Goal: Task Accomplishment & Management: Manage account settings

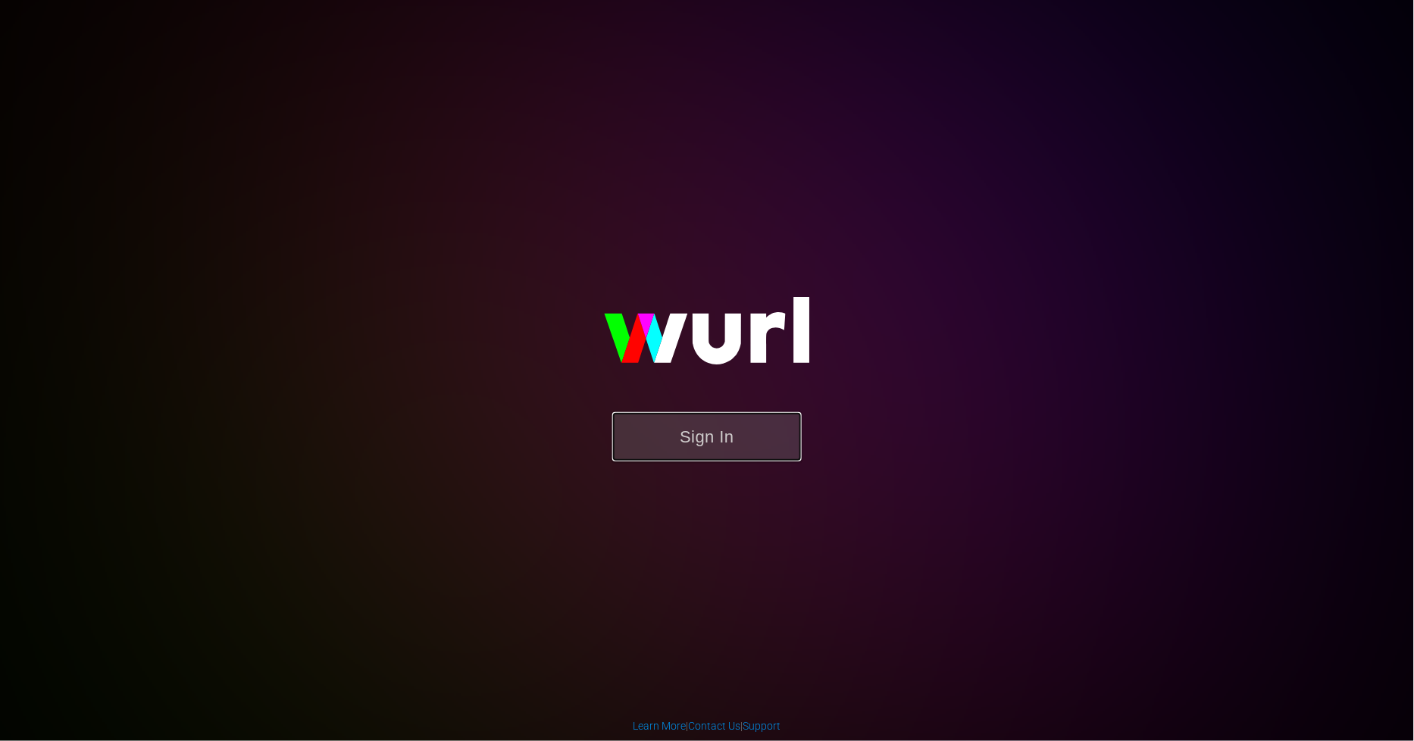
click at [753, 434] on button "Sign In" at bounding box center [706, 436] width 189 height 49
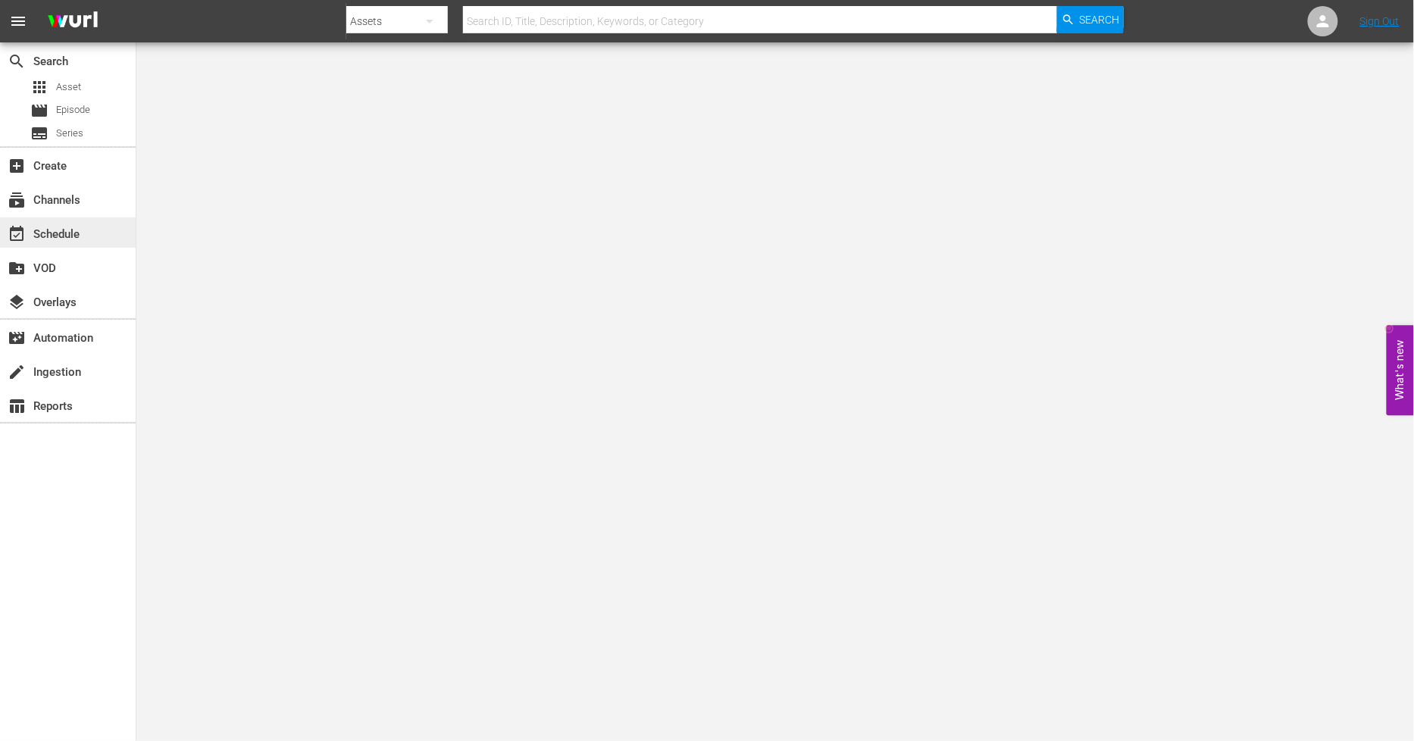
click at [109, 239] on div "event_available Schedule" at bounding box center [68, 233] width 136 height 30
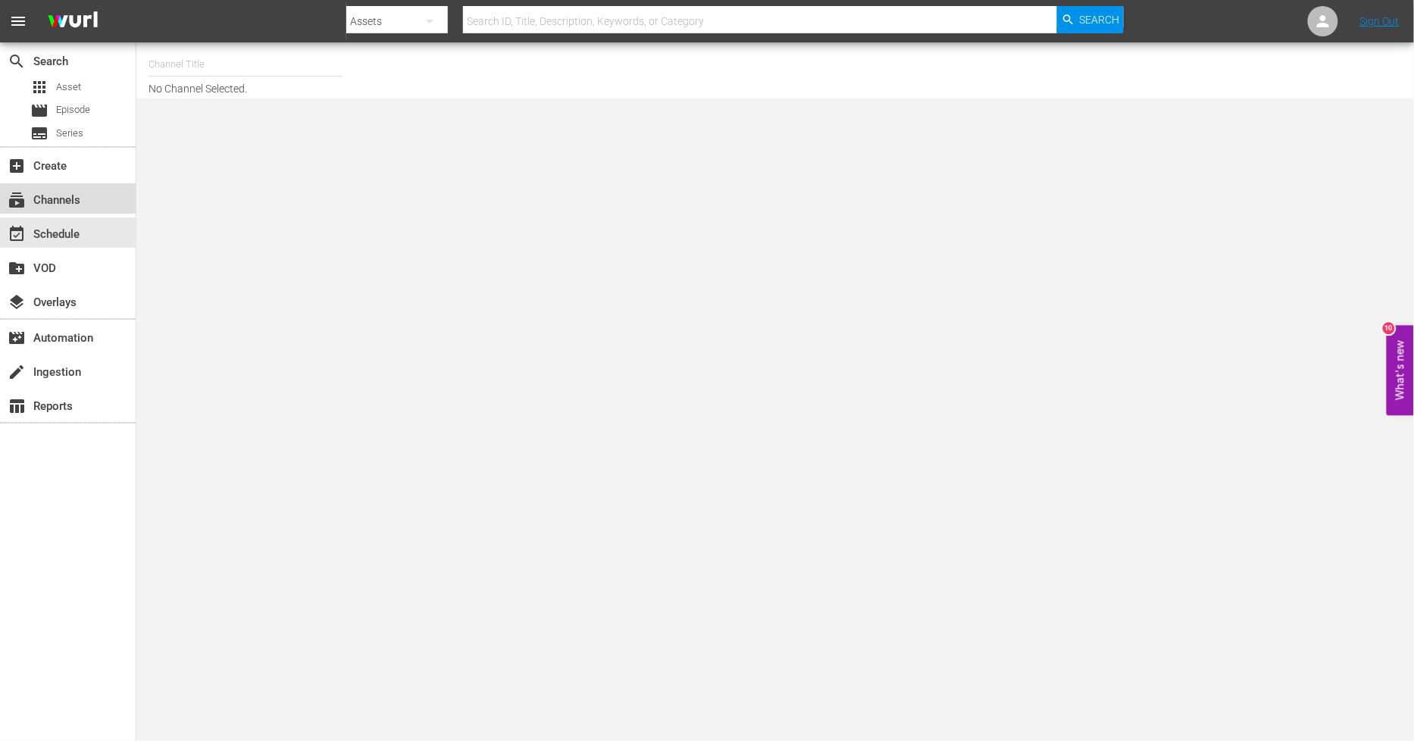
click at [83, 194] on div "subscriptions Channels" at bounding box center [42, 198] width 85 height 14
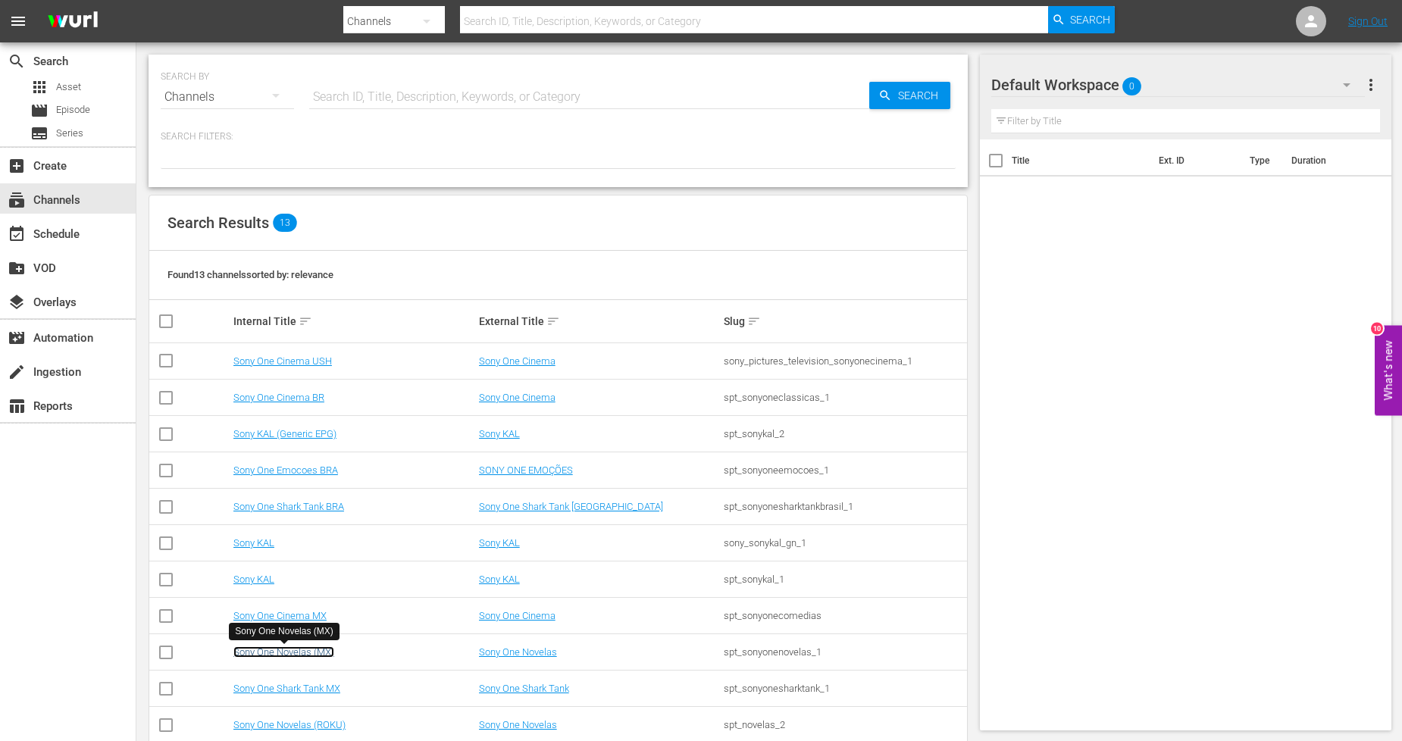
click at [311, 653] on link "Sony One Novelas (MX)" at bounding box center [283, 651] width 101 height 11
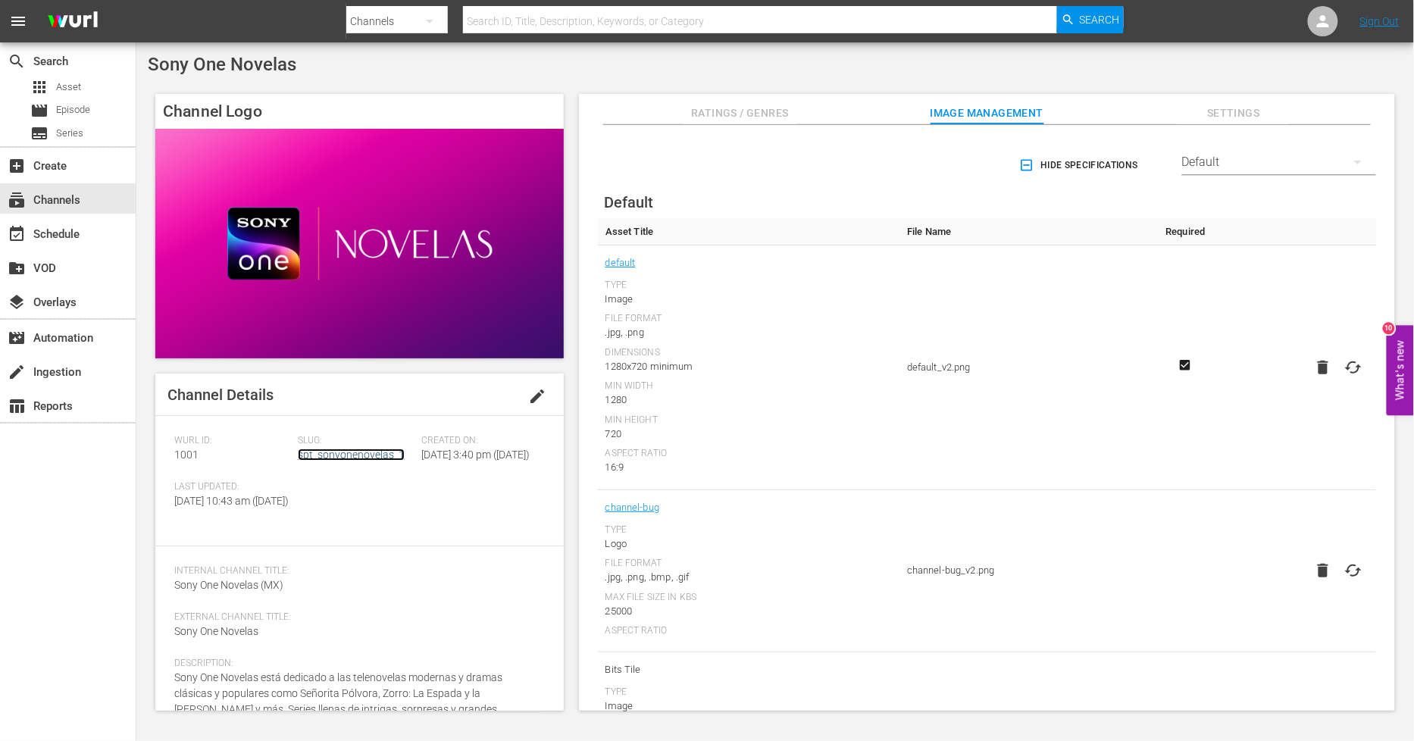
click at [374, 458] on link "spt_sonyonenovelas_1" at bounding box center [351, 455] width 107 height 12
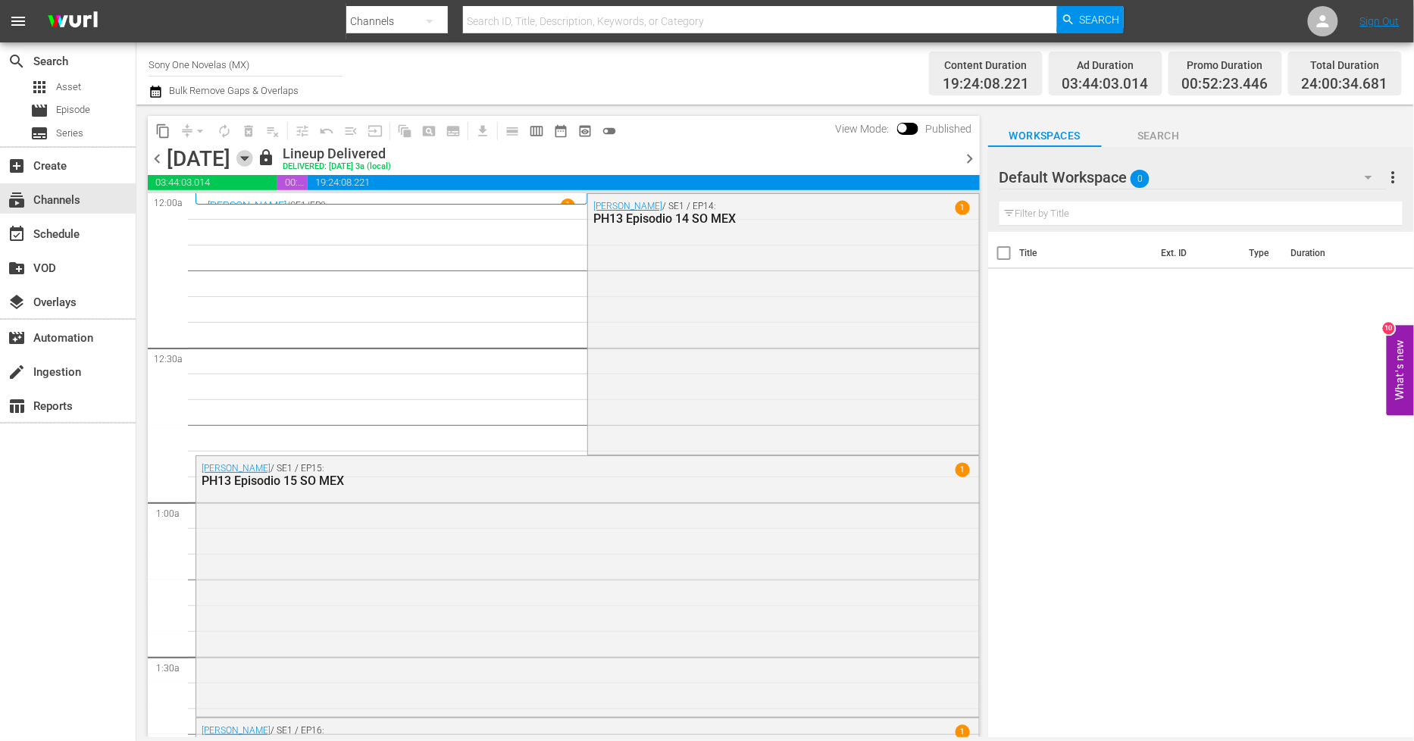
click at [253, 161] on icon "button" at bounding box center [244, 158] width 17 height 17
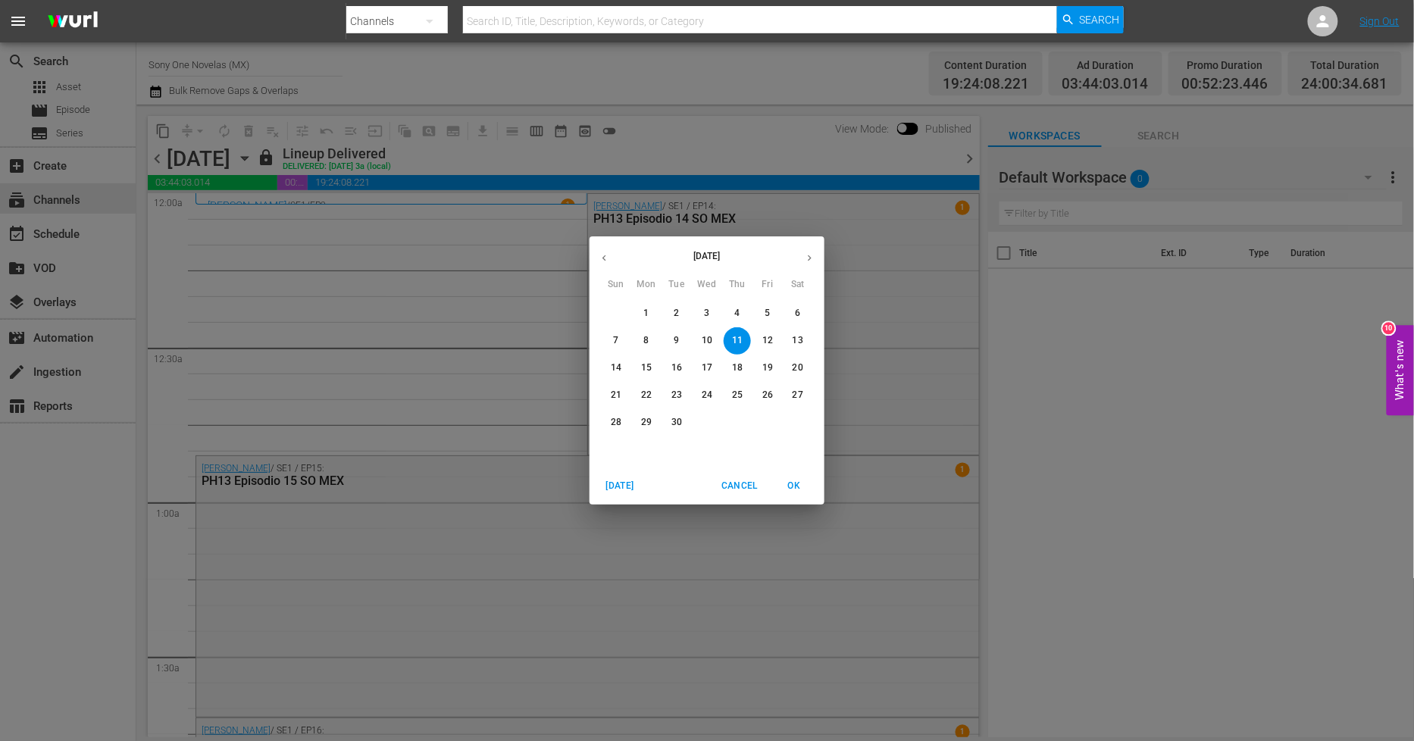
click at [807, 253] on icon "button" at bounding box center [809, 257] width 11 height 11
click at [707, 315] on p "1" at bounding box center [706, 313] width 5 height 13
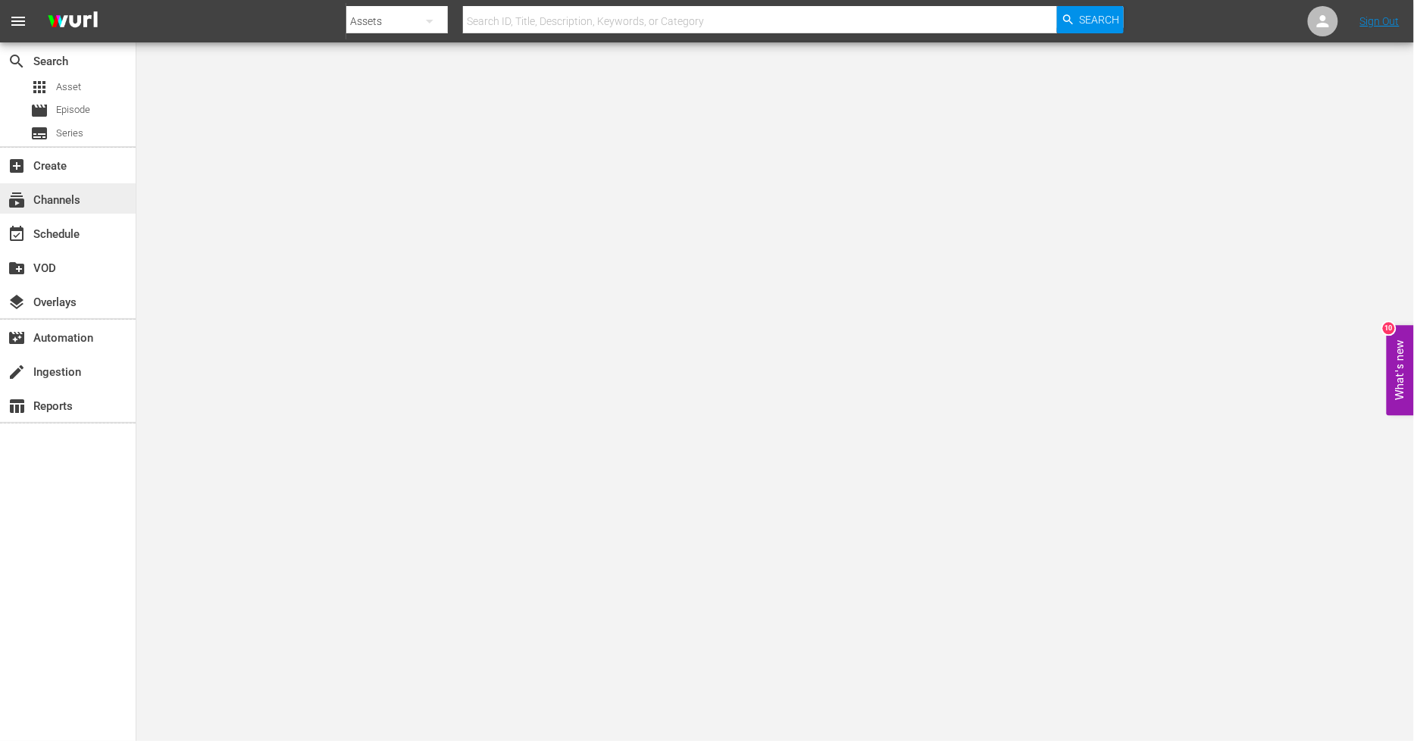
click at [87, 205] on div "subscriptions Channels" at bounding box center [68, 198] width 136 height 30
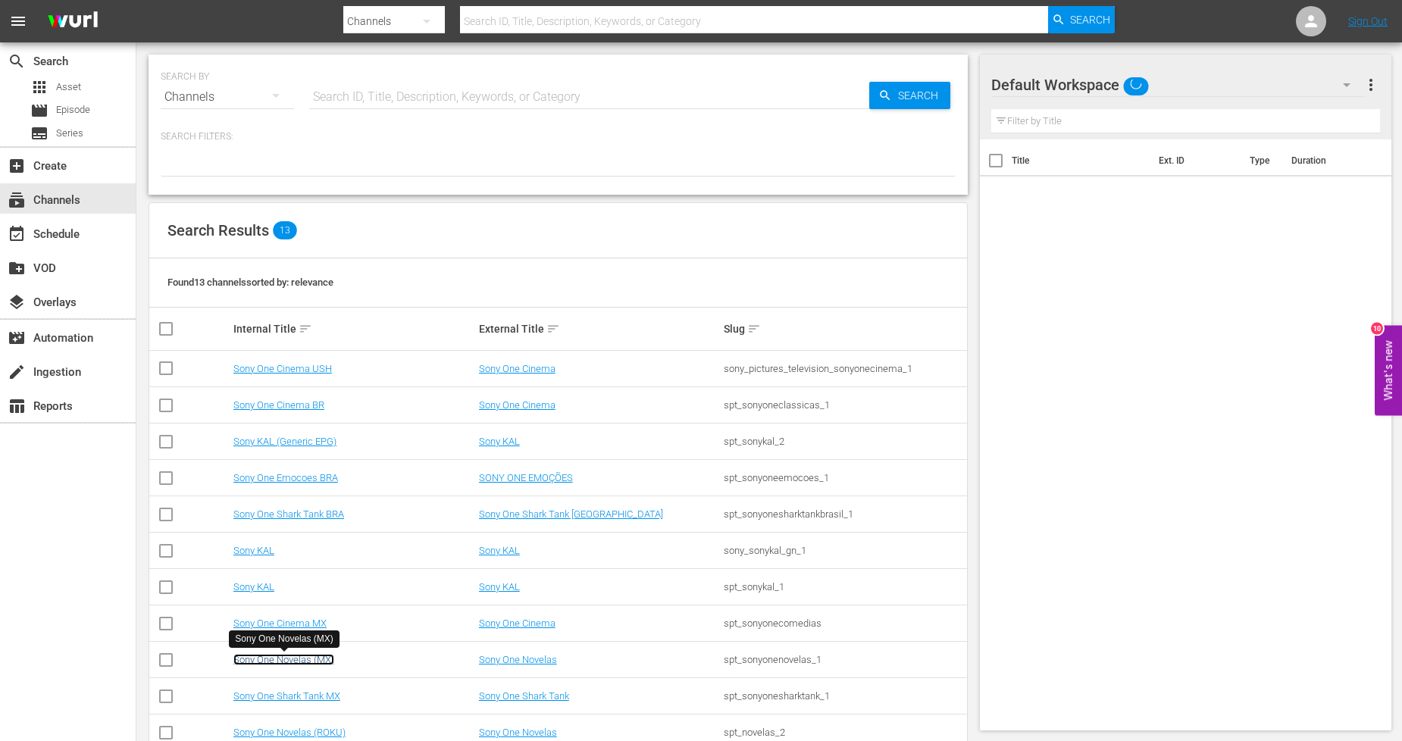
click at [280, 662] on link "Sony One Novelas (MX)" at bounding box center [283, 659] width 101 height 11
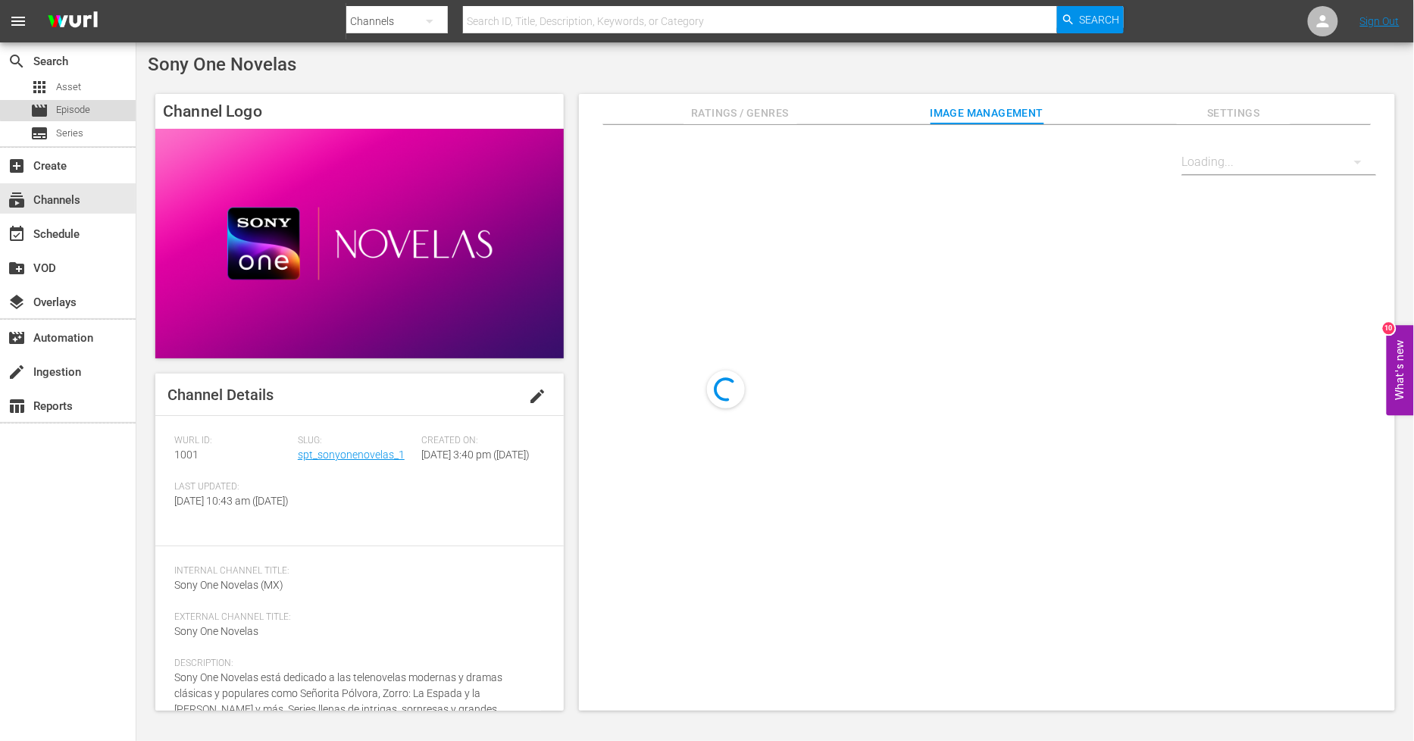
click at [68, 109] on span "Episode" at bounding box center [73, 109] width 34 height 15
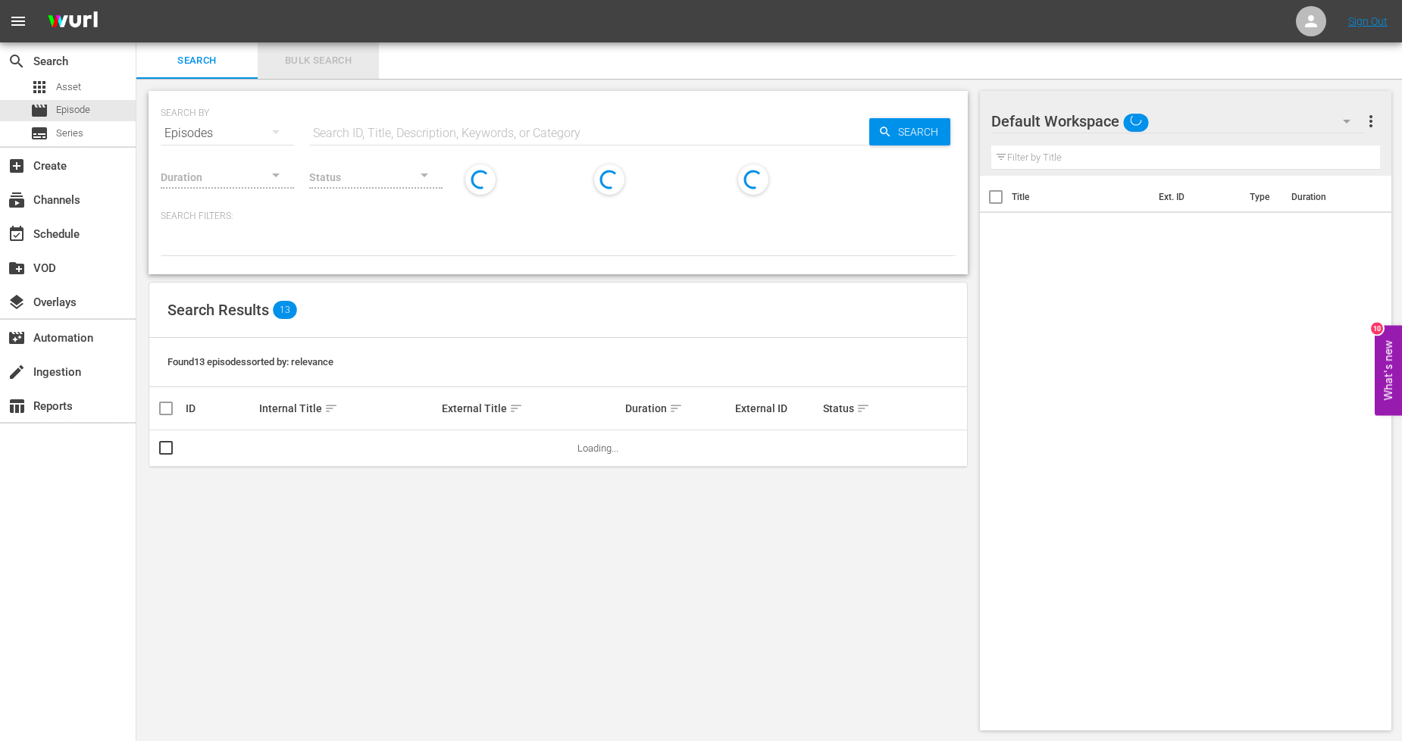
click at [341, 63] on span "Bulk Search" at bounding box center [318, 60] width 103 height 17
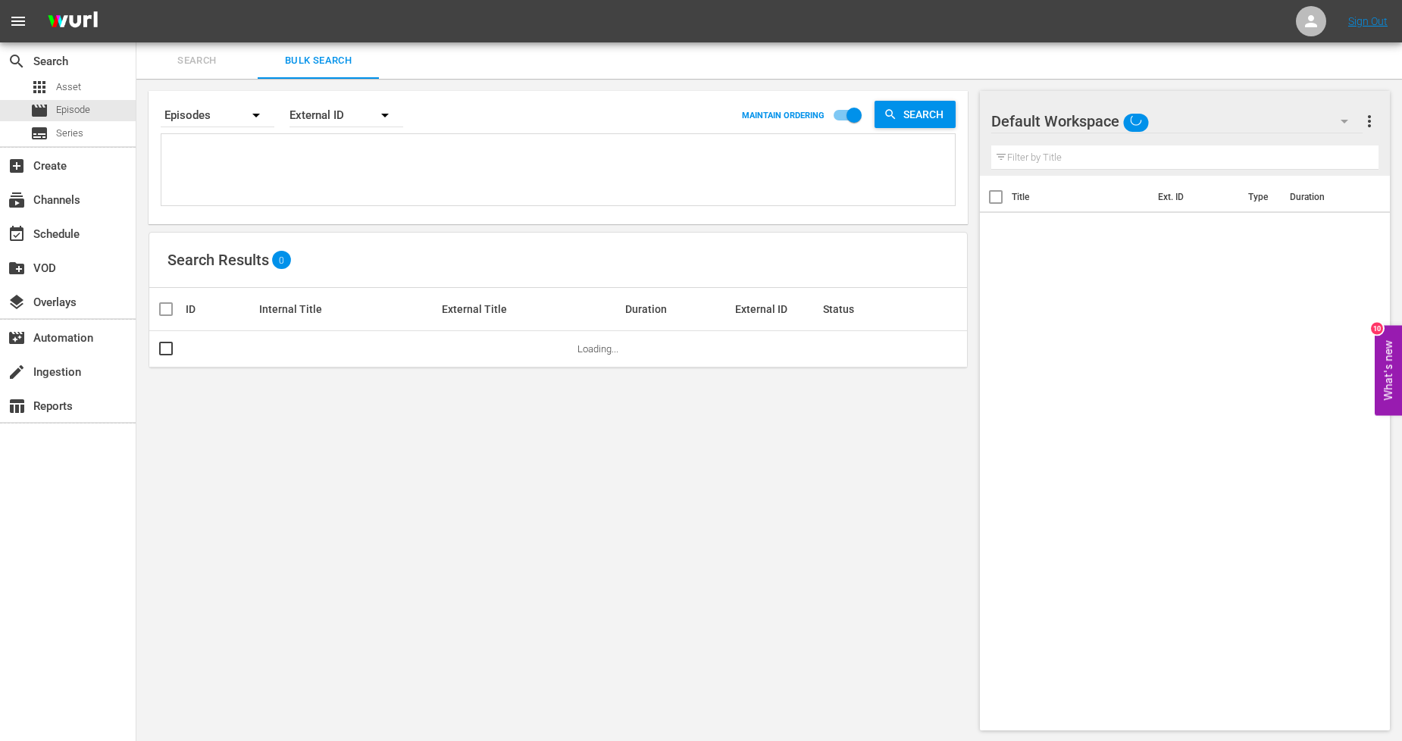
click at [355, 152] on textarea at bounding box center [560, 172] width 790 height 69
paste textarea "911252_U2000108_LAT 911253_U2000109_LAT 911254_U2000110_LAT 911255_U2000111_LAT…"
type textarea "911252_U2000108_LAT 911253_U2000109_LAT 911254_U2000110_LAT 911255_U2000111_LAT…"
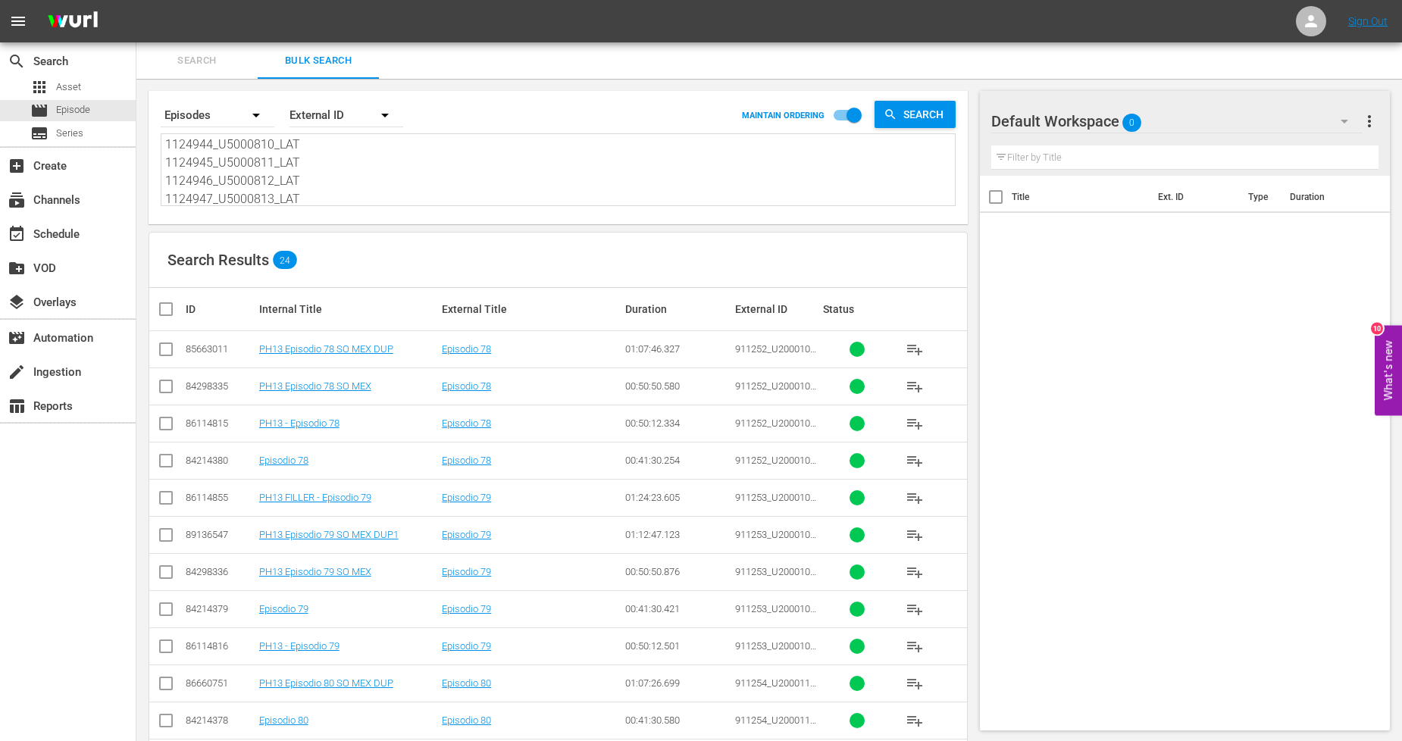
type textarea "911252_U2000108_LAT 911253_U2000109_LAT 911254_U2000110_LAT 911255_U2000111_LAT…"
click at [847, 116] on input "checkbox" at bounding box center [854, 118] width 86 height 29
checkbox input "false"
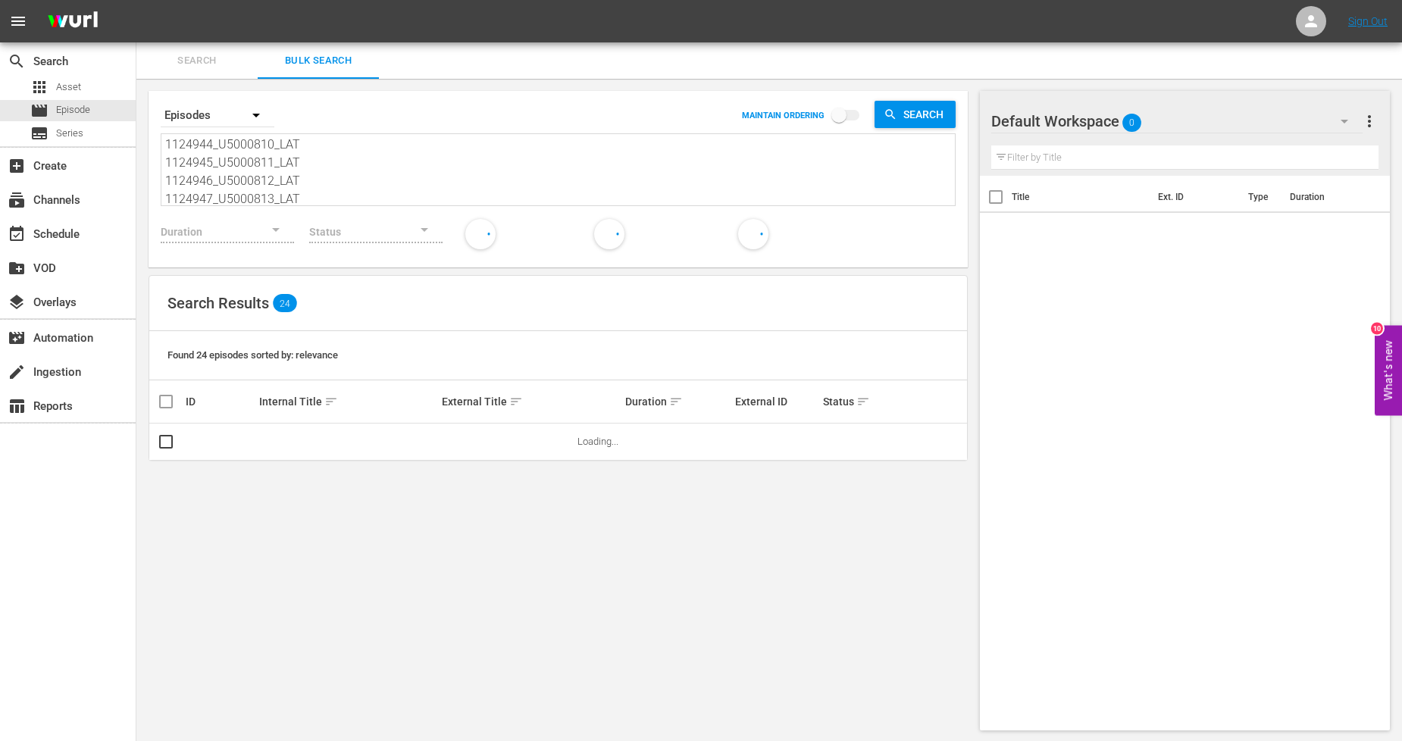
click at [327, 399] on span "sort" at bounding box center [331, 402] width 14 height 14
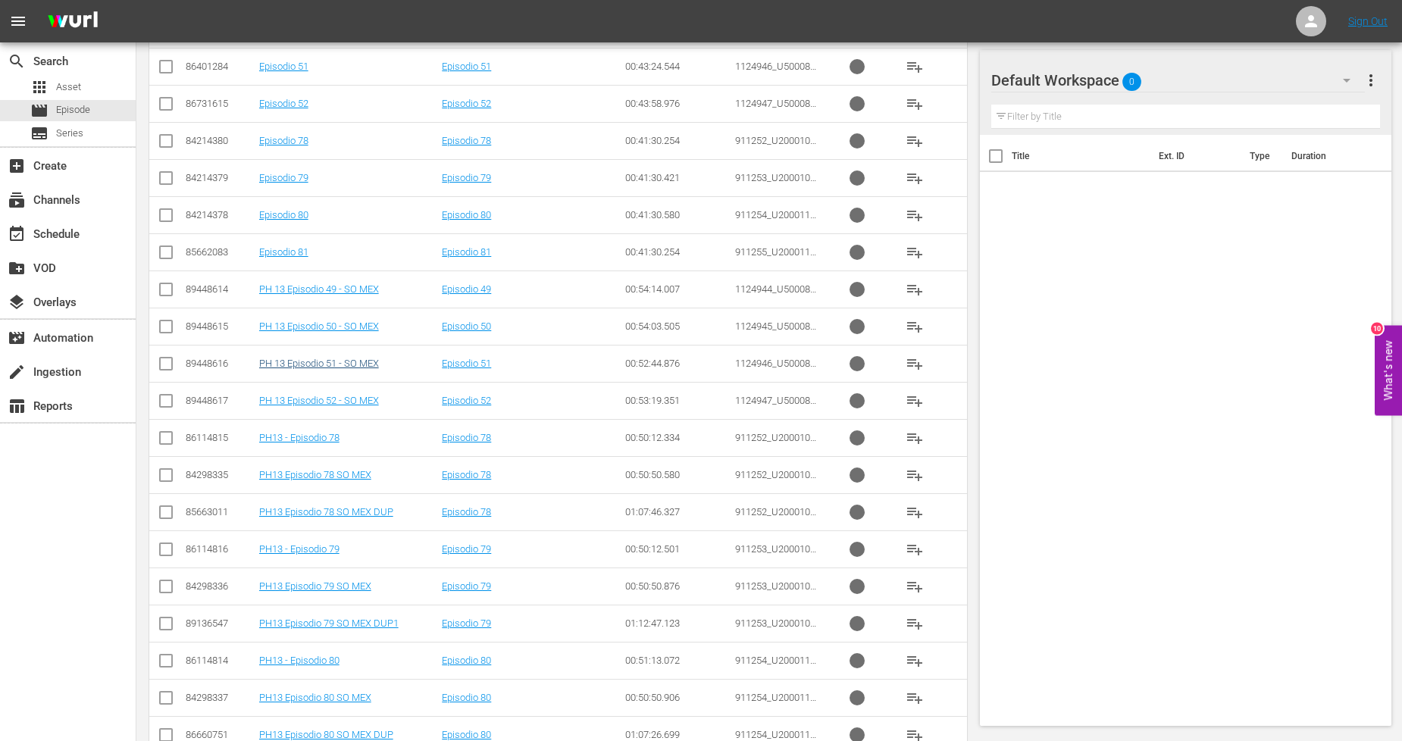
scroll to position [472, 0]
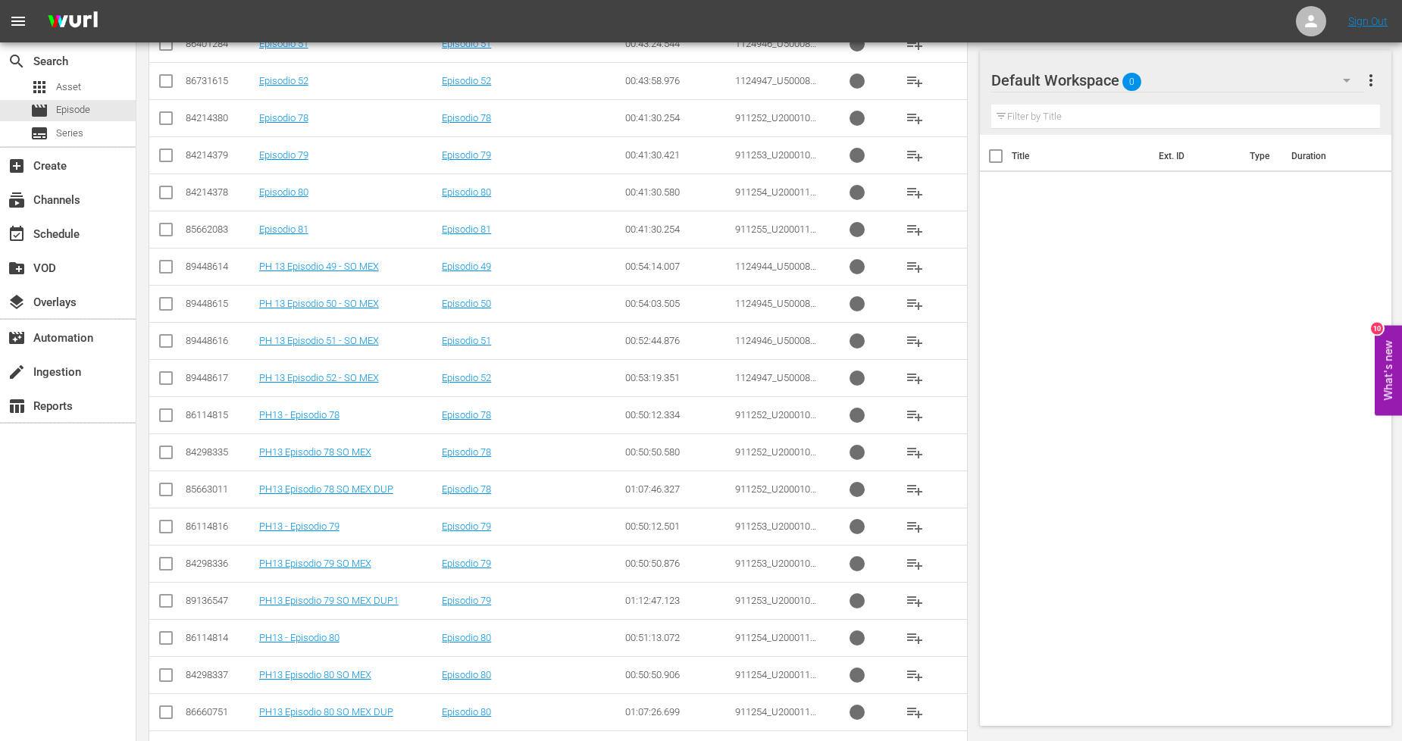
click at [164, 455] on input "checkbox" at bounding box center [166, 455] width 18 height 18
checkbox input "true"
click at [163, 568] on input "checkbox" at bounding box center [166, 567] width 18 height 18
checkbox input "true"
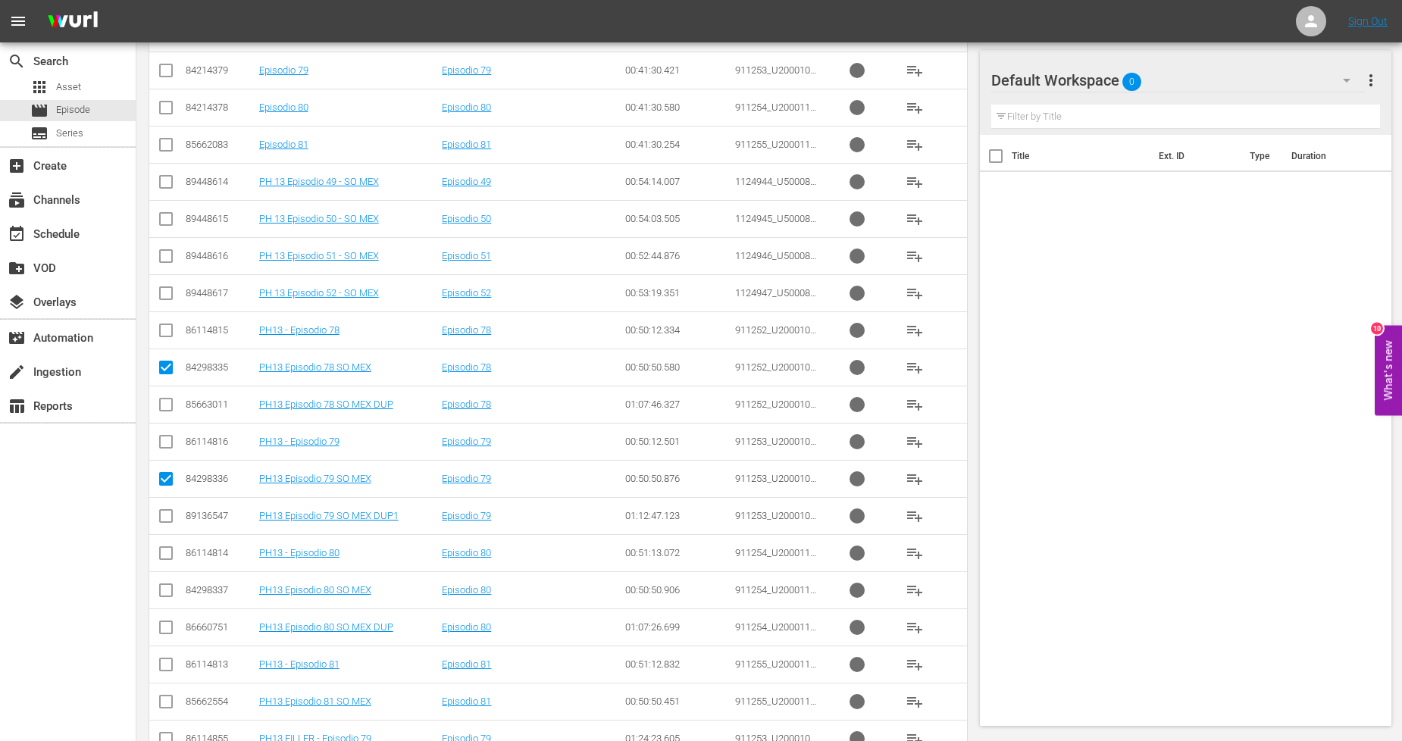
scroll to position [603, 0]
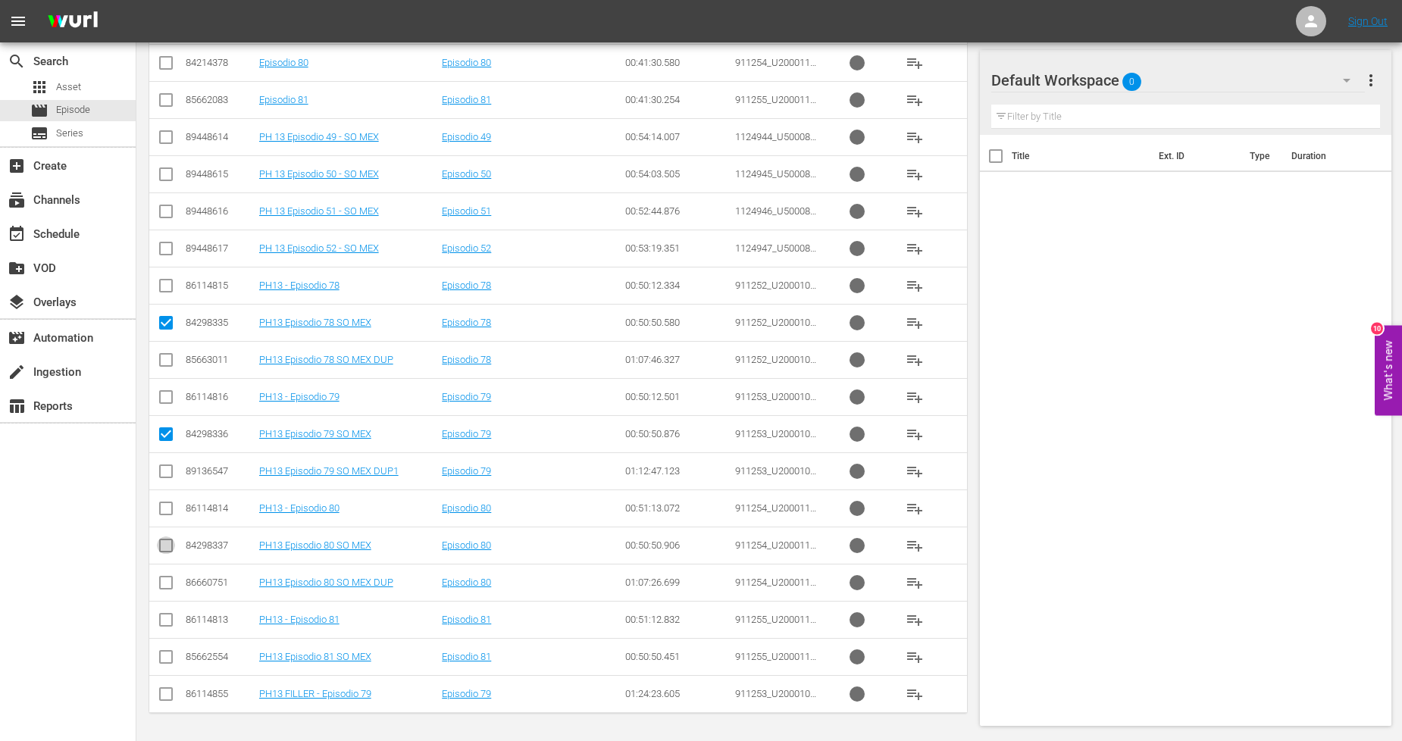
click at [167, 547] on input "checkbox" at bounding box center [166, 549] width 18 height 18
checkbox input "true"
click at [171, 659] on input "checkbox" at bounding box center [166, 660] width 18 height 18
checkbox input "true"
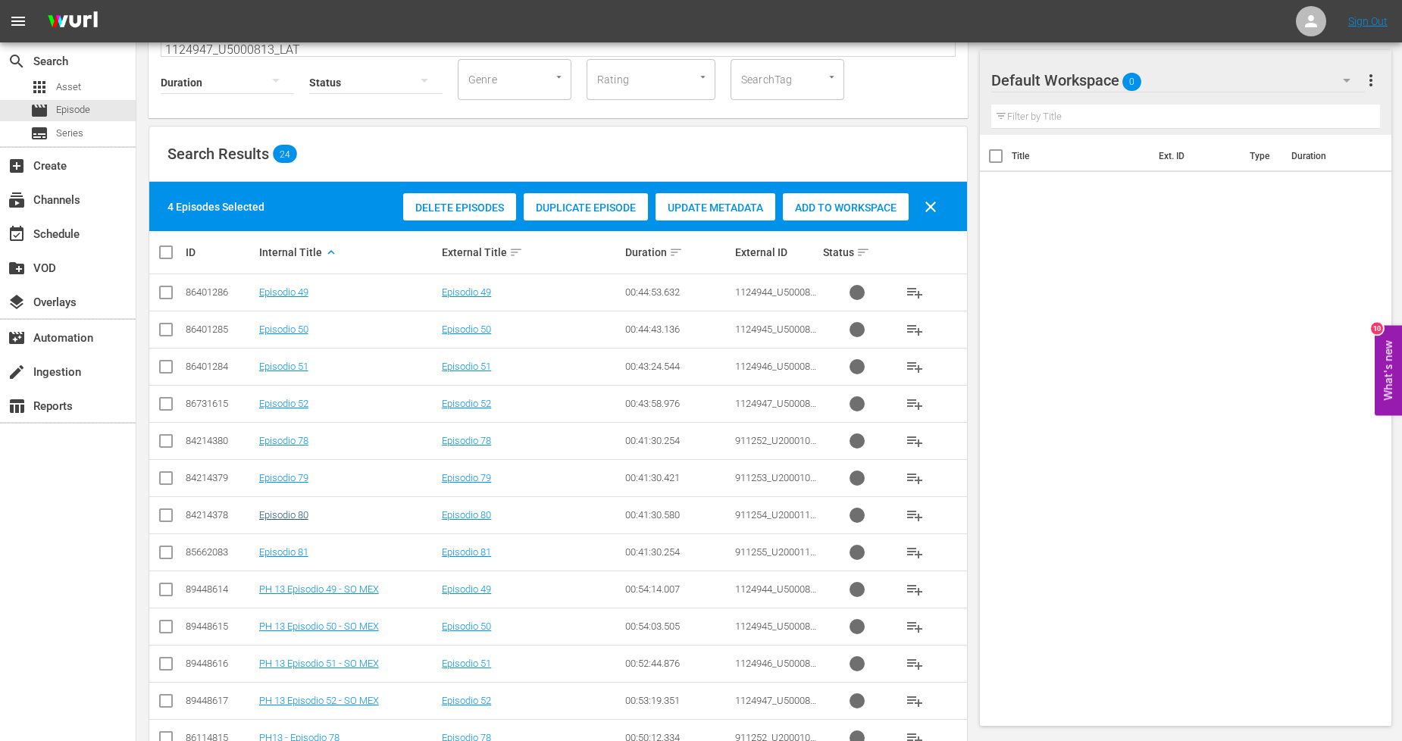
scroll to position [266, 0]
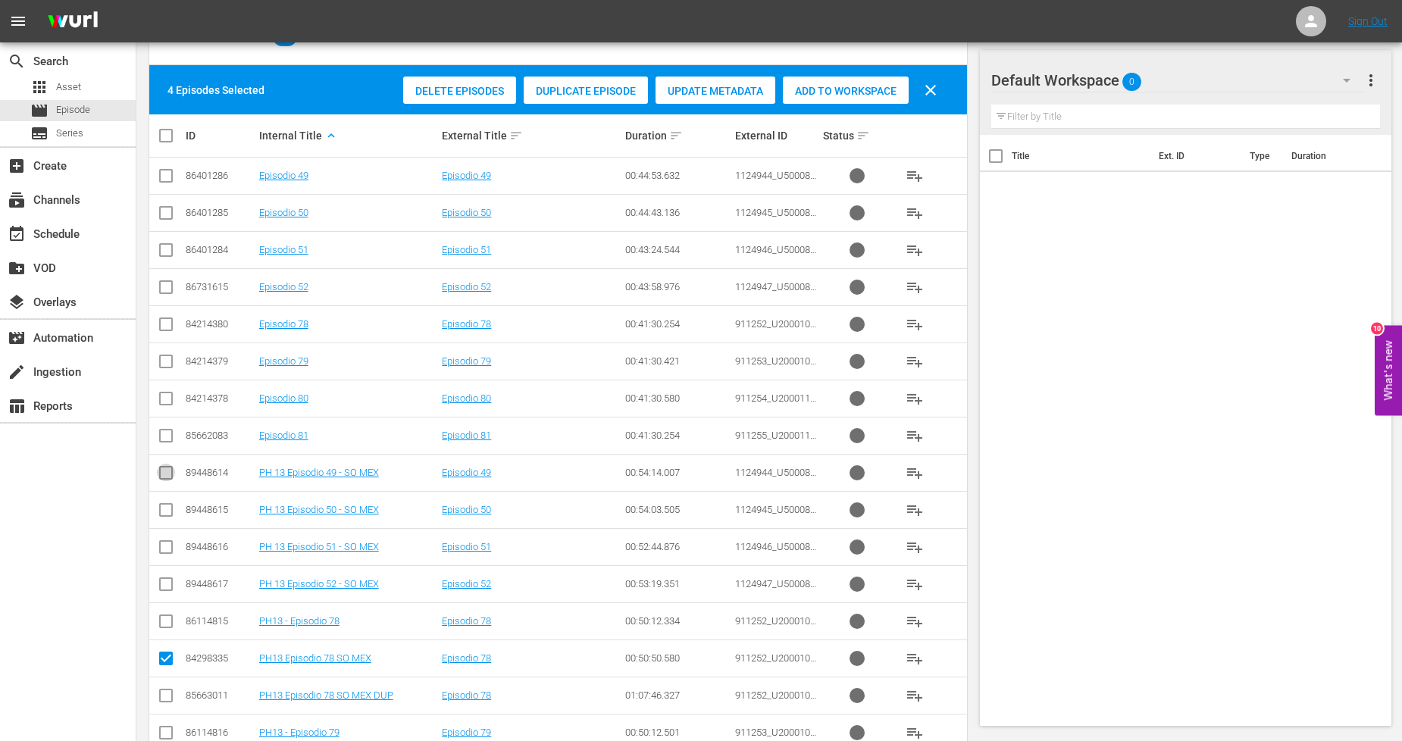
click at [171, 474] on input "checkbox" at bounding box center [166, 476] width 18 height 18
checkbox input "true"
click at [167, 509] on input "checkbox" at bounding box center [166, 513] width 18 height 18
checkbox input "true"
click at [167, 544] on input "checkbox" at bounding box center [166, 550] width 18 height 18
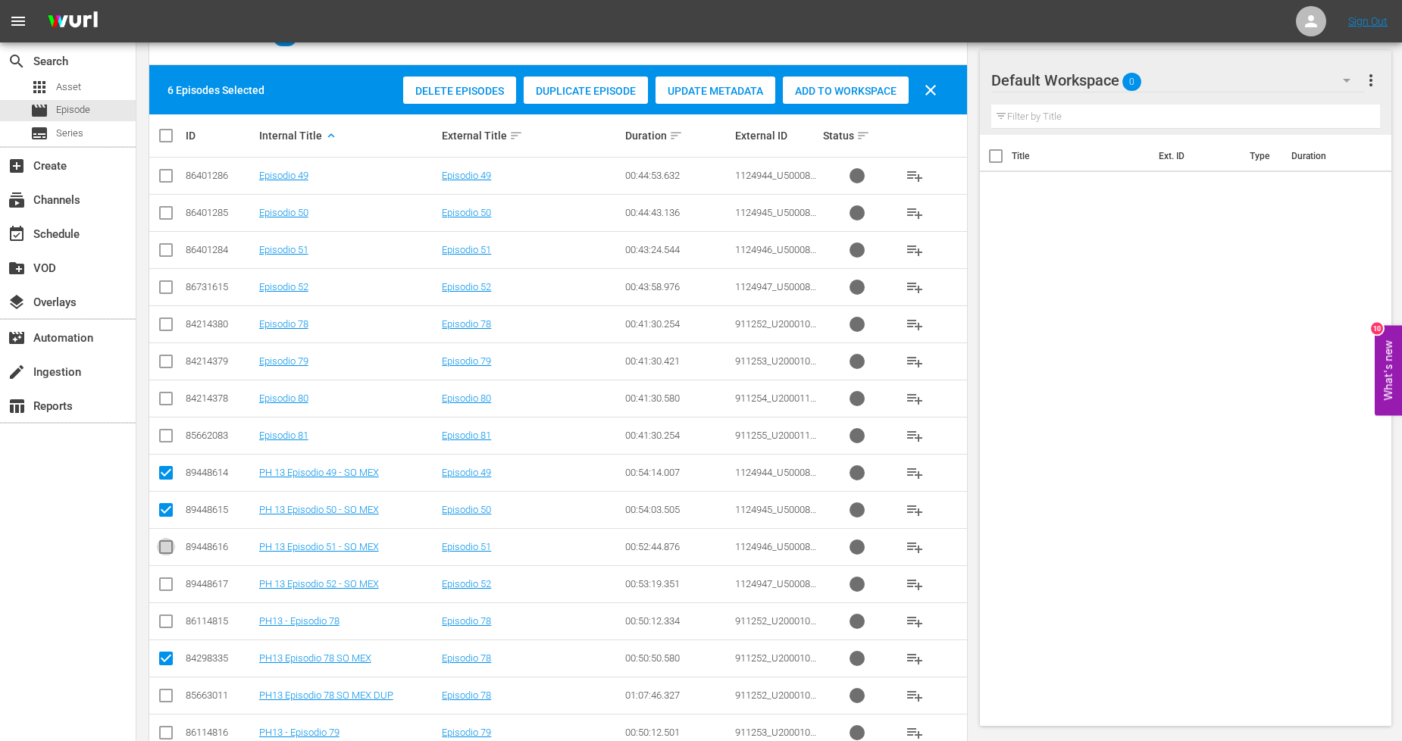
checkbox input "true"
click at [162, 585] on input "checkbox" at bounding box center [166, 587] width 18 height 18
checkbox input "true"
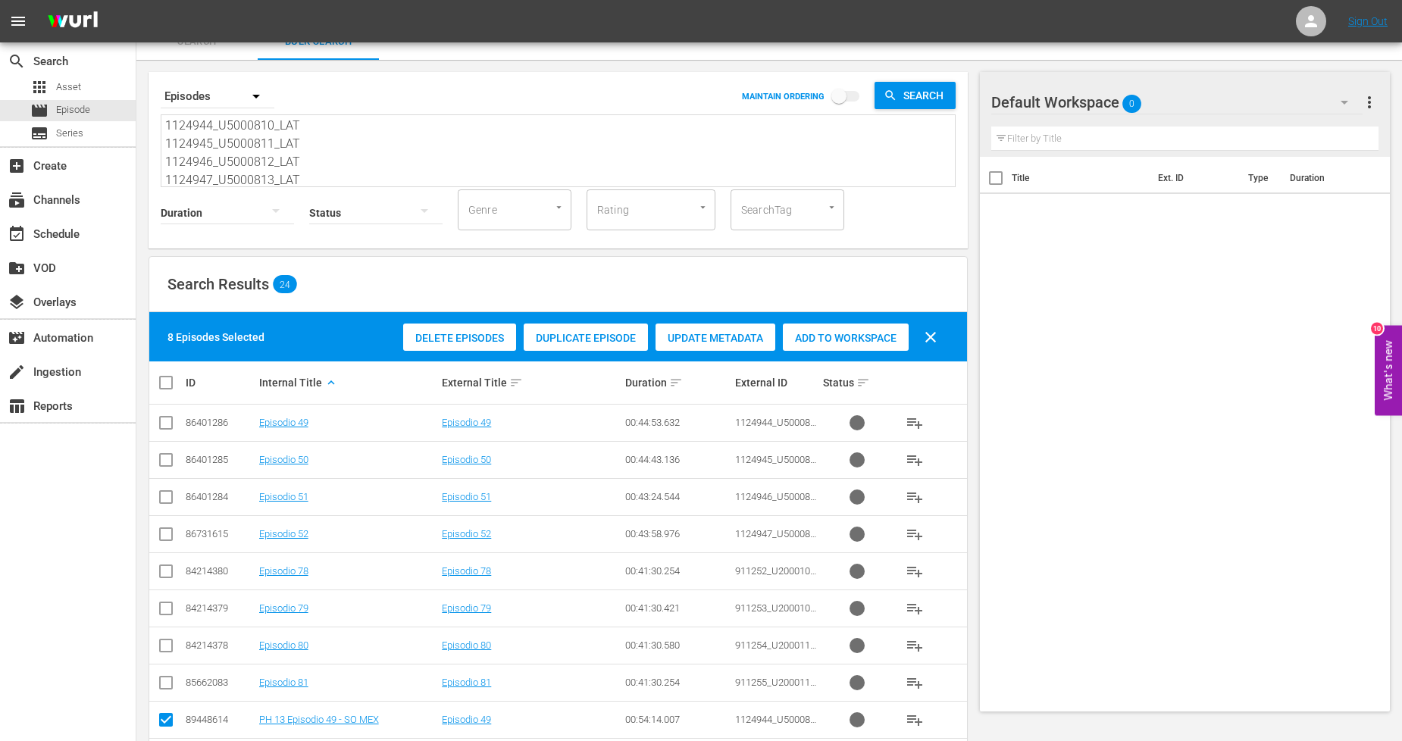
scroll to position [13, 0]
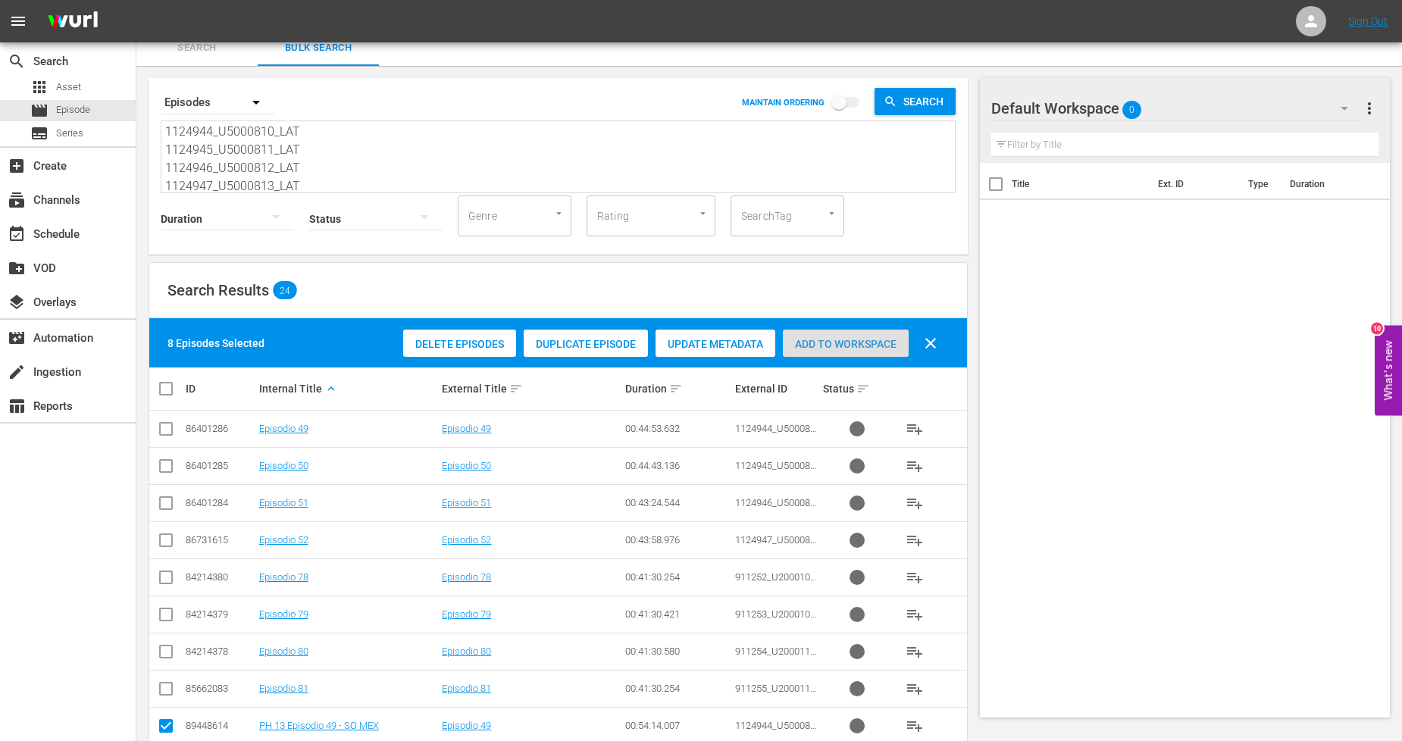
click at [897, 343] on span "Add to Workspace" at bounding box center [846, 344] width 126 height 12
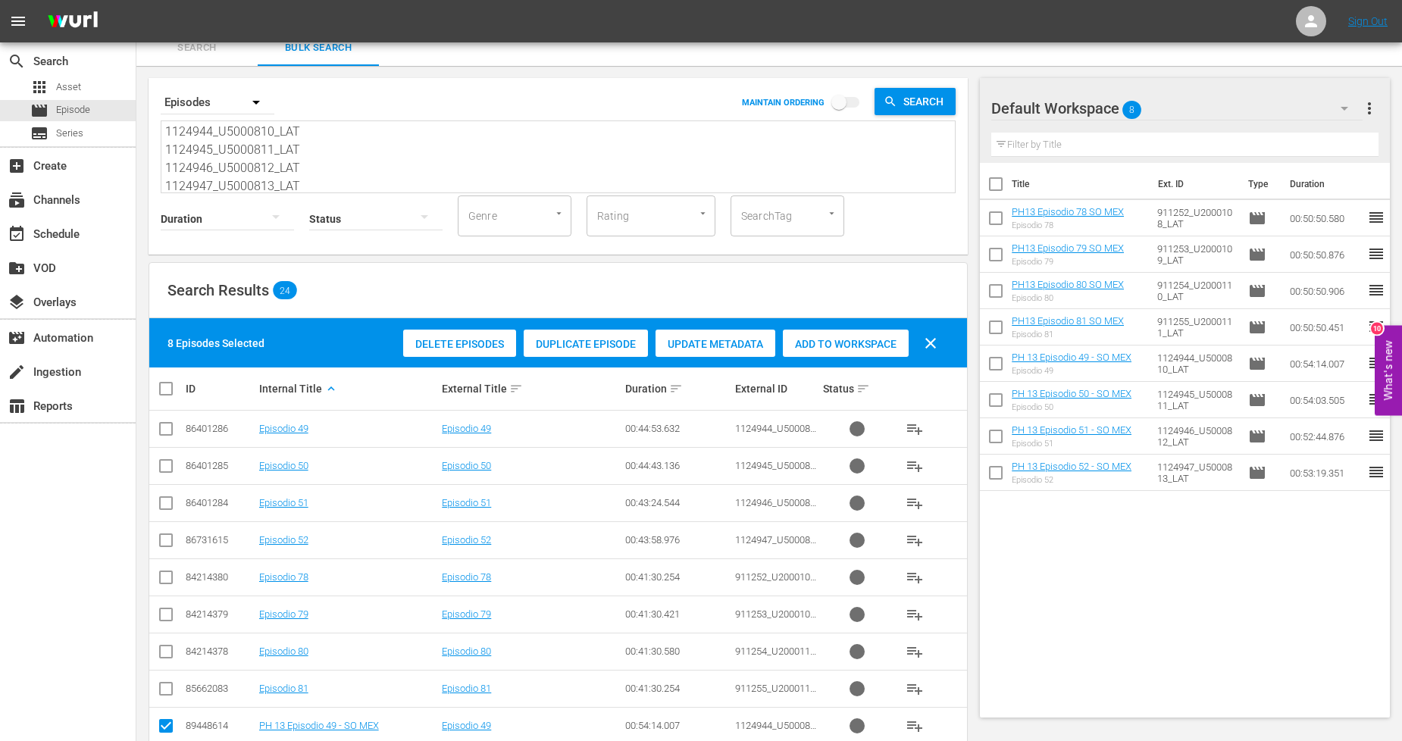
click at [161, 389] on input "checkbox" at bounding box center [172, 389] width 30 height 18
checkbox input "true"
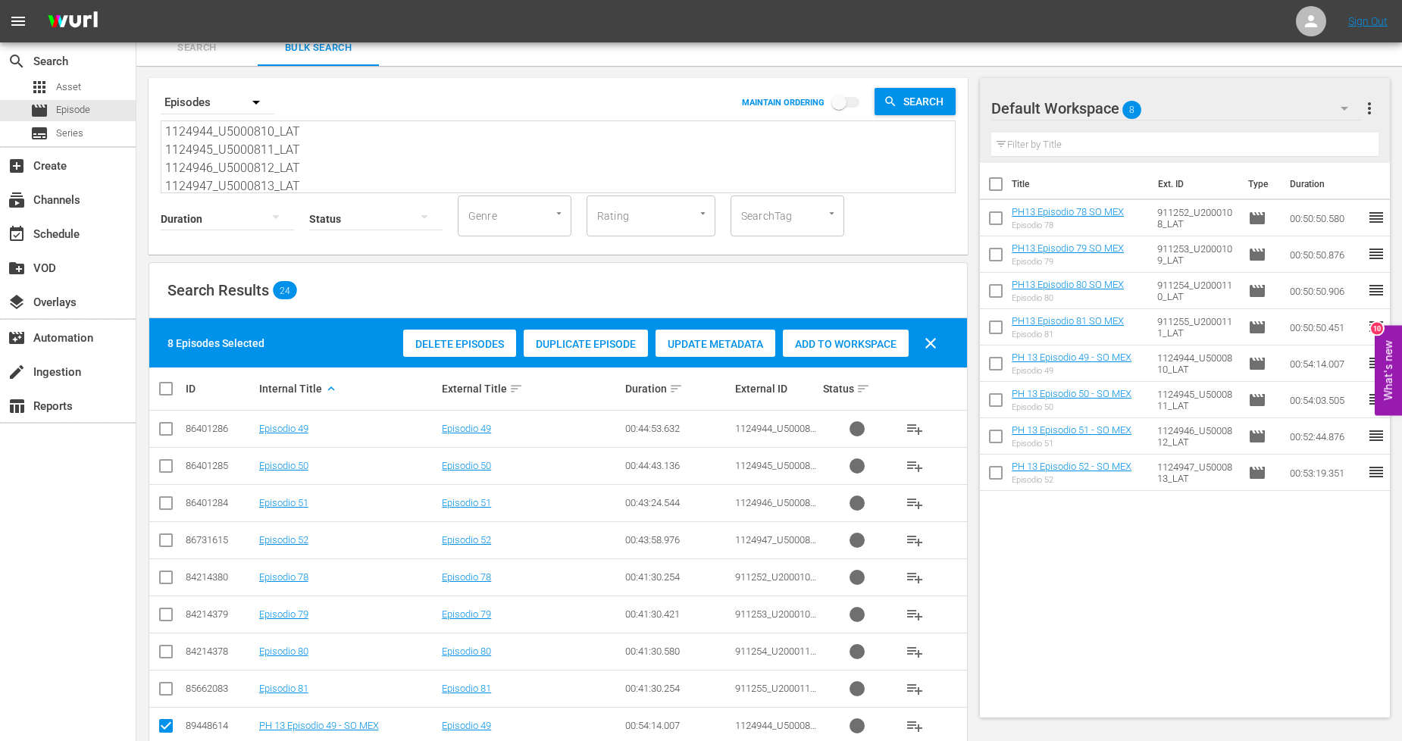
checkbox input "true"
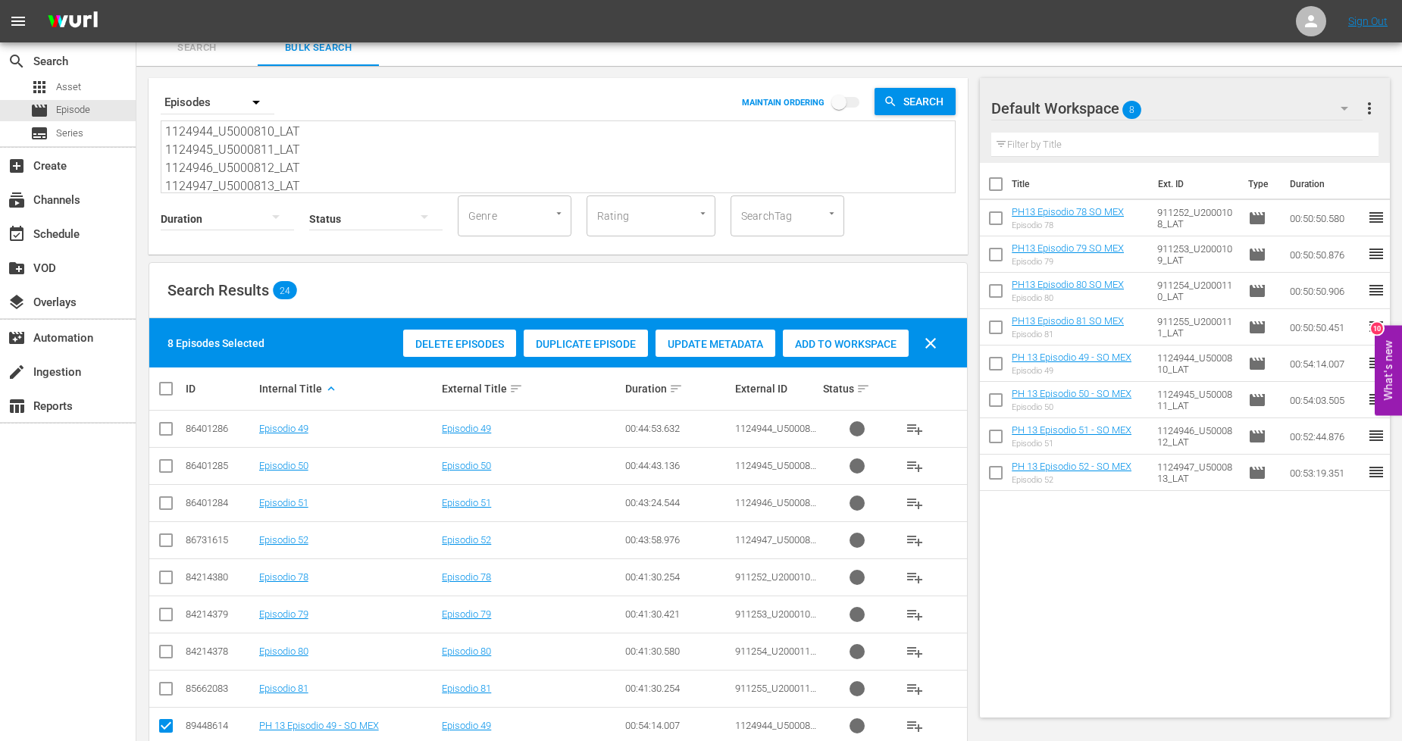
checkbox input "true"
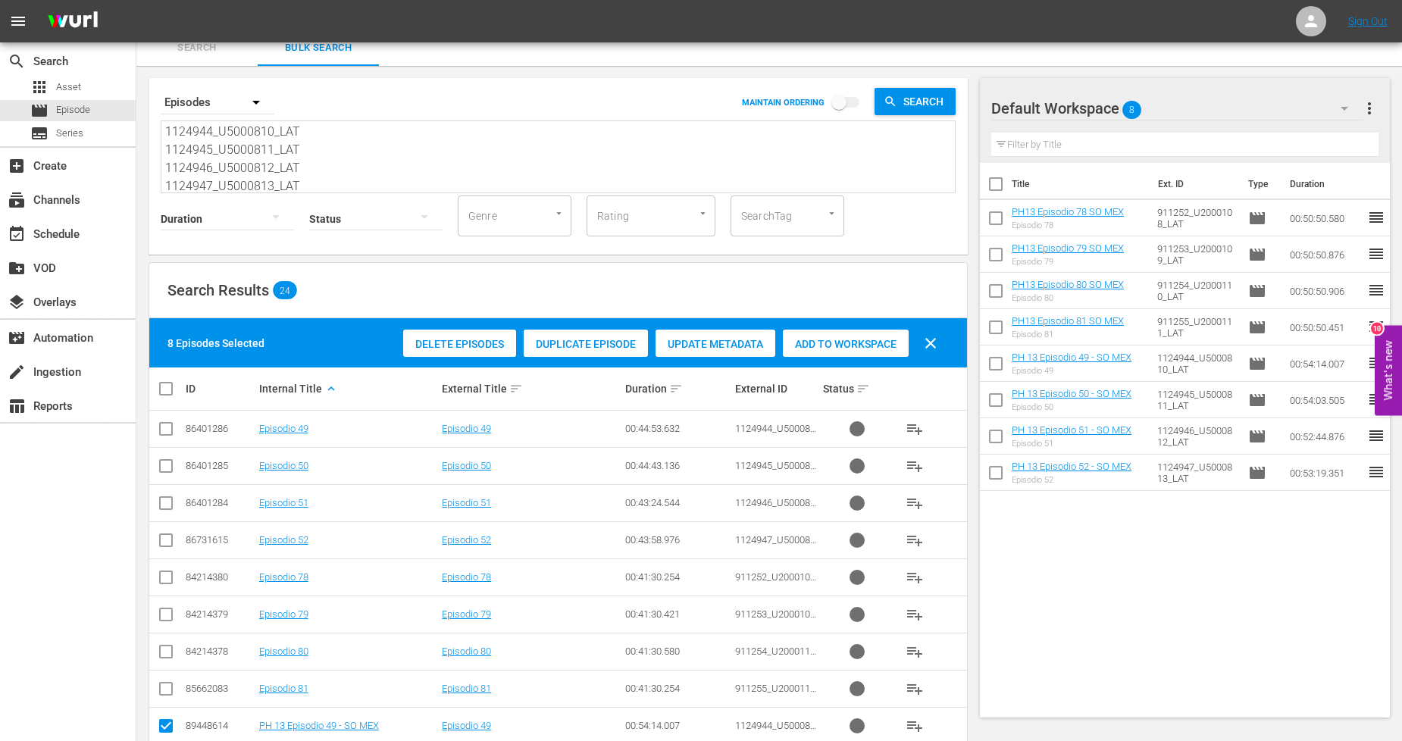
checkbox input "true"
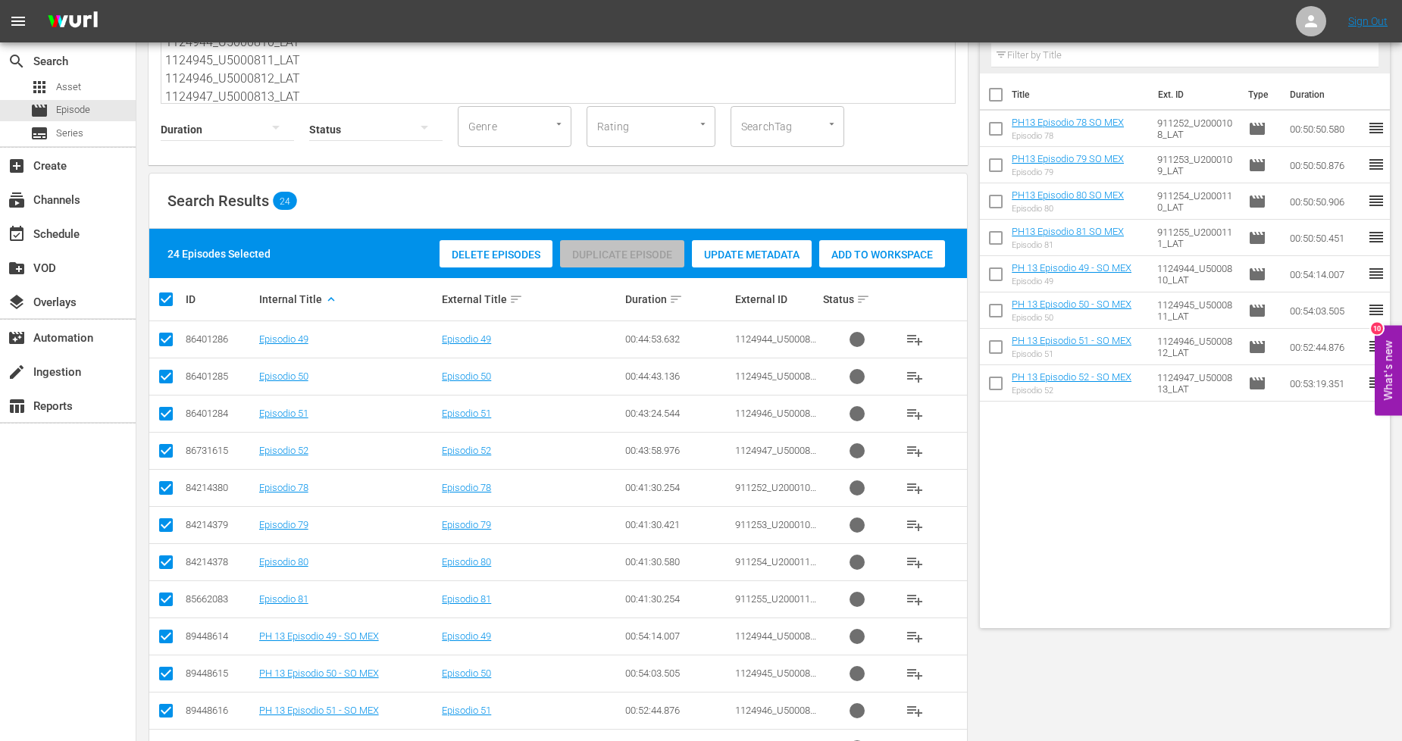
scroll to position [0, 0]
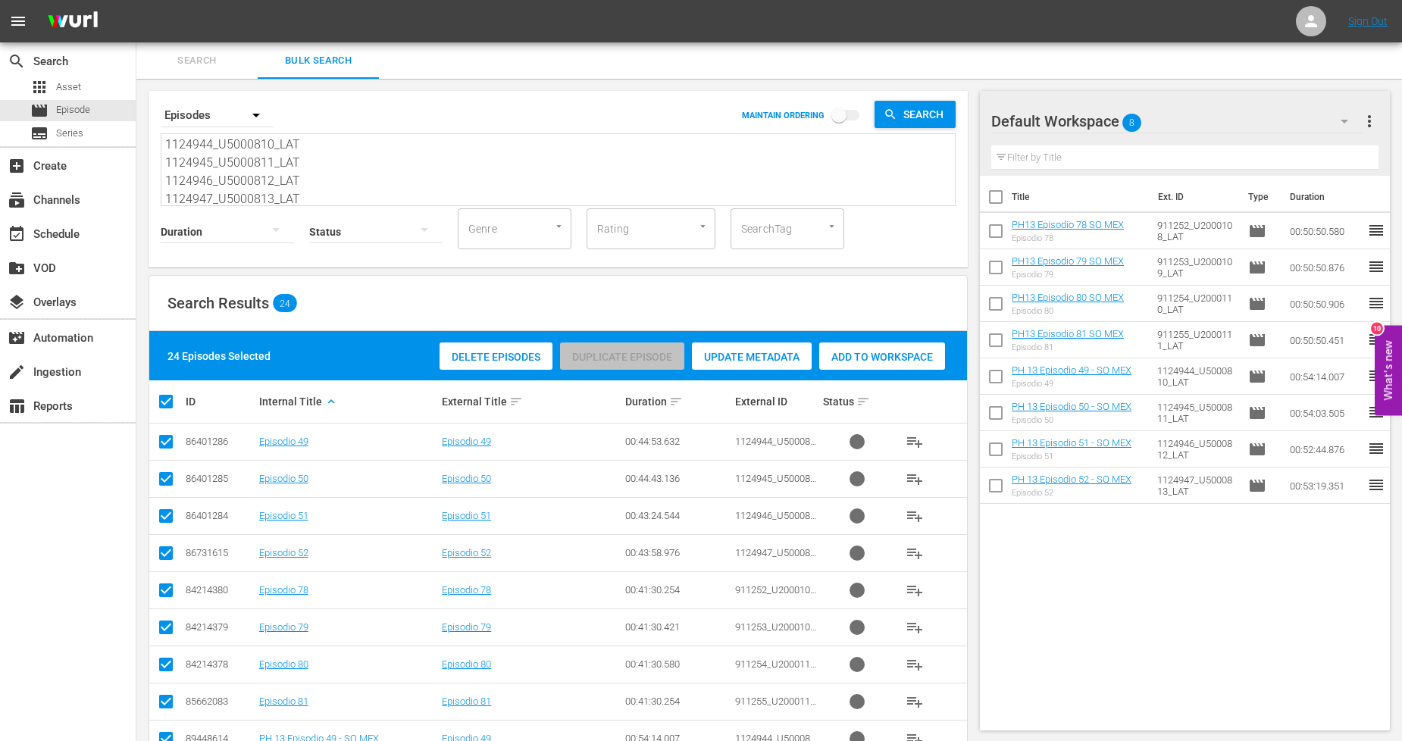
click at [165, 400] on input "checkbox" at bounding box center [172, 402] width 30 height 18
checkbox input "false"
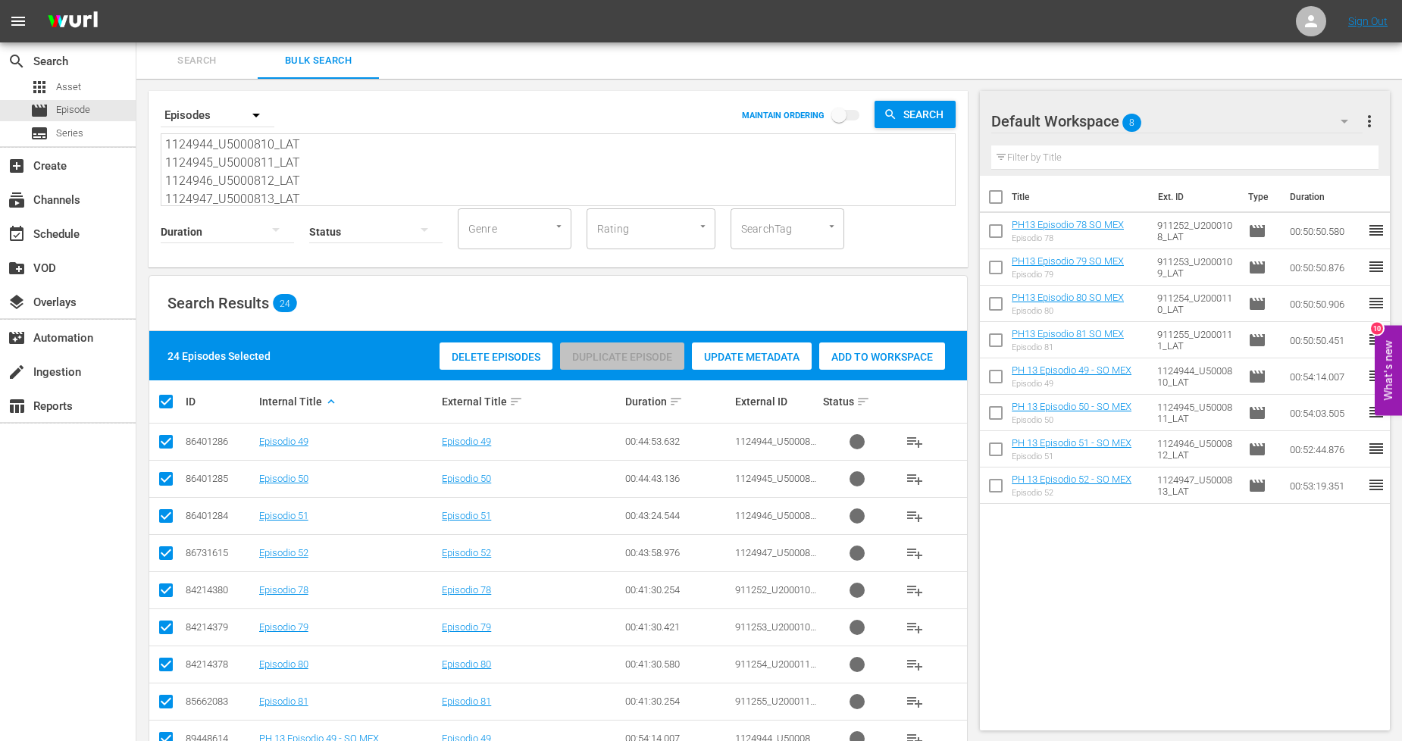
checkbox input "false"
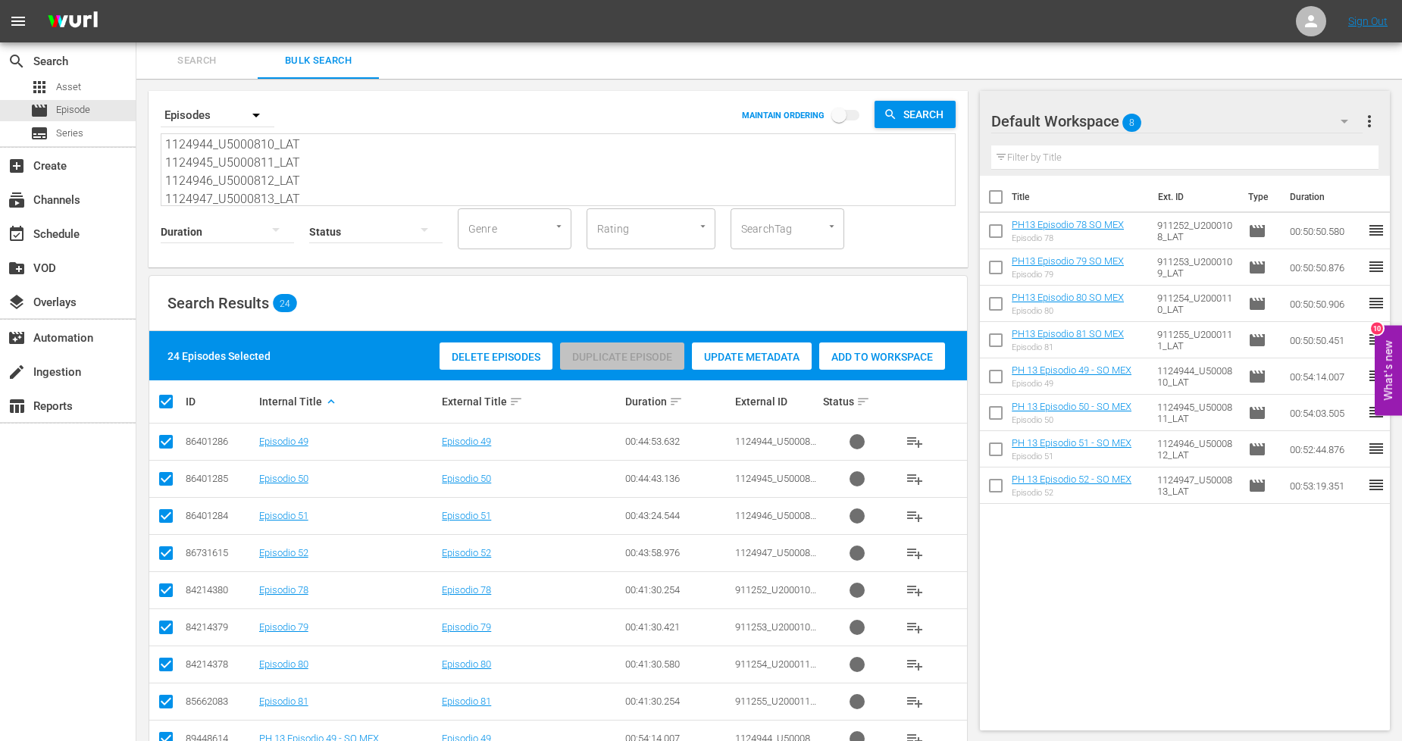
checkbox input "false"
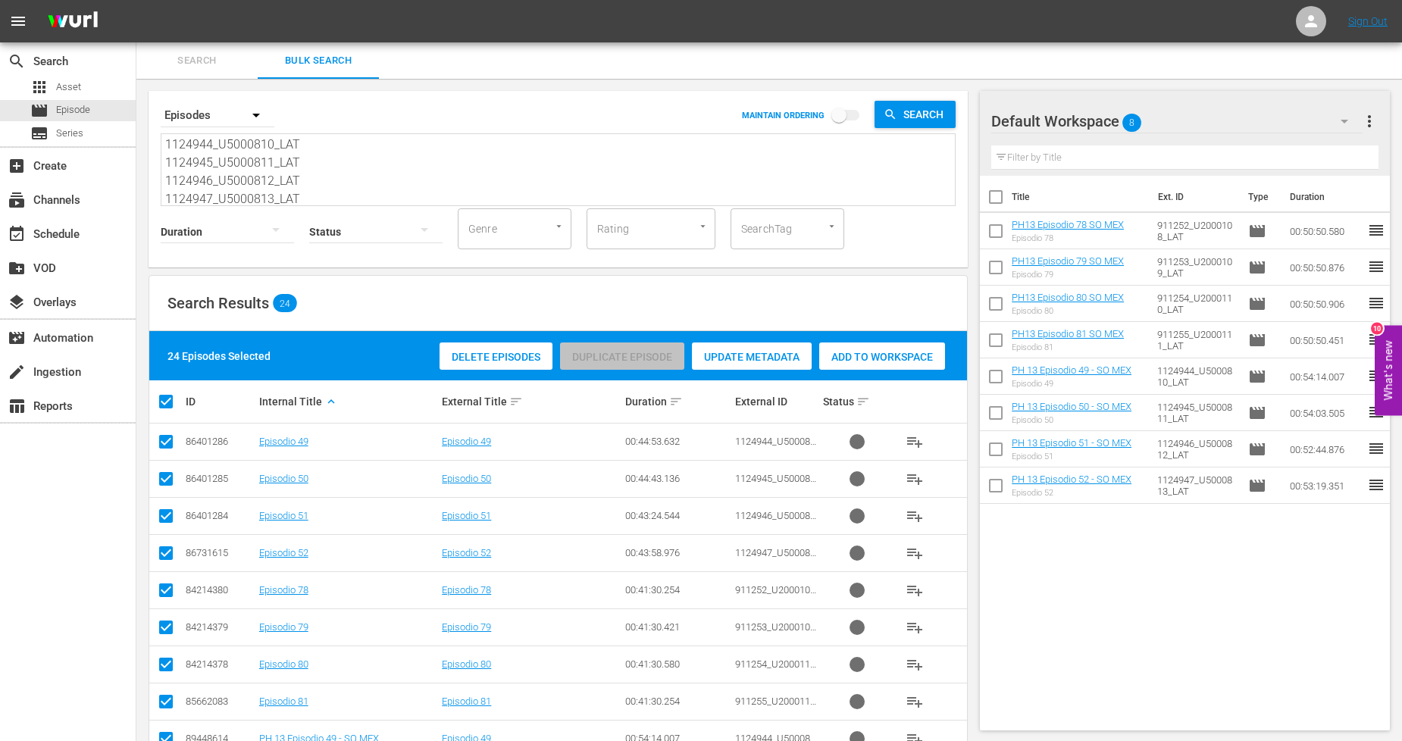
checkbox input "false"
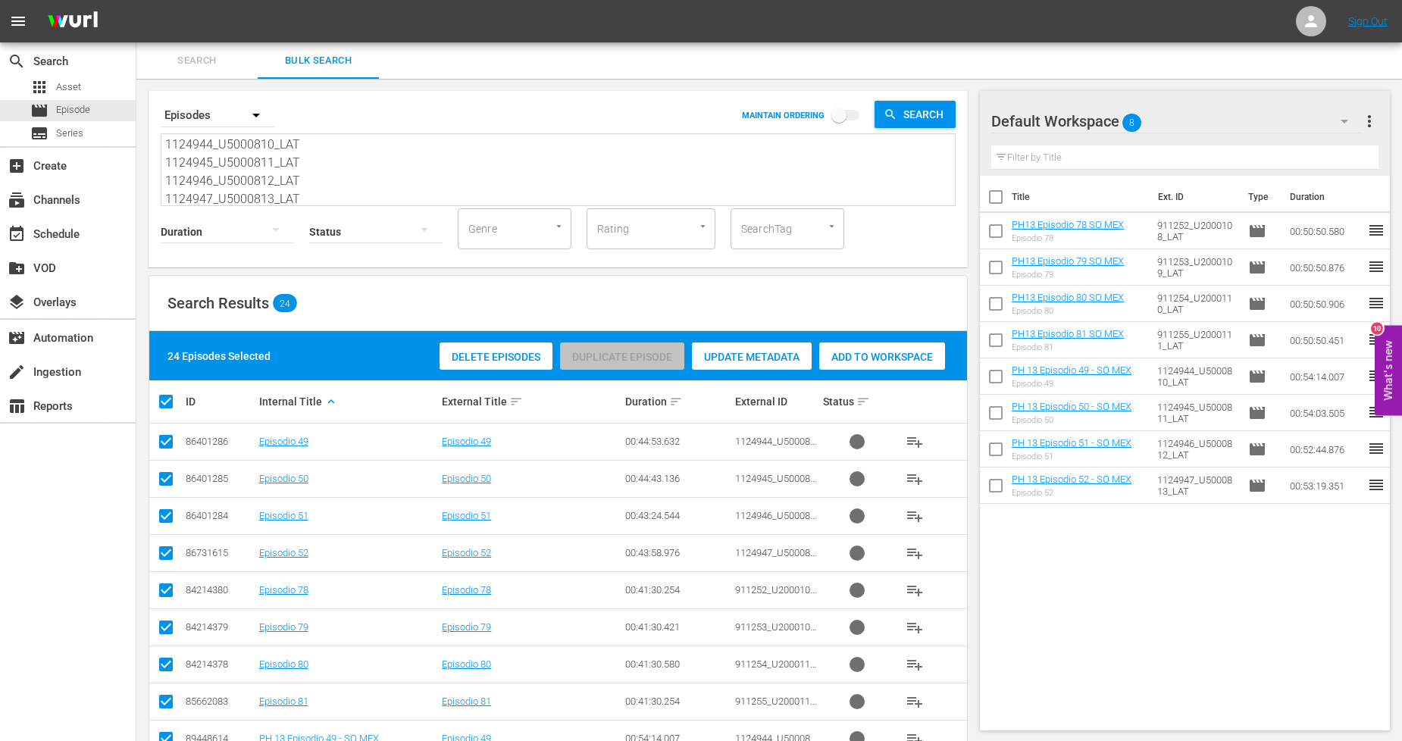
checkbox input "false"
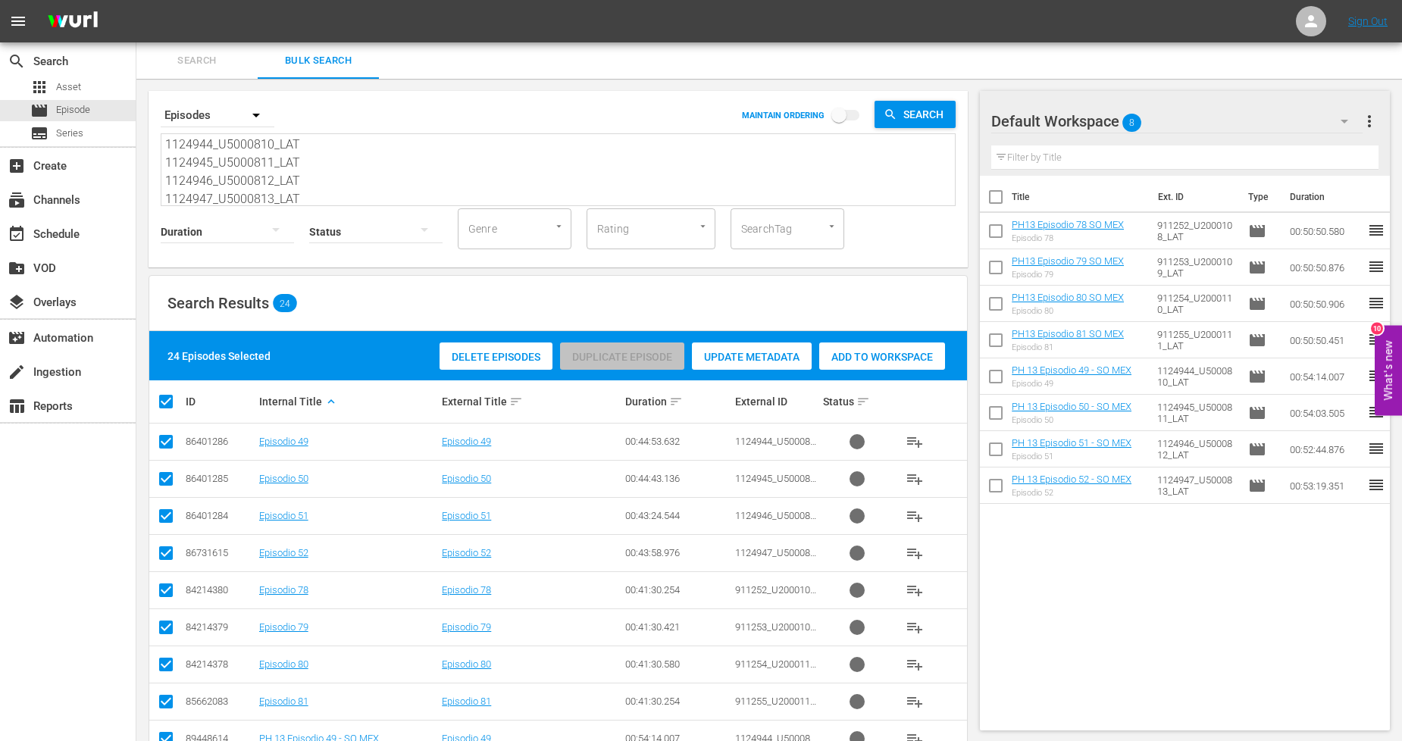
checkbox input "false"
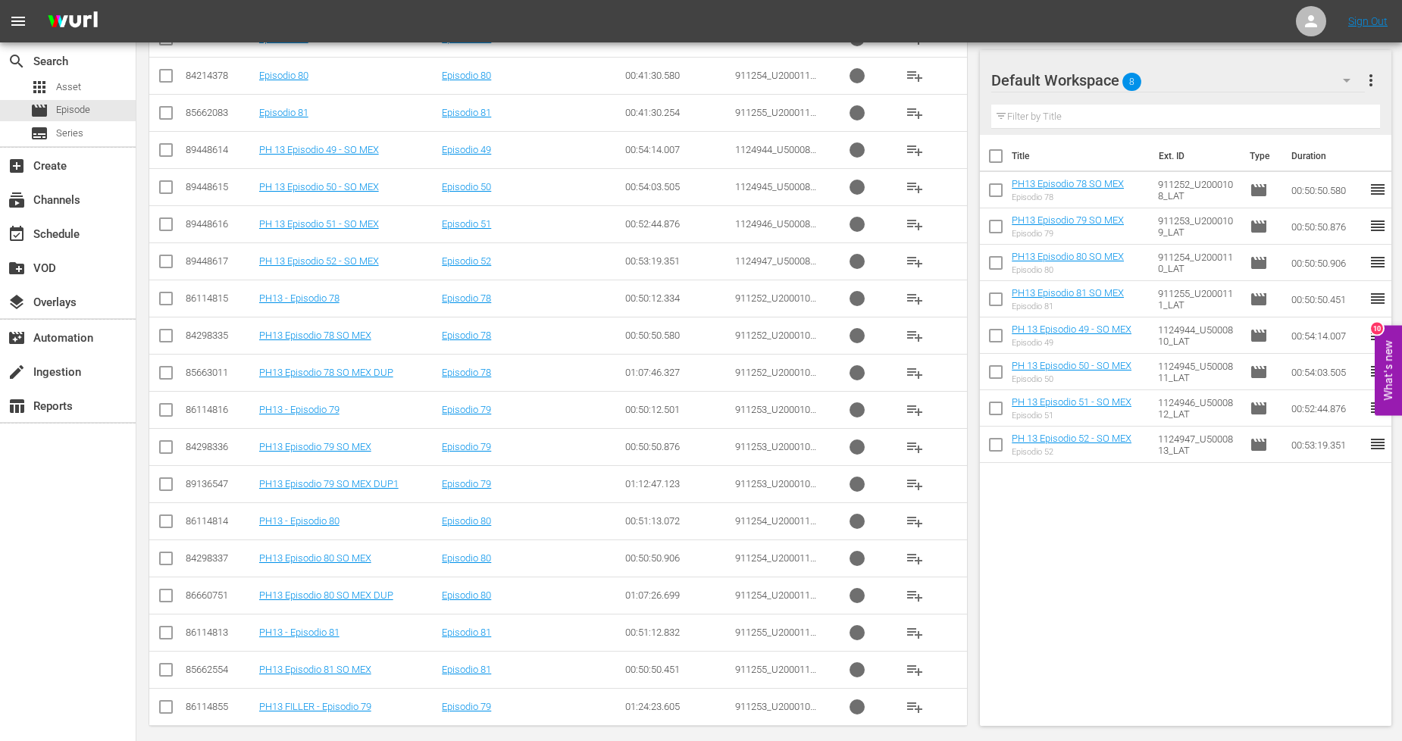
scroll to position [603, 0]
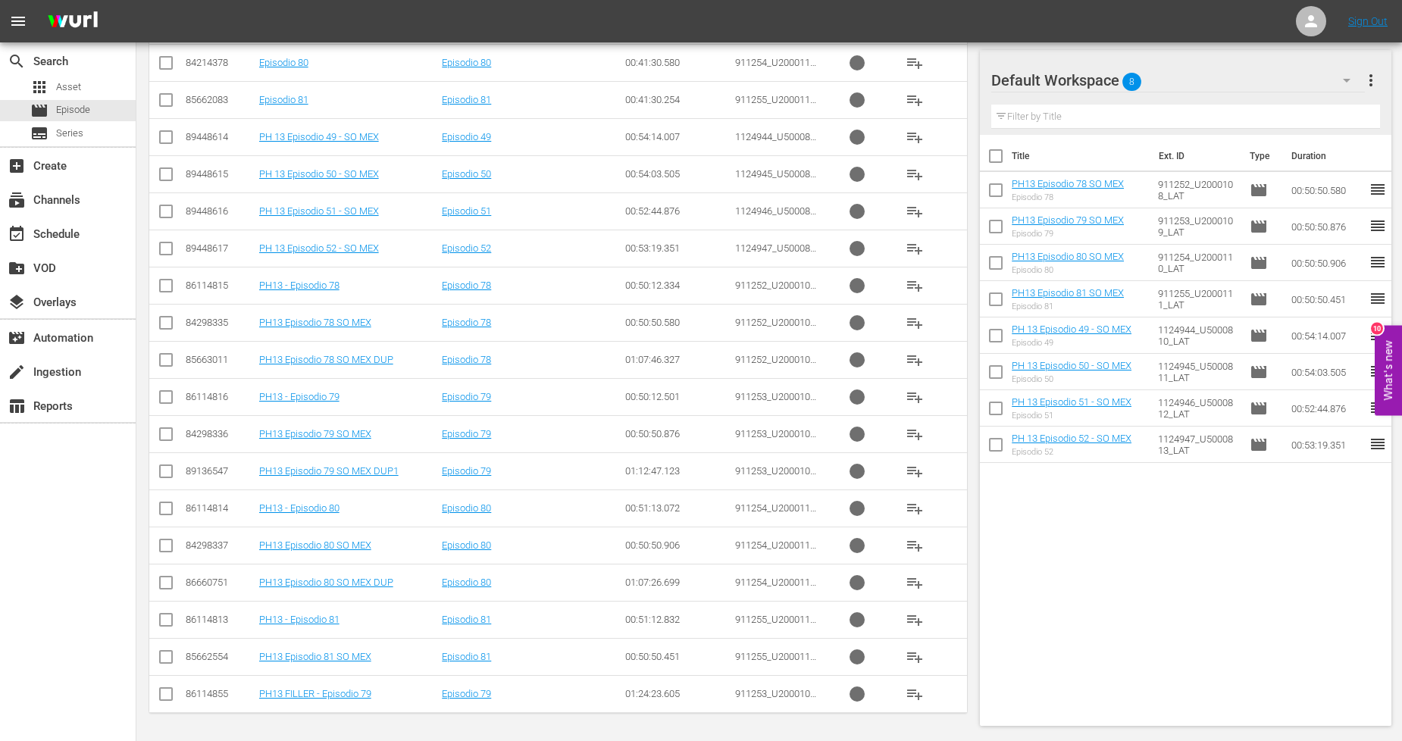
click at [168, 586] on input "checkbox" at bounding box center [166, 586] width 18 height 18
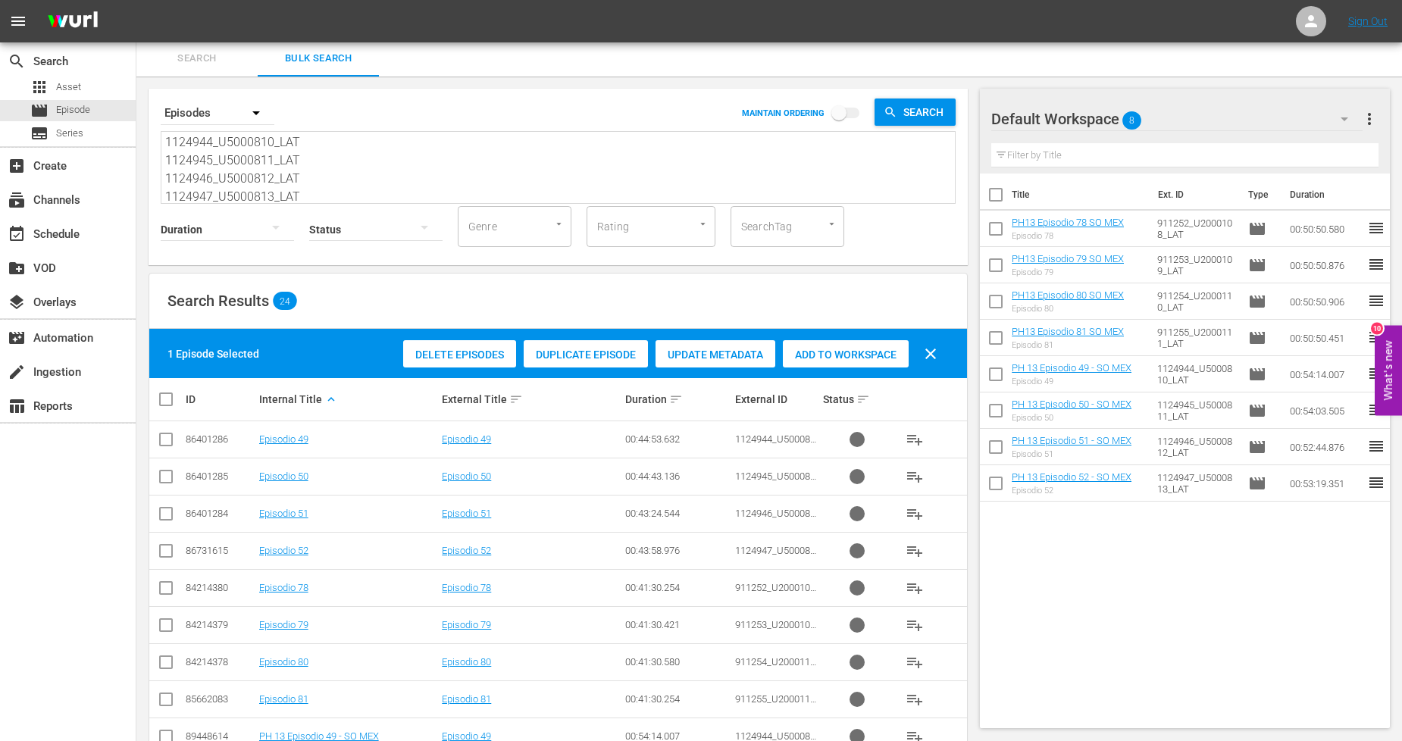
scroll to position [0, 0]
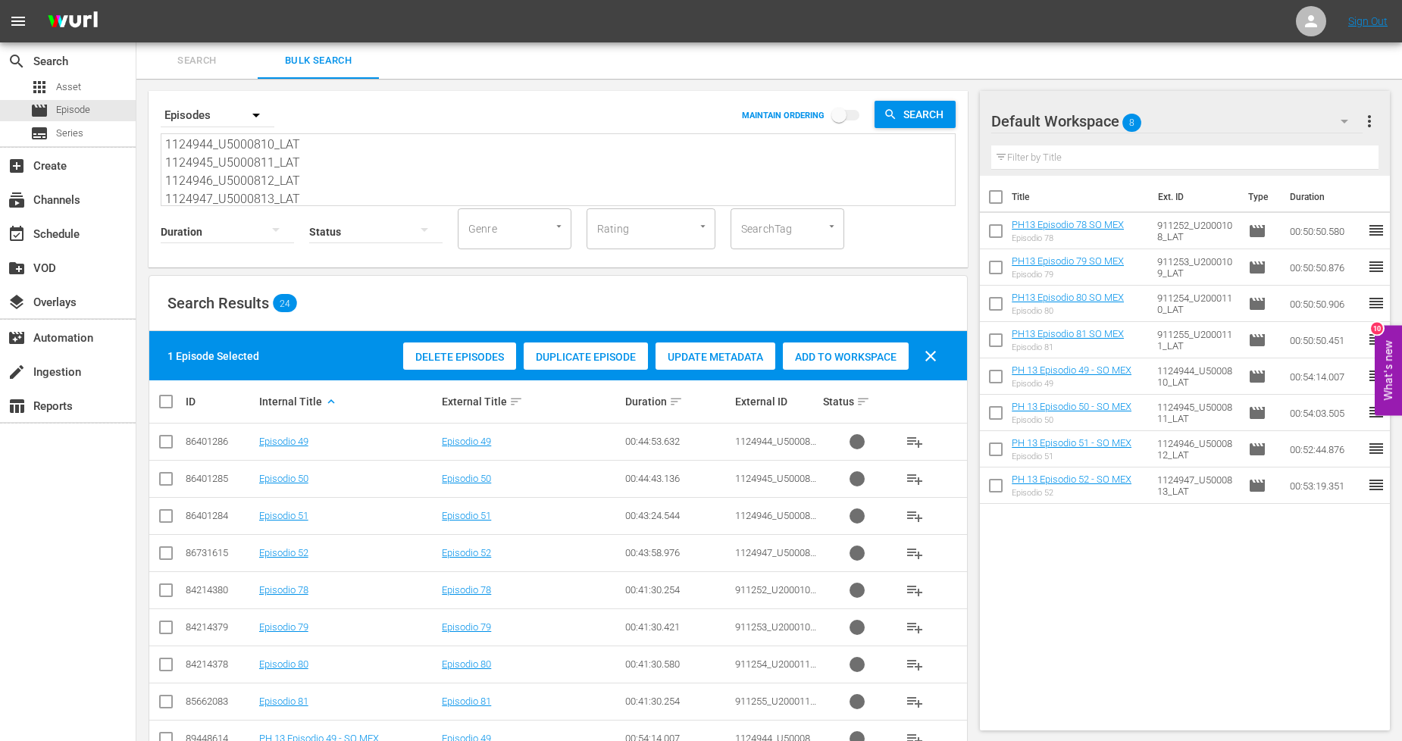
click at [853, 351] on span "Add to Workspace" at bounding box center [846, 357] width 126 height 12
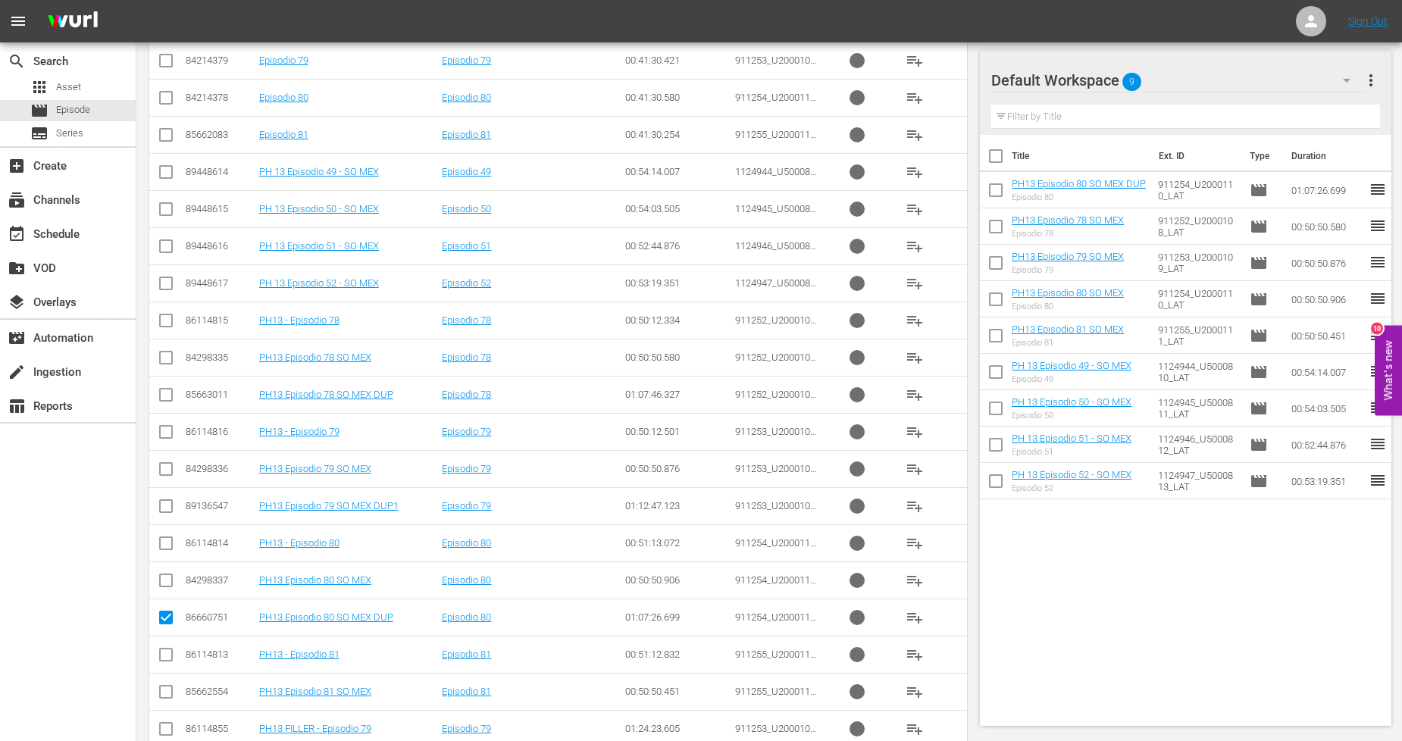
scroll to position [603, 0]
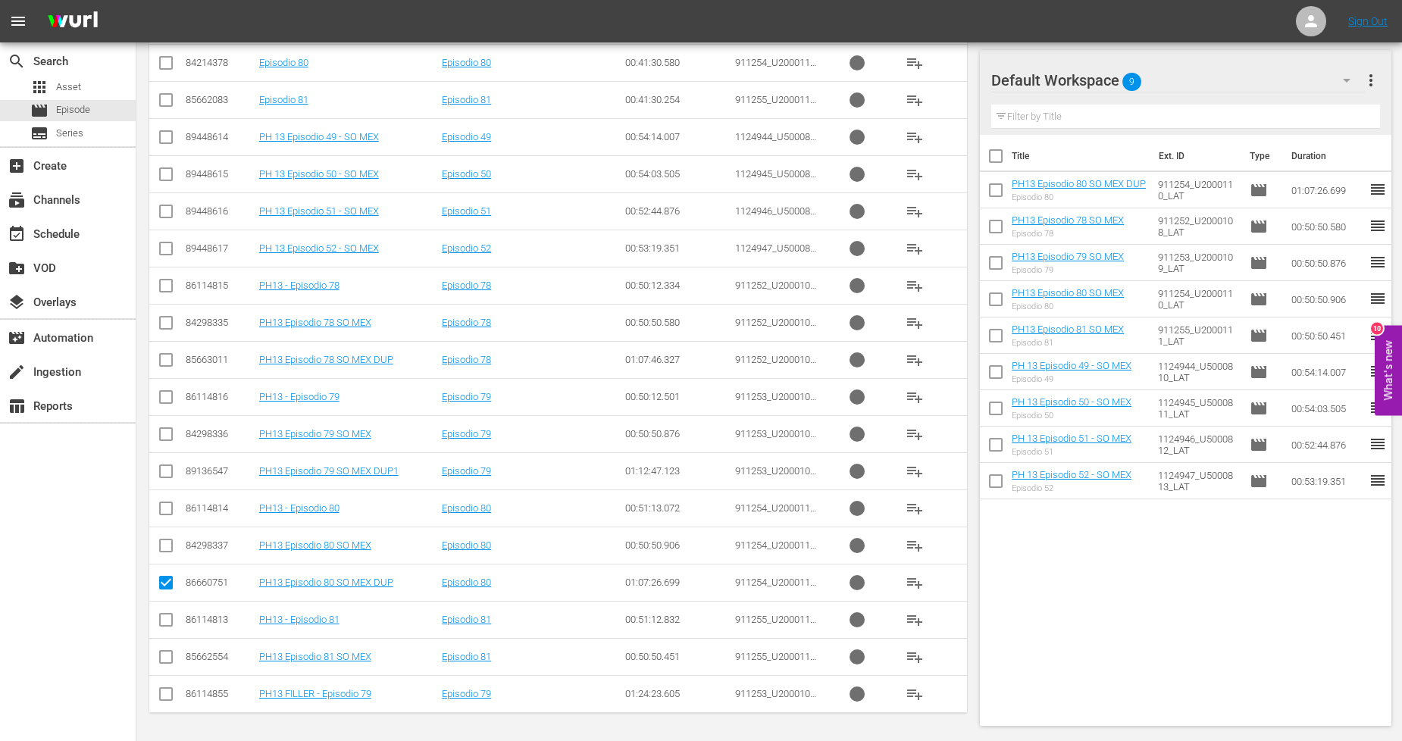
click at [167, 585] on input "checkbox" at bounding box center [166, 586] width 18 height 18
checkbox input "false"
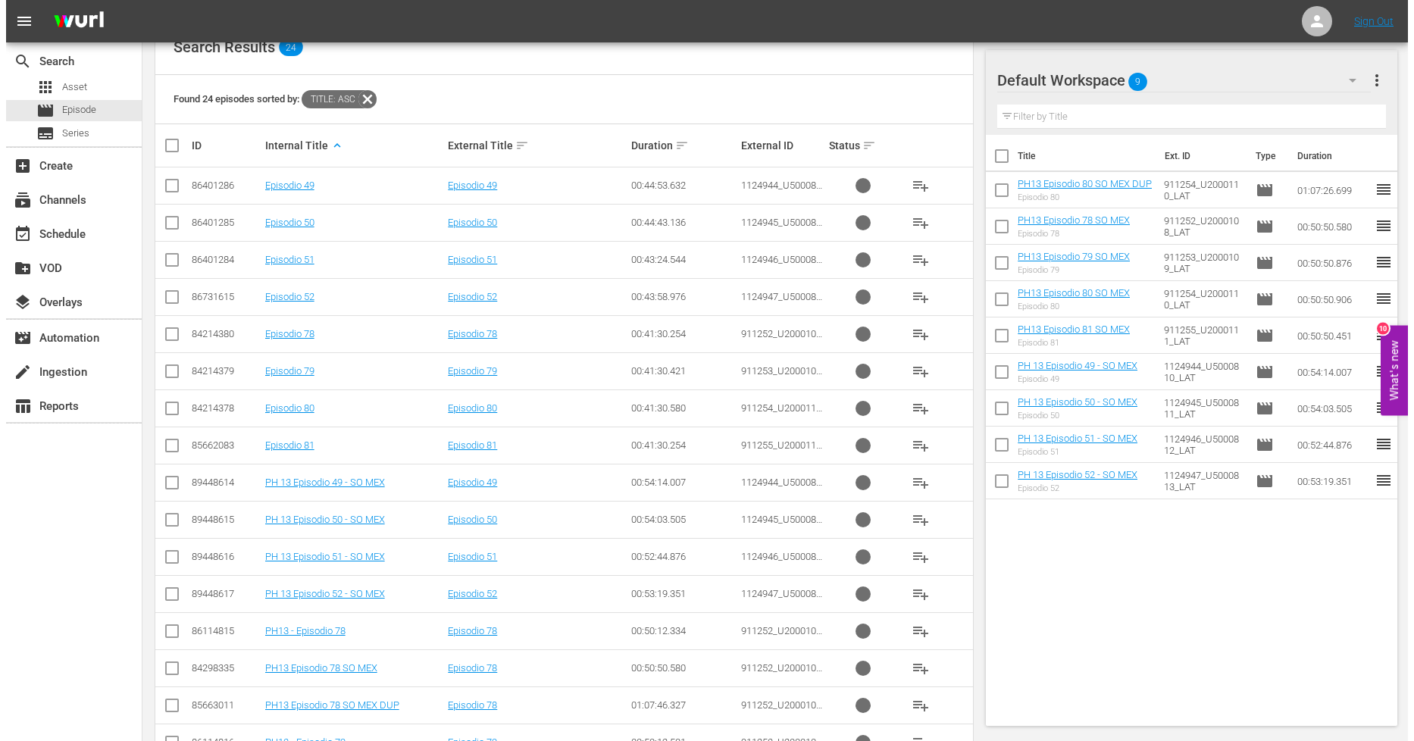
scroll to position [182, 0]
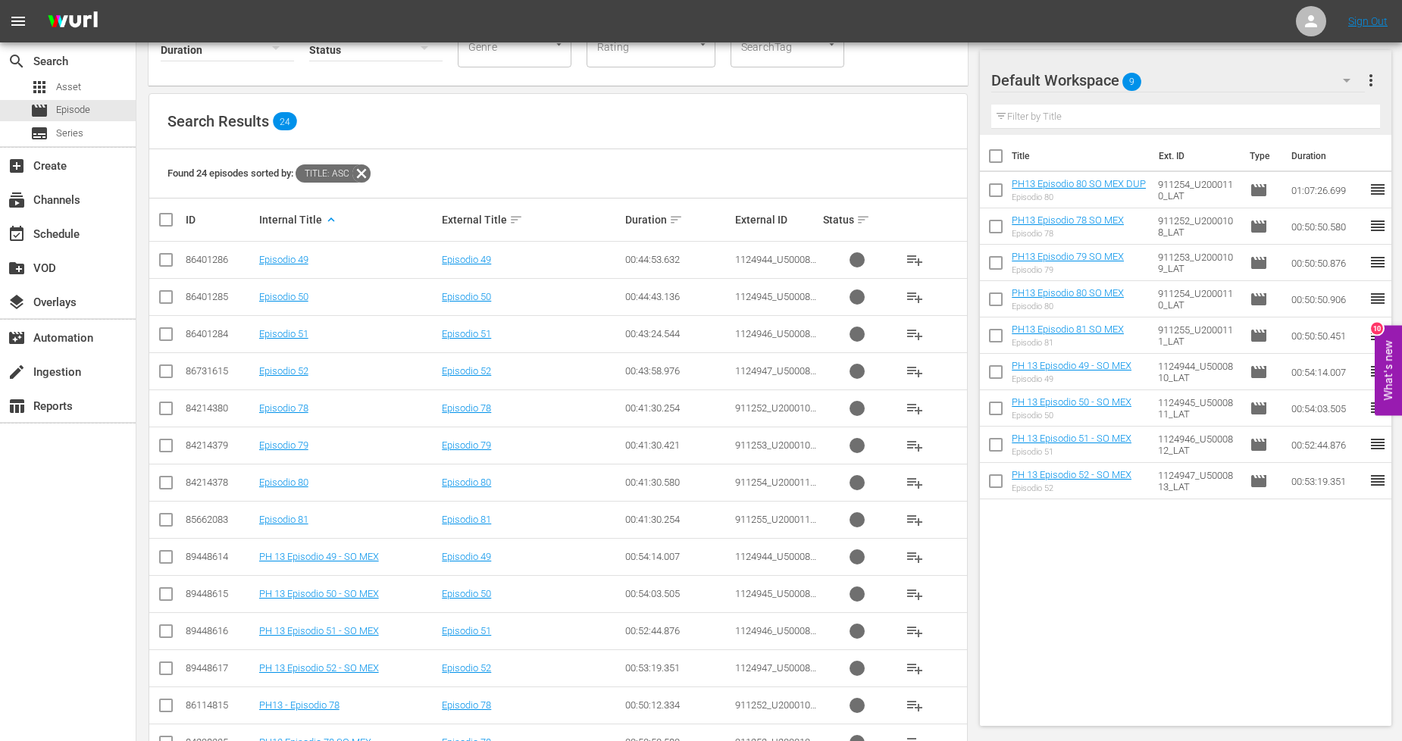
click at [165, 559] on input "checkbox" at bounding box center [166, 560] width 18 height 18
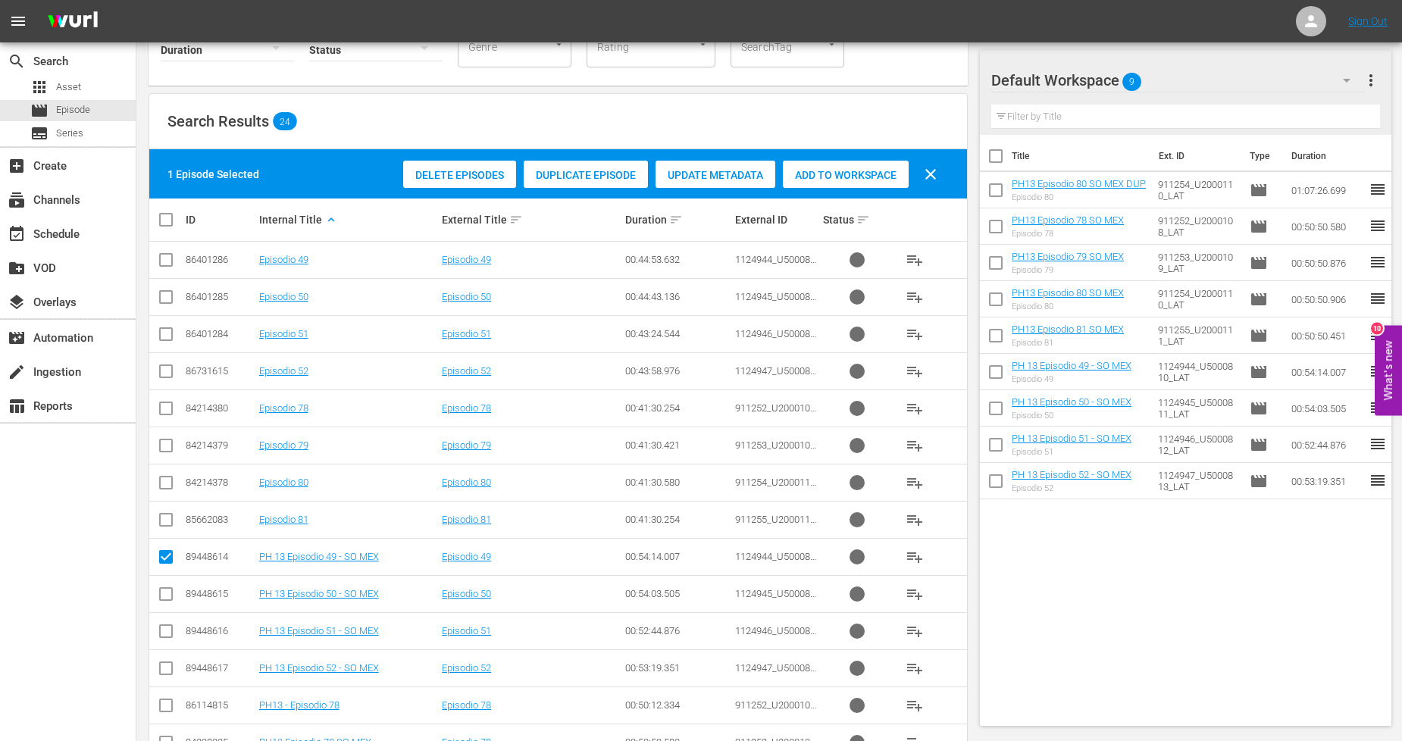
click at [571, 177] on span "Duplicate Episode" at bounding box center [586, 175] width 124 height 12
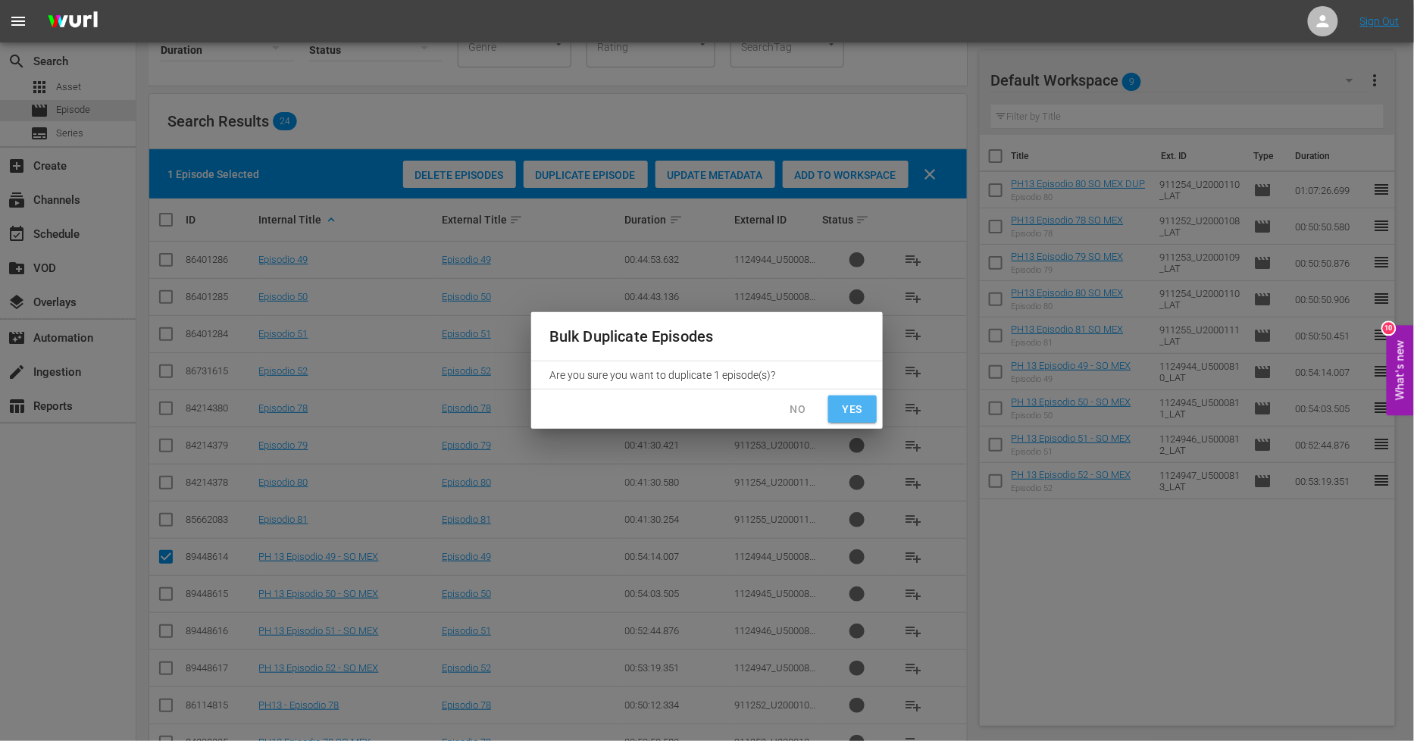
click at [842, 415] on span "Yes" at bounding box center [853, 409] width 24 height 19
checkbox input "false"
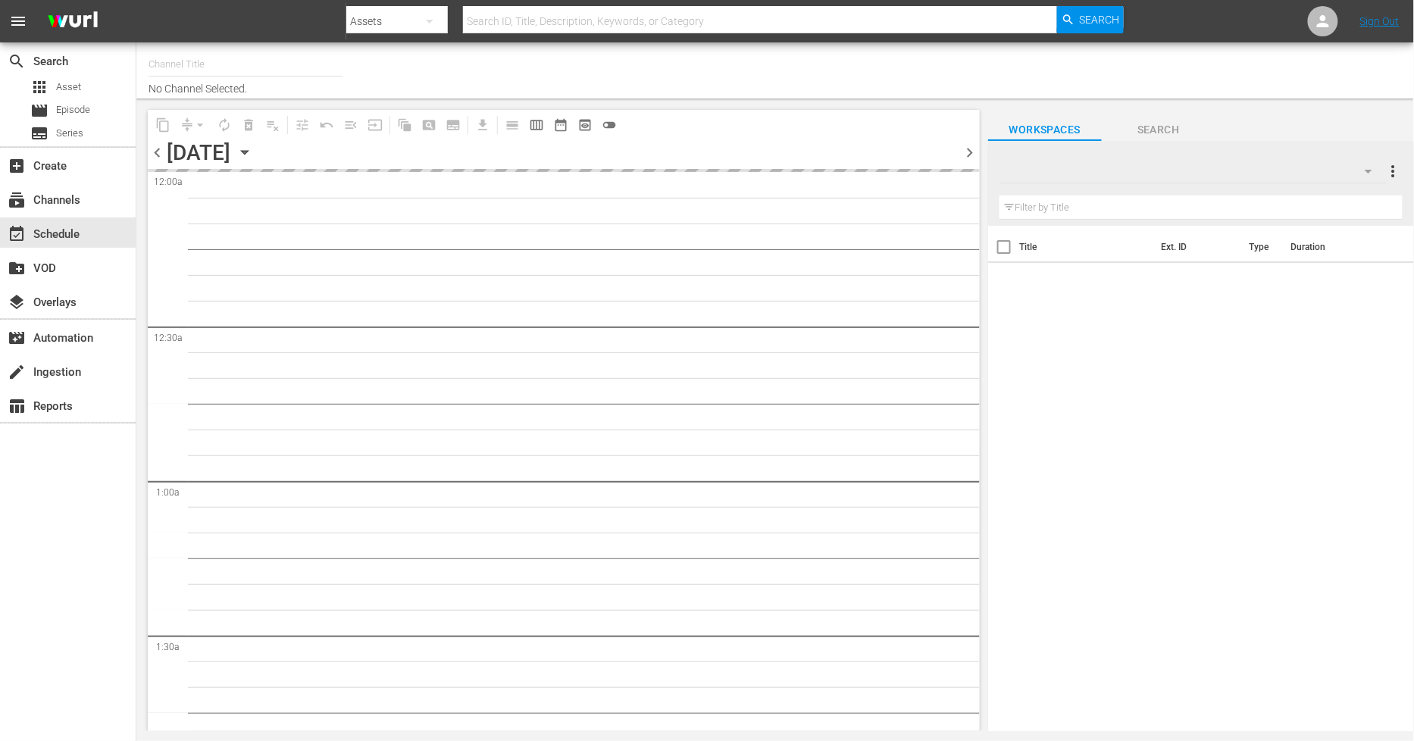
type input "Sony One Novelas (MX) (1001)"
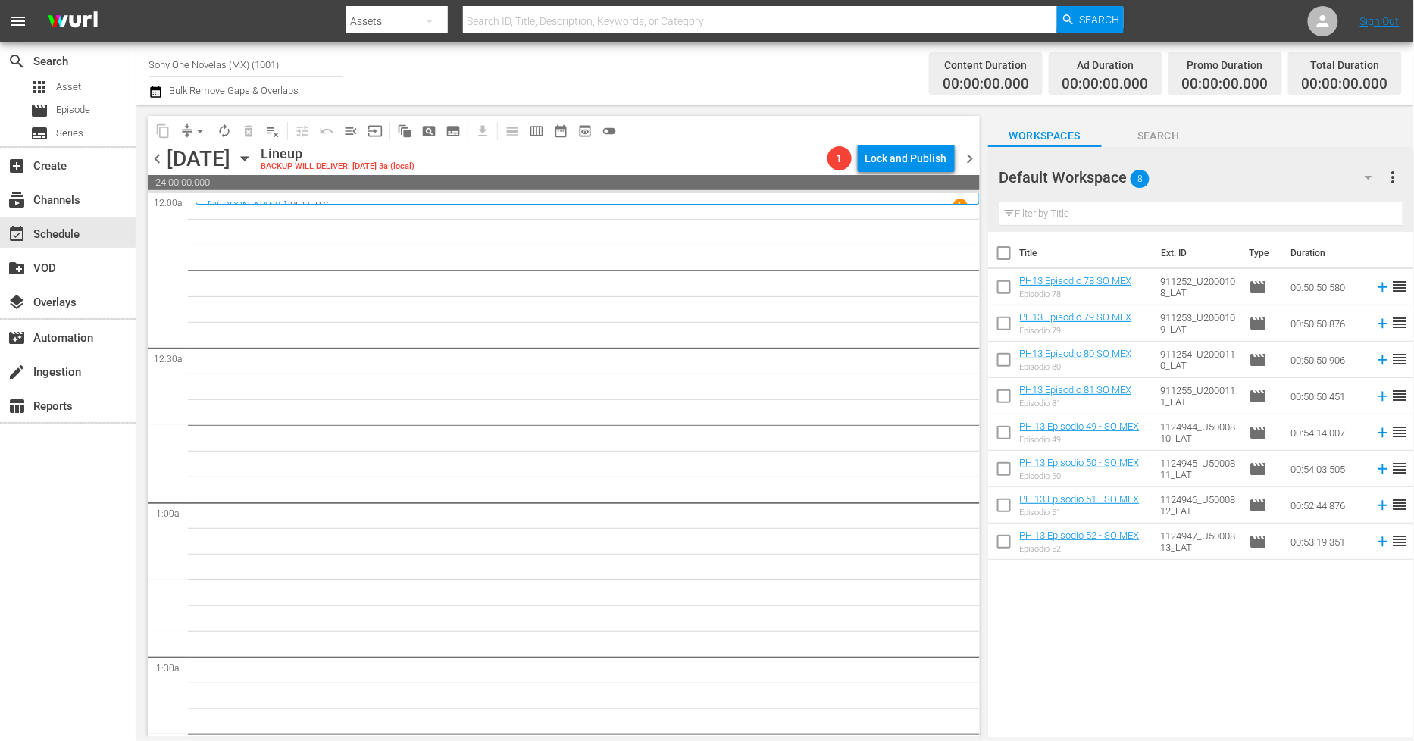
click at [1010, 290] on input "checkbox" at bounding box center [1004, 290] width 32 height 32
checkbox input "true"
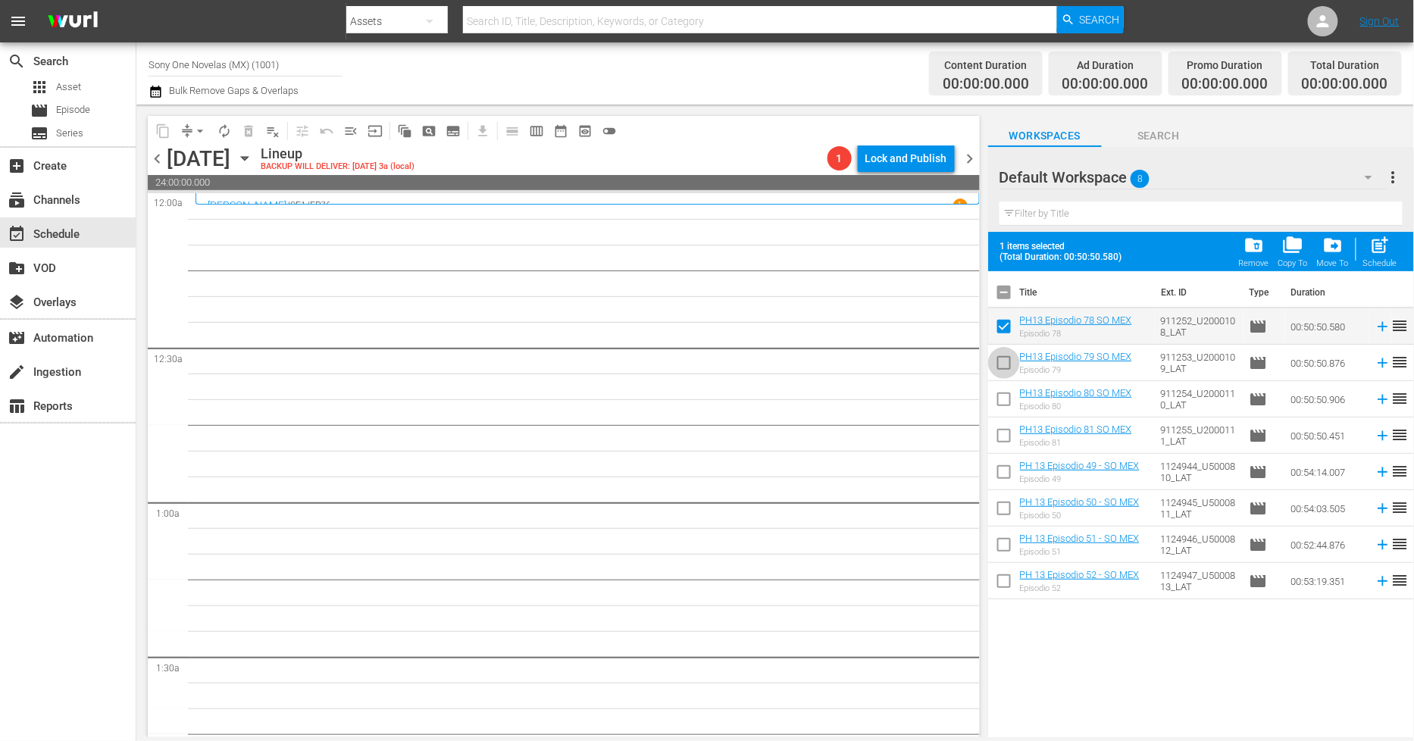
click at [1004, 362] on input "checkbox" at bounding box center [1004, 366] width 32 height 32
checkbox input "true"
click at [1005, 405] on input "checkbox" at bounding box center [1004, 403] width 32 height 32
checkbox input "true"
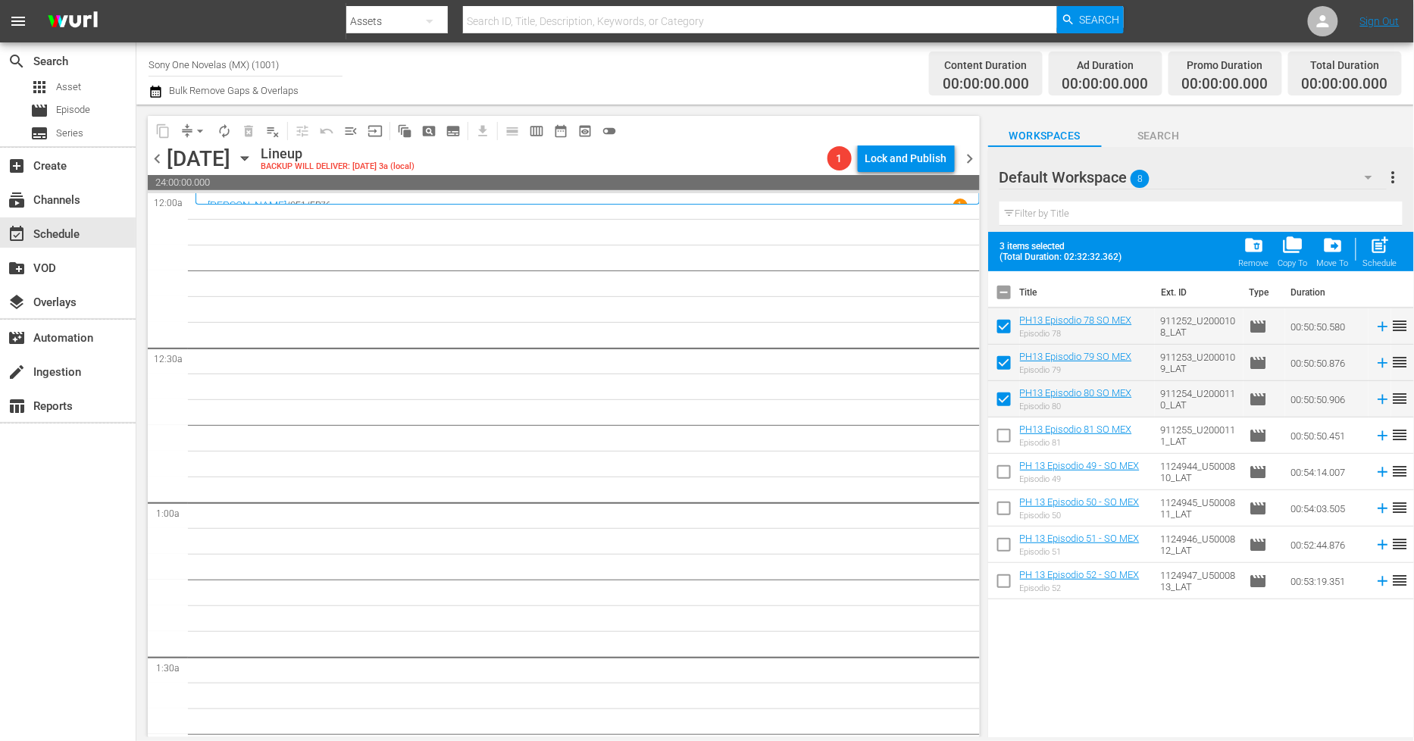
click at [1006, 443] on input "checkbox" at bounding box center [1004, 439] width 32 height 32
checkbox input "true"
click at [1003, 475] on input "checkbox" at bounding box center [1004, 475] width 32 height 32
checkbox input "true"
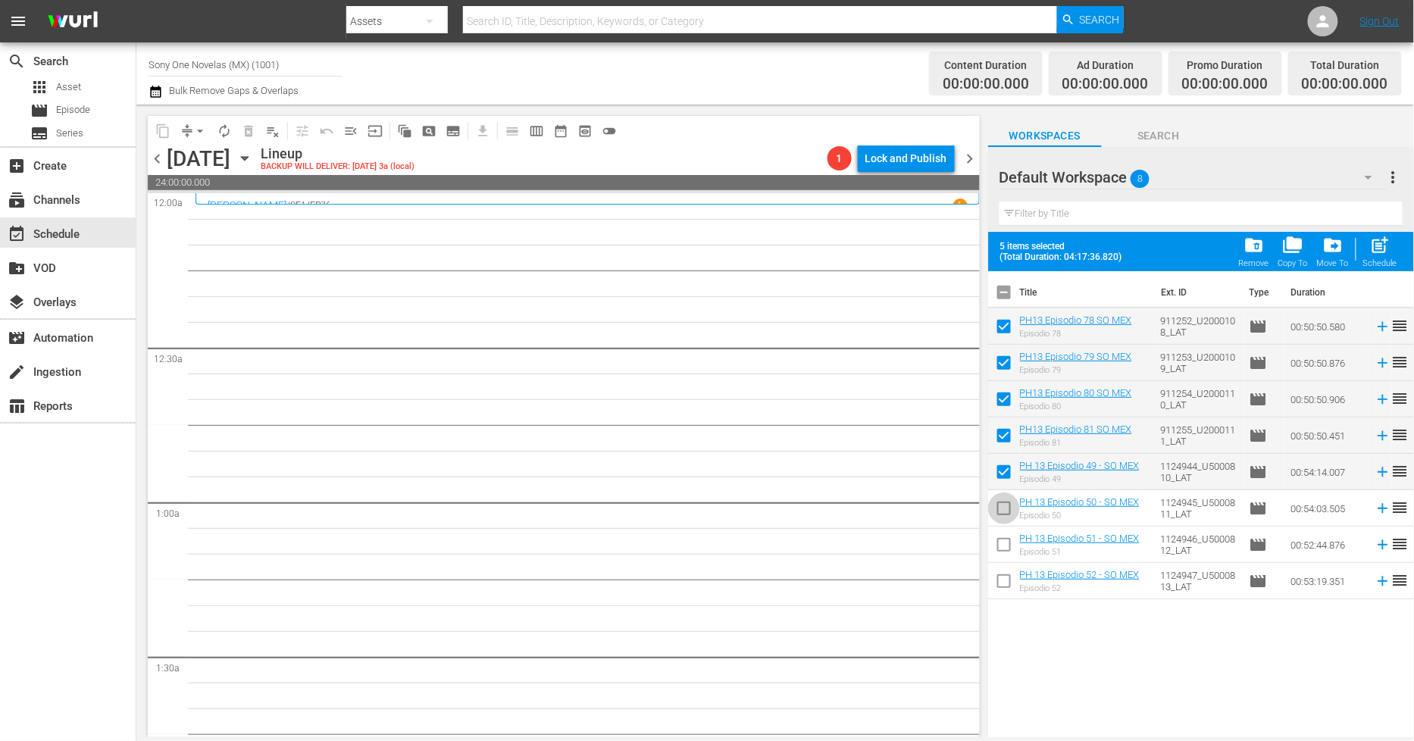
click at [1012, 495] on span at bounding box center [1004, 509] width 32 height 32
click at [1009, 511] on input "checkbox" at bounding box center [1004, 512] width 32 height 32
checkbox input "true"
click at [1005, 556] on input "checkbox" at bounding box center [1004, 548] width 32 height 32
checkbox input "true"
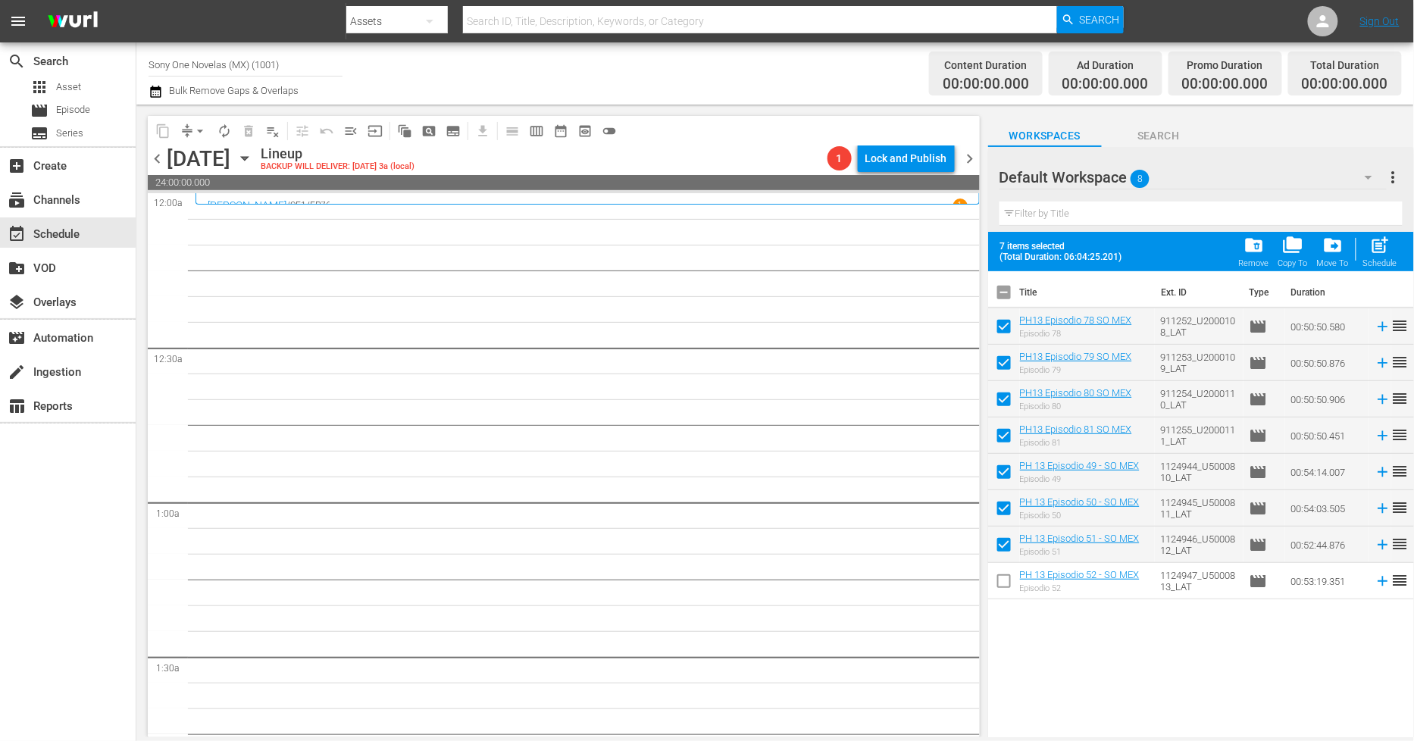
click at [1006, 584] on input "checkbox" at bounding box center [1004, 584] width 32 height 32
checkbox input "true"
click at [1385, 246] on span "post_add" at bounding box center [1380, 245] width 20 height 20
checkbox input "false"
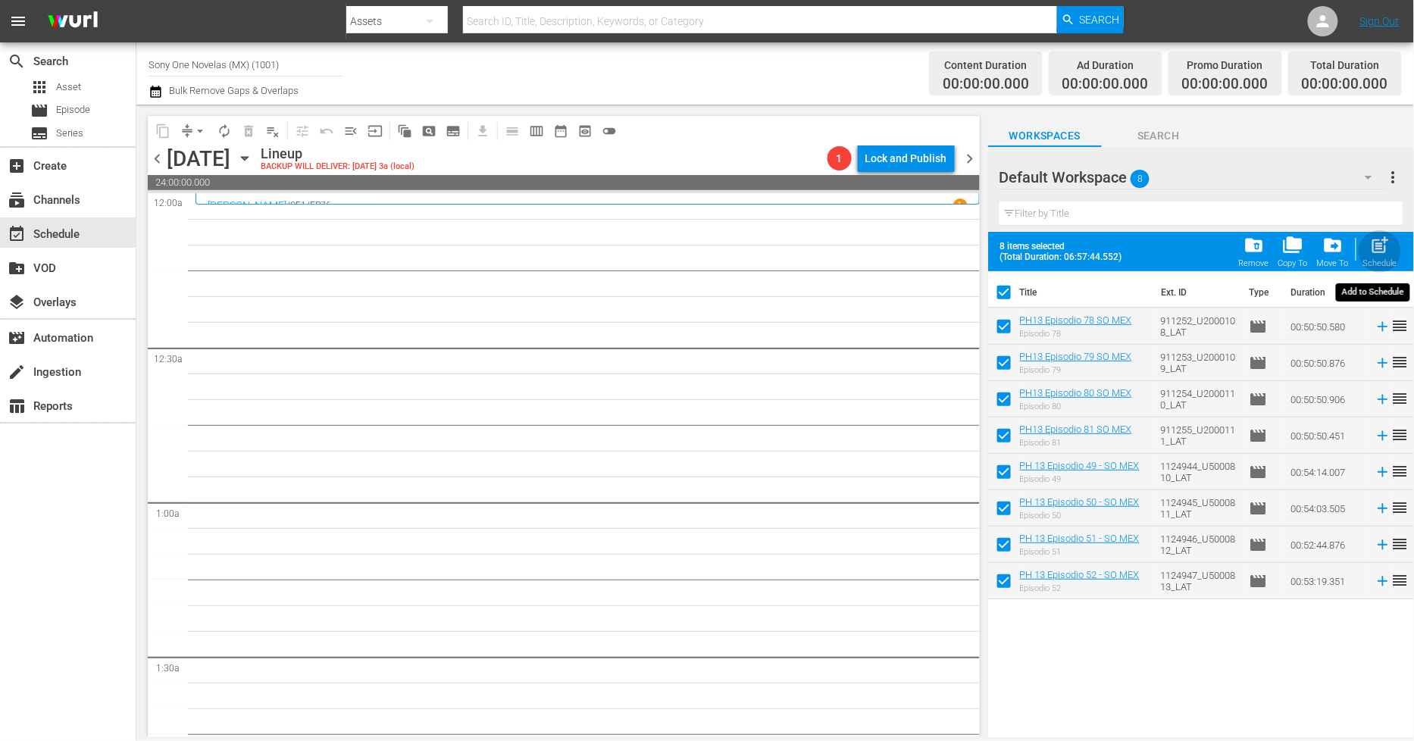
checkbox input "false"
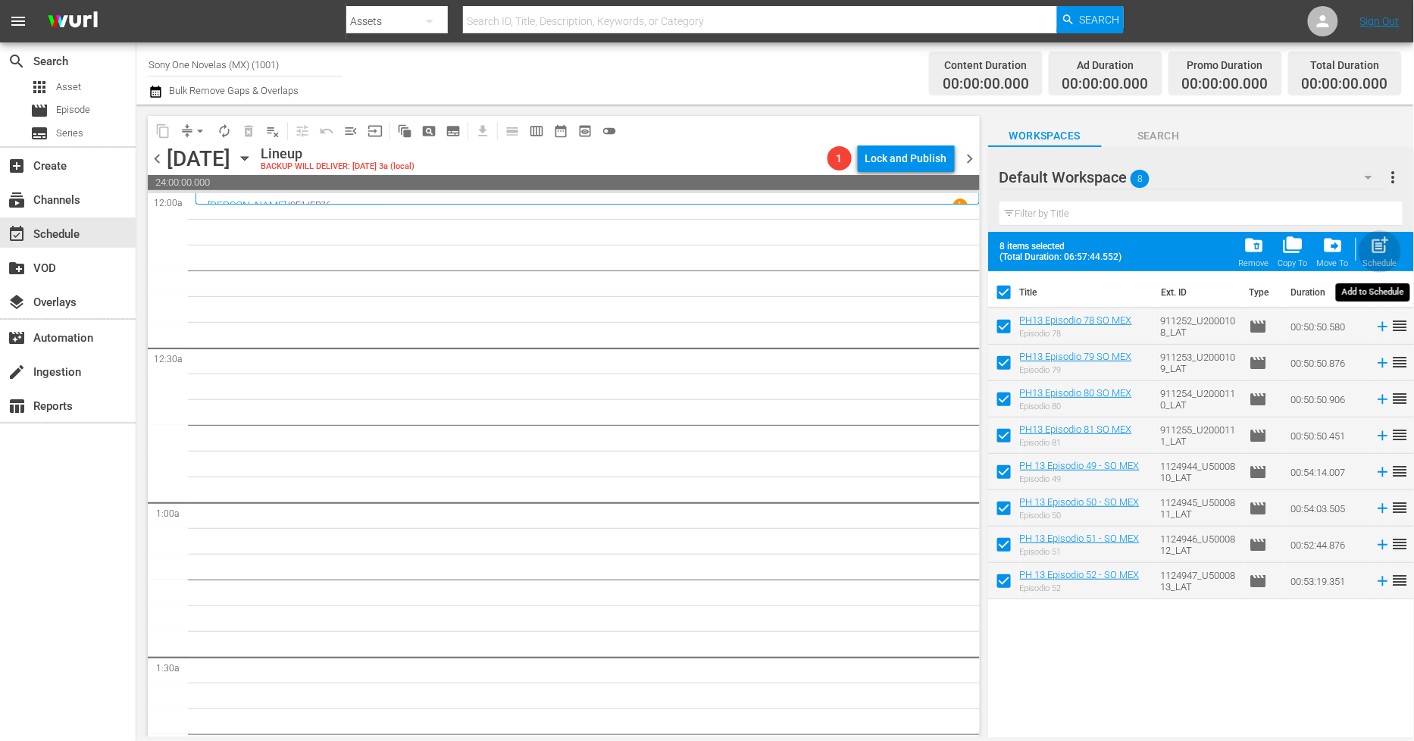
checkbox input "false"
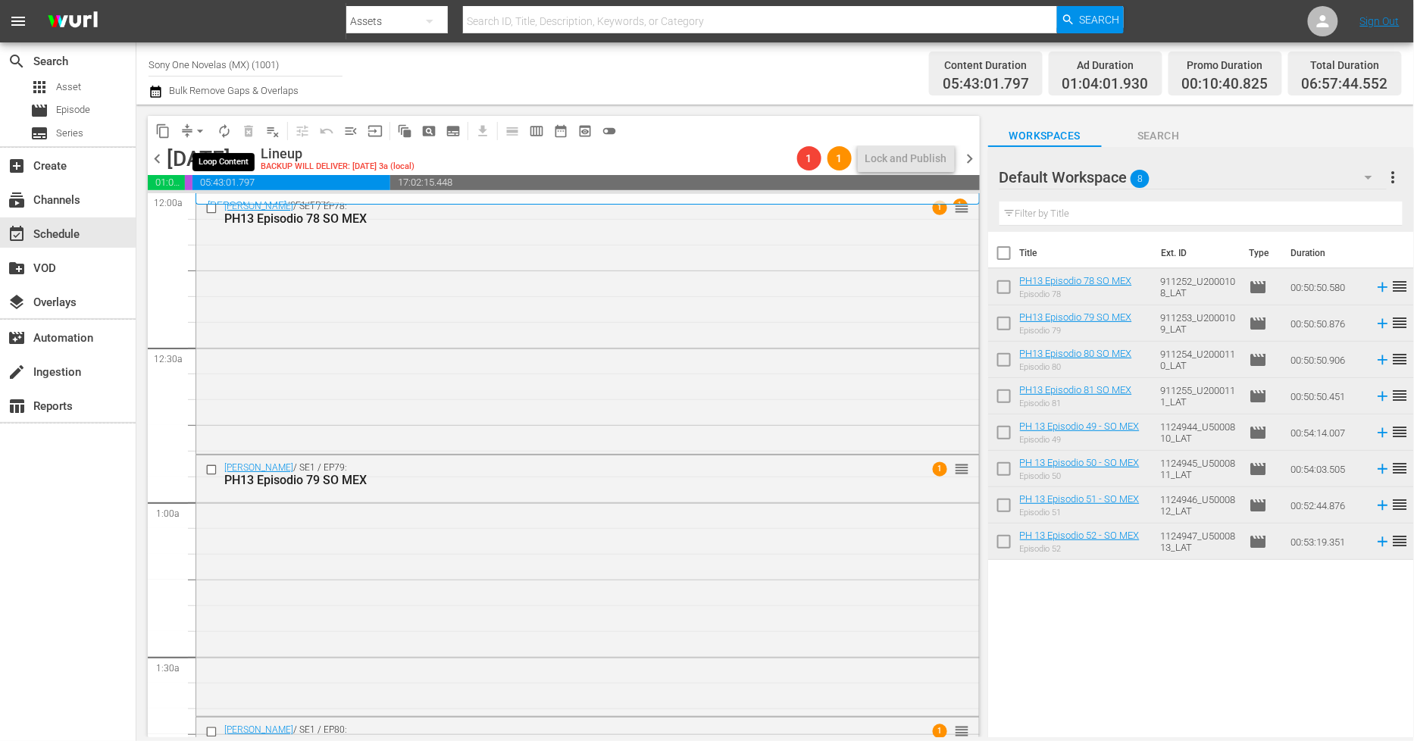
click at [224, 132] on span "autorenew_outlined" at bounding box center [224, 131] width 15 height 15
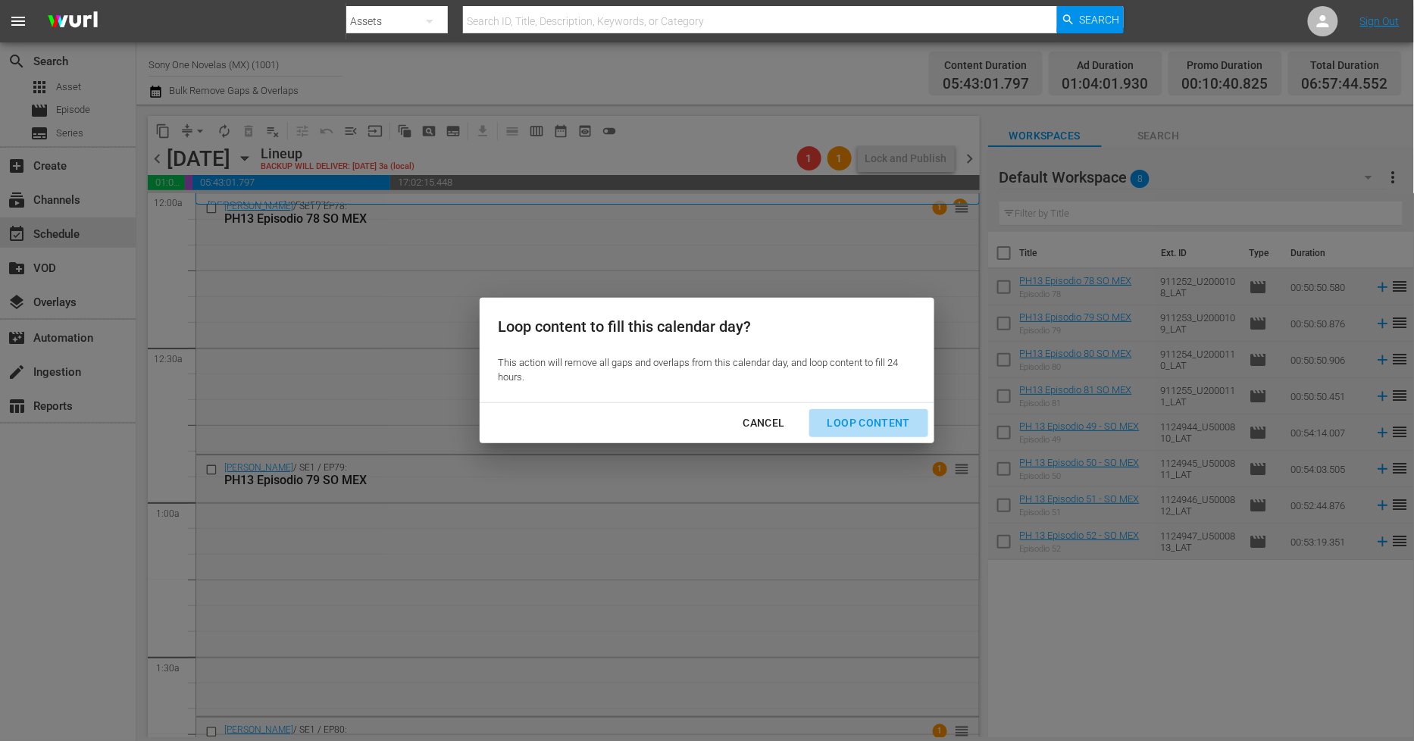
click at [872, 427] on div "Loop Content" at bounding box center [868, 423] width 107 height 19
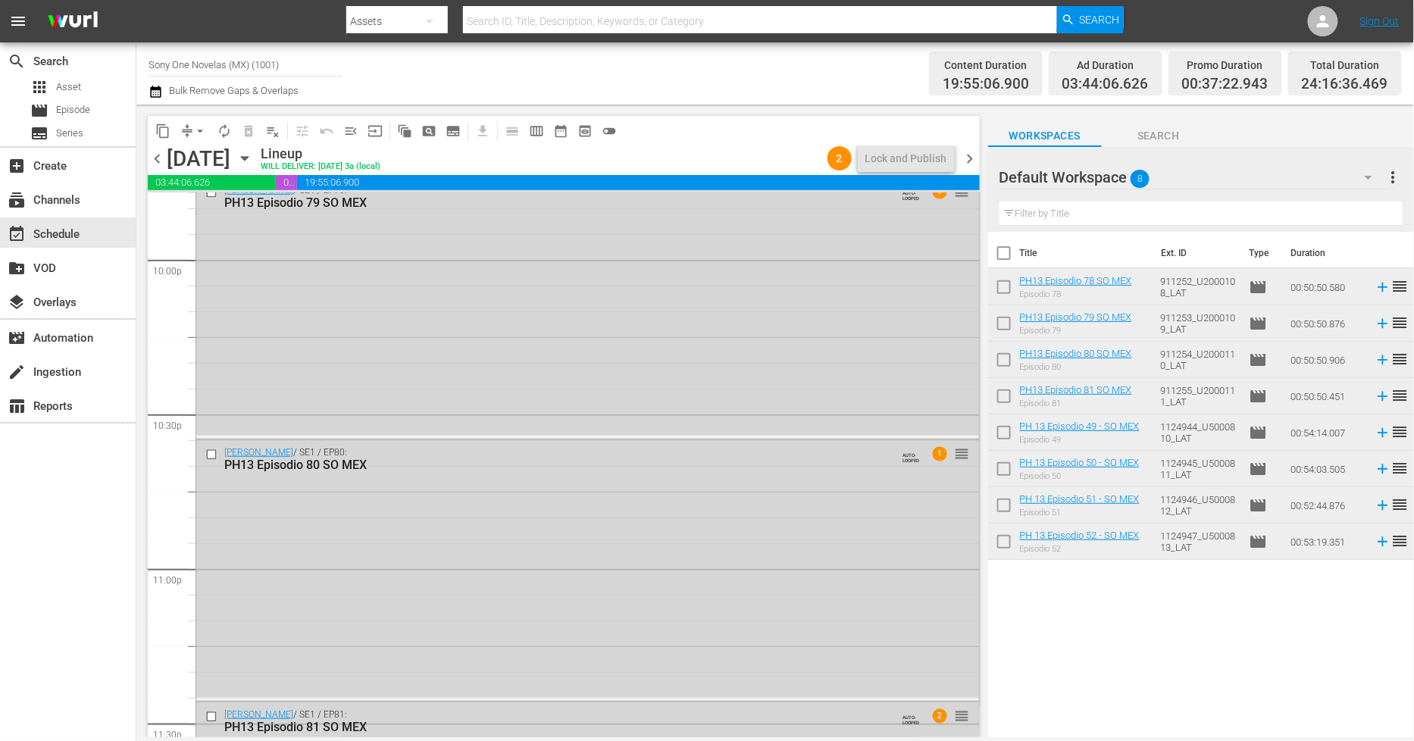
scroll to position [6961, 0]
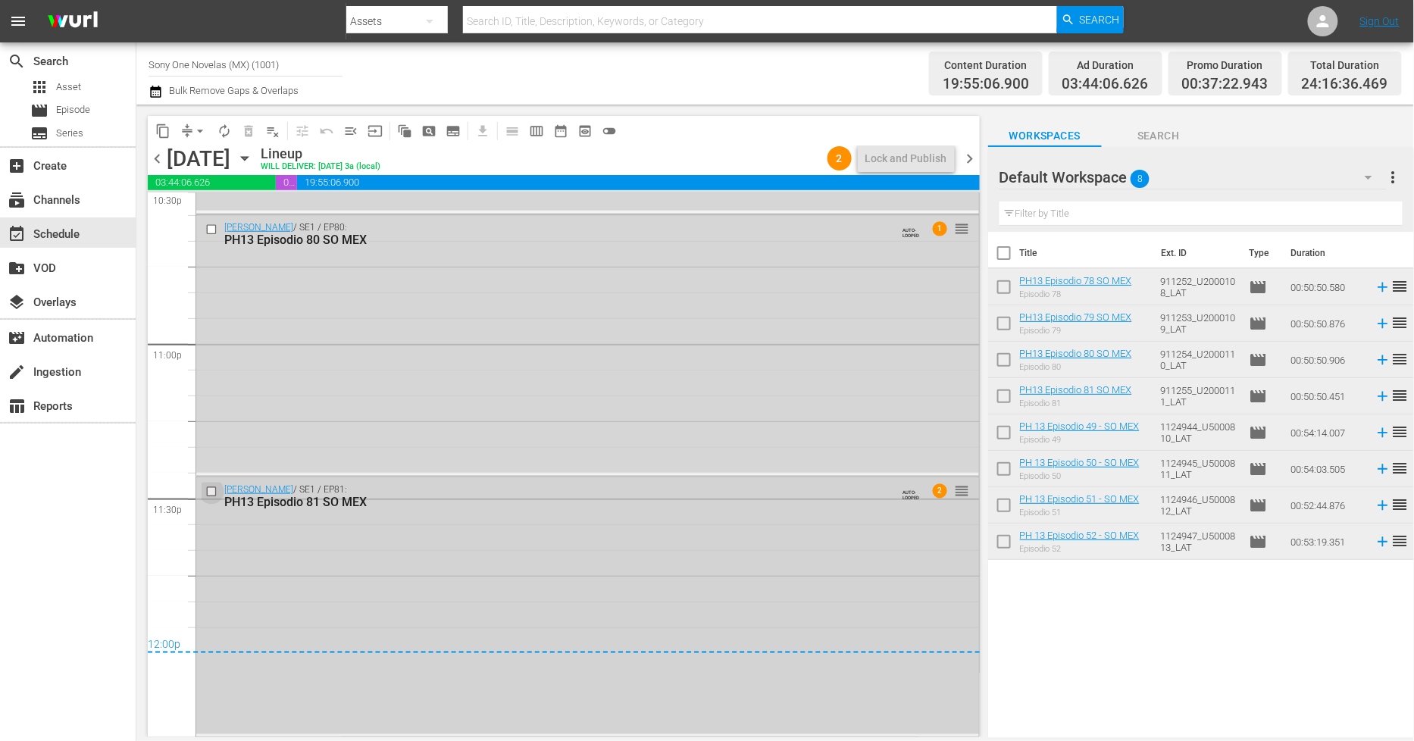
click at [214, 490] on input "checkbox" at bounding box center [213, 491] width 16 height 13
click at [343, 582] on div "Doña Bárbara / SE1 / EP81: PH13 Episodio 81 SO MEX AUTO-LOOPED 2 reorder" at bounding box center [587, 606] width 783 height 258
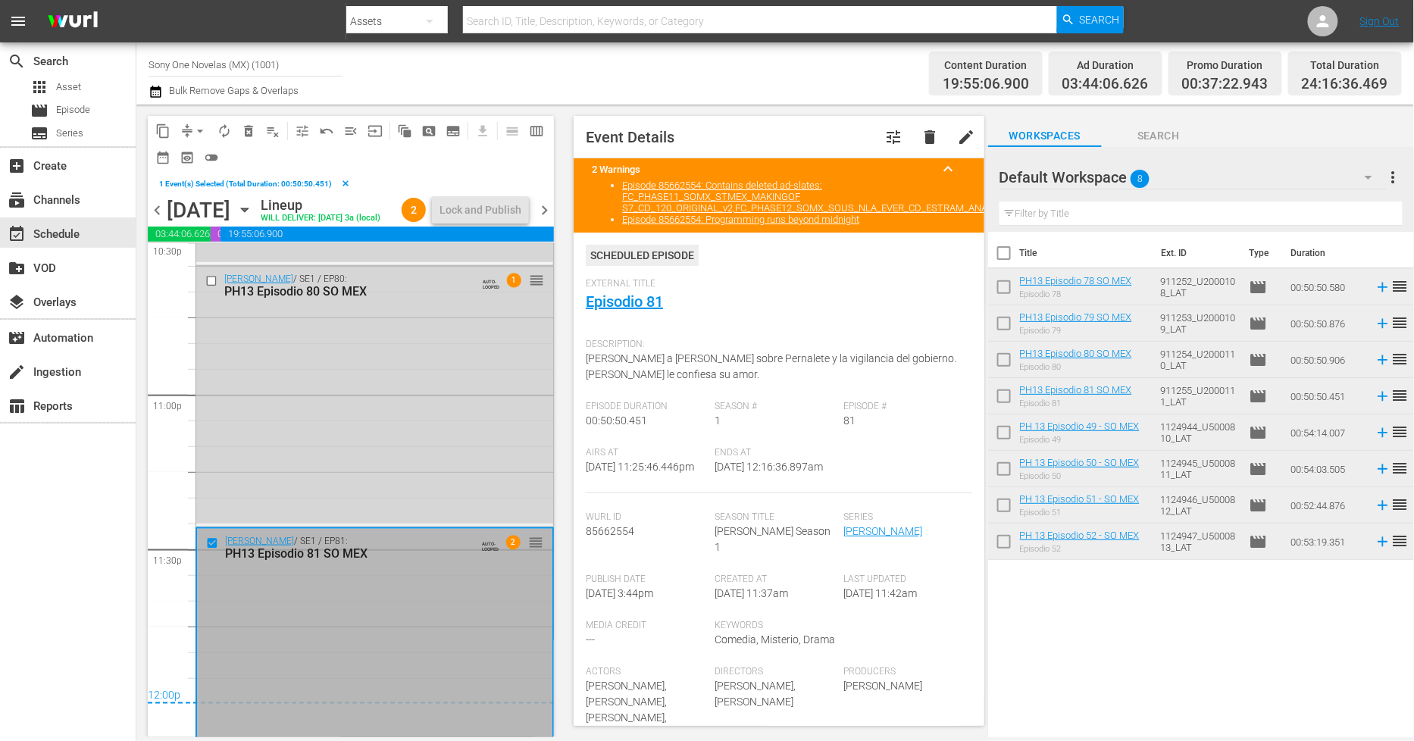
scroll to position [7037, 0]
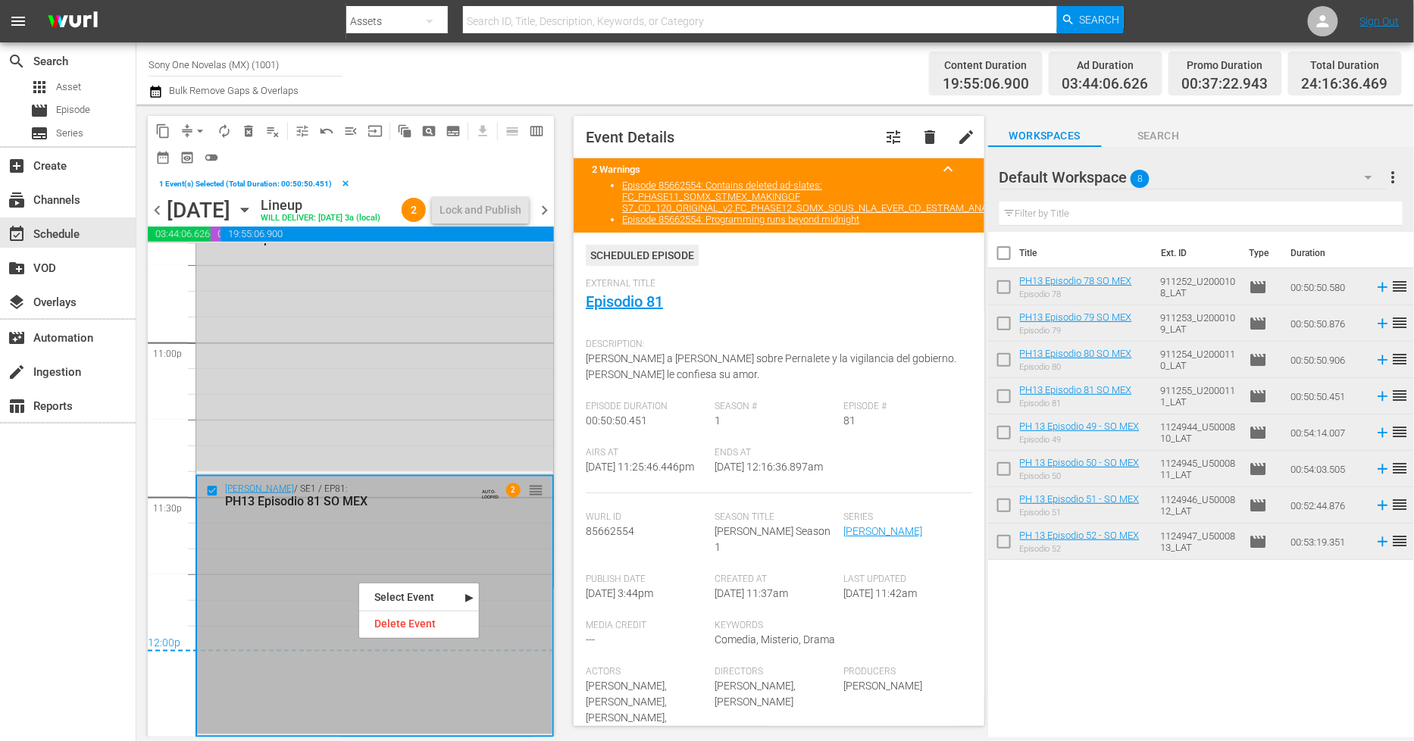
click at [390, 634] on nav "Select Event Episodio 81 Delete Event" at bounding box center [418, 611] width 121 height 56
click at [396, 631] on div "Delete Event" at bounding box center [419, 624] width 120 height 20
click at [447, 347] on div "Doña Bárbara / SE1 / EP80: PH13 Episodio 80 SO MEX AUTO-LOOPED 1 reorder" at bounding box center [374, 343] width 357 height 258
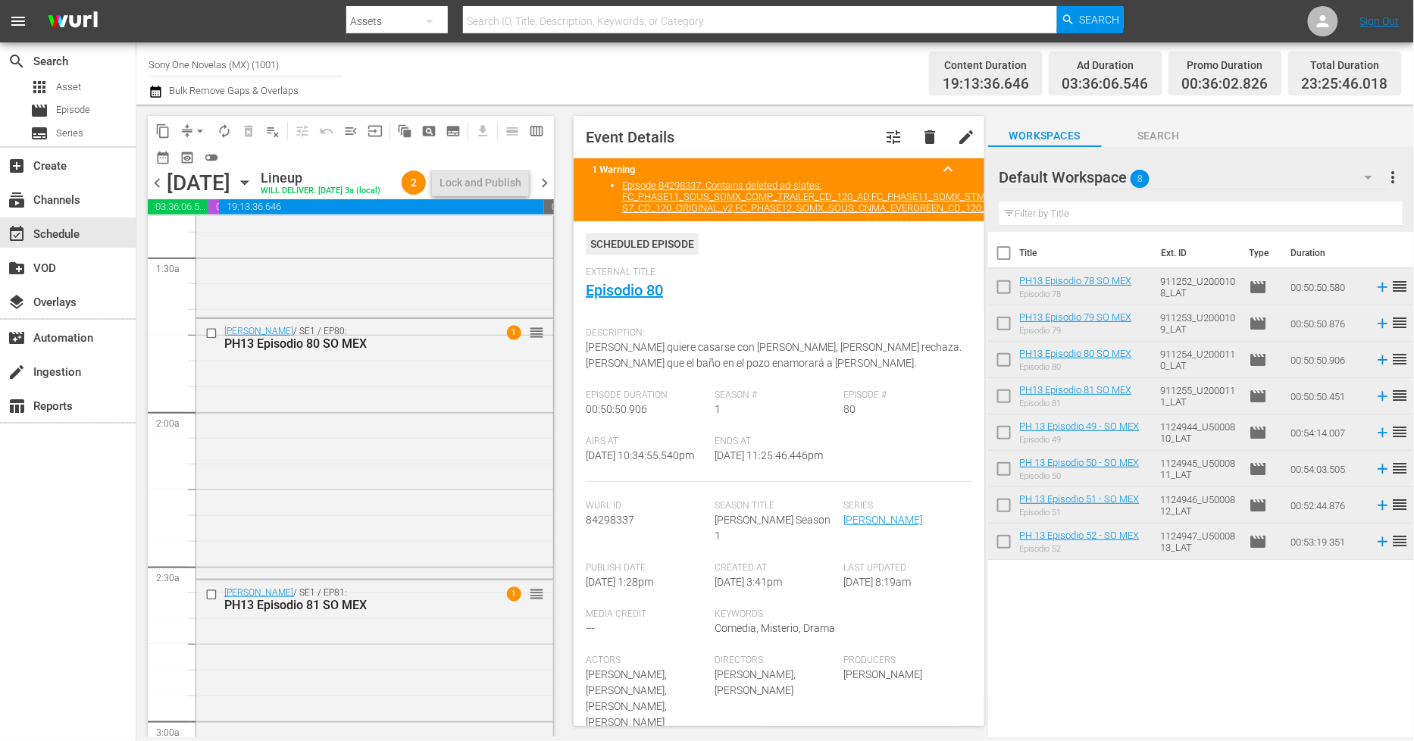
scroll to position [440, 0]
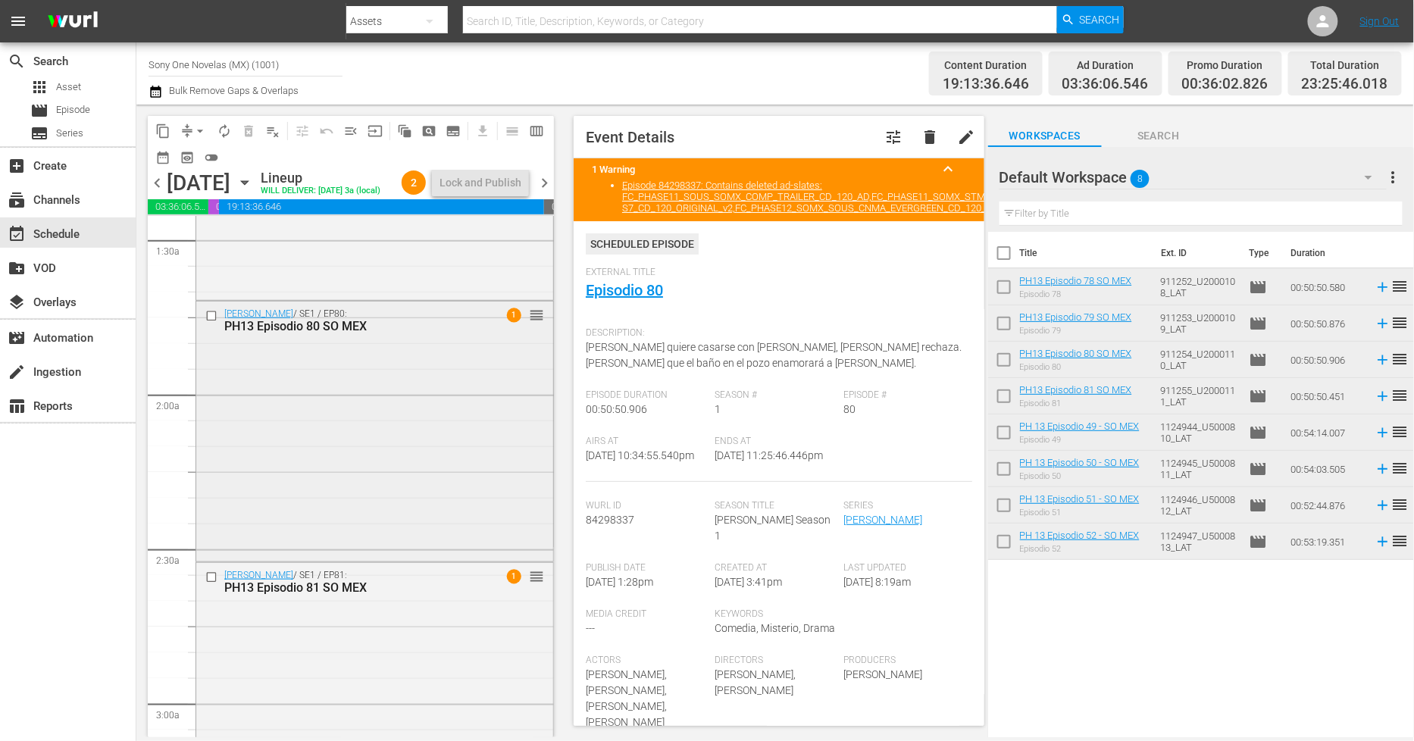
click at [390, 497] on div "Doña Bárbara / SE1 / EP80: PH13 Episodio 80 SO MEX 1 reorder" at bounding box center [374, 431] width 357 height 258
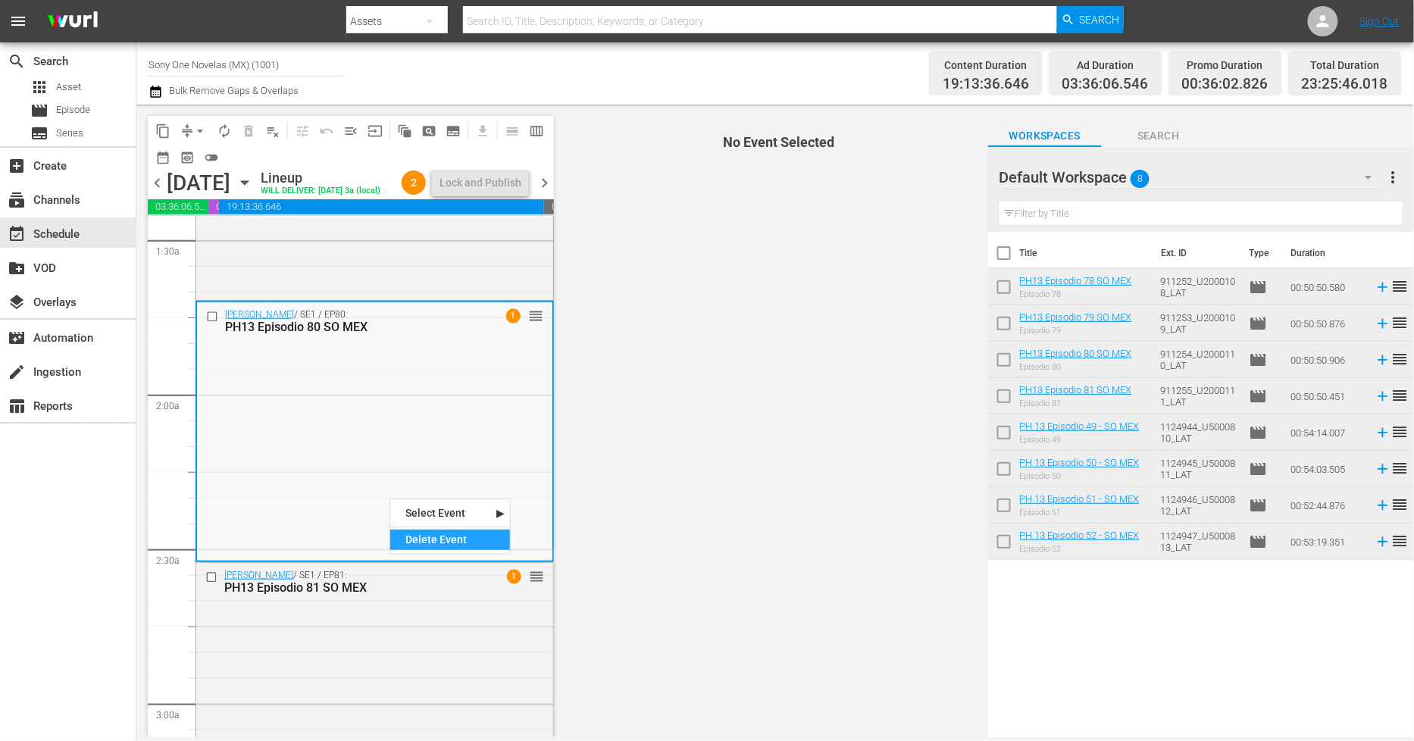
click at [418, 542] on div "Delete Event" at bounding box center [450, 540] width 120 height 20
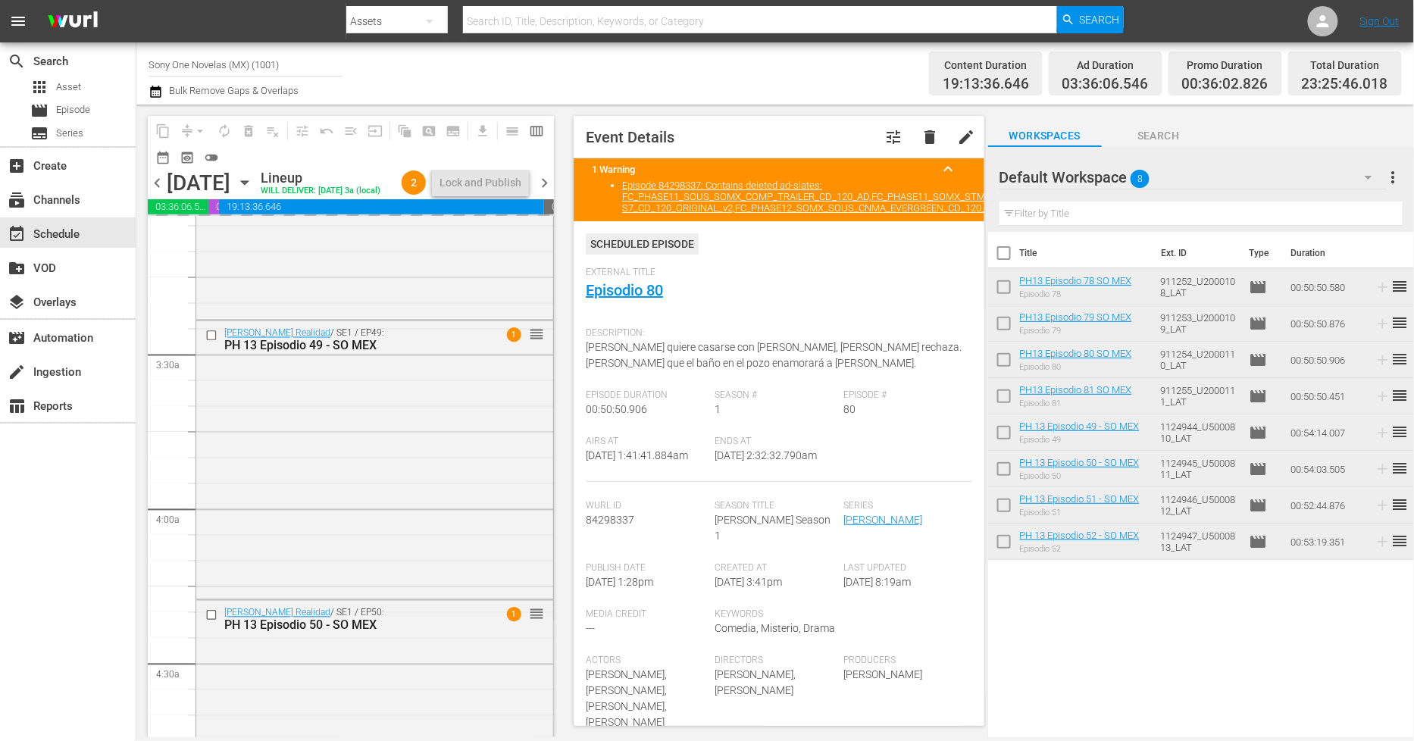
scroll to position [945, 0]
click at [418, 542] on div "Bienvenida Realidad / SE1 / EP49: PH 13 Episodio 49 - SO MEX 1 reorder" at bounding box center [374, 458] width 357 height 275
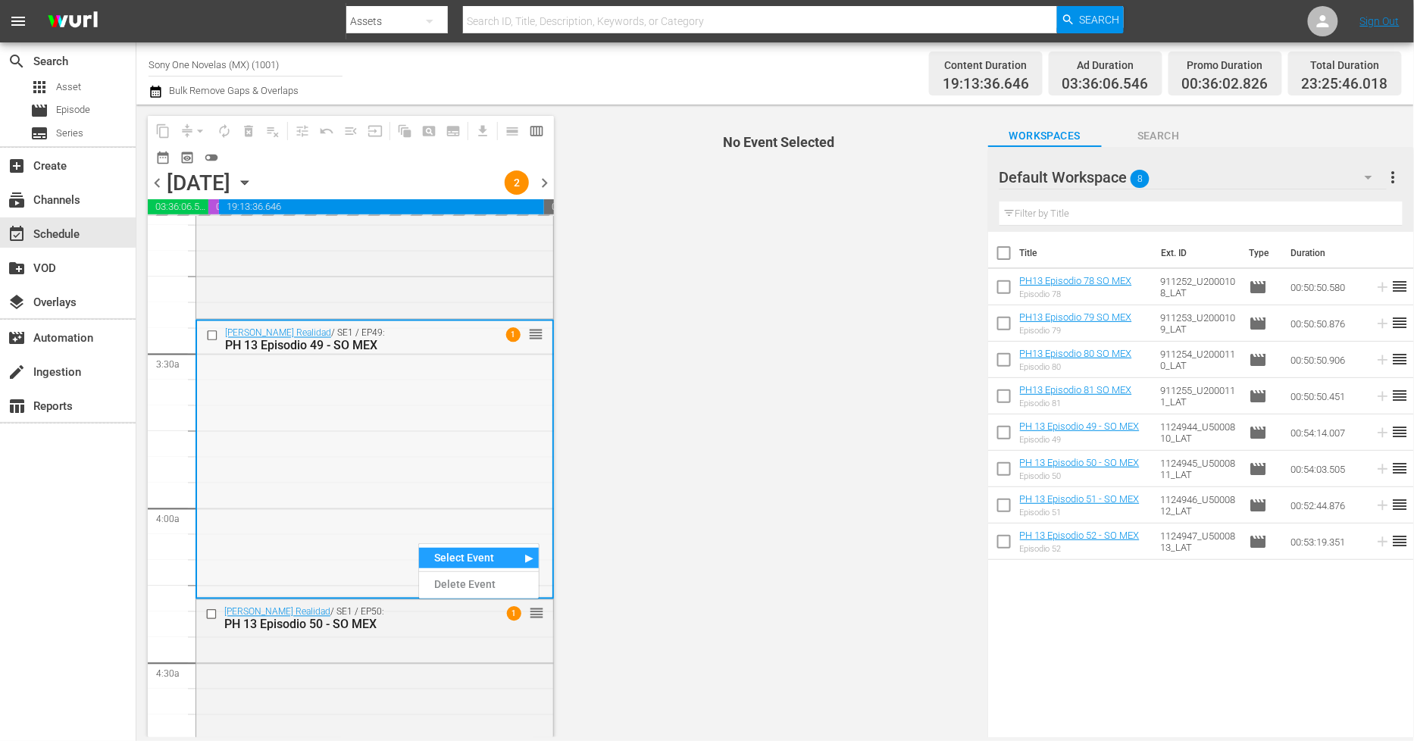
click at [309, 447] on div "Bienvenida Realidad / SE1 / EP49: PH 13 Episodio 49 - SO MEX 1 reorder" at bounding box center [374, 458] width 355 height 275
click at [211, 339] on input "checkbox" at bounding box center [214, 336] width 16 height 13
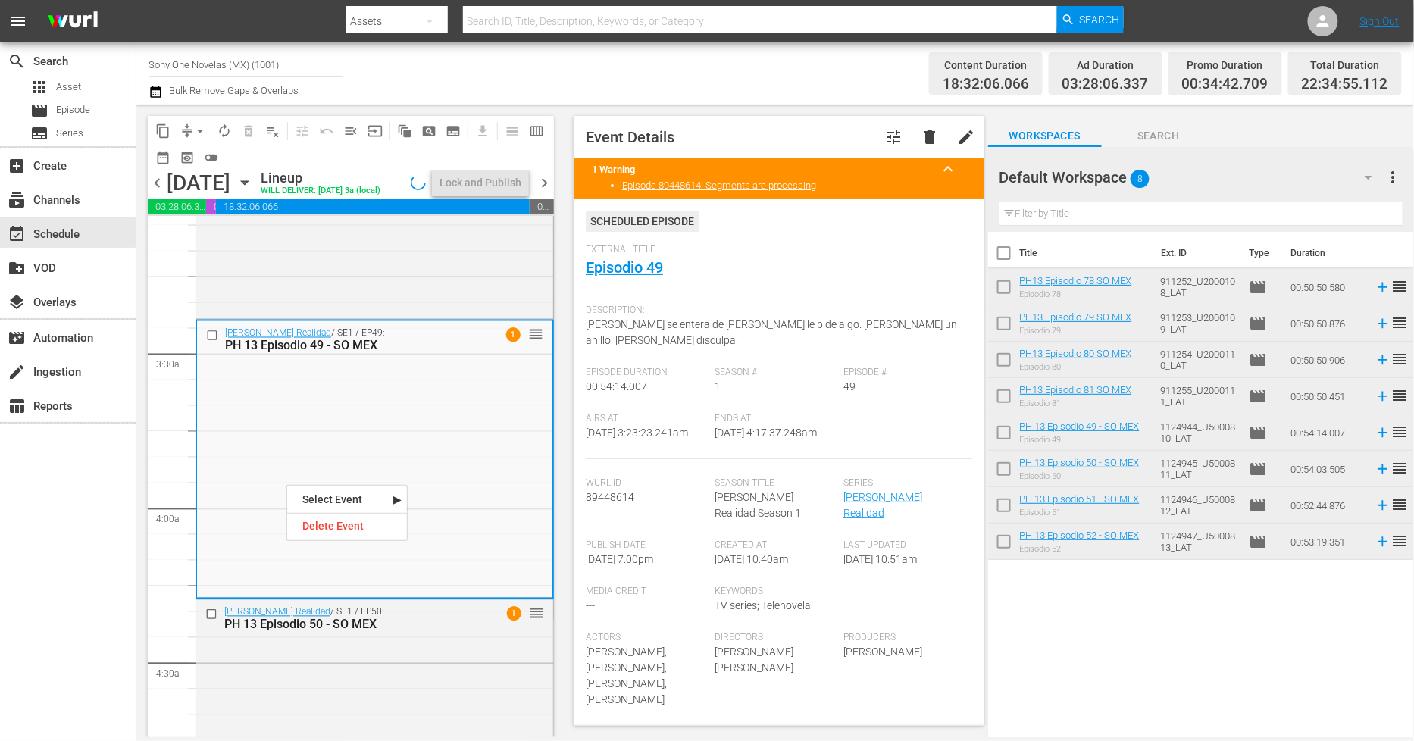
scroll to position [972, 0]
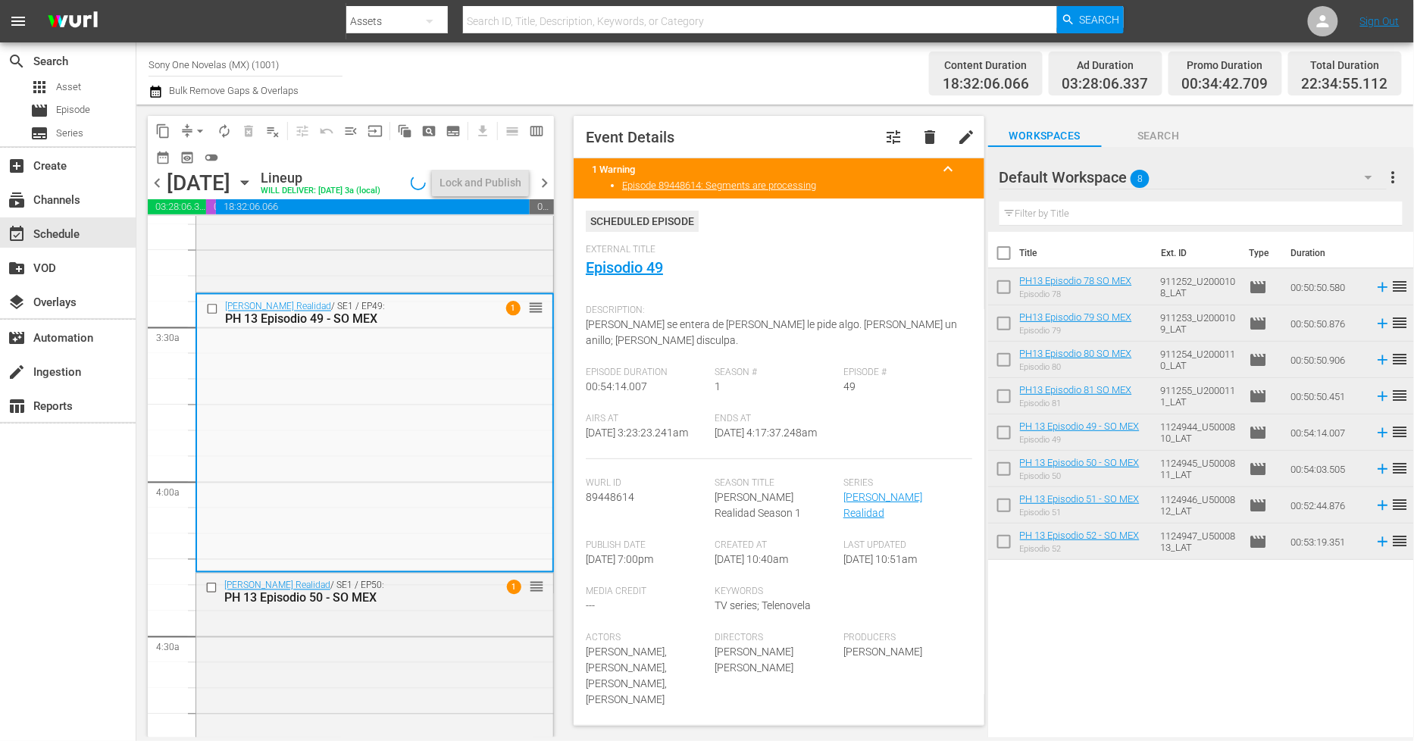
click at [244, 489] on div "Bienvenida Realidad / SE1 / EP49: PH 13 Episodio 49 - SO MEX 1 reorder" at bounding box center [374, 432] width 355 height 275
click at [274, 387] on div "Delete Event" at bounding box center [268, 380] width 120 height 20
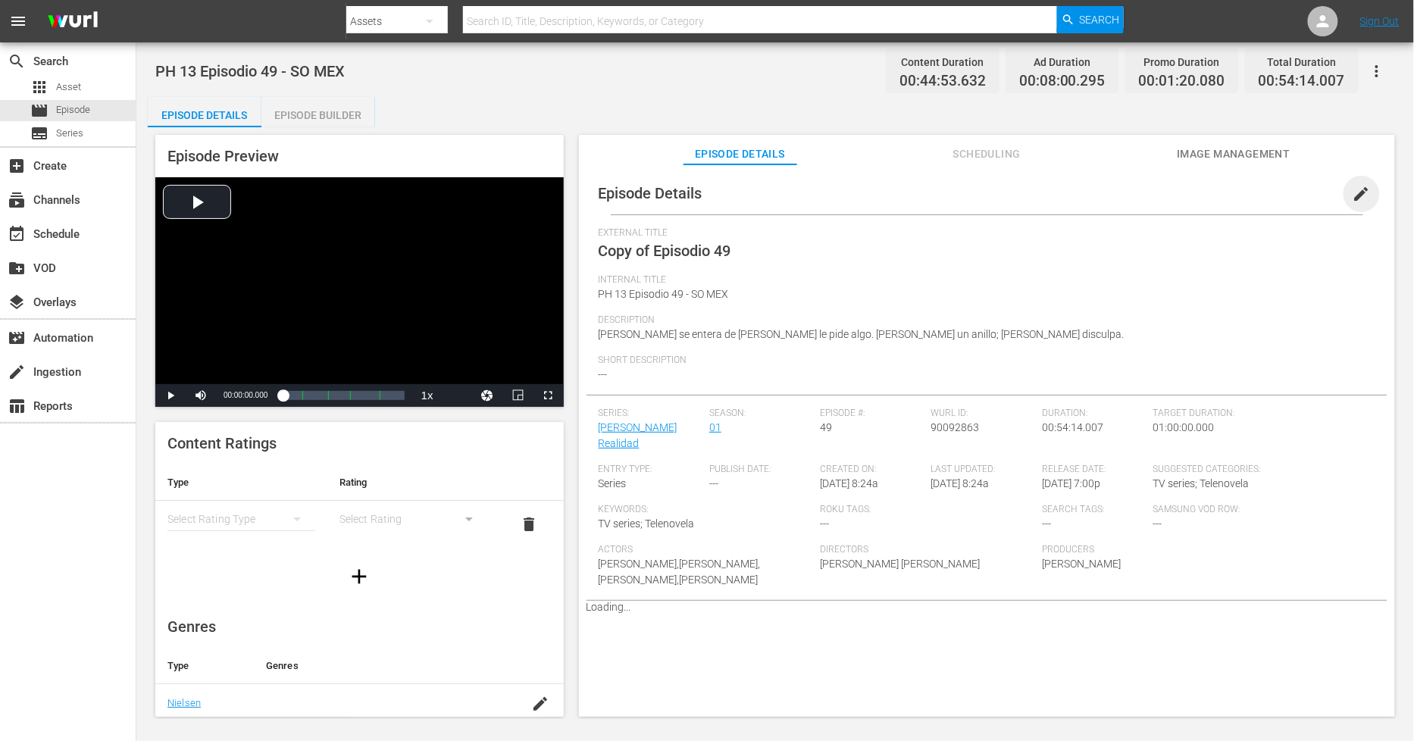
click at [1360, 187] on span "edit" at bounding box center [1362, 194] width 18 height 18
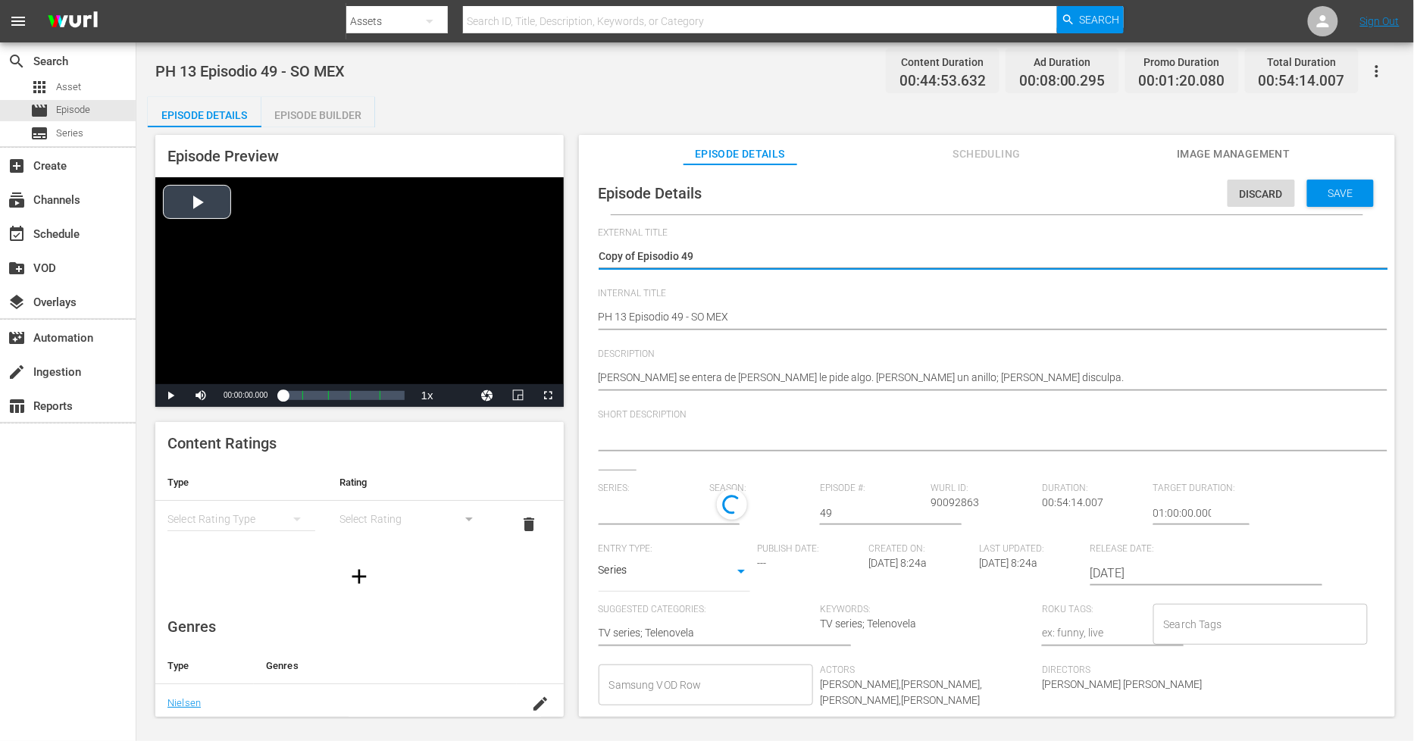
drag, startPoint x: 640, startPoint y: 253, endPoint x: 247, endPoint y: 206, distance: 395.4
click at [253, 218] on div "Episode Preview Video Player is loading. Play Video Play Mute Current Time 00:0…" at bounding box center [775, 428] width 1255 height 602
type textarea "Episodio 49"
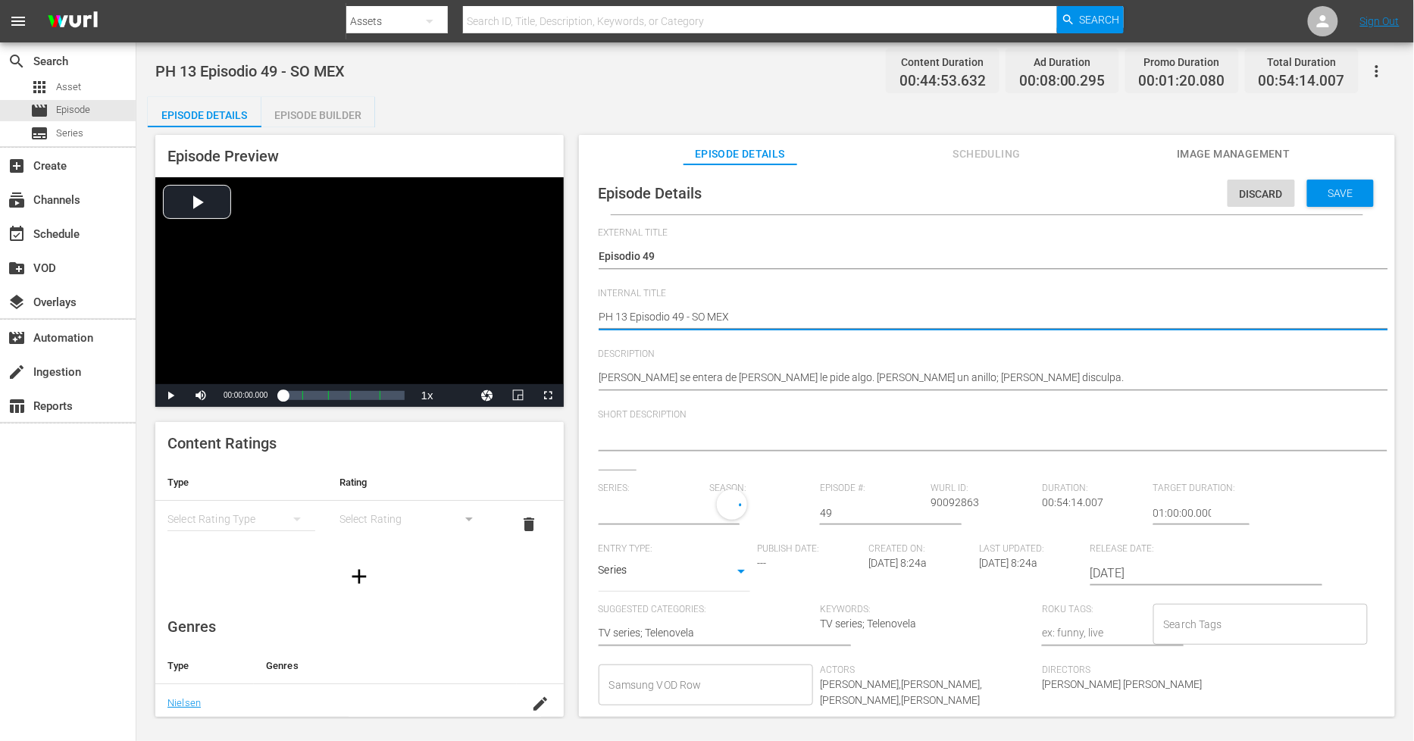
type input "[PERSON_NAME] Realidad"
type textarea "PH 13 Episodio 49 - SO MEX"
type textarea "PH 13 Episodio 49 - SO MEX D"
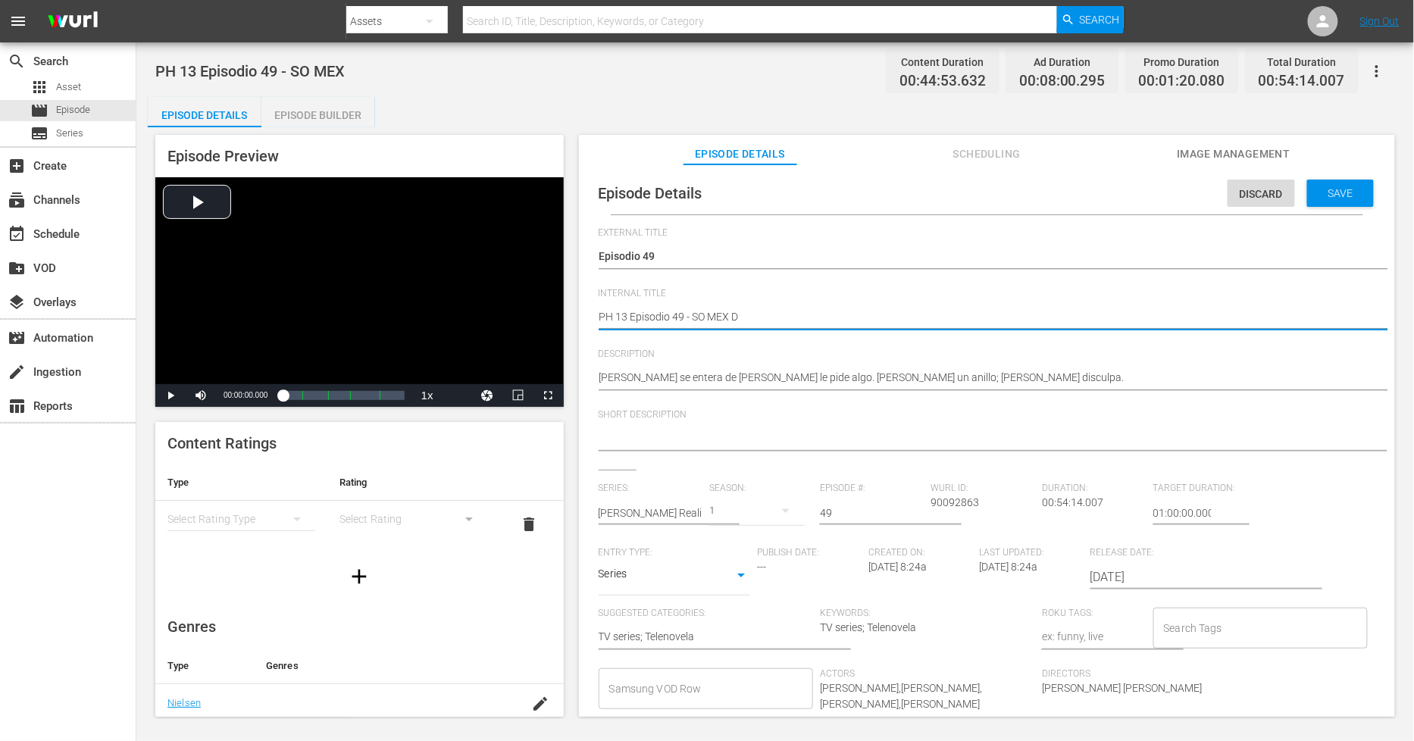
type textarea "PH 13 Episodio 49 - SO MEX DU"
type textarea "PH 13 Episodio 49 - SO MEX DUP"
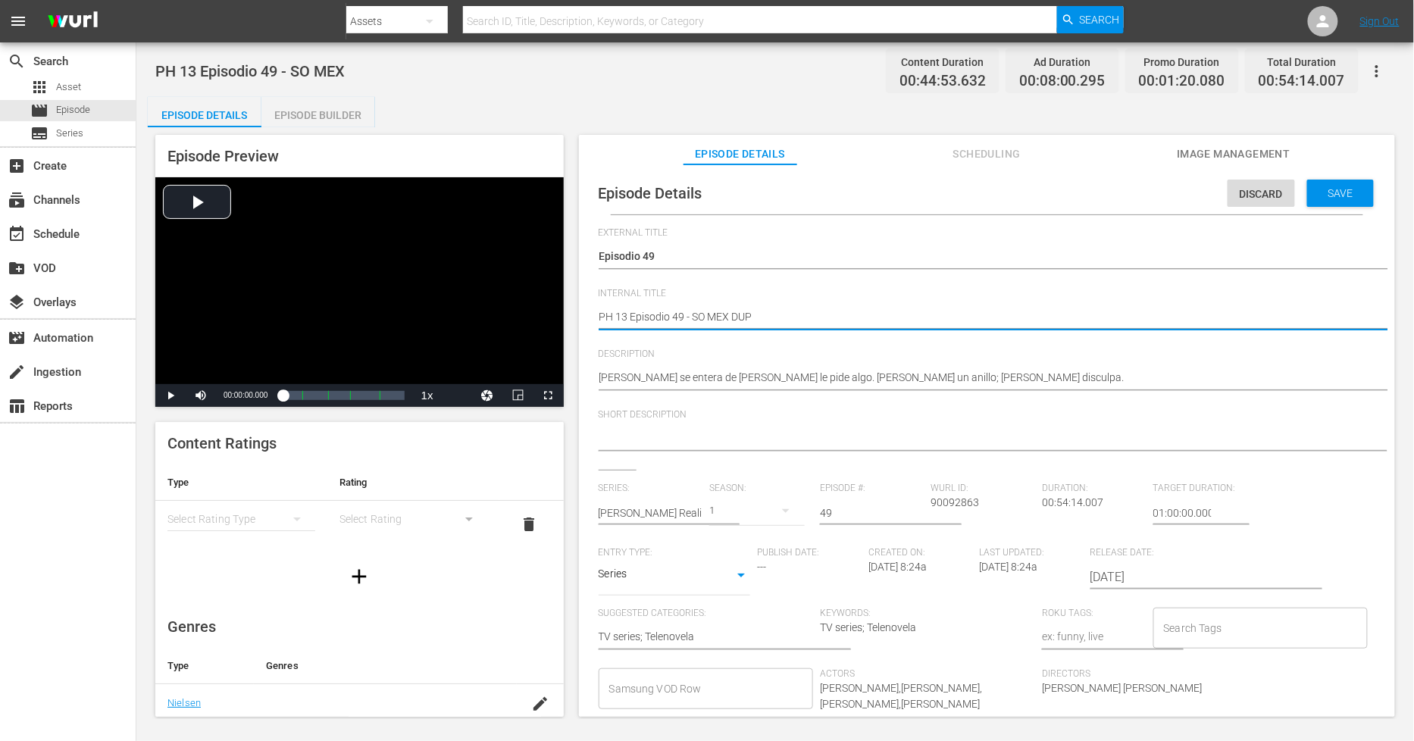
type textarea "PH 13 Episodio 49 - SO MEX DUP"
type textarea "PH 13 Episodio 49 - SO MEX DUP 1"
type textarea "PH 13 Episodio 49 - SO MEX DUP1"
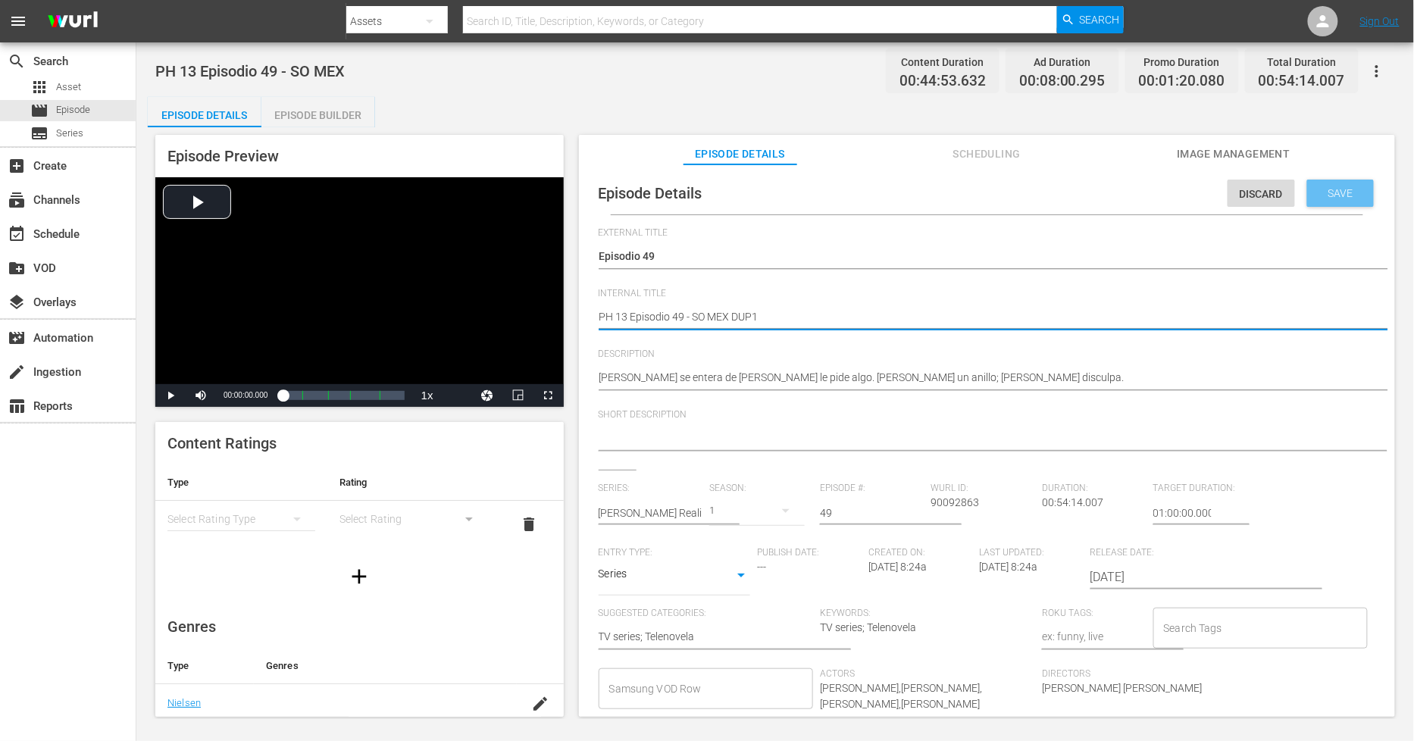
click at [1343, 195] on span "Save" at bounding box center [1340, 193] width 49 height 12
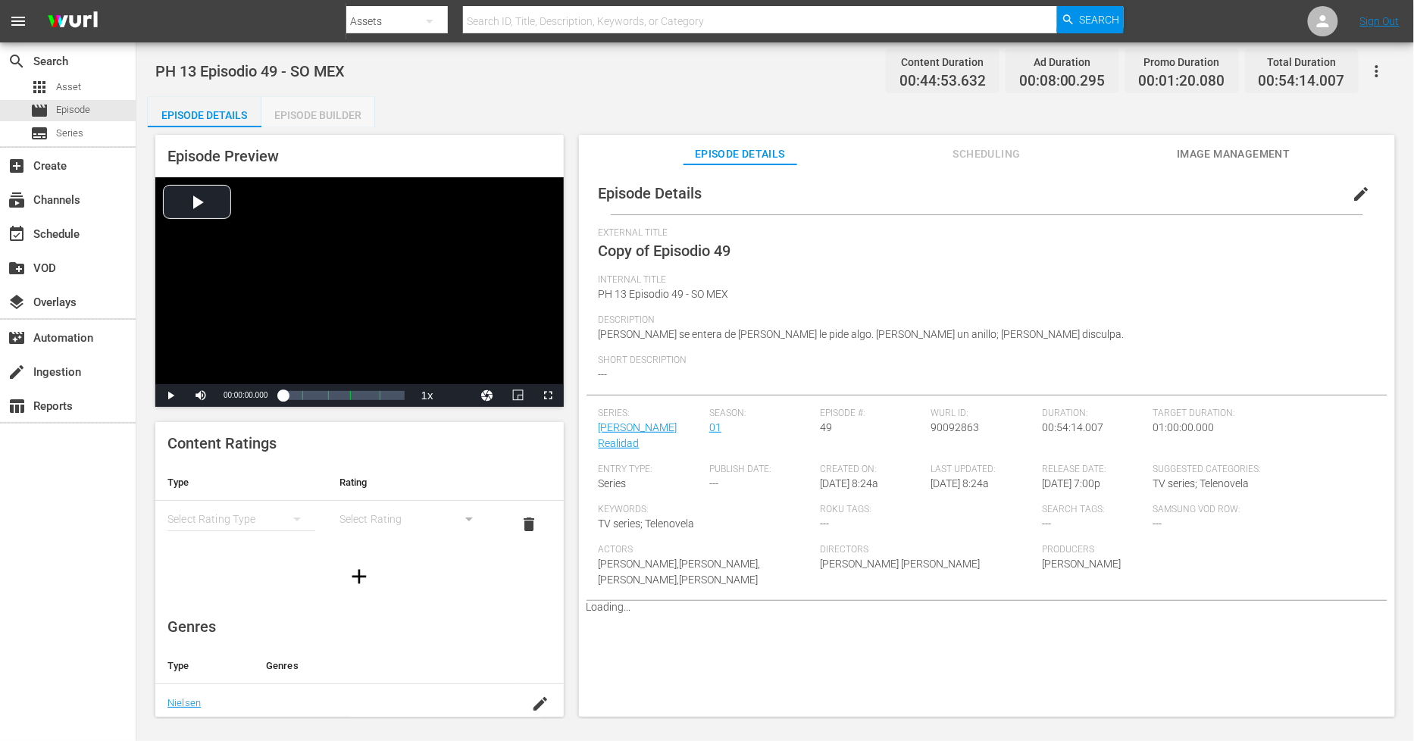
click at [355, 110] on div "Episode Builder" at bounding box center [318, 115] width 114 height 36
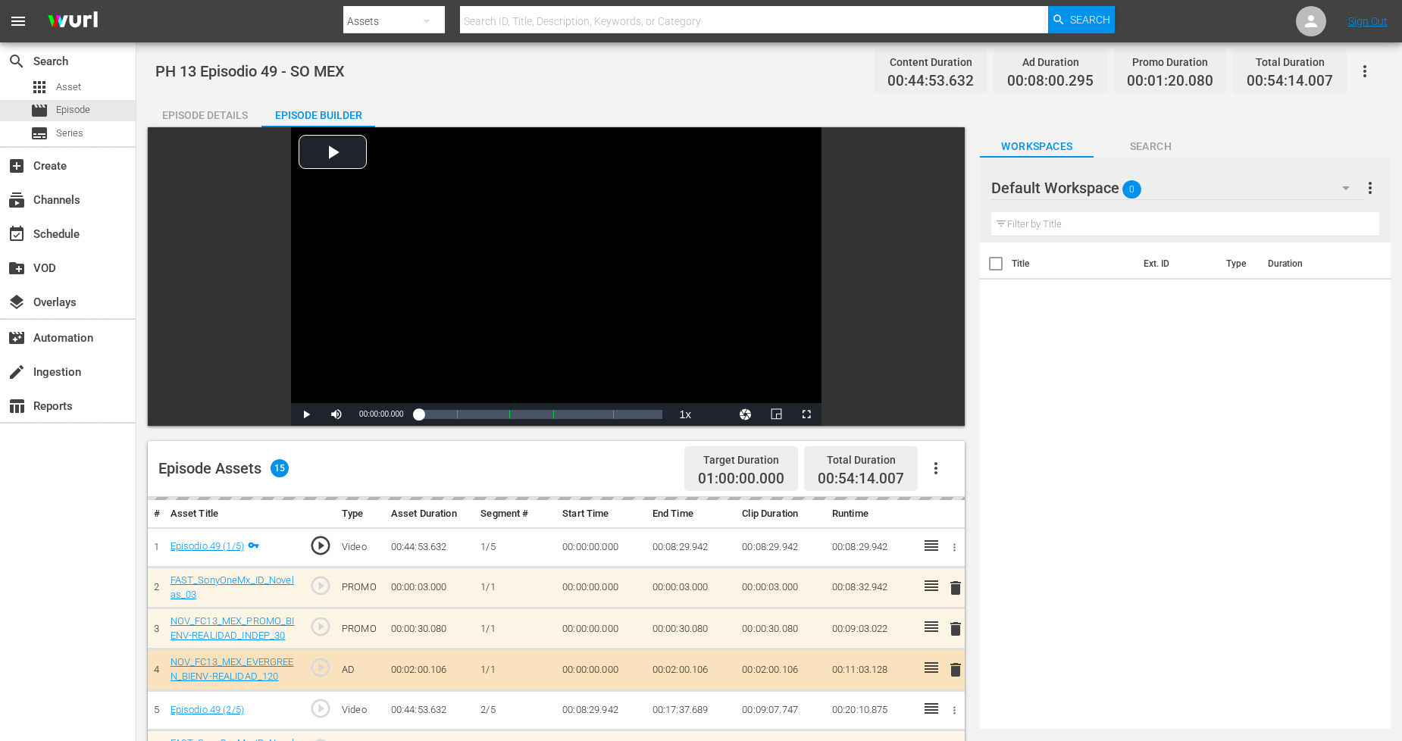
click at [1332, 189] on button "button" at bounding box center [1346, 188] width 36 height 36
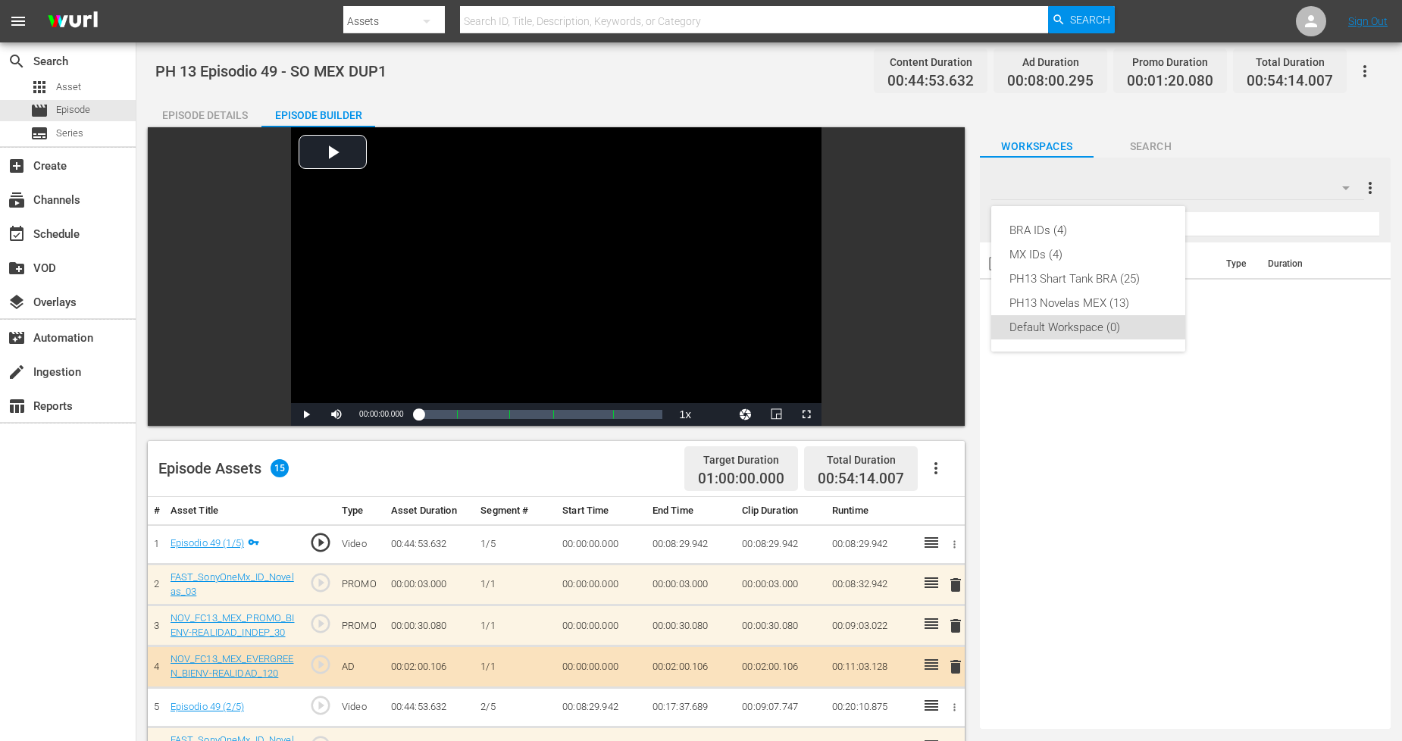
click at [1120, 424] on div "BRA IDs (4) MX IDs (4) PH13 Shart Tank BRA (25) PH13 Novelas MEX (13) Default W…" at bounding box center [701, 370] width 1402 height 741
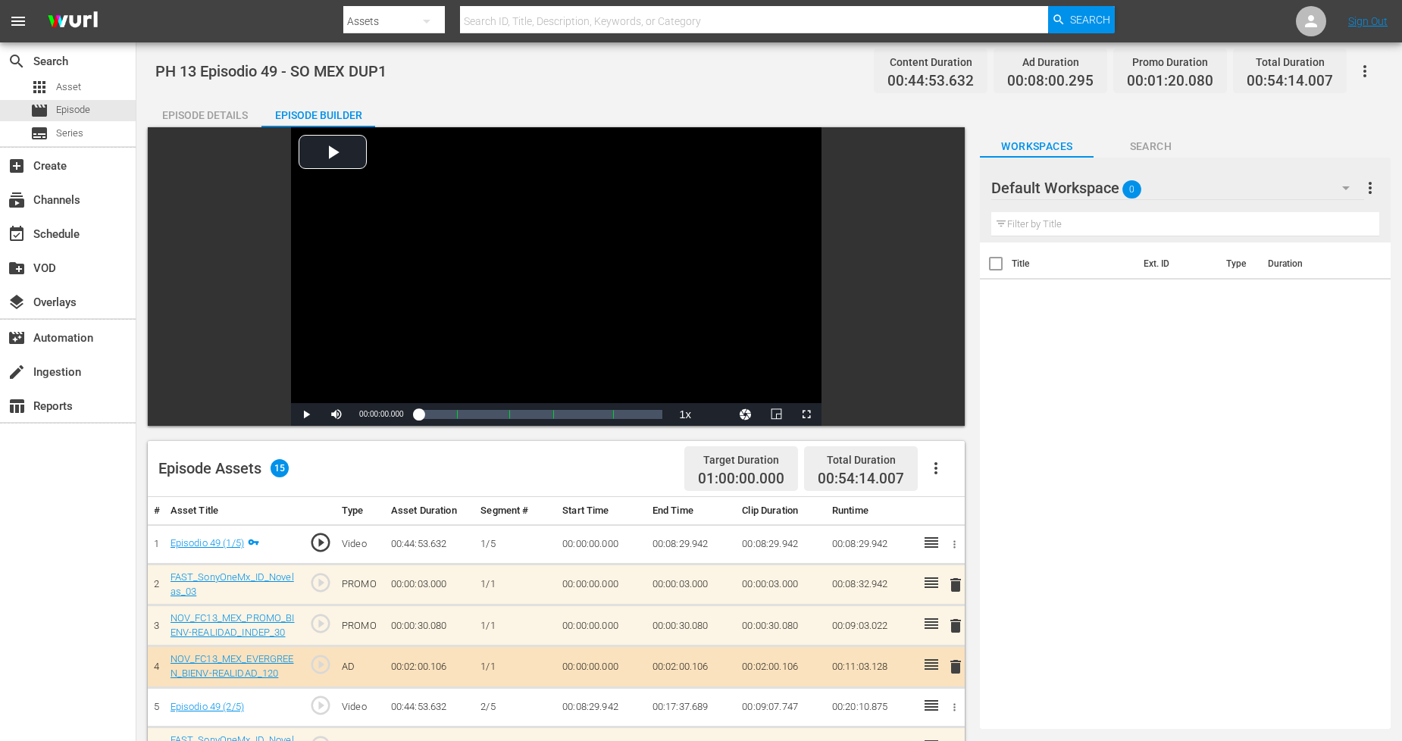
click at [1213, 193] on div "Default Workspace 0" at bounding box center [1177, 188] width 372 height 42
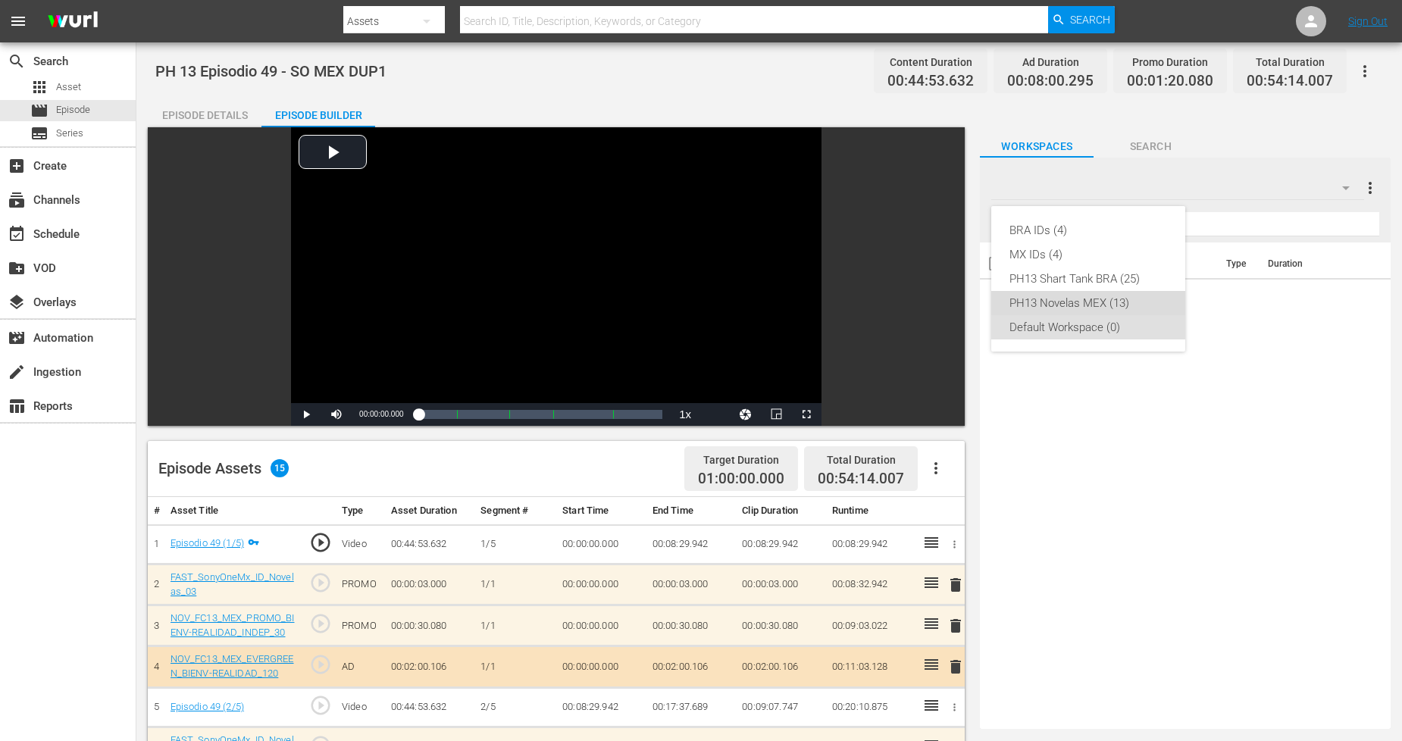
click at [1111, 301] on div "PH13 Novelas MEX (13)" at bounding box center [1089, 303] width 158 height 24
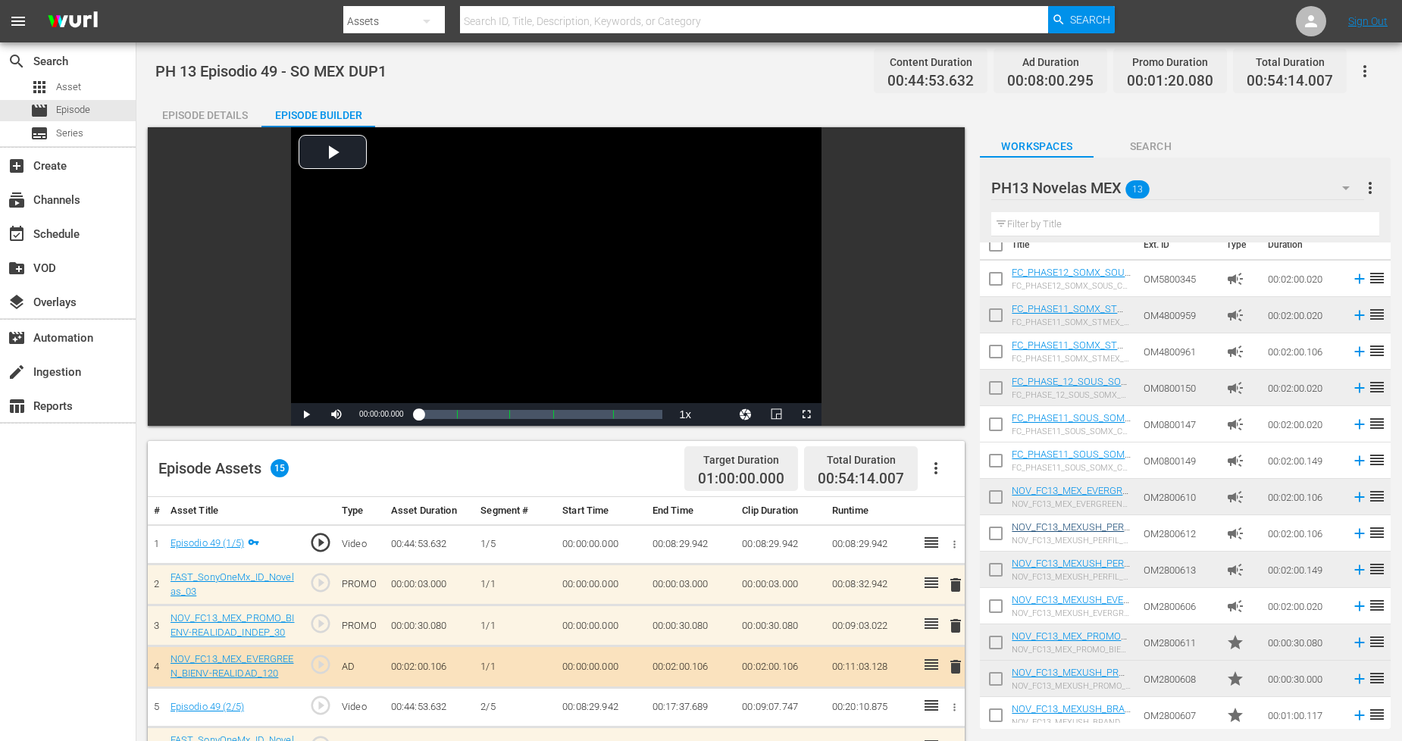
scroll to position [29, 0]
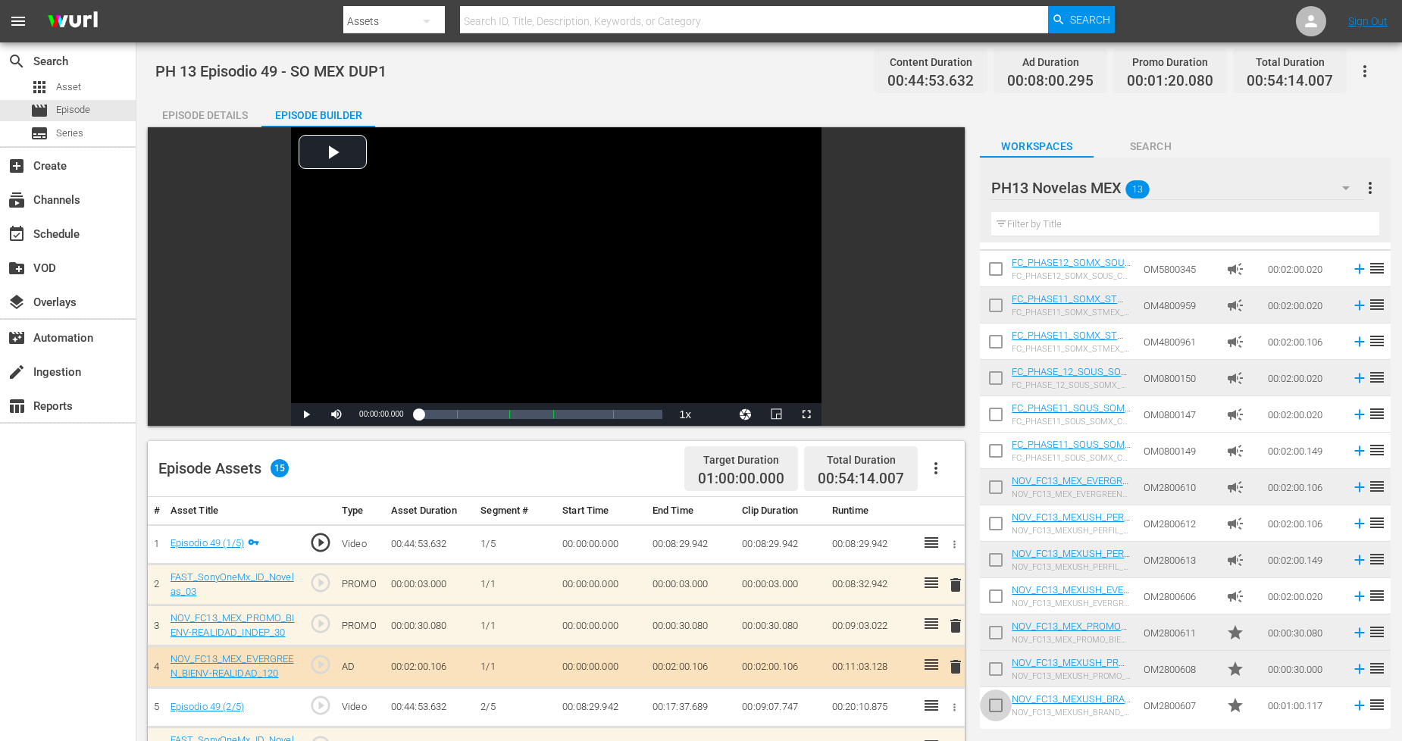
click at [994, 700] on input "checkbox" at bounding box center [996, 709] width 32 height 32
checkbox input "true"
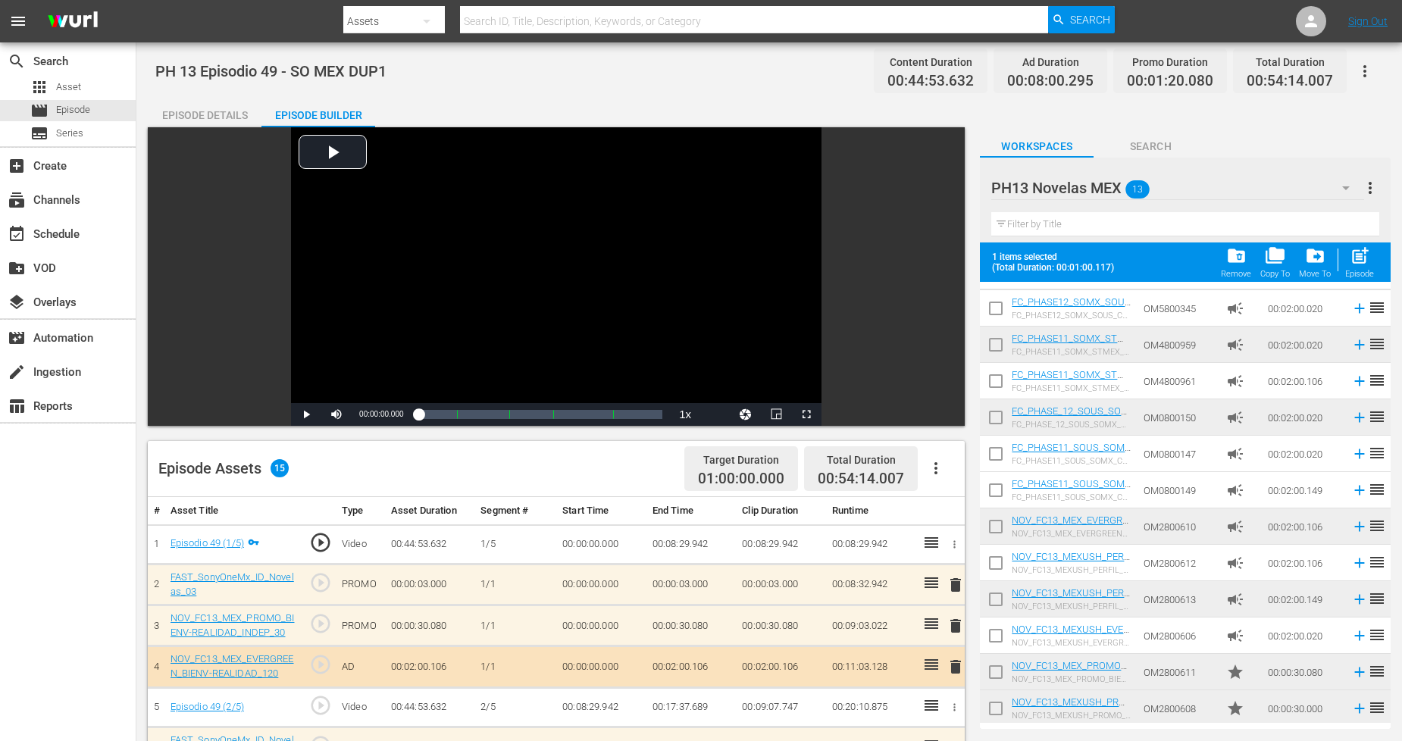
click at [994, 680] on input "checkbox" at bounding box center [996, 675] width 32 height 32
checkbox input "true"
click at [990, 705] on input "checkbox" at bounding box center [996, 712] width 32 height 32
checkbox input "true"
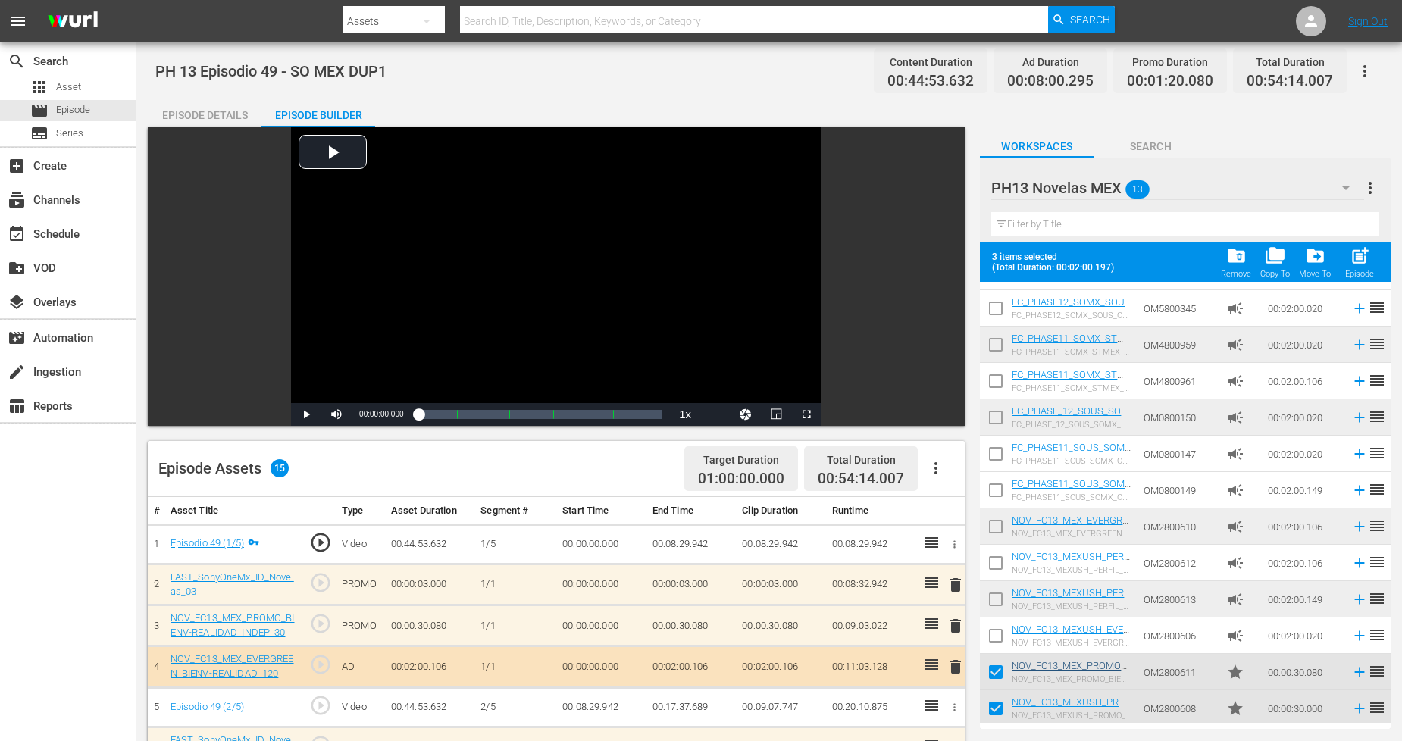
scroll to position [68, 0]
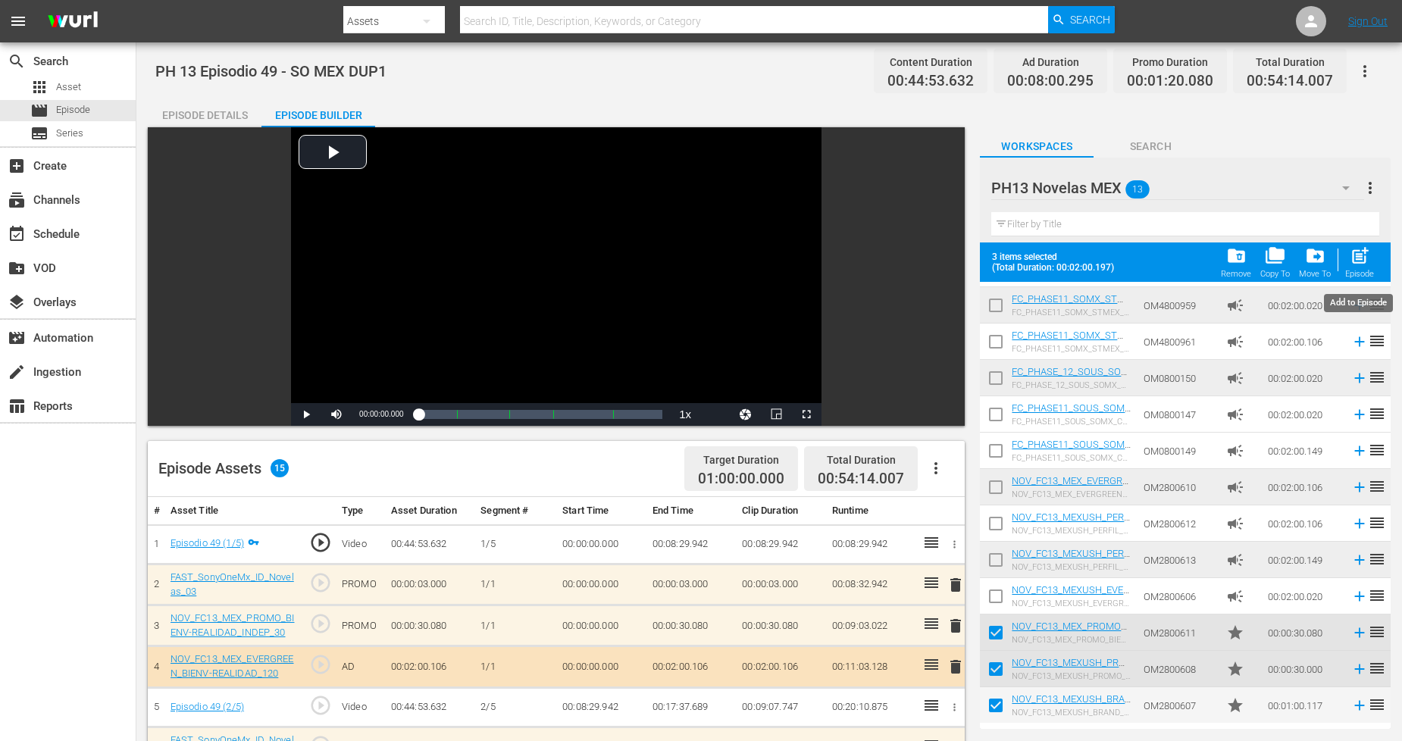
click at [1355, 265] on span "post_add" at bounding box center [1360, 256] width 20 height 20
checkbox input "false"
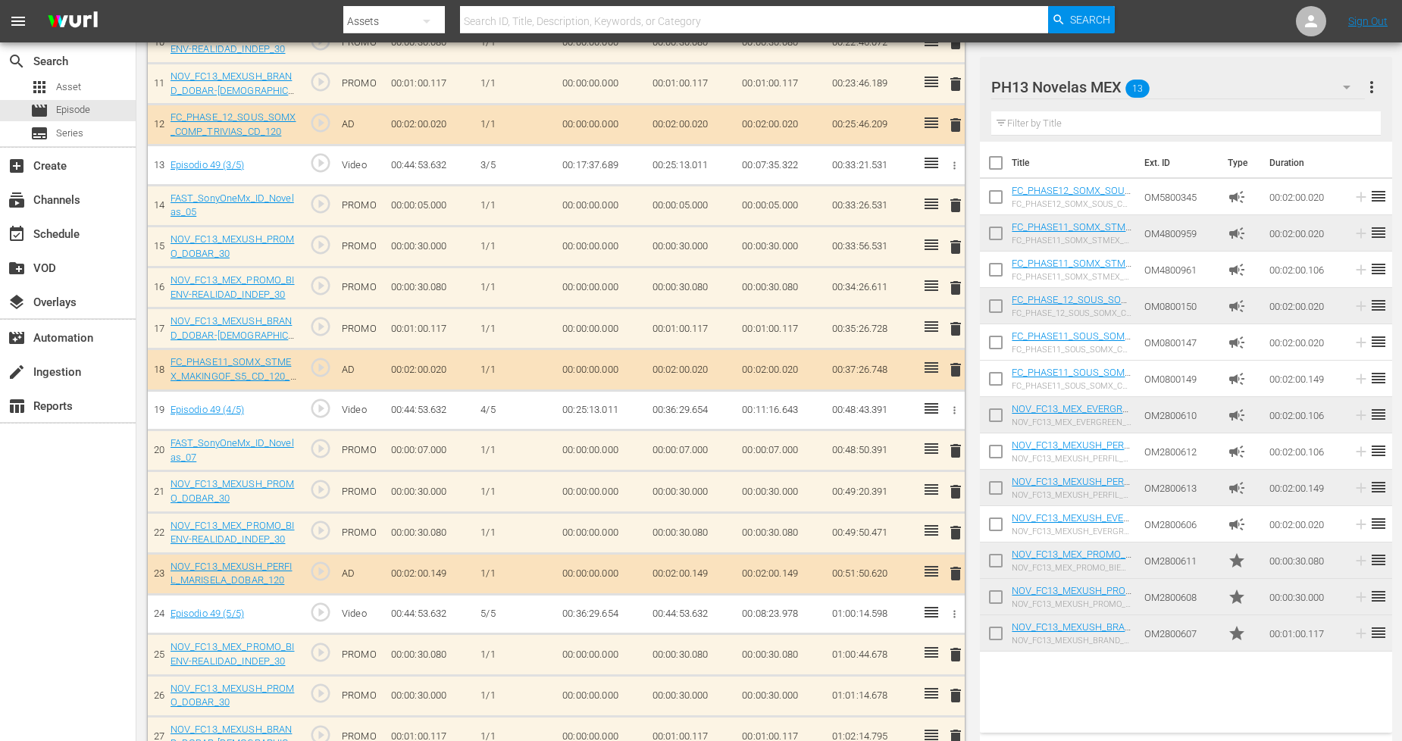
scroll to position [900, 0]
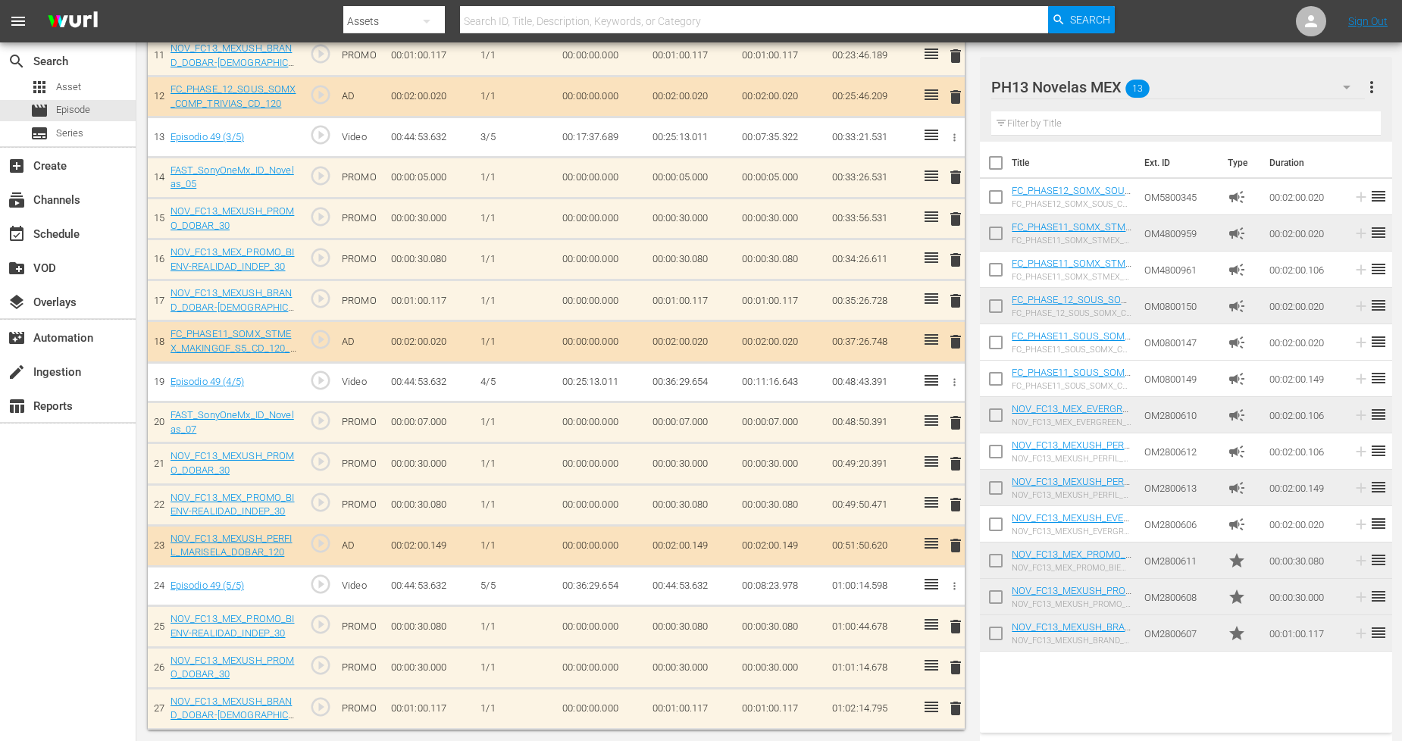
click at [991, 630] on input "checkbox" at bounding box center [996, 637] width 32 height 32
checkbox input "true"
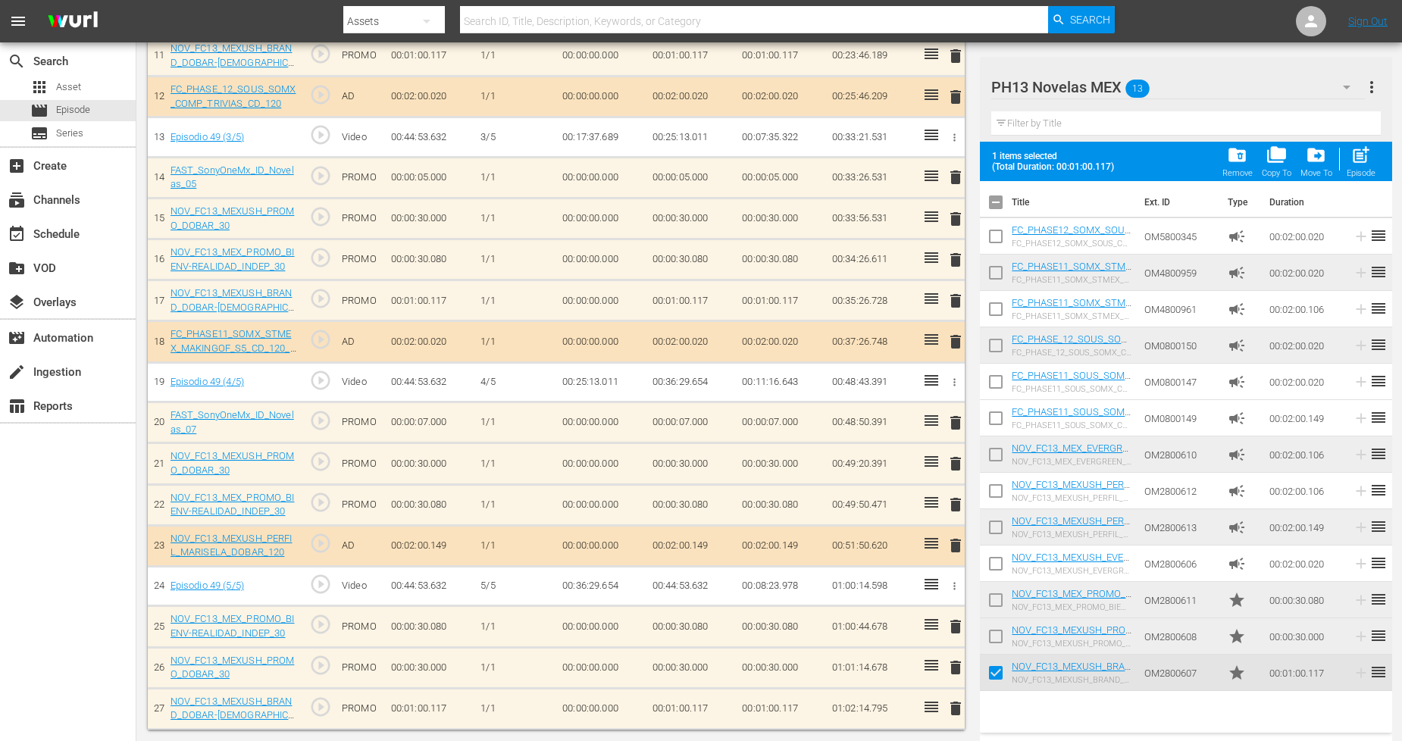
click at [994, 628] on input "checkbox" at bounding box center [996, 640] width 32 height 32
checkbox input "true"
drag, startPoint x: 995, startPoint y: 590, endPoint x: 1038, endPoint y: 565, distance: 49.9
click at [996, 593] on input "checkbox" at bounding box center [996, 603] width 32 height 32
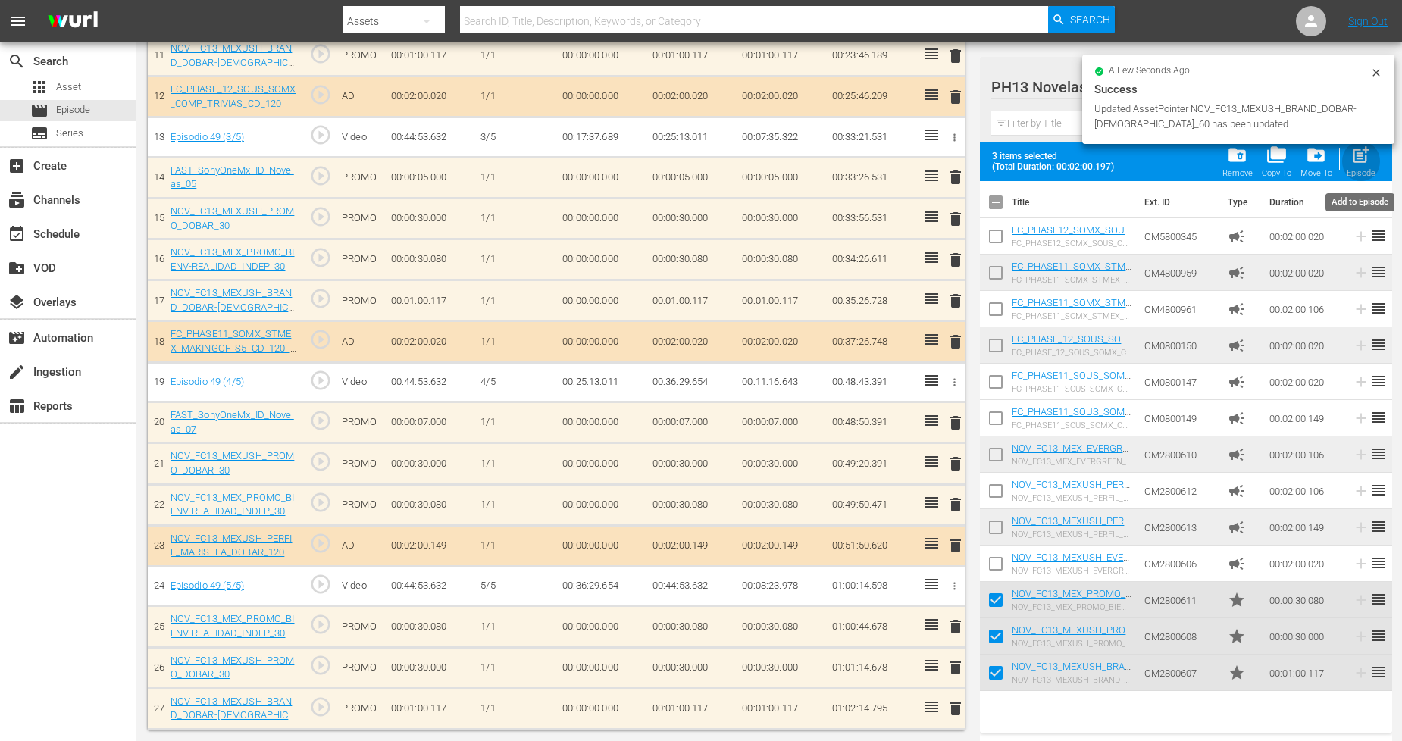
click at [1354, 154] on span "post_add" at bounding box center [1361, 155] width 20 height 20
checkbox input "false"
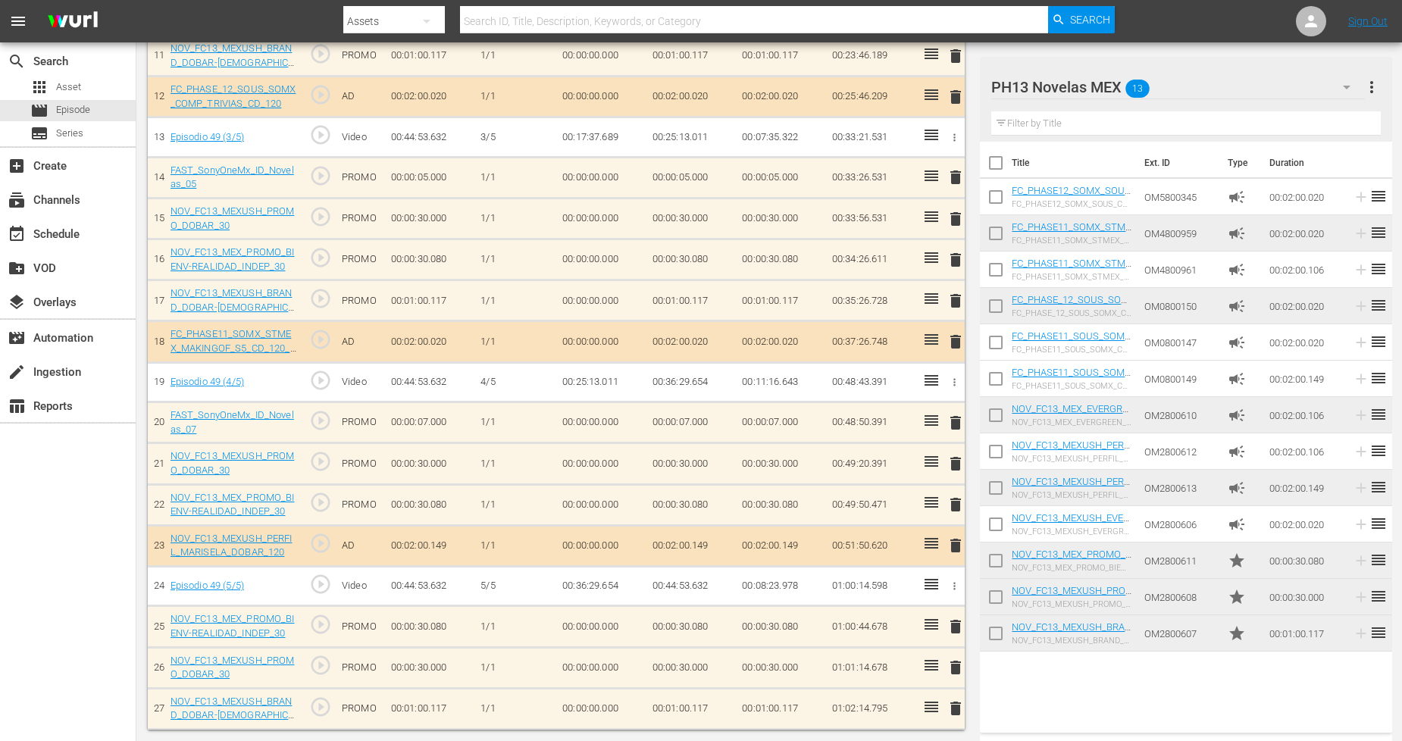
click at [1004, 637] on input "checkbox" at bounding box center [996, 637] width 32 height 32
checkbox input "true"
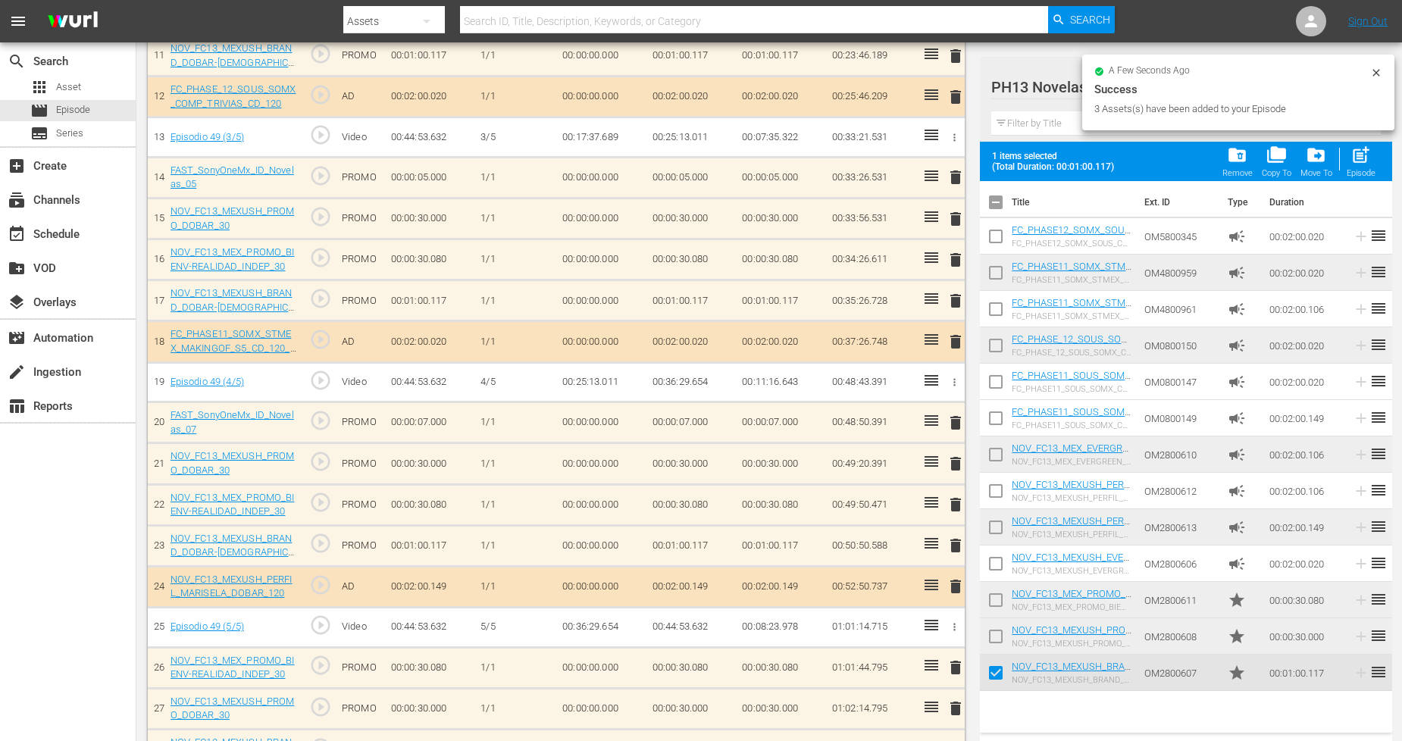
click at [1002, 631] on input "checkbox" at bounding box center [996, 640] width 32 height 32
checkbox input "true"
click at [998, 600] on input "checkbox" at bounding box center [996, 603] width 32 height 32
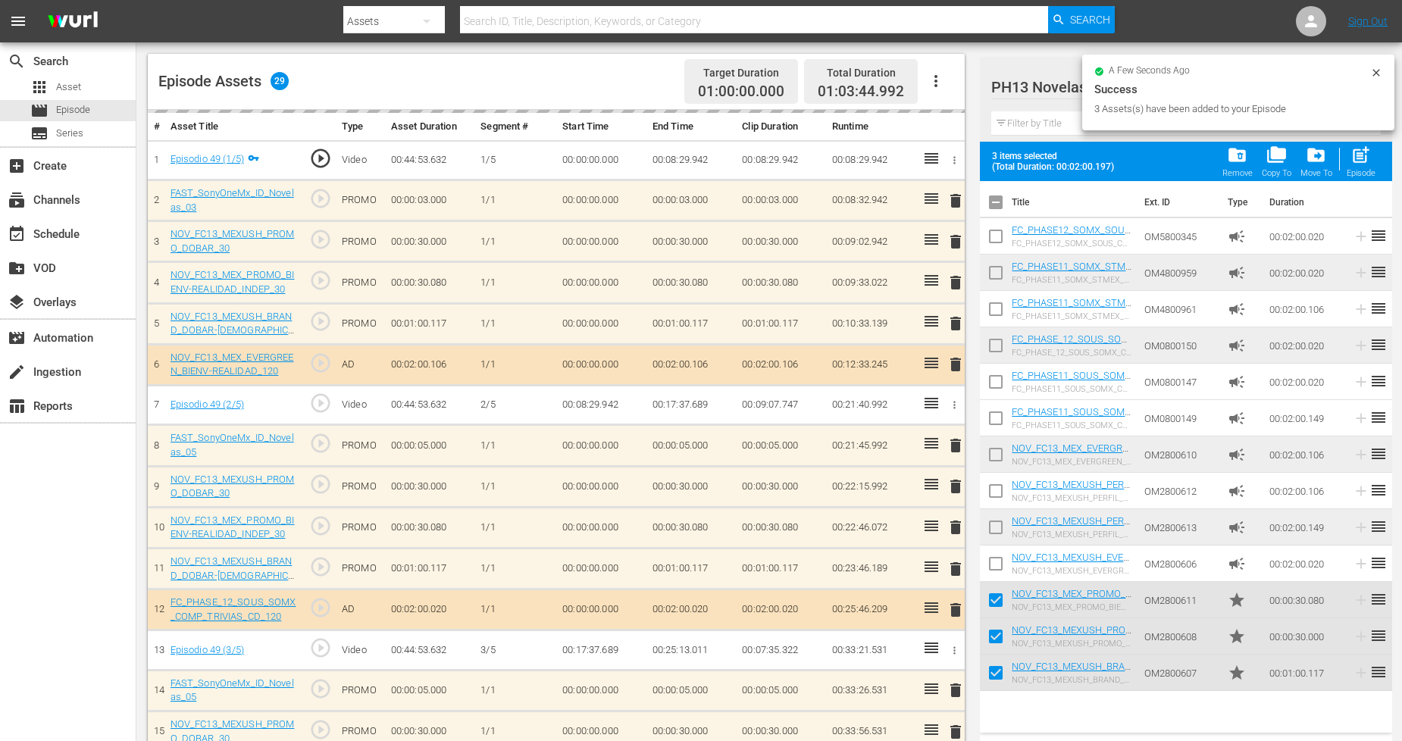
scroll to position [0, 0]
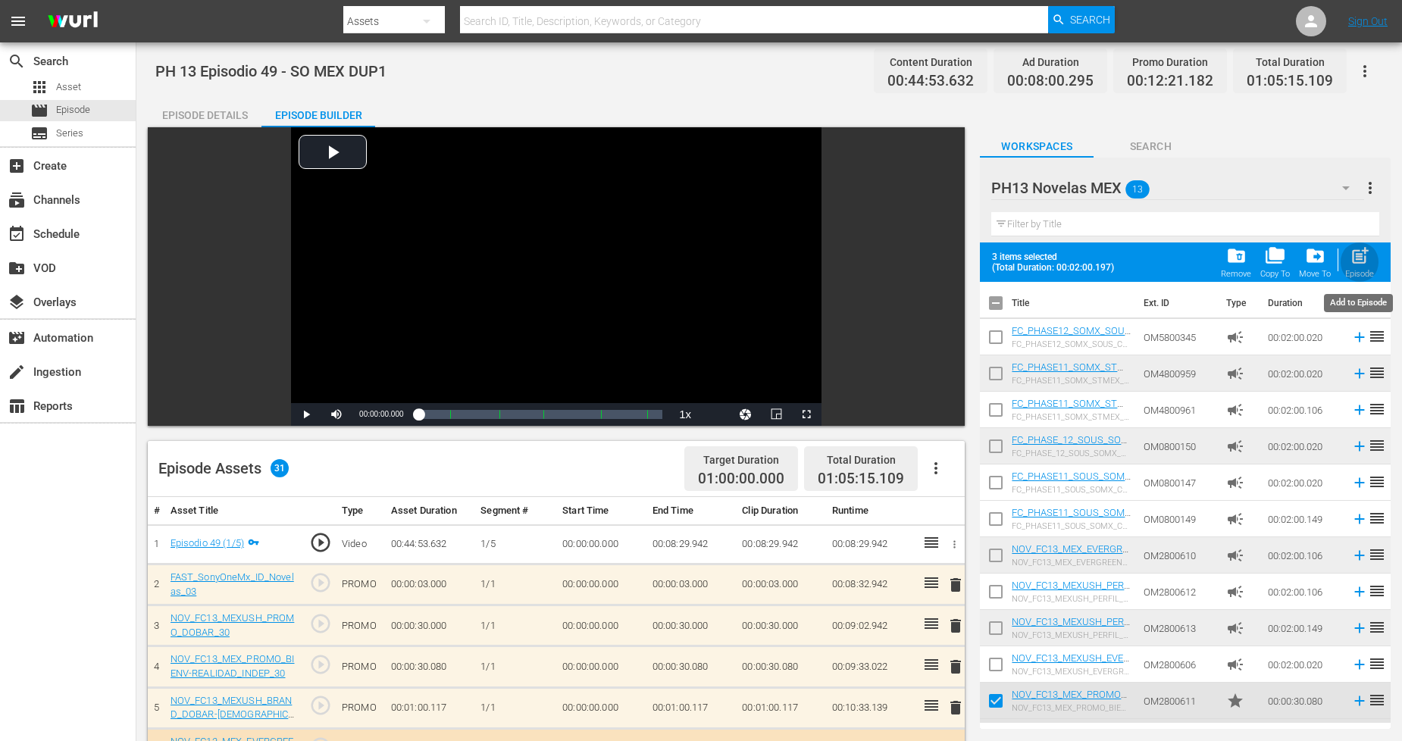
click at [1355, 261] on span "post_add" at bounding box center [1360, 256] width 20 height 20
checkbox input "false"
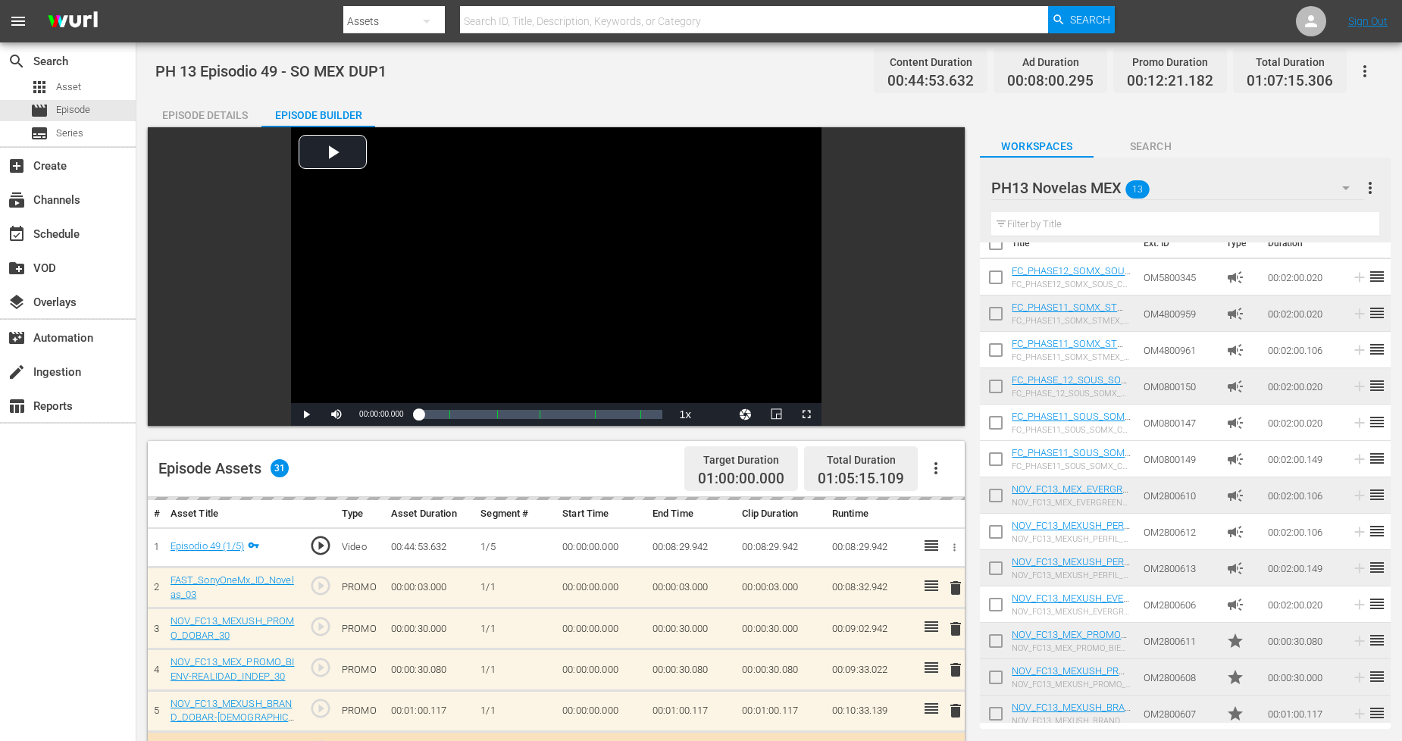
scroll to position [29, 0]
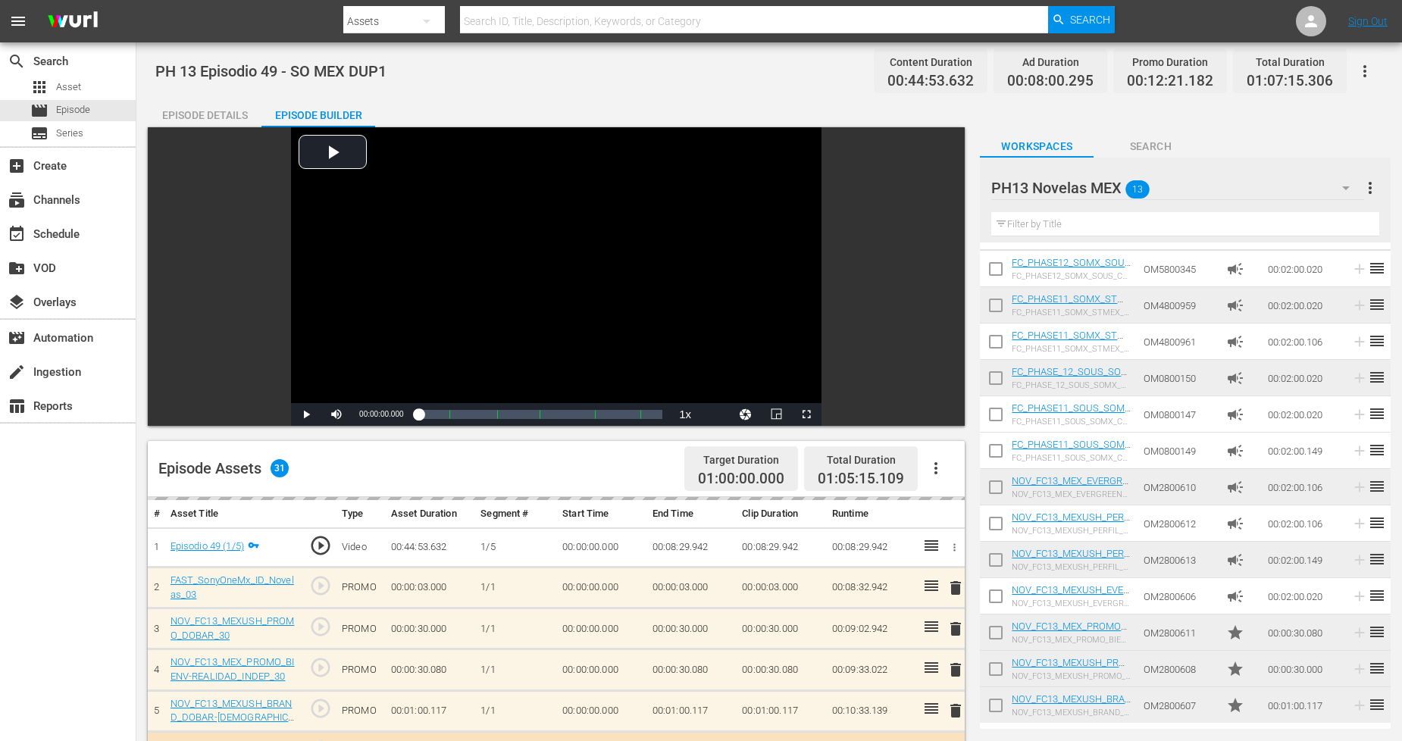
click at [997, 713] on input "checkbox" at bounding box center [996, 709] width 32 height 32
checkbox input "true"
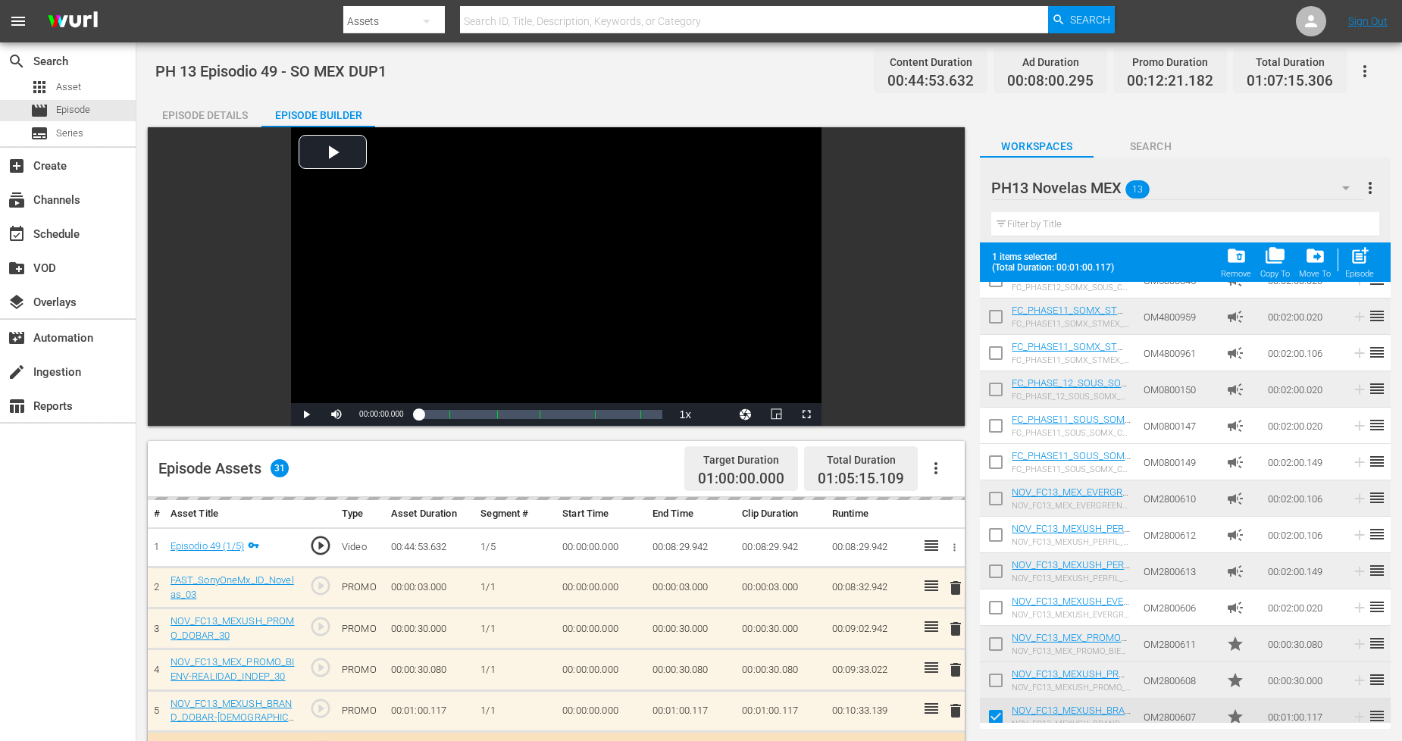
scroll to position [68, 0]
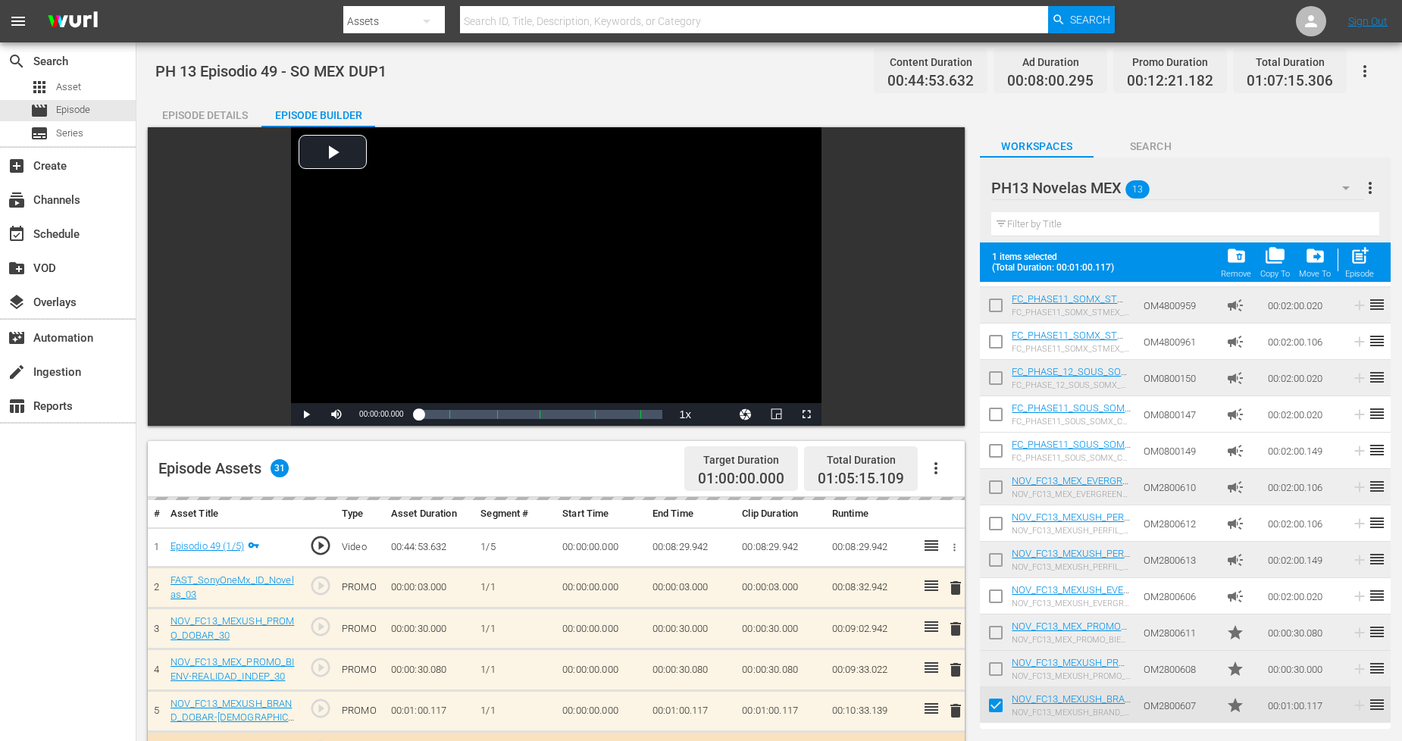
click at [991, 668] on input "checkbox" at bounding box center [996, 672] width 32 height 32
checkbox input "true"
click at [999, 633] on input "checkbox" at bounding box center [996, 636] width 32 height 32
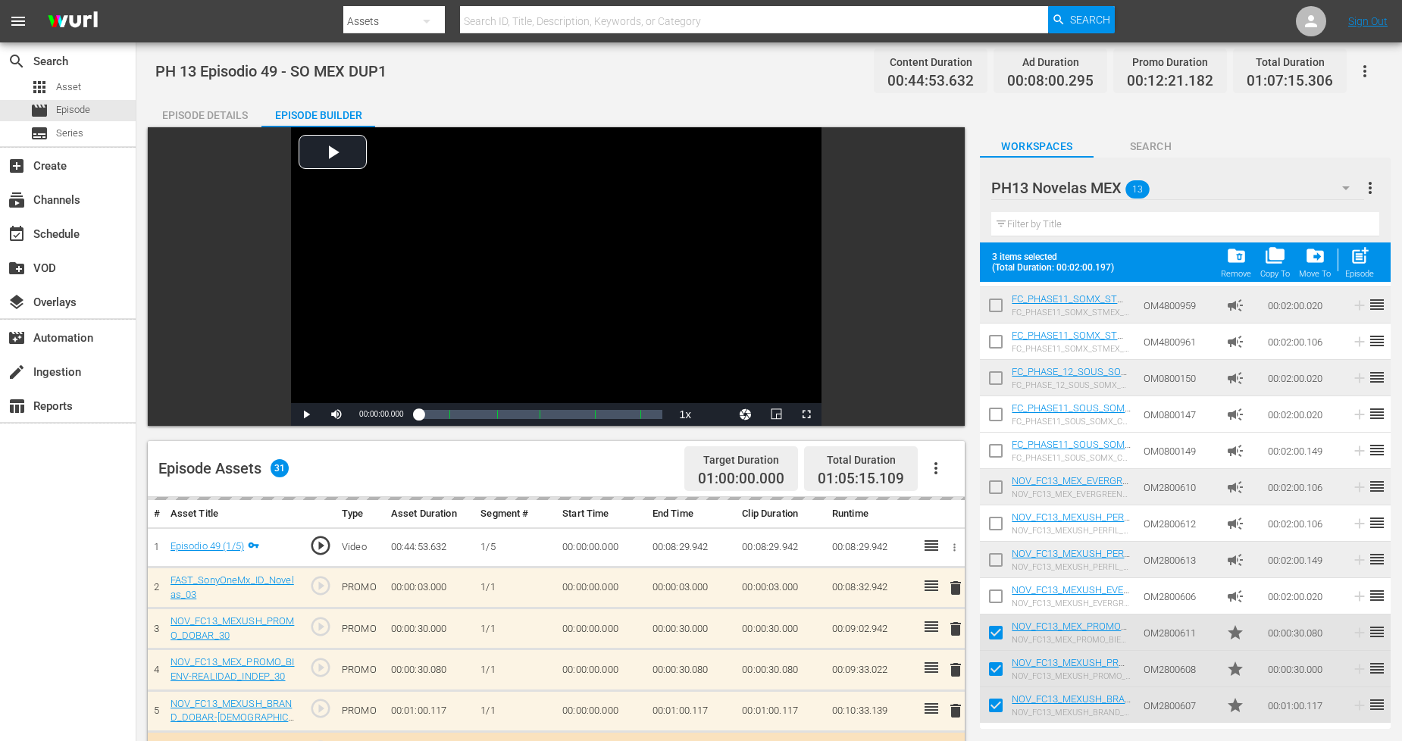
scroll to position [0, 0]
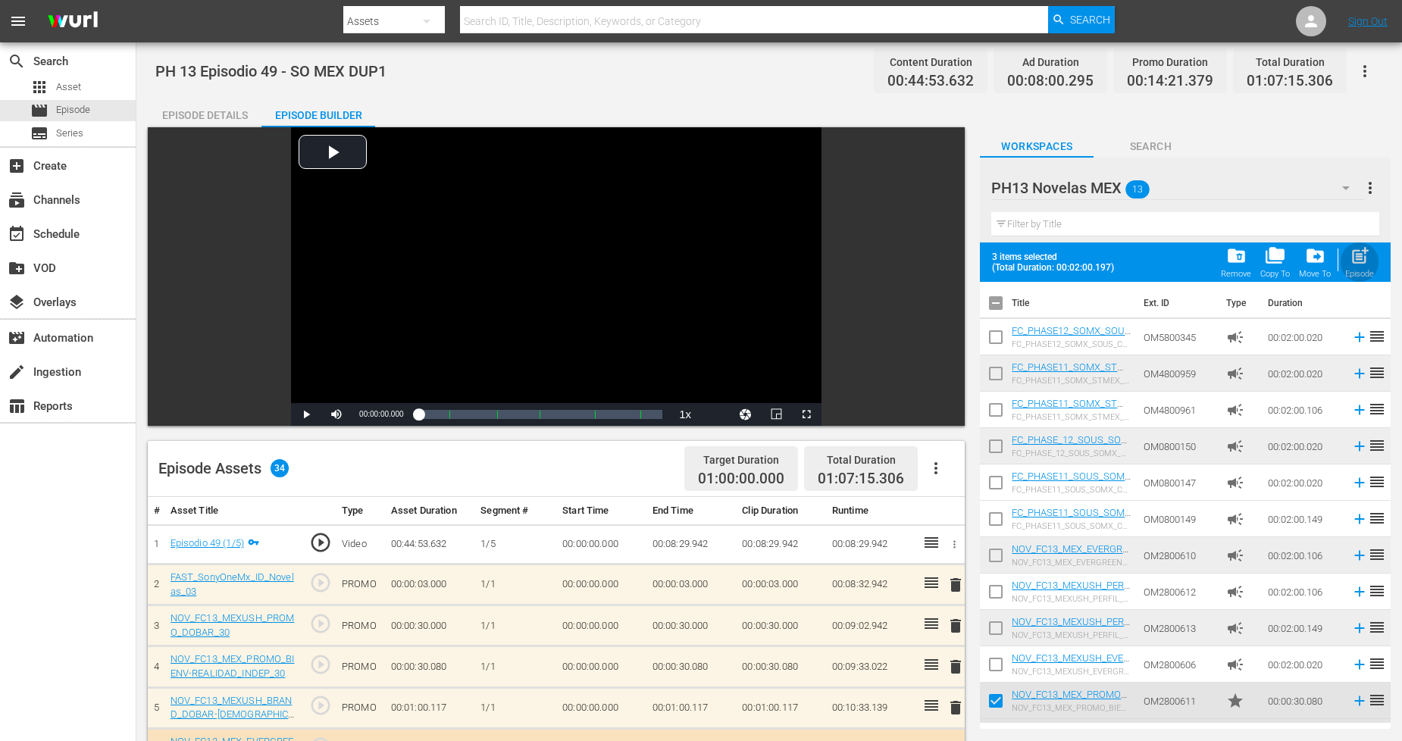
click at [1360, 265] on span "post_add" at bounding box center [1360, 256] width 20 height 20
checkbox input "false"
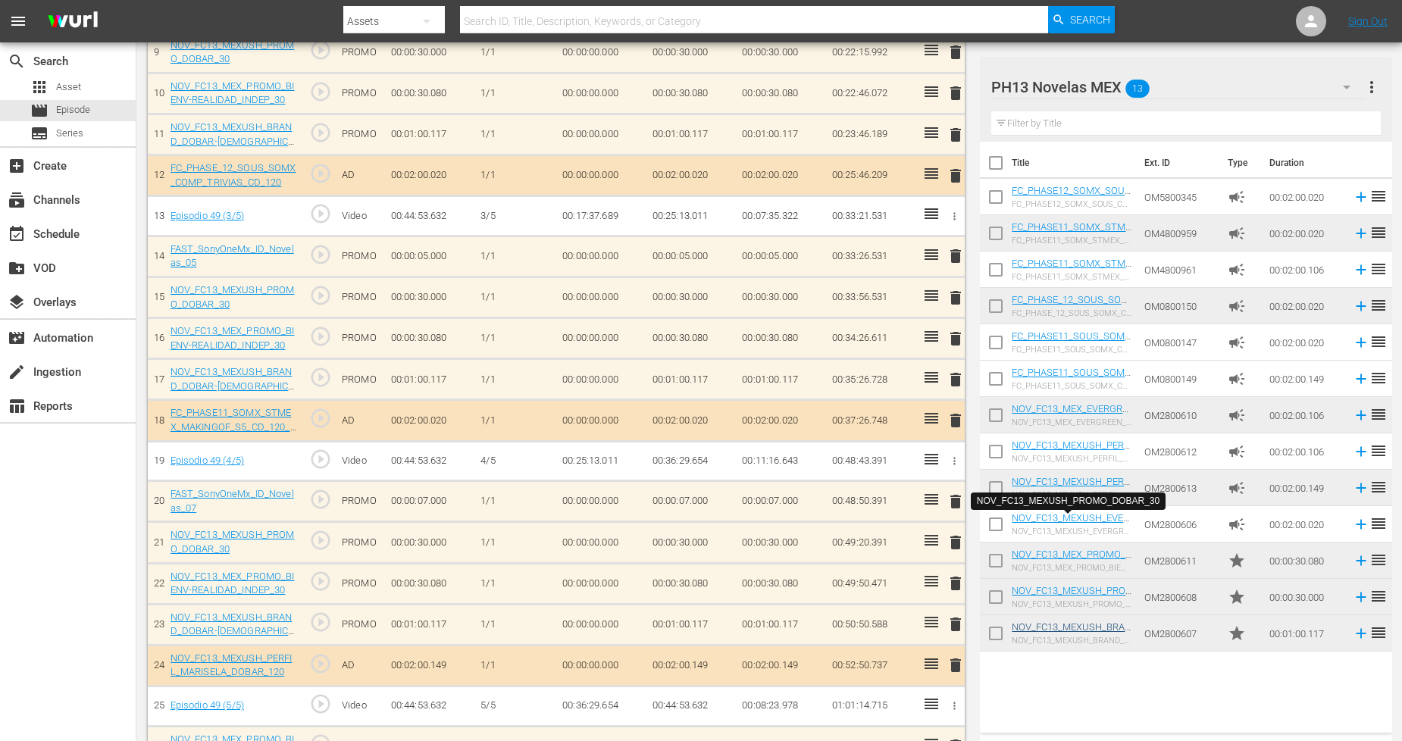
scroll to position [1010, 0]
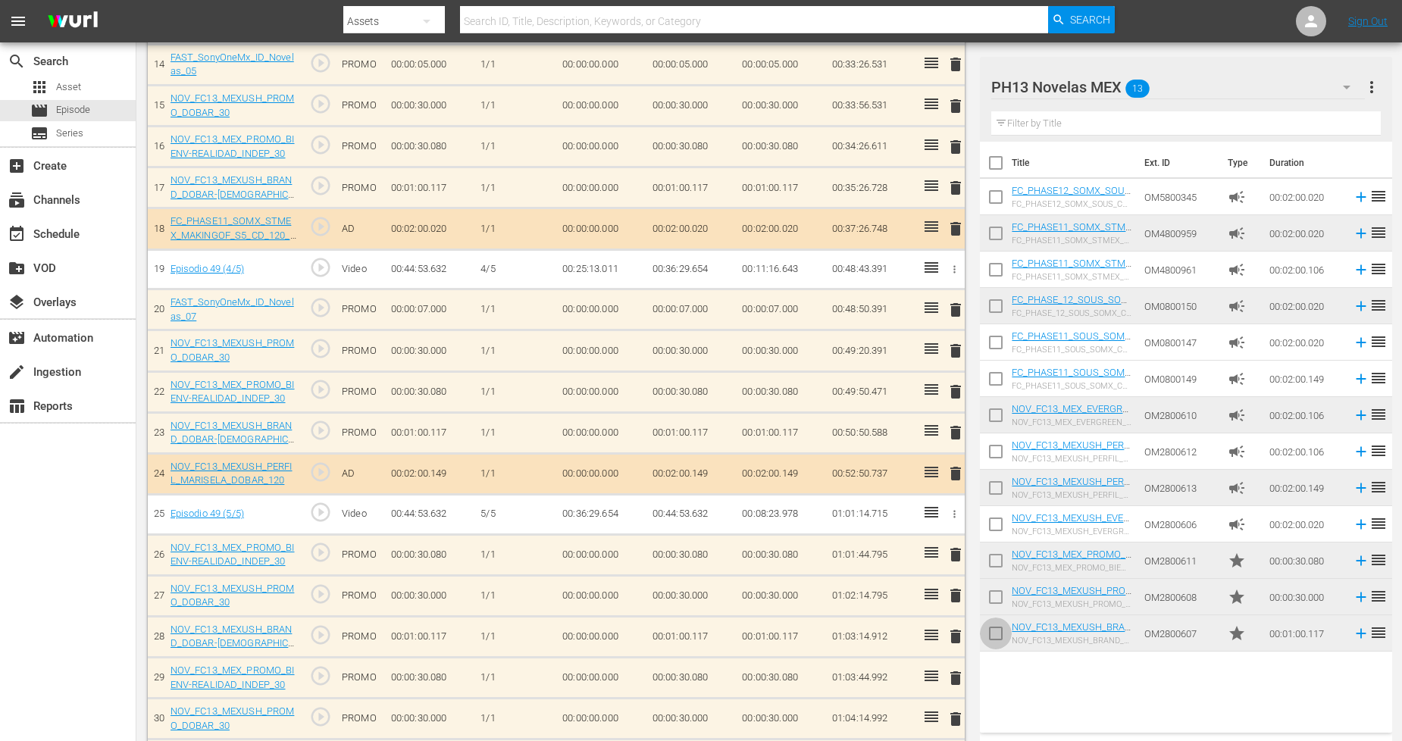
click at [998, 639] on input "checkbox" at bounding box center [996, 637] width 32 height 32
checkbox input "true"
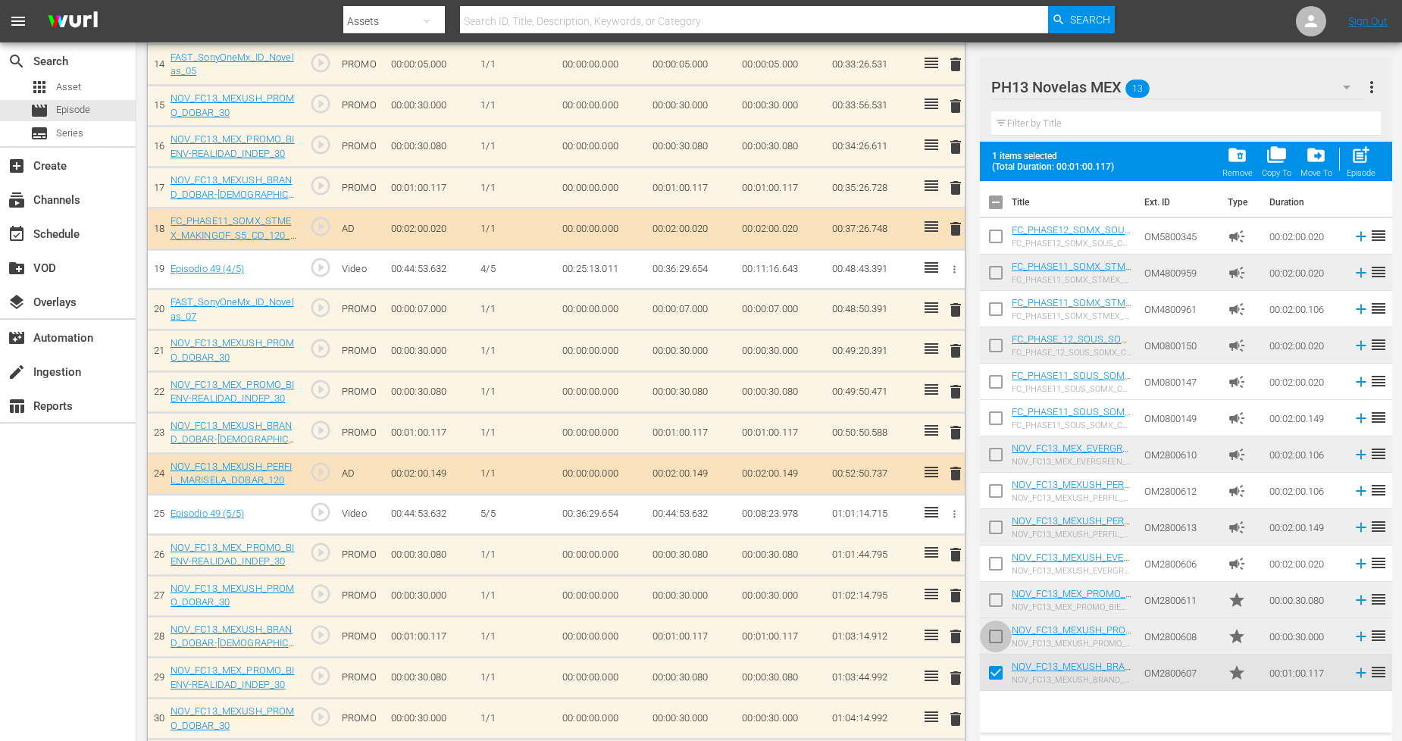
click at [994, 646] on input "checkbox" at bounding box center [996, 640] width 32 height 32
checkbox input "true"
drag, startPoint x: 997, startPoint y: 599, endPoint x: 1079, endPoint y: 482, distance: 142.6
click at [999, 597] on input "checkbox" at bounding box center [996, 603] width 32 height 32
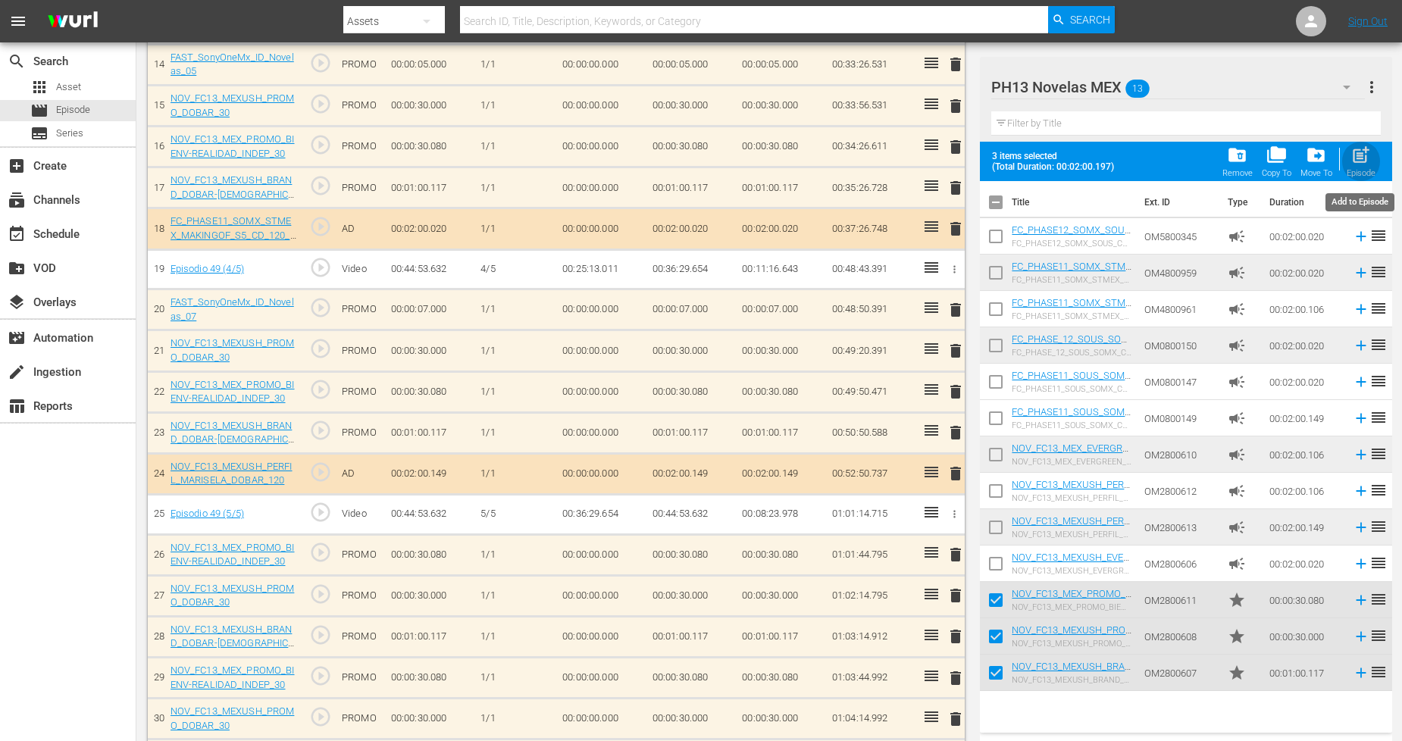
click at [1365, 171] on div "Episode" at bounding box center [1361, 173] width 29 height 10
checkbox input "false"
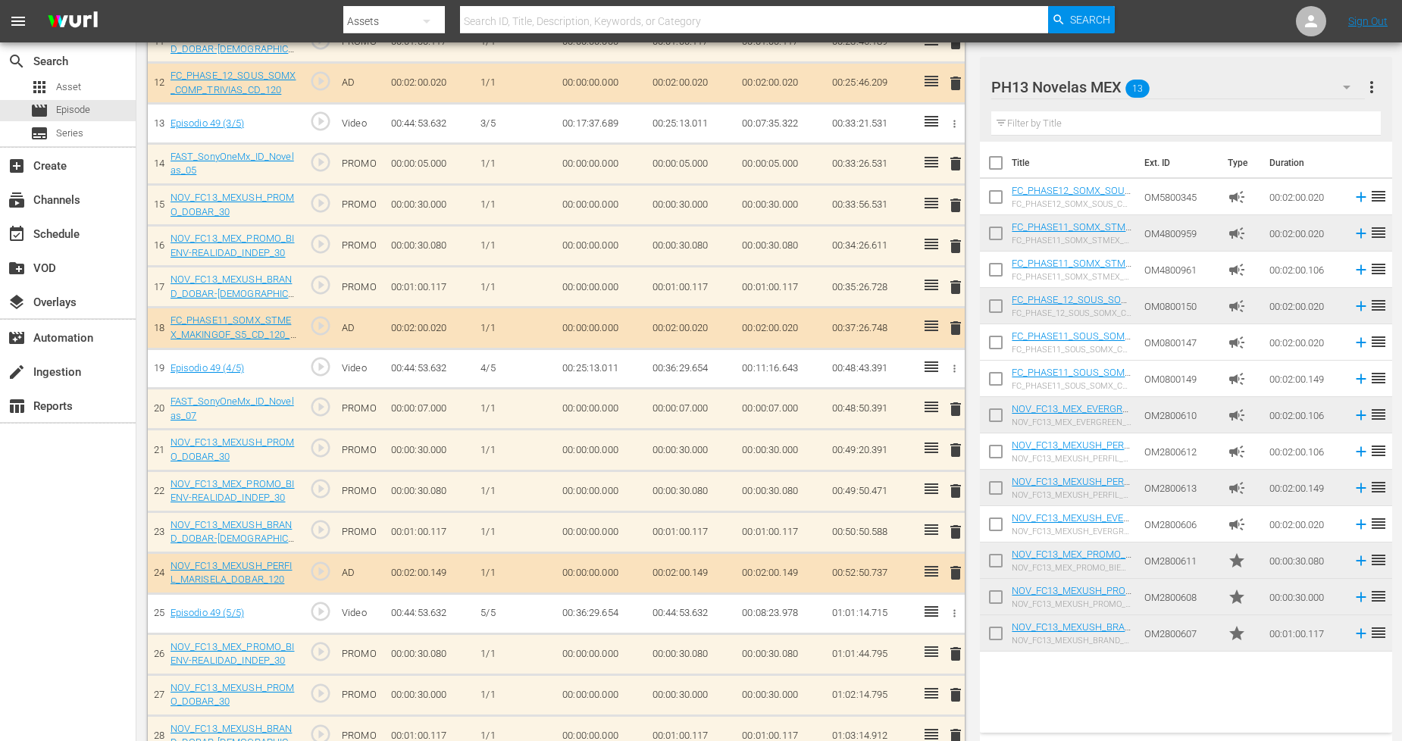
scroll to position [926, 0]
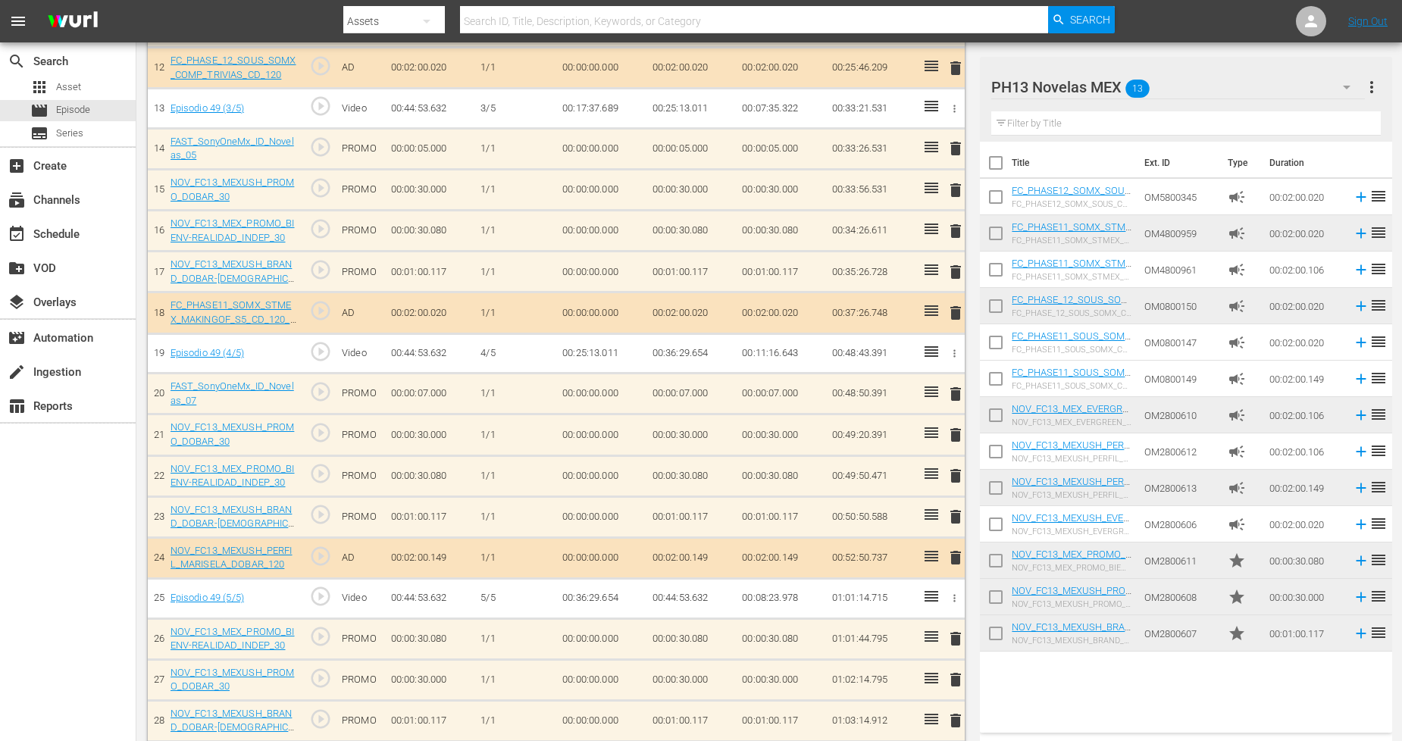
click at [1000, 601] on input "checkbox" at bounding box center [996, 600] width 32 height 32
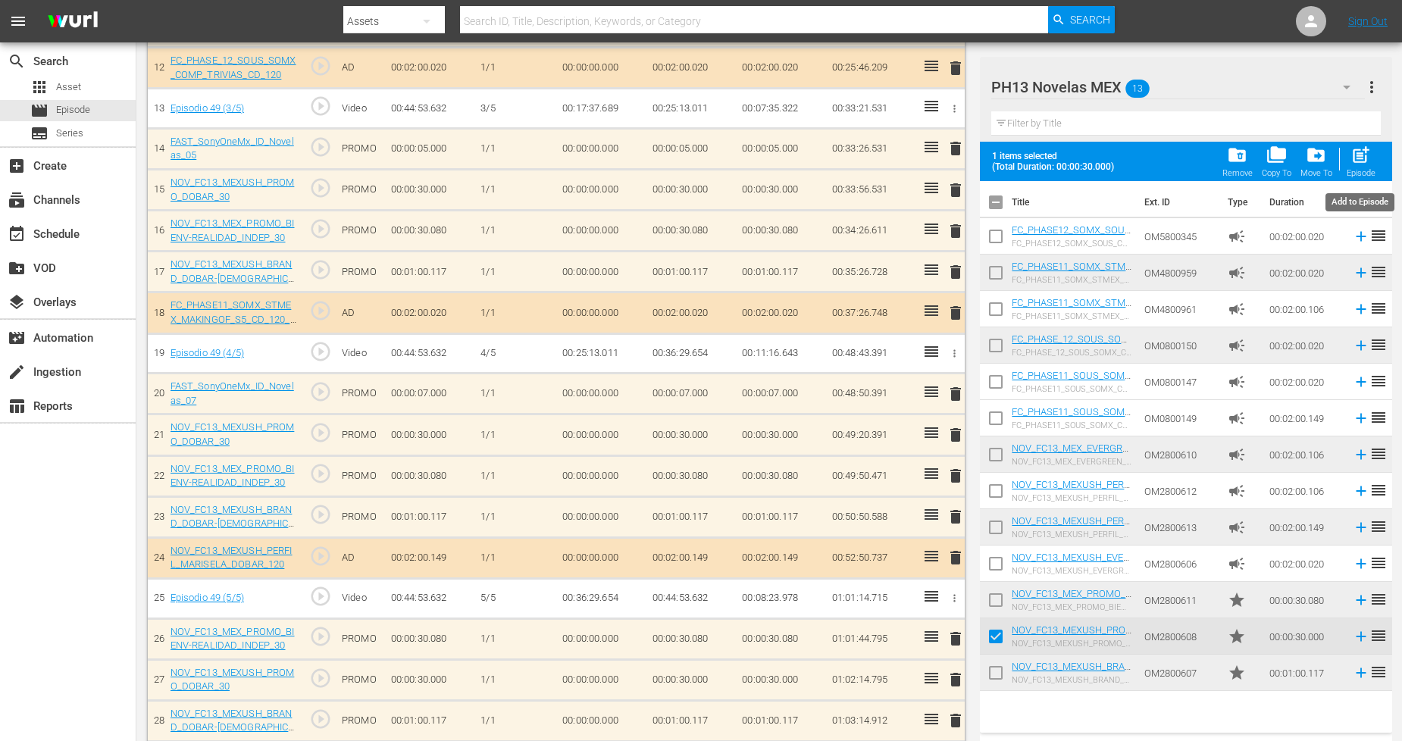
click at [1364, 164] on span "post_add" at bounding box center [1361, 155] width 20 height 20
checkbox input "false"
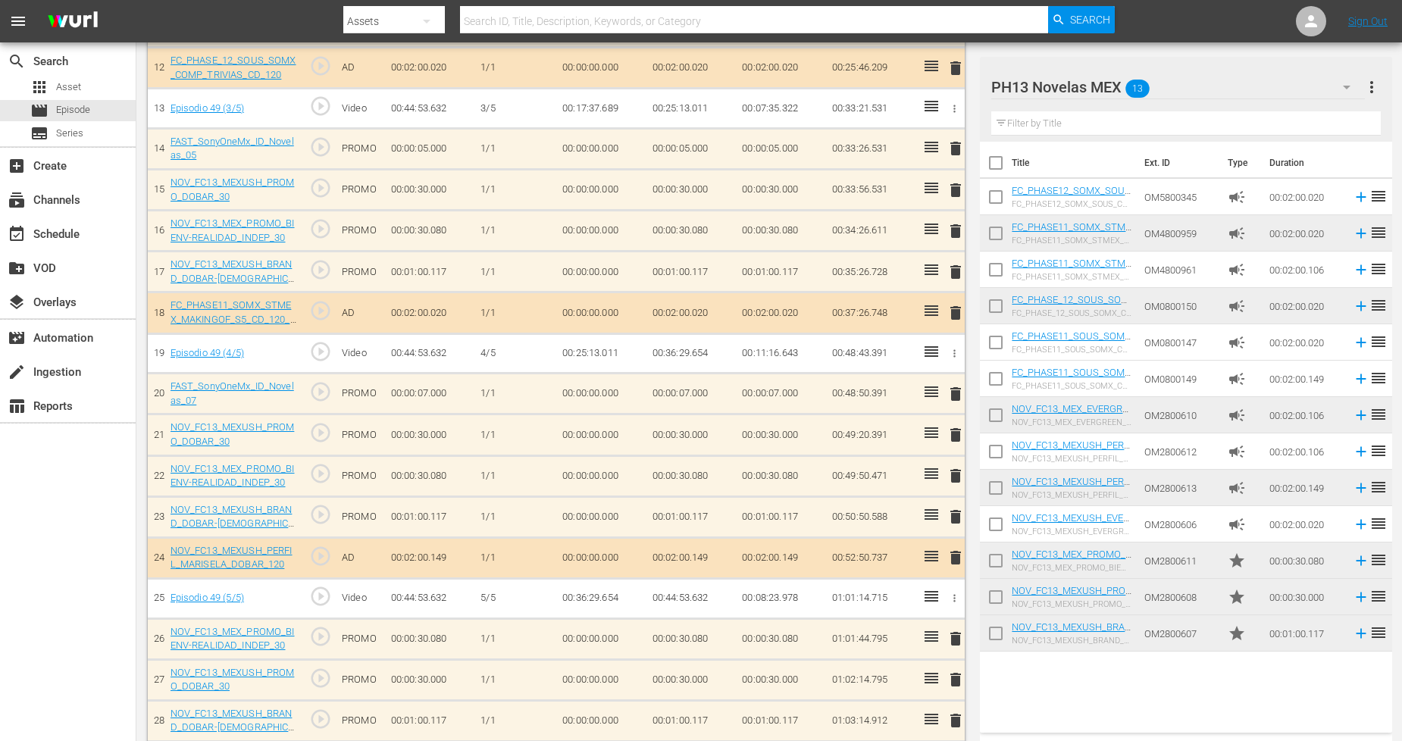
click at [953, 390] on span "delete" at bounding box center [956, 394] width 18 height 18
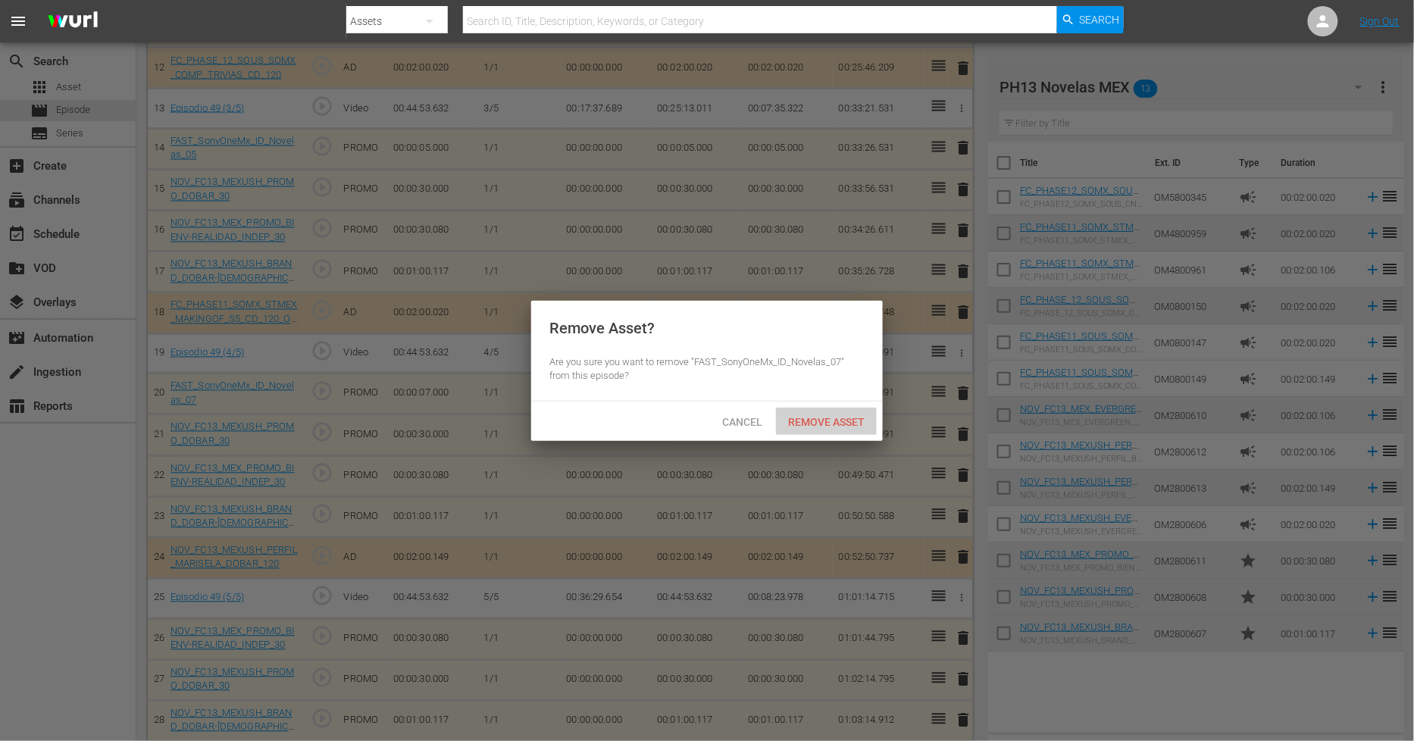
click at [808, 416] on span "Remove Asset" at bounding box center [826, 422] width 101 height 12
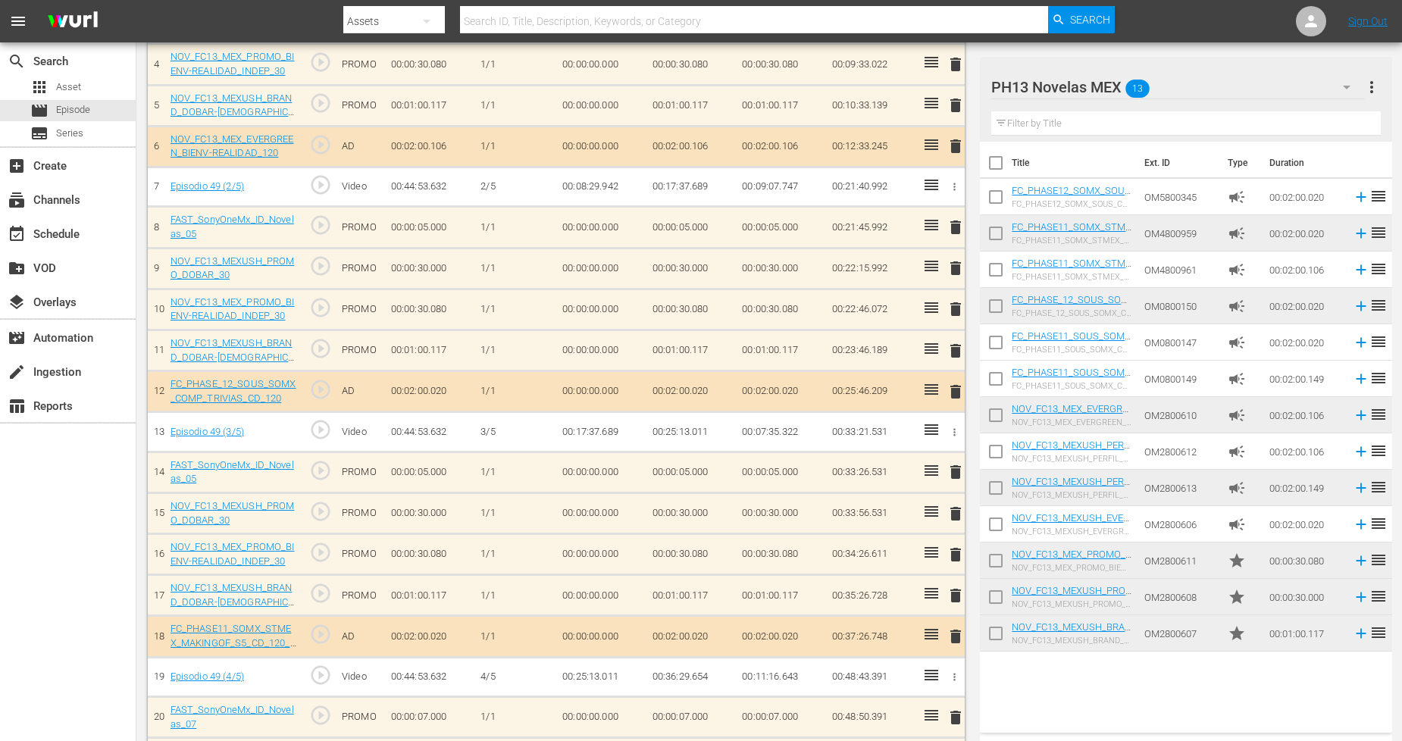
scroll to position [505, 0]
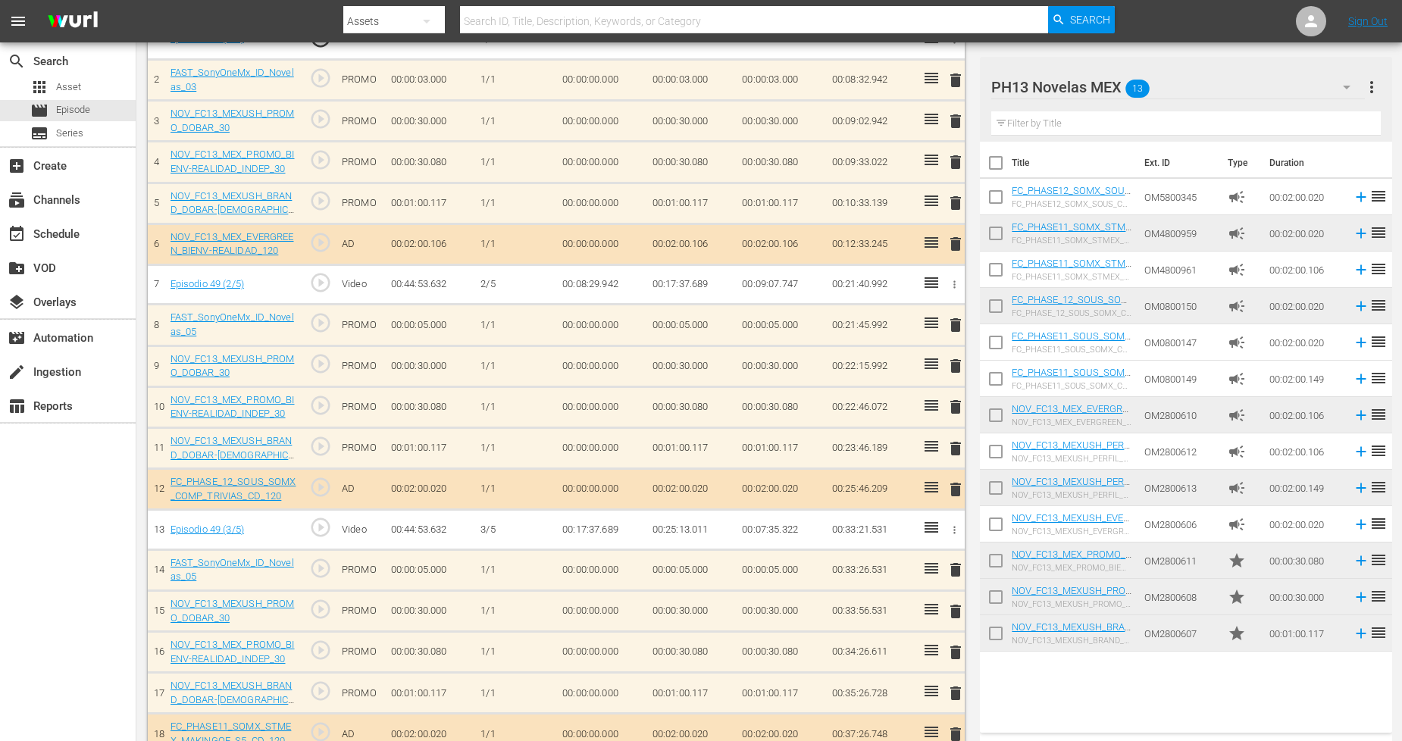
click at [1307, 87] on div "PH13 Novelas MEX 13" at bounding box center [1178, 87] width 374 height 42
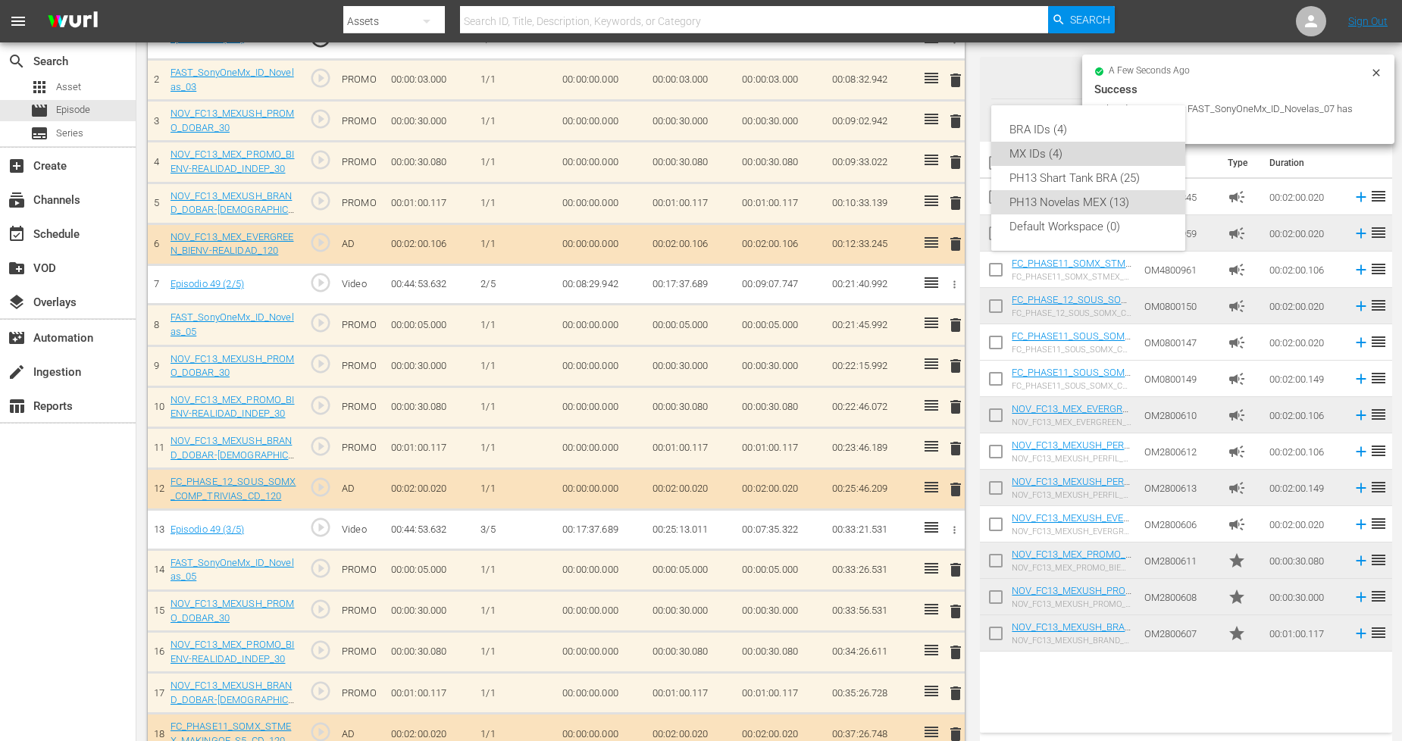
click at [1035, 156] on div "MX IDs (4)" at bounding box center [1089, 154] width 158 height 24
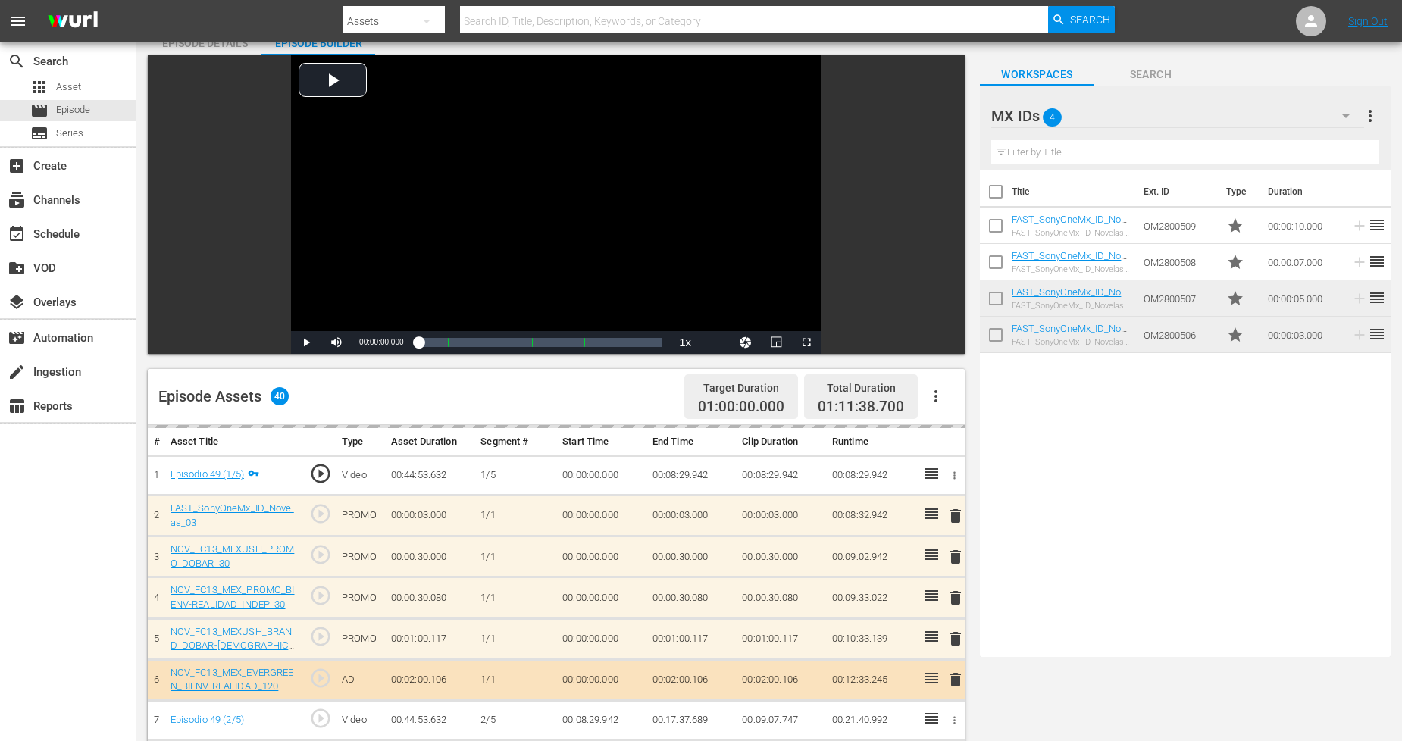
scroll to position [0, 0]
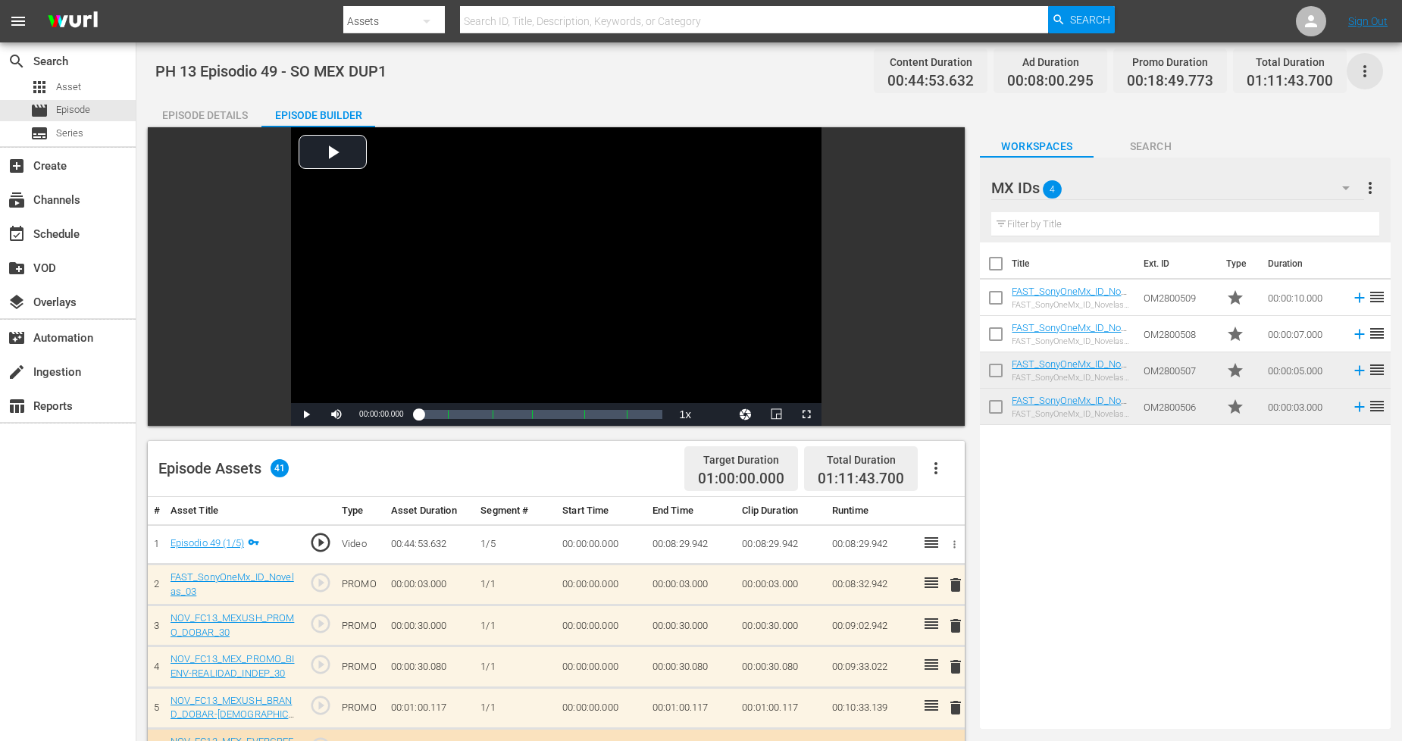
click at [1366, 72] on icon "button" at bounding box center [1365, 71] width 18 height 18
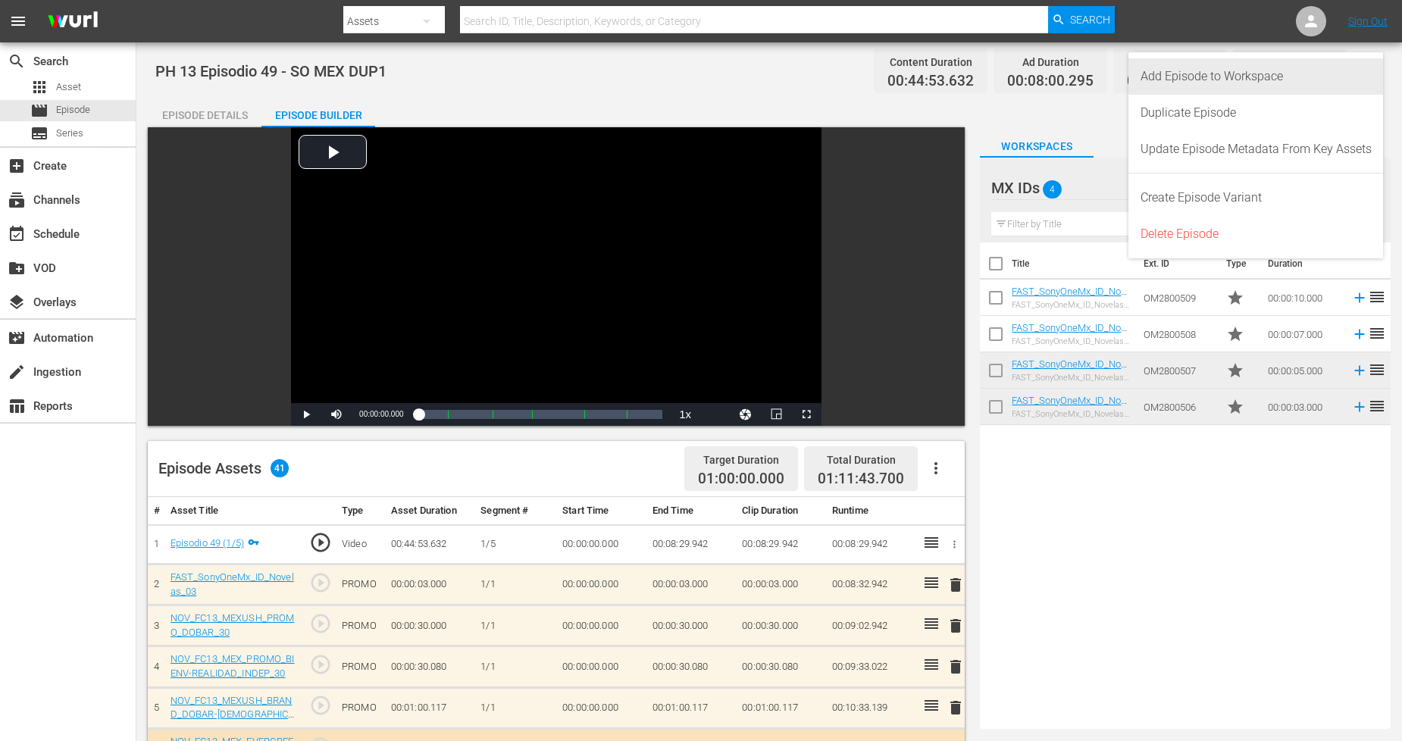
click at [1335, 86] on div "Add Episode to Workspace" at bounding box center [1256, 76] width 231 height 36
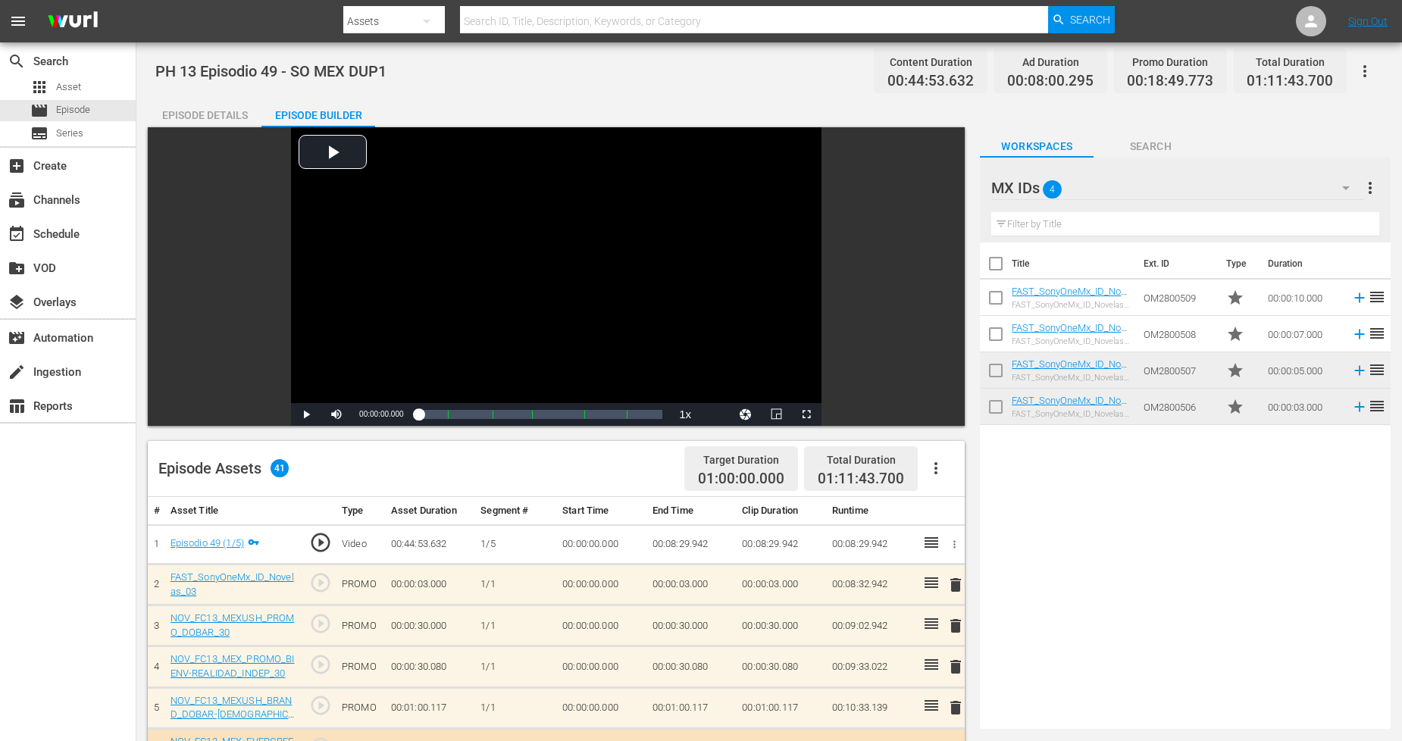
click at [958, 586] on span "delete" at bounding box center [956, 585] width 18 height 18
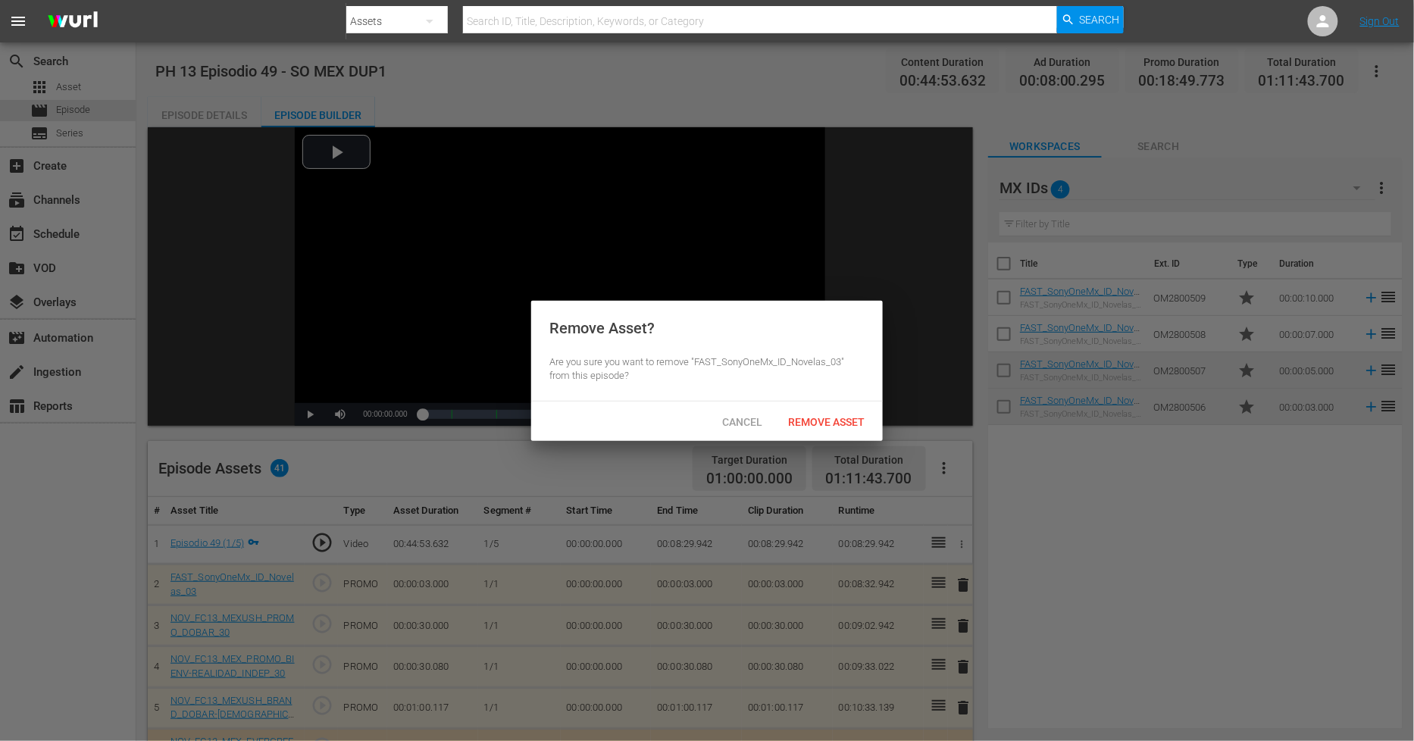
click at [822, 437] on div "Cancel Remove Asset" at bounding box center [707, 421] width 352 height 39
click at [828, 430] on div "Remove Asset" at bounding box center [826, 422] width 101 height 28
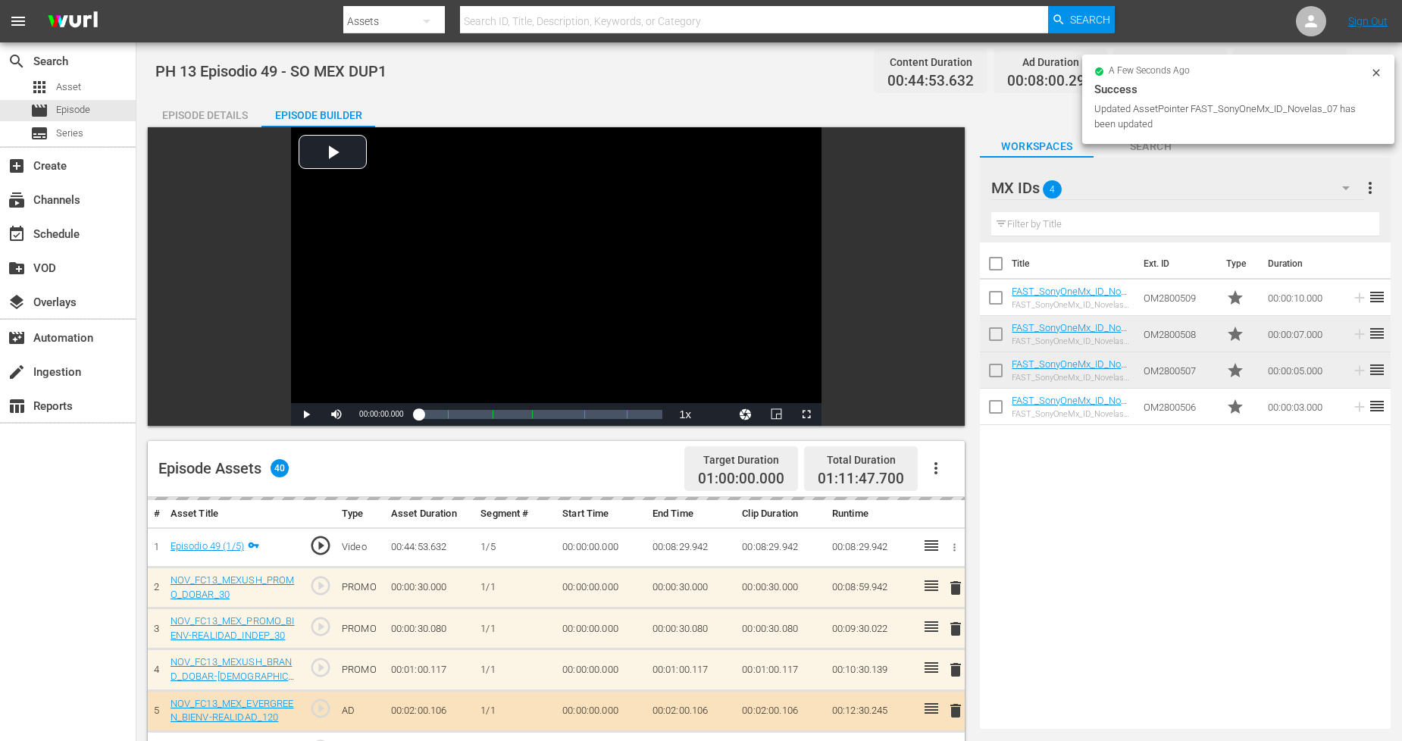
click at [1376, 76] on icon at bounding box center [1376, 73] width 12 height 12
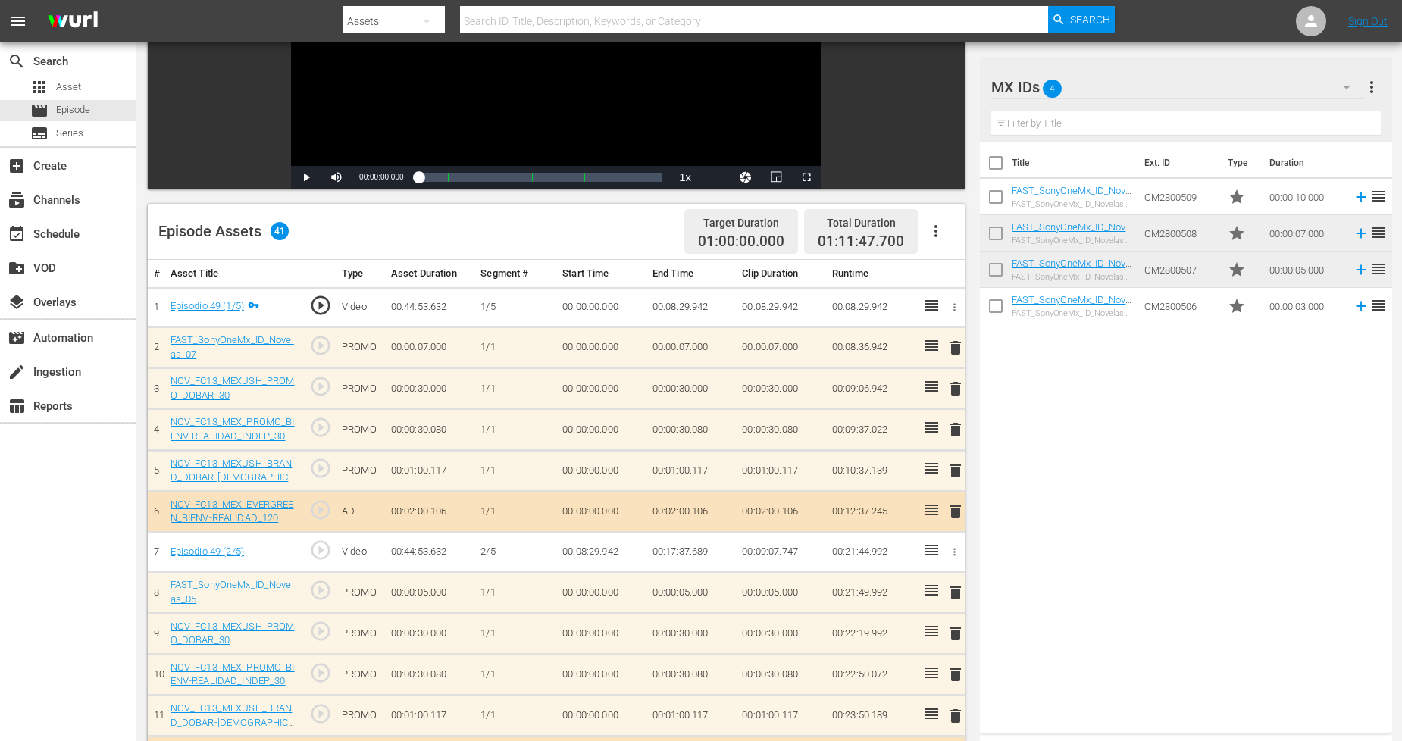
scroll to position [252, 0]
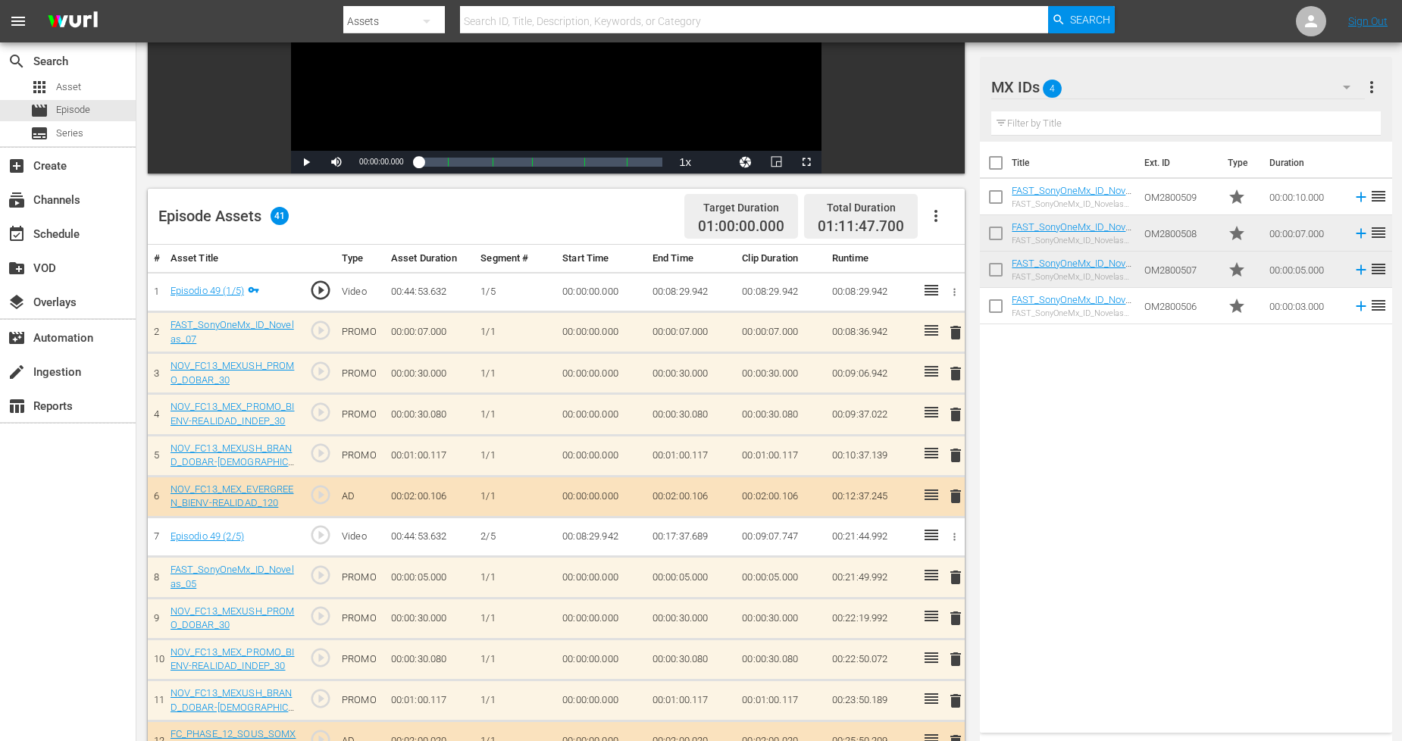
click at [952, 578] on span "delete" at bounding box center [956, 577] width 18 height 18
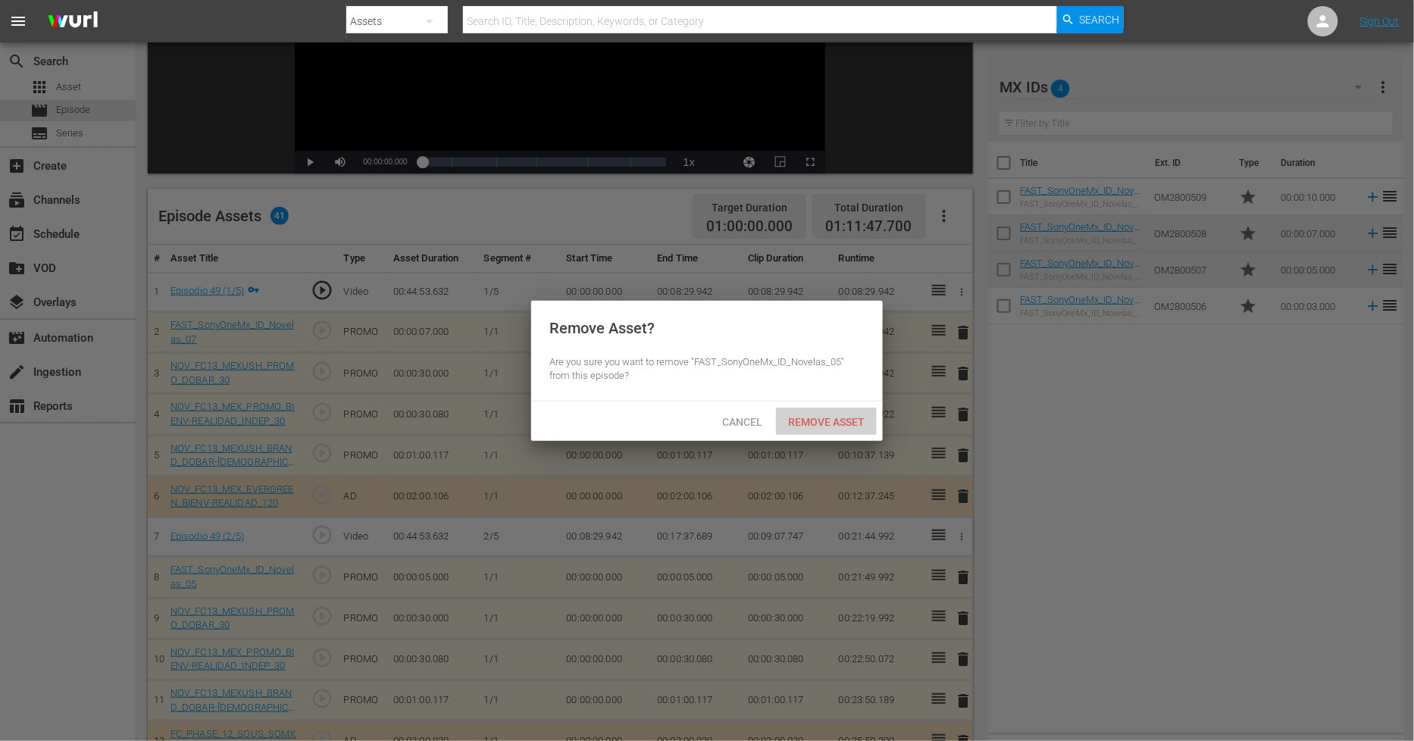
click at [815, 408] on div "Remove Asset" at bounding box center [826, 422] width 101 height 28
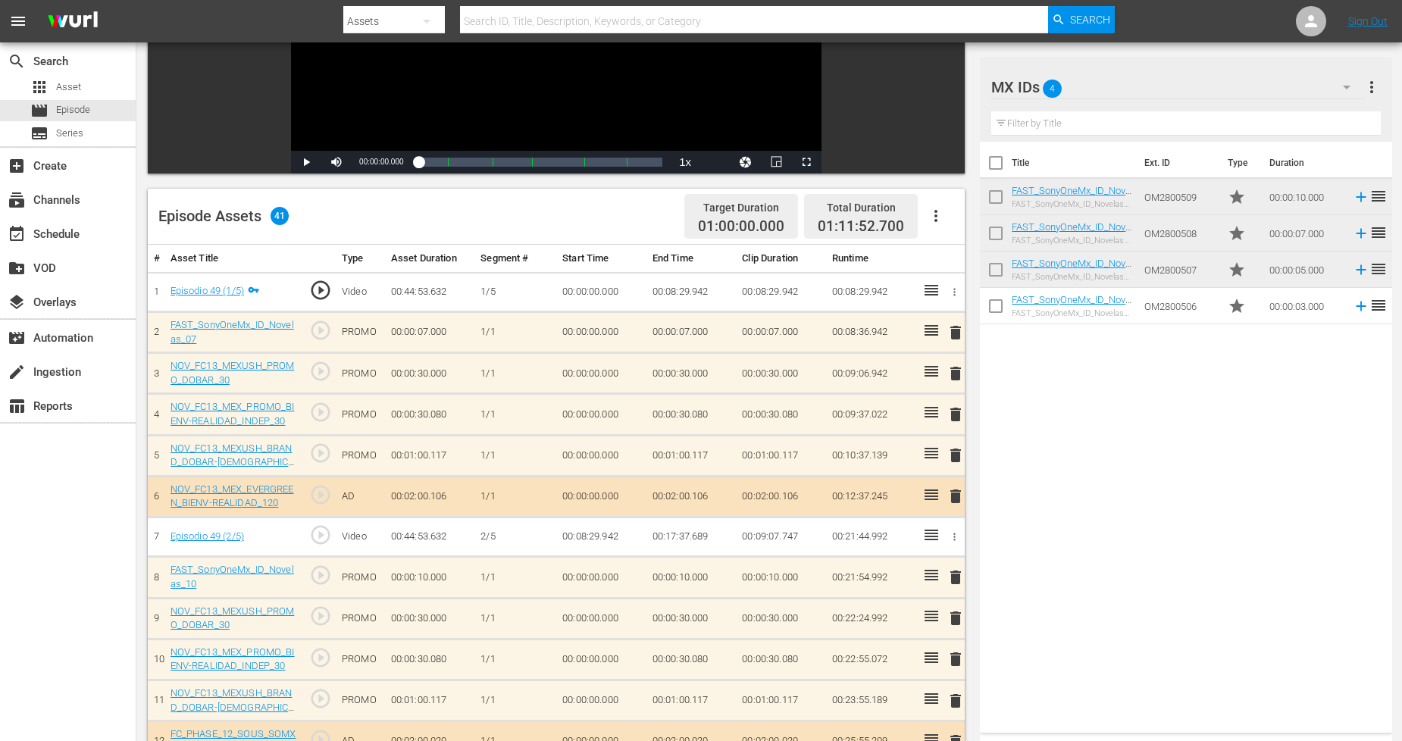
scroll to position [0, 0]
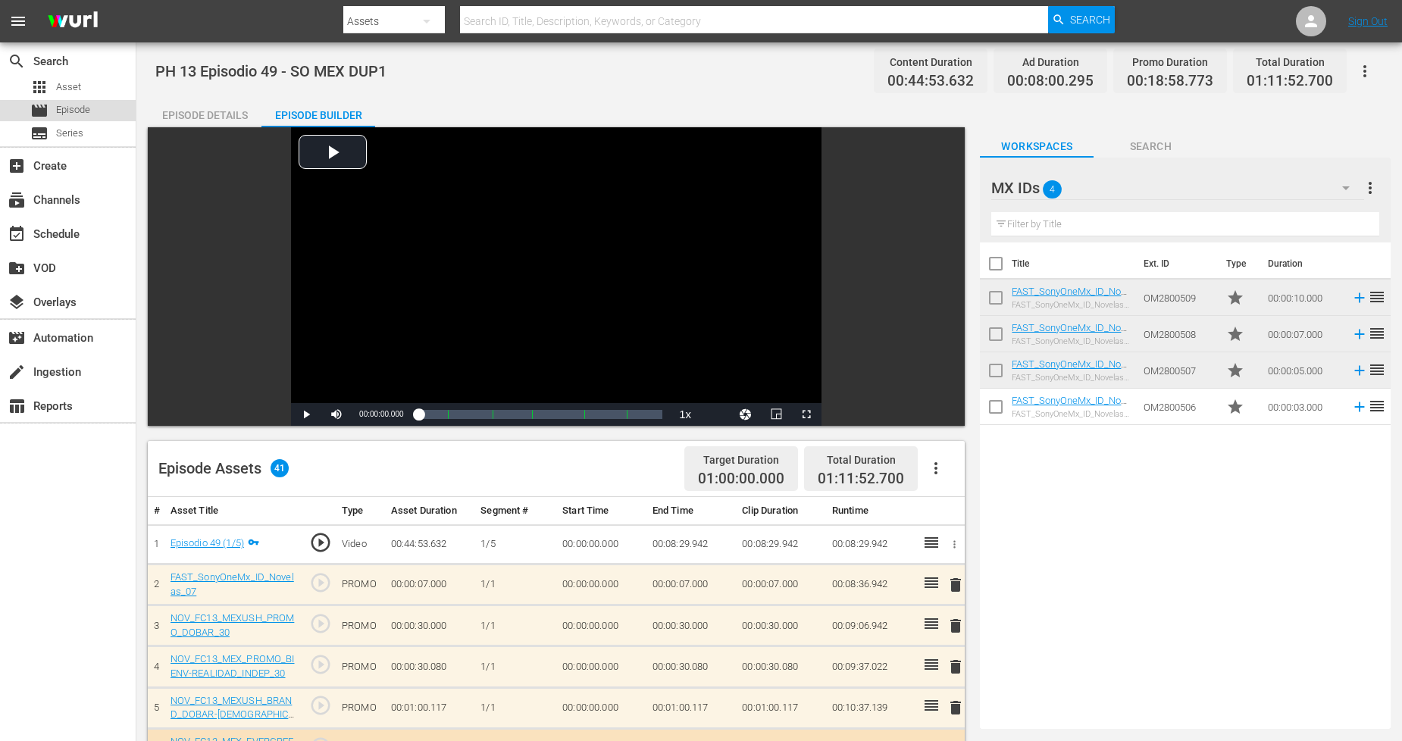
click at [74, 107] on span "Episode" at bounding box center [73, 109] width 34 height 15
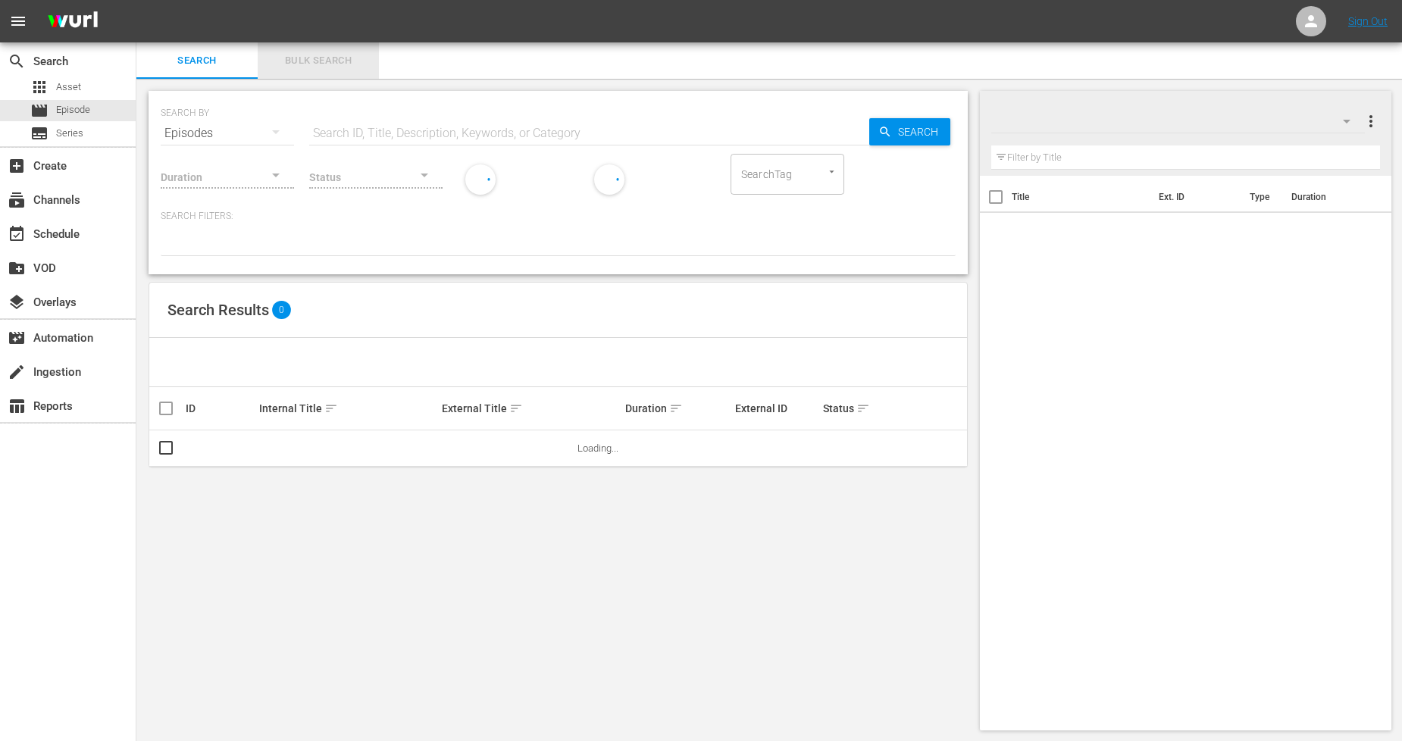
click at [335, 58] on span "Bulk Search" at bounding box center [318, 60] width 103 height 17
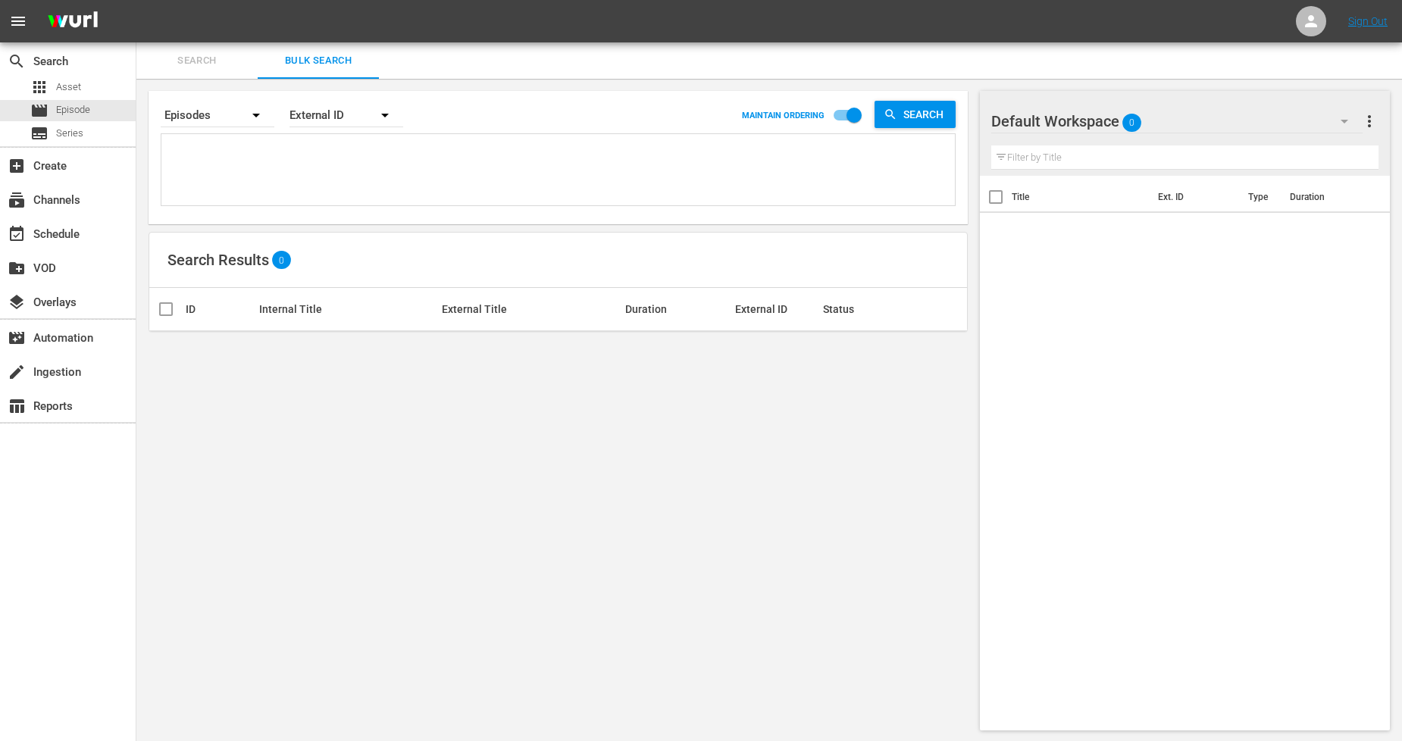
click at [564, 168] on textarea at bounding box center [560, 172] width 790 height 69
paste textarea "911256_U2000112_LAT 911257_U2000113_LAT 911258_U2000114_LAT 911259_U2000115_LAT…"
type textarea "911256_U2000112_LAT 911257_U2000113_LAT 911258_U2000114_LAT 911259_U2000115_LAT…"
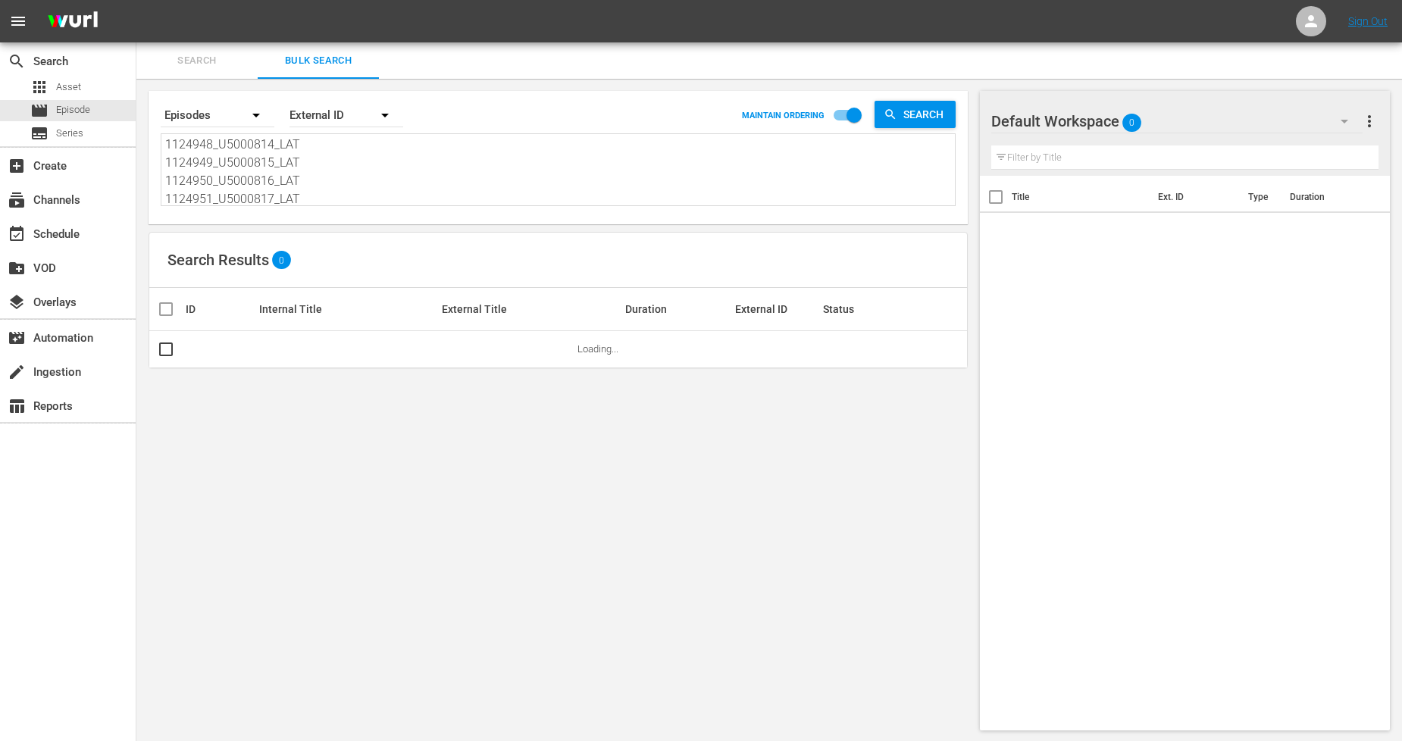
type textarea "911256_U2000112_LAT 911257_U2000113_LAT 911258_U2000114_LAT 911259_U2000115_LAT…"
click at [852, 117] on input "checkbox" at bounding box center [854, 118] width 86 height 29
checkbox input "false"
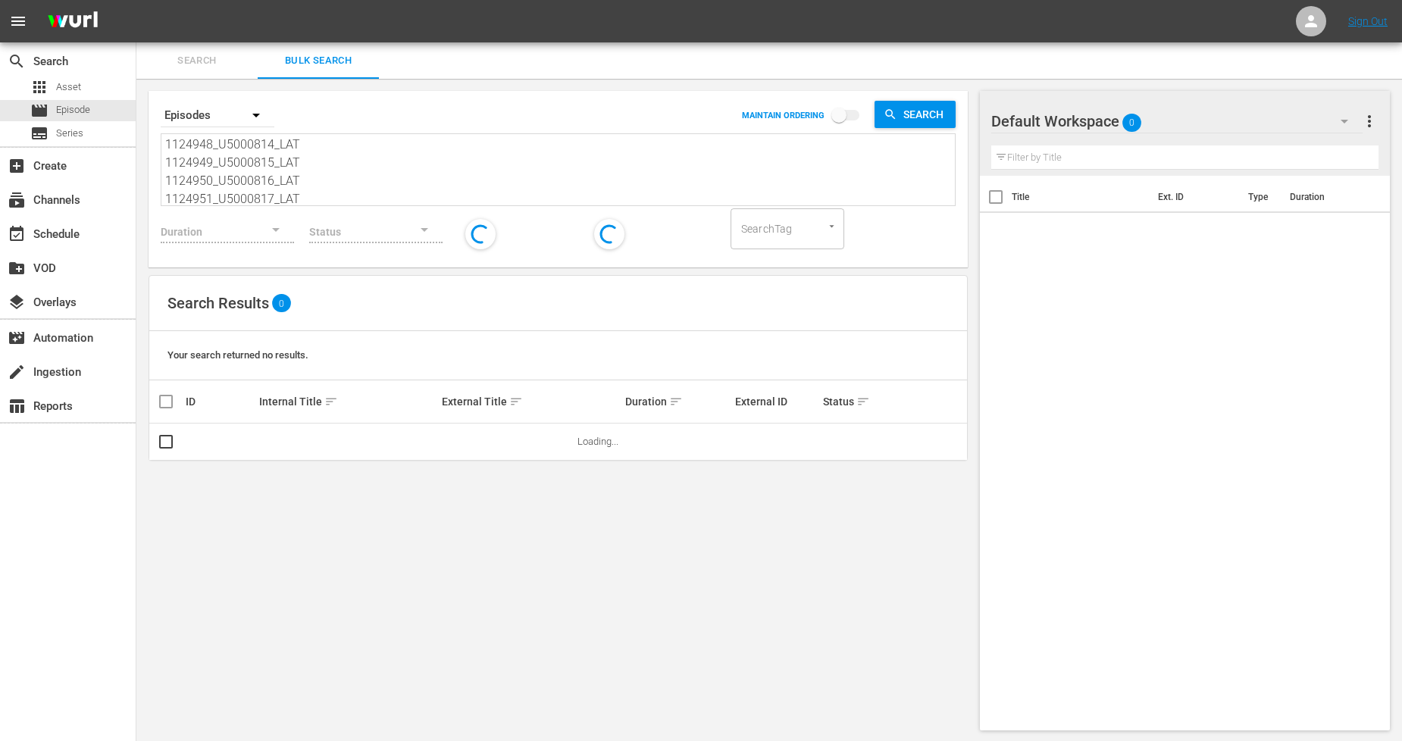
click at [324, 400] on span "sort" at bounding box center [331, 402] width 14 height 14
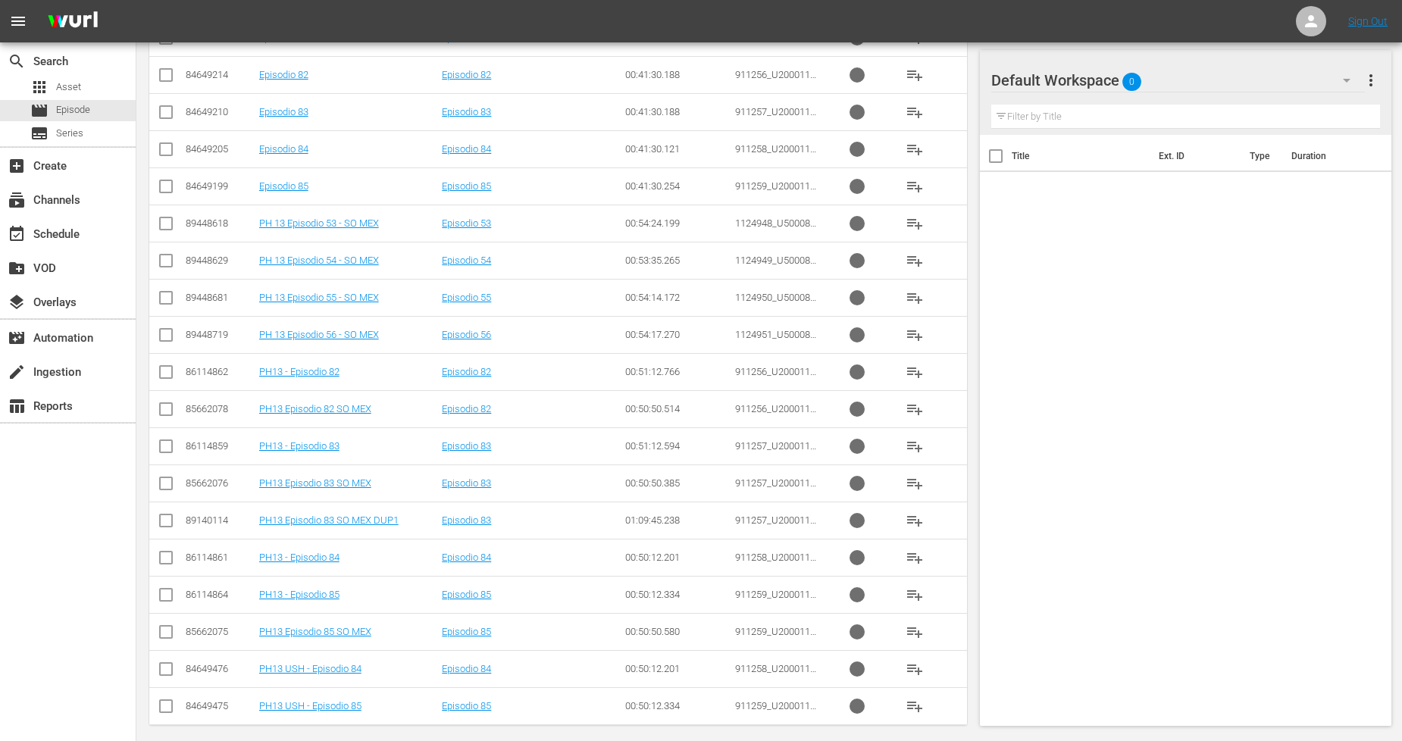
scroll to position [527, 0]
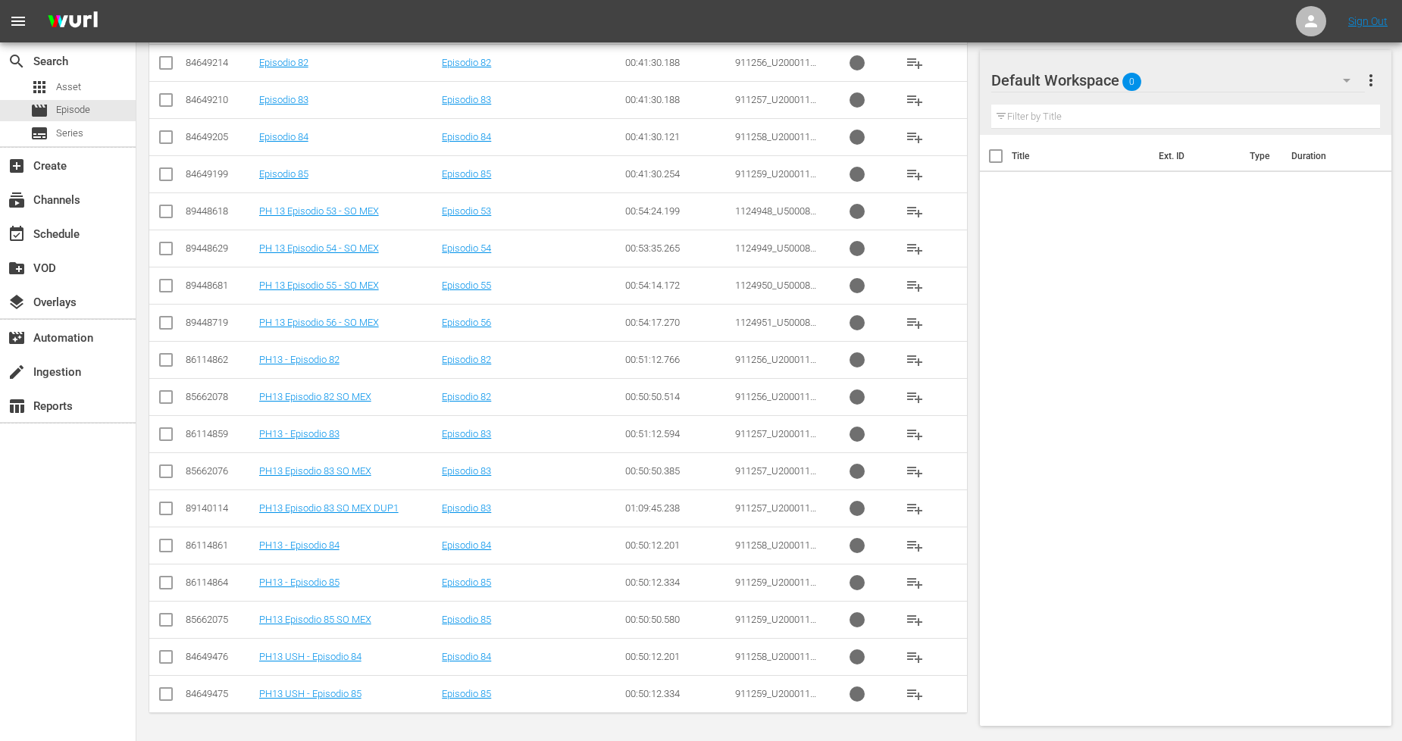
click at [162, 399] on input "checkbox" at bounding box center [166, 400] width 18 height 18
checkbox input "true"
click at [167, 471] on input "checkbox" at bounding box center [166, 474] width 18 height 18
click at [168, 472] on input "checkbox" at bounding box center [166, 474] width 18 height 18
checkbox input "false"
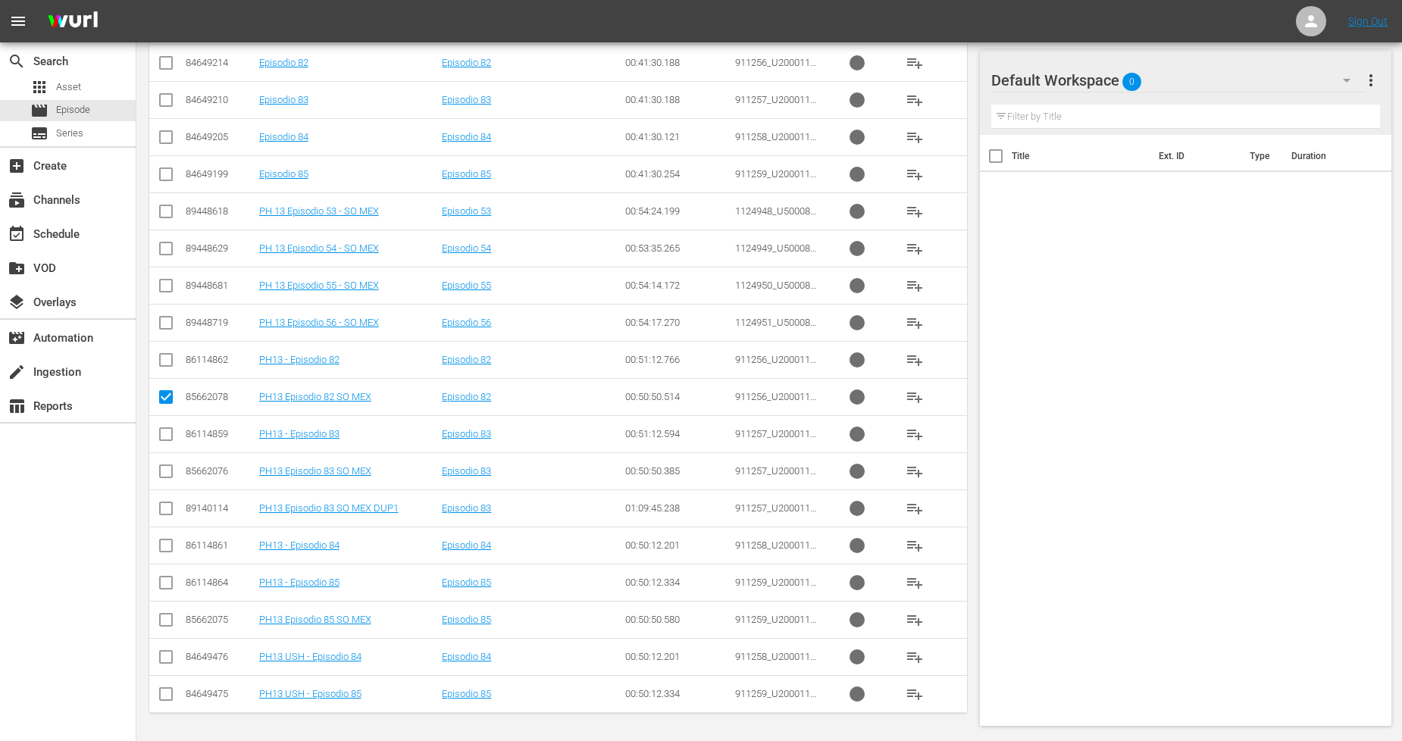
click at [164, 393] on input "checkbox" at bounding box center [166, 400] width 18 height 18
checkbox input "false"
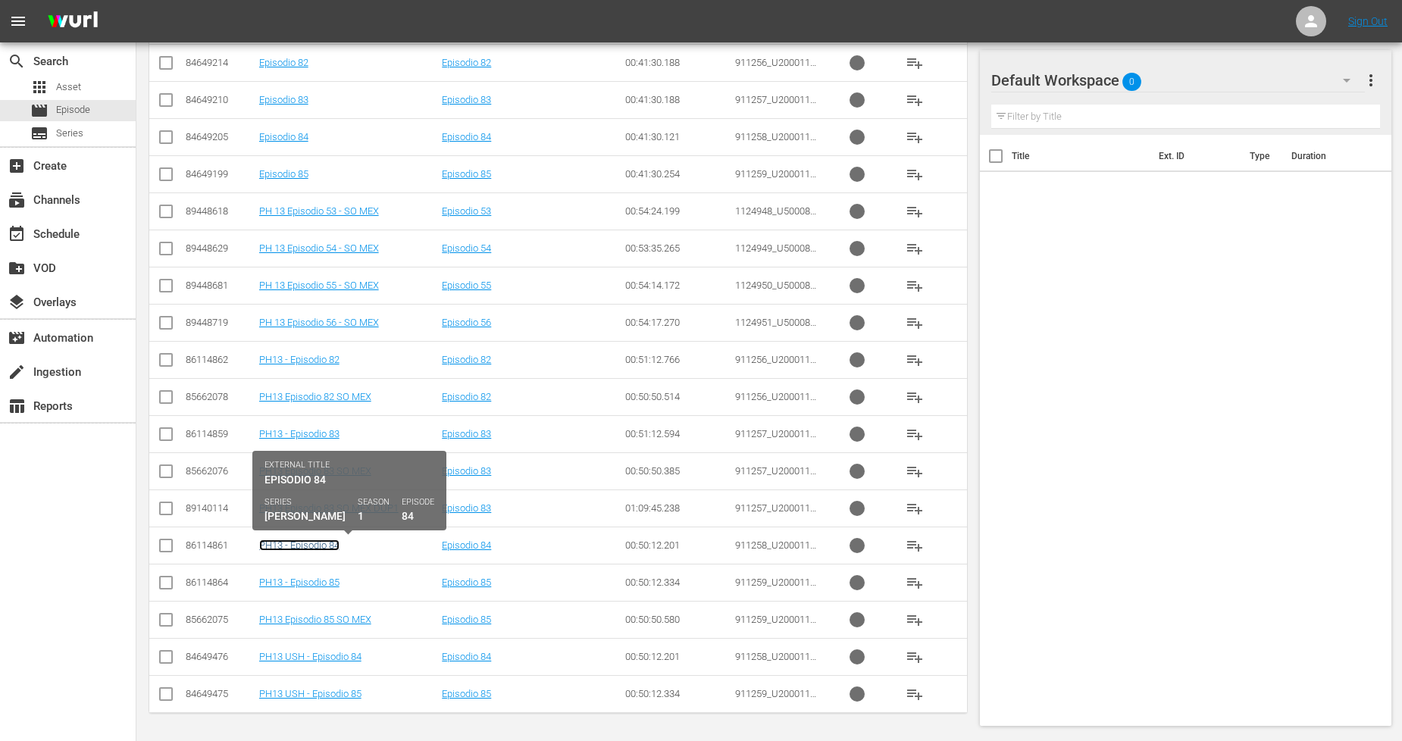
click at [339, 549] on link "PH13 - Episodio 84" at bounding box center [299, 545] width 80 height 11
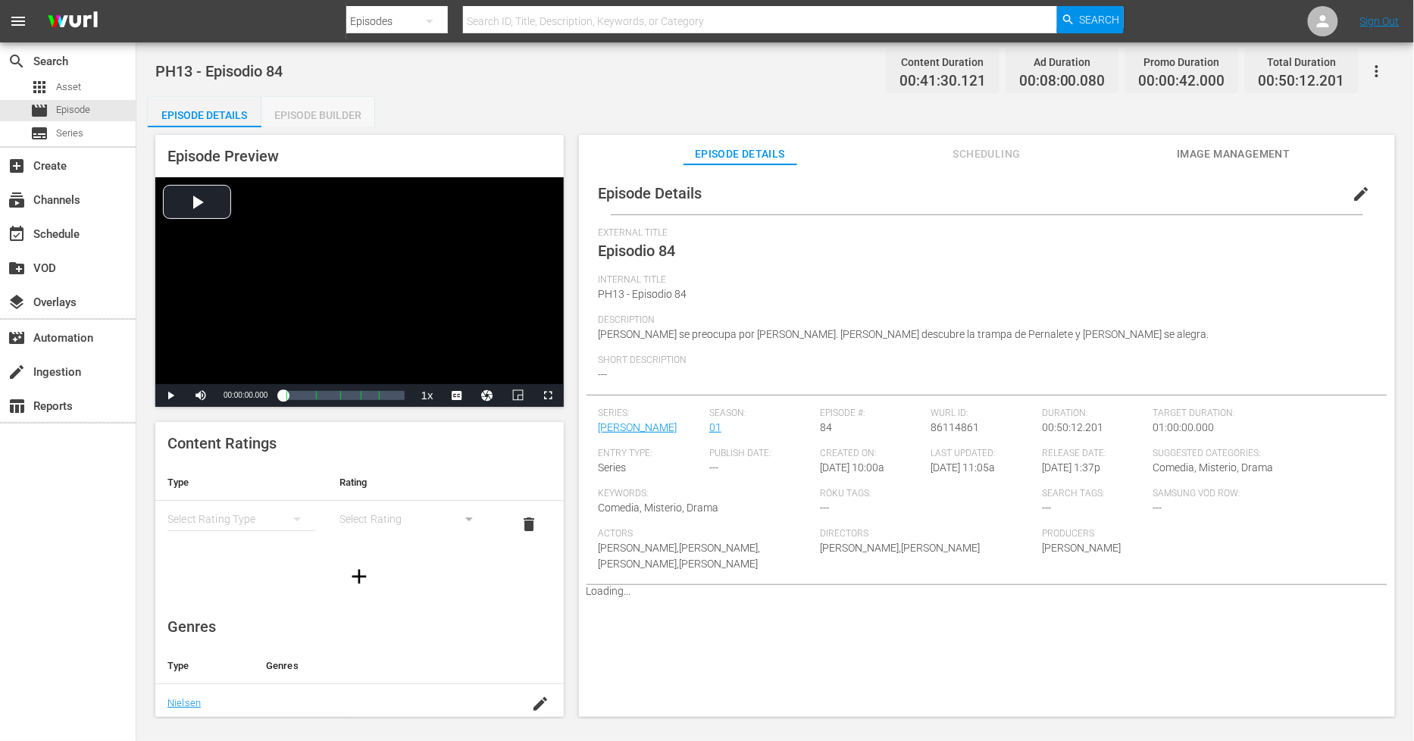
click at [332, 117] on div "Episode Builder" at bounding box center [318, 115] width 114 height 36
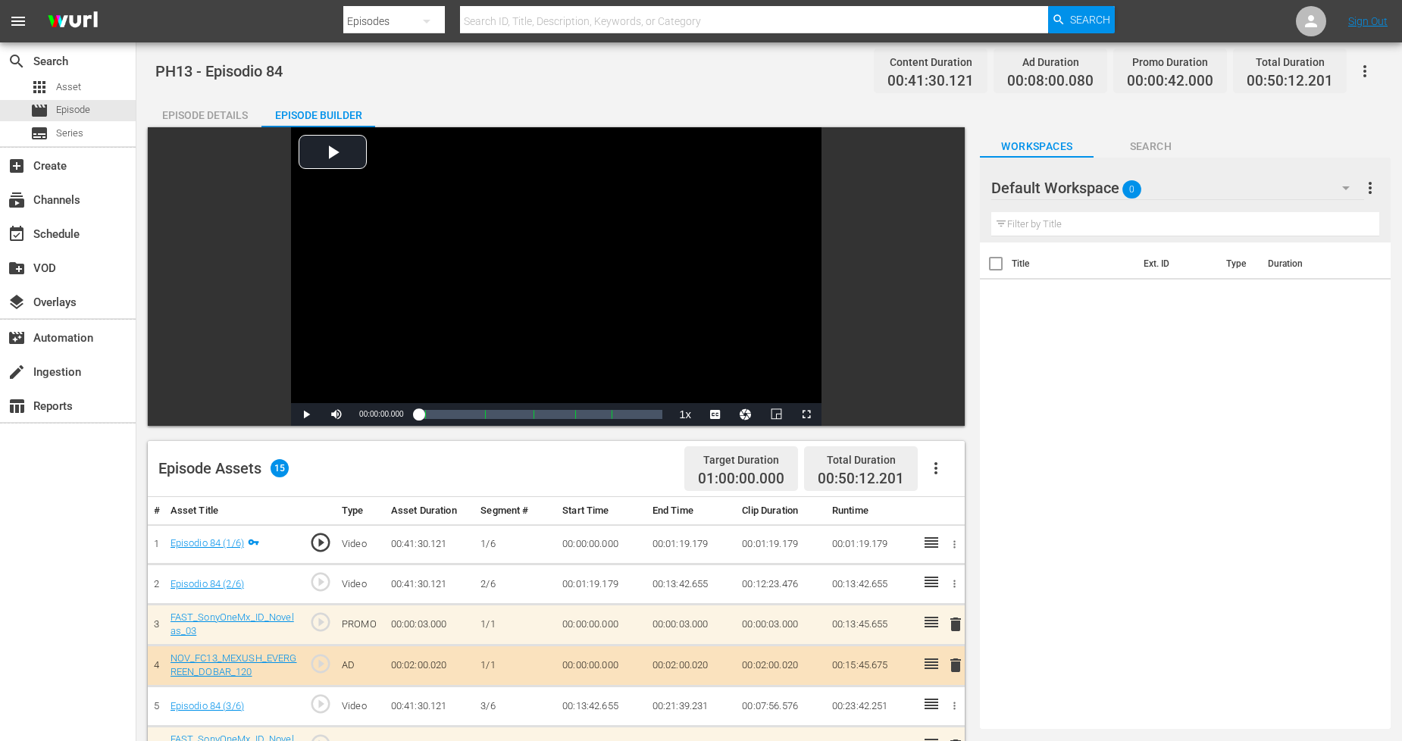
click at [218, 108] on div "Episode Details" at bounding box center [205, 115] width 114 height 36
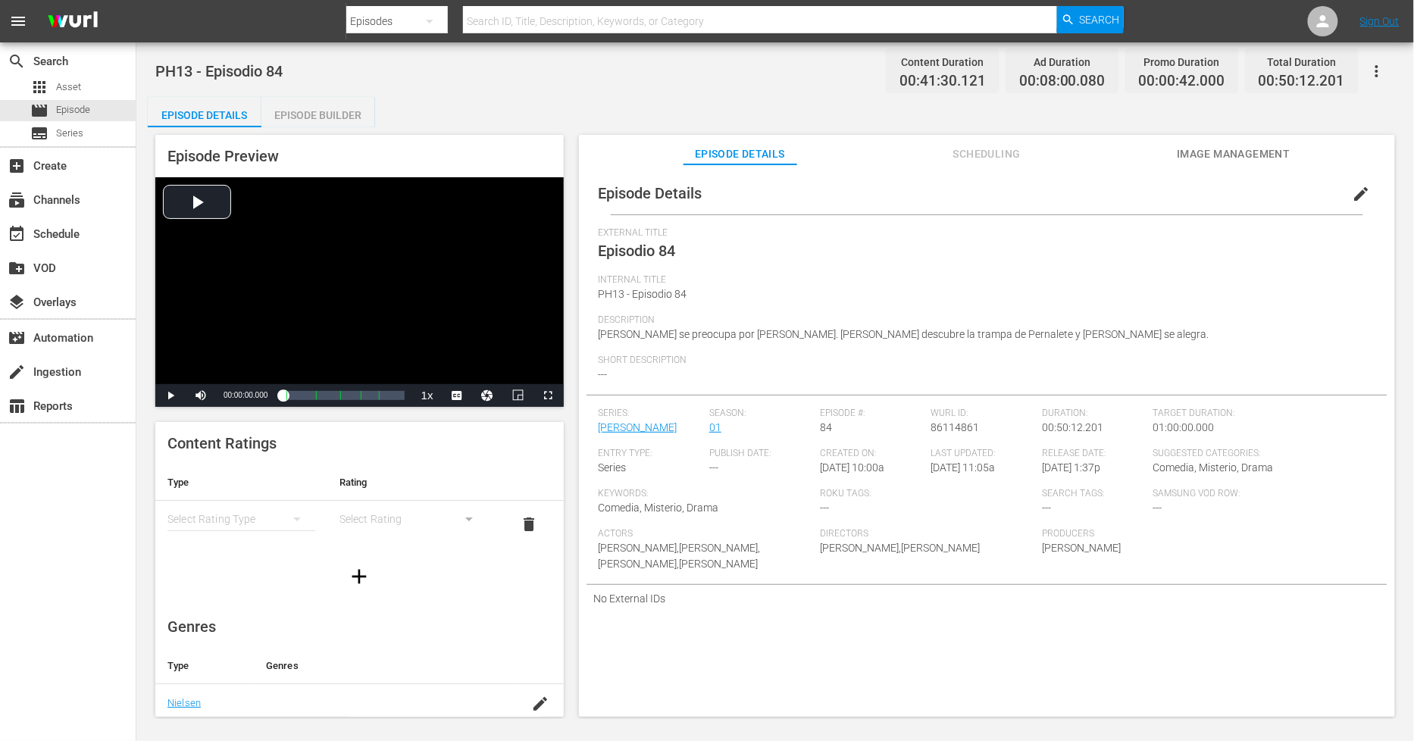
click at [1344, 197] on button "edit" at bounding box center [1362, 194] width 36 height 36
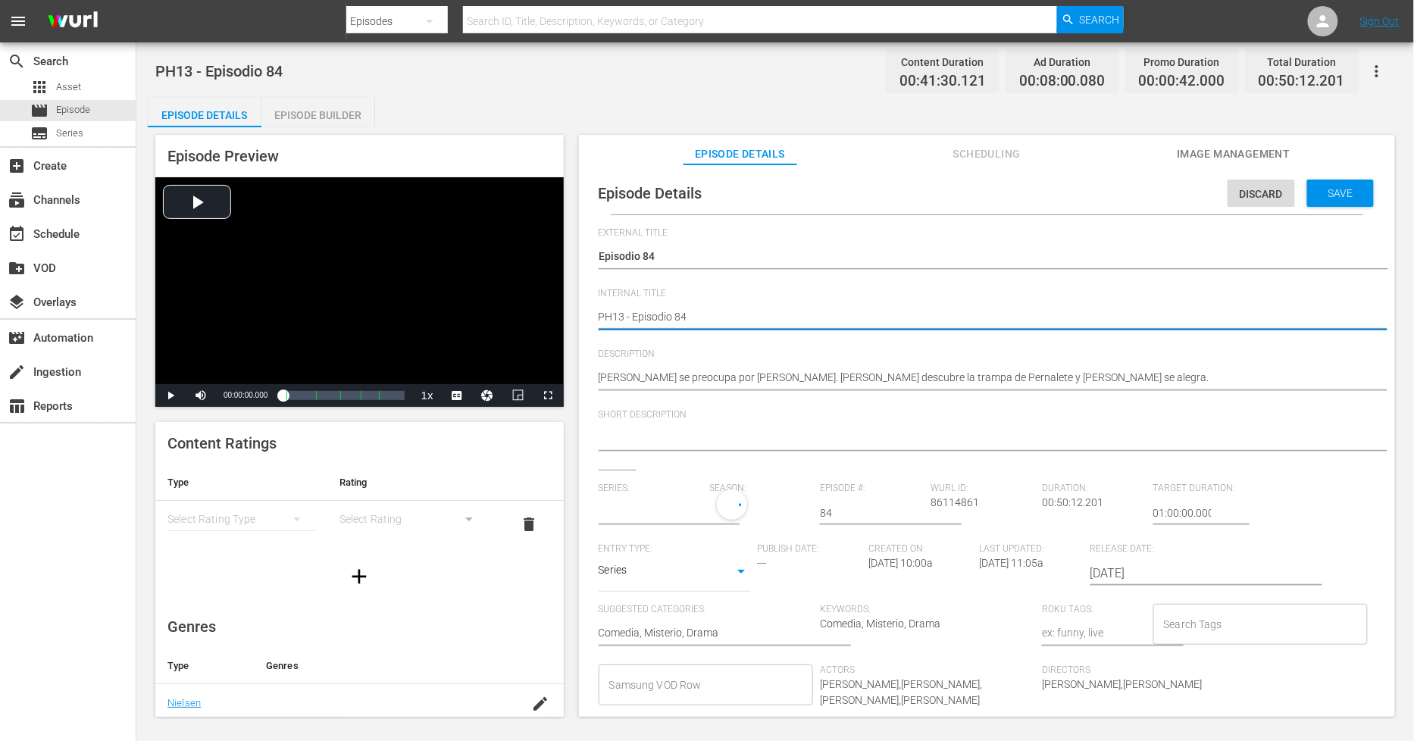
type textarea "PH13 - Episodio 84"
type textarea "PH13 - Episodio 84 S"
type textarea "PH13 - Episodio 84 SO"
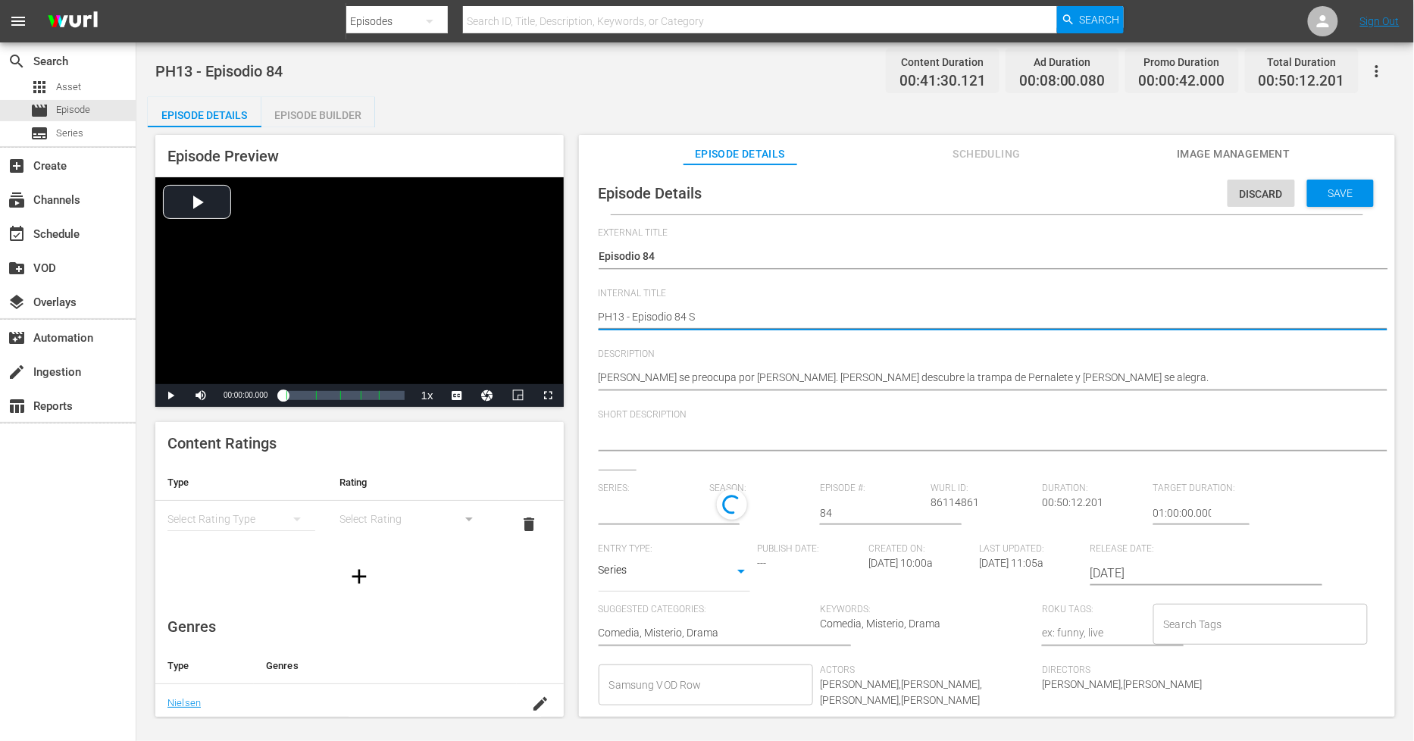
type textarea "PH13 - Episodio 84 SO"
type textarea "PH13 - Episodio 84 SO M"
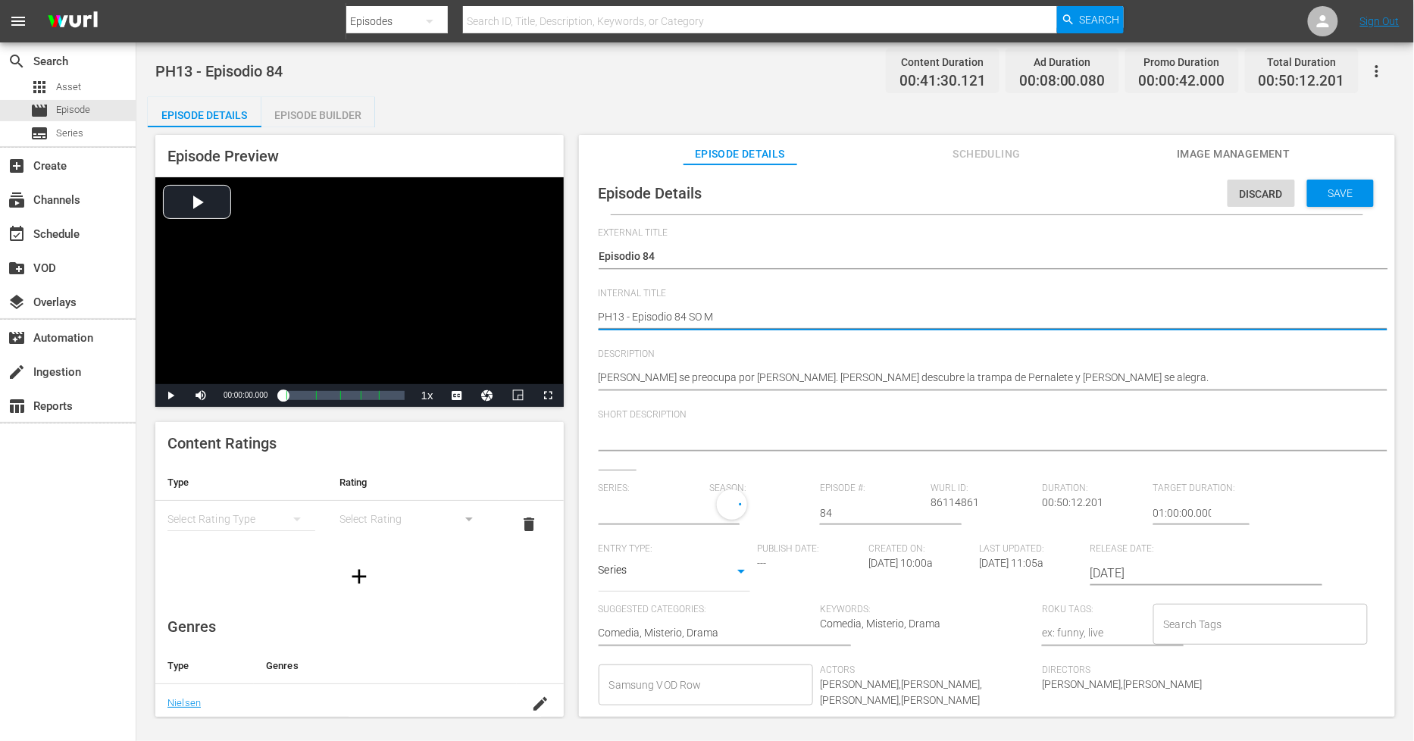
type textarea "PH13 - Episodio 84 SO ME"
type textarea "PH13 - Episodio 84 SO MEX"
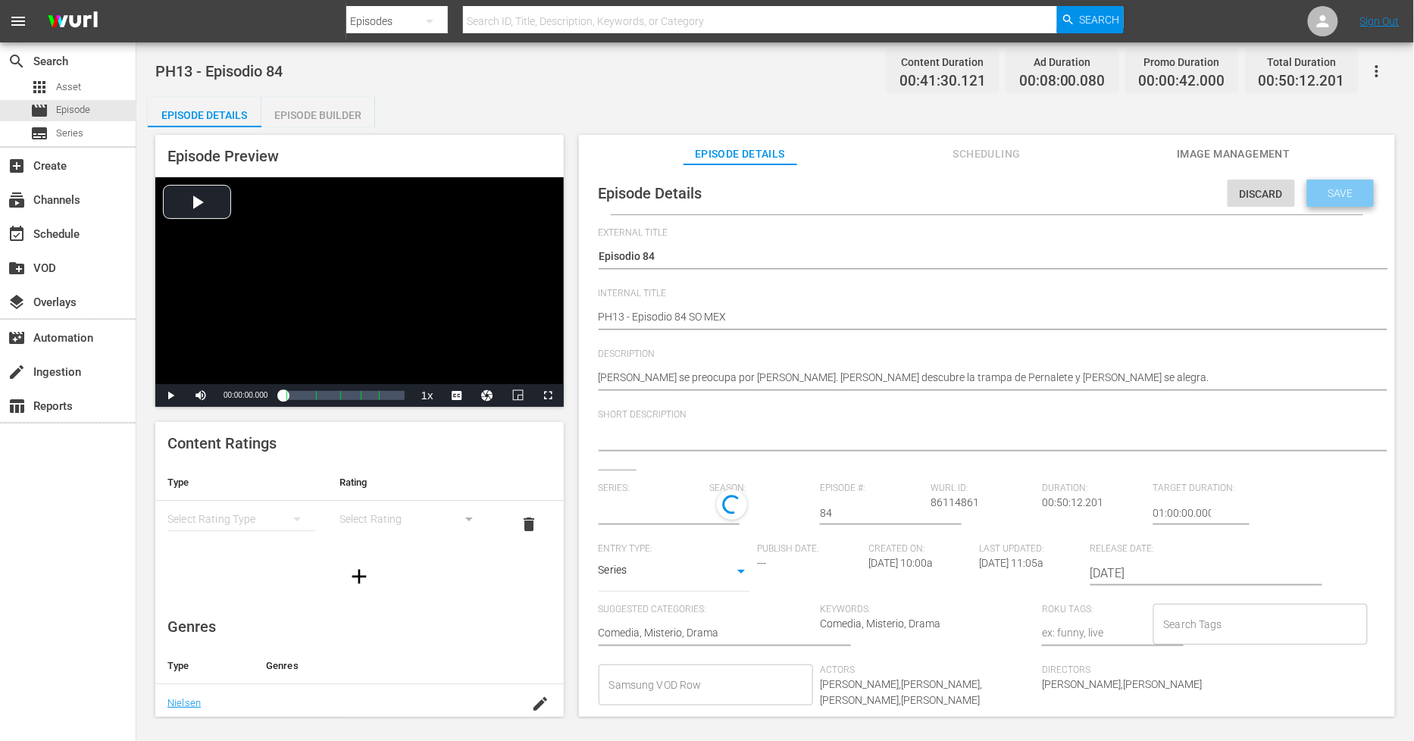
click at [1317, 199] on div "Save" at bounding box center [1340, 193] width 67 height 27
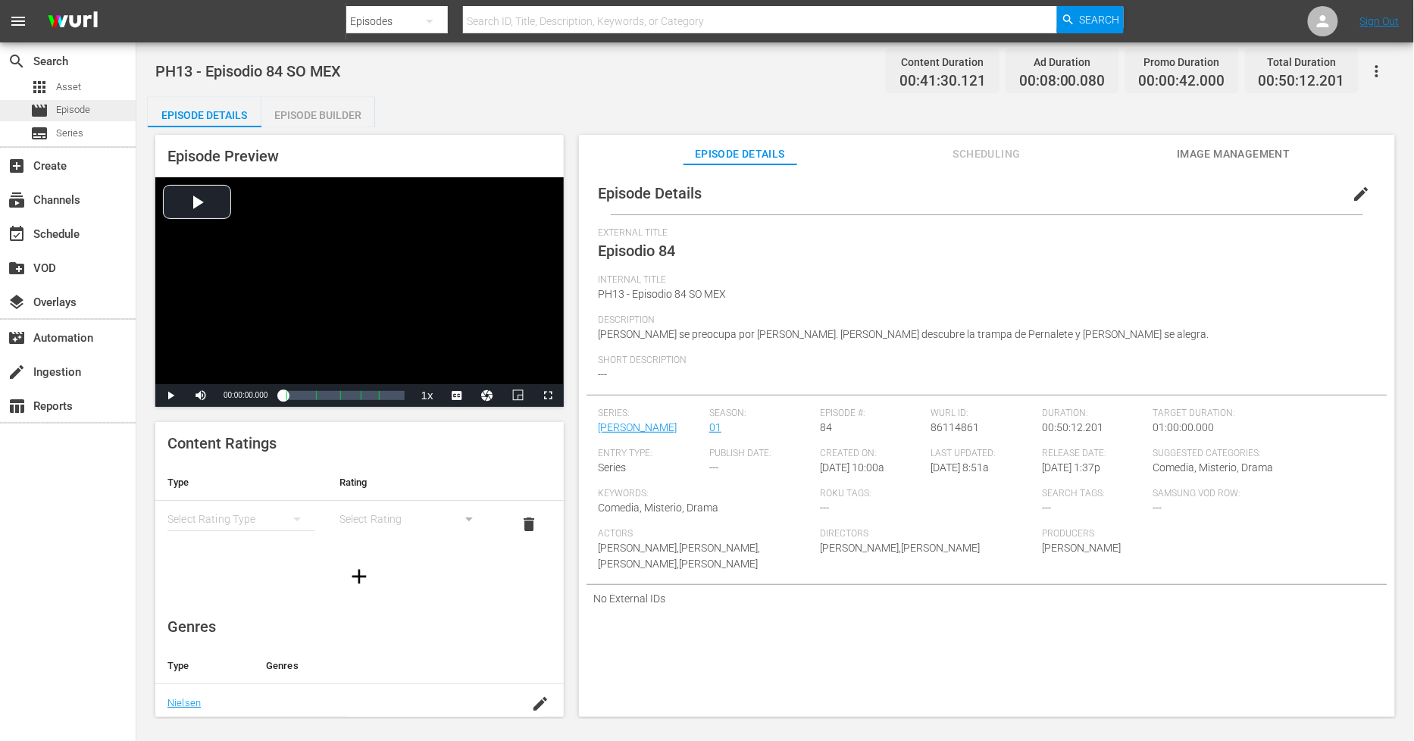
click at [92, 108] on div "movie Episode" at bounding box center [68, 110] width 136 height 21
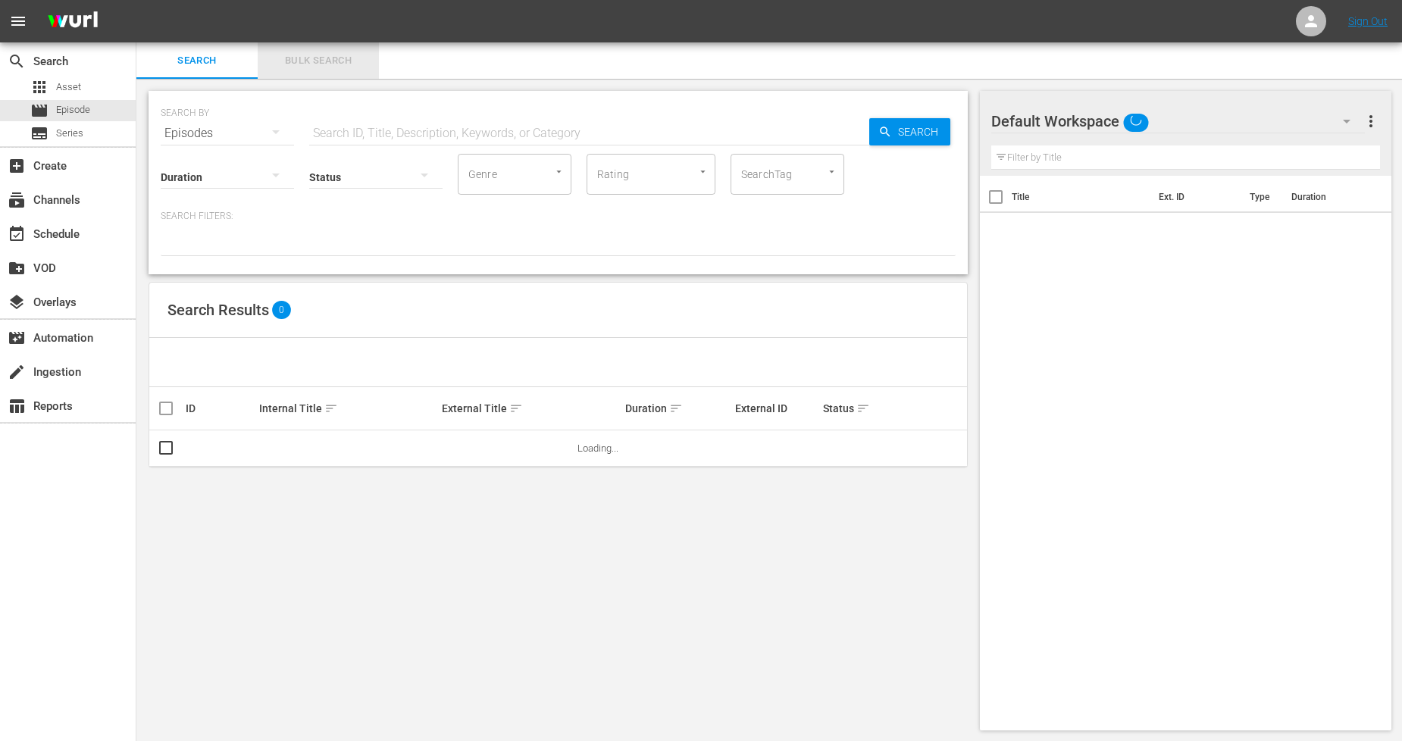
click at [308, 64] on span "Bulk Search" at bounding box center [318, 60] width 103 height 17
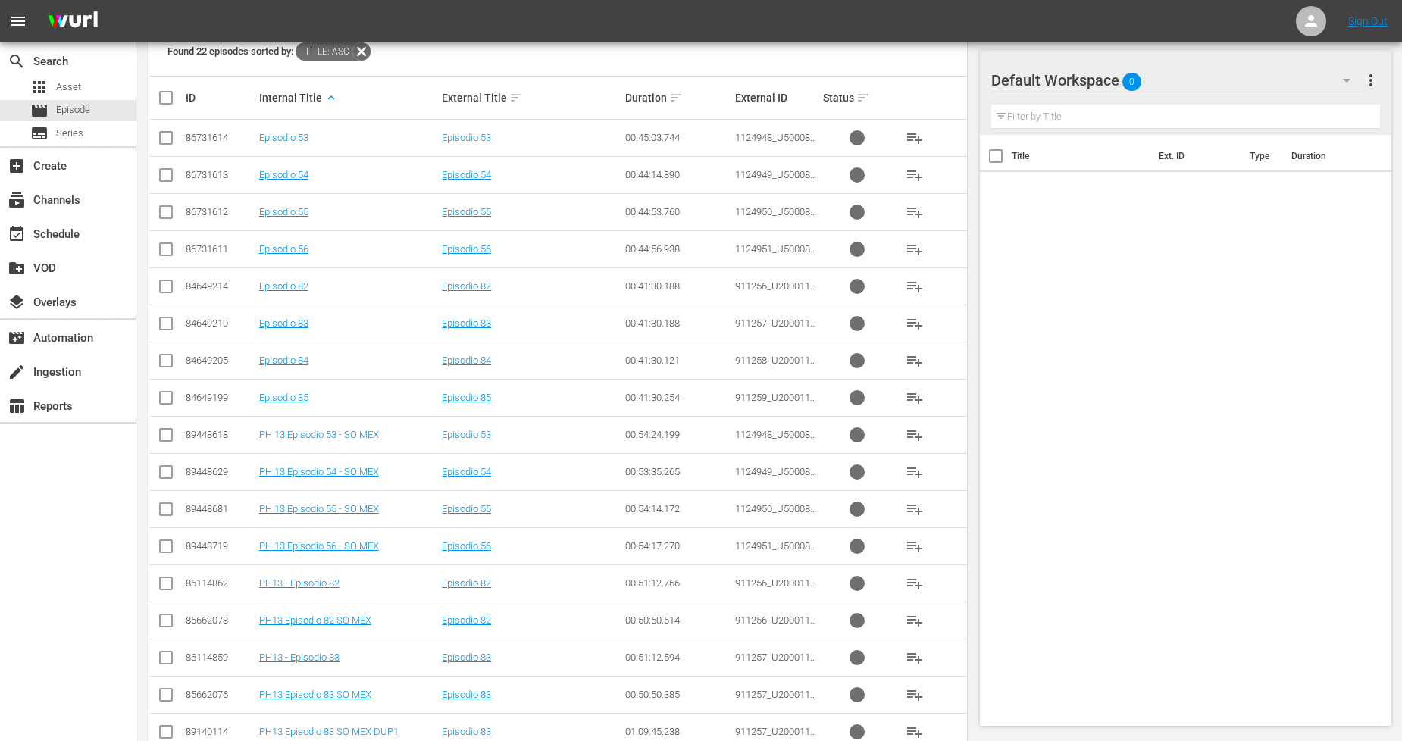
scroll to position [527, 0]
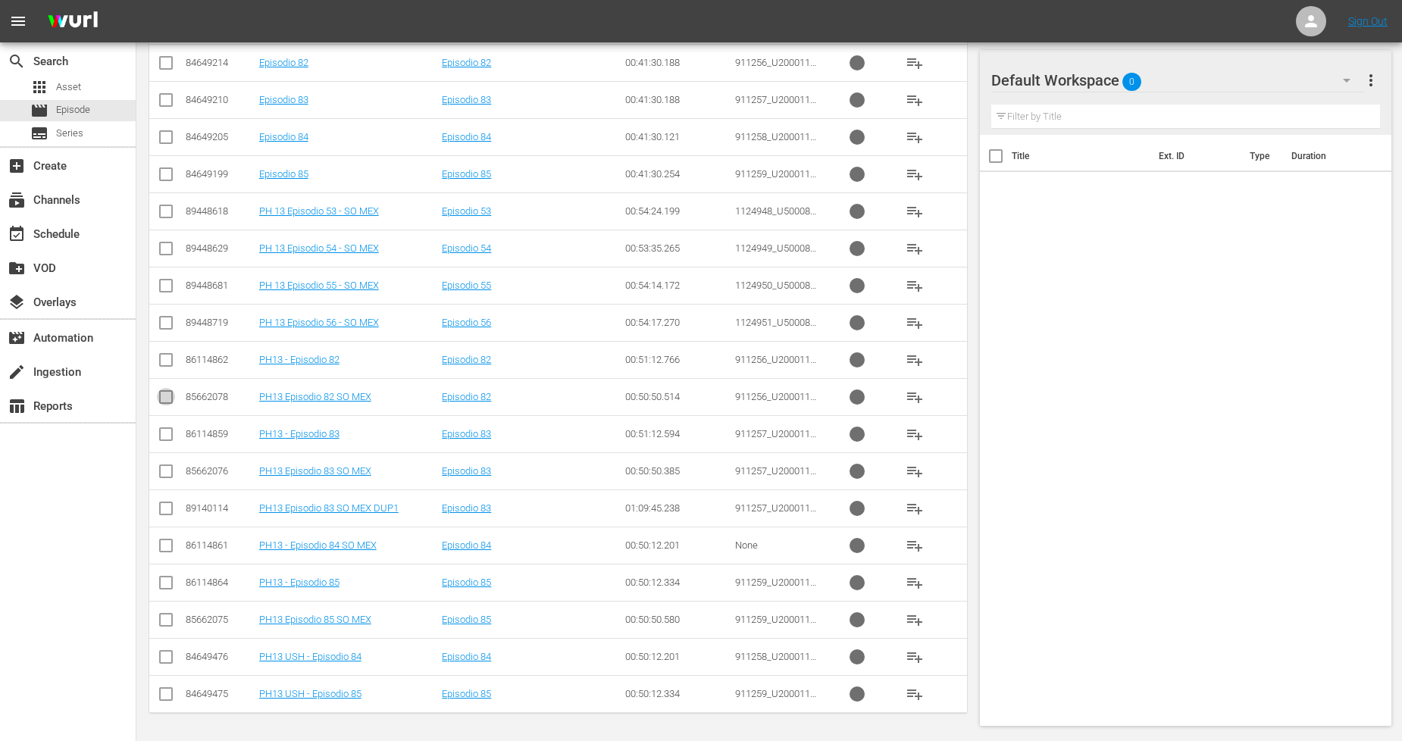
click at [161, 402] on input "checkbox" at bounding box center [166, 400] width 18 height 18
checkbox input "true"
click at [163, 474] on input "checkbox" at bounding box center [166, 474] width 18 height 18
checkbox input "true"
click at [167, 543] on input "checkbox" at bounding box center [166, 549] width 18 height 18
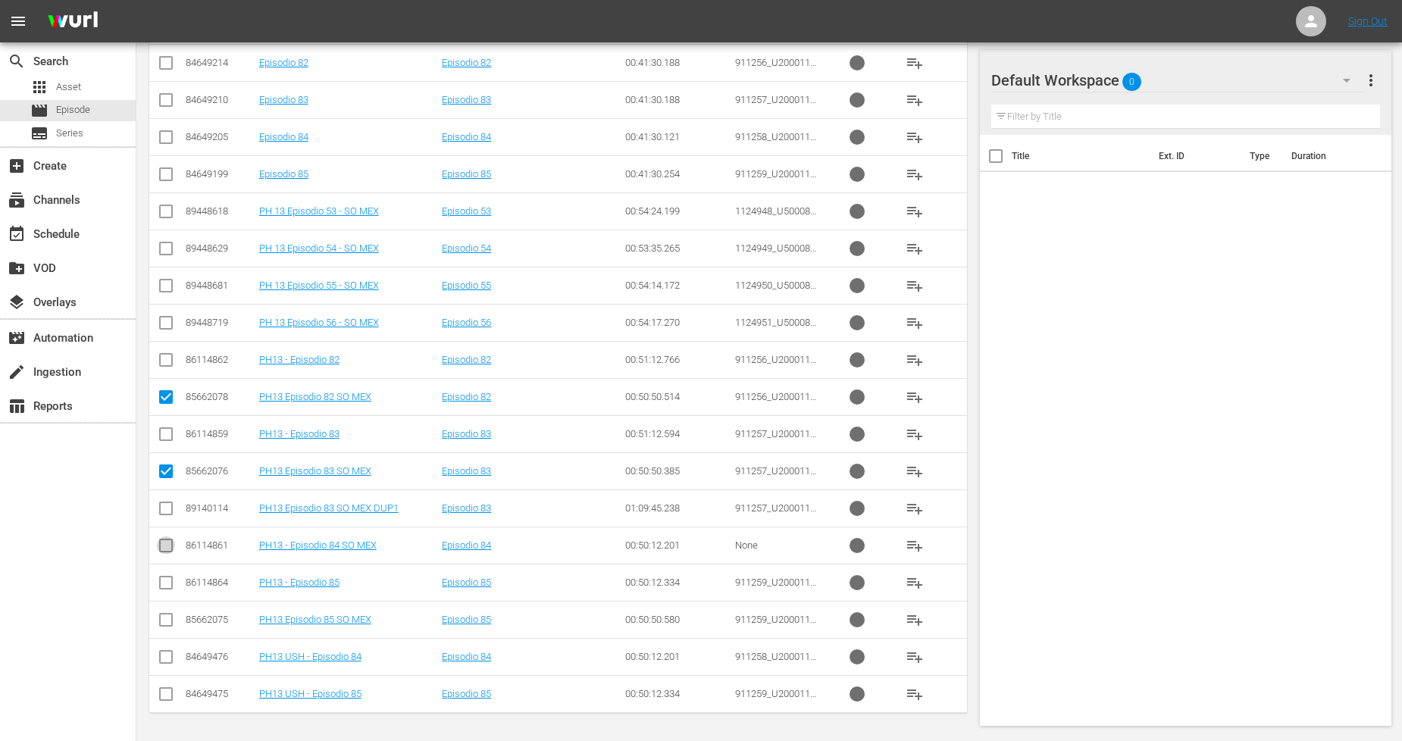
checkbox input "true"
click at [168, 621] on input "checkbox" at bounding box center [166, 623] width 18 height 18
checkbox input "true"
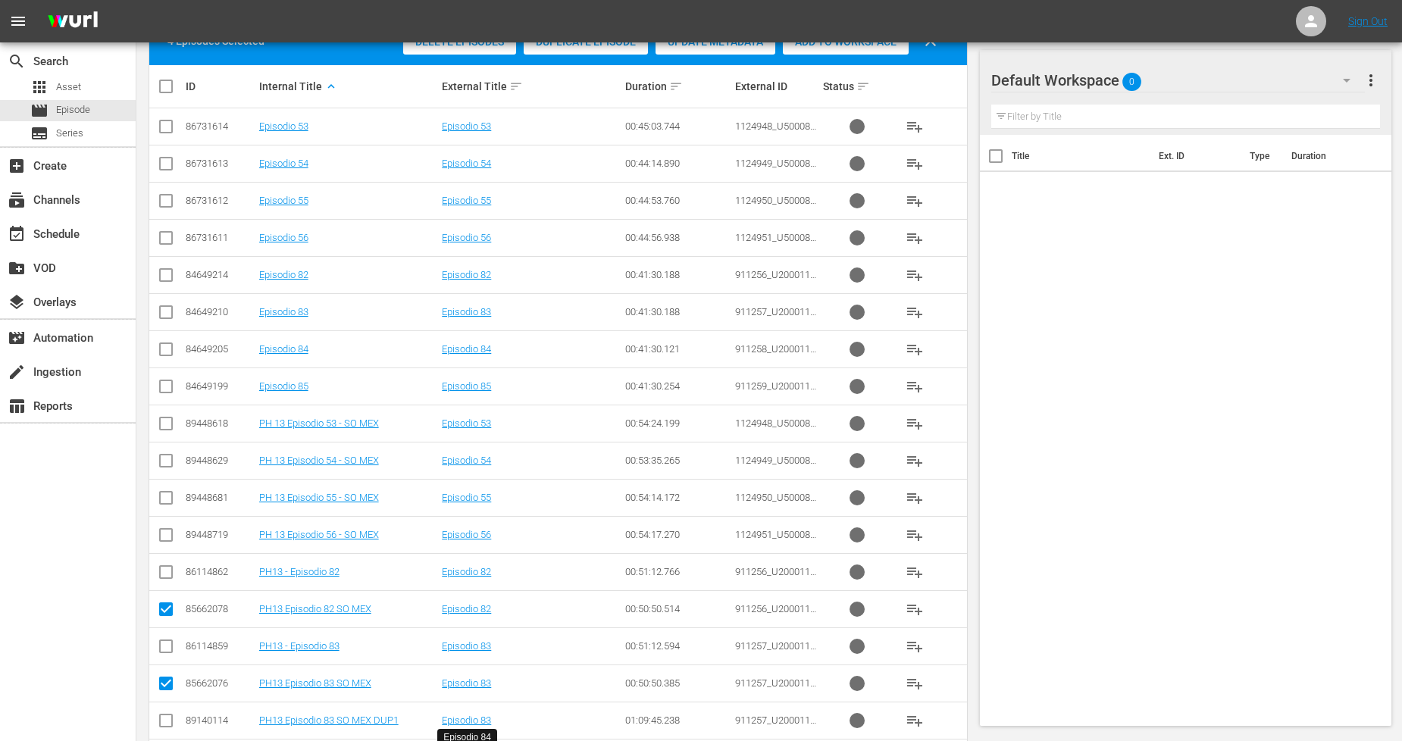
scroll to position [275, 0]
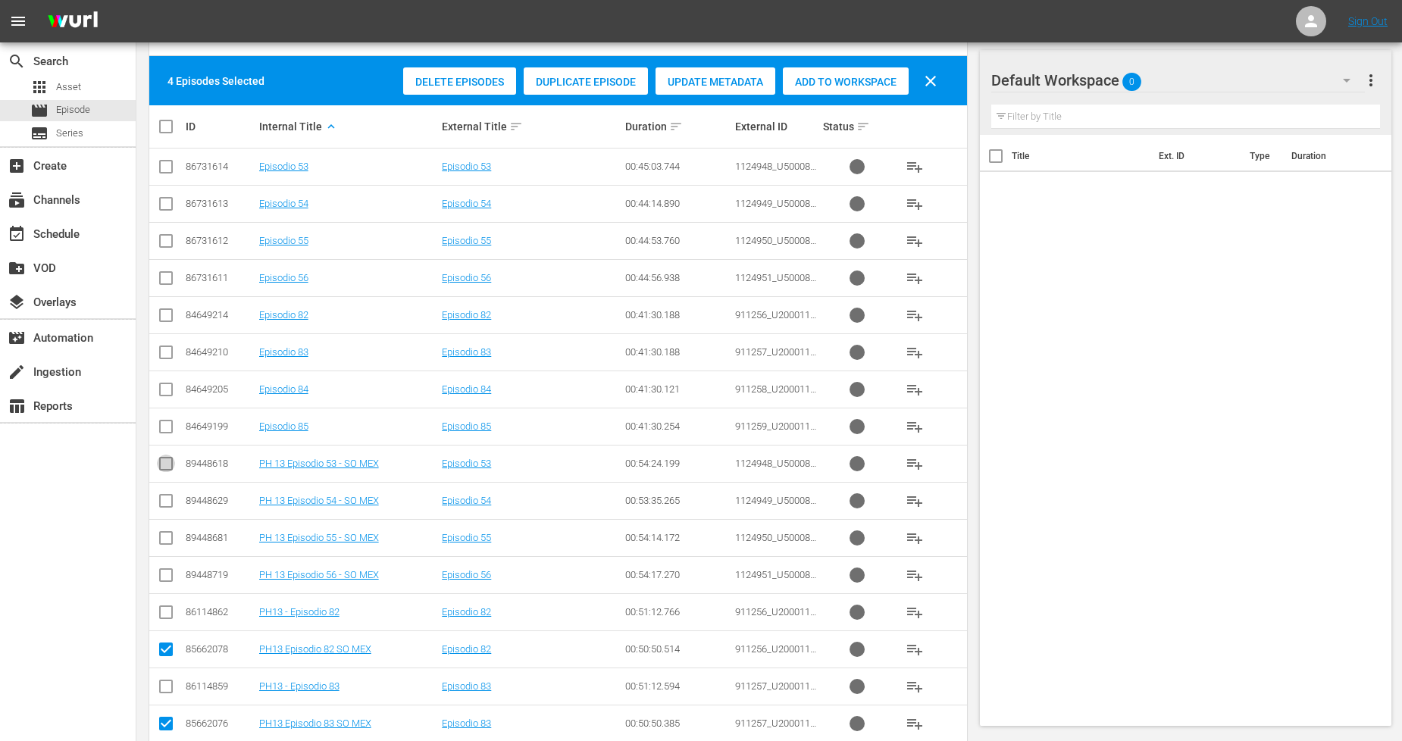
click at [169, 466] on input "checkbox" at bounding box center [166, 467] width 18 height 18
checkbox input "true"
click at [165, 508] on input "checkbox" at bounding box center [166, 504] width 18 height 18
checkbox input "true"
click at [162, 537] on input "checkbox" at bounding box center [166, 541] width 18 height 18
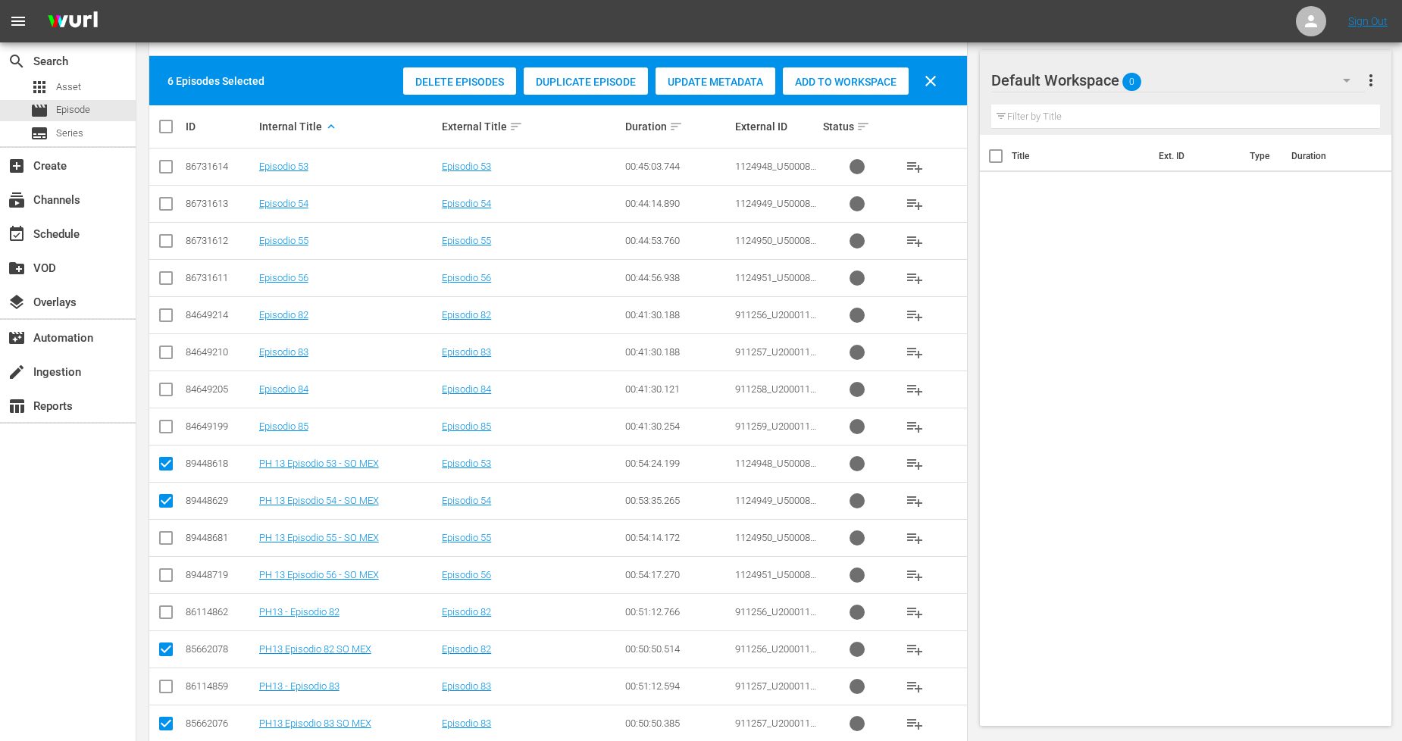
checkbox input "true"
click at [167, 581] on input "checkbox" at bounding box center [166, 578] width 18 height 18
checkbox input "true"
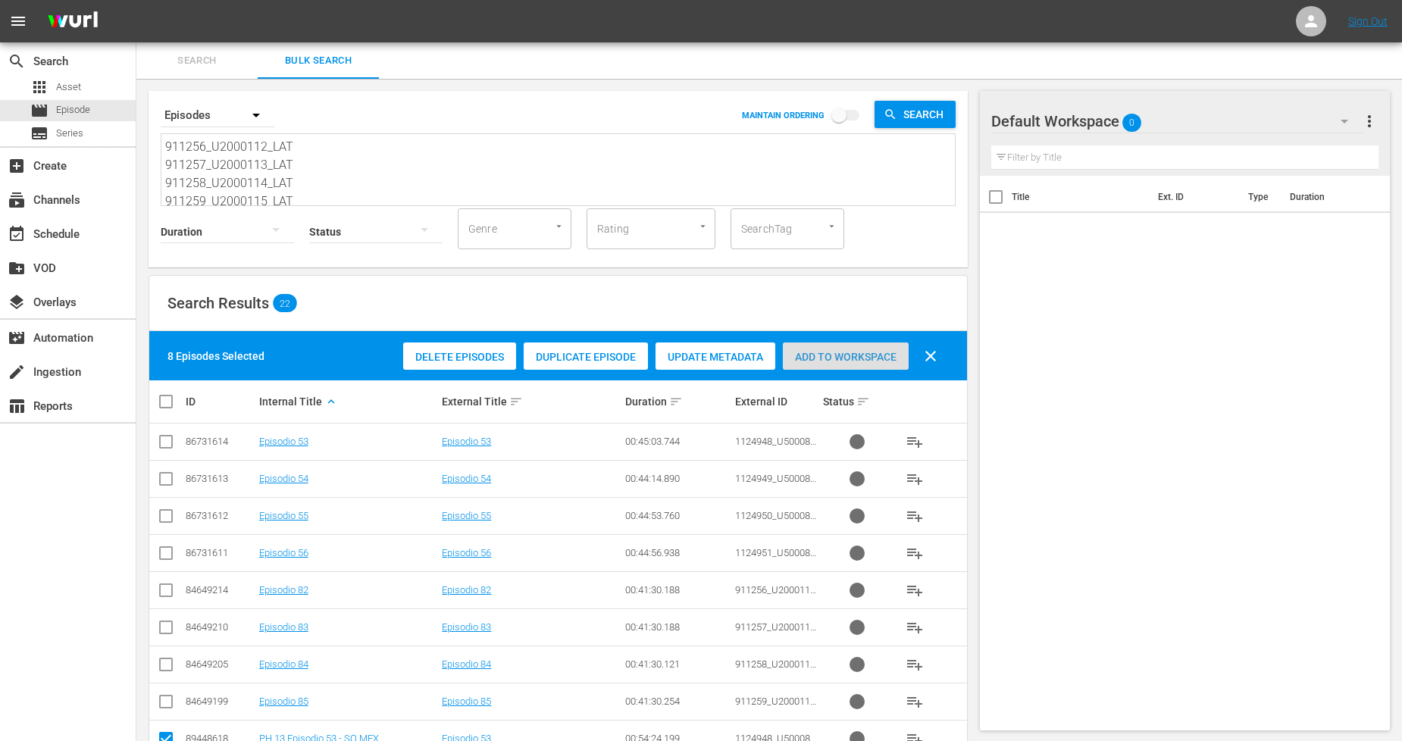
click at [822, 353] on span "Add to Workspace" at bounding box center [846, 357] width 126 height 12
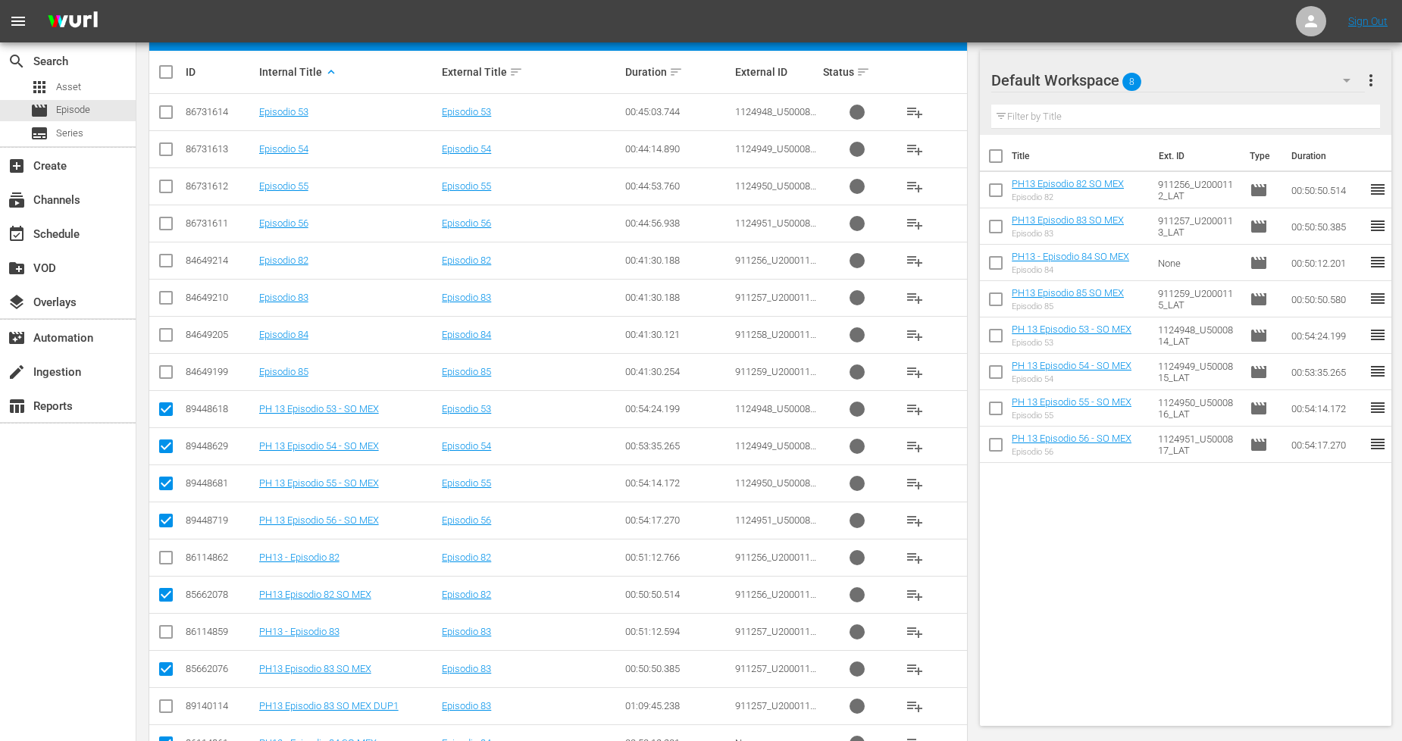
scroll to position [275, 0]
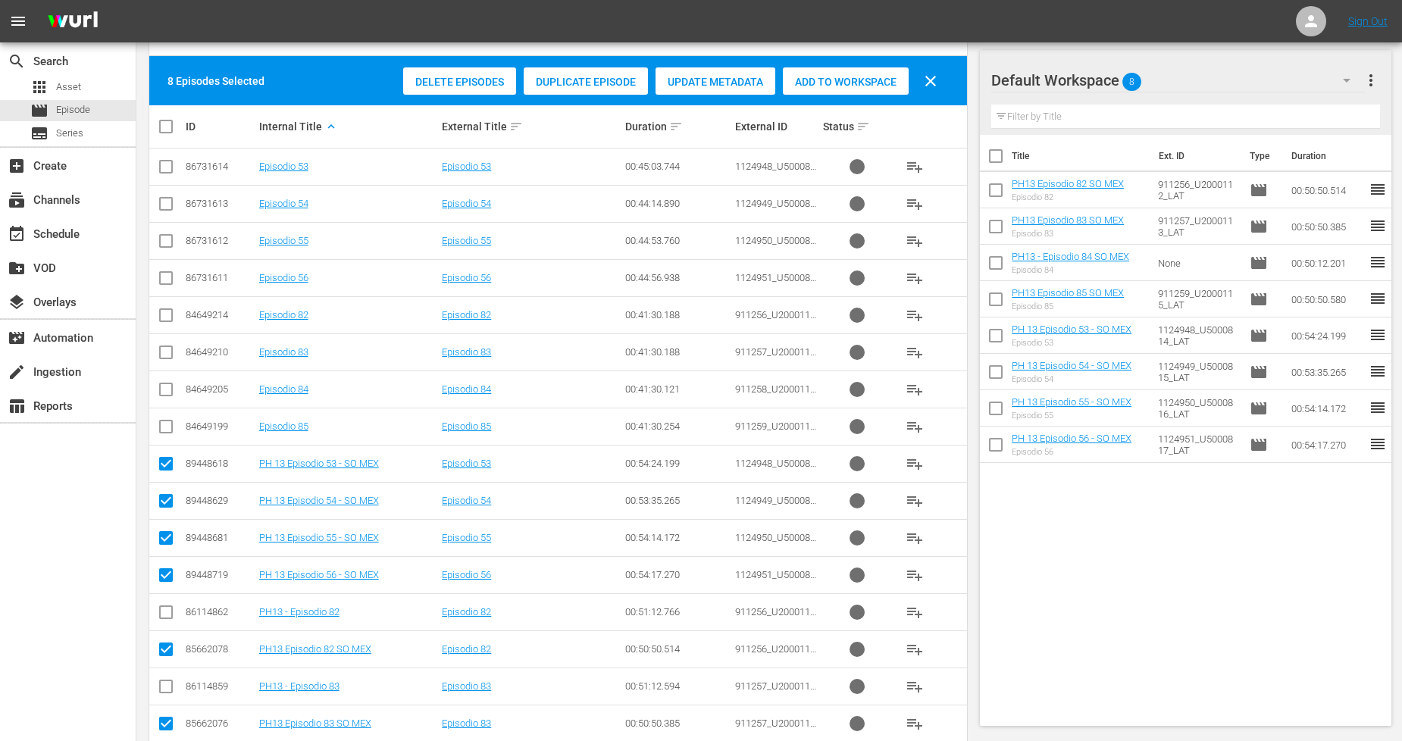
click at [169, 127] on input "checkbox" at bounding box center [172, 126] width 30 height 18
checkbox input "true"
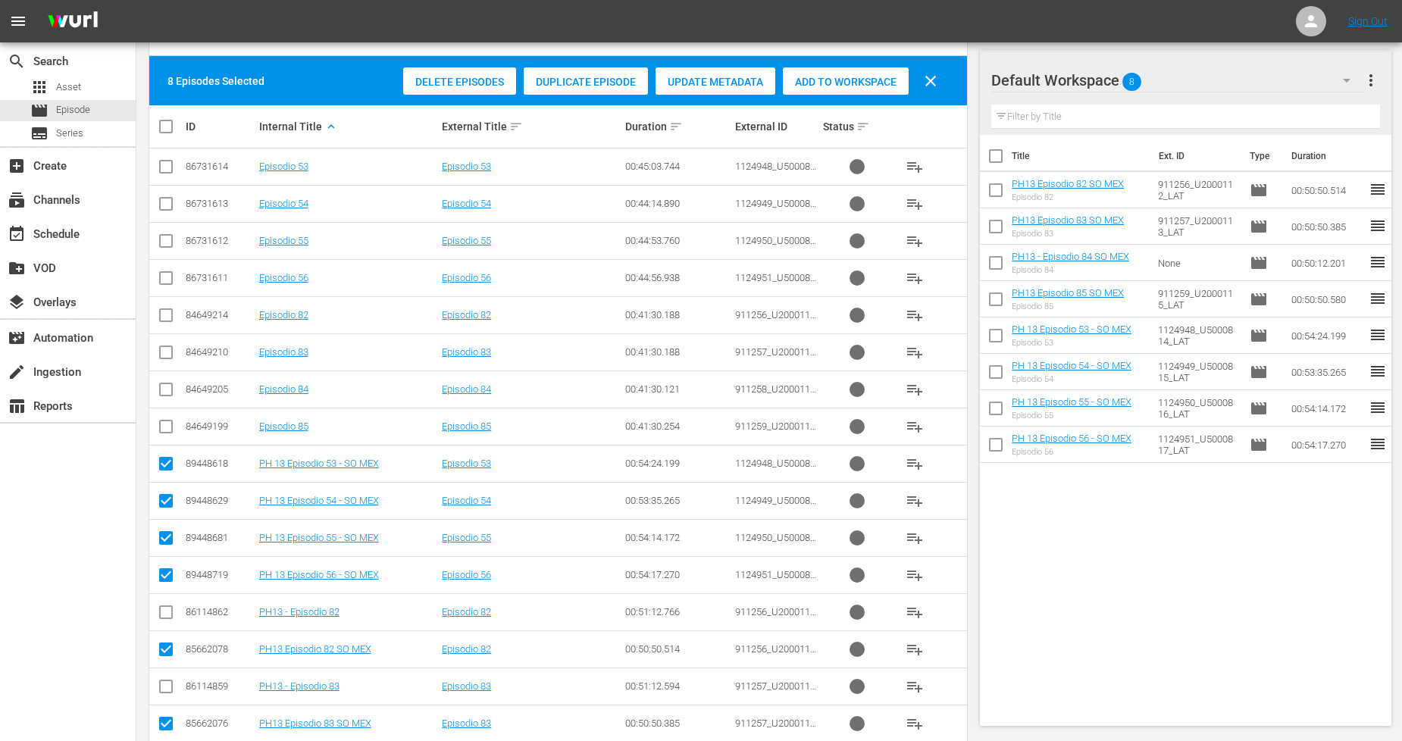
checkbox input "true"
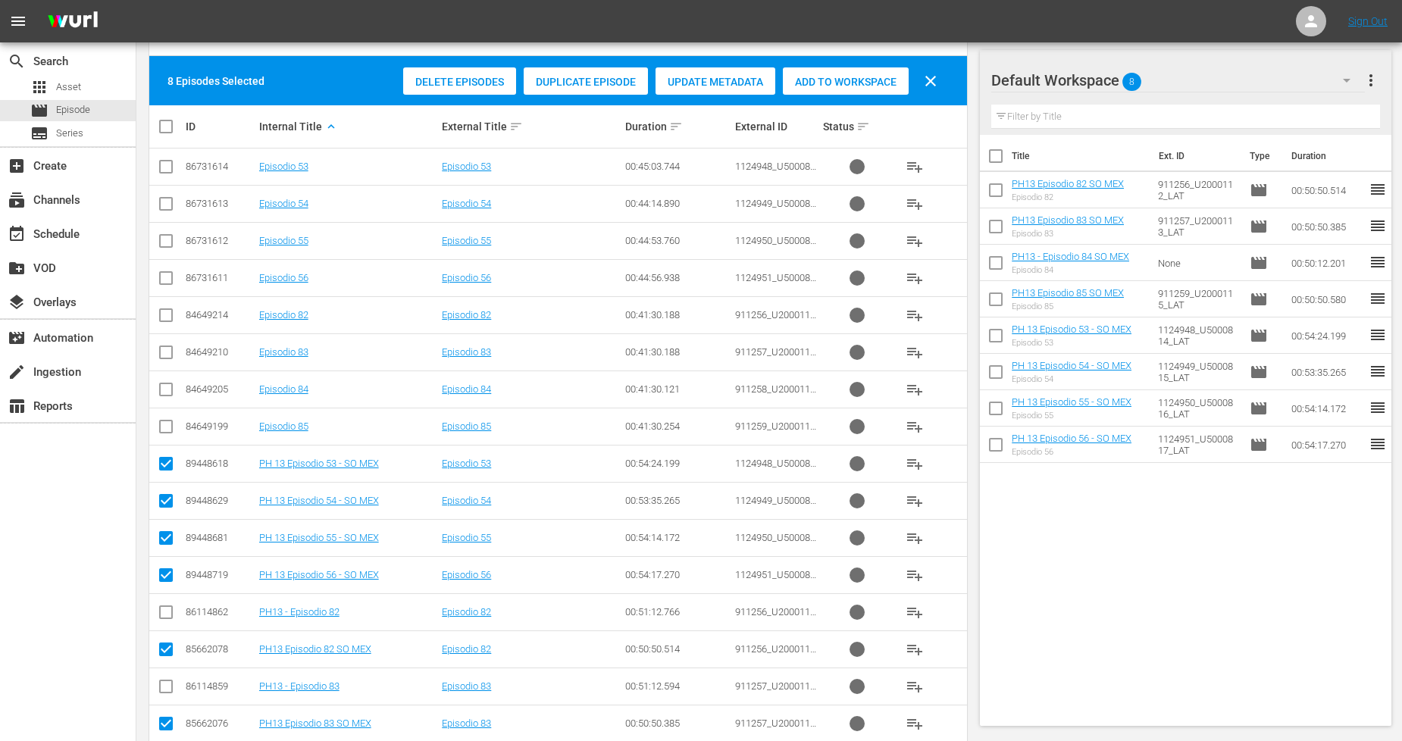
checkbox input "true"
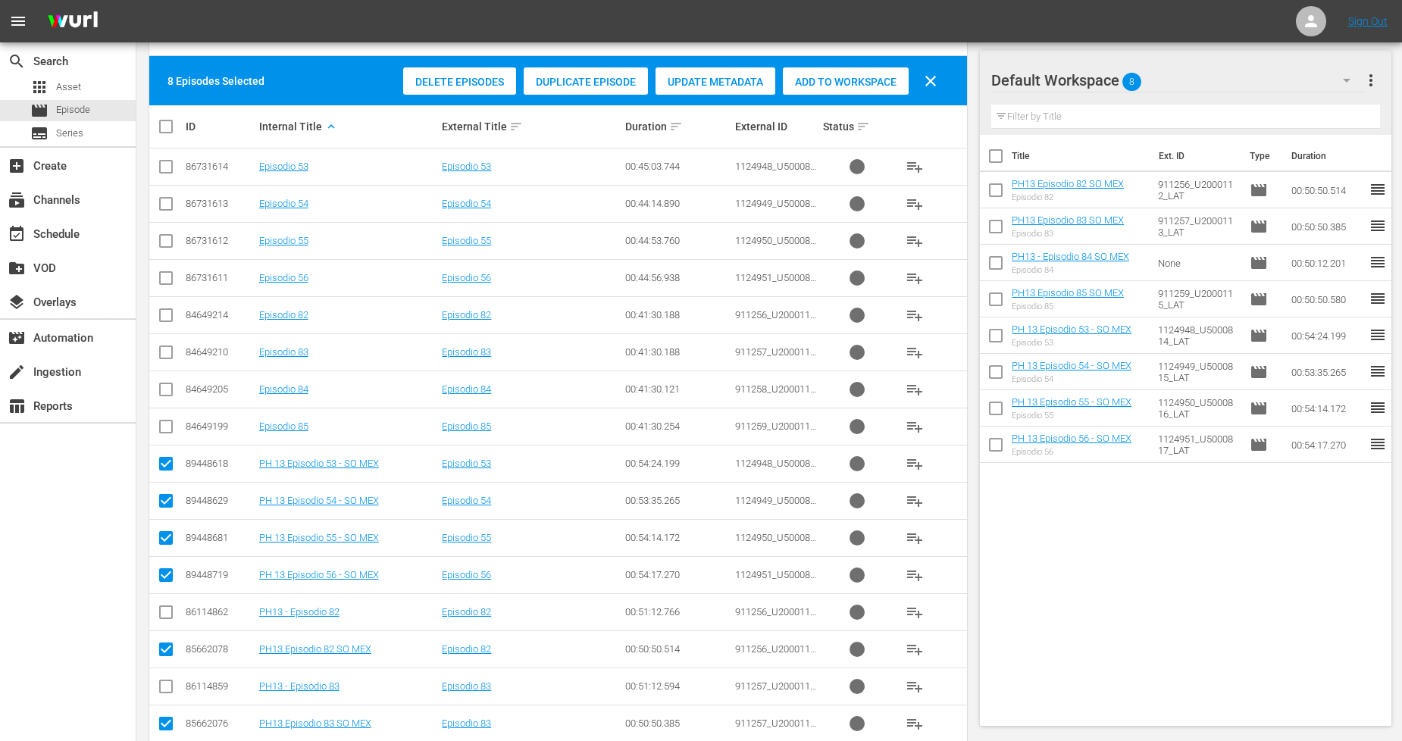
checkbox input "true"
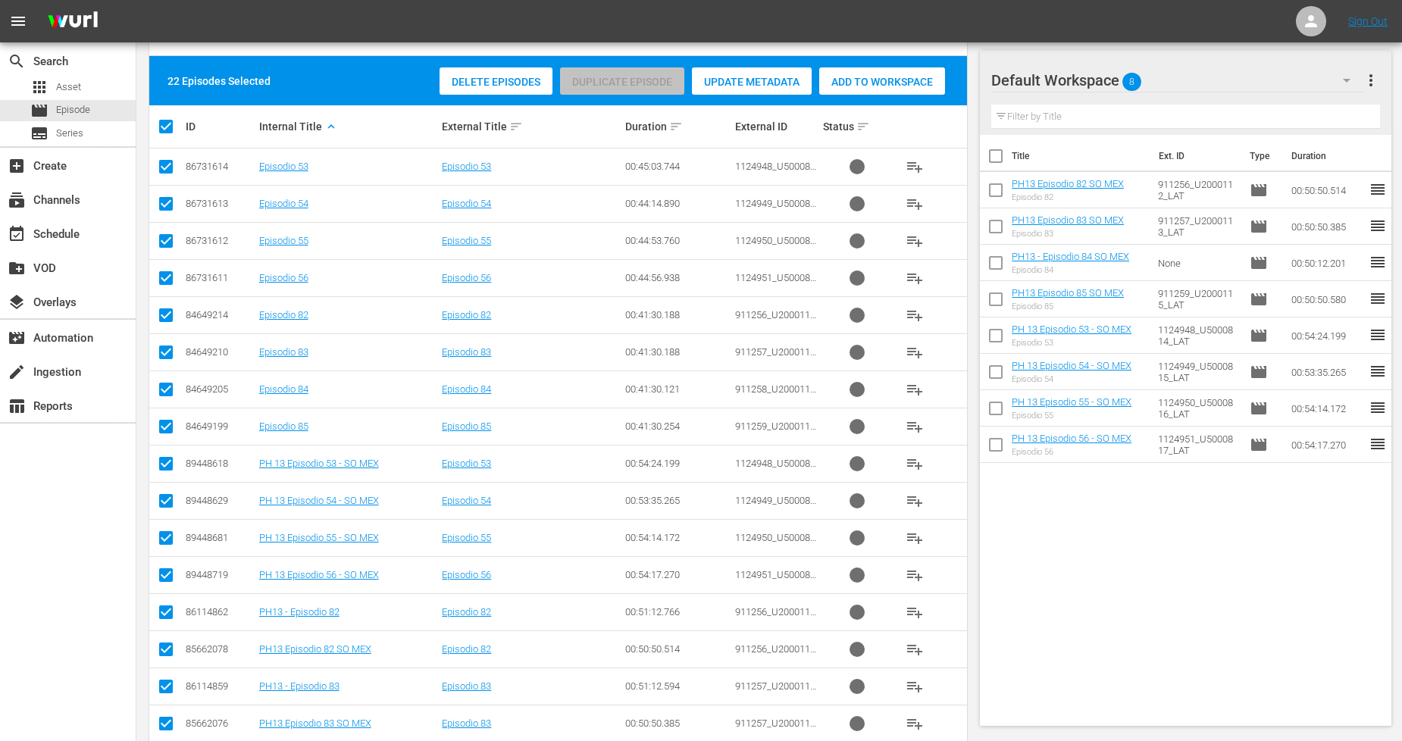
click at [169, 127] on input "checkbox" at bounding box center [172, 126] width 30 height 18
checkbox input "false"
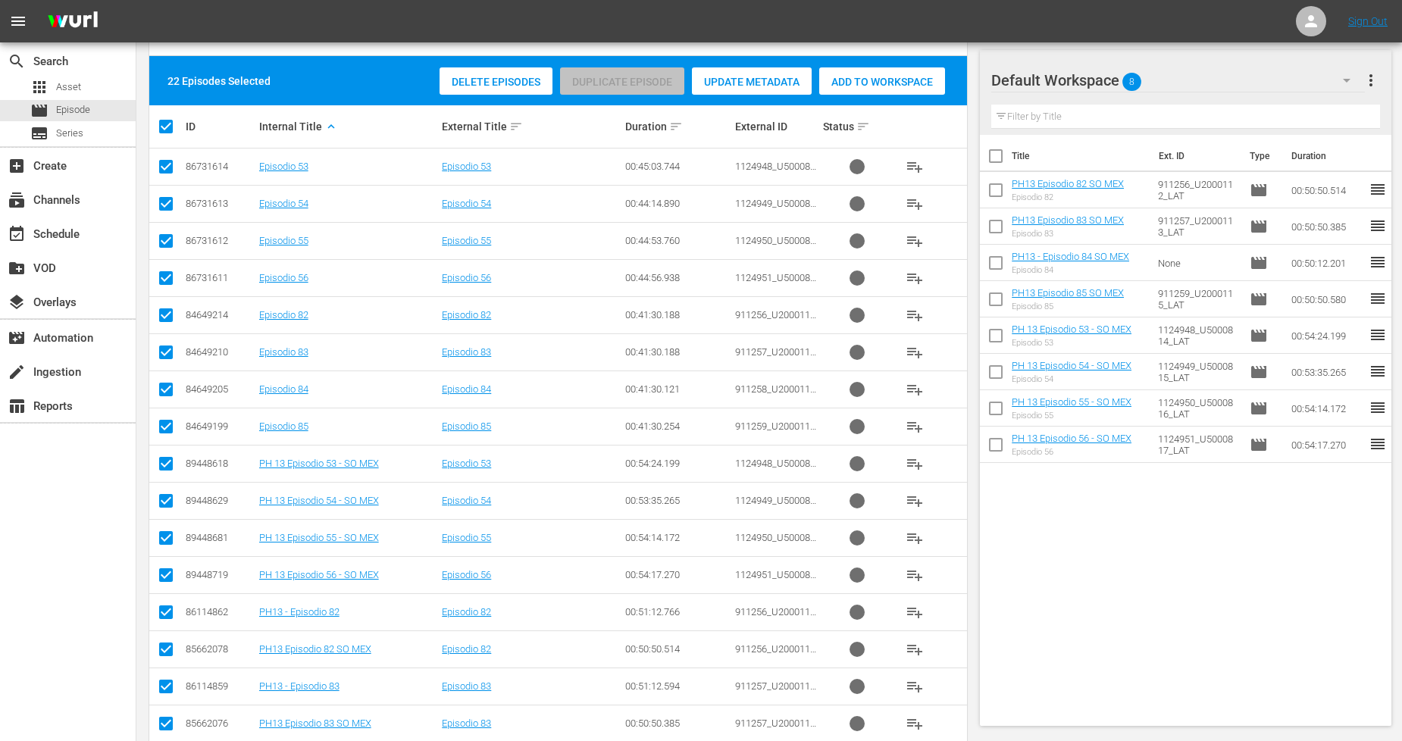
checkbox input "false"
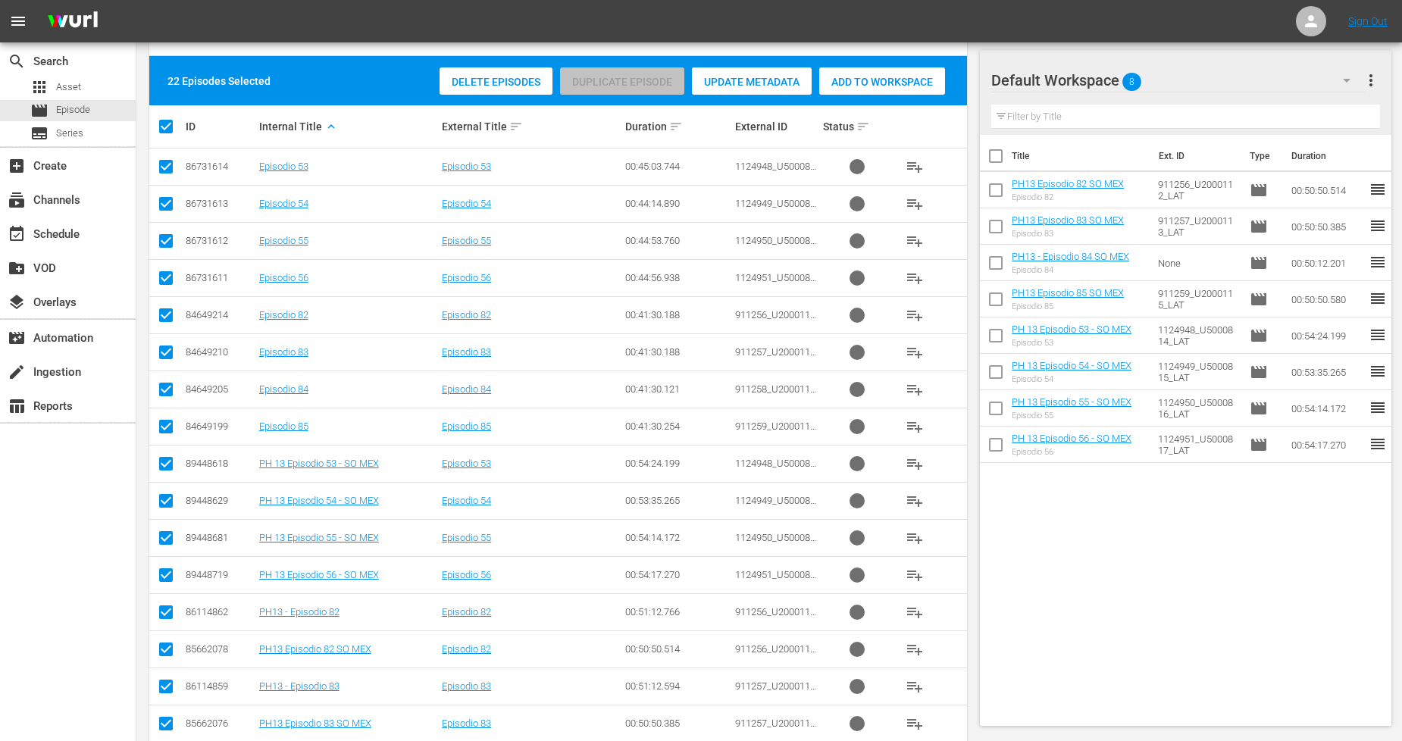
checkbox input "false"
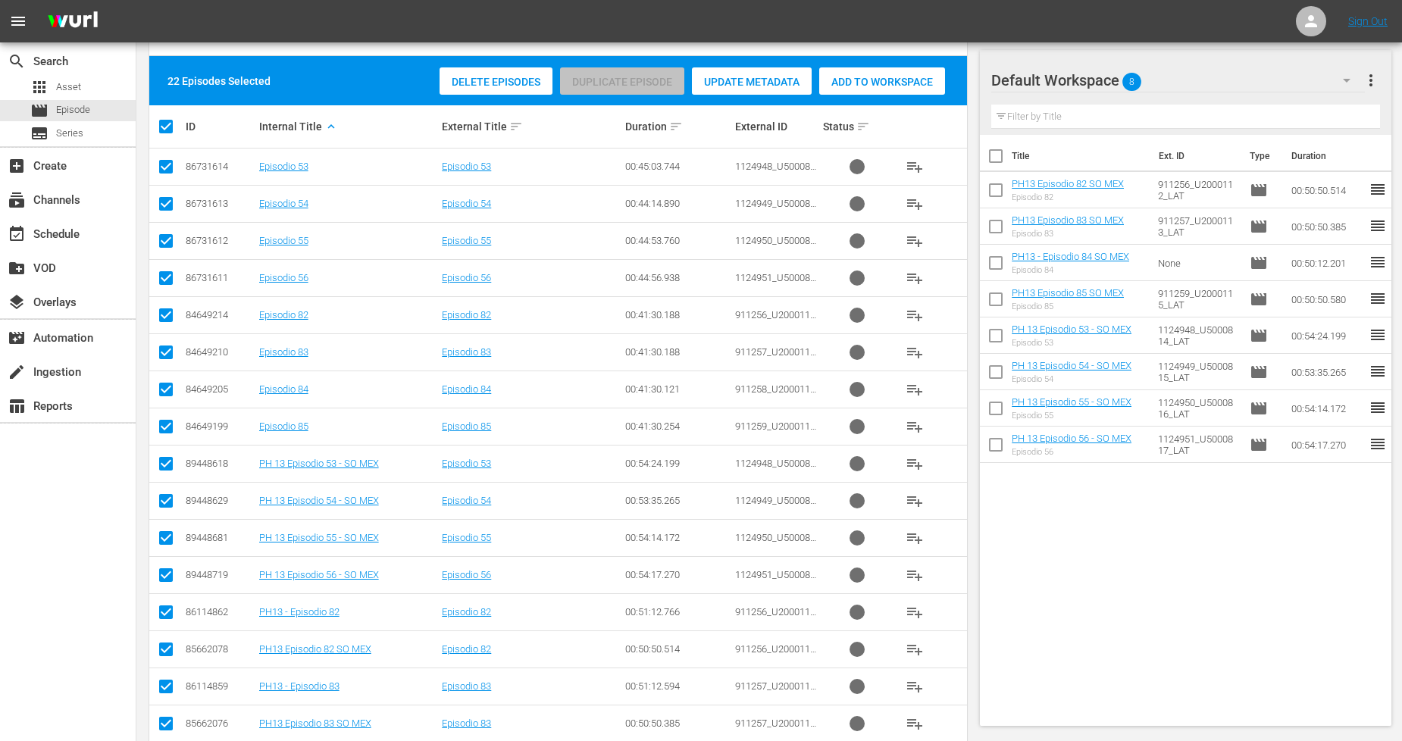
checkbox input "false"
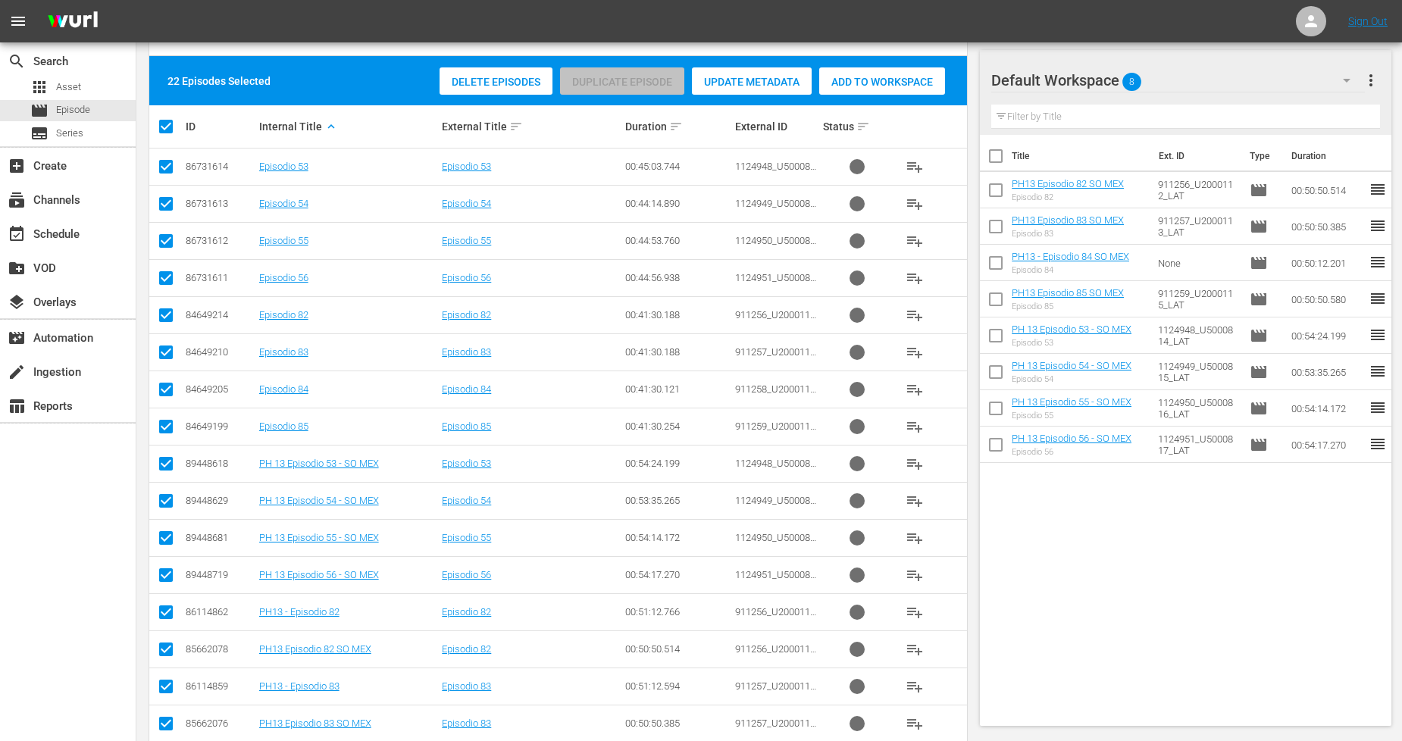
checkbox input "false"
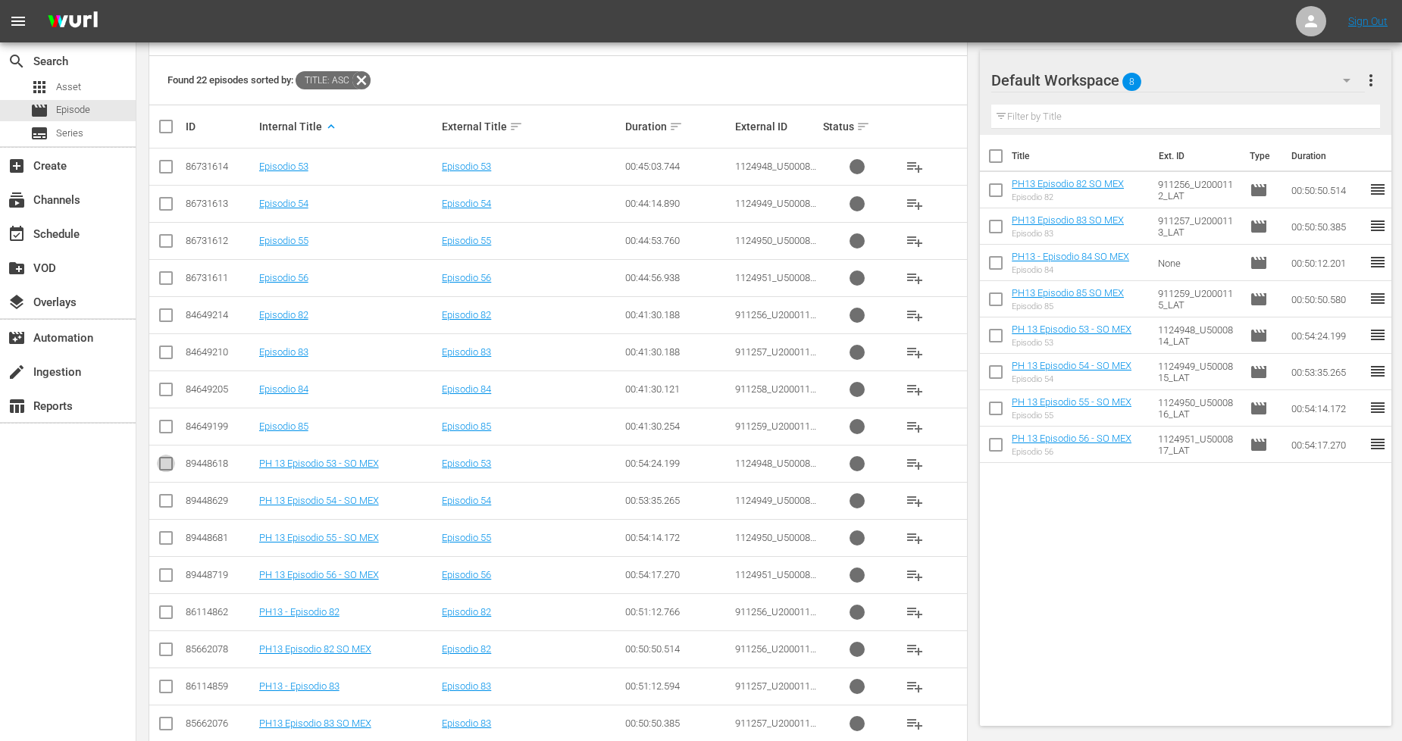
click at [167, 467] on input "checkbox" at bounding box center [166, 467] width 18 height 18
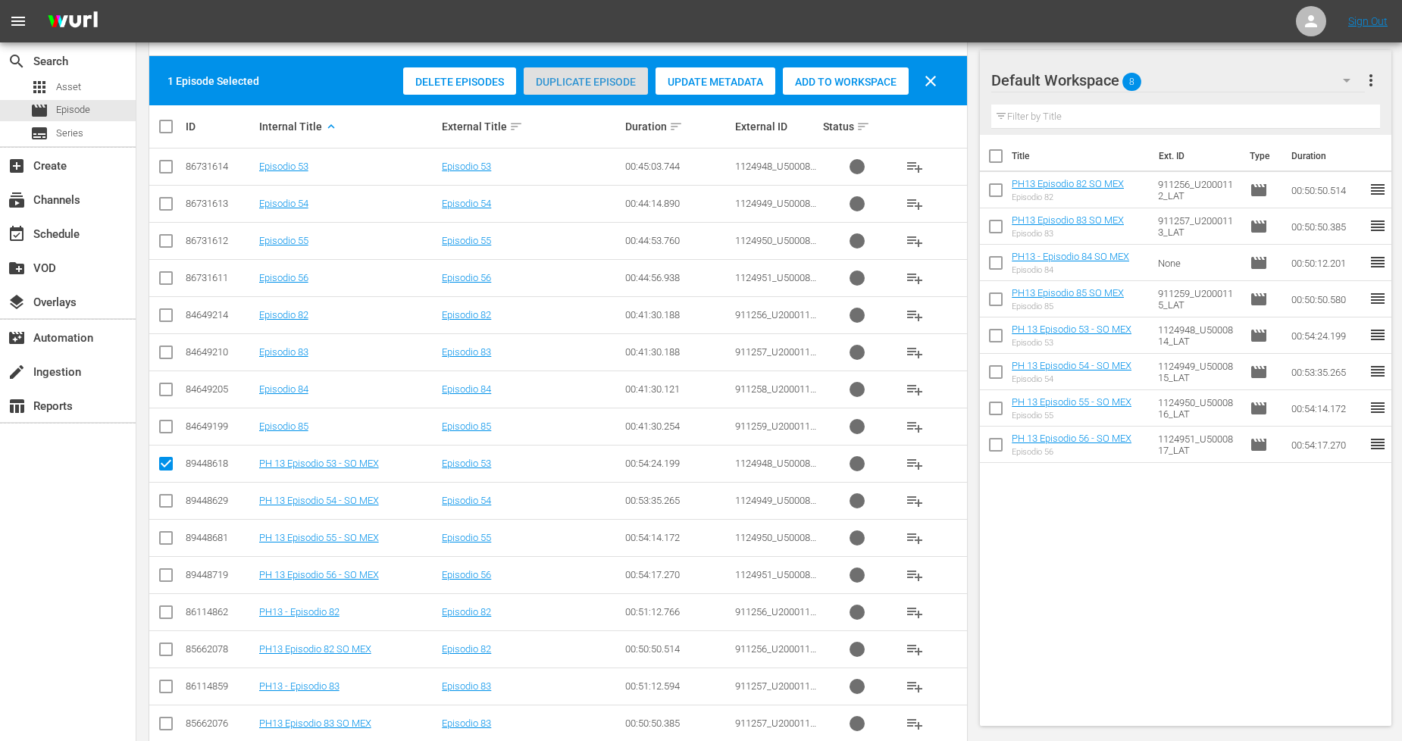
click at [614, 88] on div "Duplicate Episode" at bounding box center [586, 81] width 124 height 29
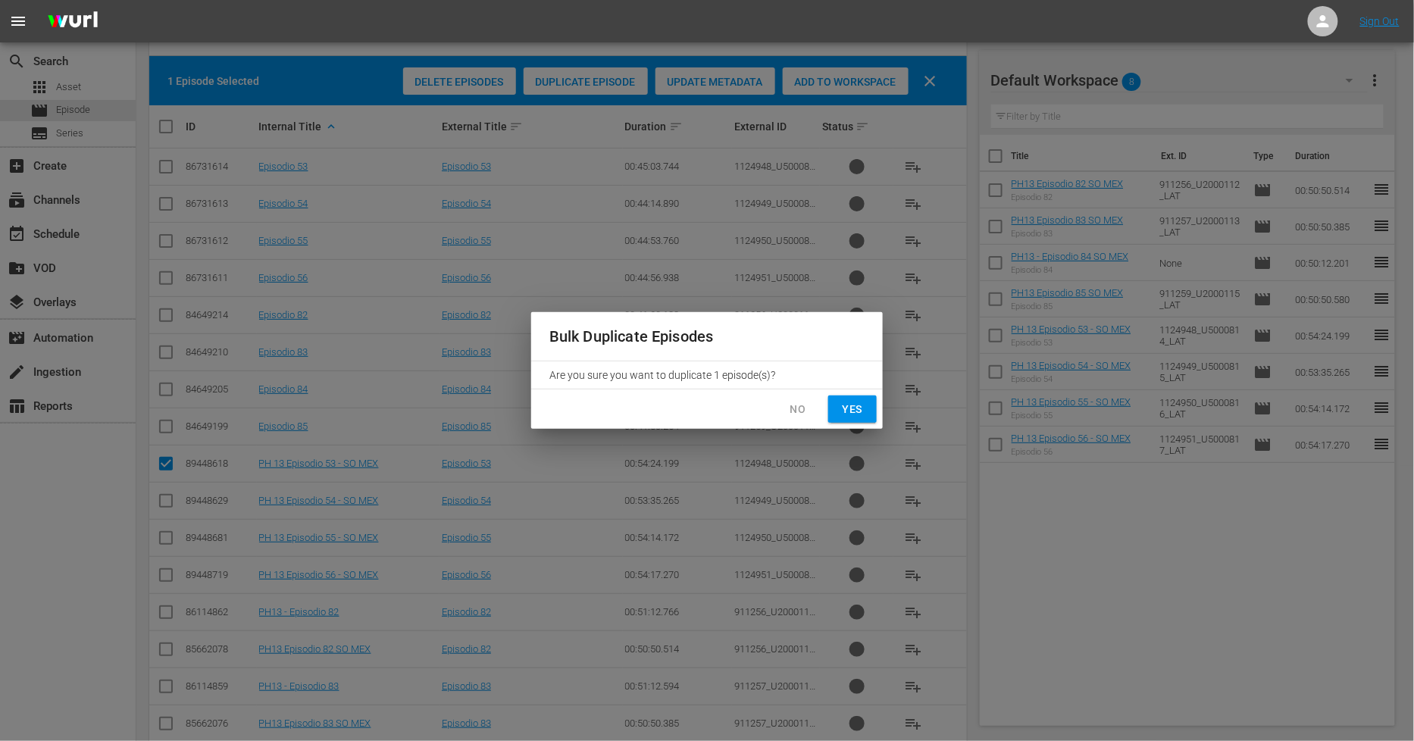
click at [856, 406] on span "Yes" at bounding box center [853, 409] width 24 height 19
checkbox input "false"
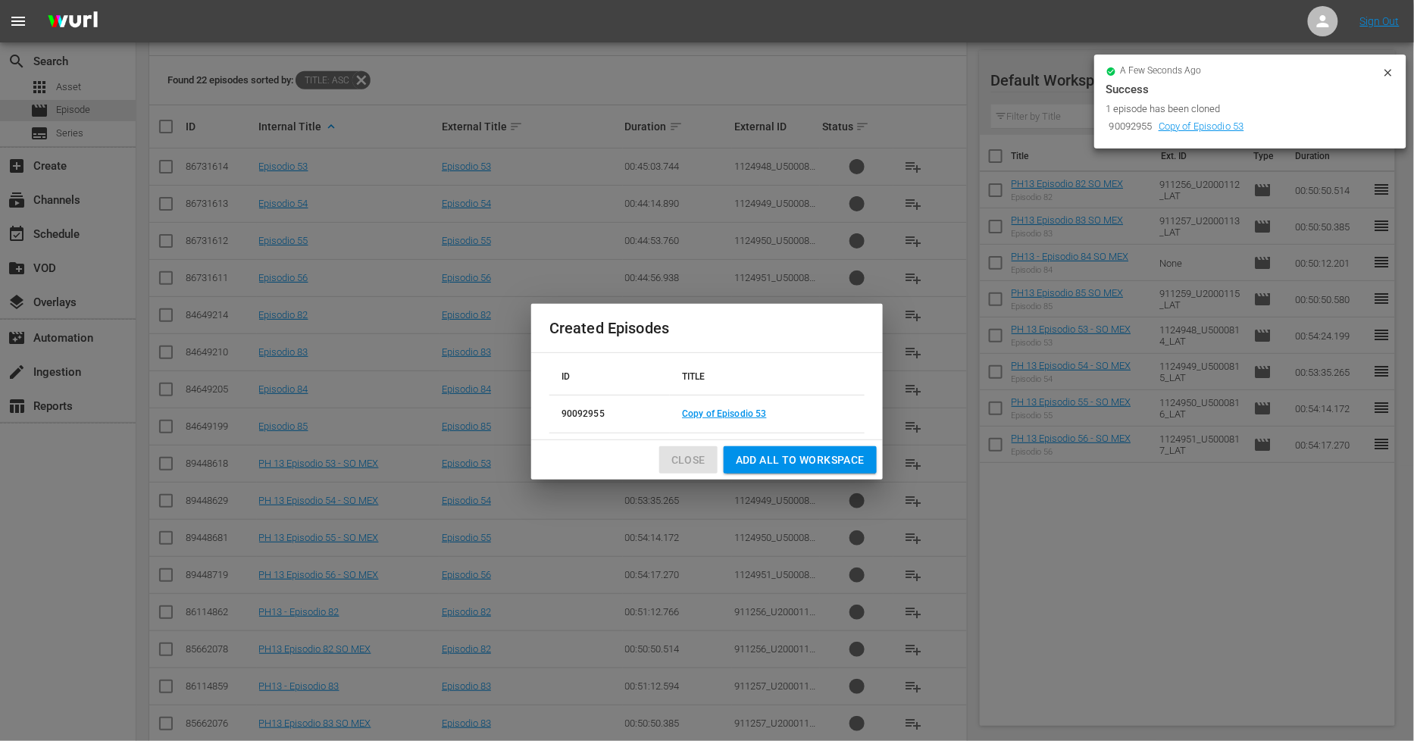
click at [686, 468] on span "Close" at bounding box center [688, 460] width 34 height 19
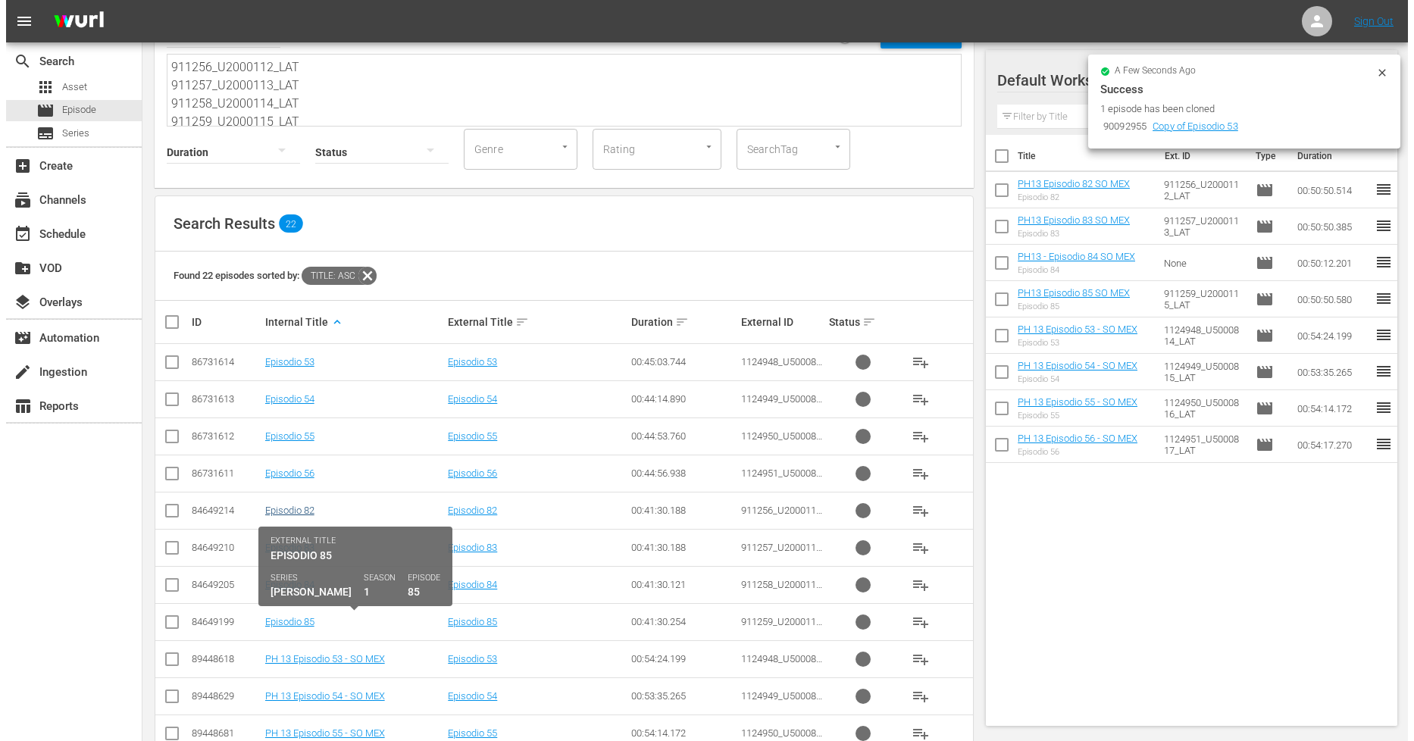
scroll to position [168, 0]
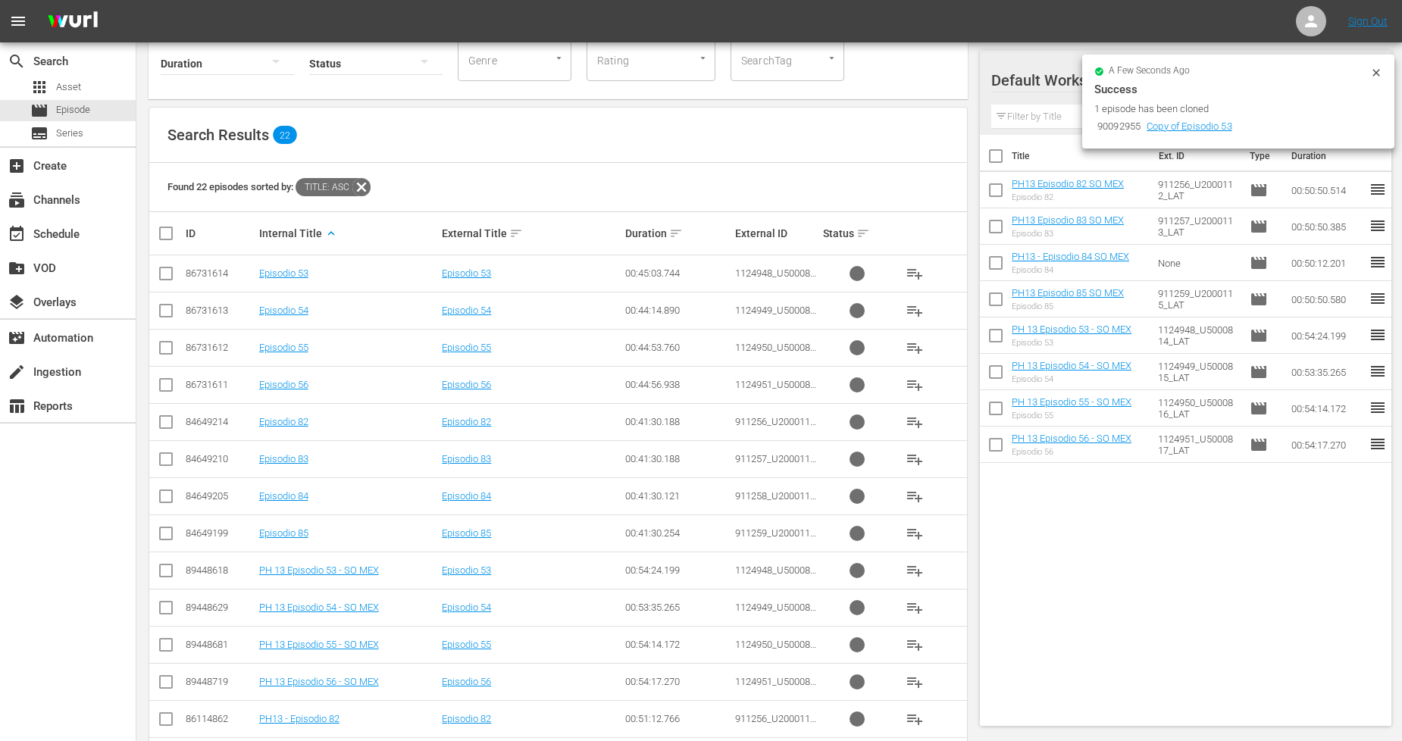
click at [170, 605] on input "checkbox" at bounding box center [166, 611] width 18 height 18
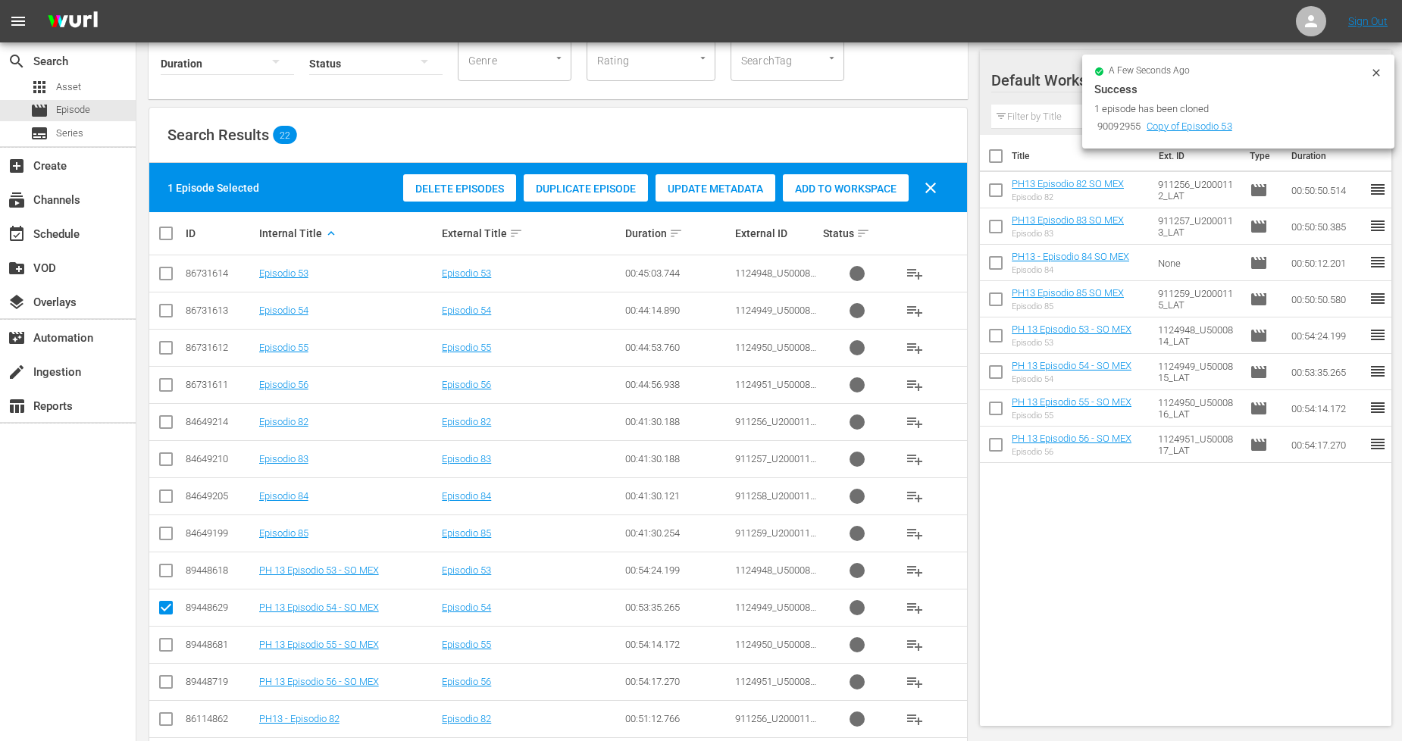
click at [566, 199] on div "Duplicate Episode" at bounding box center [586, 188] width 124 height 29
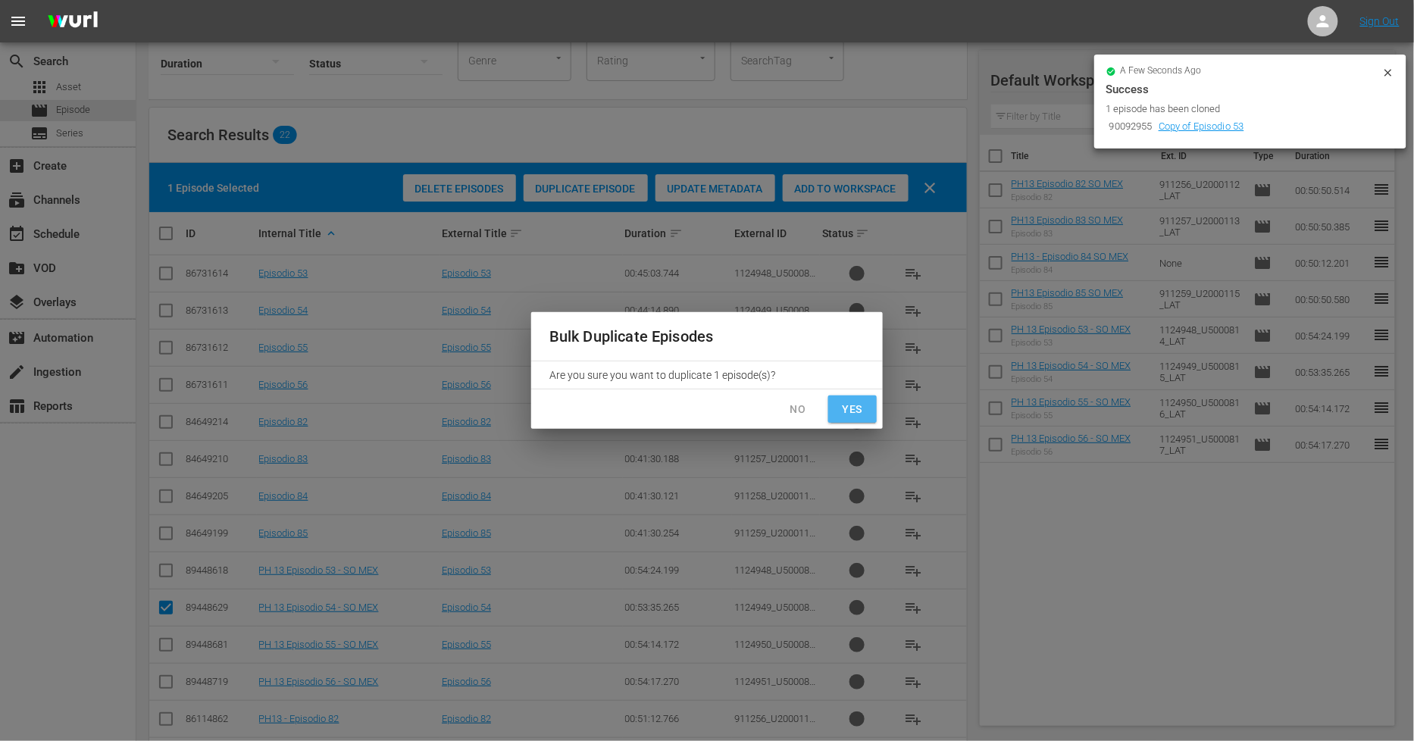
click at [841, 405] on span "Yes" at bounding box center [853, 409] width 24 height 19
checkbox input "false"
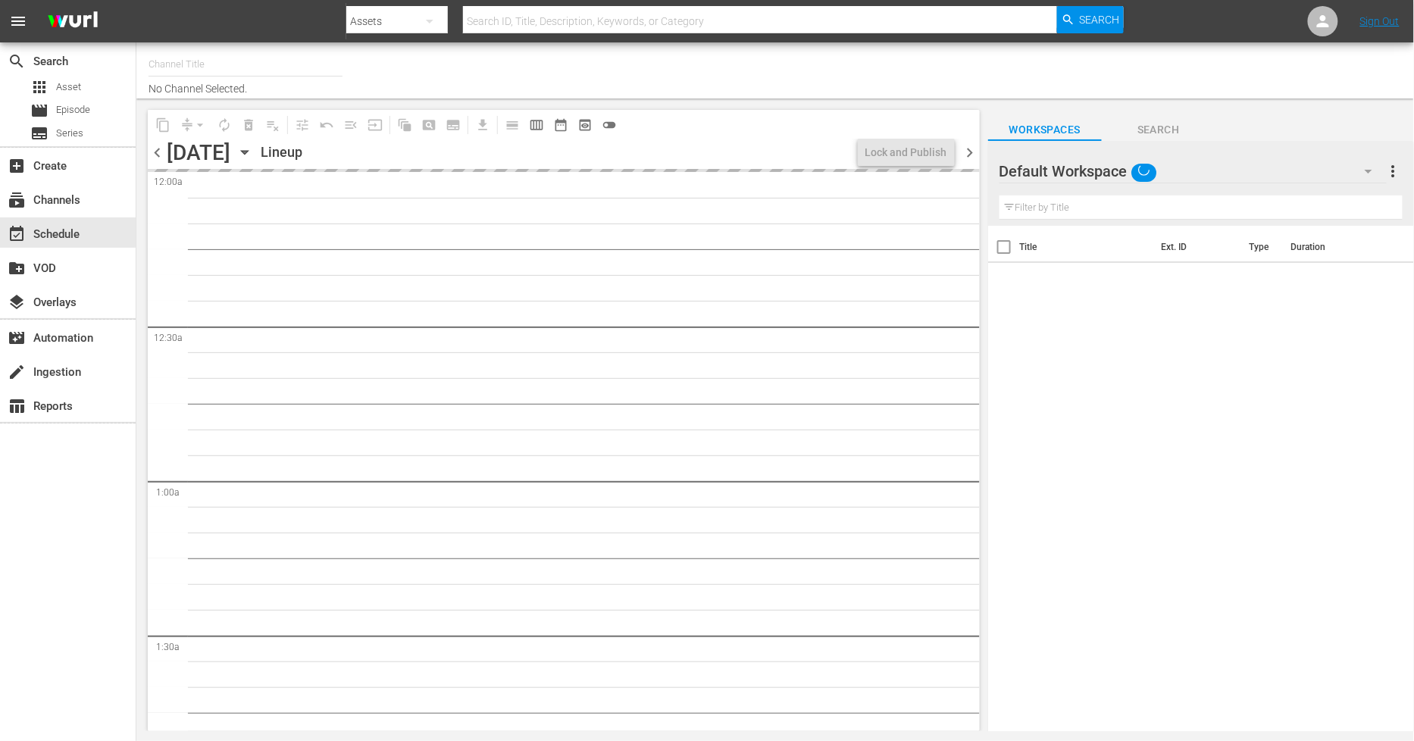
type input "Sony One Novelas (MX) (1001)"
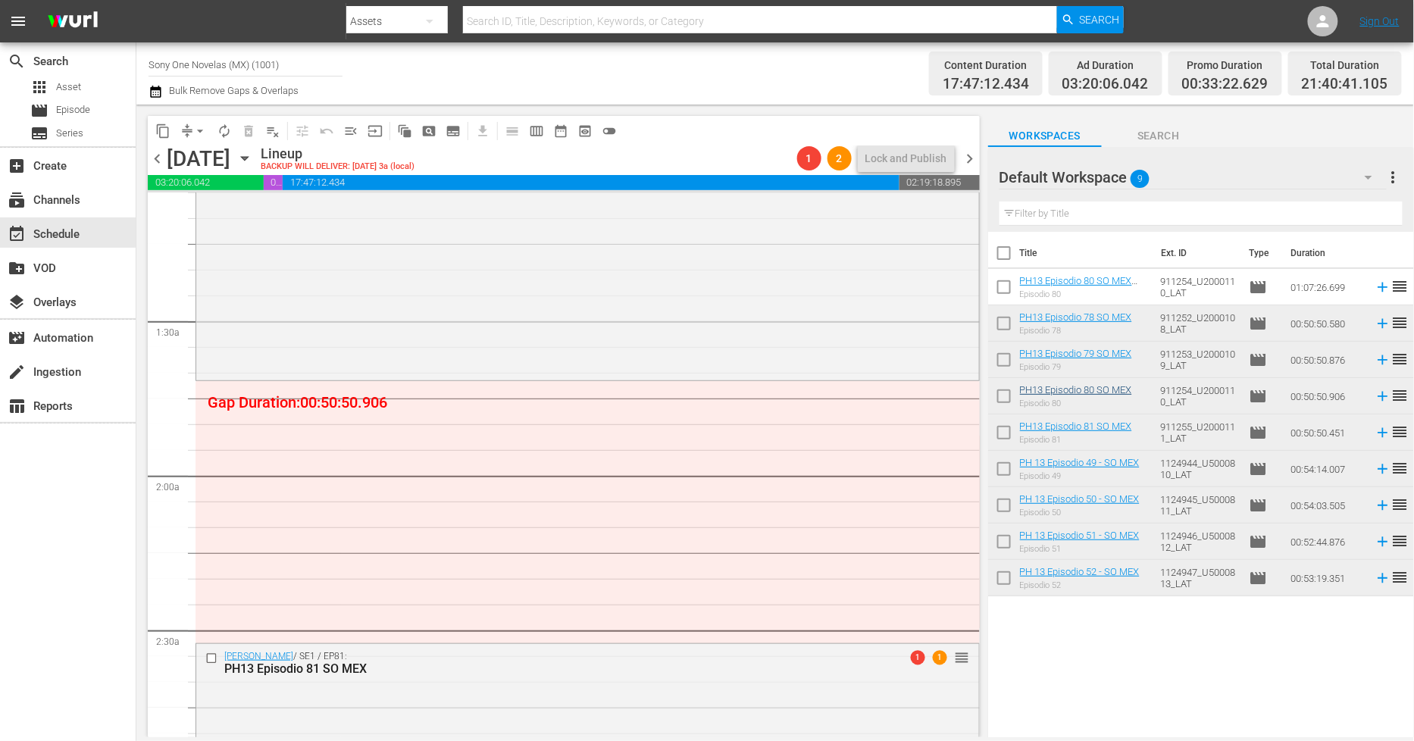
scroll to position [337, 0]
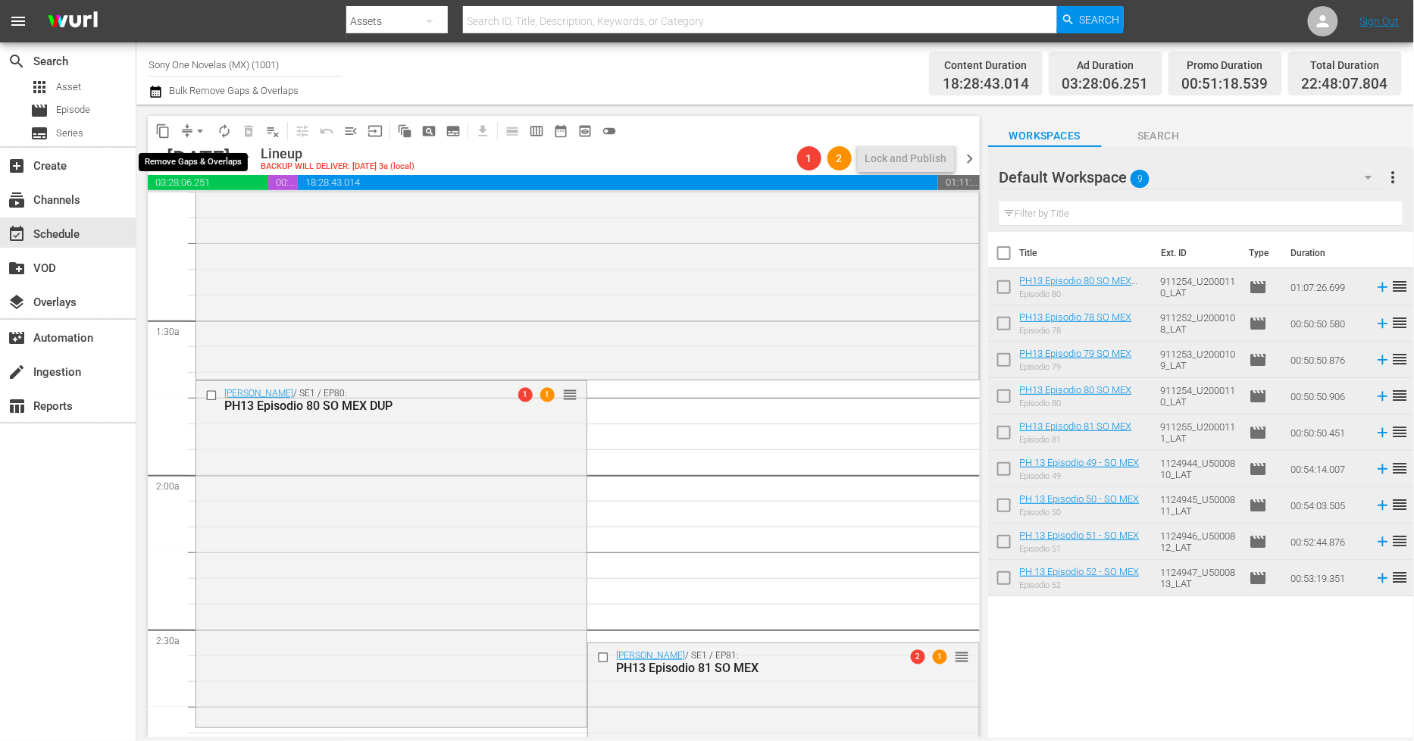
click at [202, 133] on span "arrow_drop_down" at bounding box center [200, 131] width 15 height 15
click at [200, 161] on li "Align to Midnight" at bounding box center [200, 161] width 159 height 25
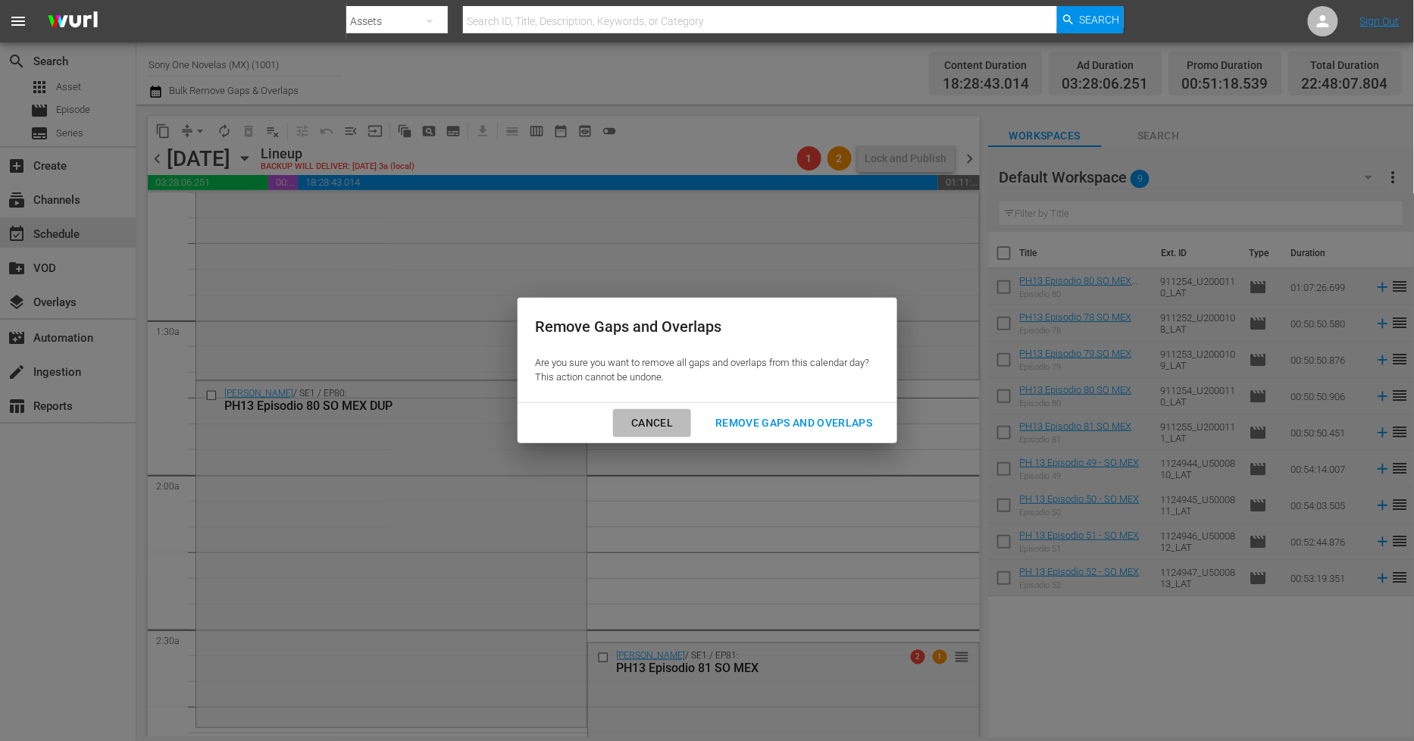
click at [670, 430] on div "Cancel" at bounding box center [652, 423] width 66 height 19
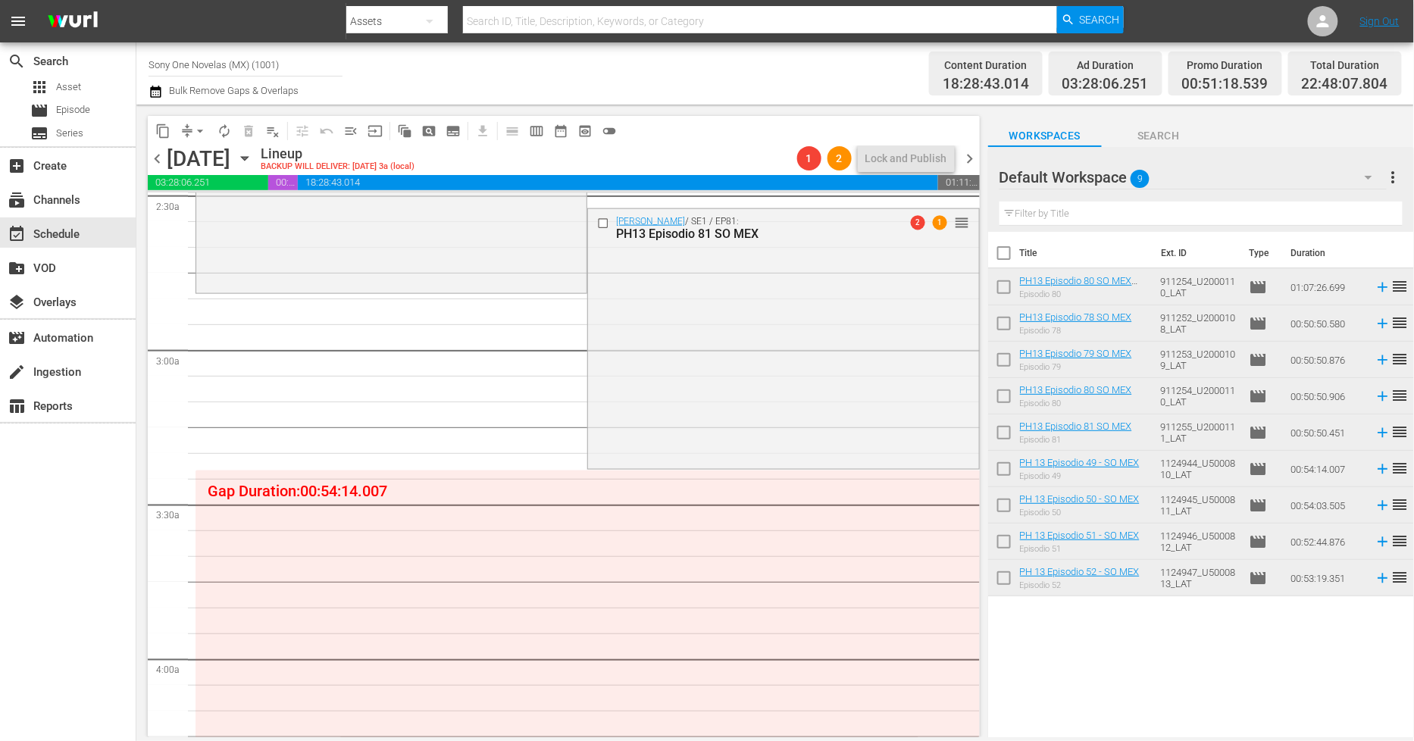
scroll to position [842, 0]
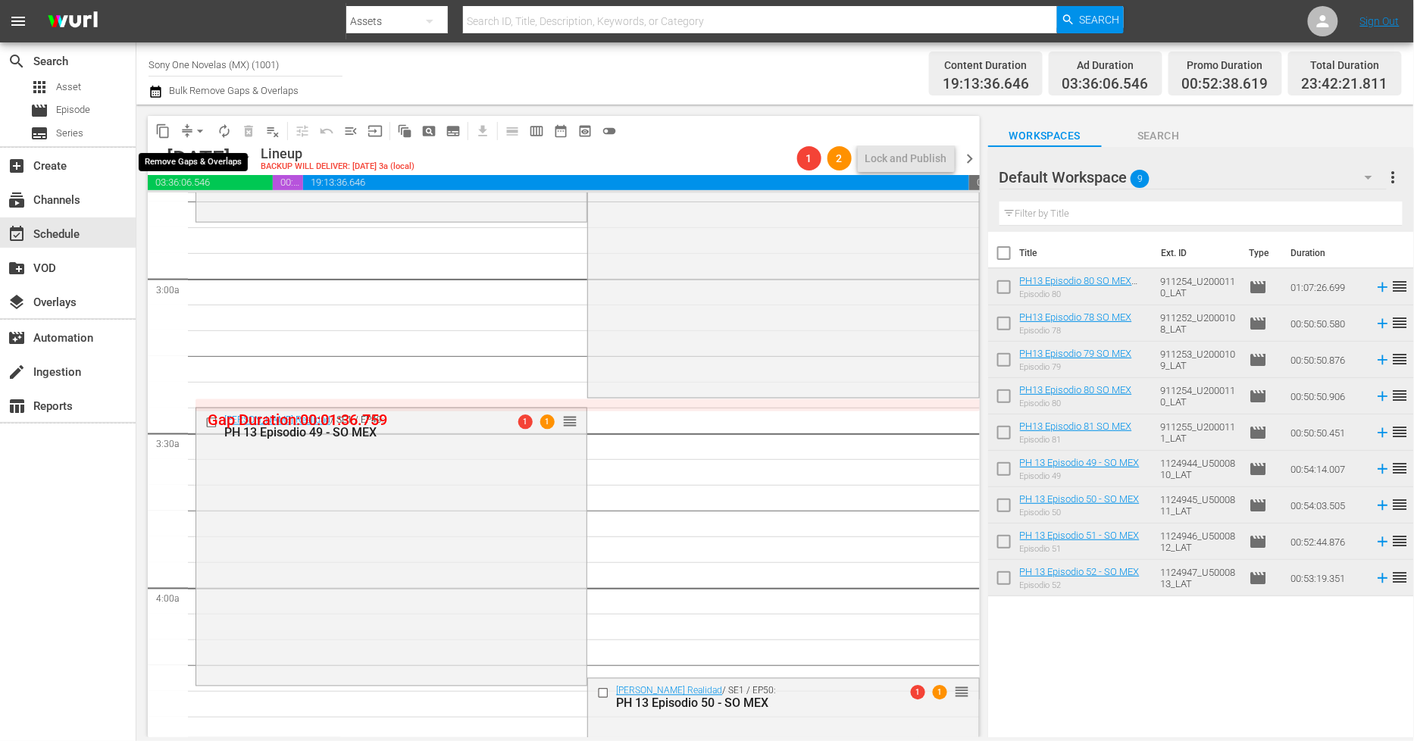
click at [202, 127] on span "arrow_drop_down" at bounding box center [200, 131] width 15 height 15
click at [211, 162] on li "Align to Midnight" at bounding box center [200, 161] width 159 height 25
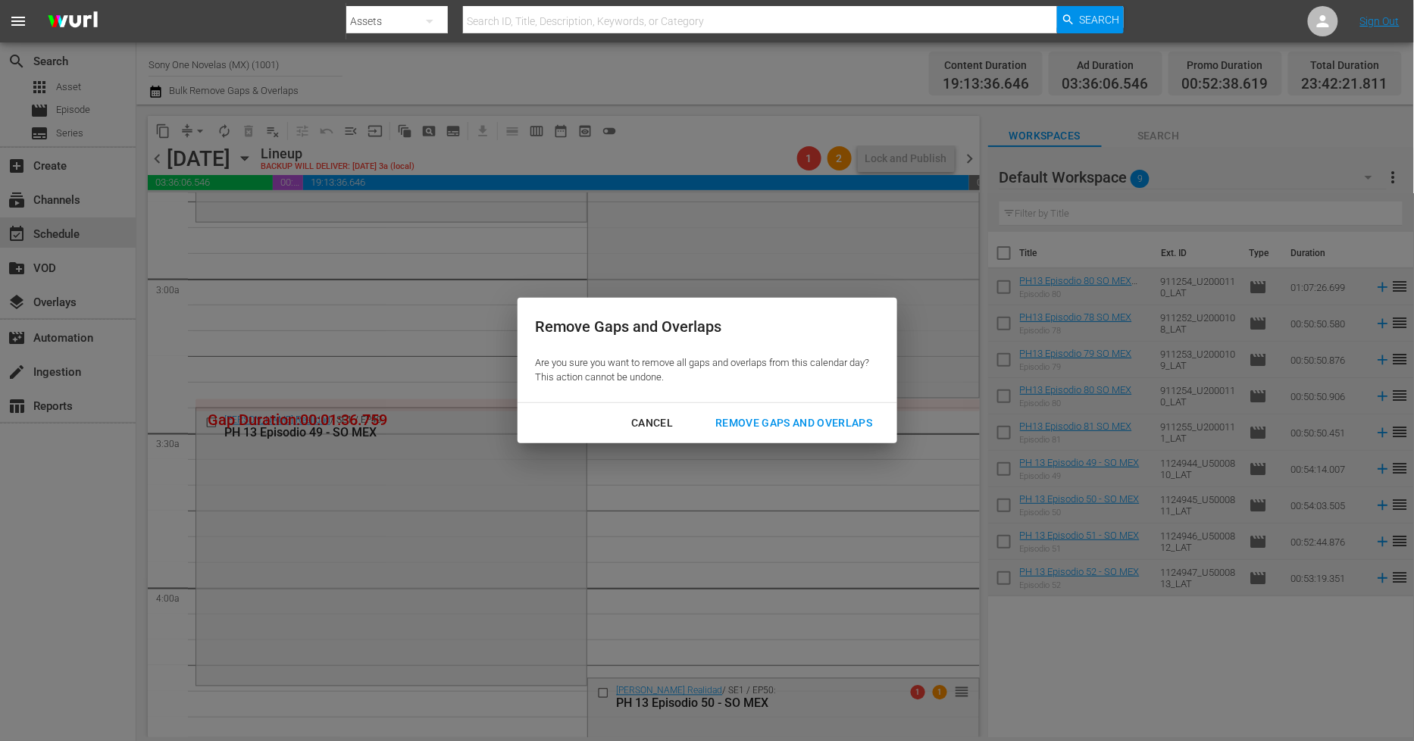
click at [804, 423] on div "Remove Gaps and Overlaps" at bounding box center [793, 423] width 181 height 19
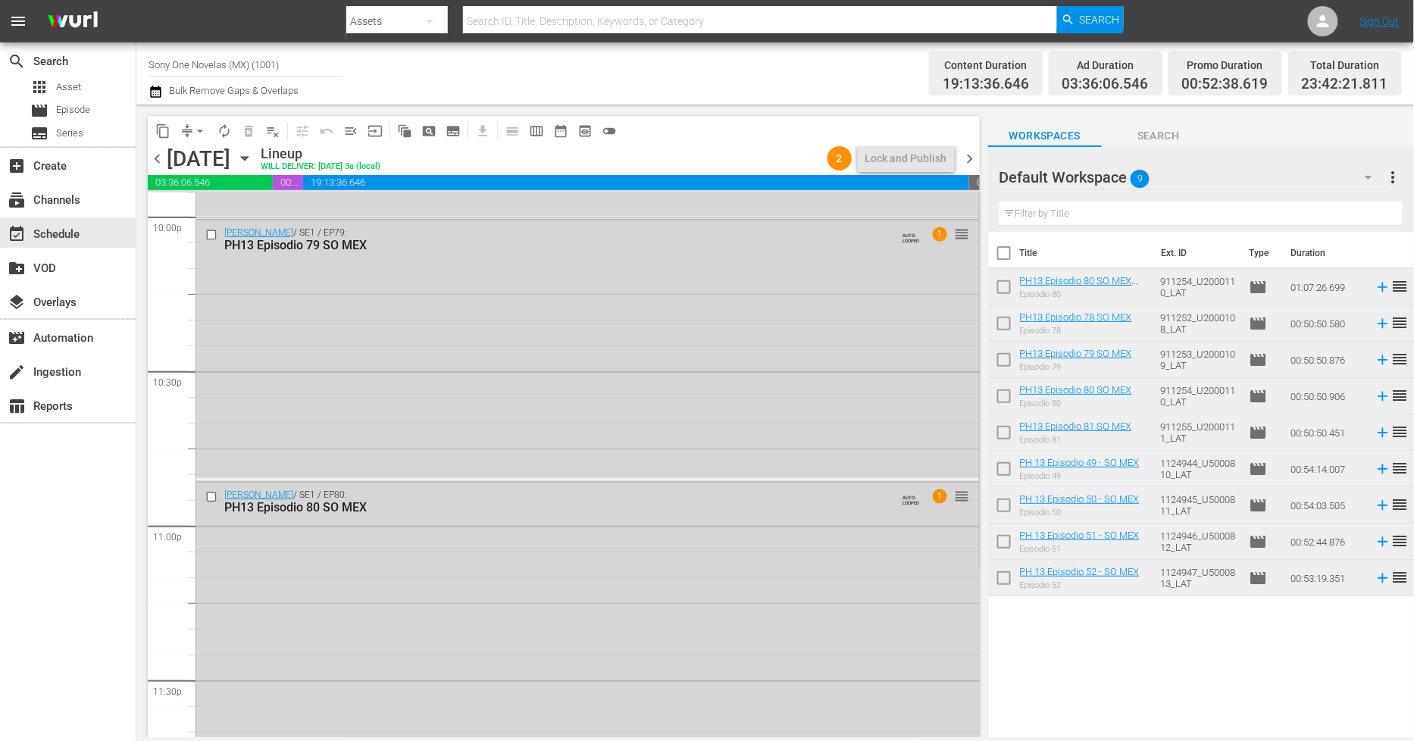
scroll to position [6876, 0]
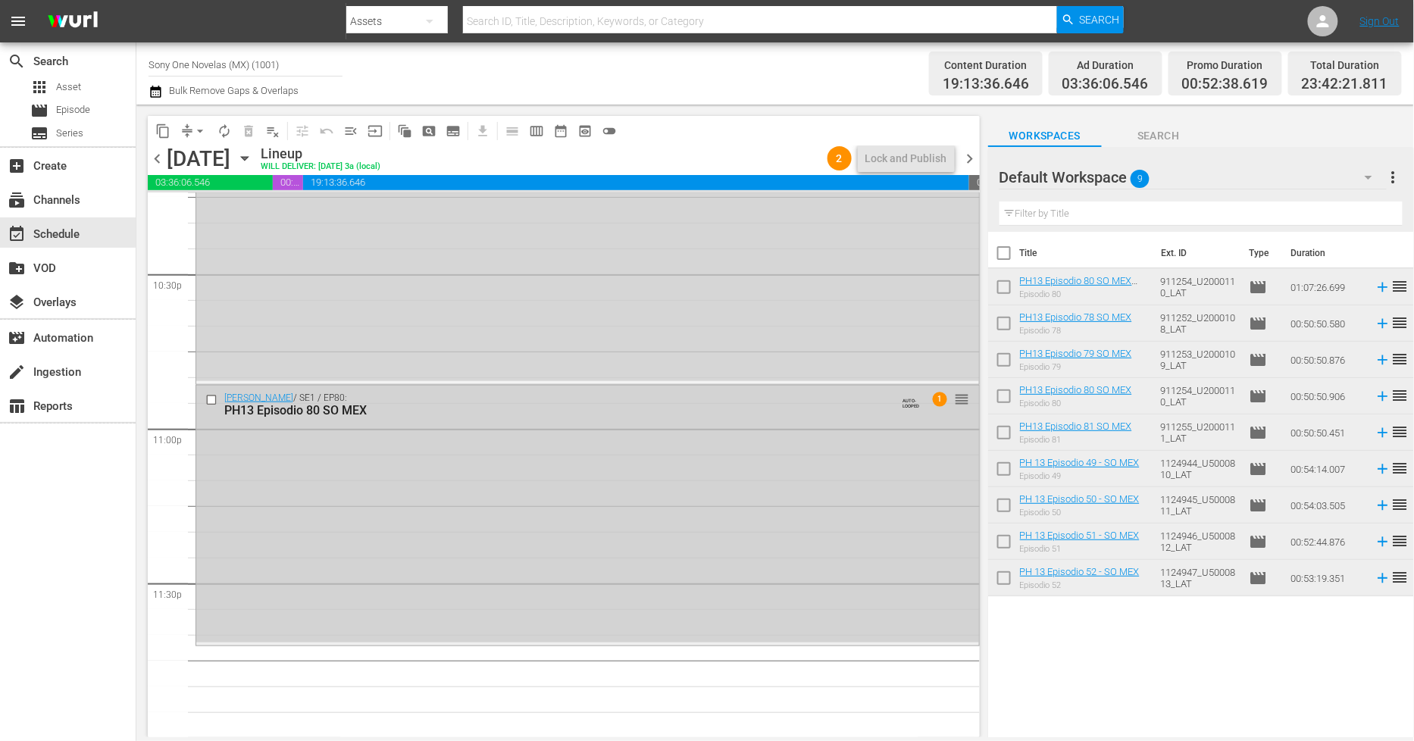
click at [396, 542] on div "Doña Bárbara / SE1 / EP80: PH13 Episodio 80 SO MEX AUTO-LOOPED 1 reorder" at bounding box center [587, 515] width 783 height 258
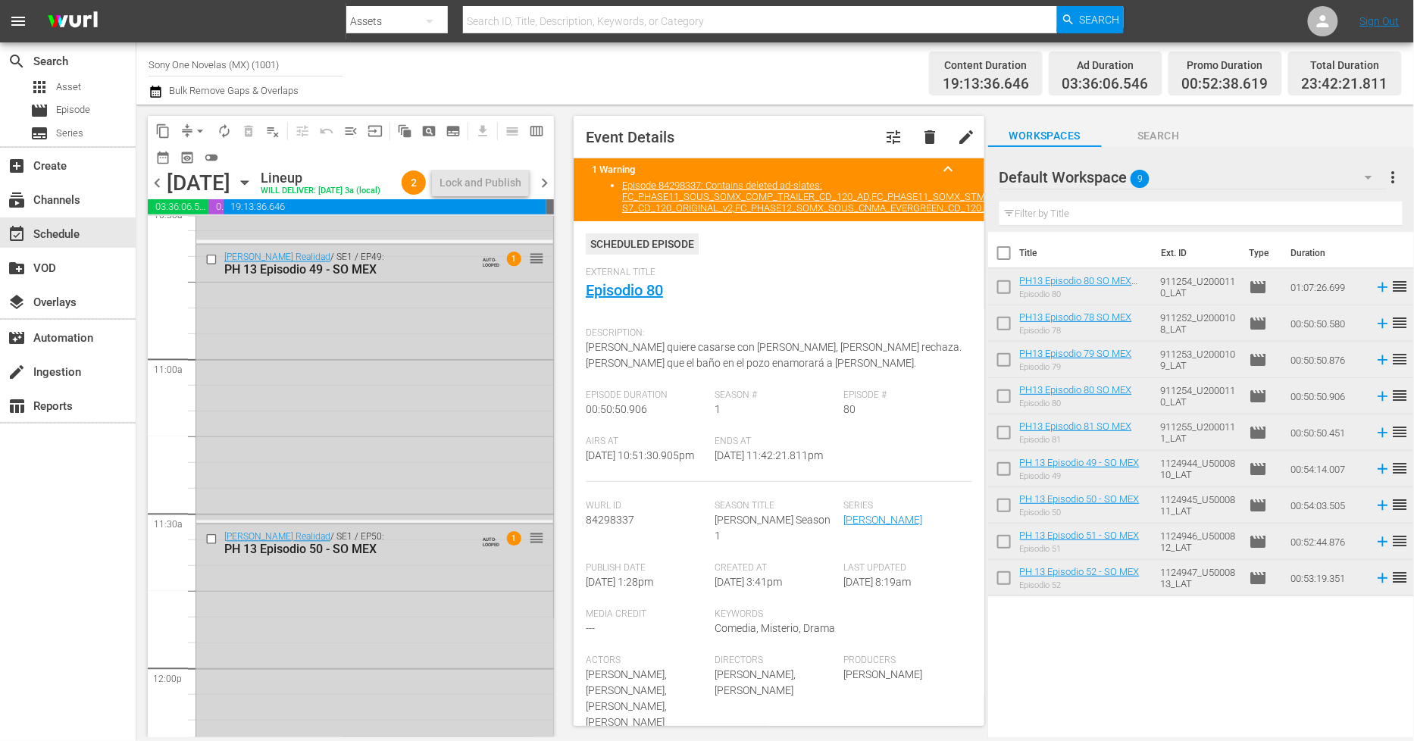
scroll to position [3135, 0]
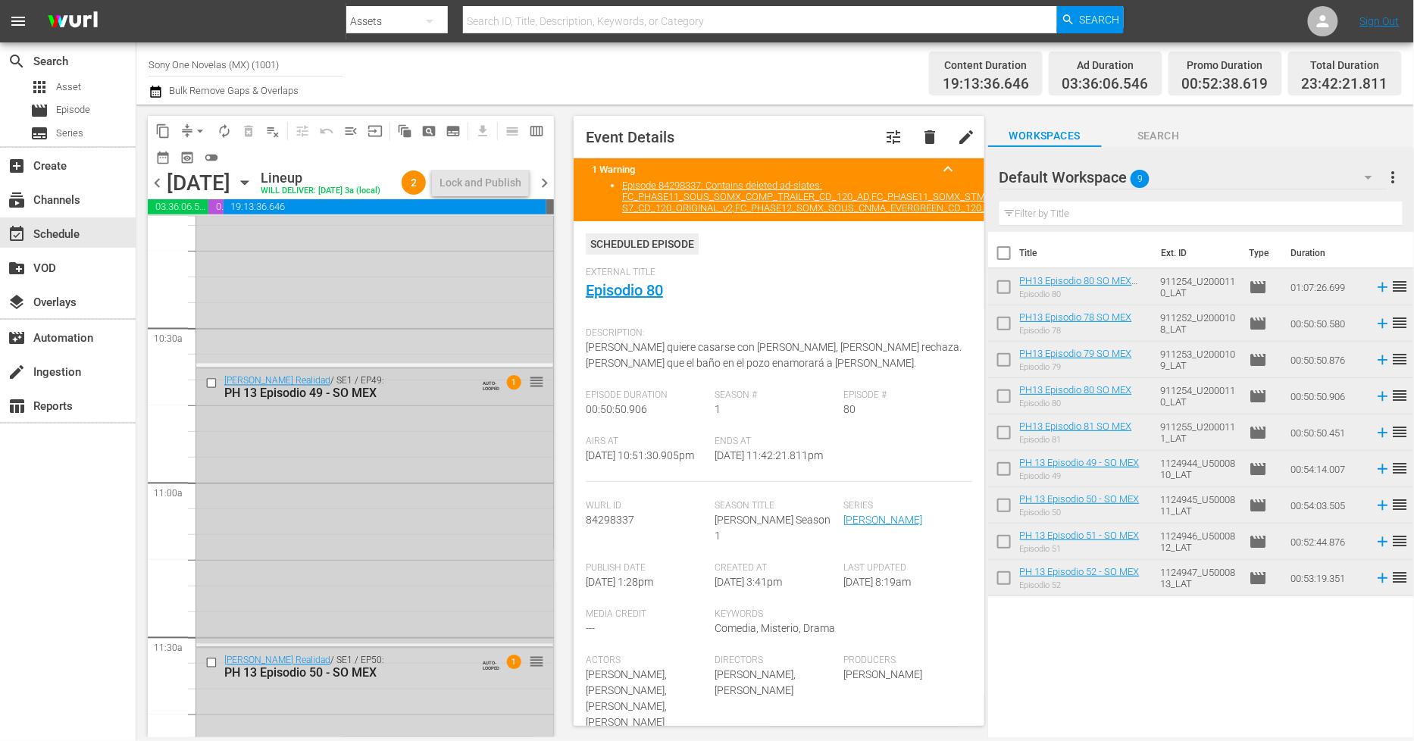
click at [372, 495] on div "Bienvenida Realidad / SE1 / EP49: PH 13 Episodio 49 - SO MEX AUTO-LOOPED 1 reor…" at bounding box center [374, 506] width 357 height 275
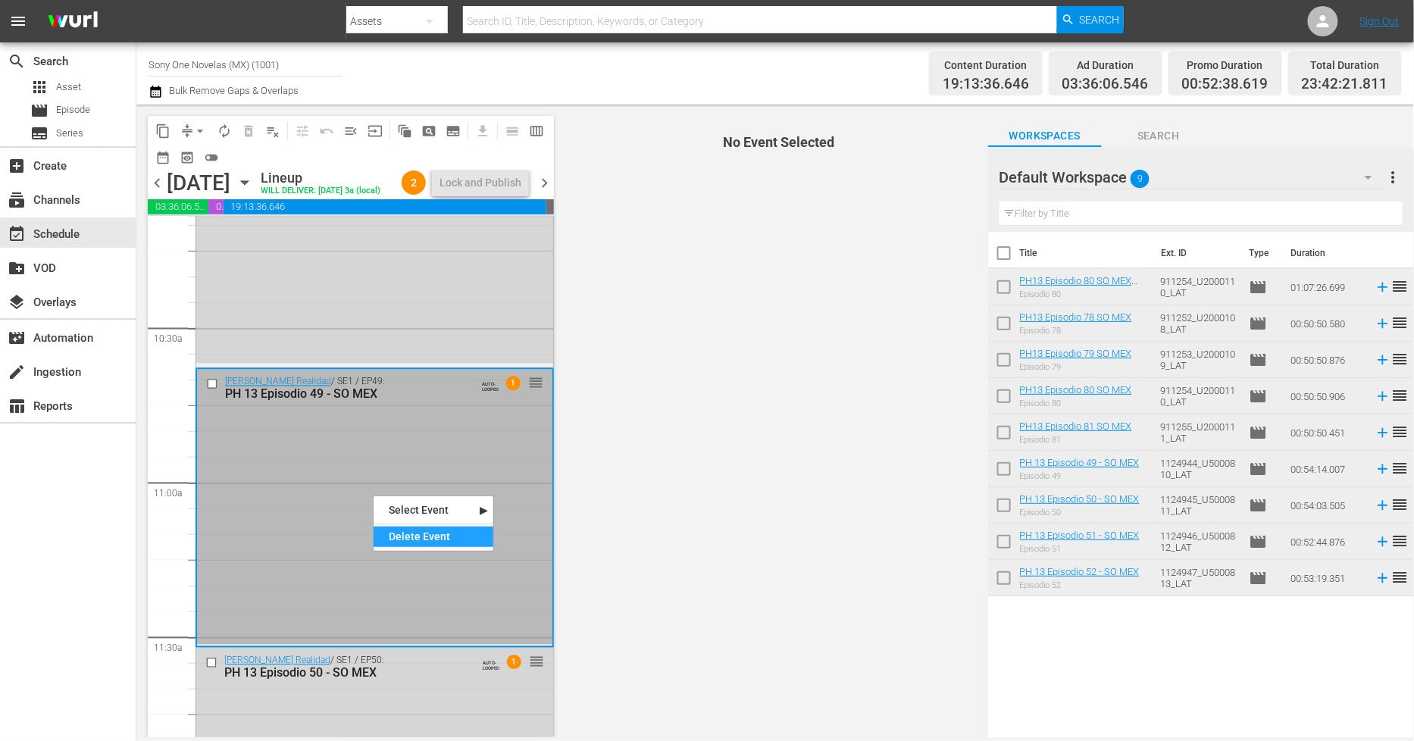
click at [405, 537] on div "Delete Event" at bounding box center [434, 537] width 120 height 20
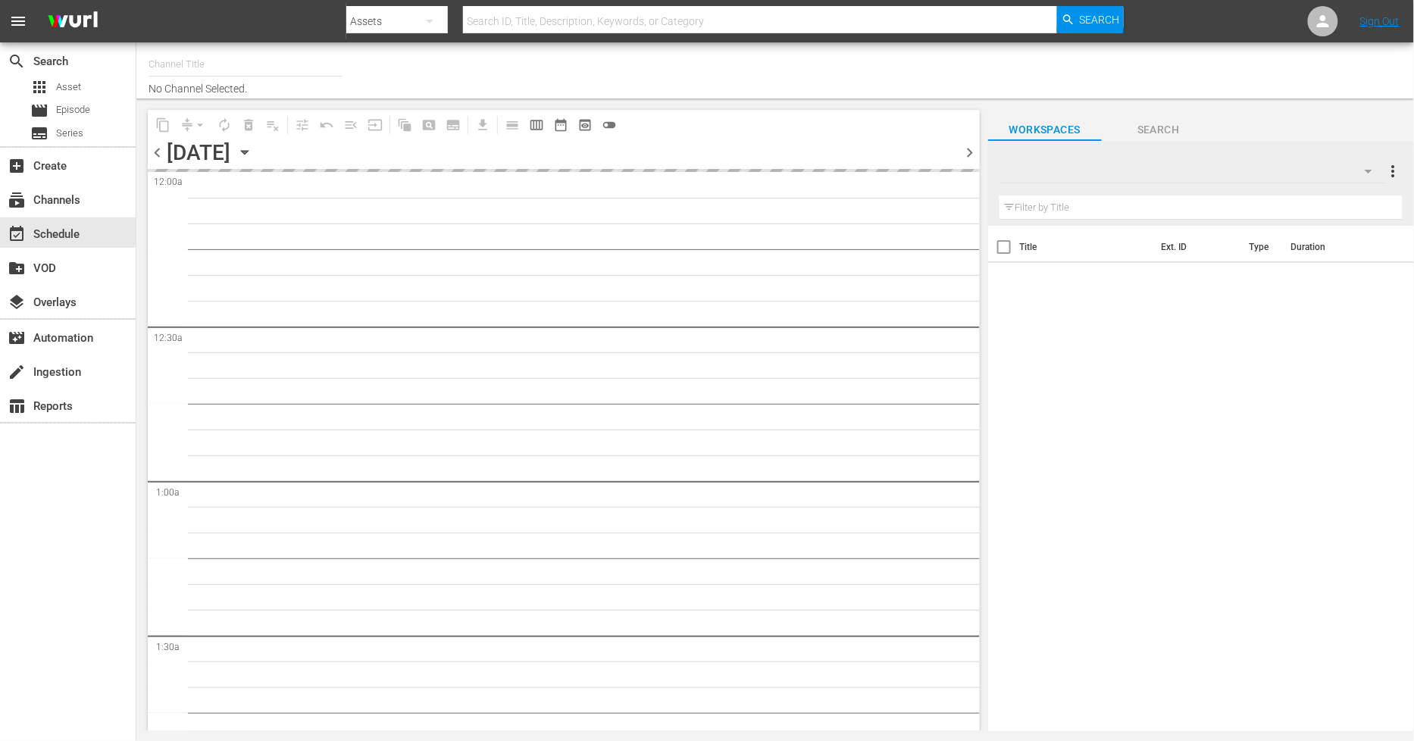
type input "Sony One Novelas (MX) (1001)"
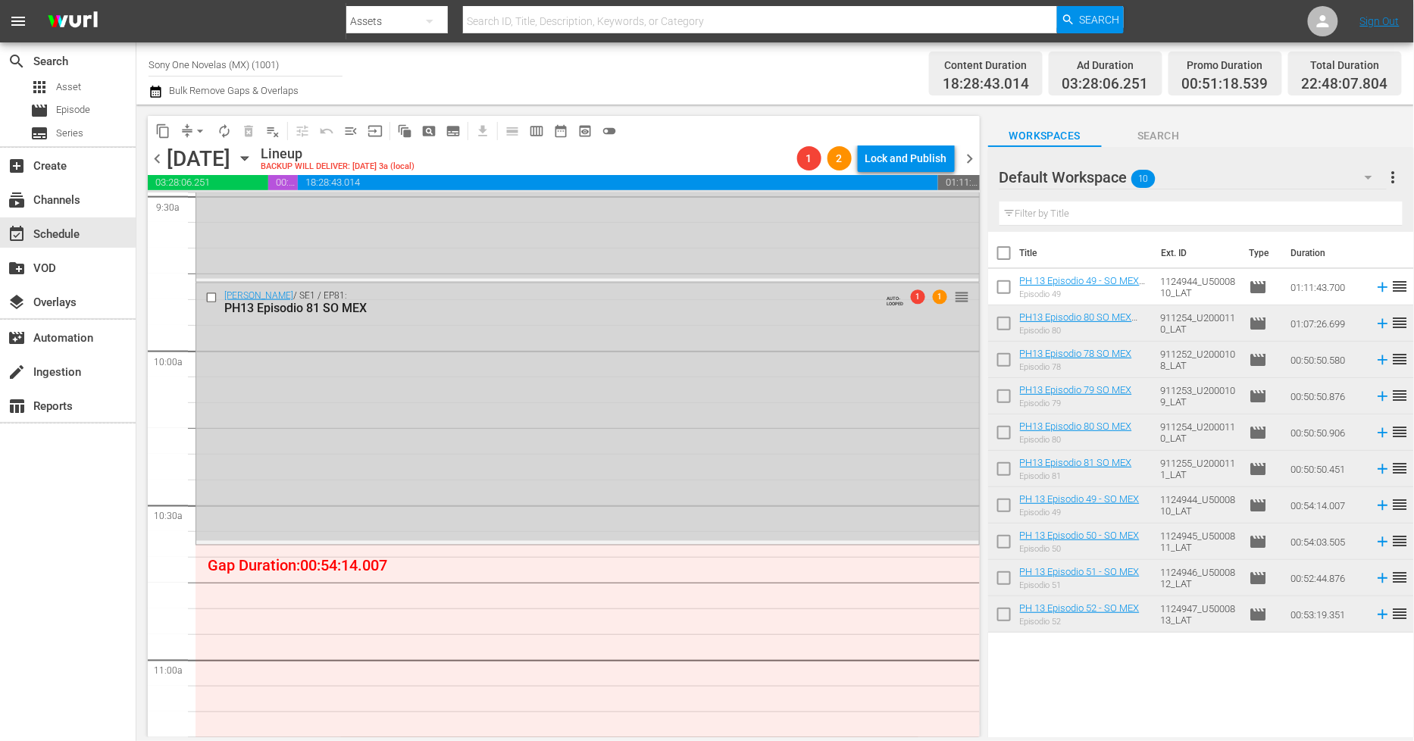
scroll to position [3200, 0]
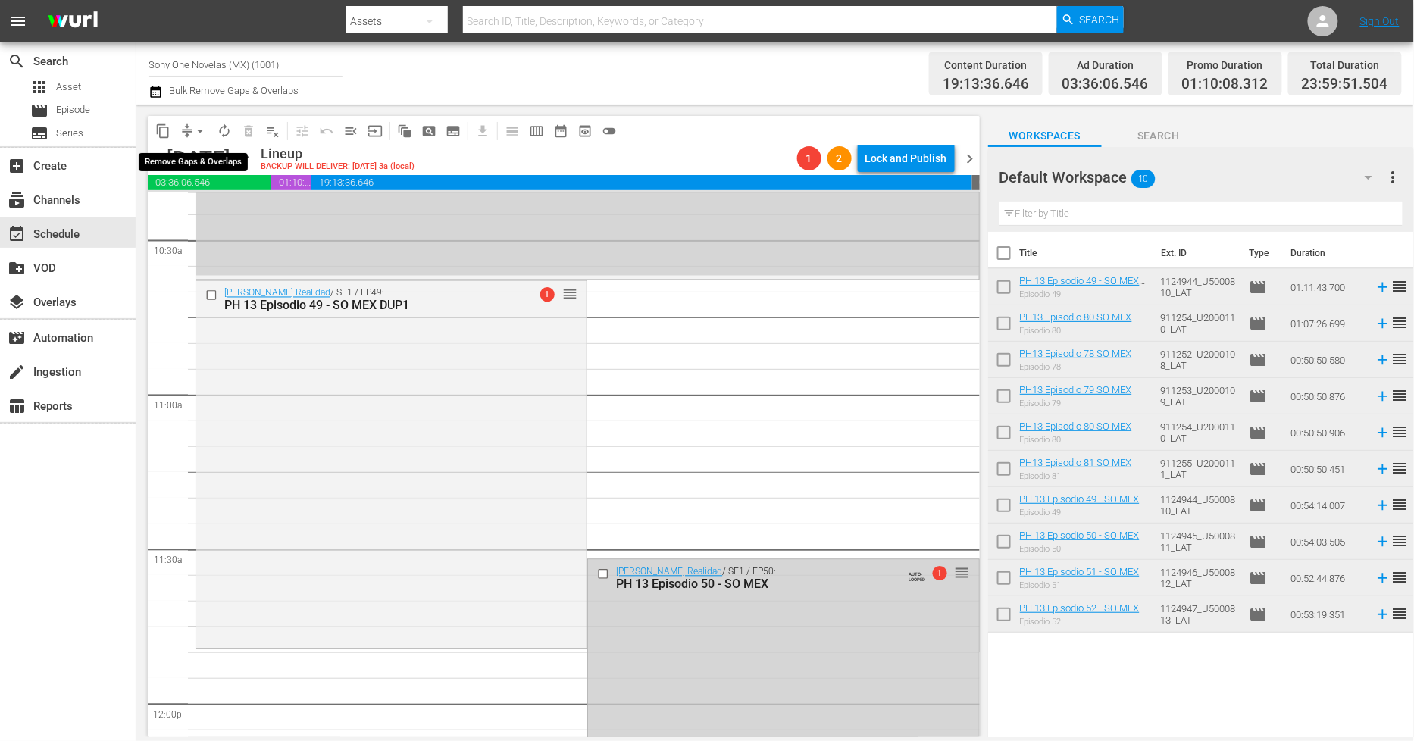
click at [197, 126] on span "arrow_drop_down" at bounding box center [200, 131] width 15 height 15
click at [210, 164] on li "Align to Midnight" at bounding box center [200, 161] width 159 height 25
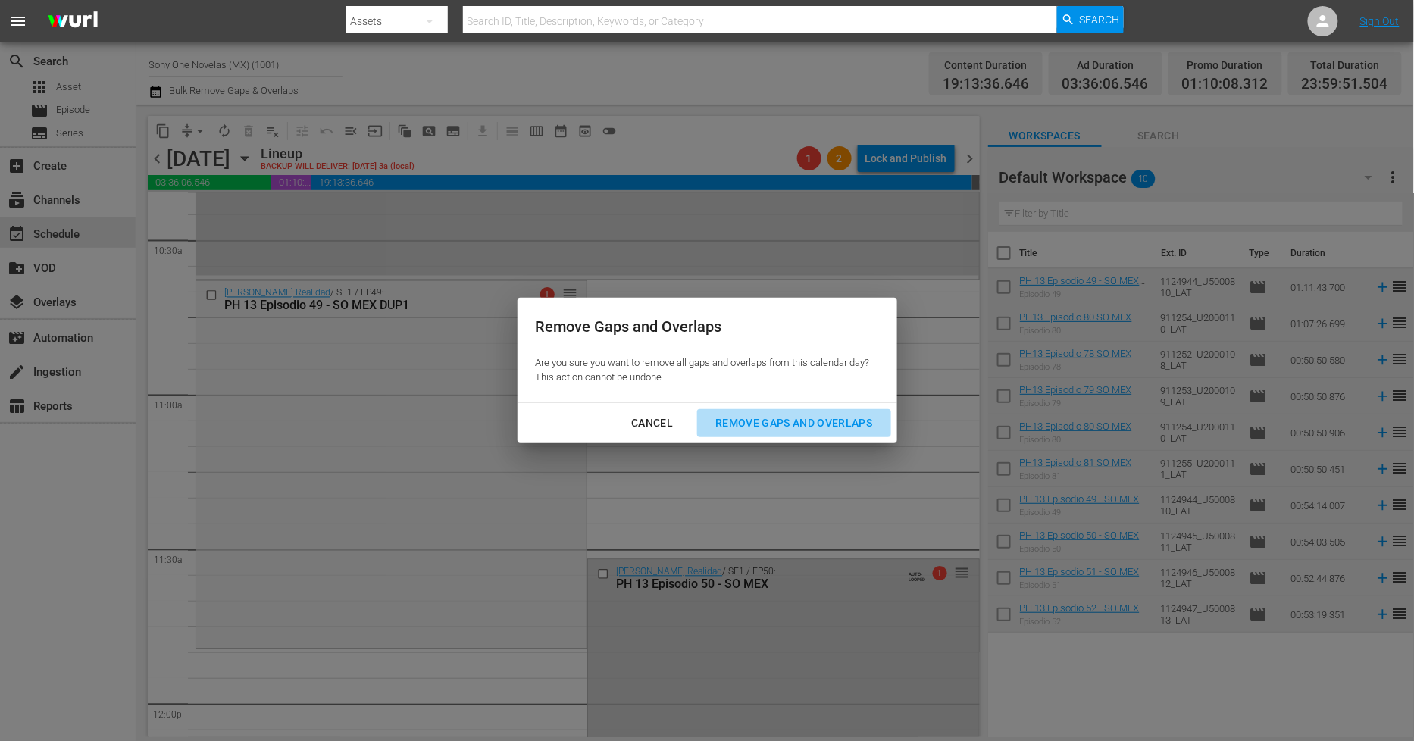
click at [815, 420] on div "Remove Gaps and Overlaps" at bounding box center [793, 423] width 181 height 19
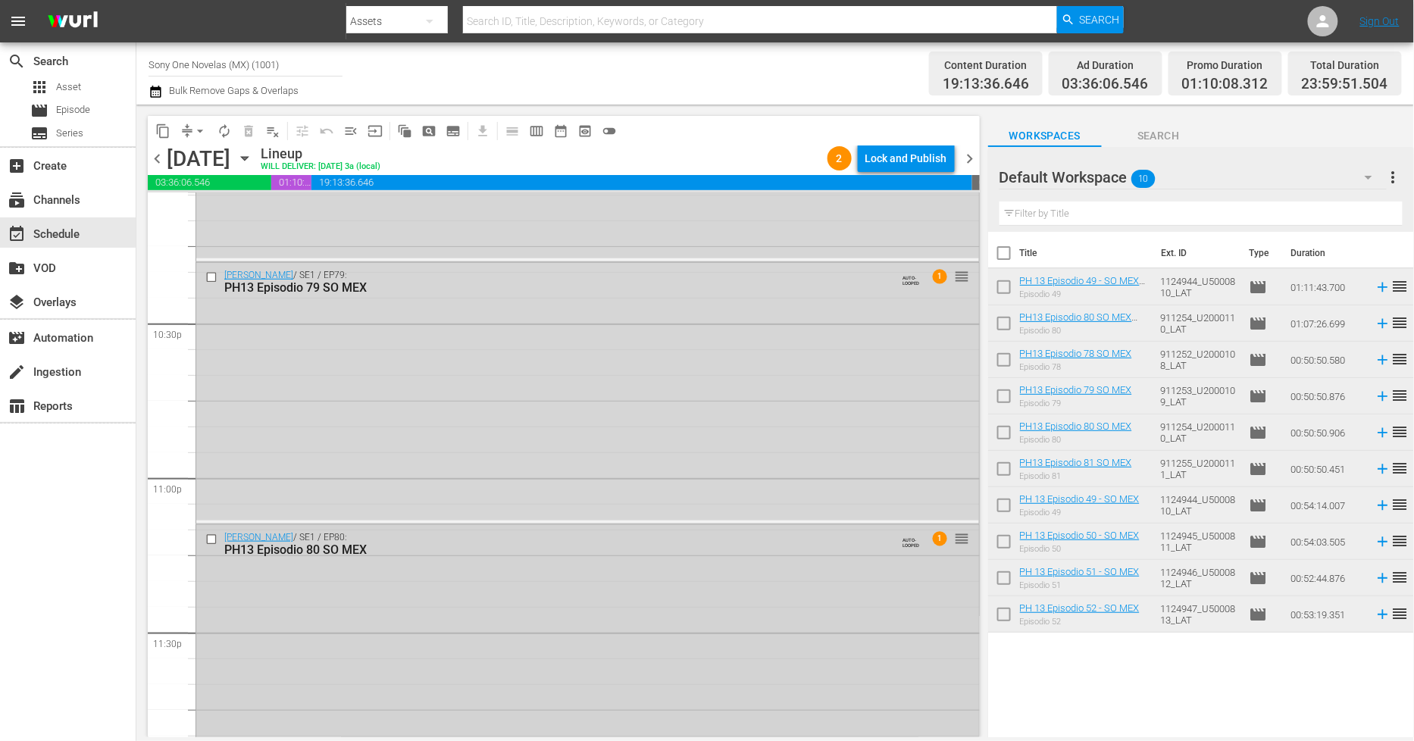
scroll to position [6876, 0]
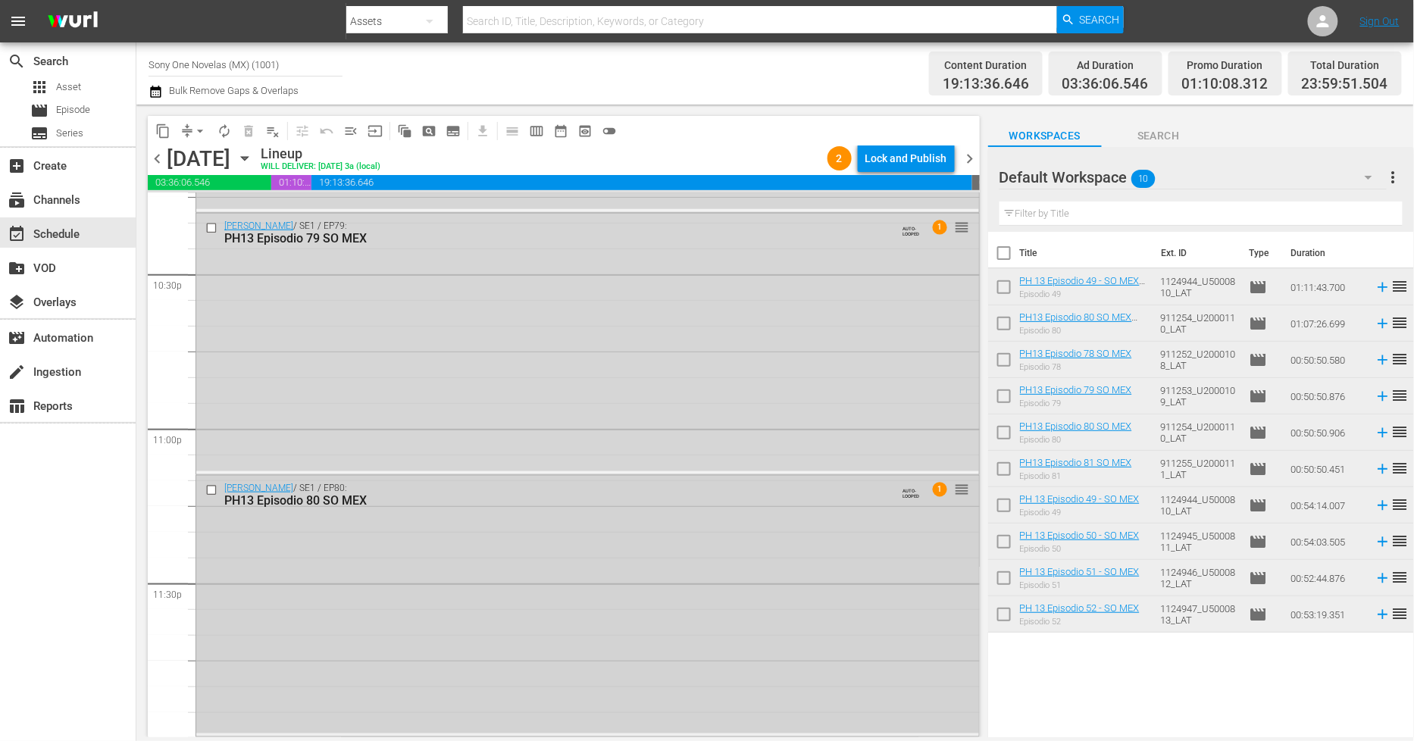
click at [436, 585] on div "[PERSON_NAME] / SE1 / EP80: PH13 Episodio 80 SO MEX AUTO-LOOPED 1 reorder" at bounding box center [587, 605] width 783 height 258
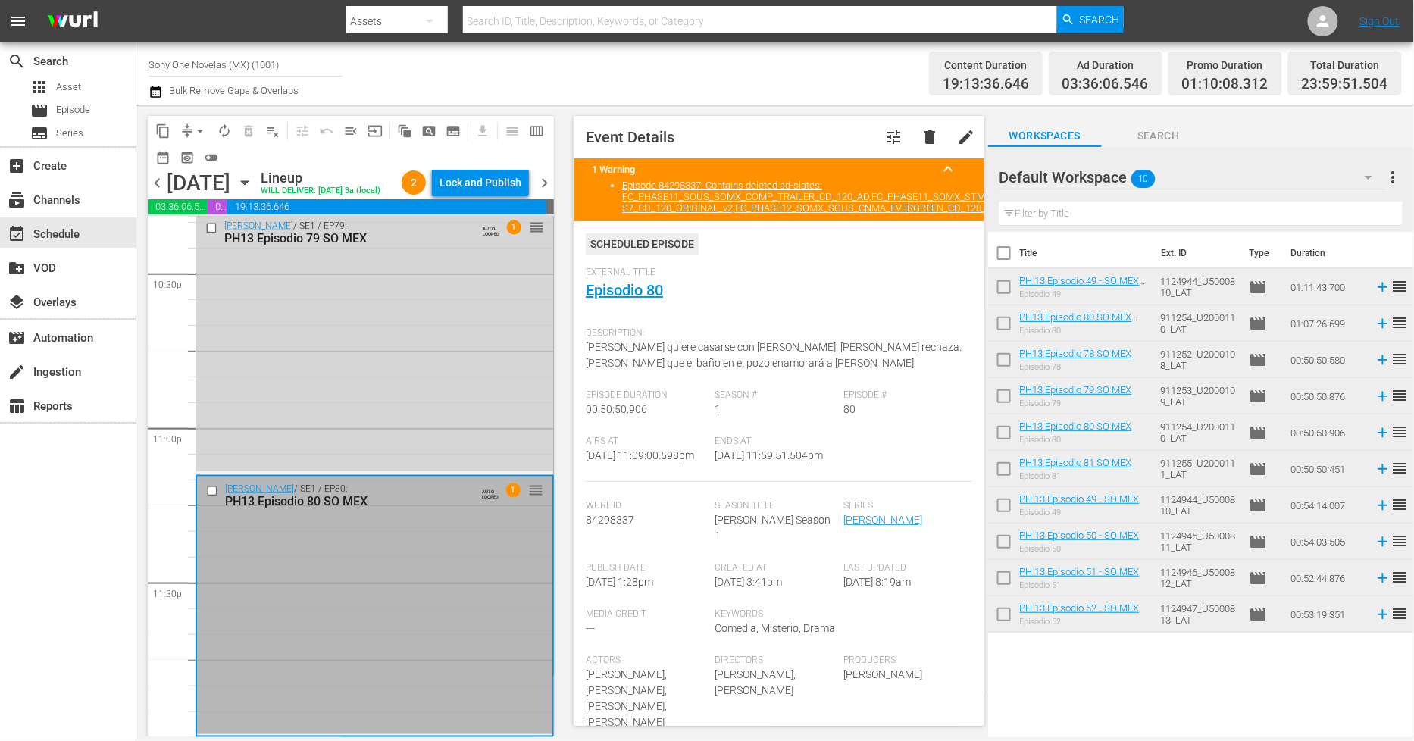
scroll to position [6924, 0]
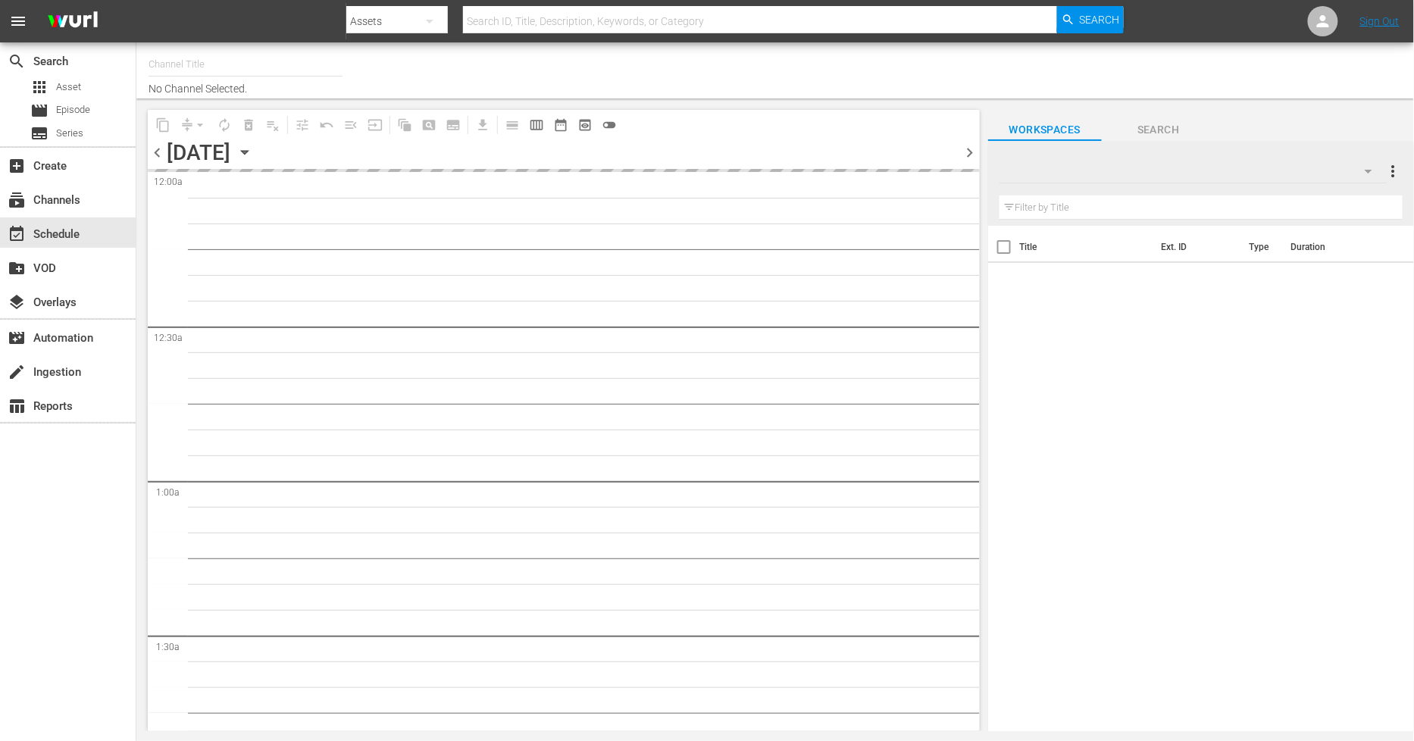
type input "Sony One Novelas (MX) (1001)"
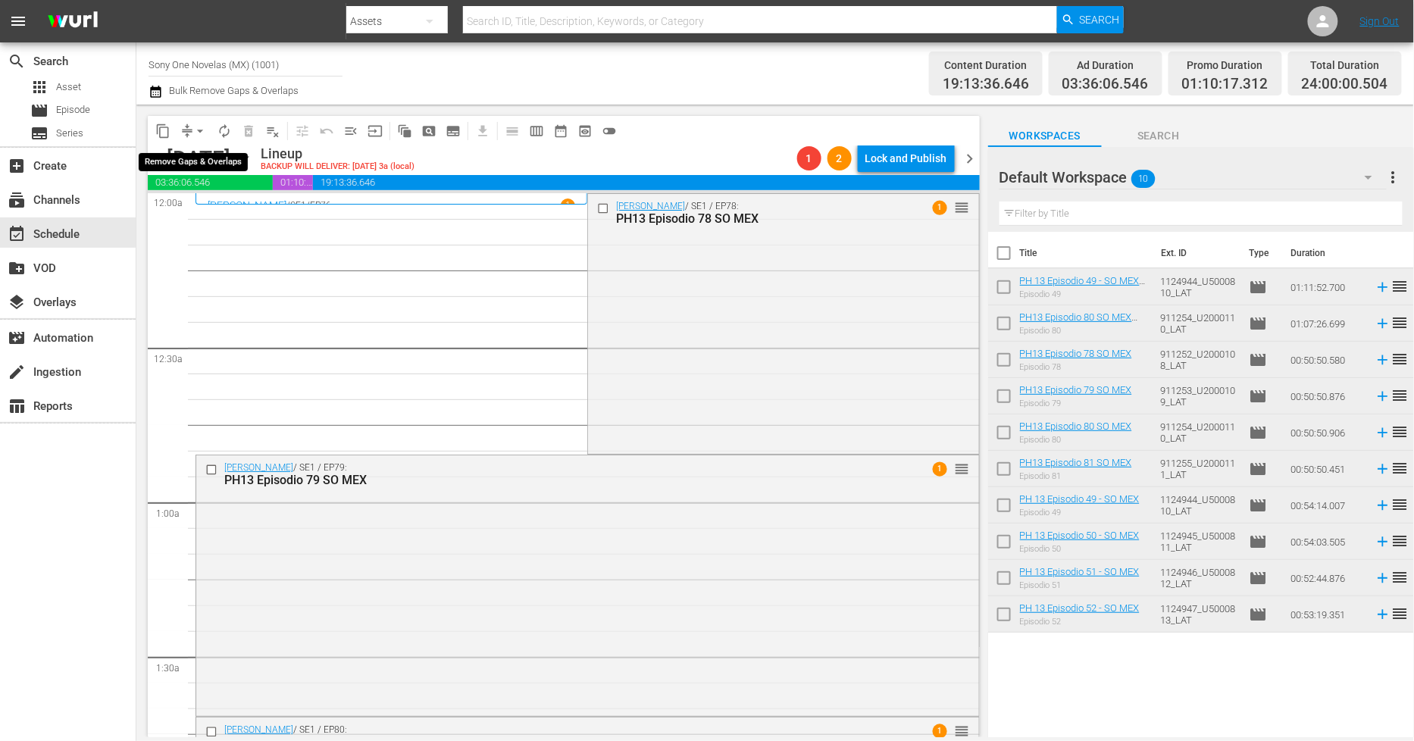
click at [205, 131] on span "arrow_drop_down" at bounding box center [200, 131] width 15 height 15
click at [193, 156] on li "Align to Midnight" at bounding box center [200, 161] width 159 height 25
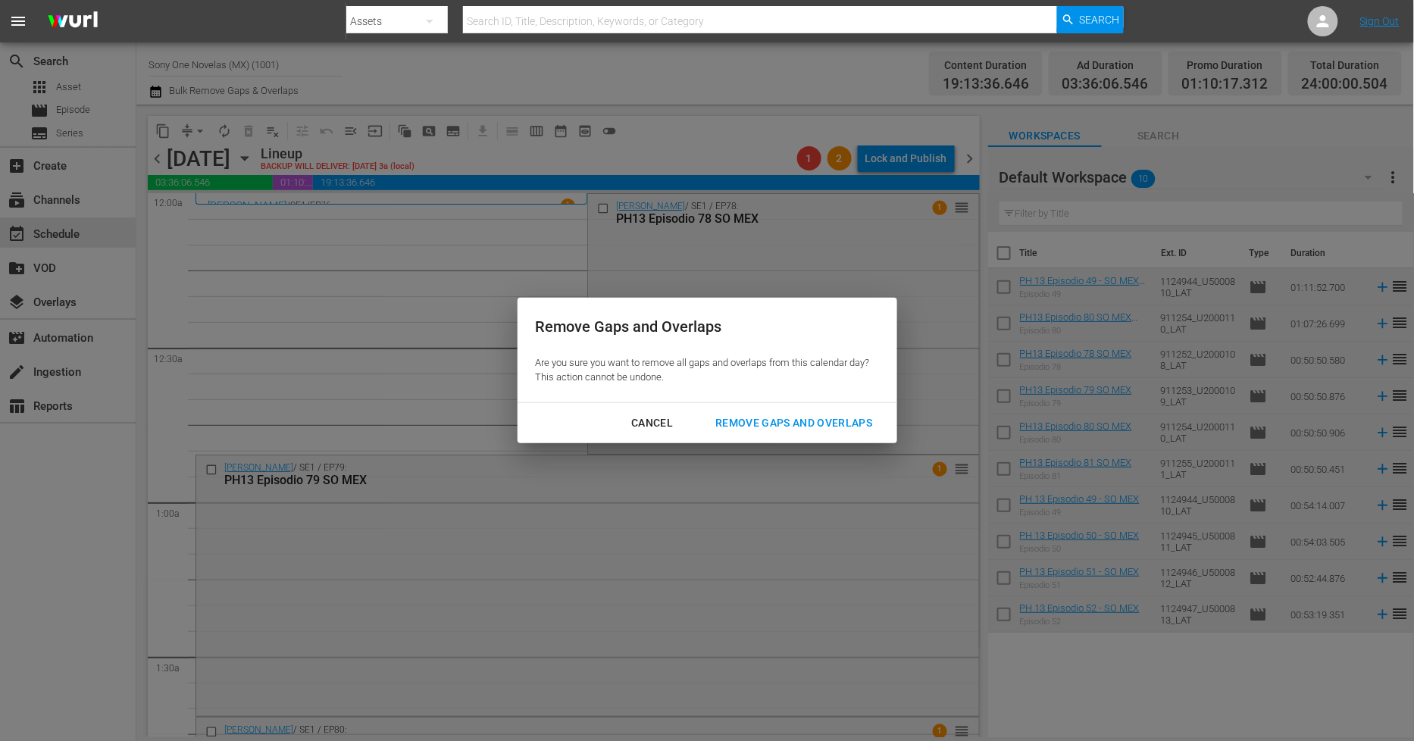
click at [800, 425] on div "Remove Gaps and Overlaps" at bounding box center [793, 423] width 181 height 19
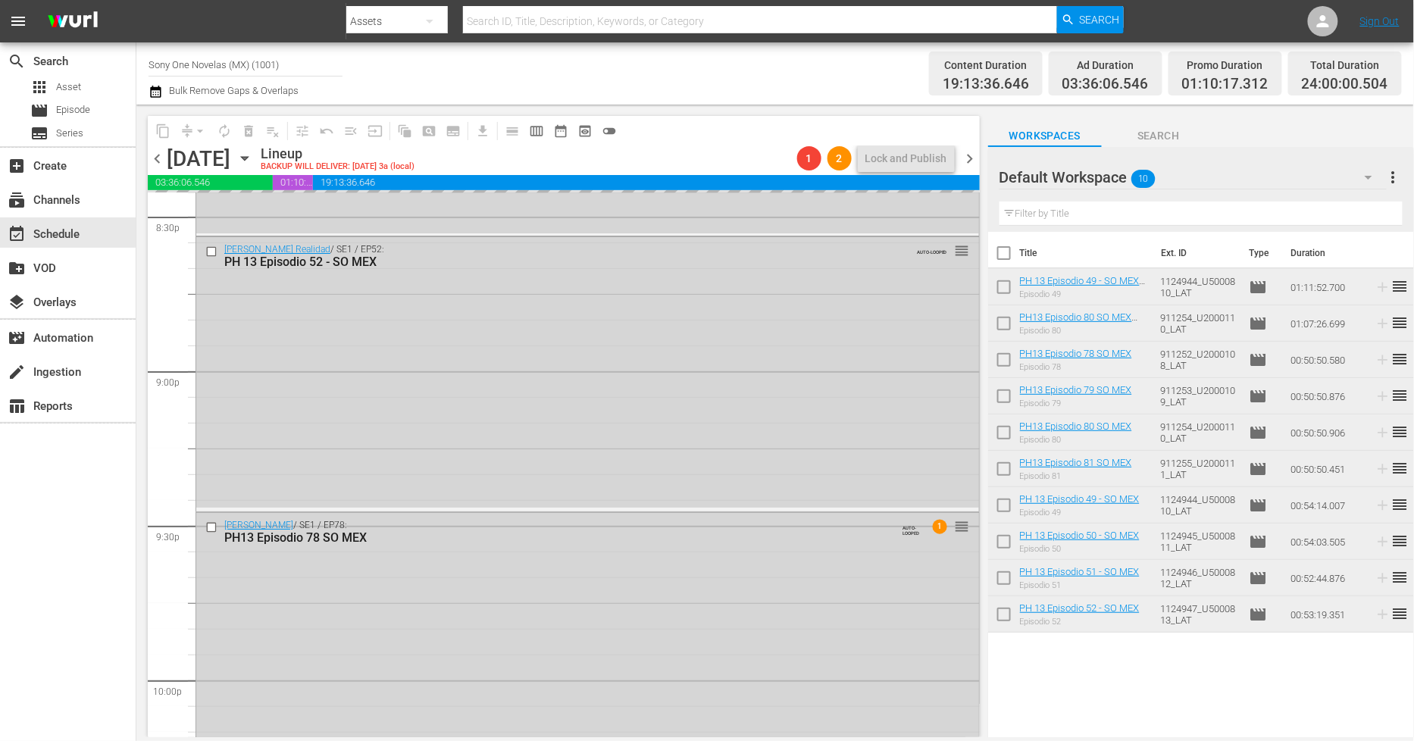
scroll to position [6876, 0]
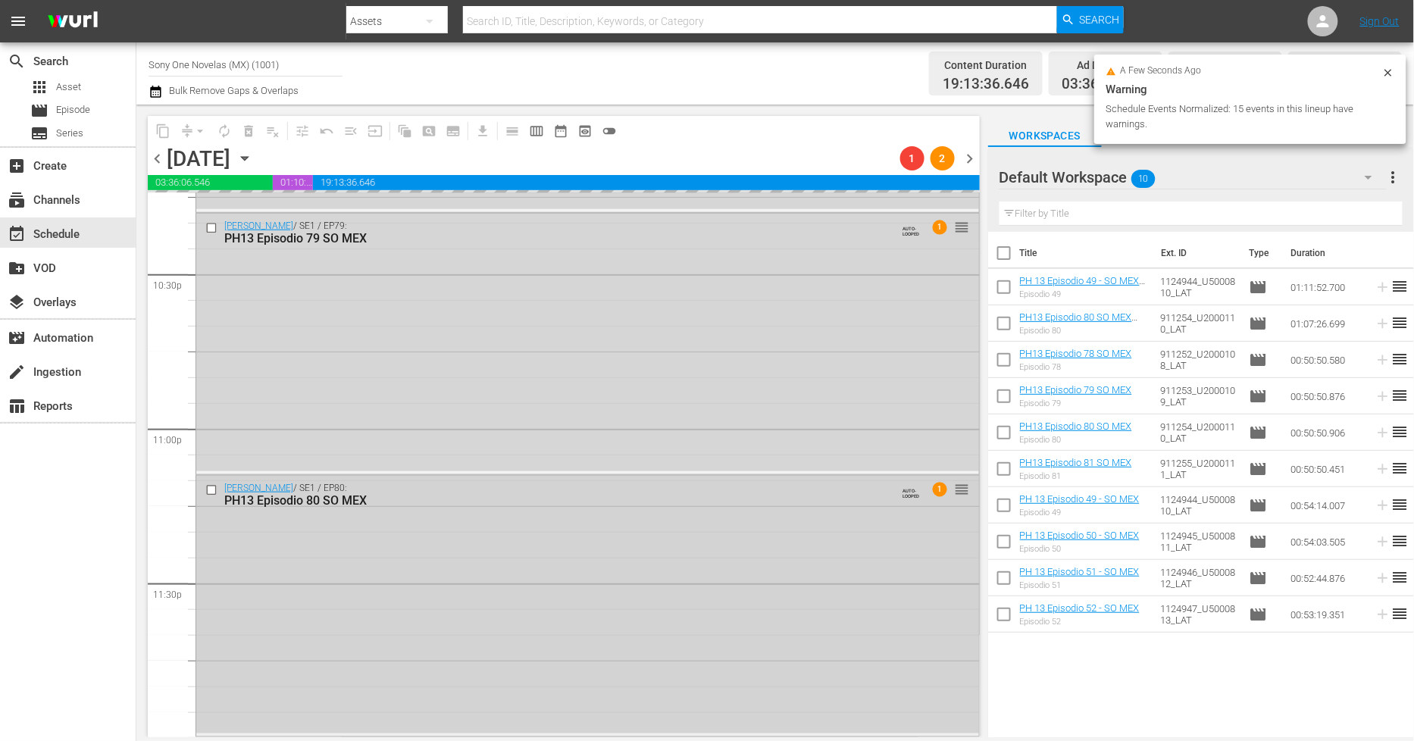
click at [449, 556] on div "[PERSON_NAME] / SE1 / EP80: PH13 Episodio 80 SO MEX AUTO-LOOPED 1 reorder" at bounding box center [587, 605] width 783 height 258
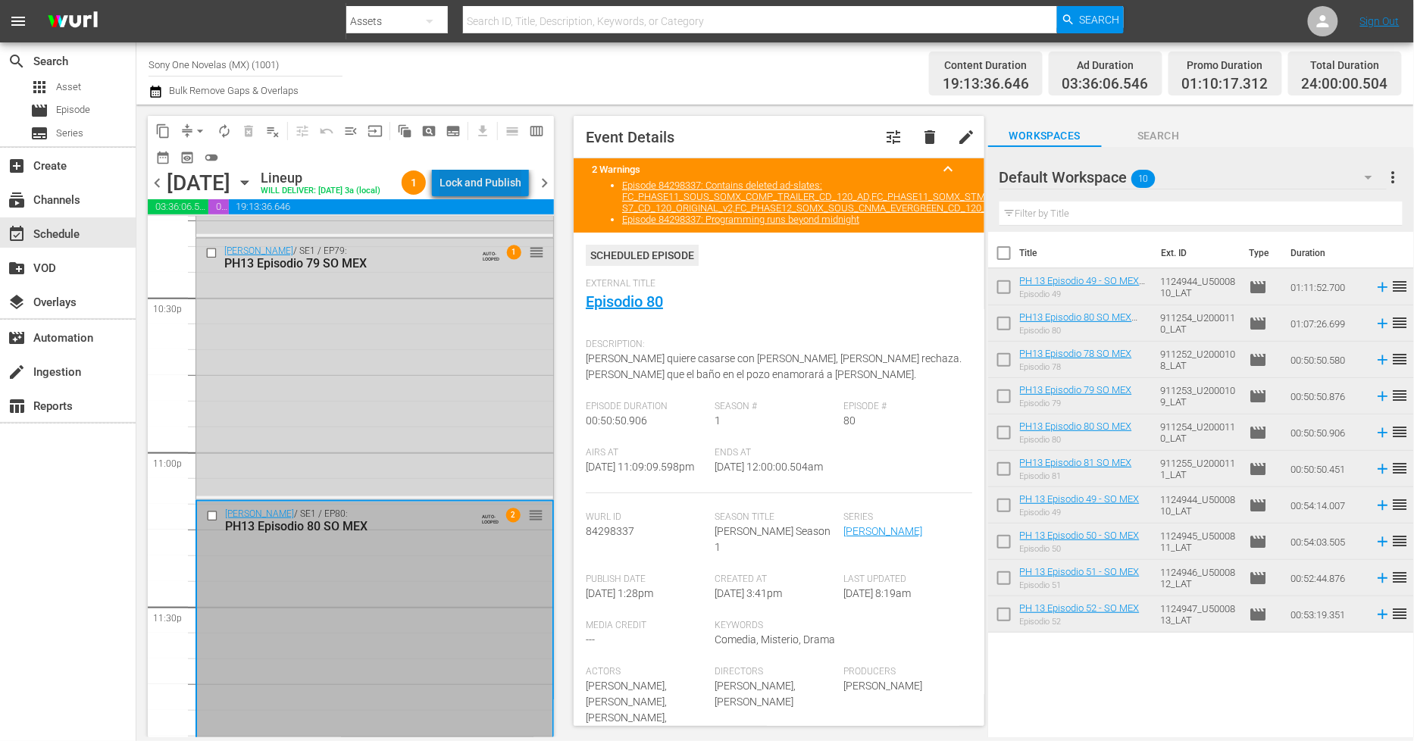
click at [519, 180] on div "Lock and Publish" at bounding box center [481, 182] width 82 height 27
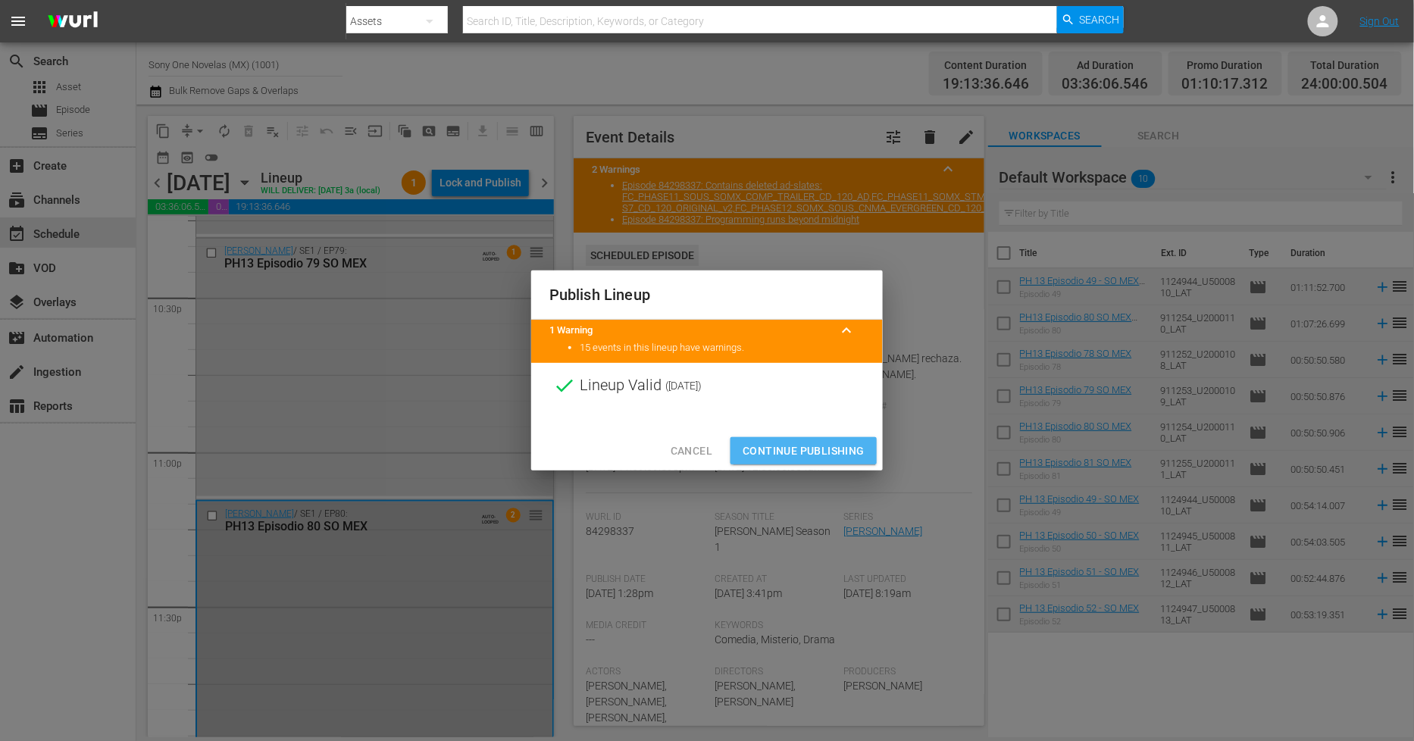
click at [825, 449] on span "Continue Publishing" at bounding box center [804, 451] width 122 height 19
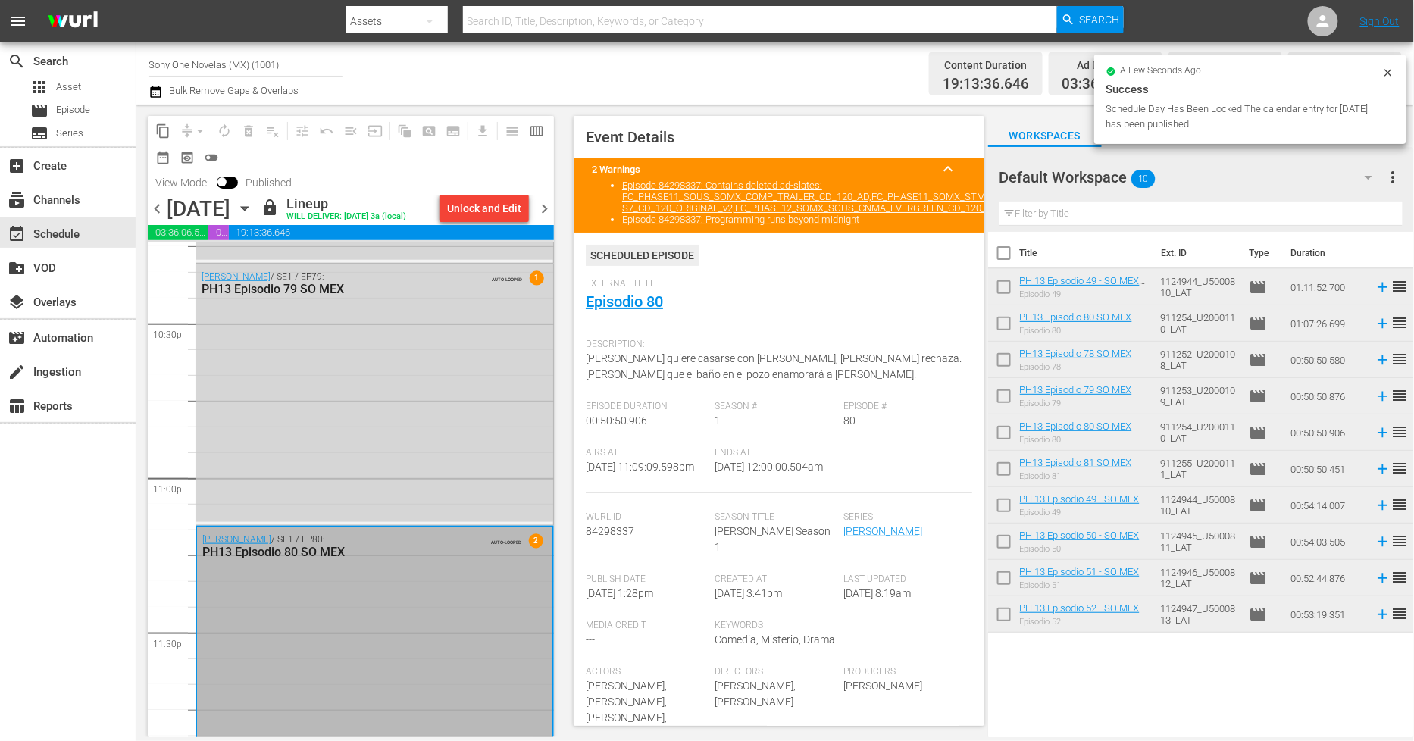
click at [543, 208] on span "chevron_right" at bounding box center [544, 208] width 19 height 19
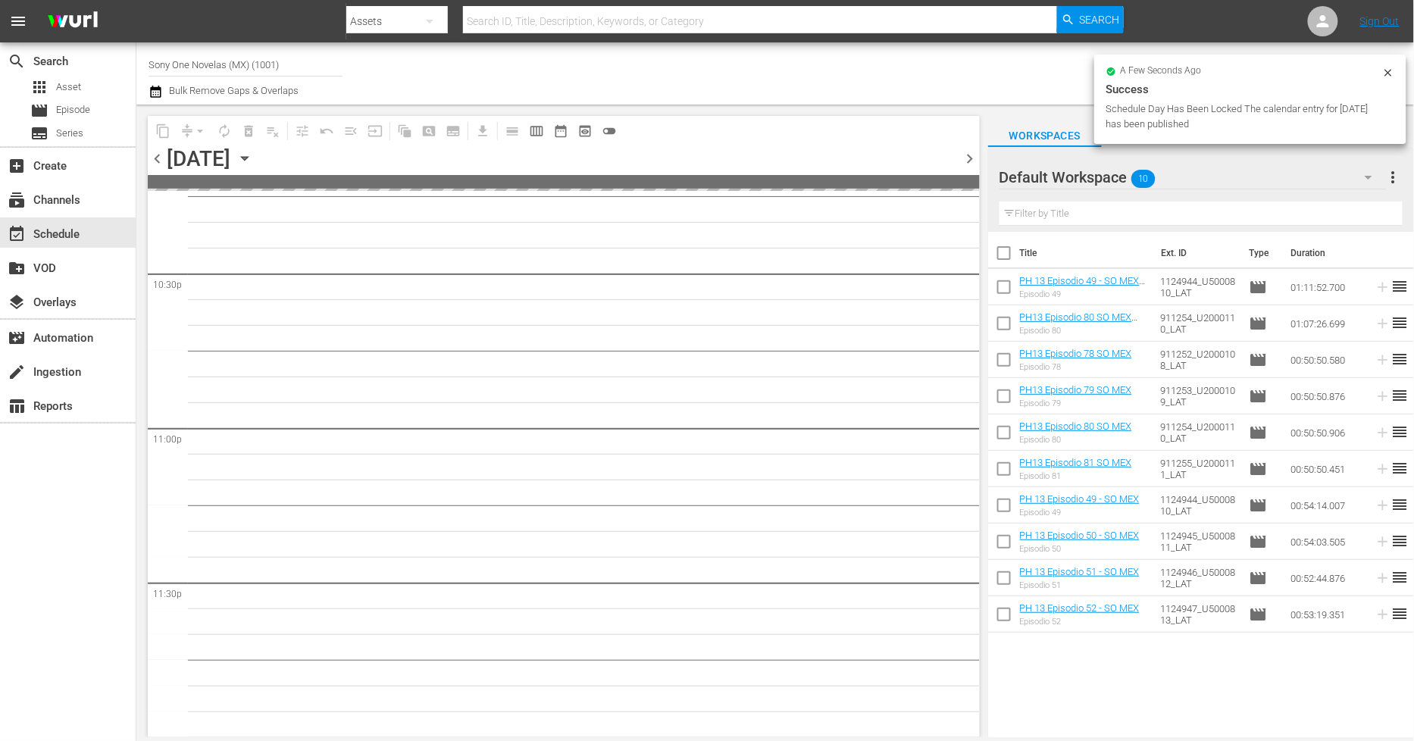
scroll to position [6875, 0]
click at [1005, 258] on input "checkbox" at bounding box center [1004, 256] width 32 height 32
checkbox input "true"
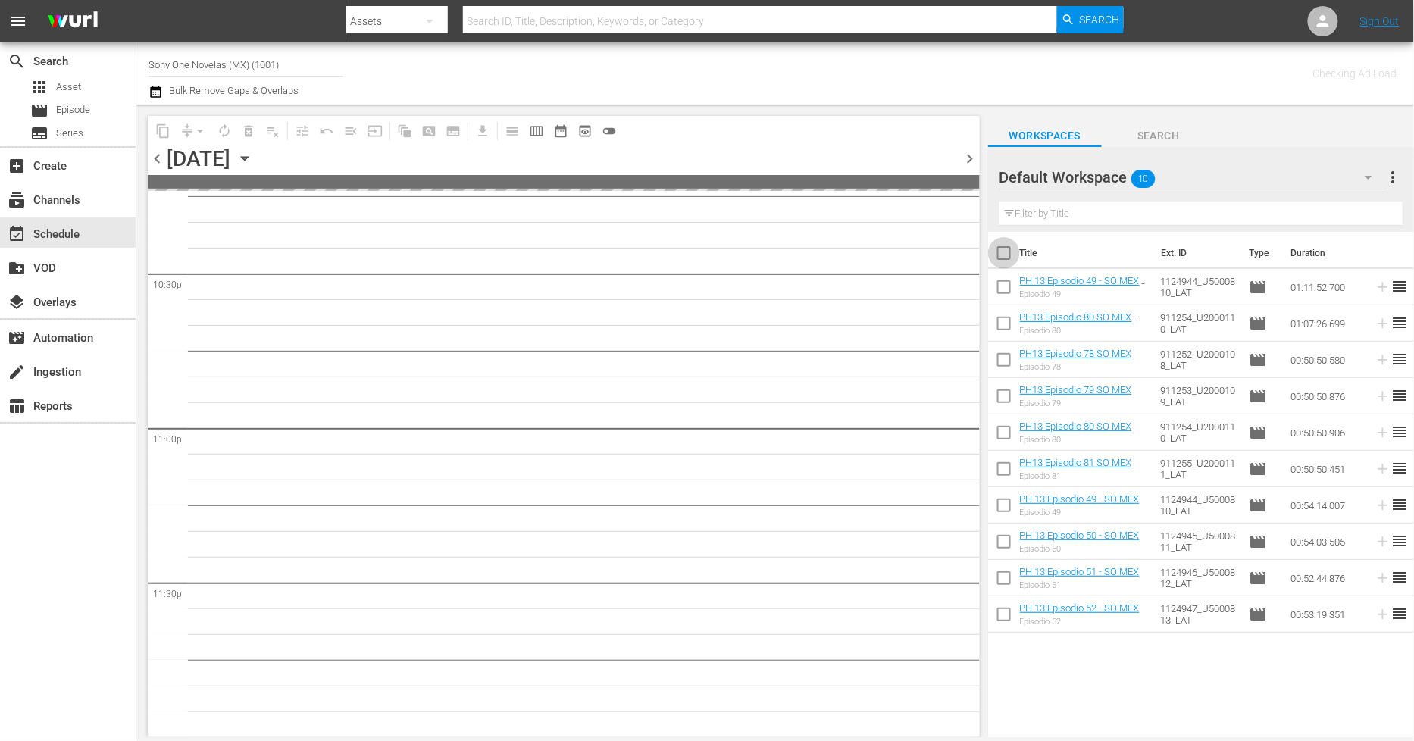
checkbox input "true"
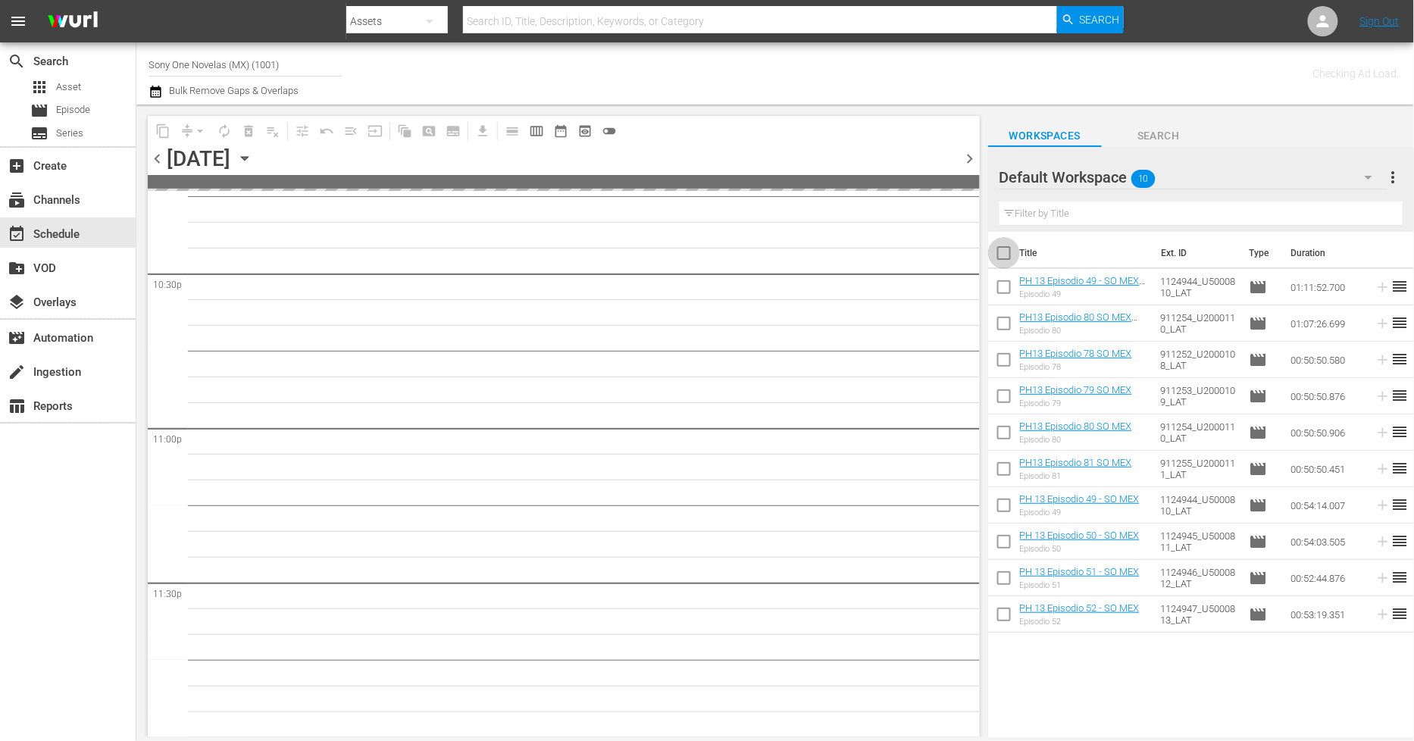
checkbox input "true"
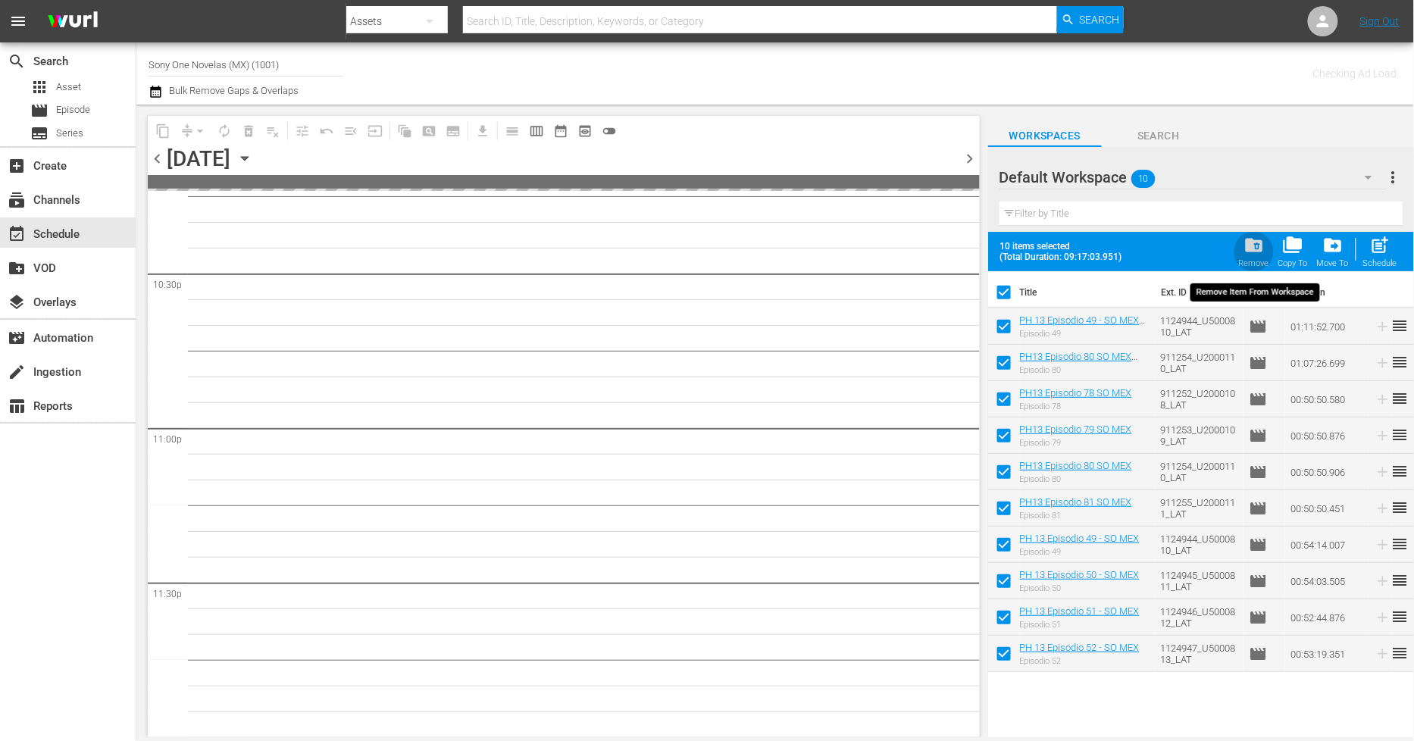
click at [1261, 246] on span "folder_delete" at bounding box center [1254, 245] width 20 height 20
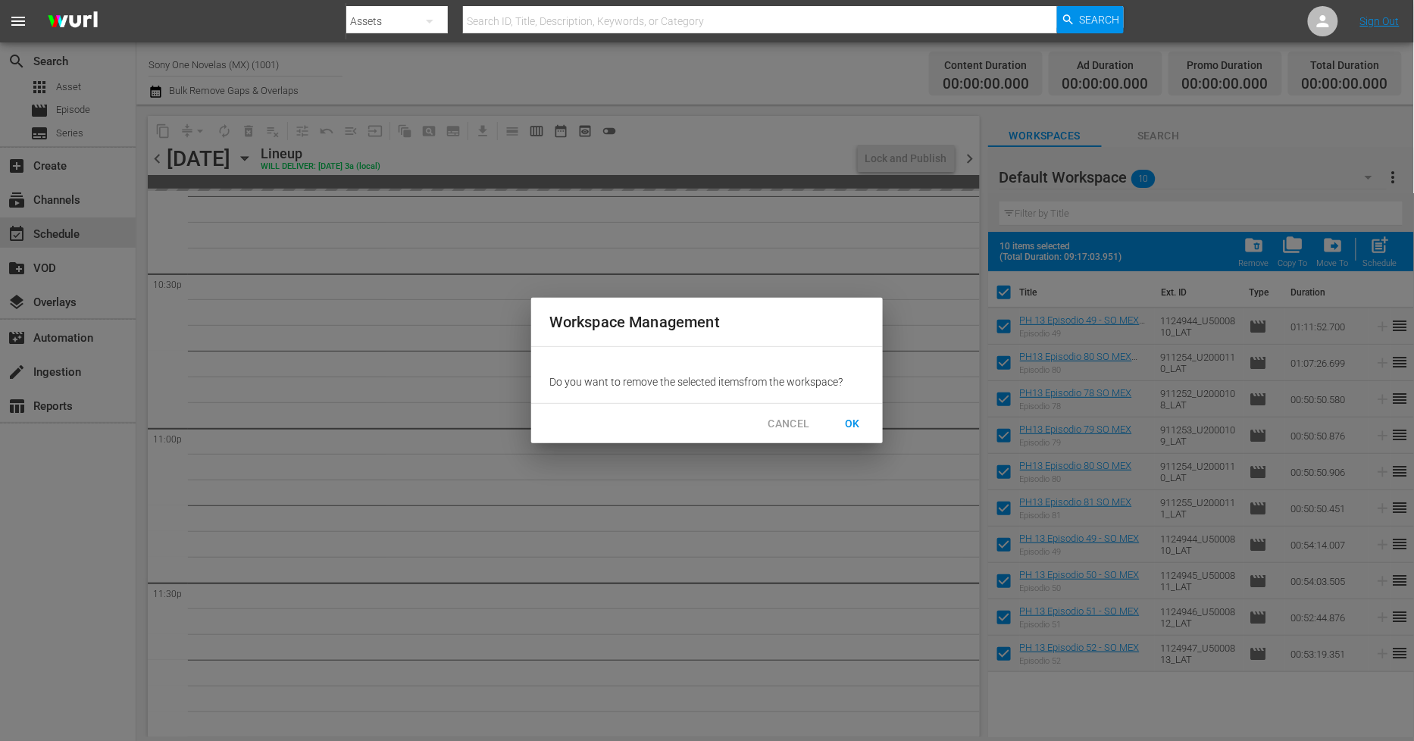
click at [857, 425] on span "OK" at bounding box center [853, 424] width 24 height 19
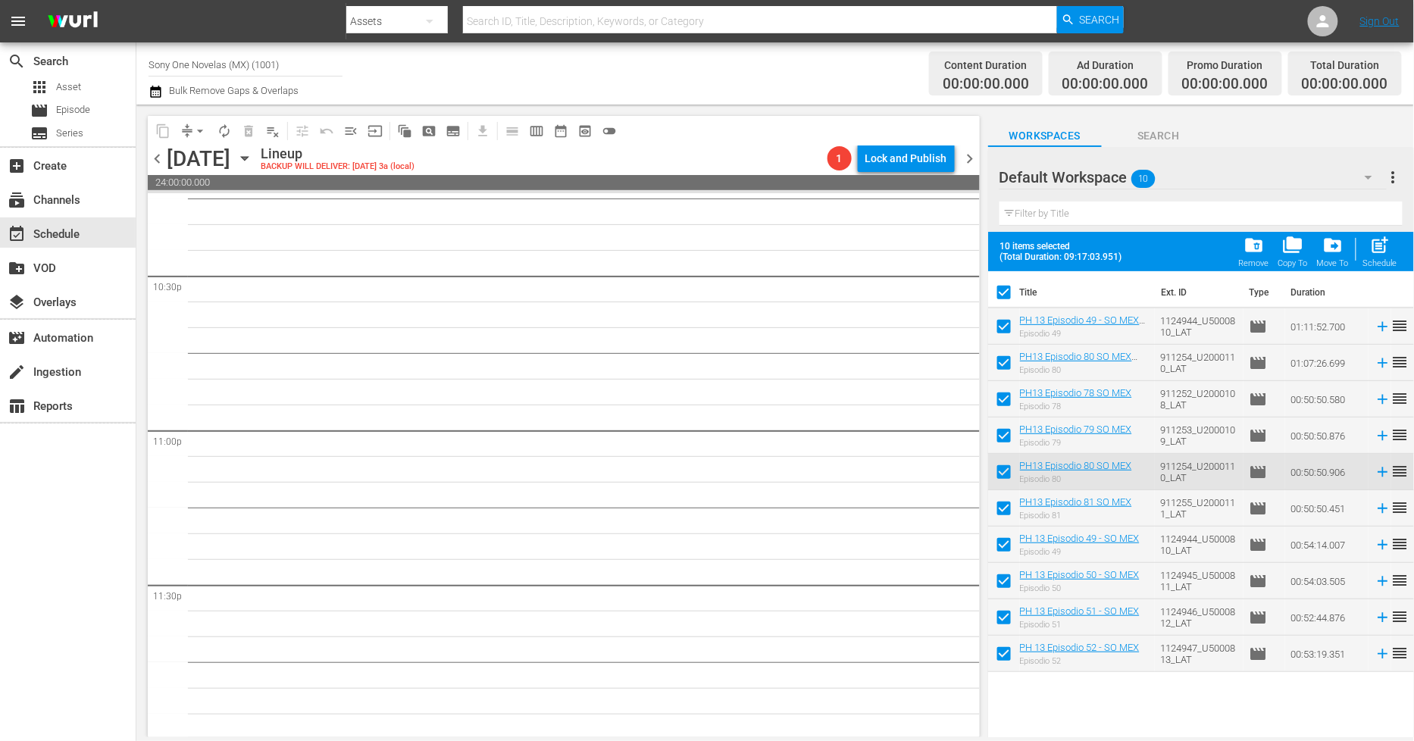
scroll to position [6876, 0]
checkbox input "false"
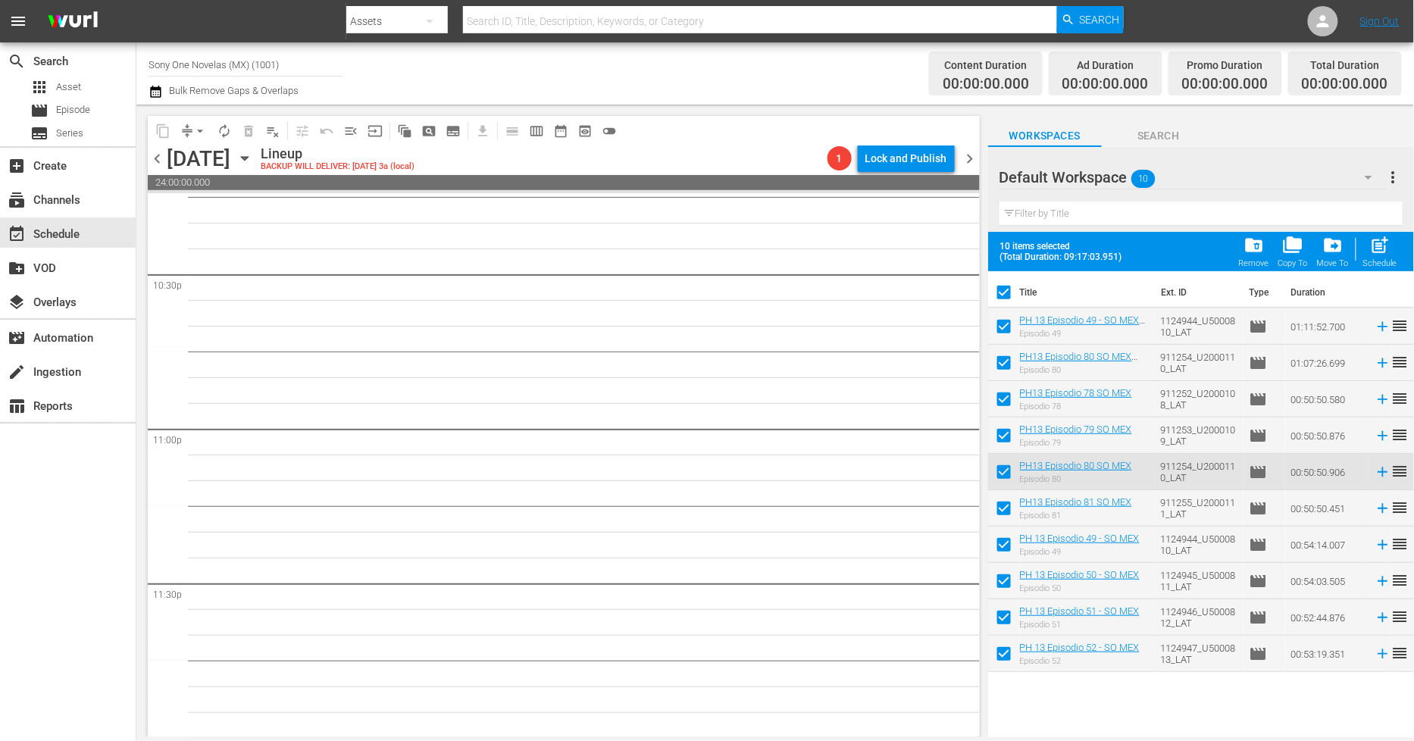
checkbox input "false"
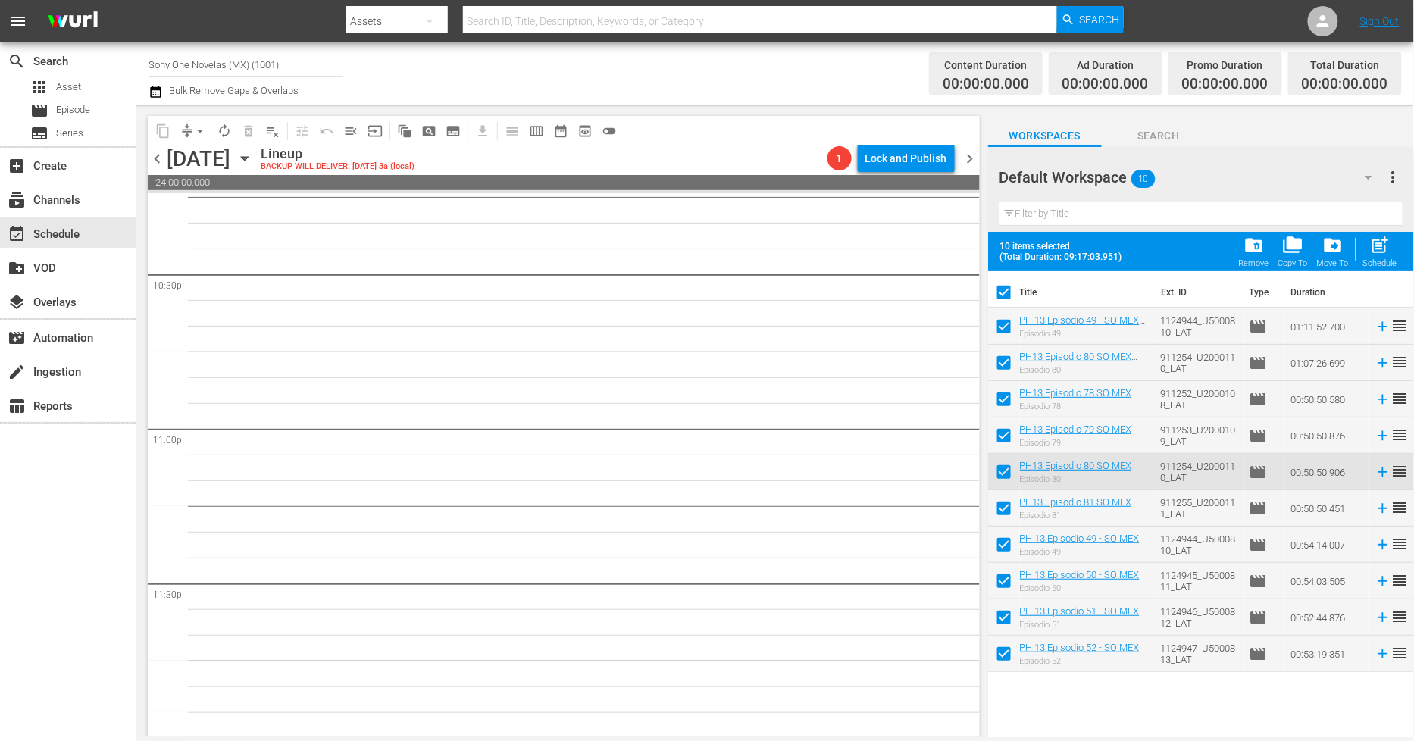
checkbox input "false"
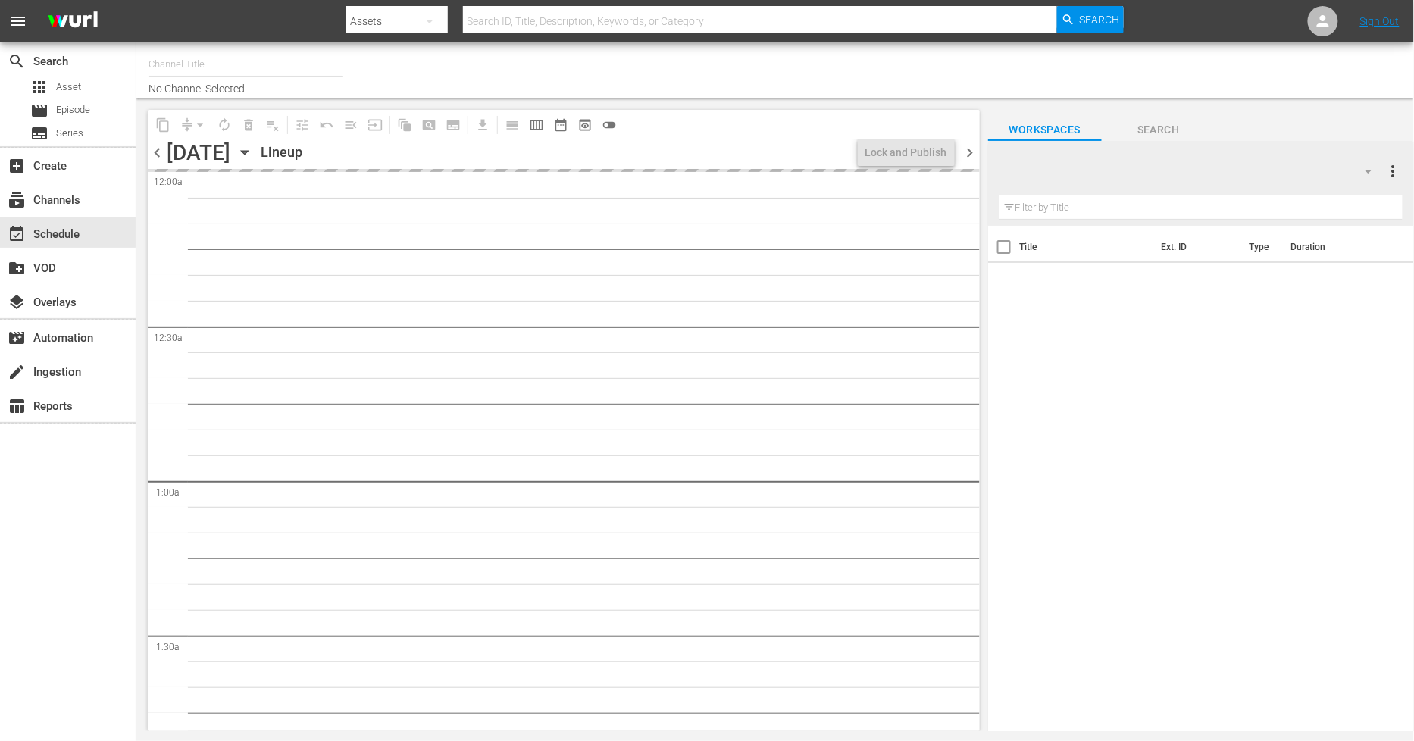
type input "Sony One Novelas (MX) (1001)"
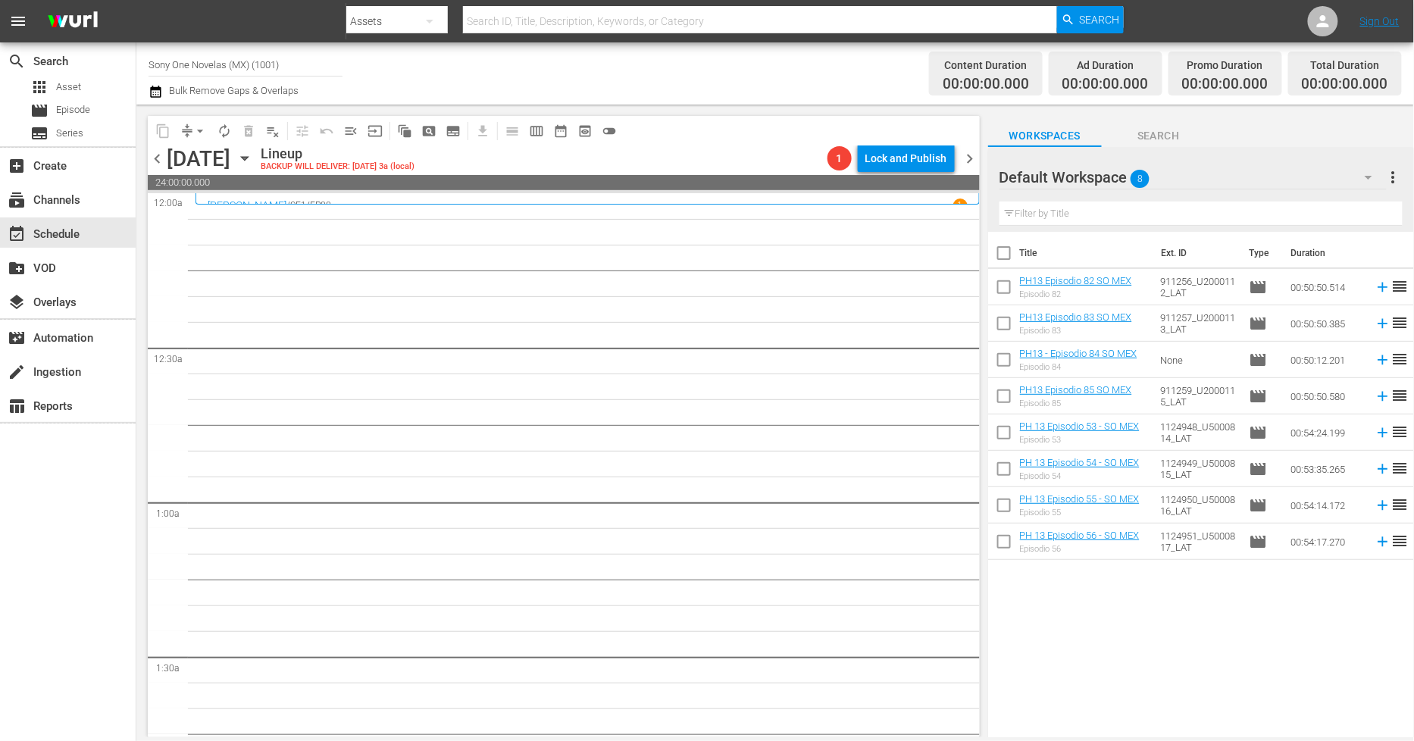
click at [1009, 263] on input "checkbox" at bounding box center [1004, 256] width 32 height 32
checkbox input "true"
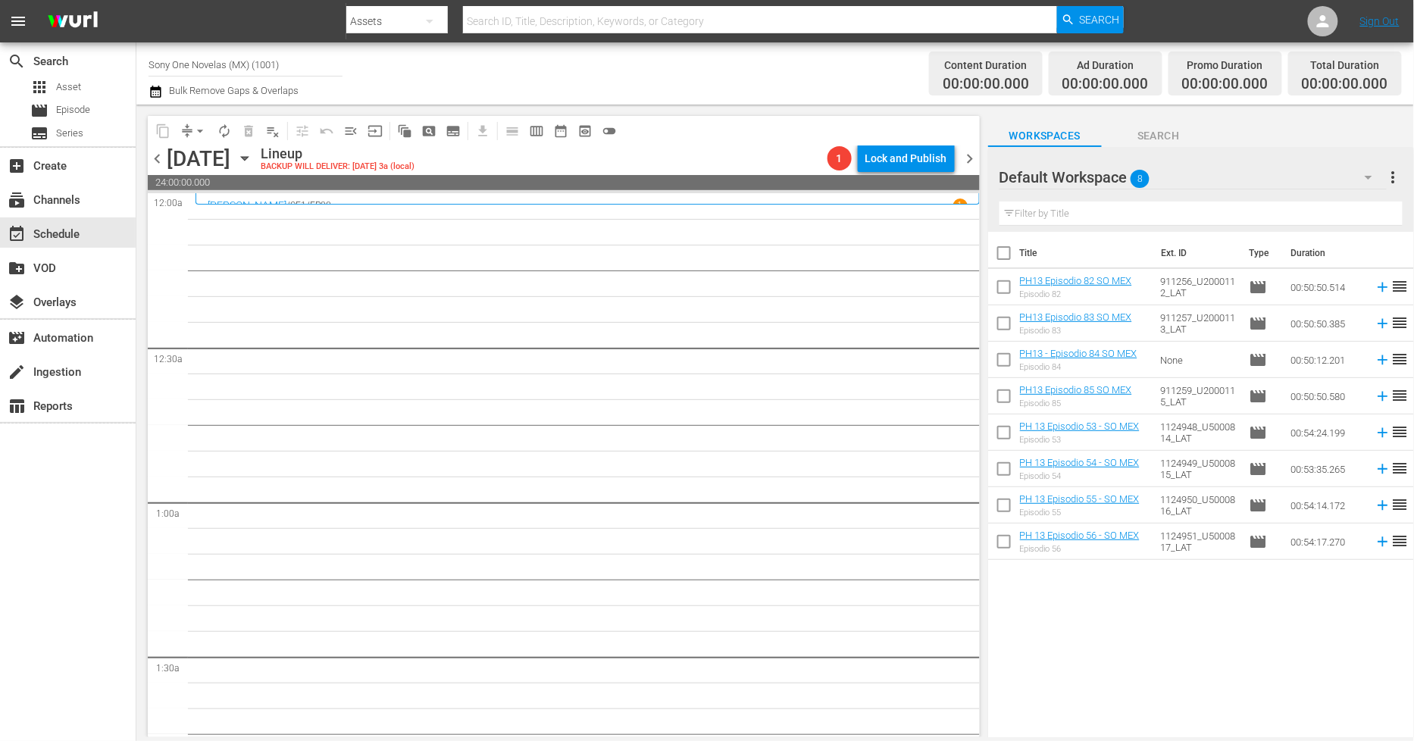
checkbox input "true"
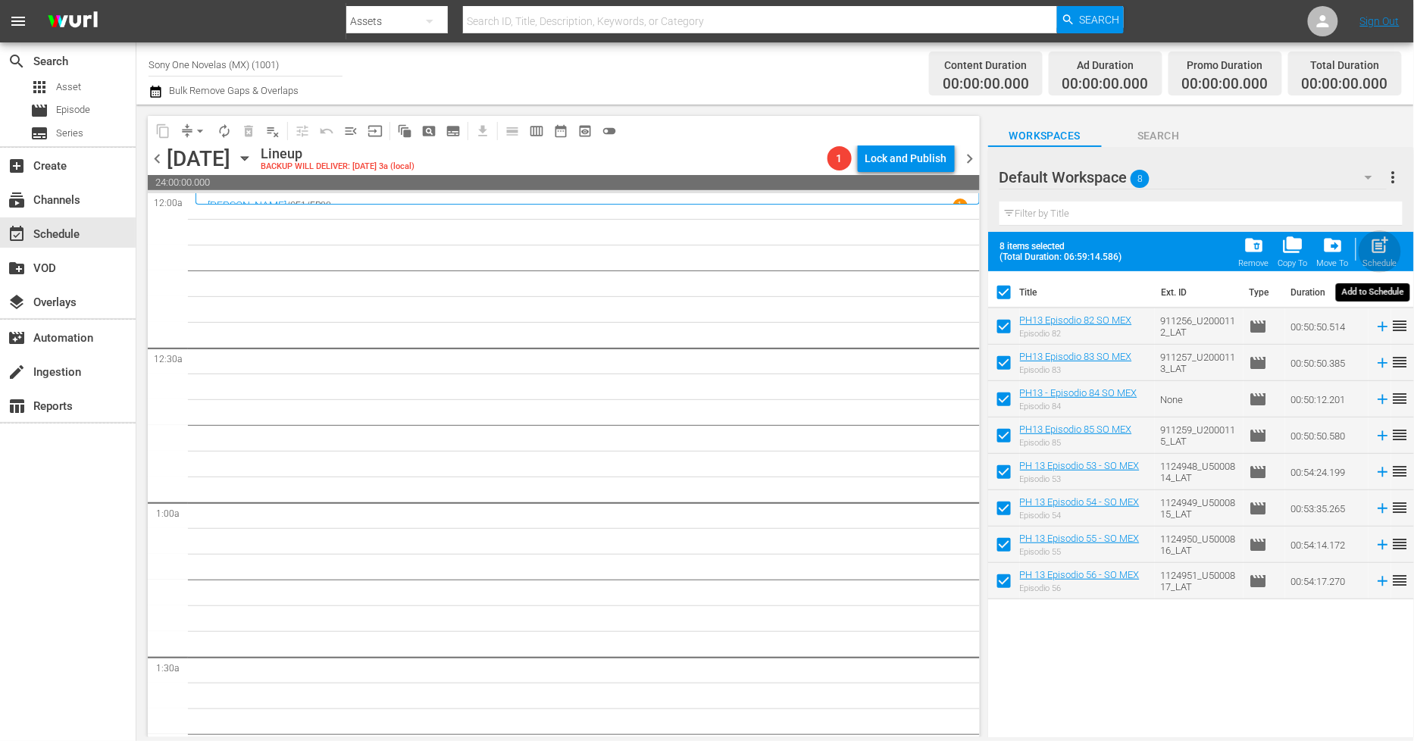
drag, startPoint x: 1389, startPoint y: 258, endPoint x: 1395, endPoint y: 240, distance: 18.9
click at [1388, 258] on div "post_add Schedule" at bounding box center [1380, 251] width 34 height 33
checkbox input "false"
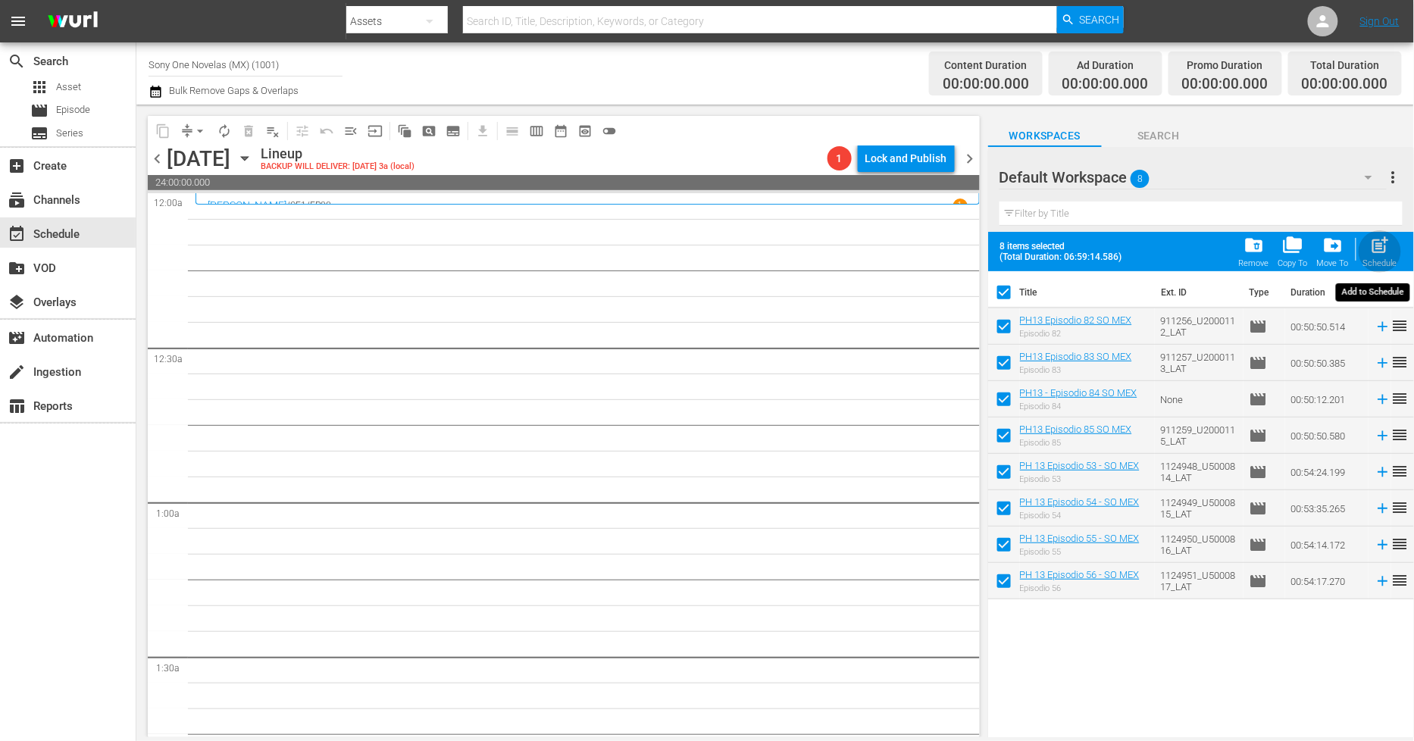
checkbox input "false"
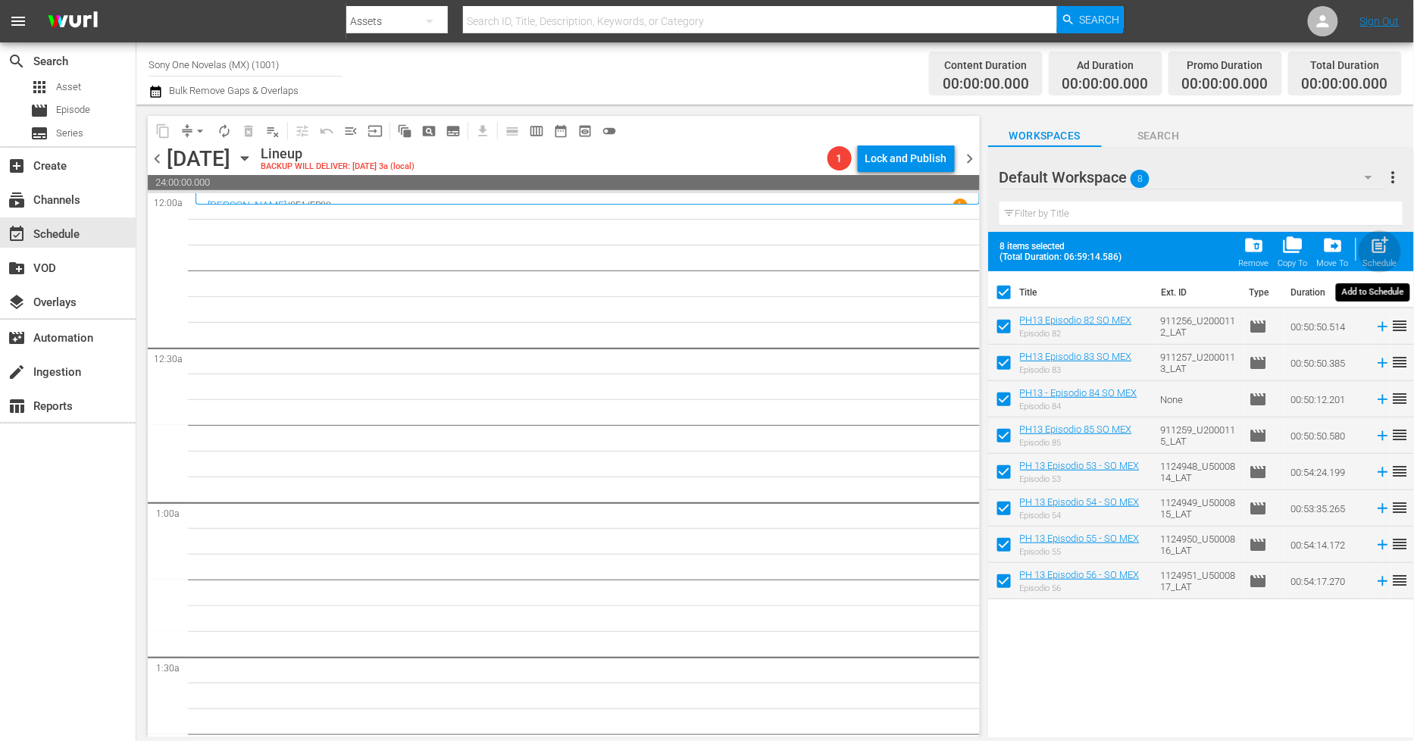
checkbox input "false"
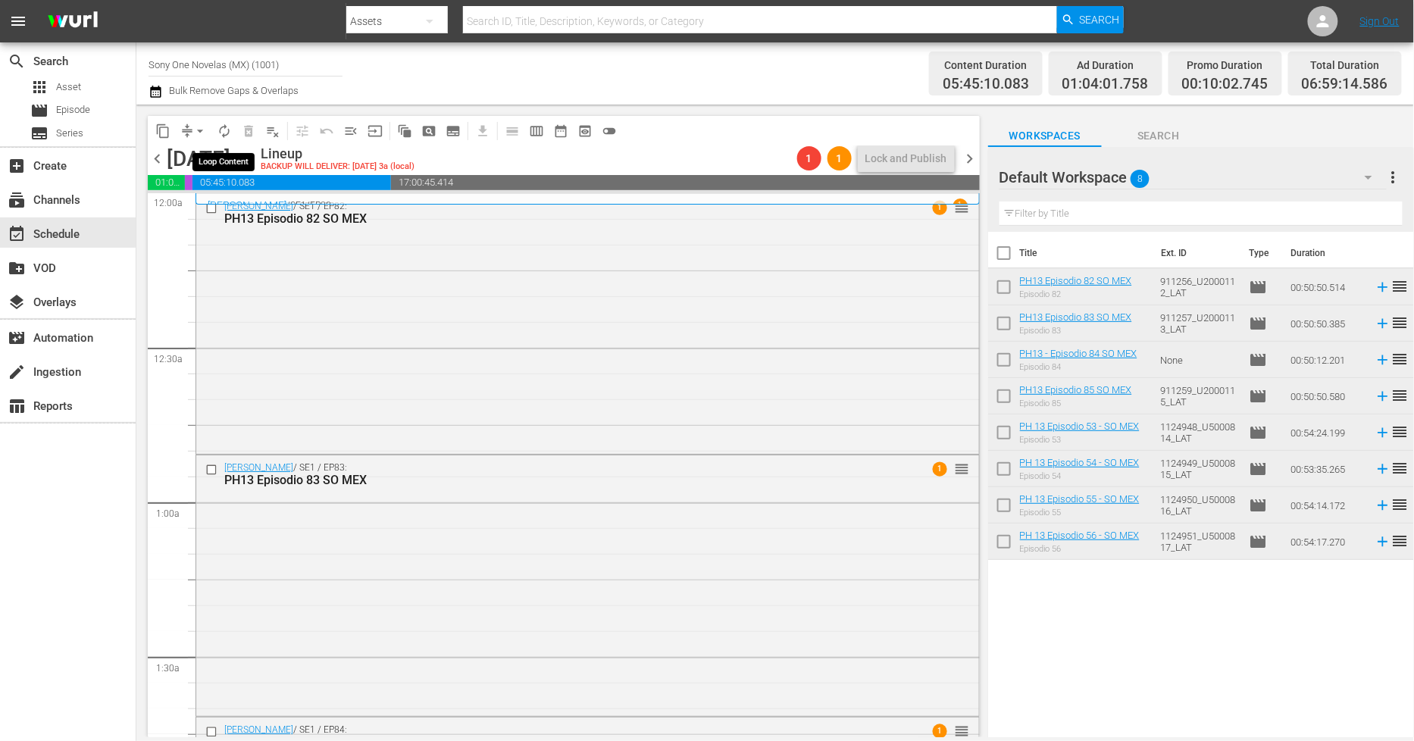
click at [221, 137] on span "autorenew_outlined" at bounding box center [224, 131] width 15 height 15
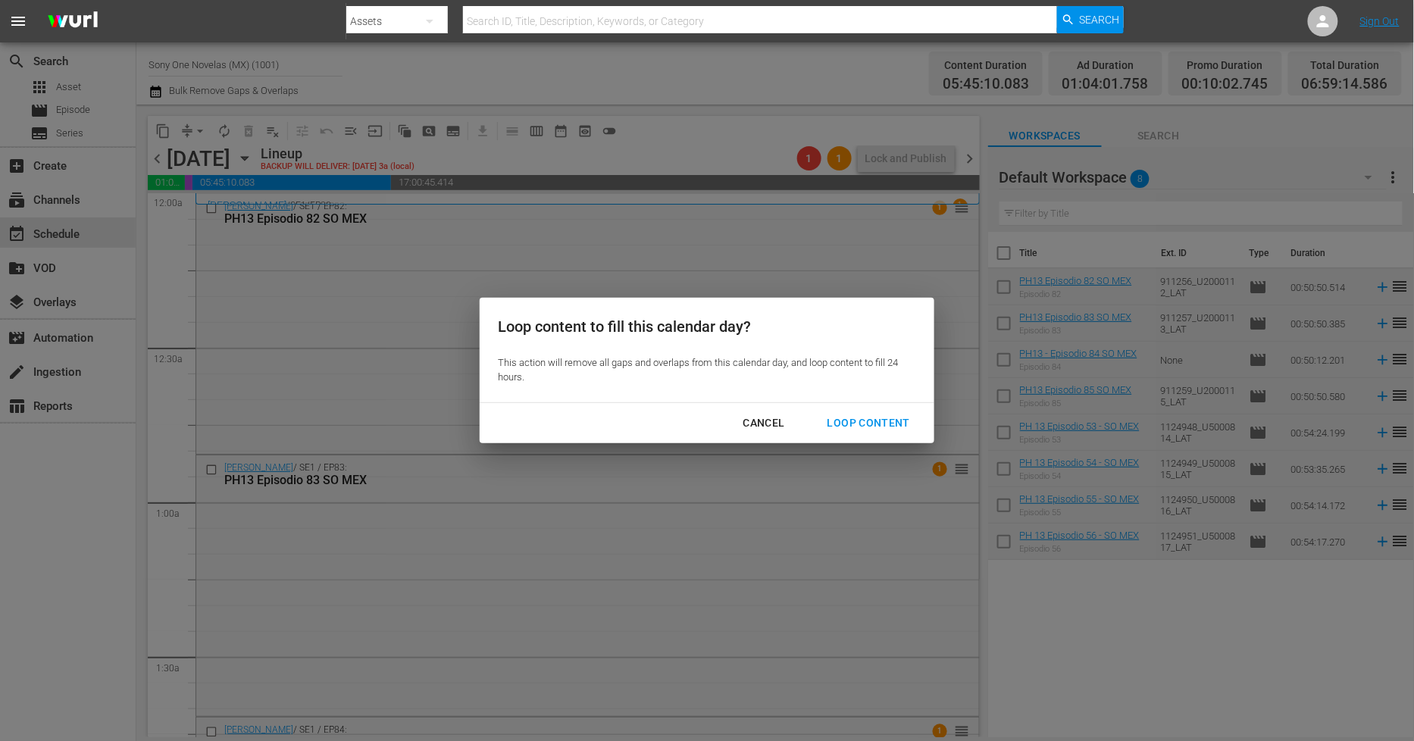
click at [894, 421] on div "Loop Content" at bounding box center [868, 423] width 107 height 19
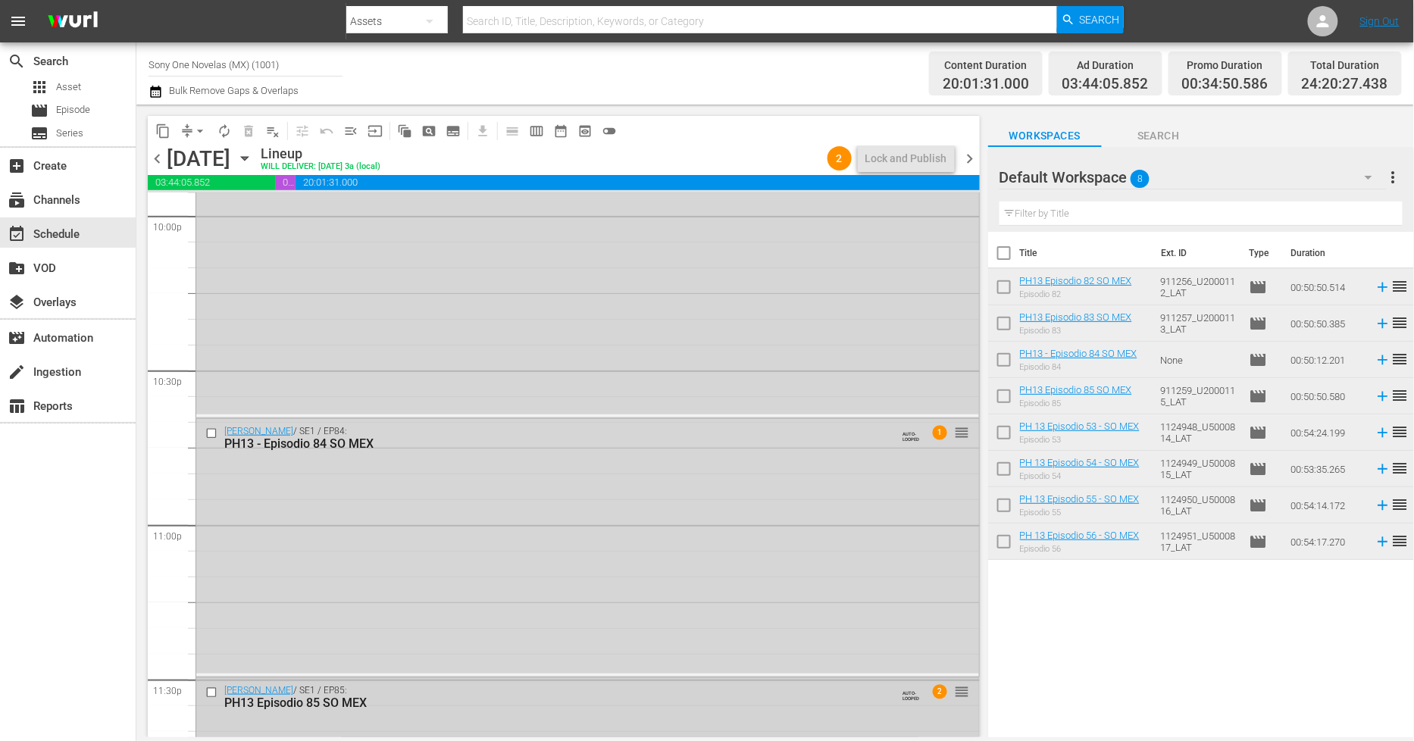
scroll to position [6982, 0]
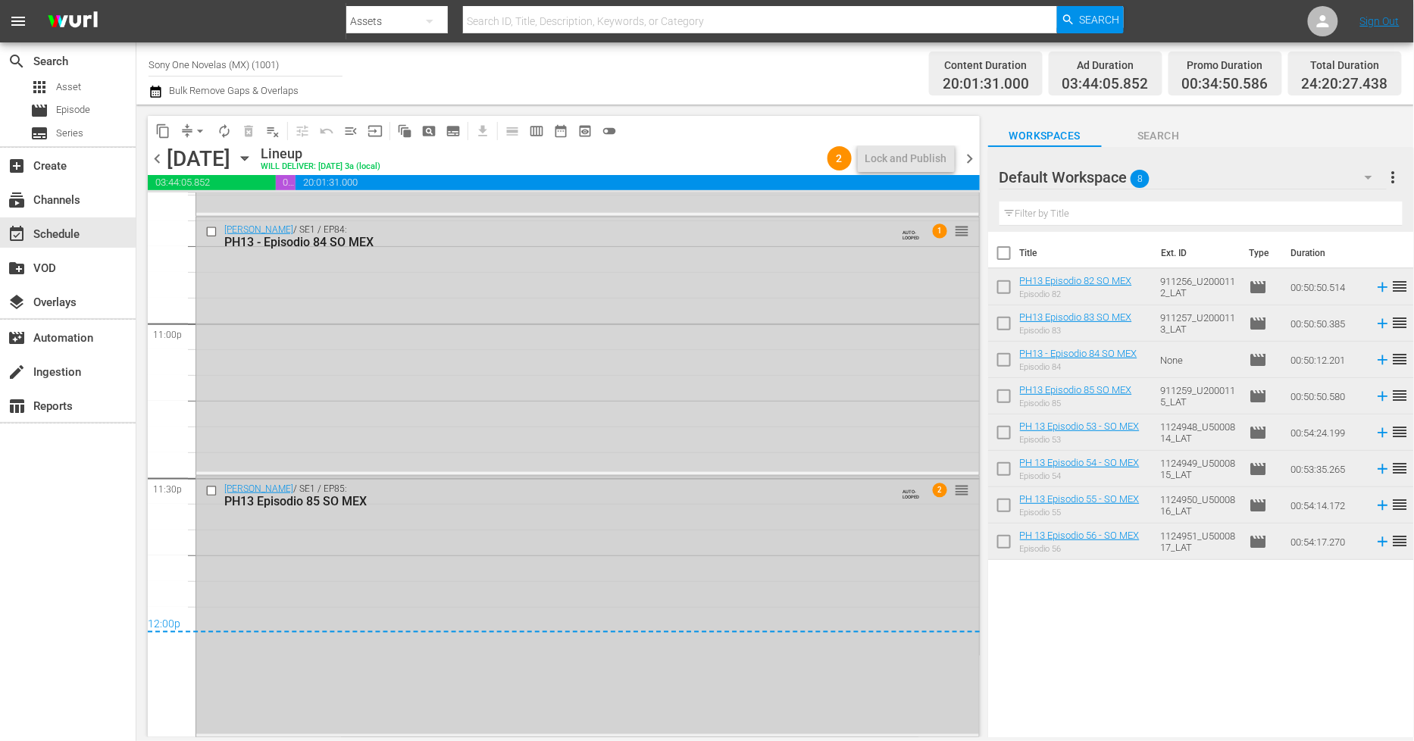
click at [525, 604] on div "[PERSON_NAME] / SE1 / EP85: PH13 Episodio 85 SO MEX AUTO-LOOPED 2 reorder" at bounding box center [587, 606] width 783 height 258
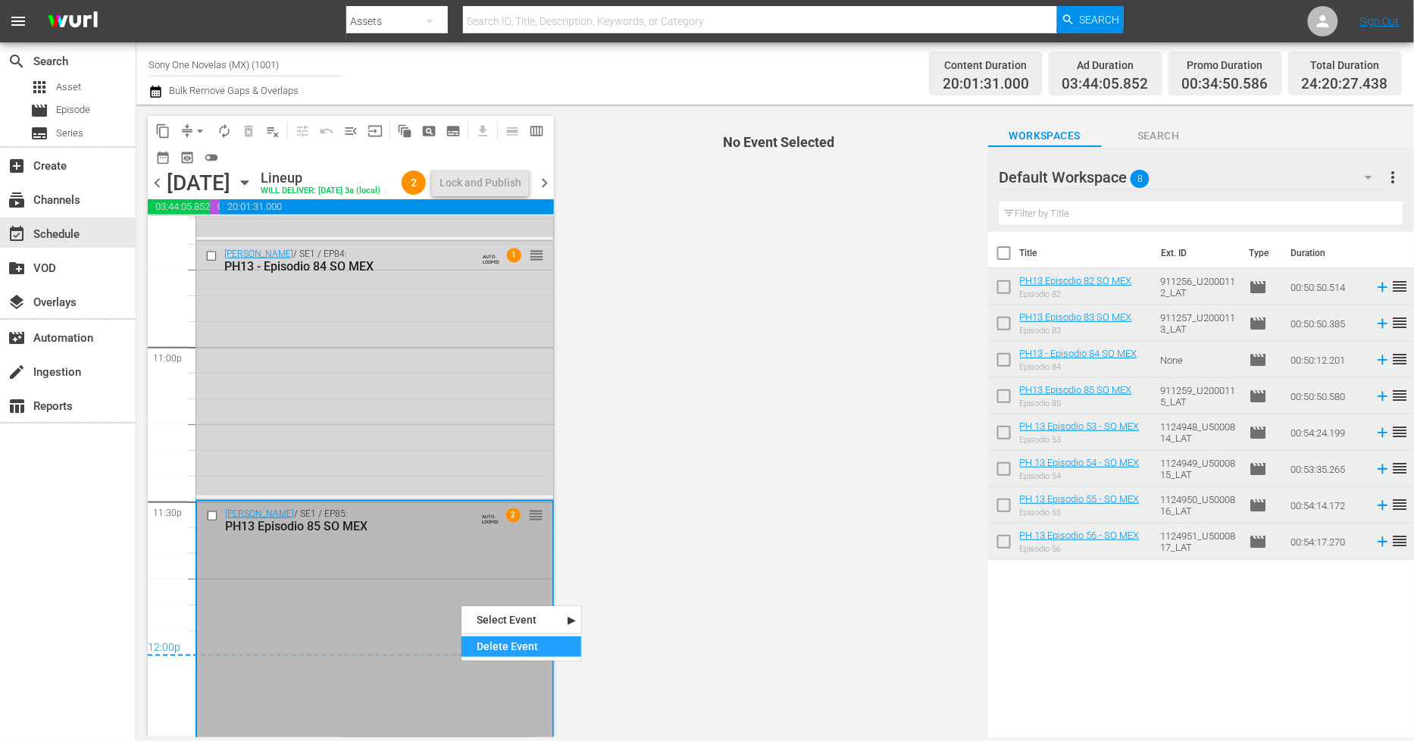
click at [490, 649] on div "Delete Event" at bounding box center [522, 647] width 120 height 20
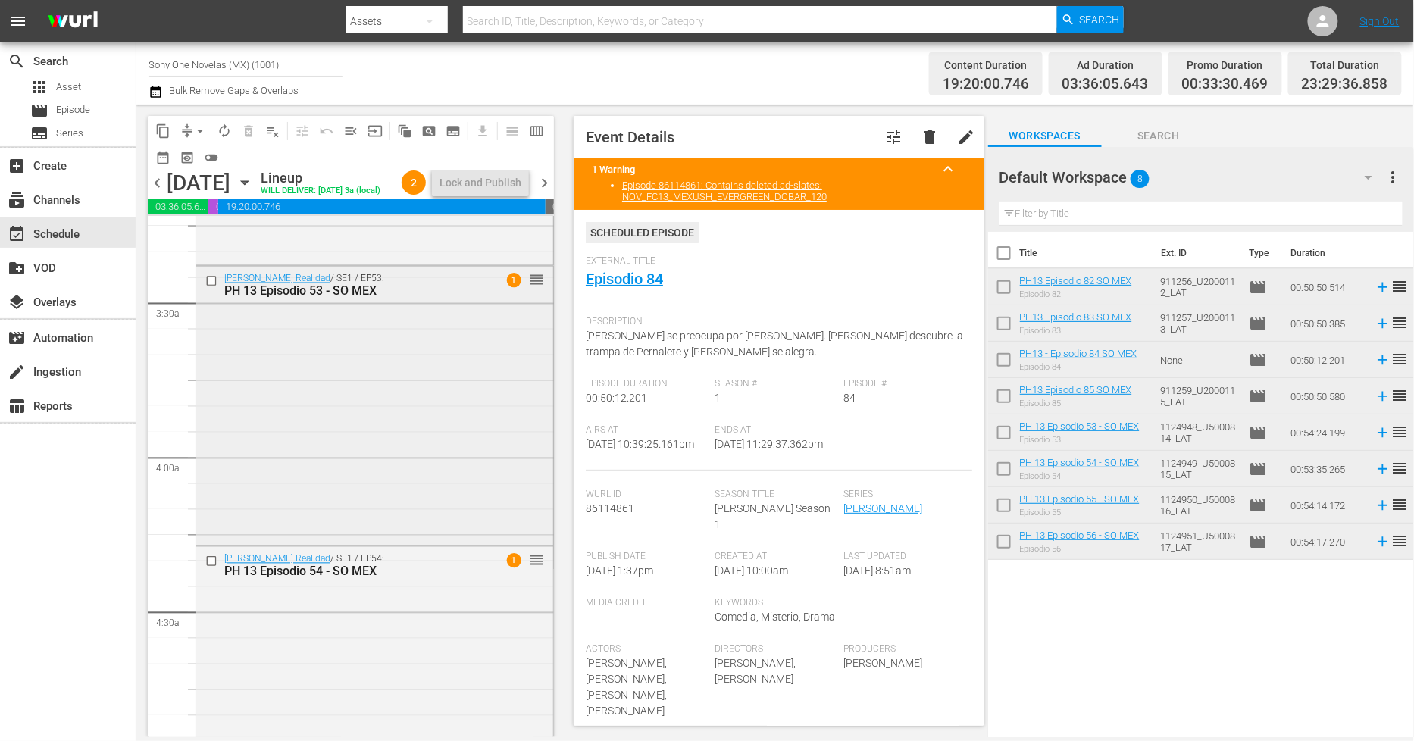
scroll to position [945, 0]
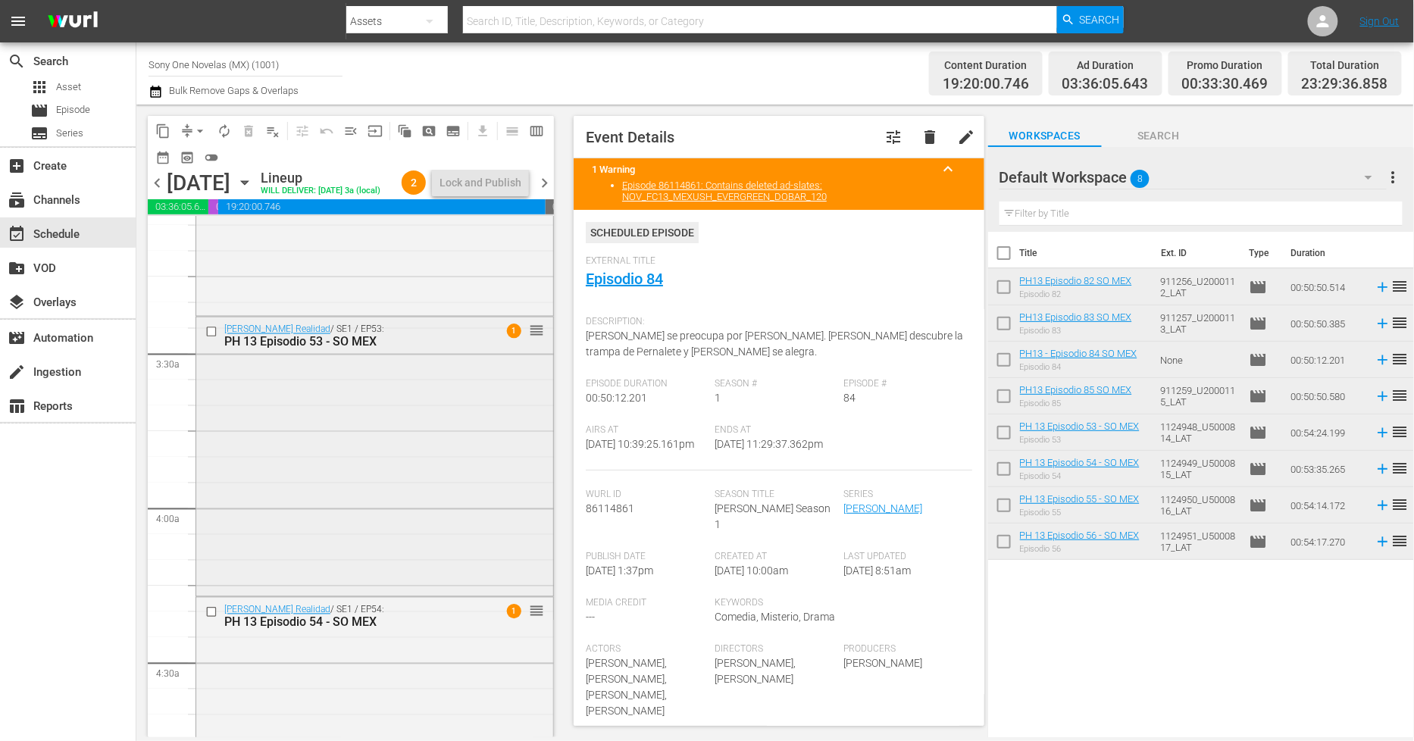
click at [412, 445] on div "[PERSON_NAME] Realidad / SE1 / EP53: PH 13 Episodio 53 - SO MEX 1 reorder" at bounding box center [374, 456] width 357 height 276
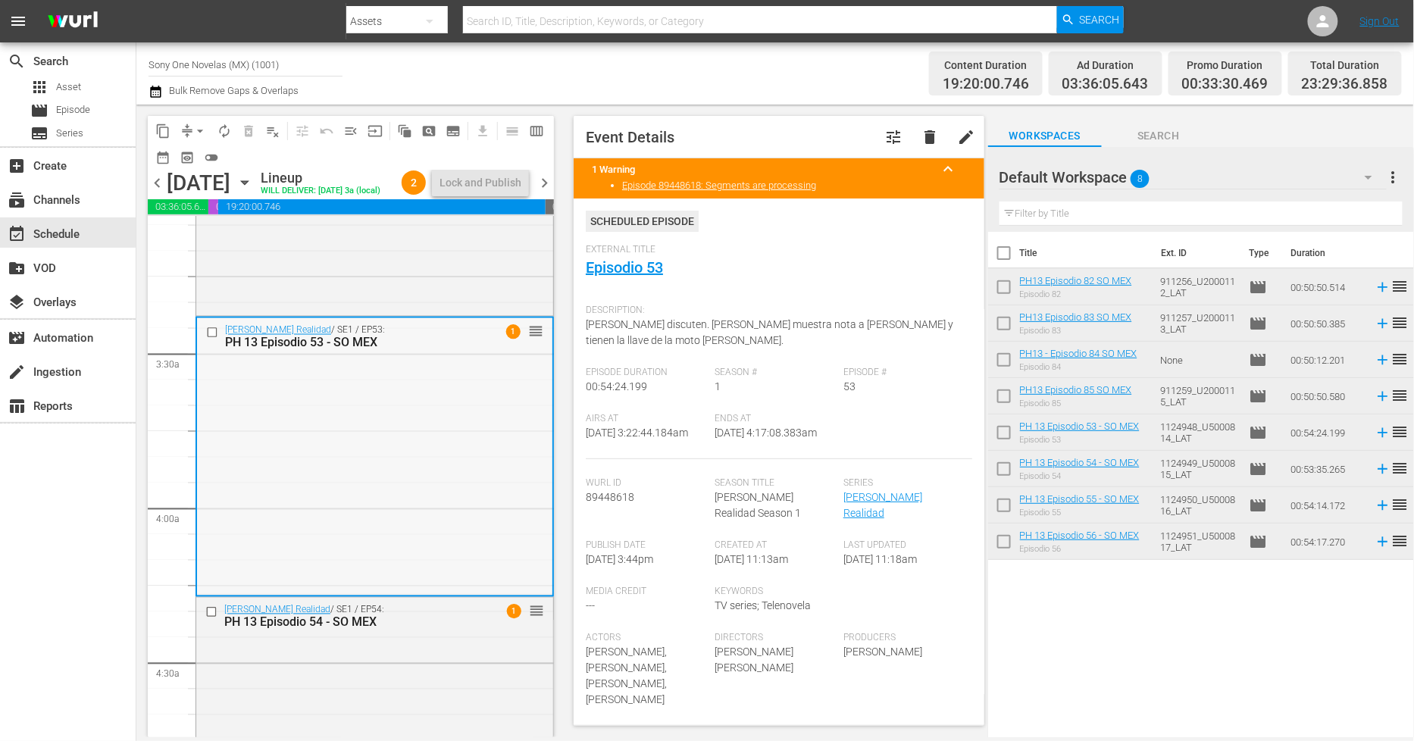
click at [351, 452] on div "Bienvenida Realidad / SE1 / EP53: PH 13 Episodio 53 - SO MEX 1 reorder" at bounding box center [374, 456] width 355 height 276
click at [209, 340] on input "checkbox" at bounding box center [214, 333] width 16 height 13
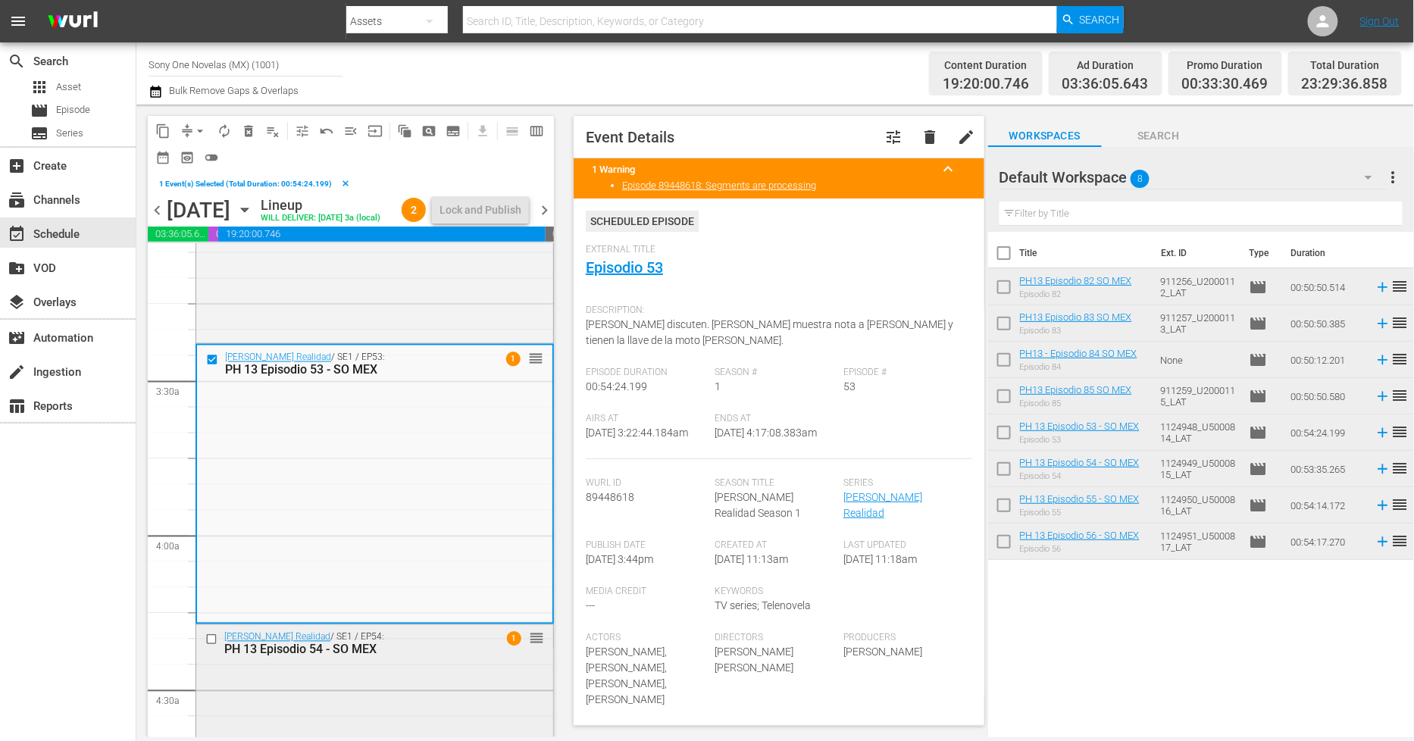
click at [209, 646] on input "checkbox" at bounding box center [213, 640] width 16 height 13
click at [369, 614] on div "Delete Event" at bounding box center [402, 605] width 120 height 20
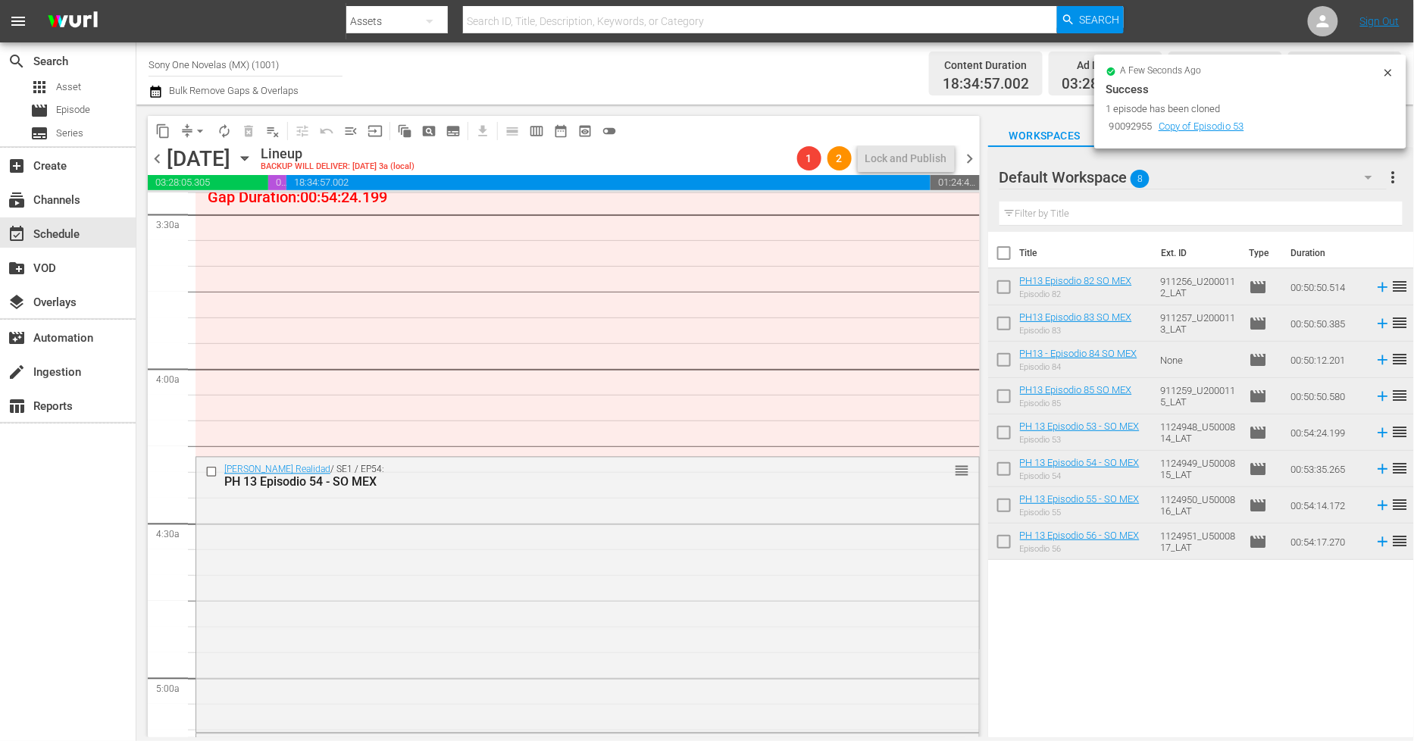
scroll to position [1114, 0]
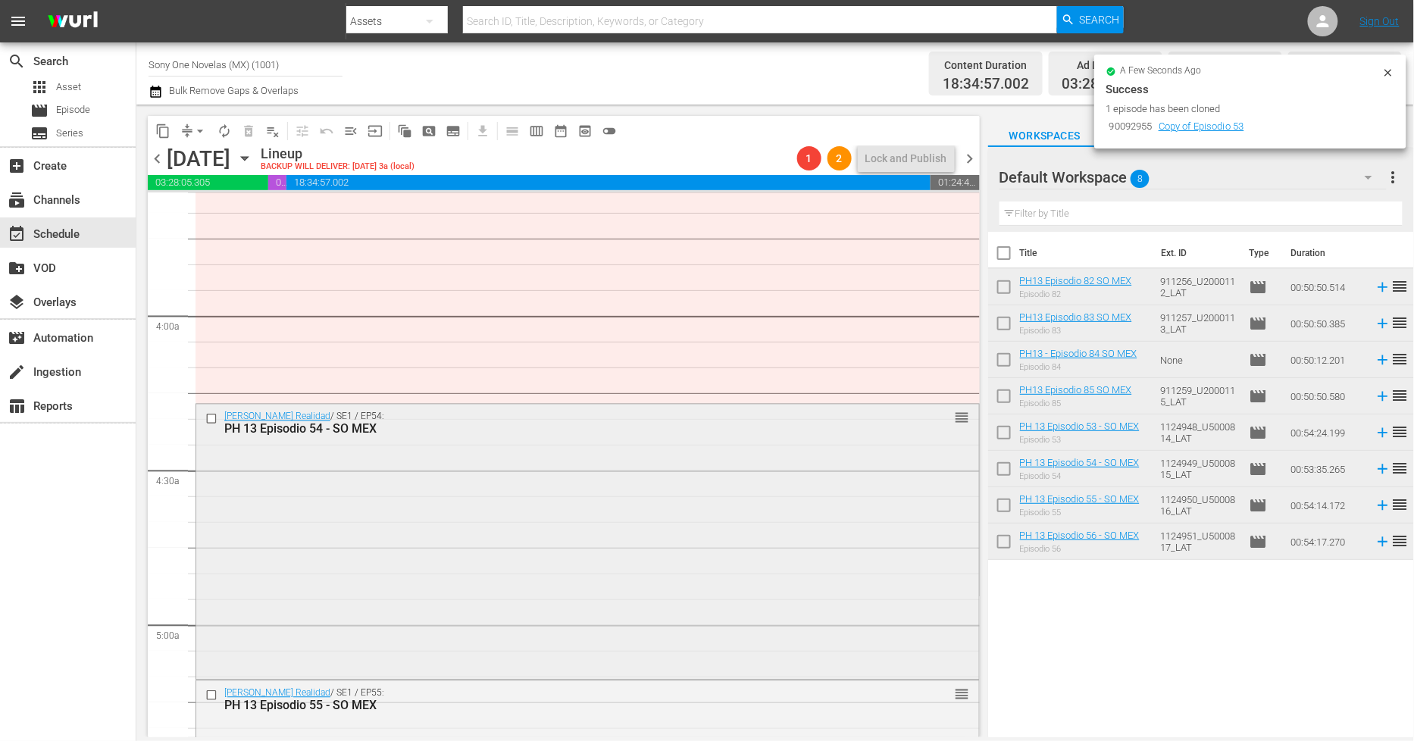
click at [283, 440] on div "Bienvenida Realidad / SE1 / EP54: PH 13 Episodio 54 - SO MEX reorder" at bounding box center [587, 423] width 783 height 37
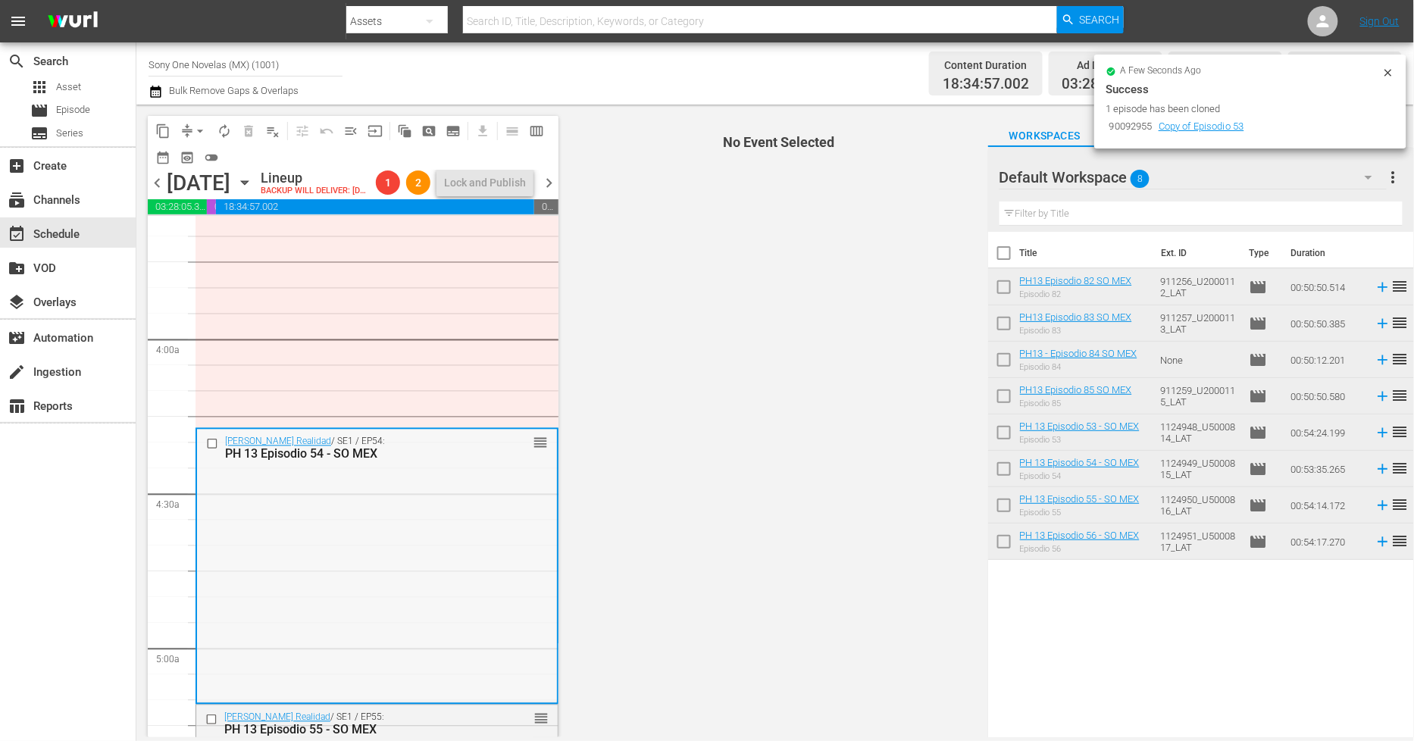
click at [356, 564] on div "Bienvenida Realidad / SE1 / EP54: PH 13 Episodio 54 - SO MEX reorder" at bounding box center [377, 565] width 360 height 271
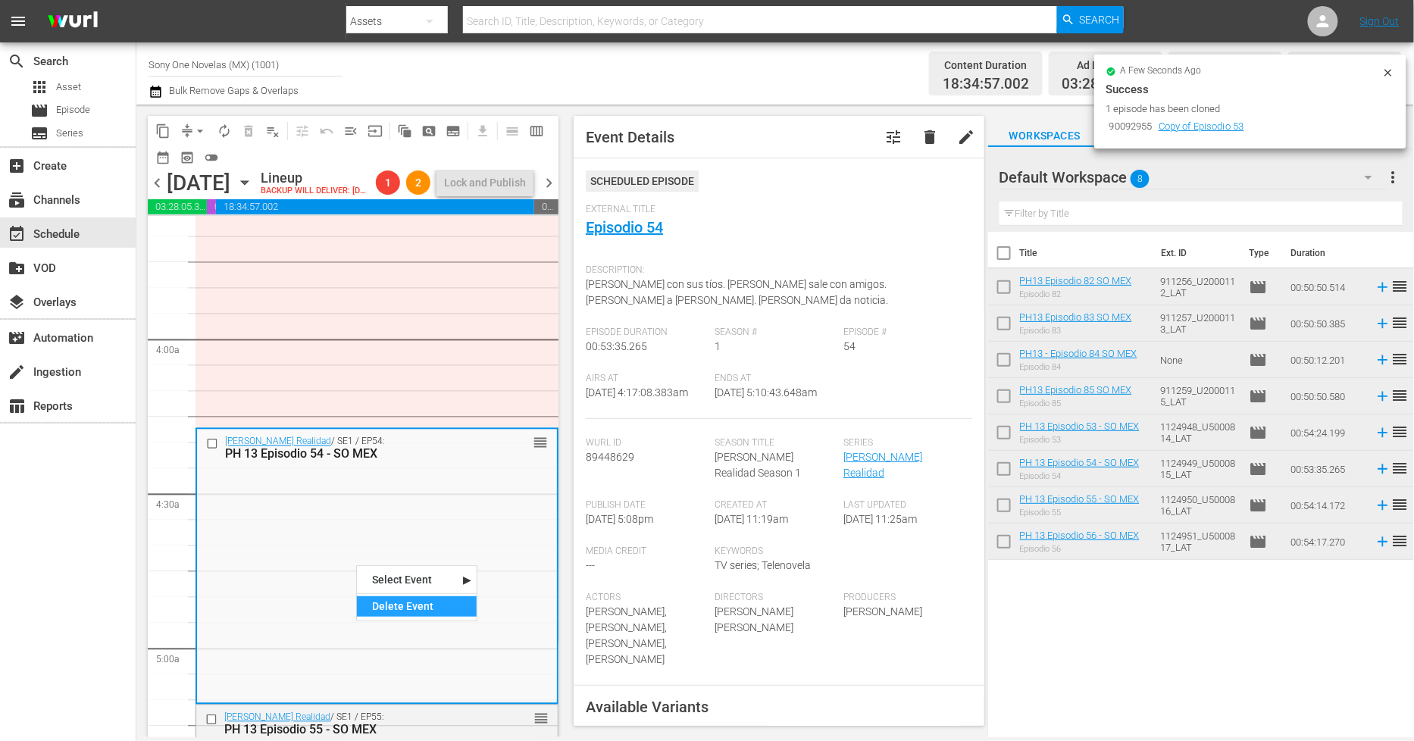
click at [447, 611] on div "Delete Event" at bounding box center [417, 606] width 120 height 20
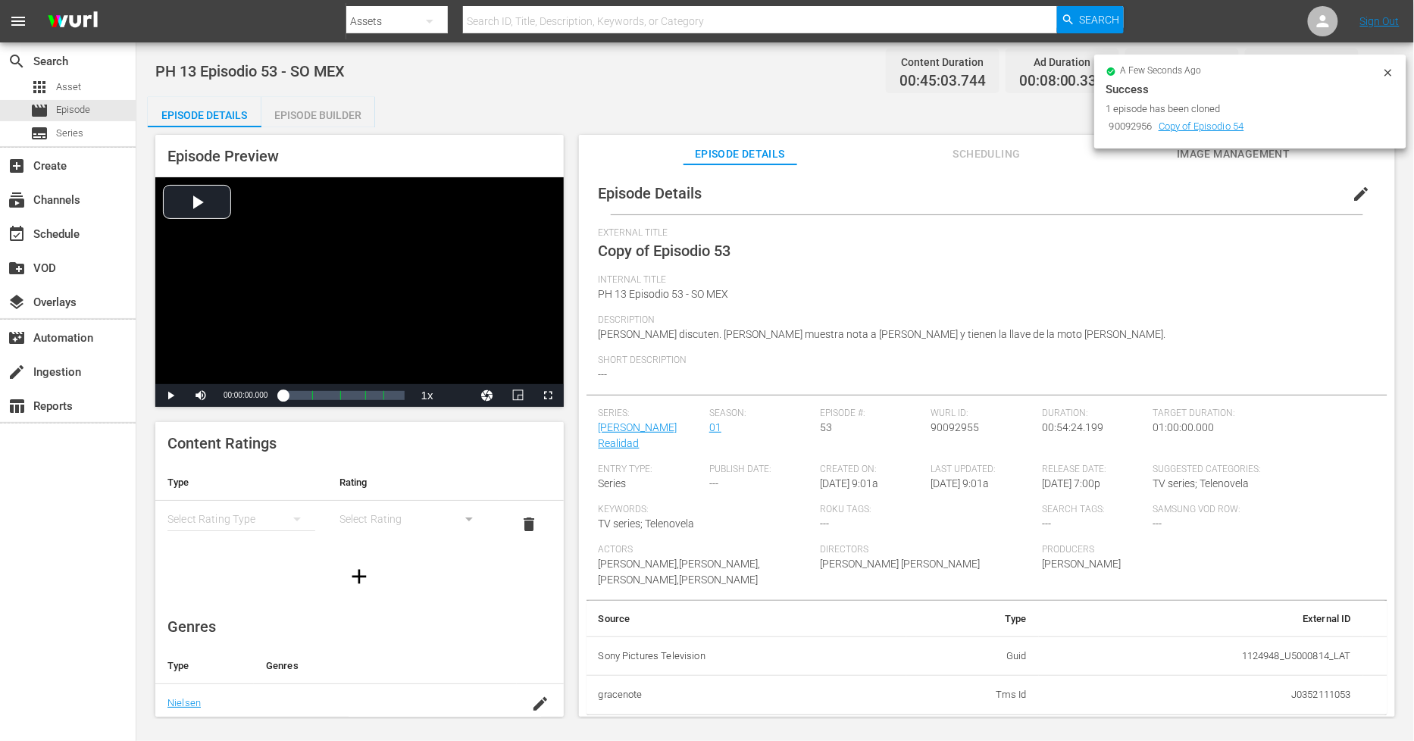
click at [1273, 193] on span "edit" at bounding box center [1362, 194] width 18 height 18
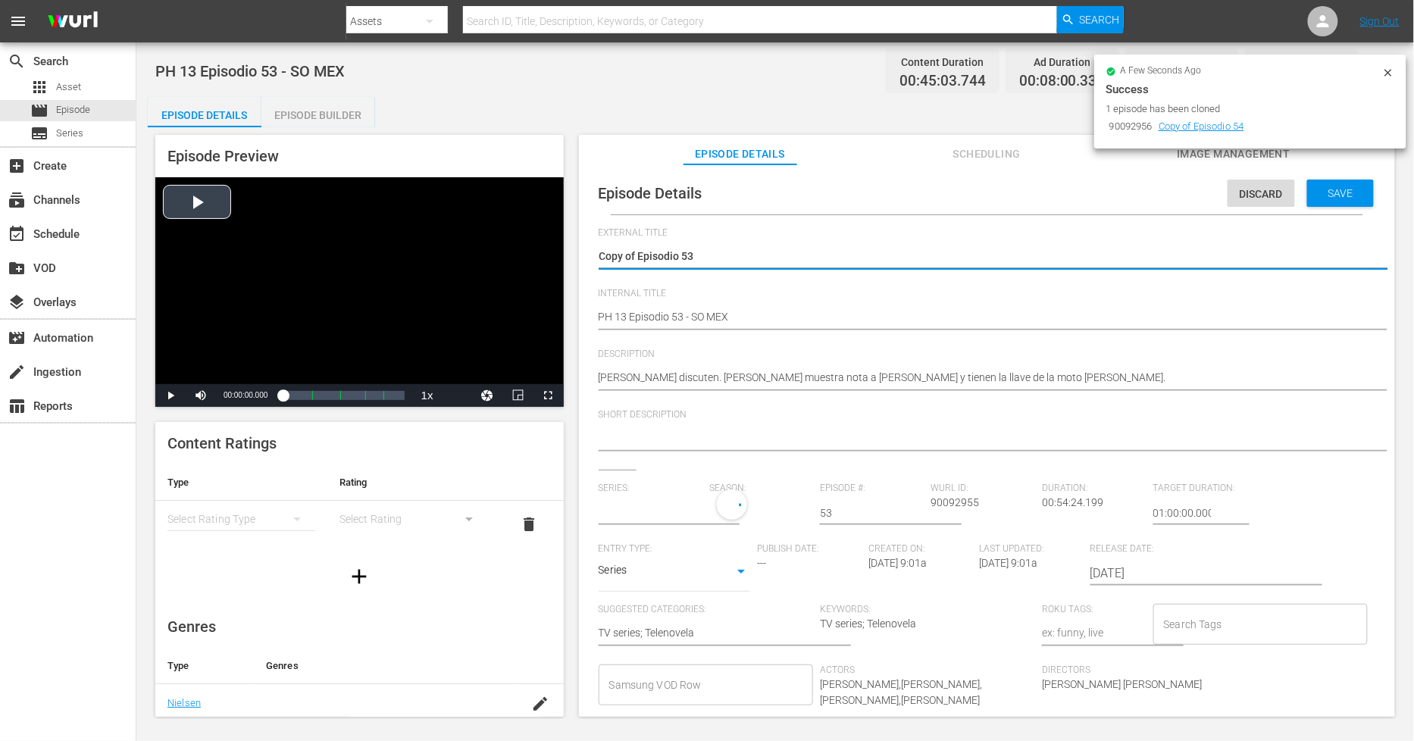
drag, startPoint x: 640, startPoint y: 252, endPoint x: 320, endPoint y: 226, distance: 320.9
click at [324, 230] on div "Episode Preview Video Player is loading. Play Video Play Mute Current Time 00:0…" at bounding box center [775, 428] width 1255 height 602
type textarea "Episodio 53"
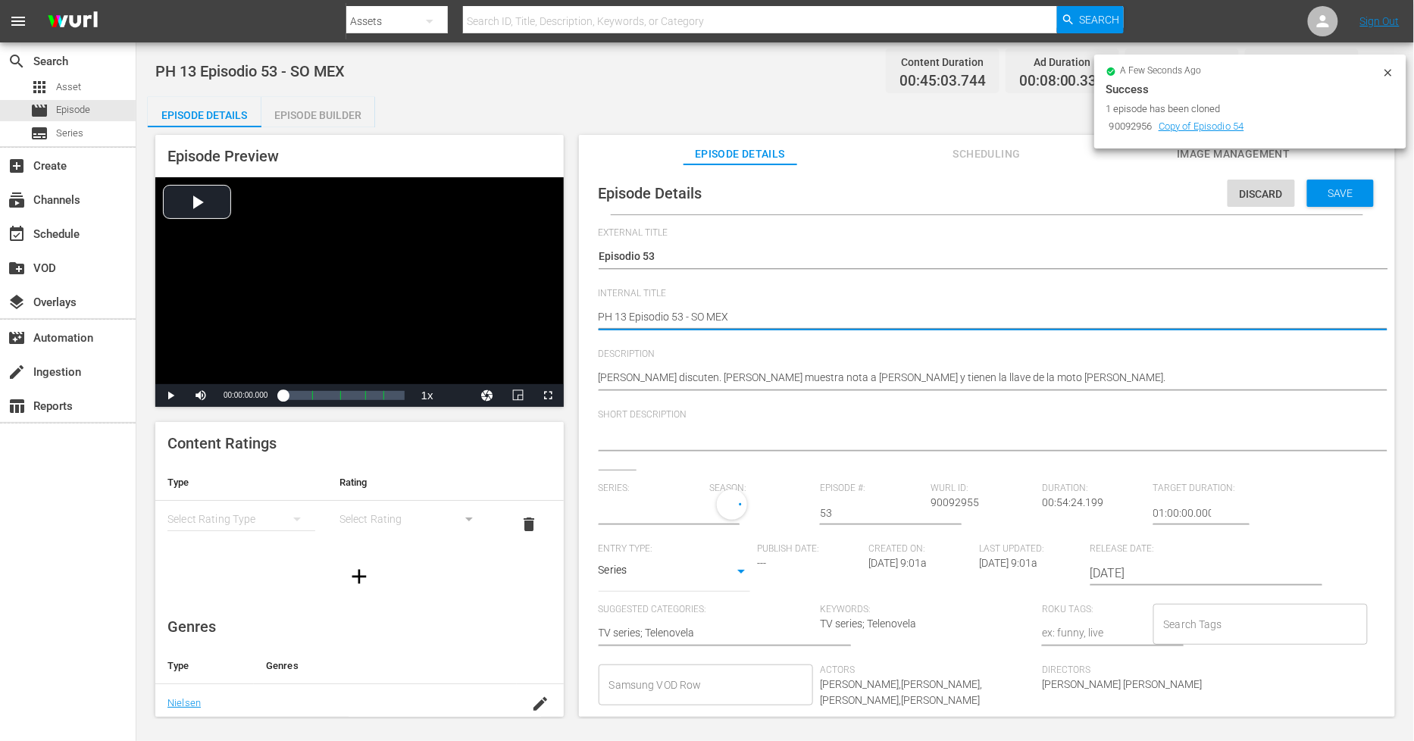
type textarea "PH 13 Episodio 53 - SO MEX"
type textarea "PH 13 Episodio 53 - SO MEX D"
type textarea "PH 13 Episodio 53 - SO MEX DU"
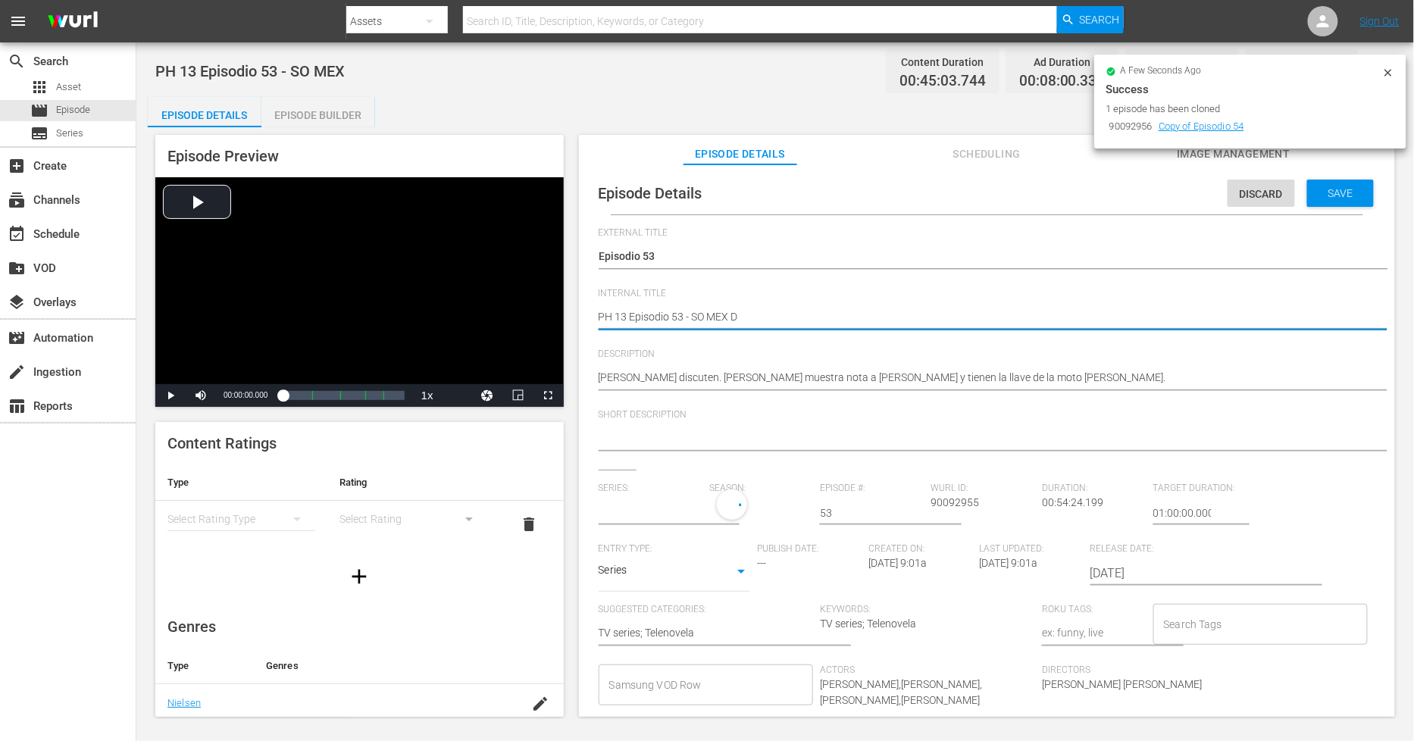
type textarea "PH 13 Episodio 53 - SO MEX DU"
type textarea "PH 13 Episodio 53 - SO MEX DUP"
type textarea "PH 13 Episodio 53 - SO MEX DUP1"
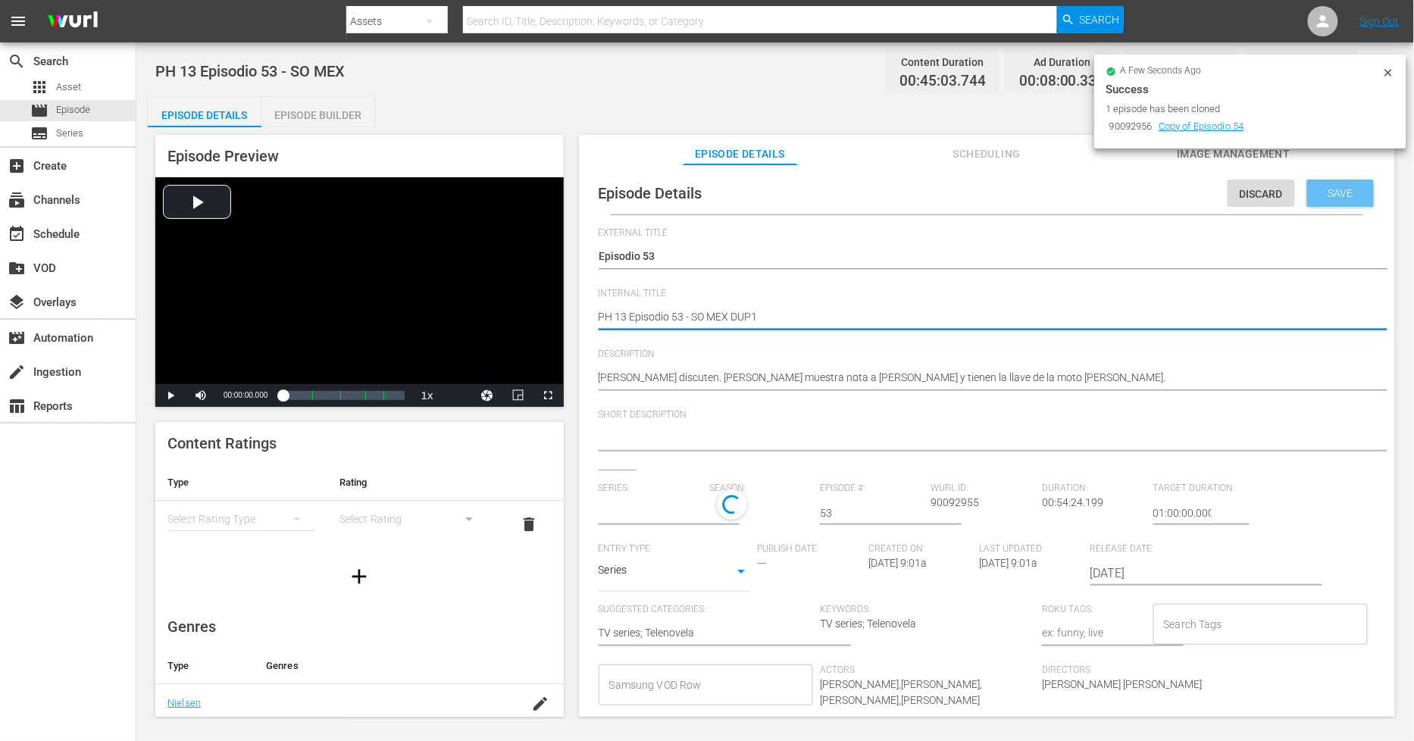
click at [1273, 199] on div "Save" at bounding box center [1340, 193] width 67 height 27
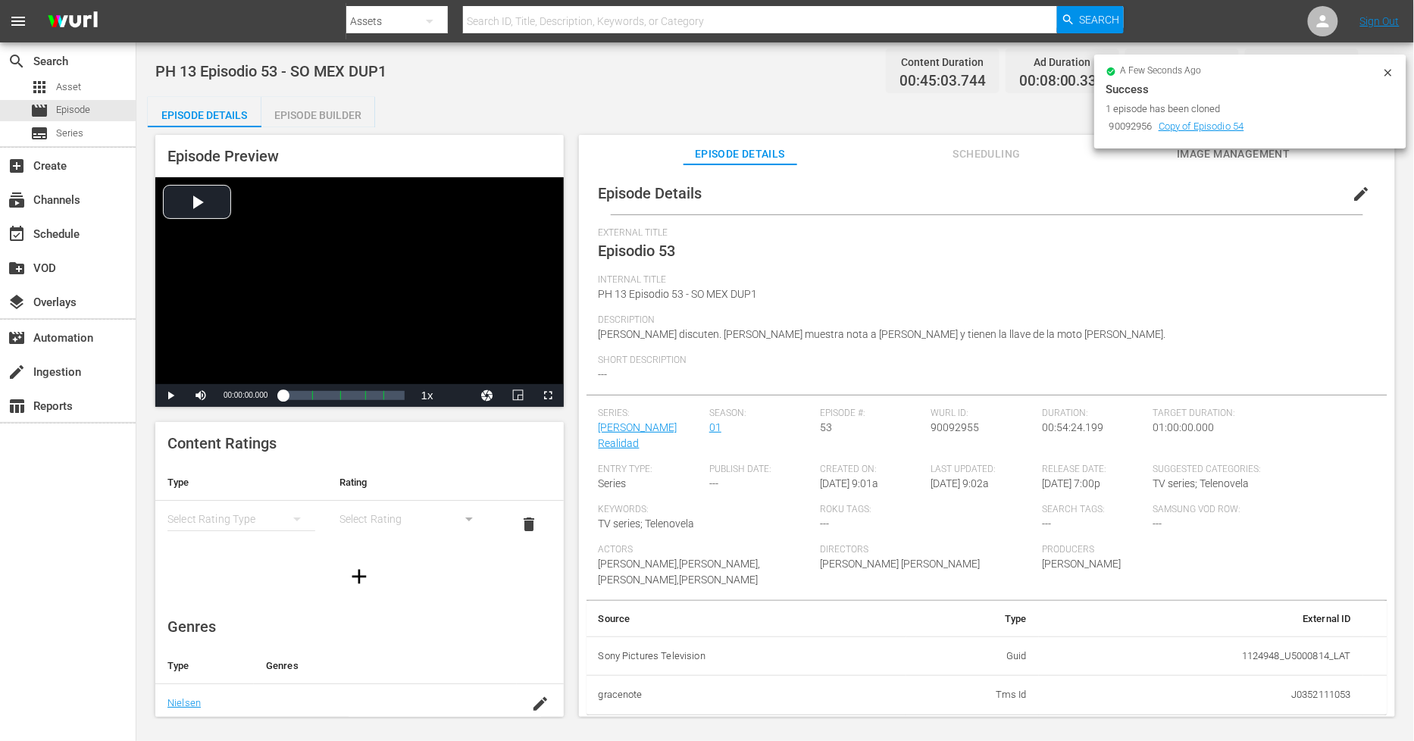
click at [318, 117] on div "Episode Builder" at bounding box center [318, 115] width 114 height 36
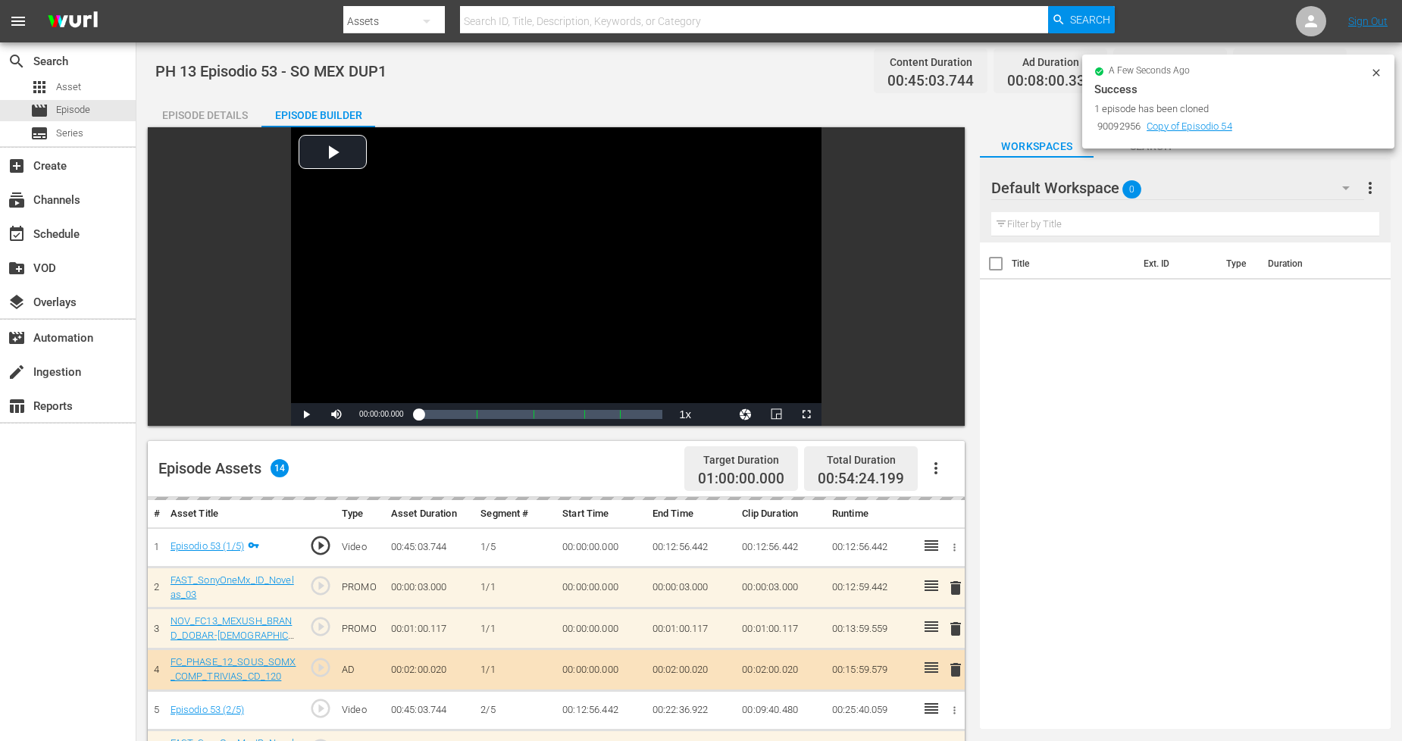
click at [1260, 189] on div "Default Workspace 0" at bounding box center [1177, 188] width 372 height 42
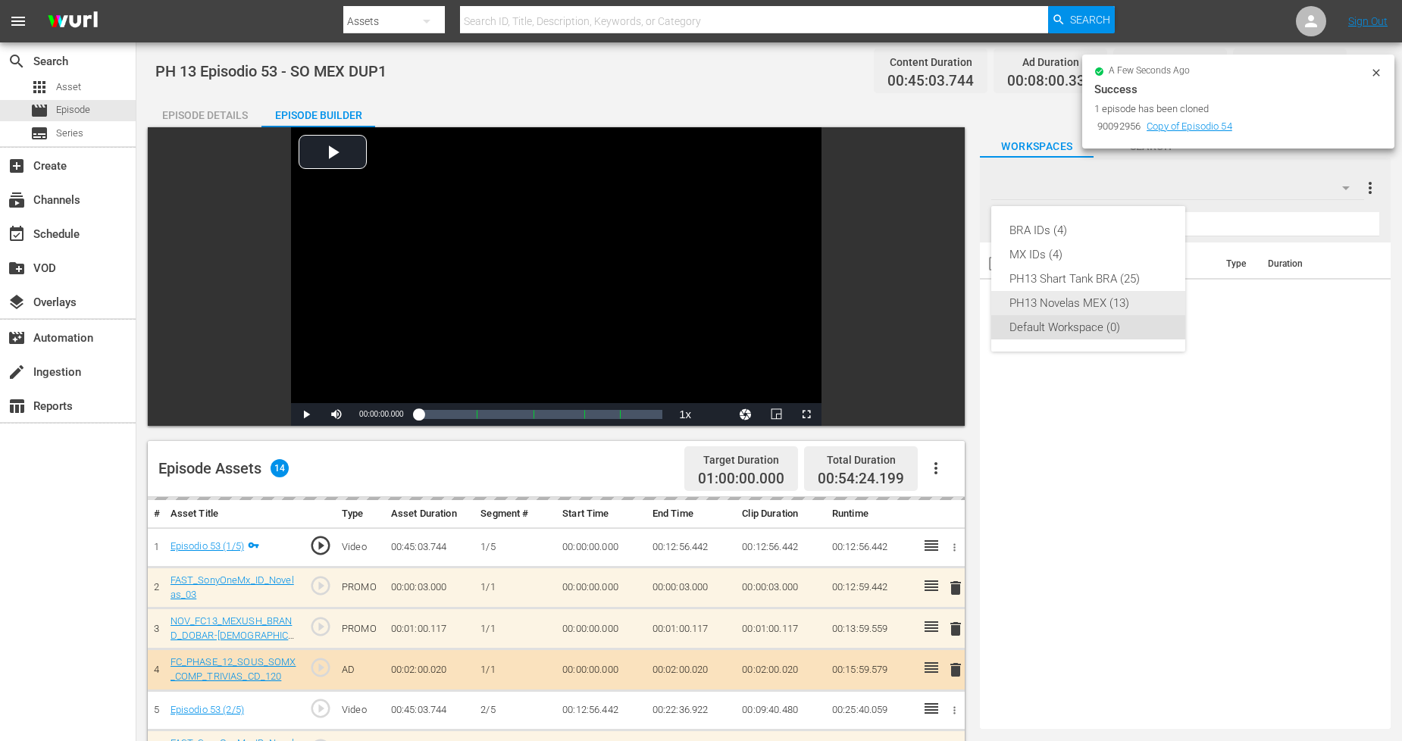
click at [1126, 299] on div "PH13 Novelas MEX (13)" at bounding box center [1089, 303] width 158 height 24
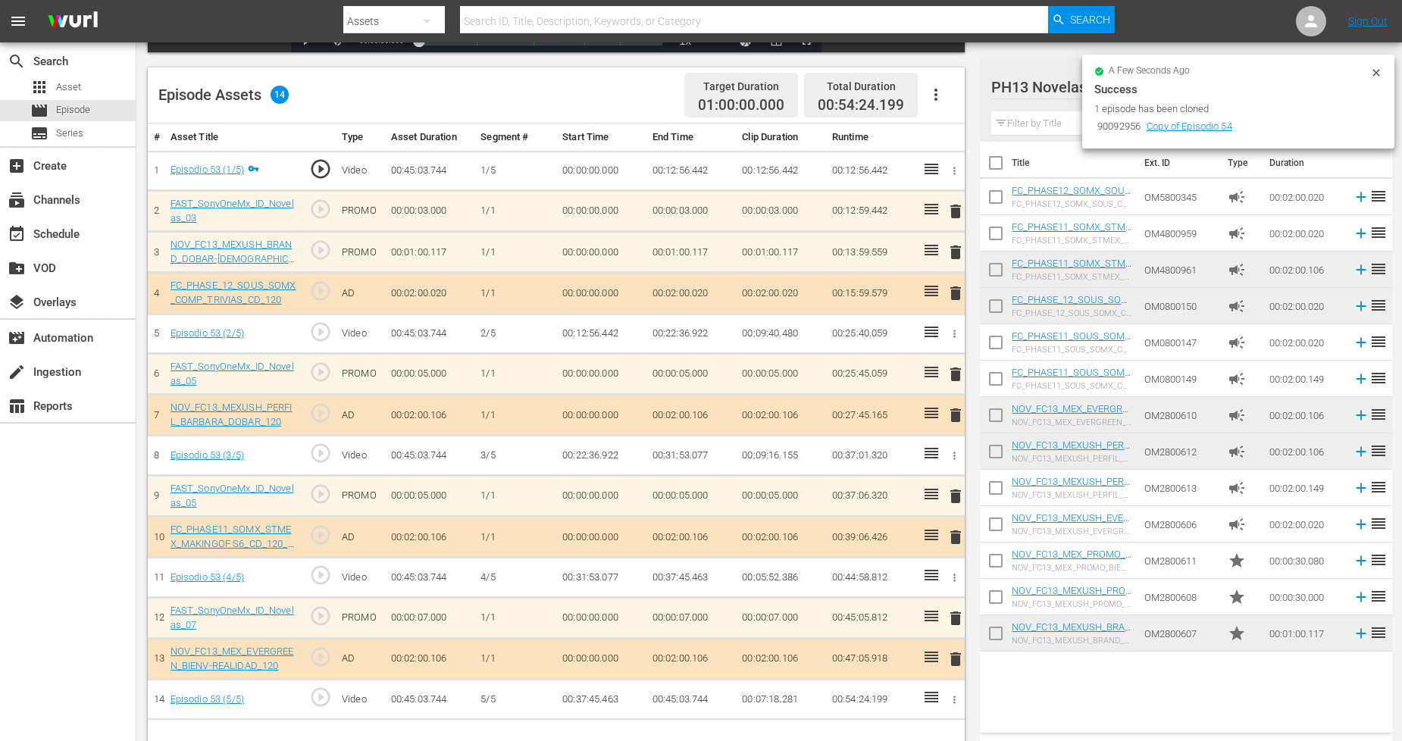
scroll to position [394, 0]
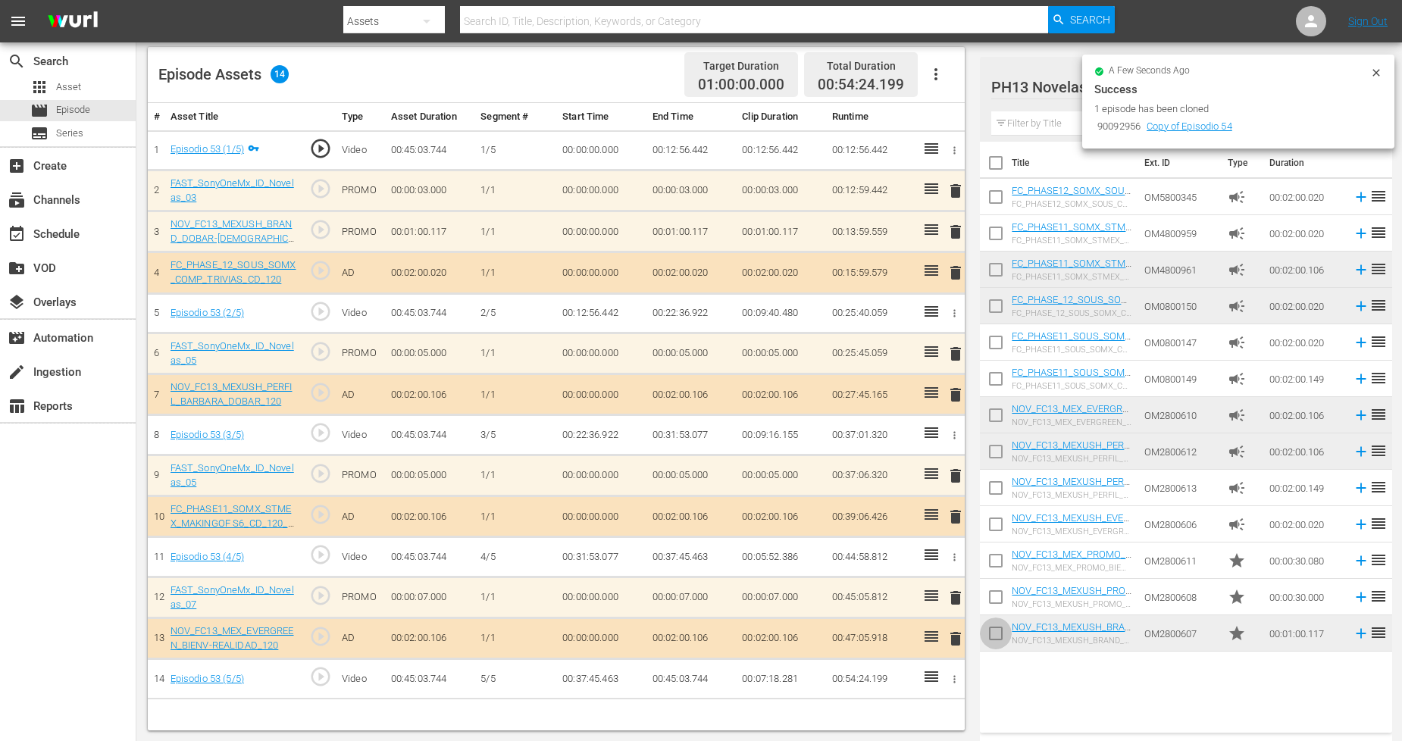
click at [998, 633] on input "checkbox" at bounding box center [996, 637] width 32 height 32
checkbox input "true"
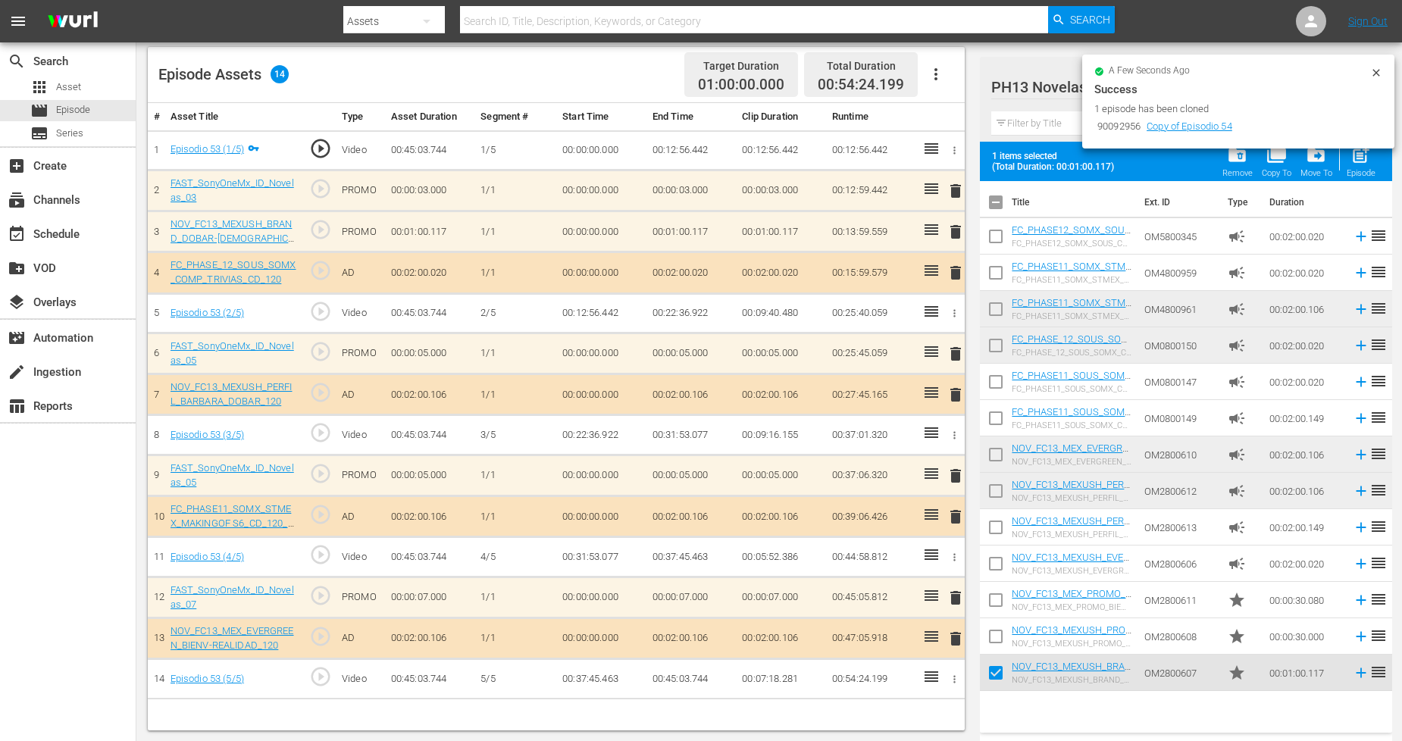
click at [1001, 640] on input "checkbox" at bounding box center [996, 640] width 32 height 32
checkbox input "true"
click at [995, 599] on input "checkbox" at bounding box center [996, 603] width 32 height 32
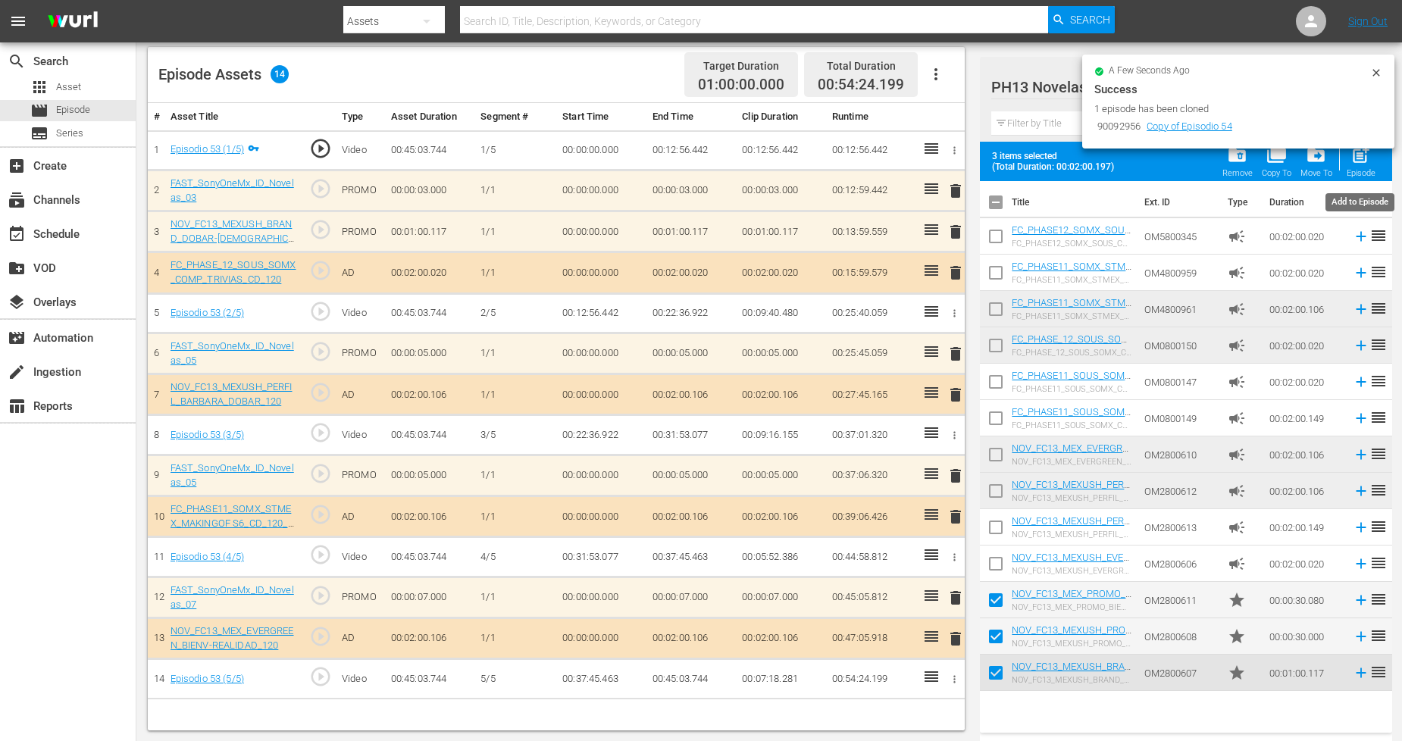
click at [1273, 161] on span "post_add" at bounding box center [1361, 155] width 20 height 20
checkbox input "false"
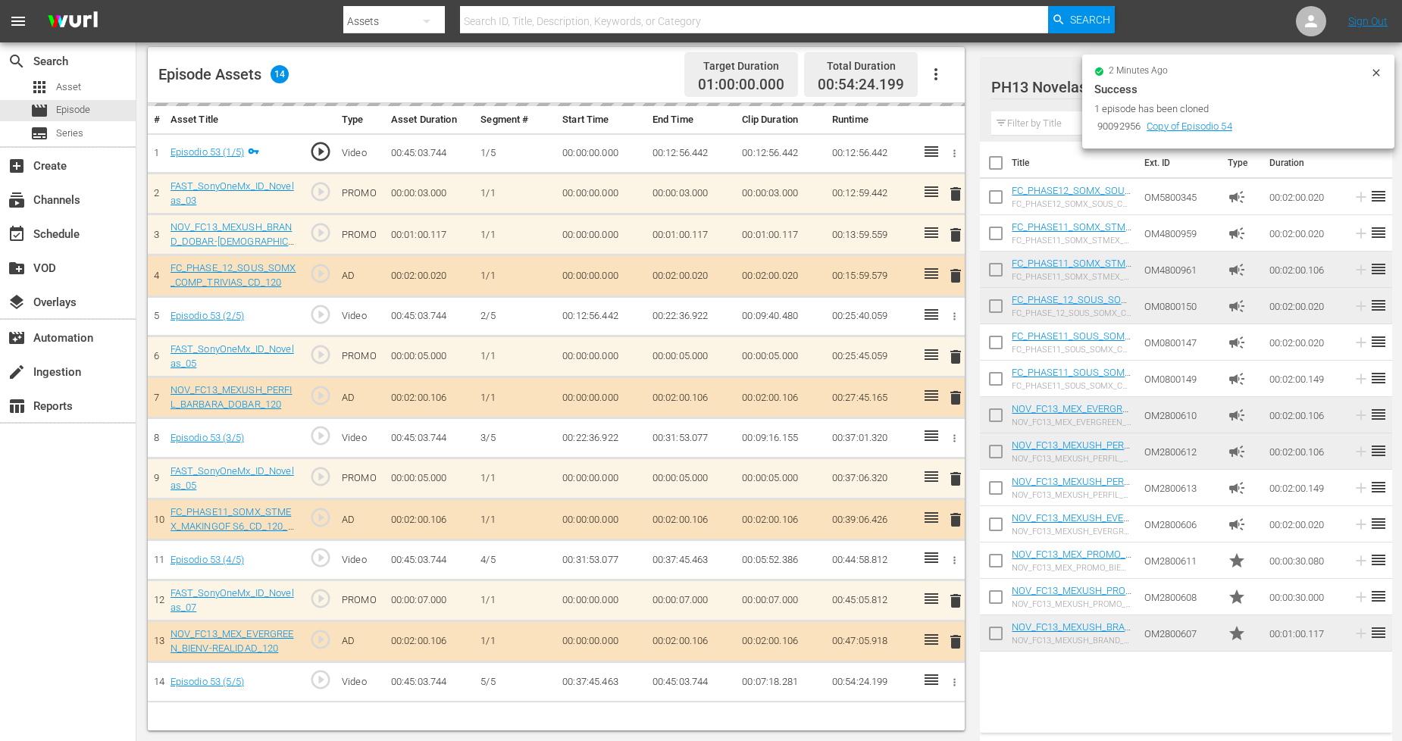
click at [993, 634] on input "checkbox" at bounding box center [996, 637] width 32 height 32
checkbox input "true"
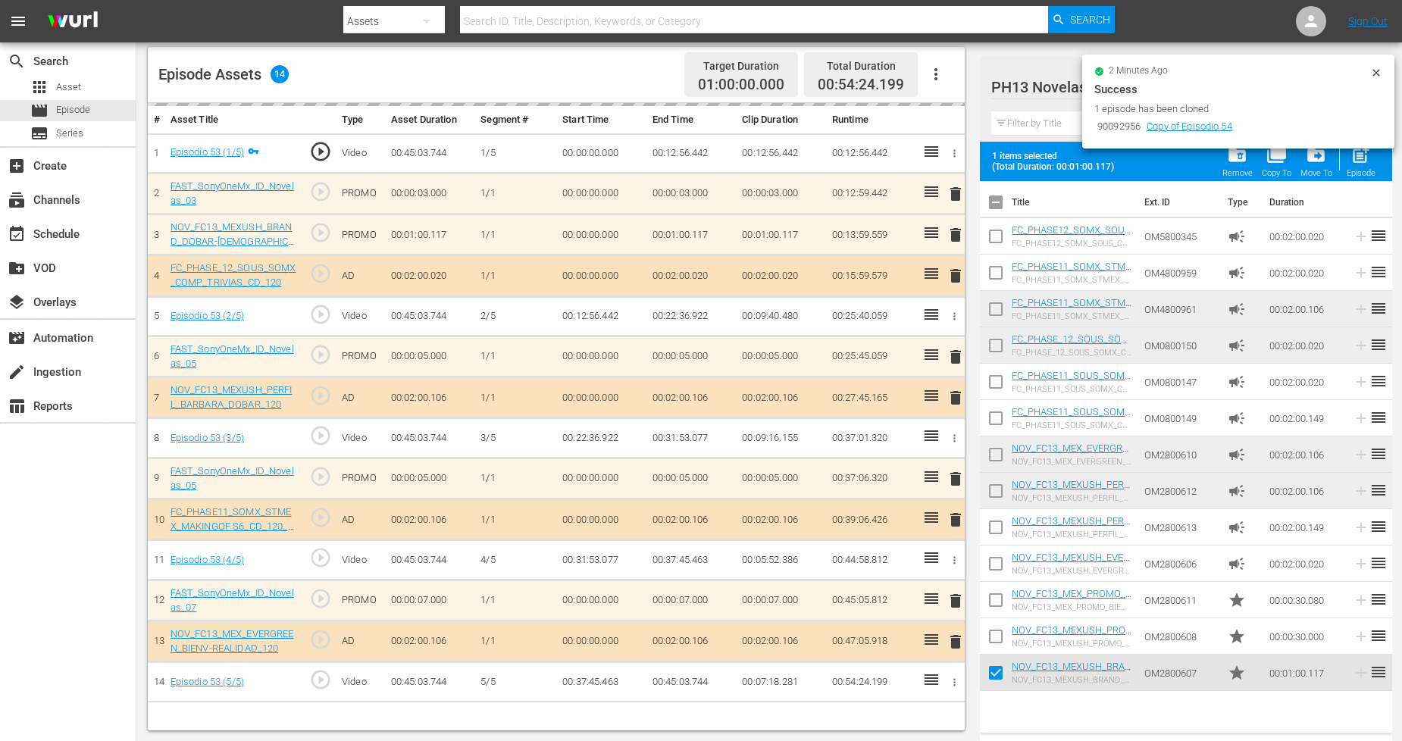
click at [994, 640] on input "checkbox" at bounding box center [996, 640] width 32 height 32
checkbox input "true"
click at [997, 603] on input "checkbox" at bounding box center [996, 603] width 32 height 32
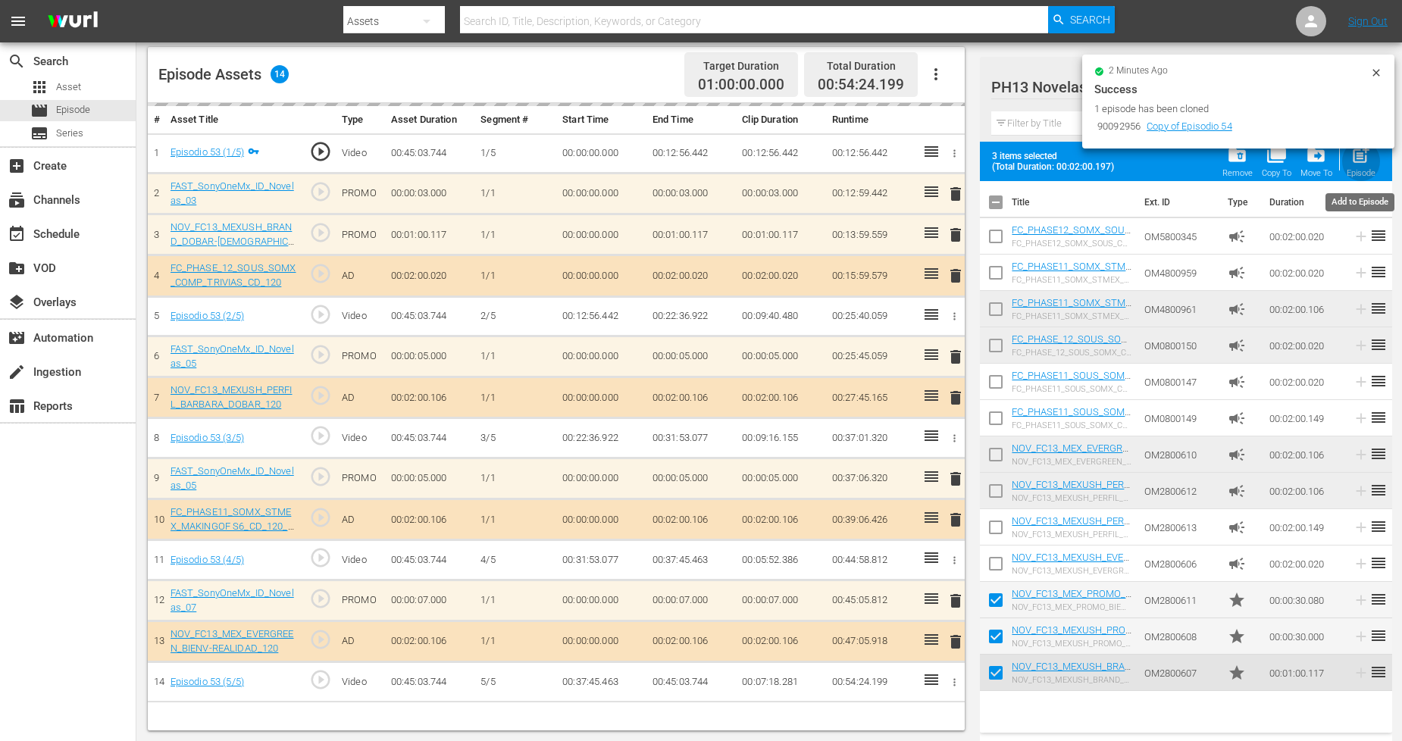
click at [1273, 167] on div "post_add Episode" at bounding box center [1361, 161] width 29 height 33
checkbox input "false"
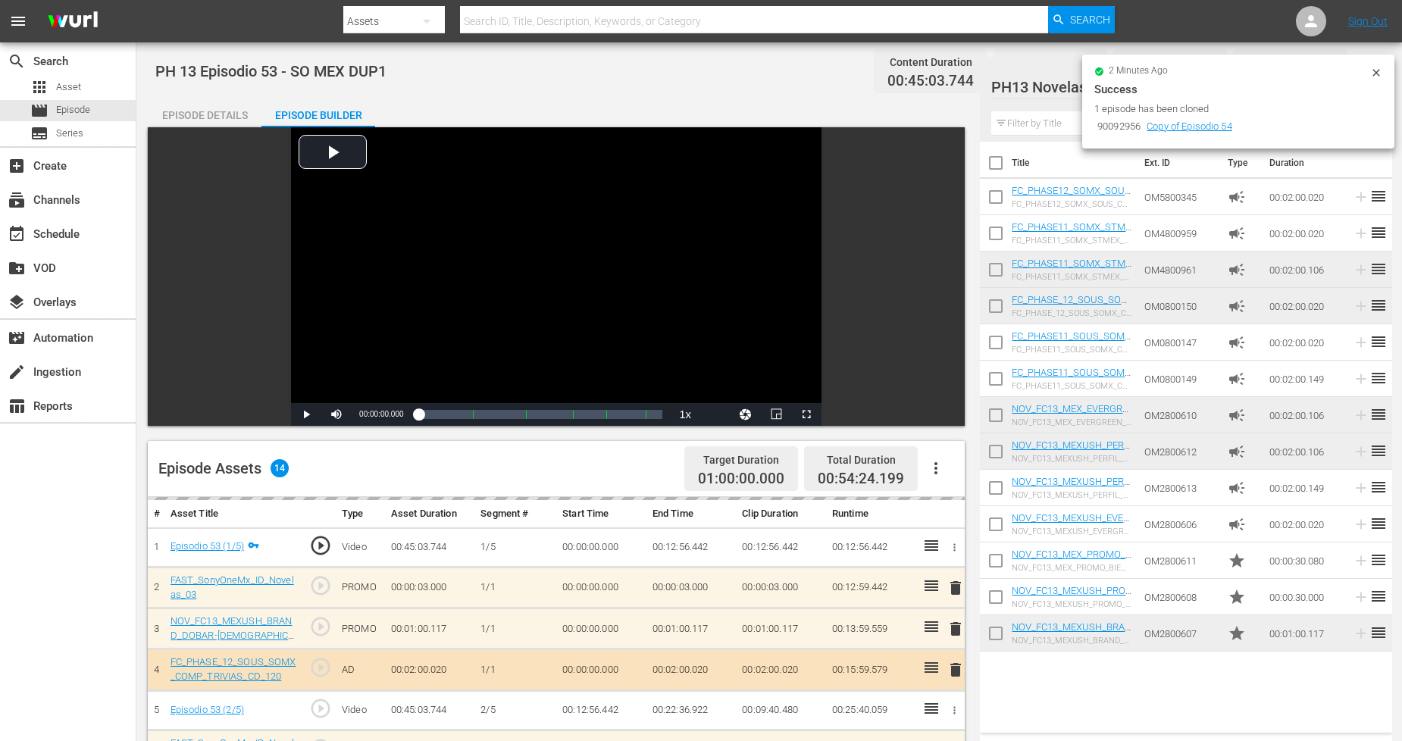
scroll to position [612, 0]
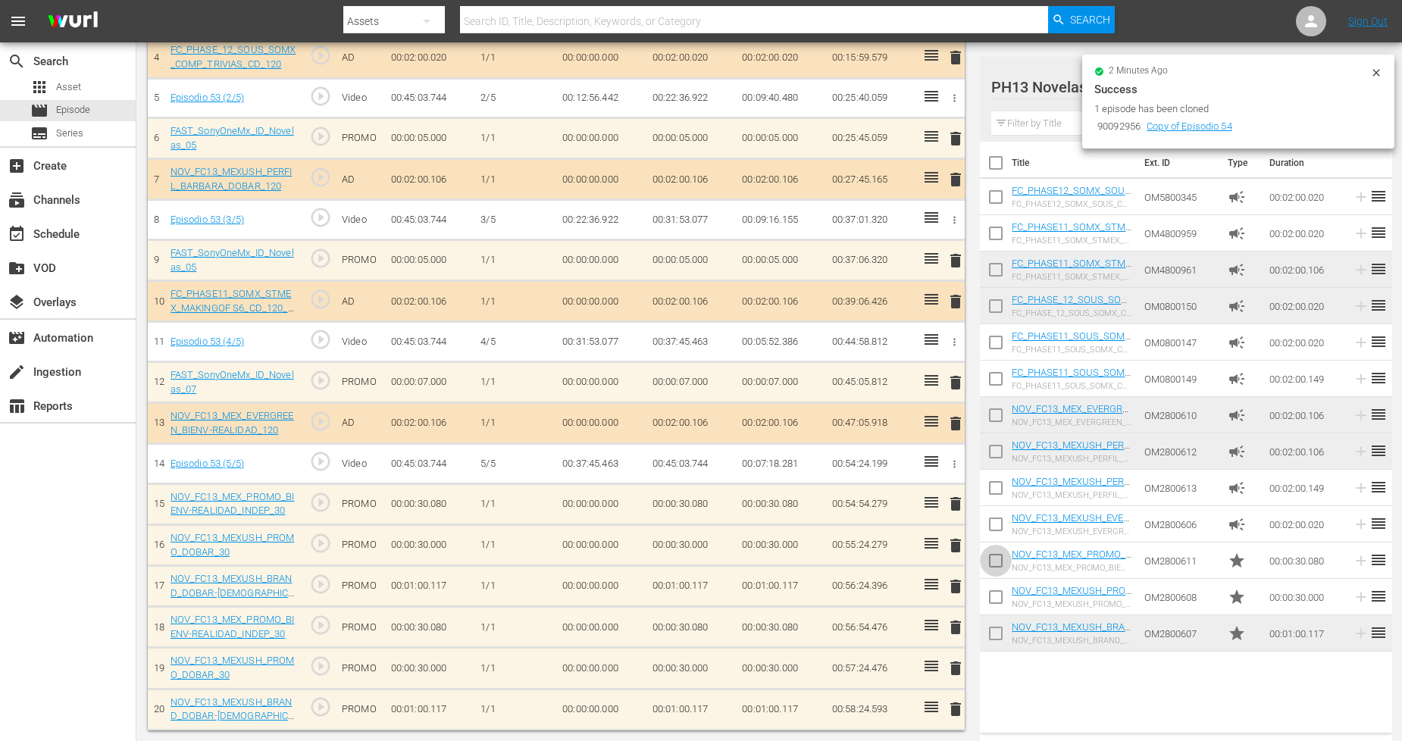
click at [995, 561] on input "checkbox" at bounding box center [996, 564] width 32 height 32
checkbox input "true"
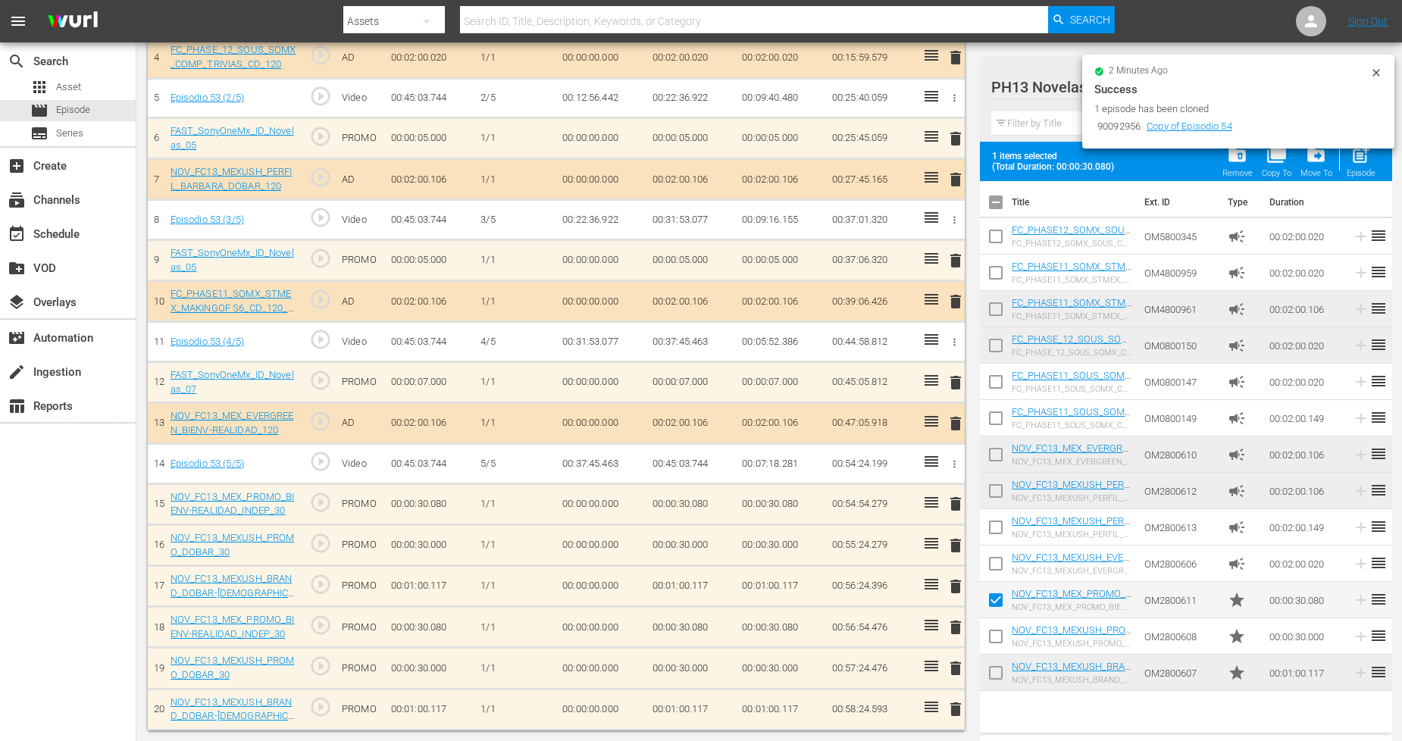
click at [998, 634] on input "checkbox" at bounding box center [996, 640] width 32 height 32
checkbox input "true"
drag, startPoint x: 997, startPoint y: 678, endPoint x: 1052, endPoint y: 612, distance: 85.0
click at [999, 667] on input "checkbox" at bounding box center [996, 676] width 32 height 32
checkbox input "true"
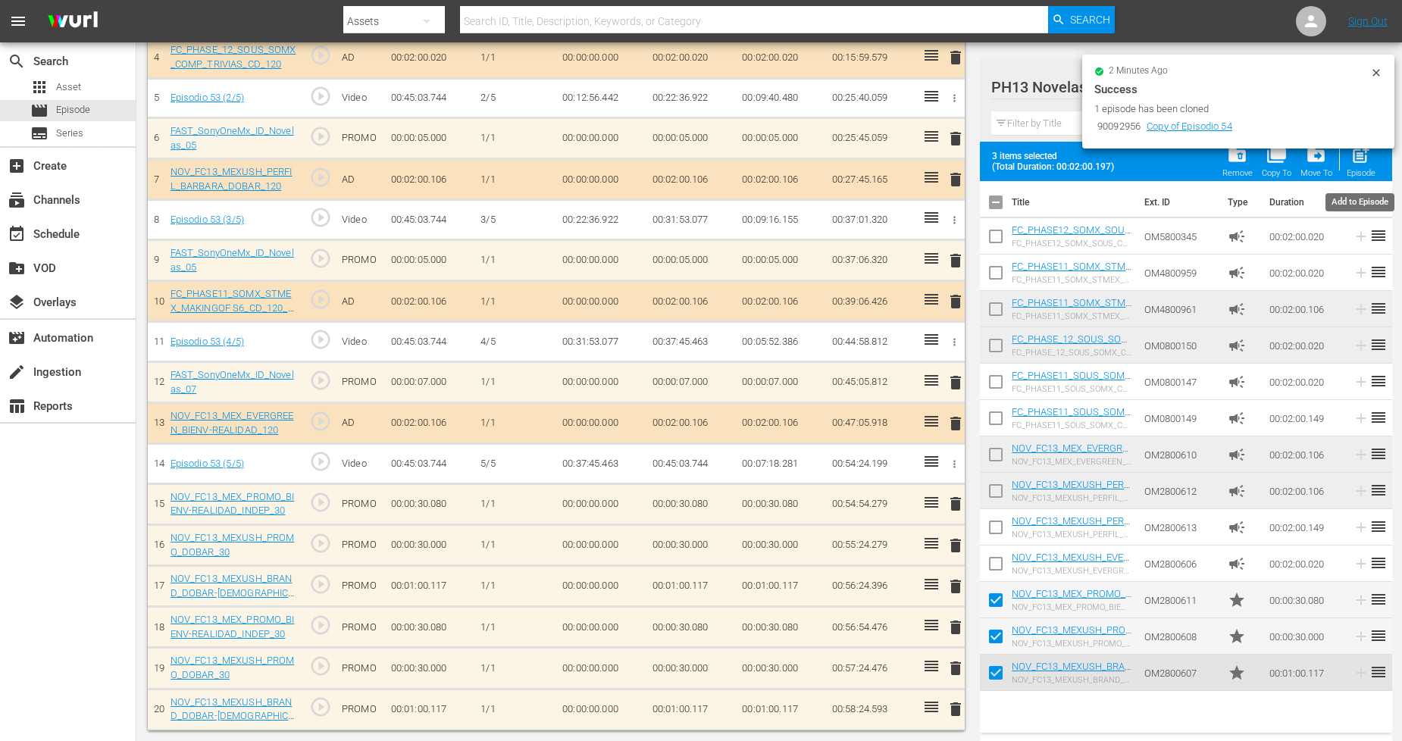
click at [1273, 167] on div "post_add Episode" at bounding box center [1361, 161] width 29 height 33
checkbox input "false"
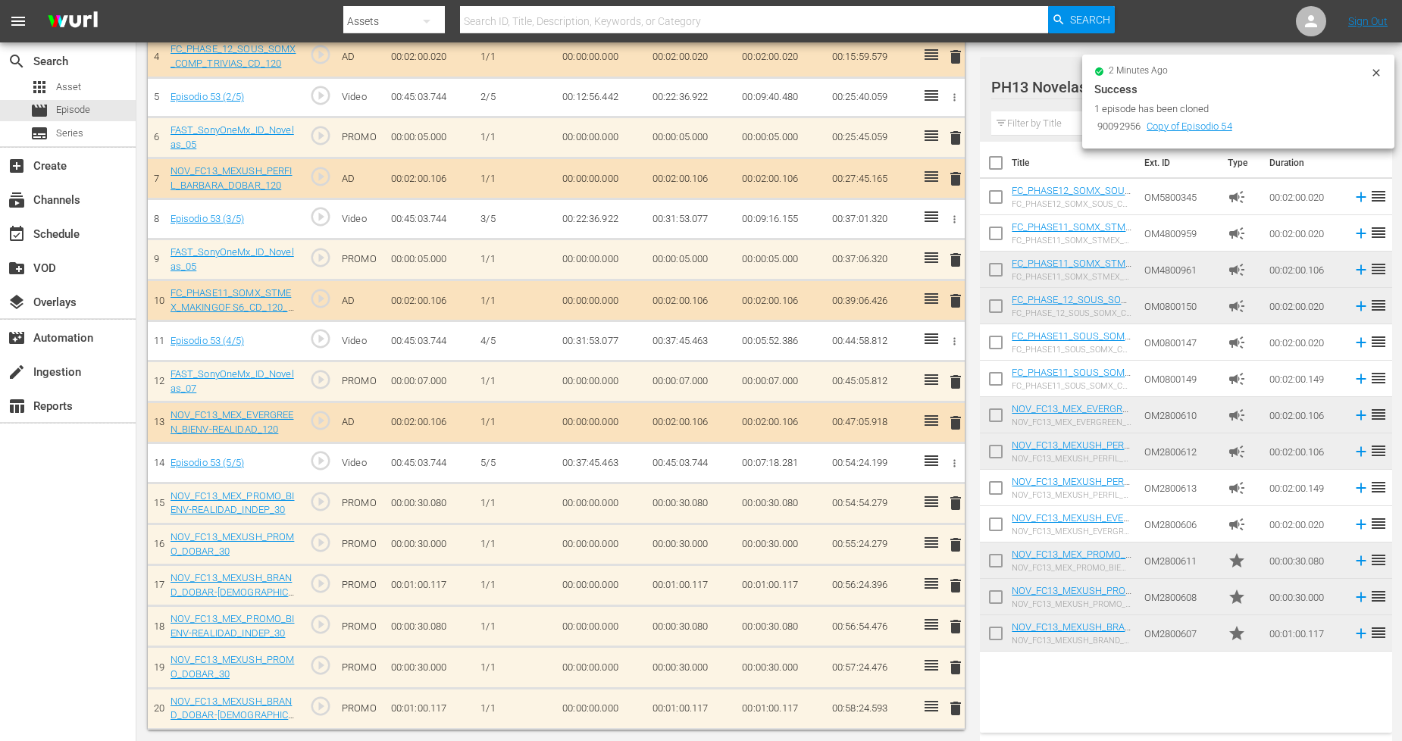
scroll to position [609, 0]
click at [990, 558] on input "checkbox" at bounding box center [996, 564] width 32 height 32
checkbox input "true"
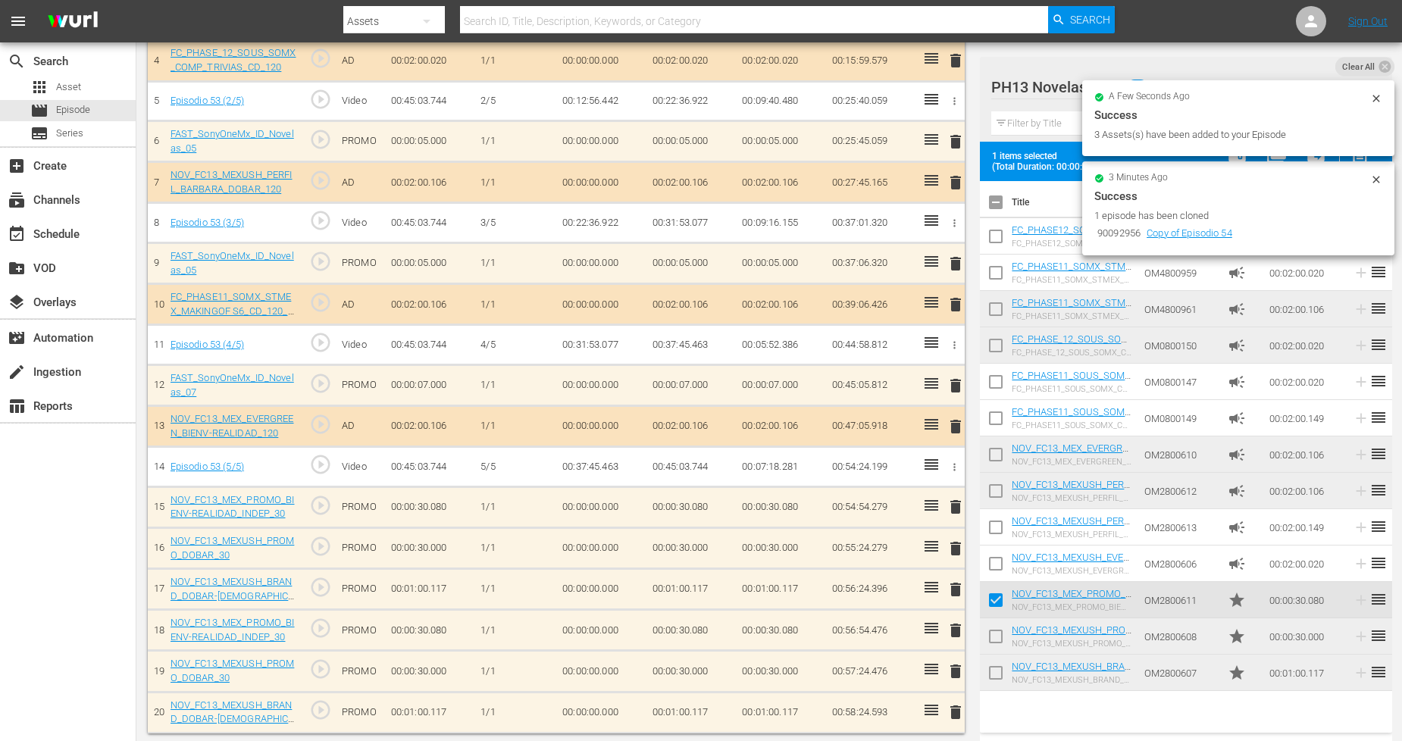
scroll to position [612, 0]
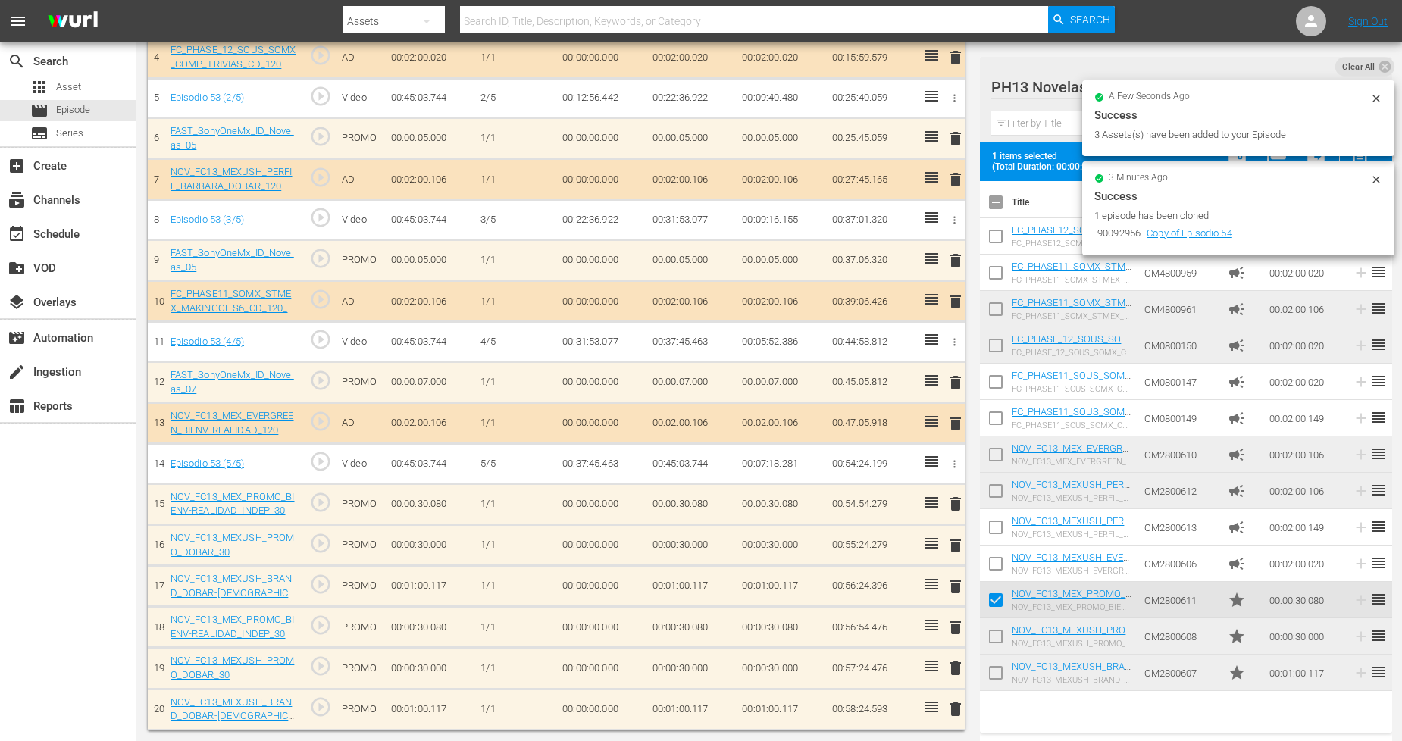
click at [997, 629] on input "checkbox" at bounding box center [996, 640] width 32 height 32
checkbox input "true"
click at [996, 667] on input "checkbox" at bounding box center [996, 676] width 32 height 32
checkbox input "true"
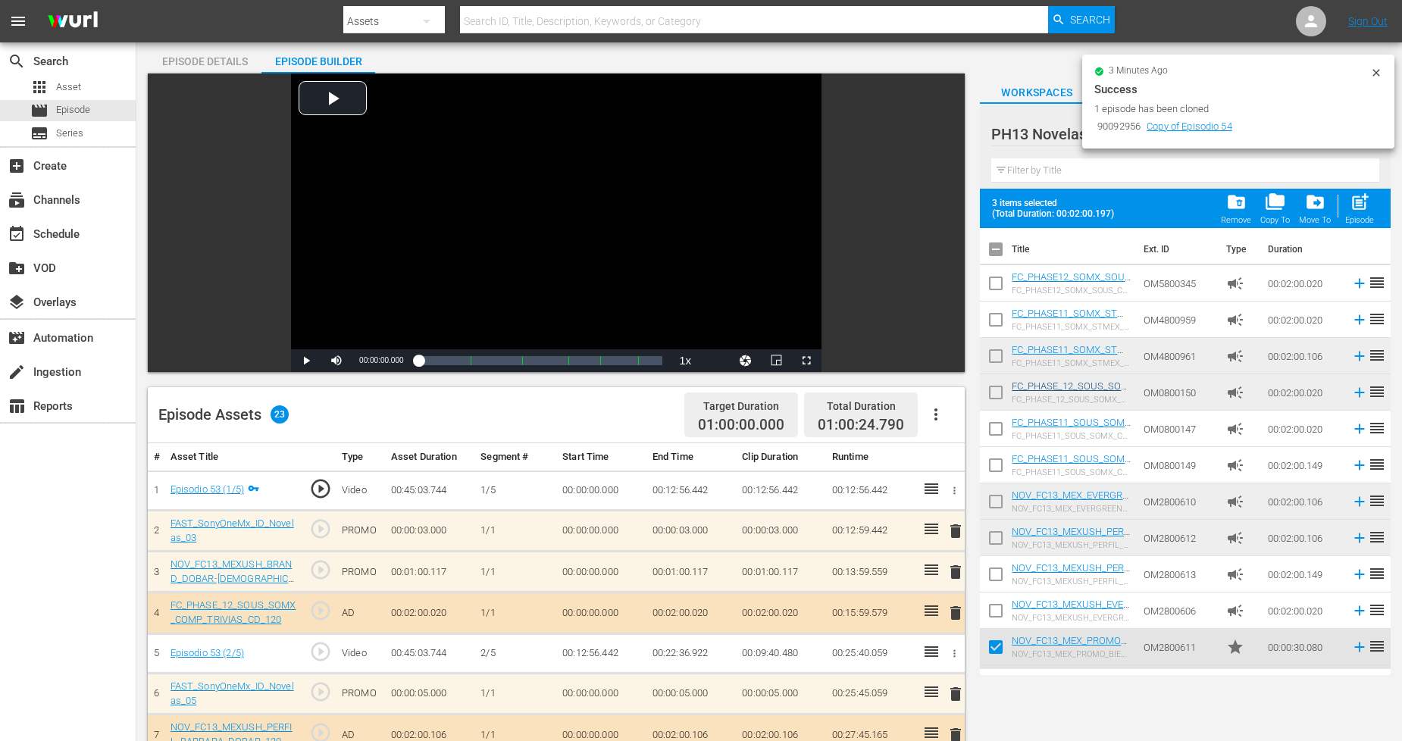
scroll to position [0, 0]
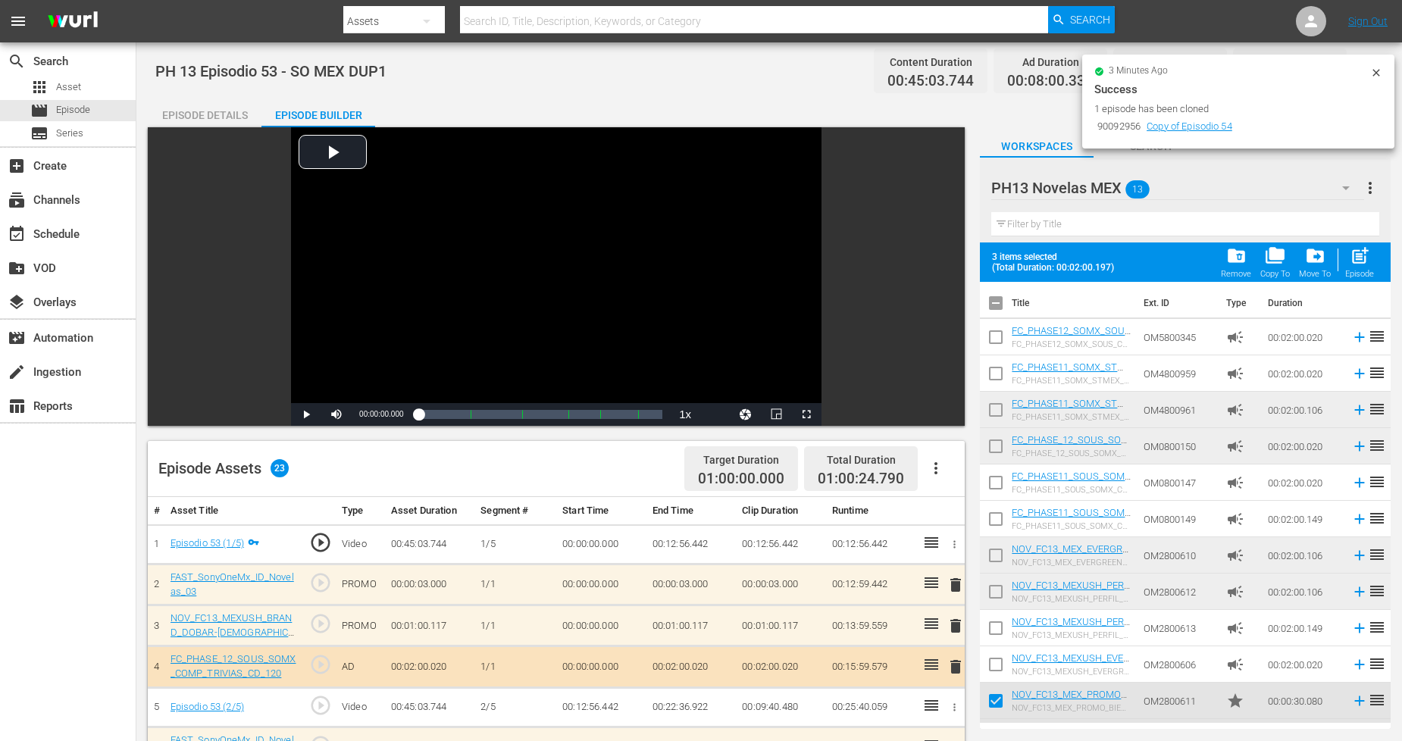
click at [1273, 69] on icon at bounding box center [1376, 73] width 12 height 12
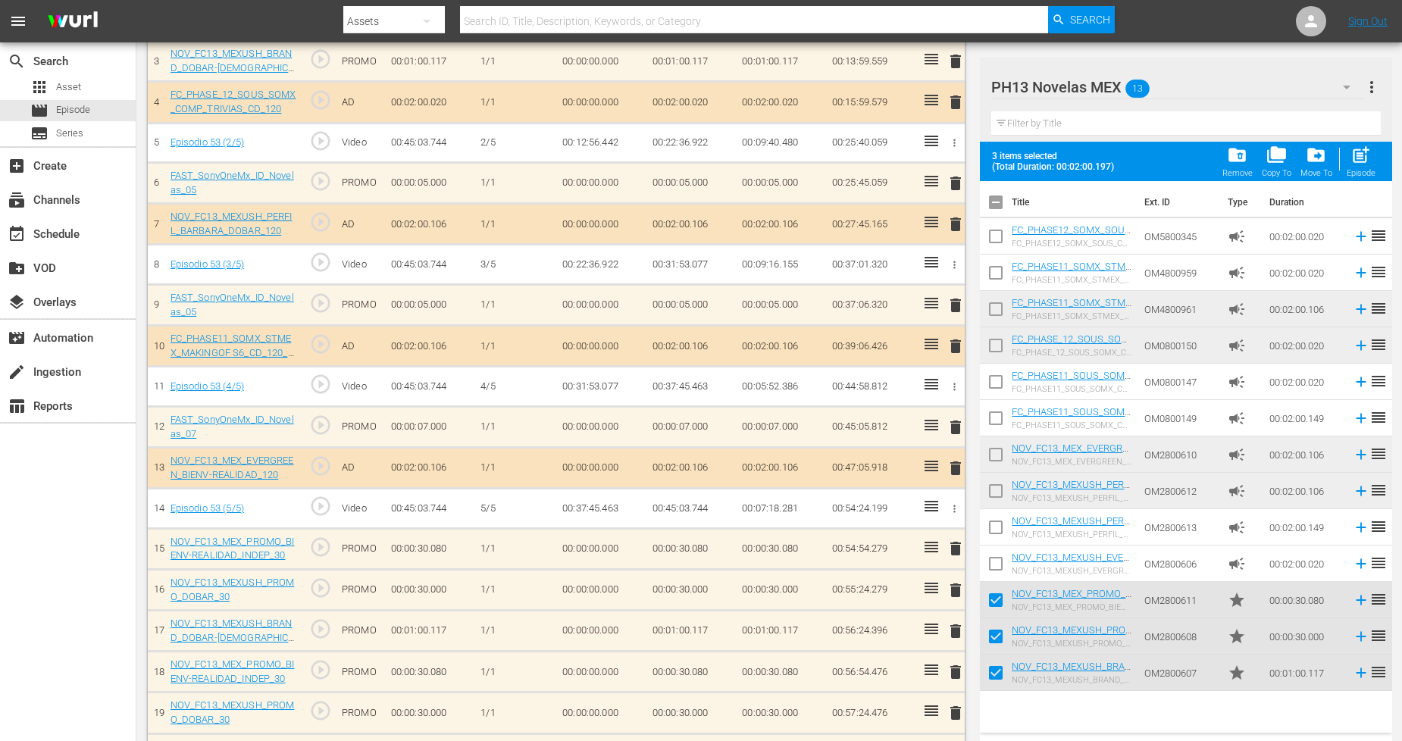
scroll to position [733, 0]
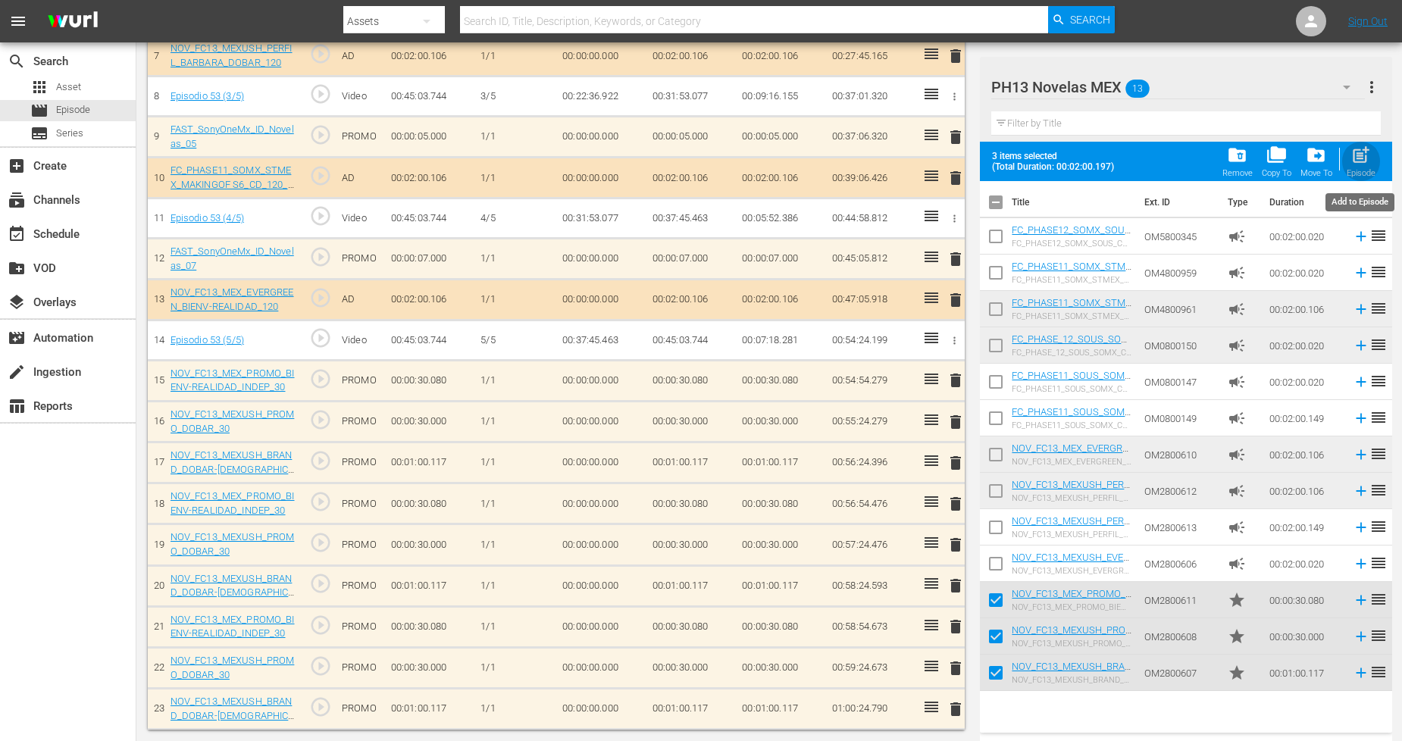
click at [1273, 163] on span "post_add" at bounding box center [1361, 155] width 20 height 20
checkbox input "false"
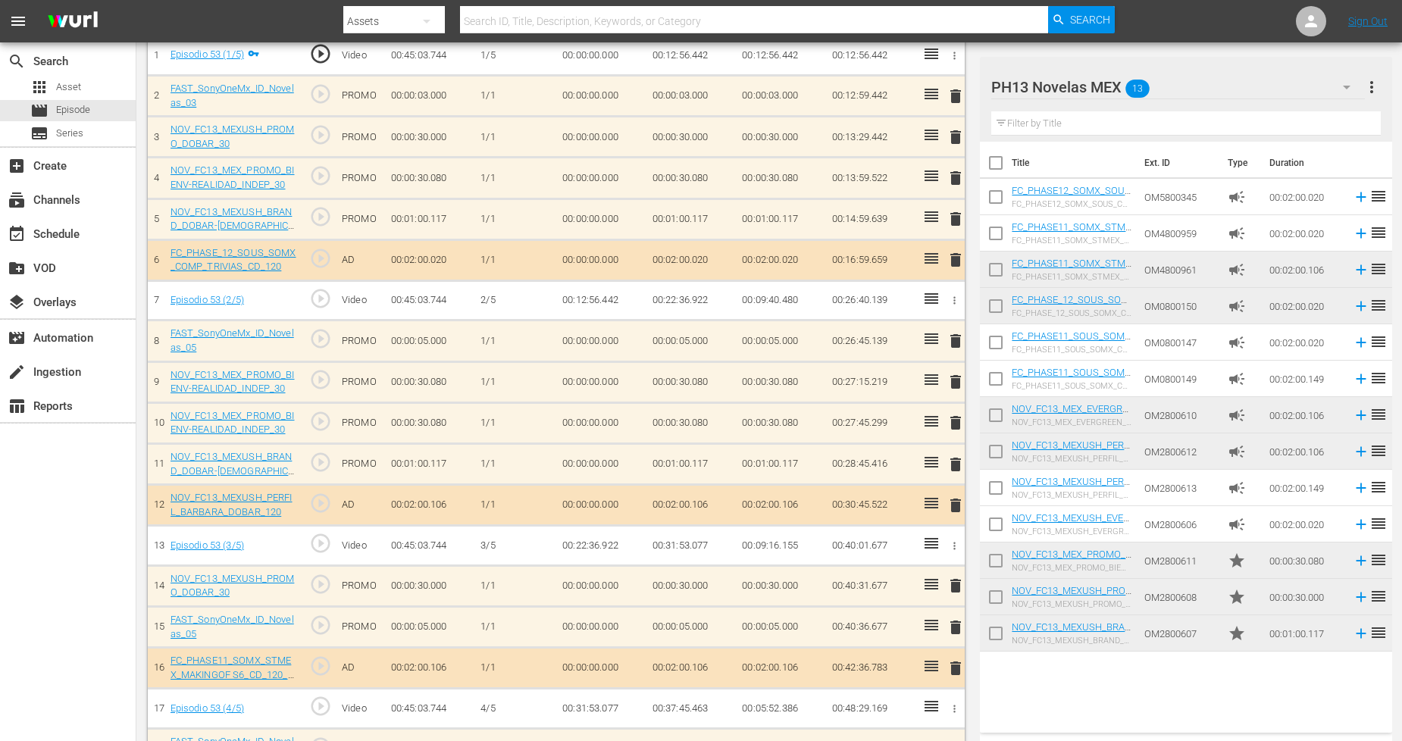
scroll to position [589, 0]
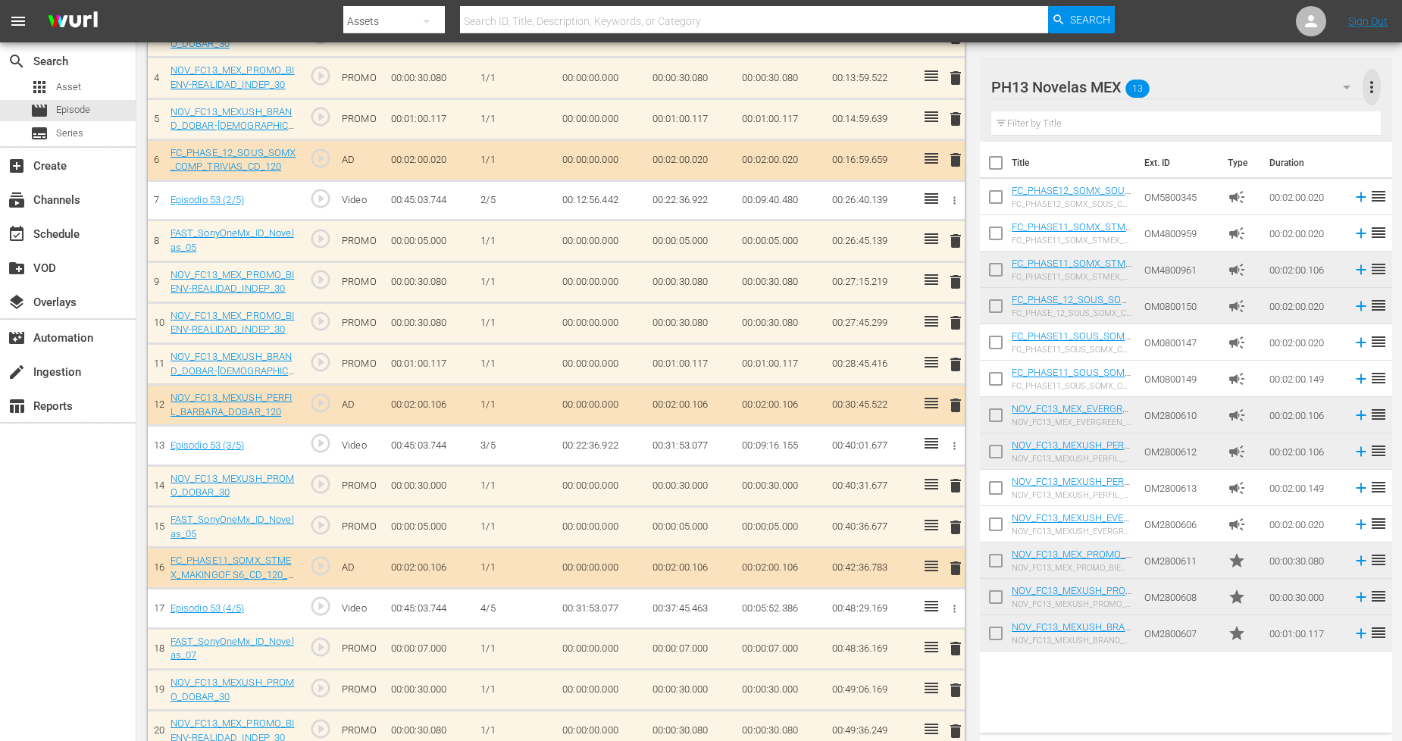
click at [1273, 86] on span "more_vert" at bounding box center [1372, 87] width 18 height 18
click at [1273, 92] on div "Add New Workspace" at bounding box center [1274, 88] width 178 height 27
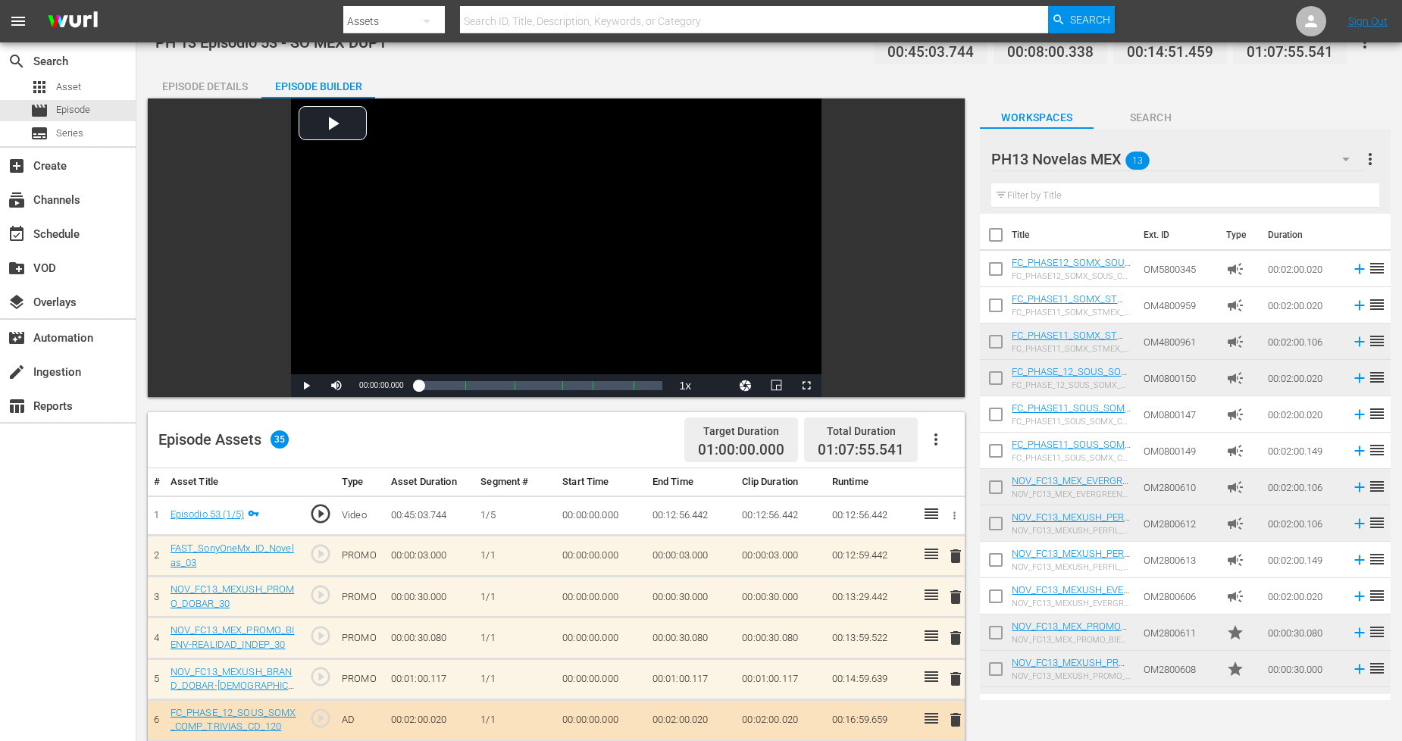
scroll to position [0, 0]
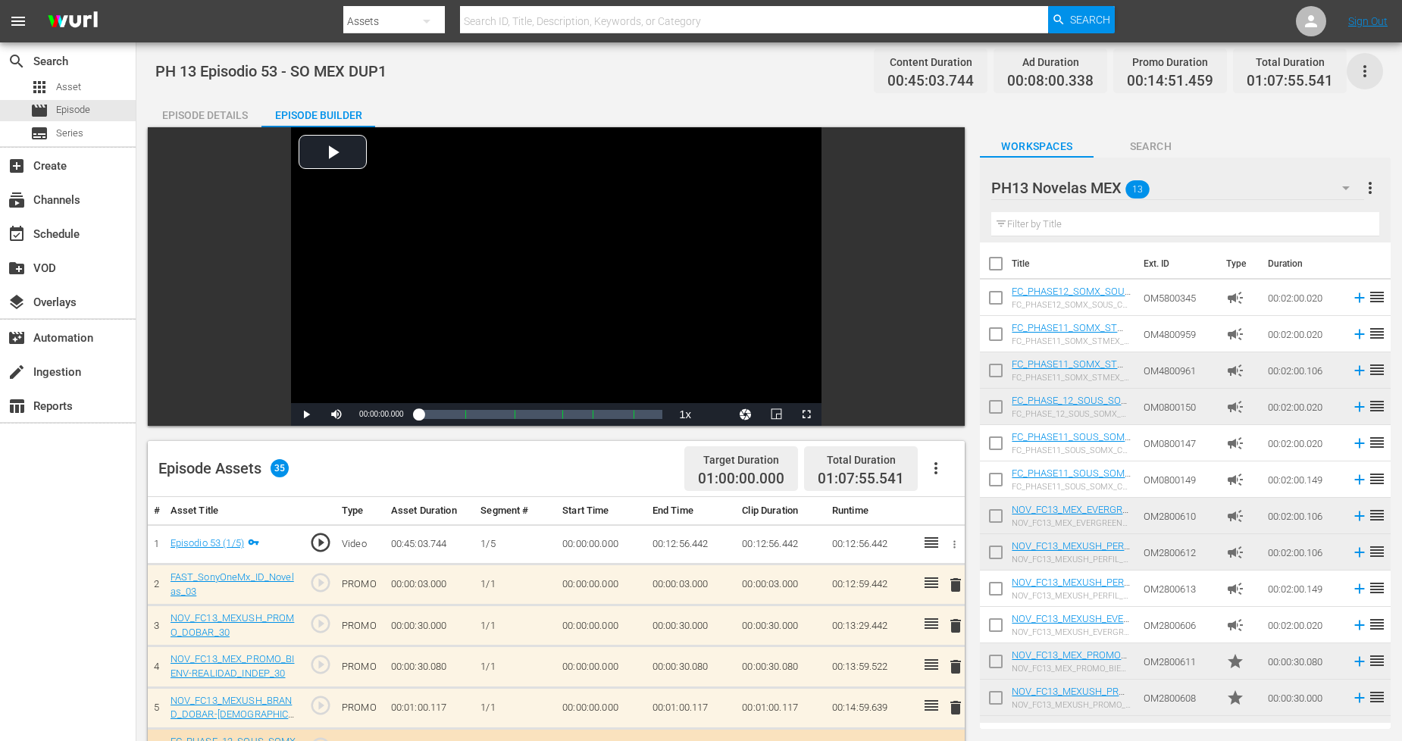
click at [1273, 0] on div "search Search apps Asset movie Episode subtitles Series add_box Create subscrip…" at bounding box center [769, 0] width 1266 height 0
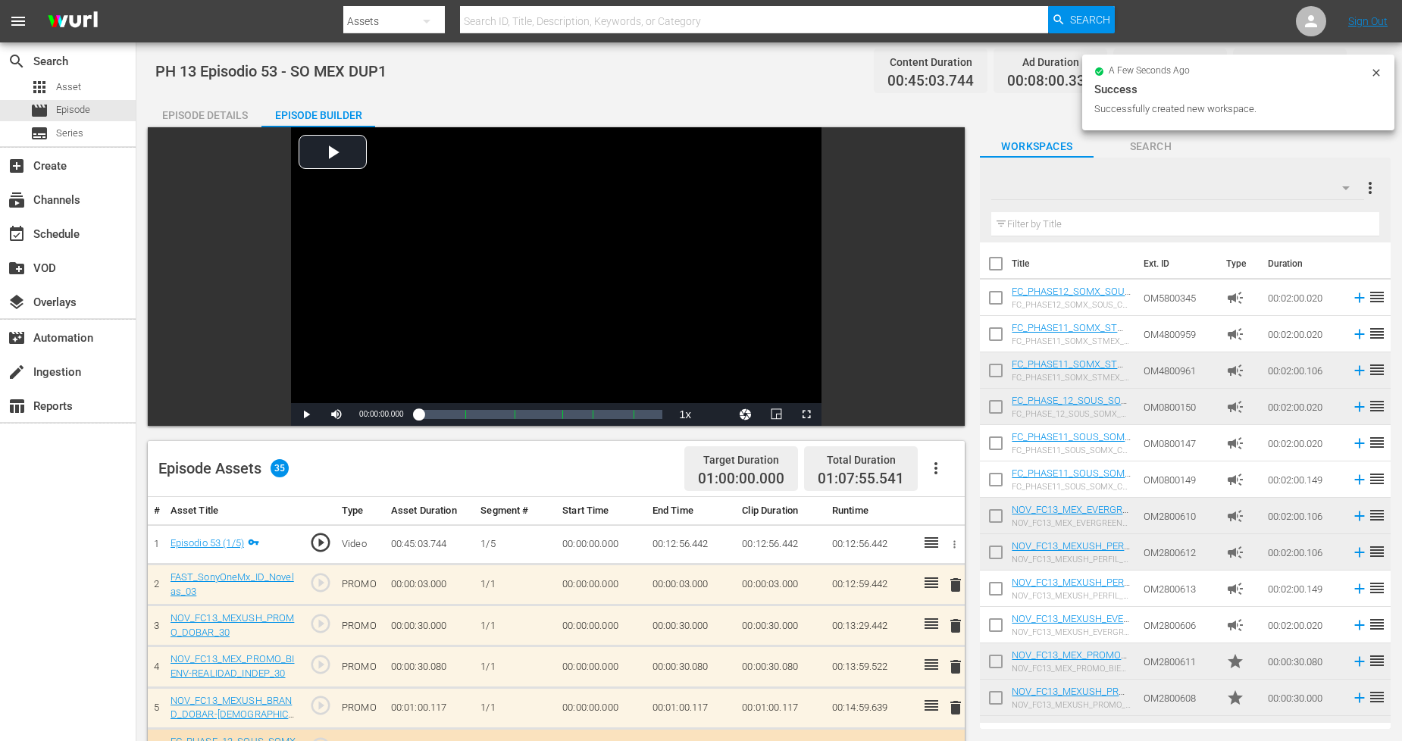
click at [1273, 73] on icon at bounding box center [1376, 73] width 12 height 12
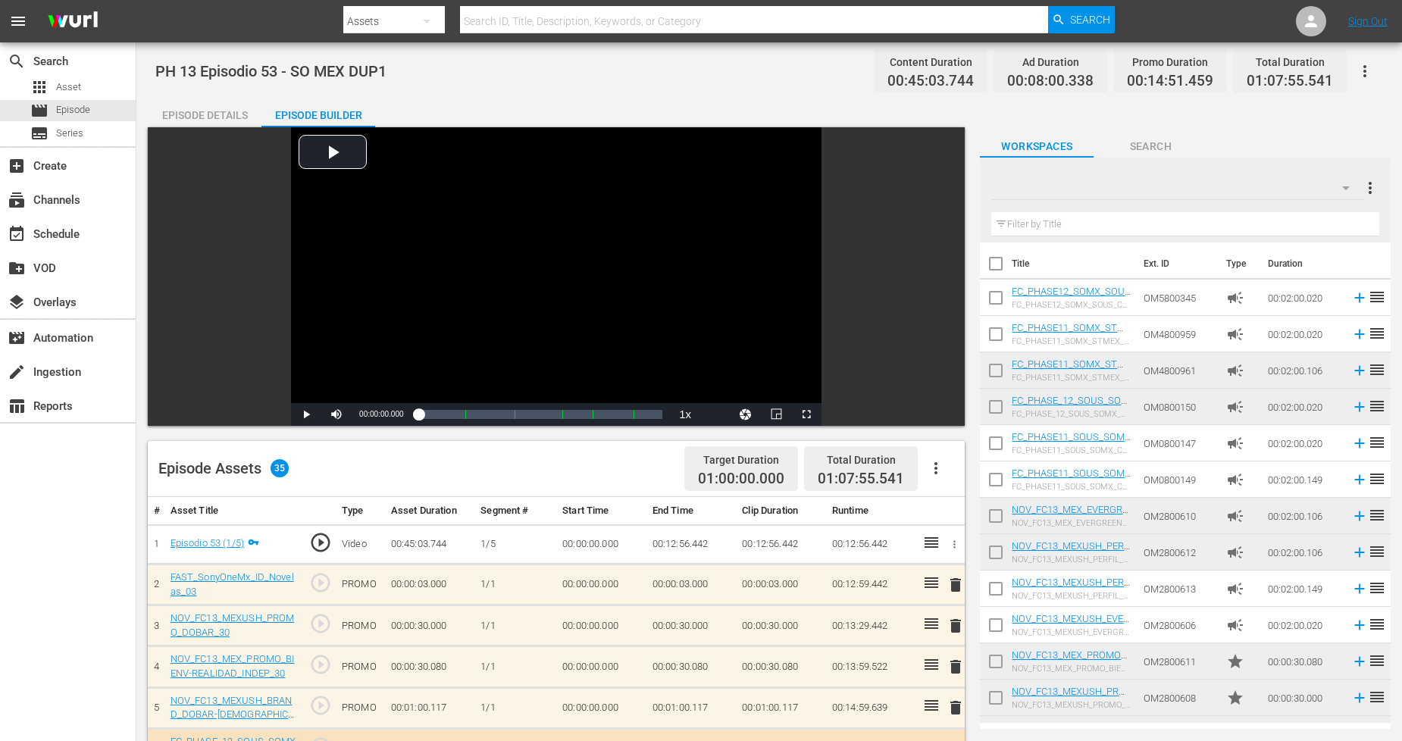
click at [1273, 65] on icon "button" at bounding box center [1365, 71] width 18 height 18
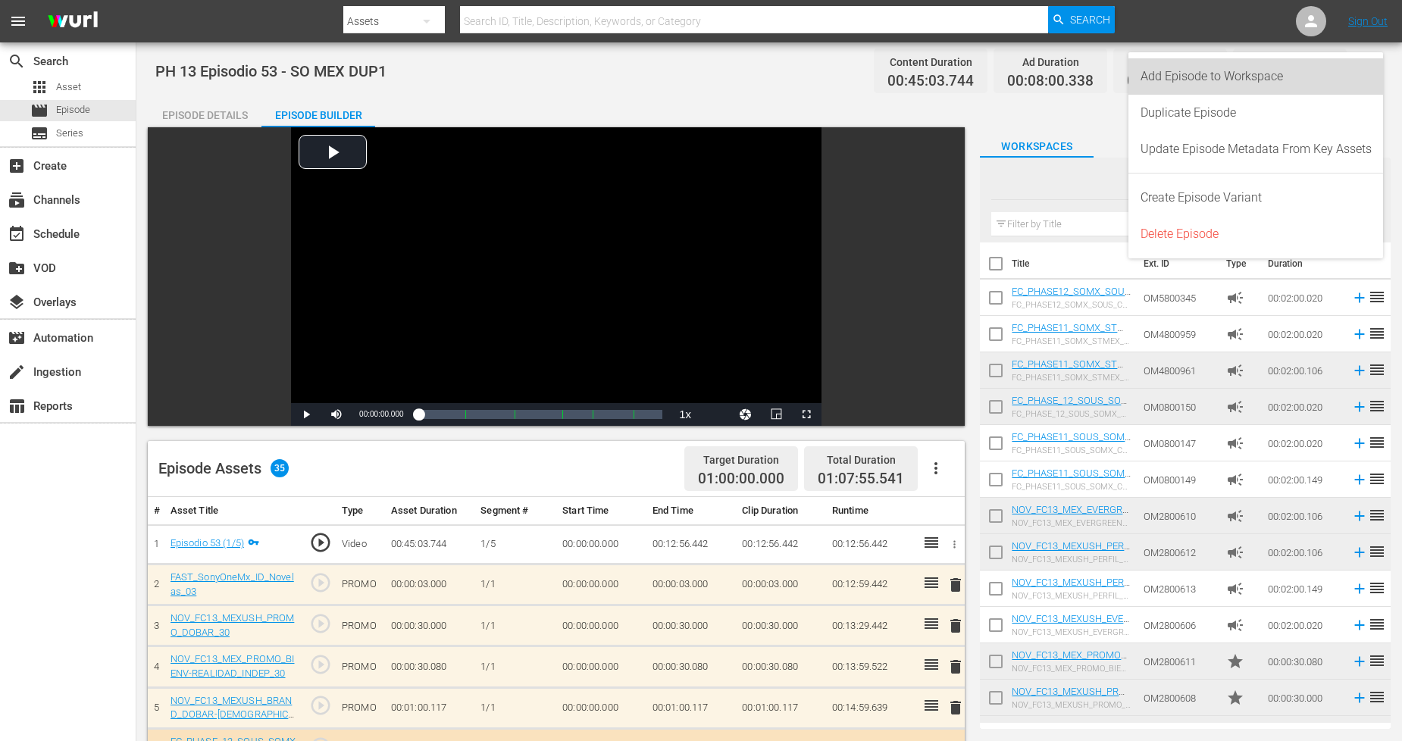
click at [1273, 84] on div "Add Episode to Workspace" at bounding box center [1256, 76] width 231 height 36
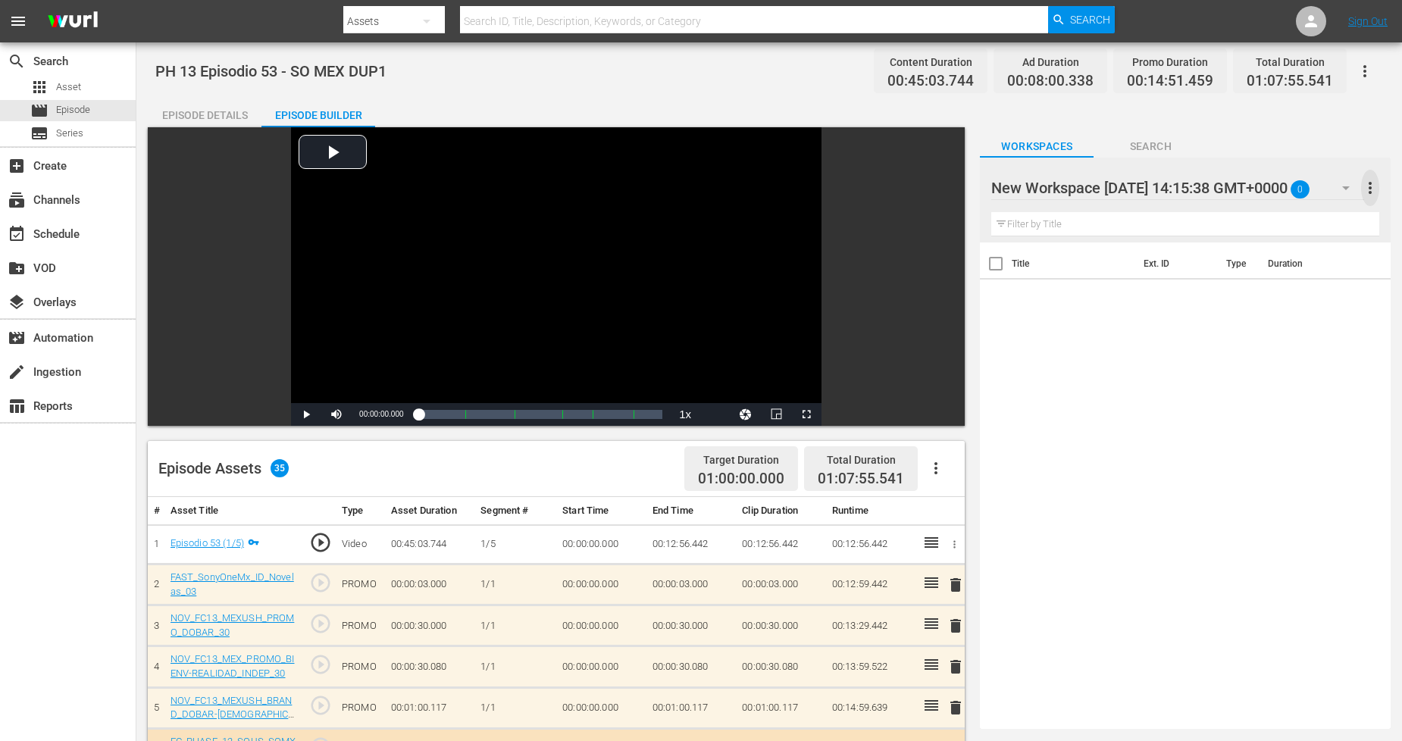
click at [1273, 187] on span "more_vert" at bounding box center [1370, 188] width 18 height 18
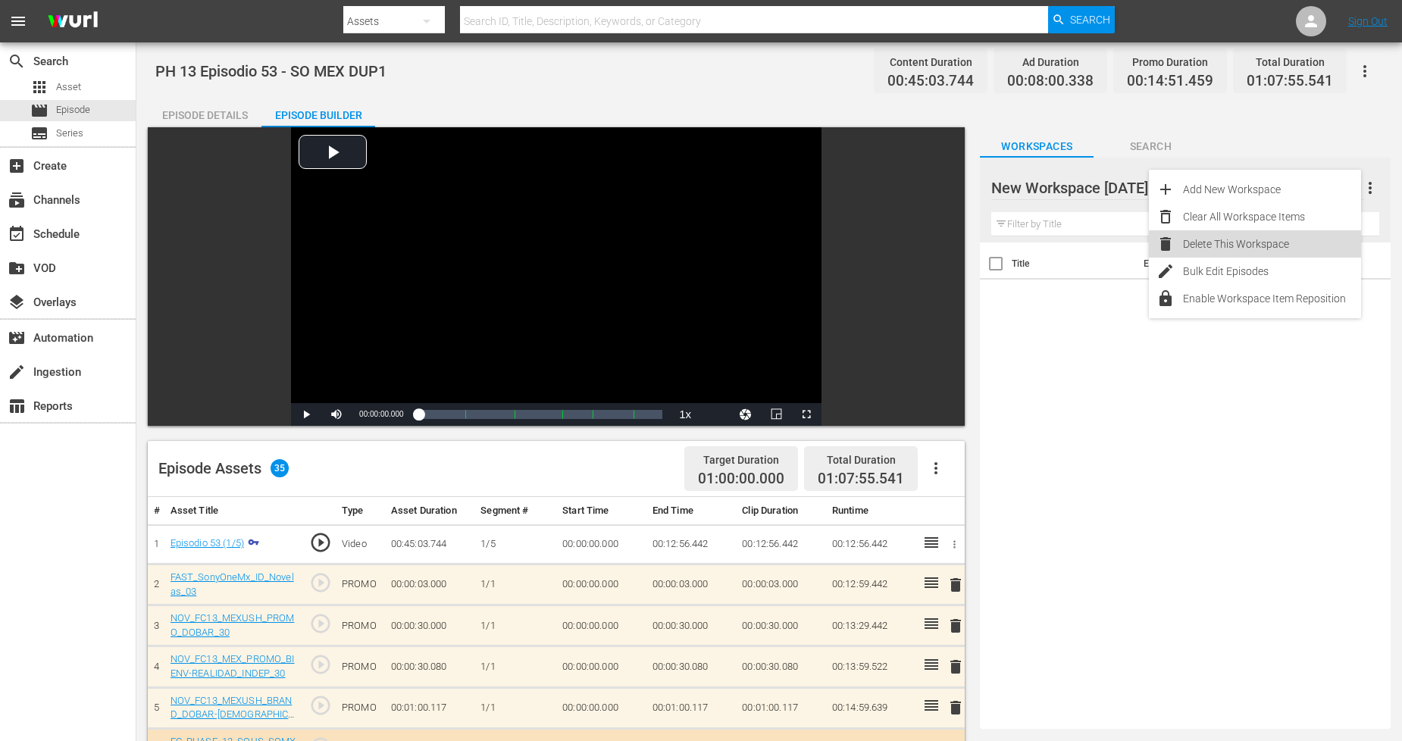
click at [1273, 247] on div "Delete This Workspace" at bounding box center [1272, 243] width 178 height 27
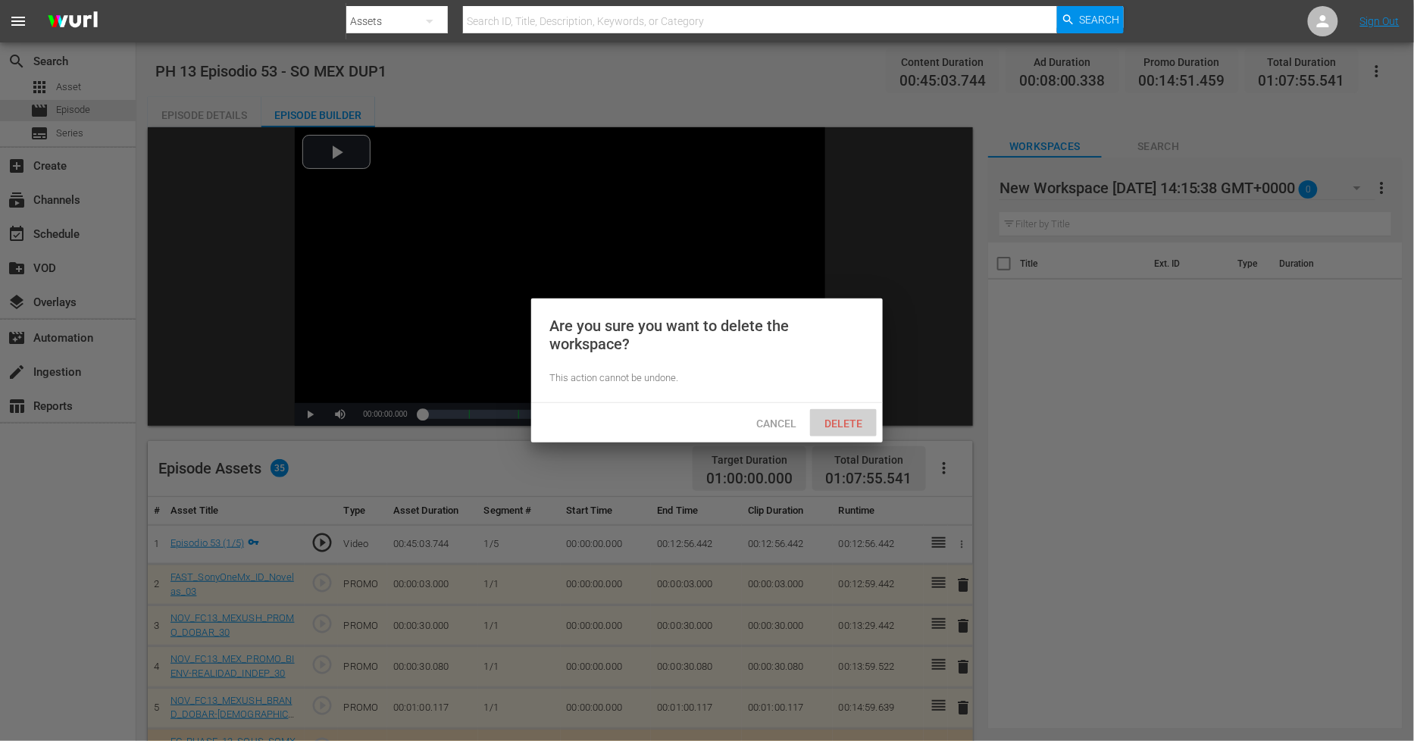
click at [853, 421] on span "Delete" at bounding box center [843, 424] width 62 height 12
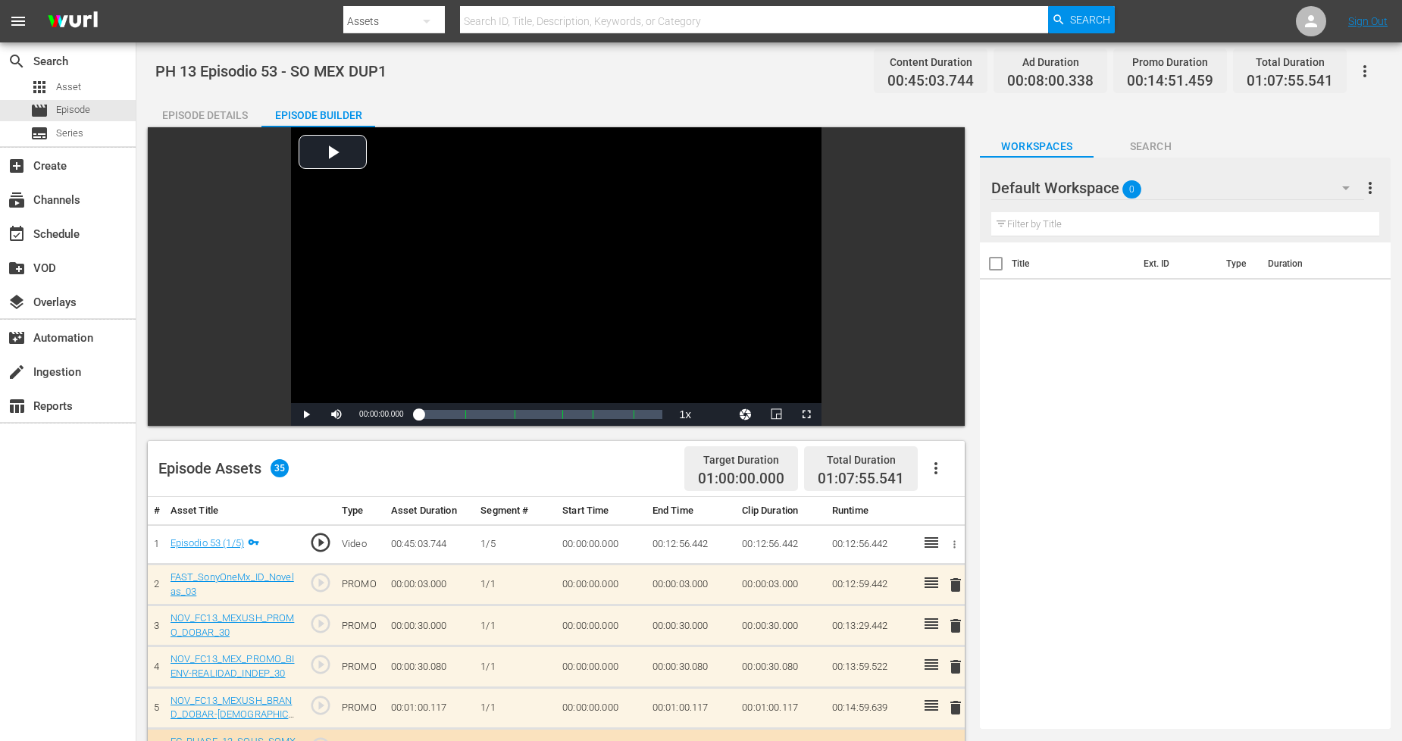
click at [1273, 186] on div "Default Workspace 0" at bounding box center [1177, 188] width 372 height 42
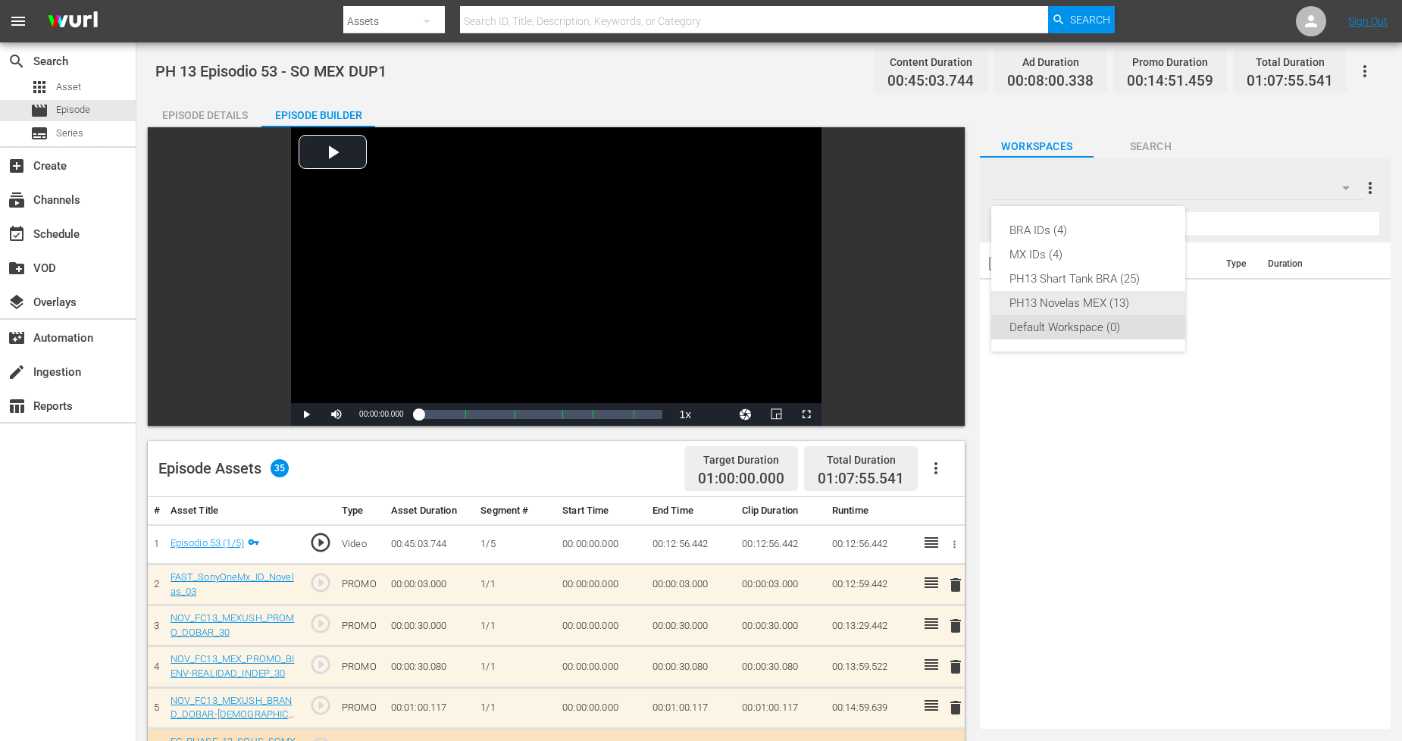
click at [1130, 308] on div "PH13 Novelas MEX (13)" at bounding box center [1089, 303] width 158 height 24
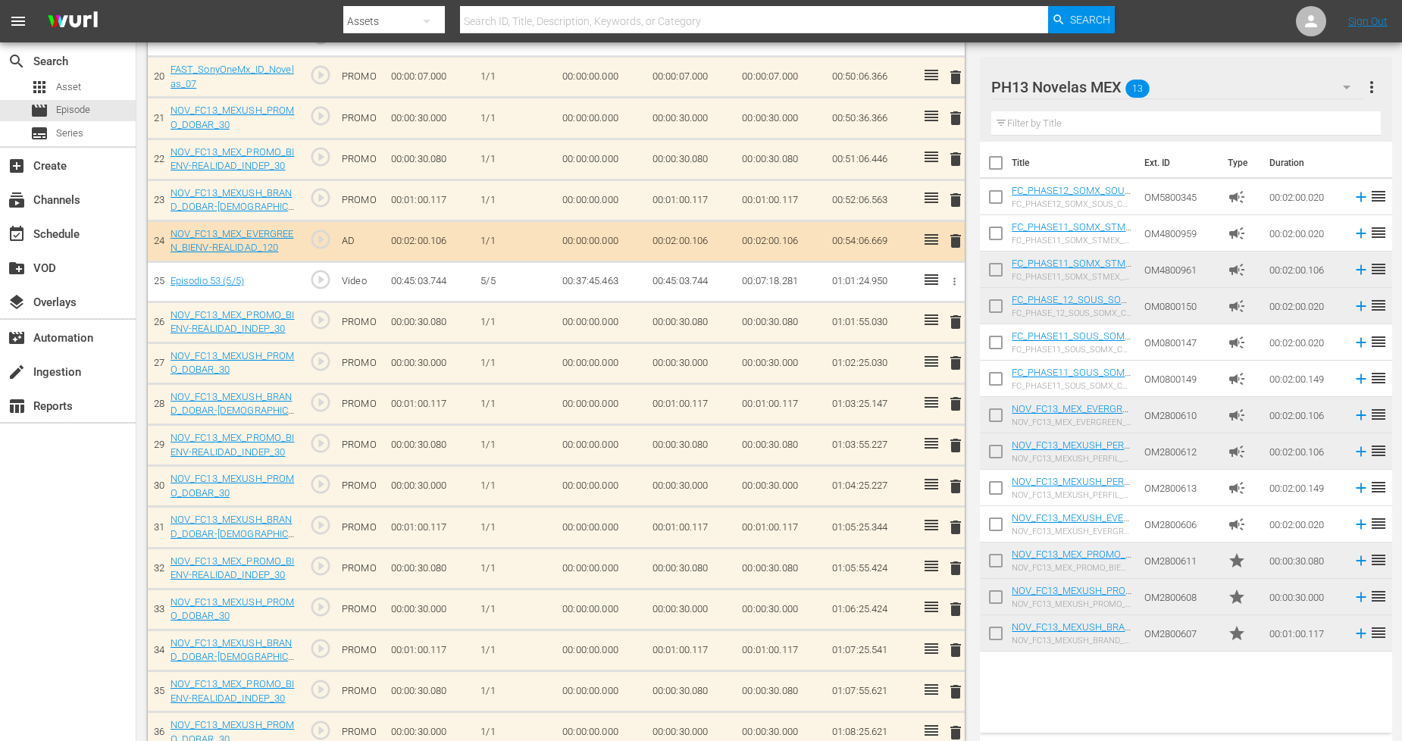
scroll to position [1308, 0]
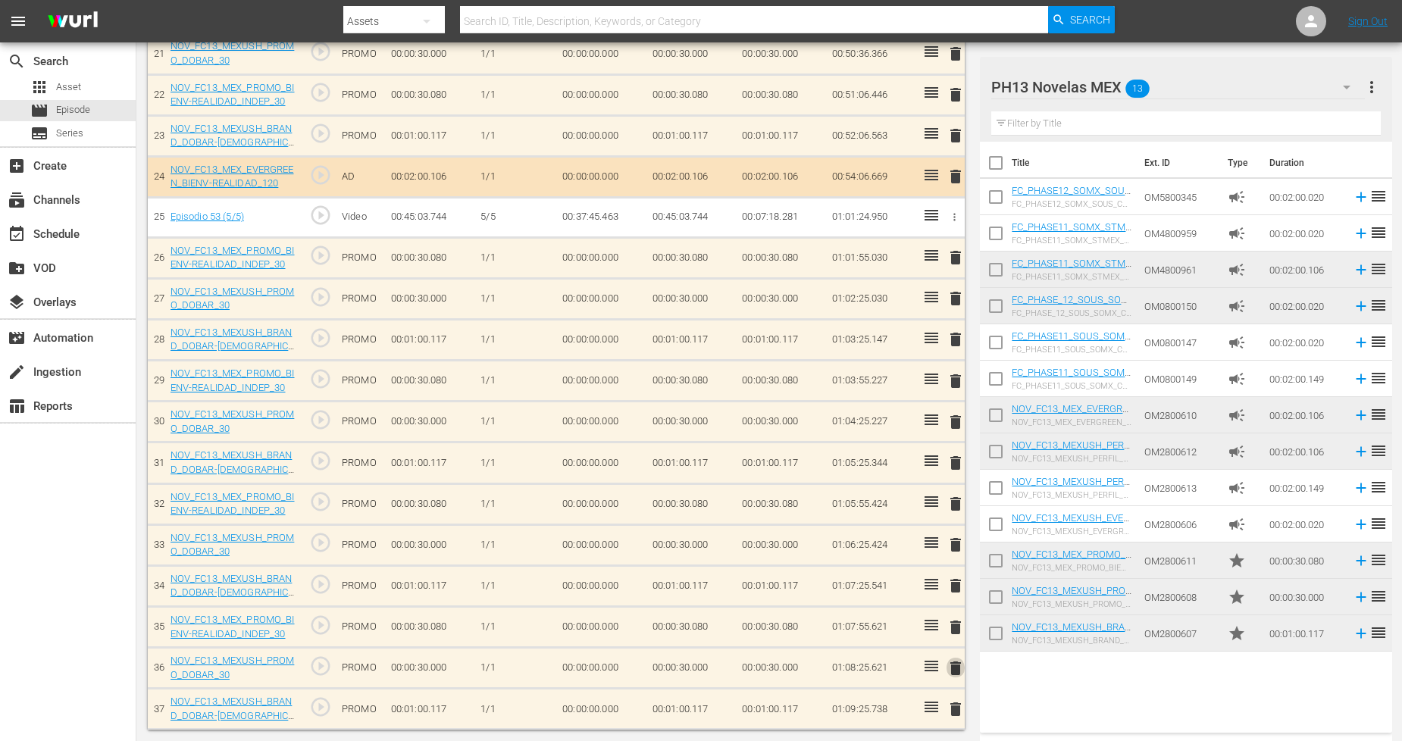
click at [953, 667] on span "delete" at bounding box center [956, 668] width 18 height 18
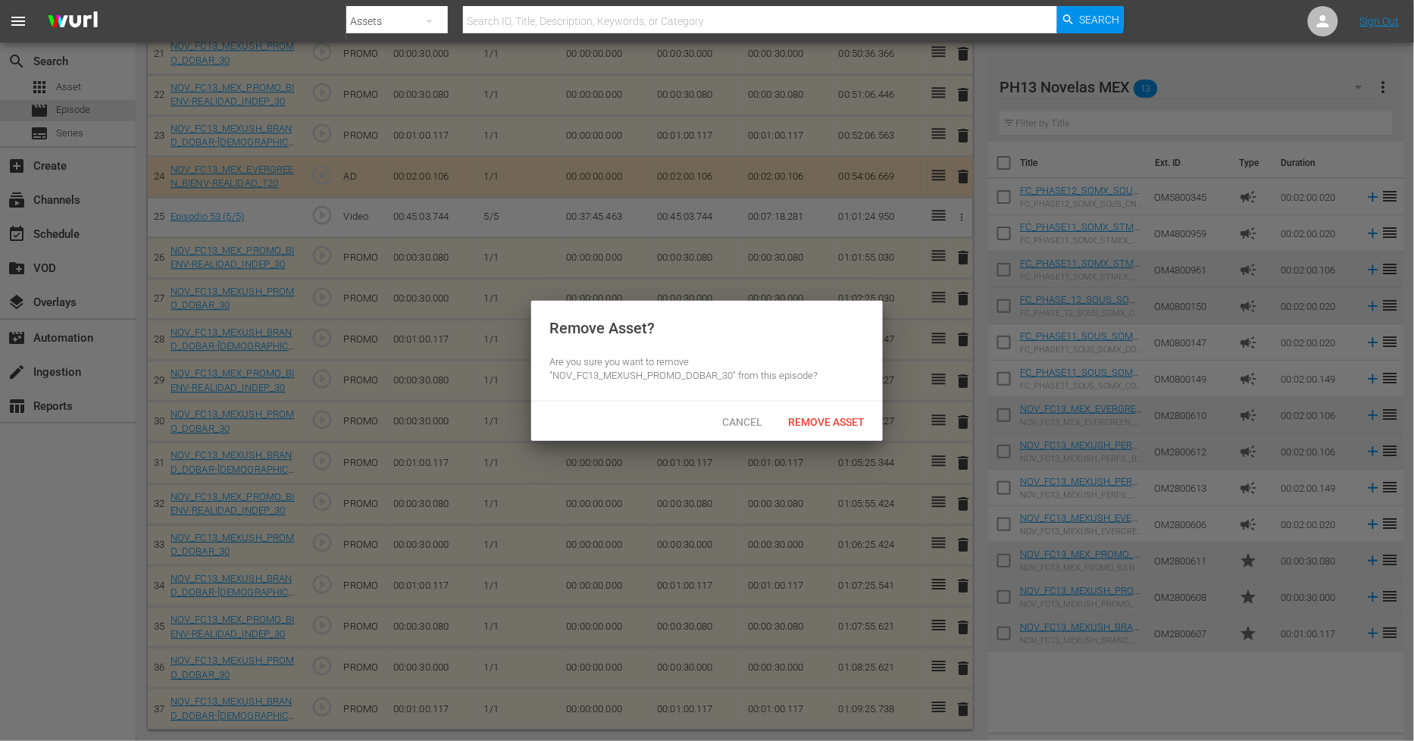
click at [824, 405] on div "Cancel Remove Asset" at bounding box center [707, 421] width 352 height 39
click at [825, 412] on div "Remove Asset" at bounding box center [826, 422] width 101 height 28
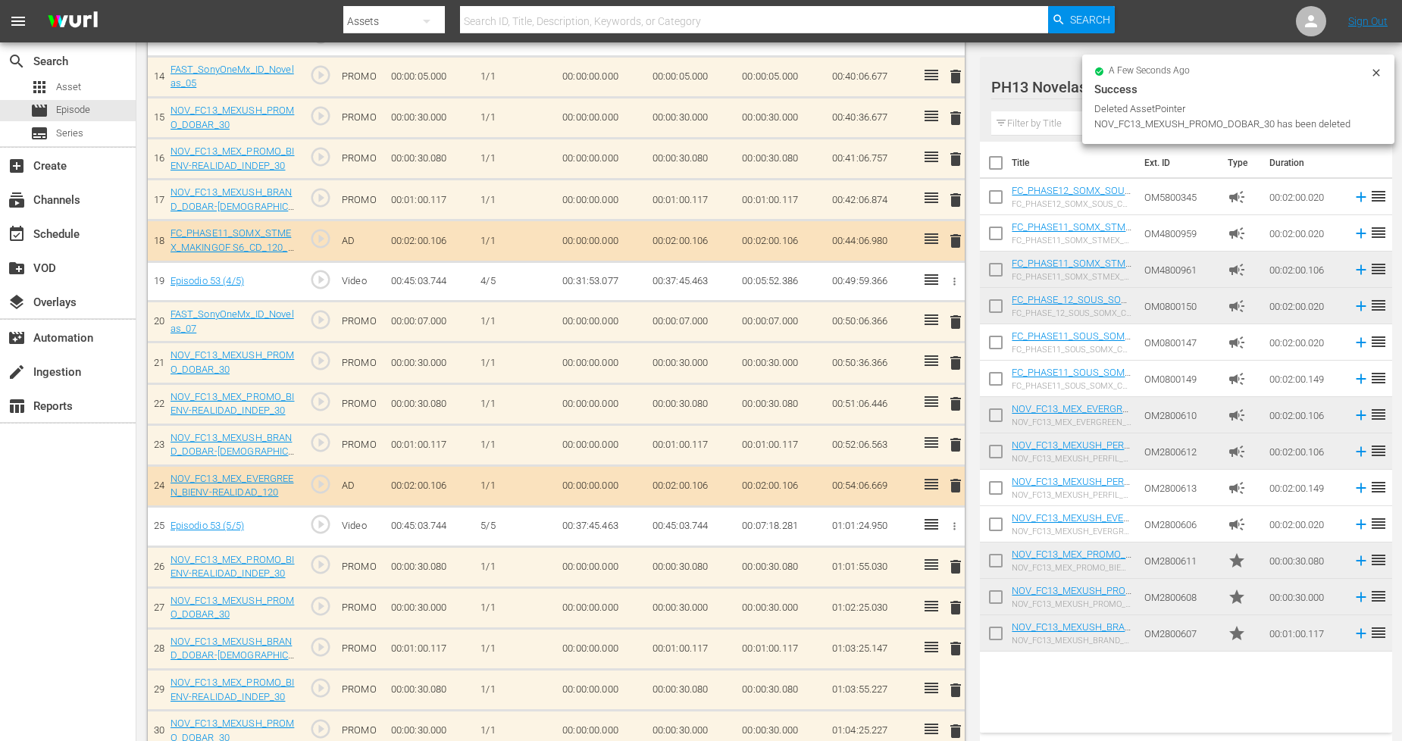
scroll to position [972, 0]
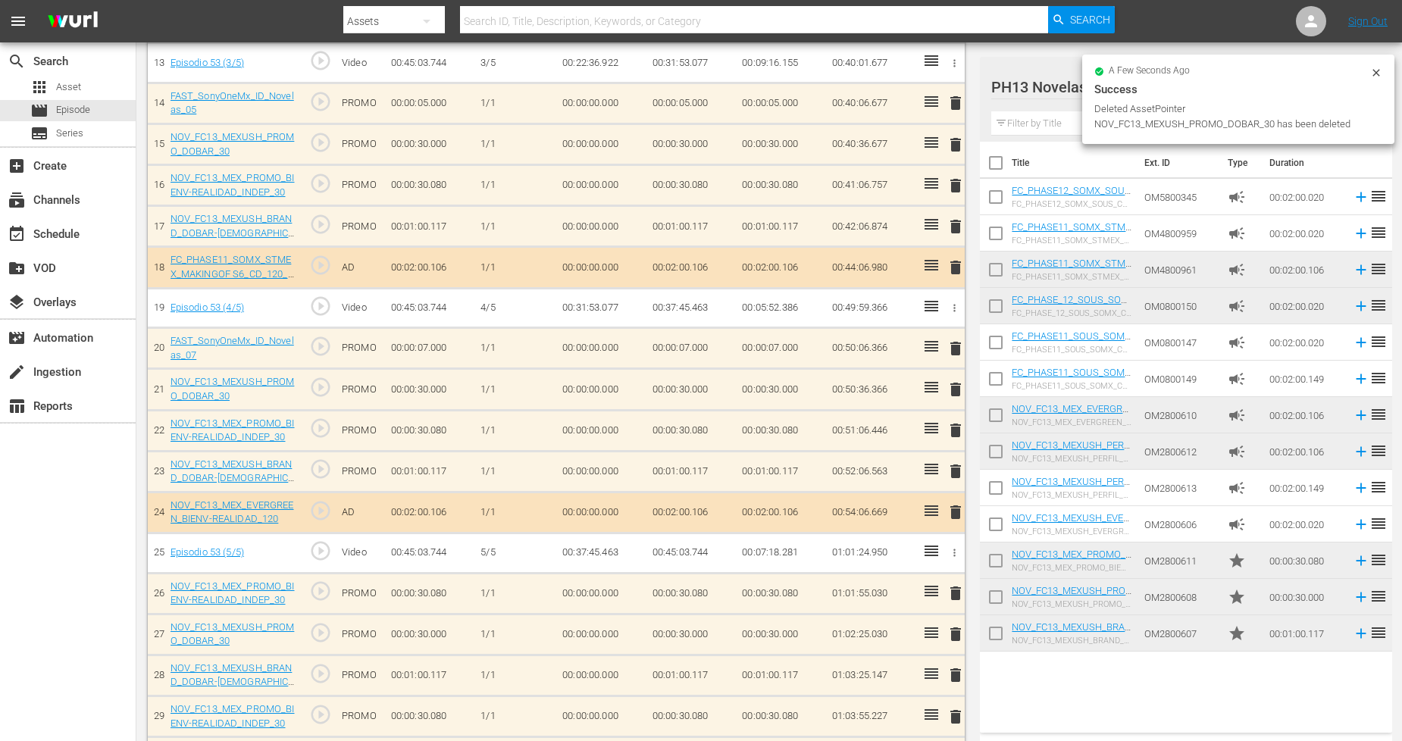
click at [1273, 74] on icon at bounding box center [1376, 72] width 7 height 7
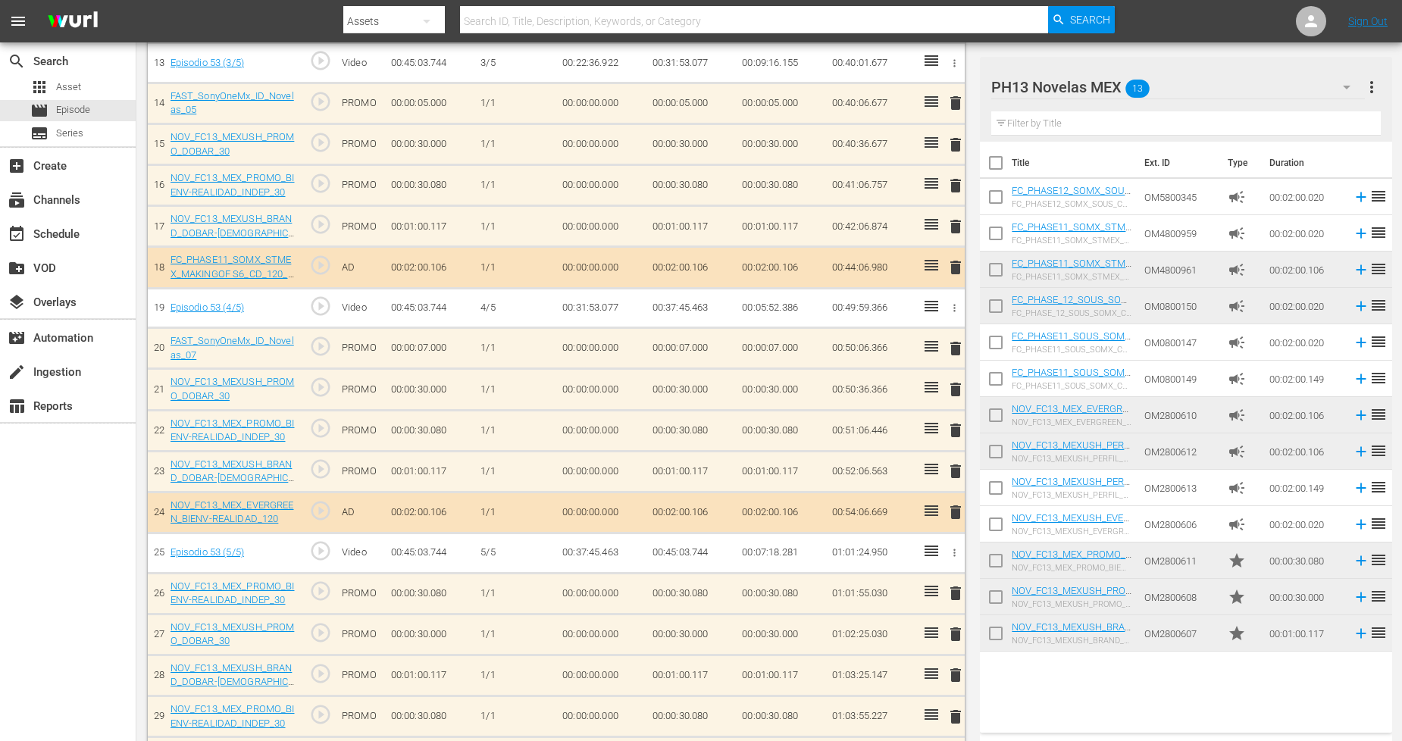
click at [1192, 83] on div "PH13 Novelas MEX 13" at bounding box center [1178, 87] width 374 height 42
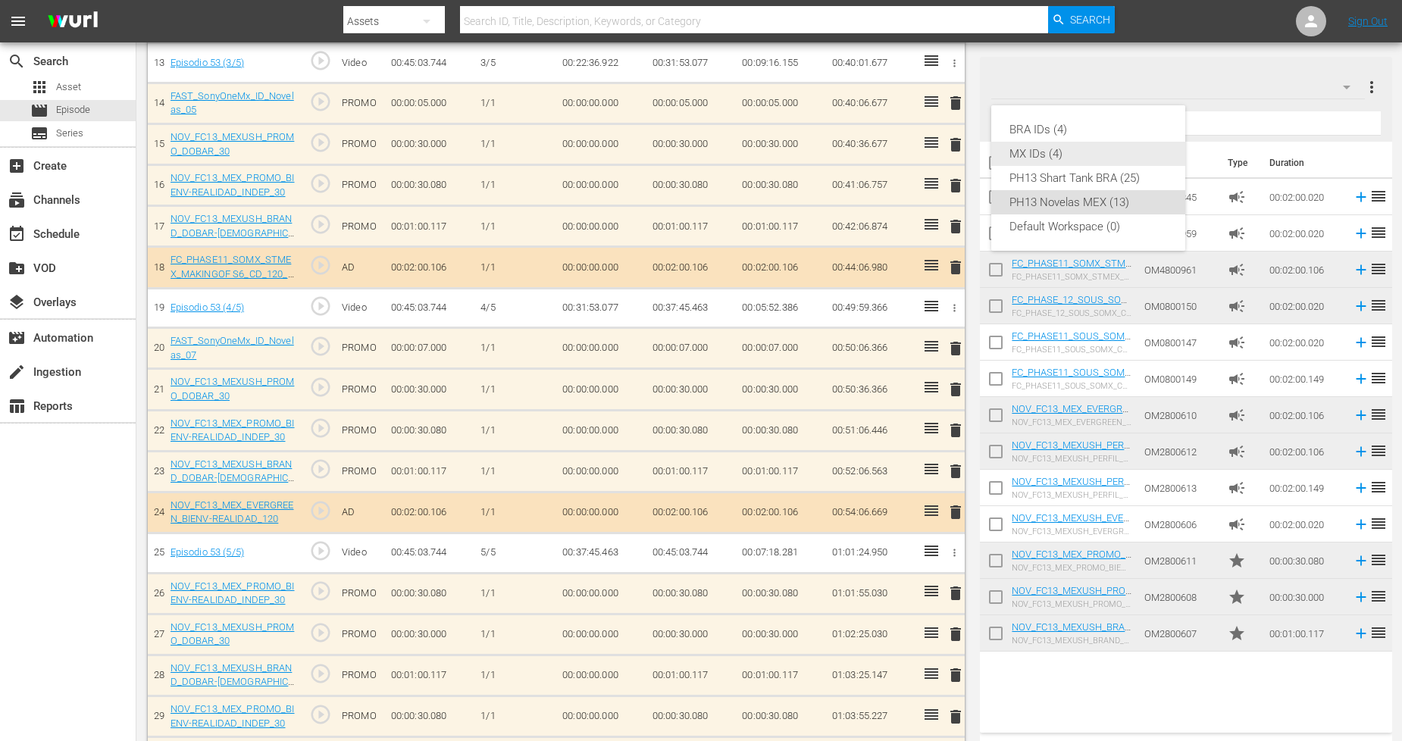
click at [1077, 152] on div "MX IDs (4)" at bounding box center [1089, 154] width 158 height 24
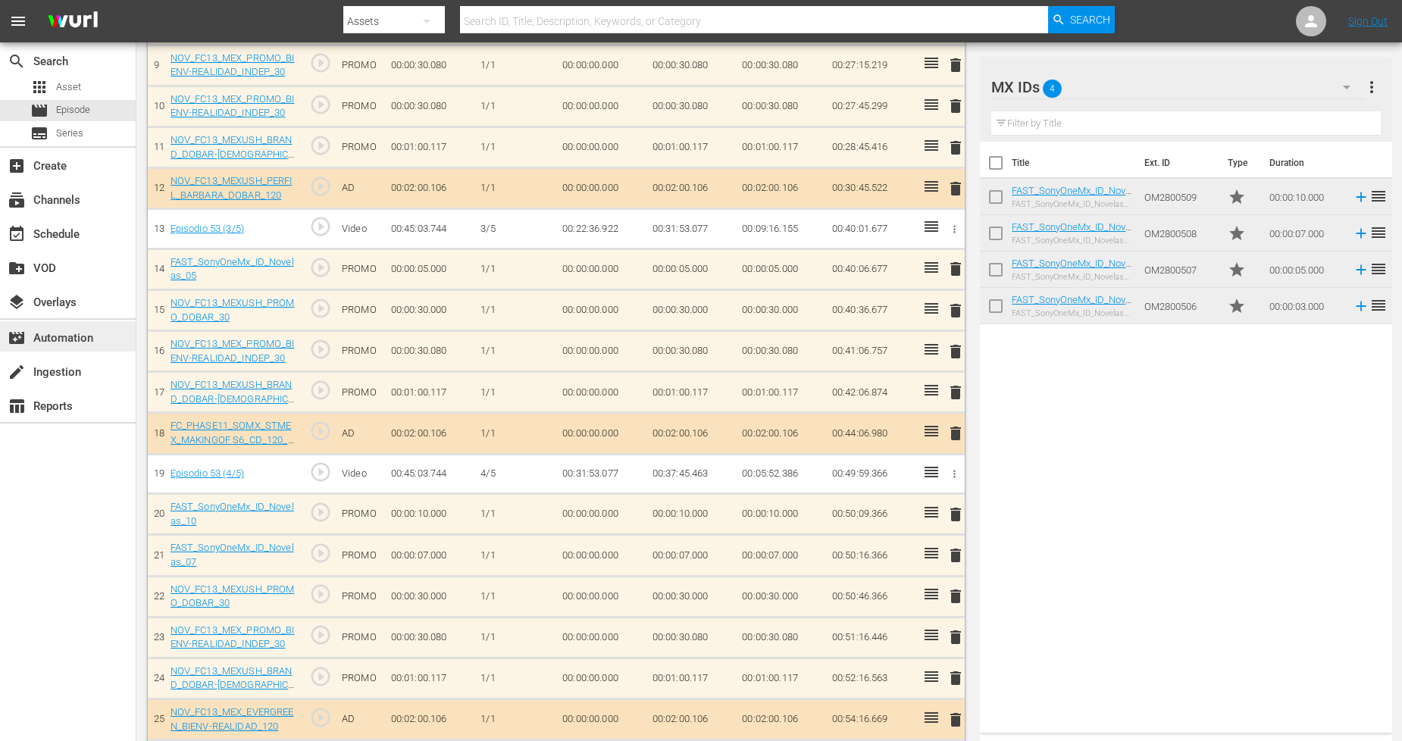
scroll to position [802, 0]
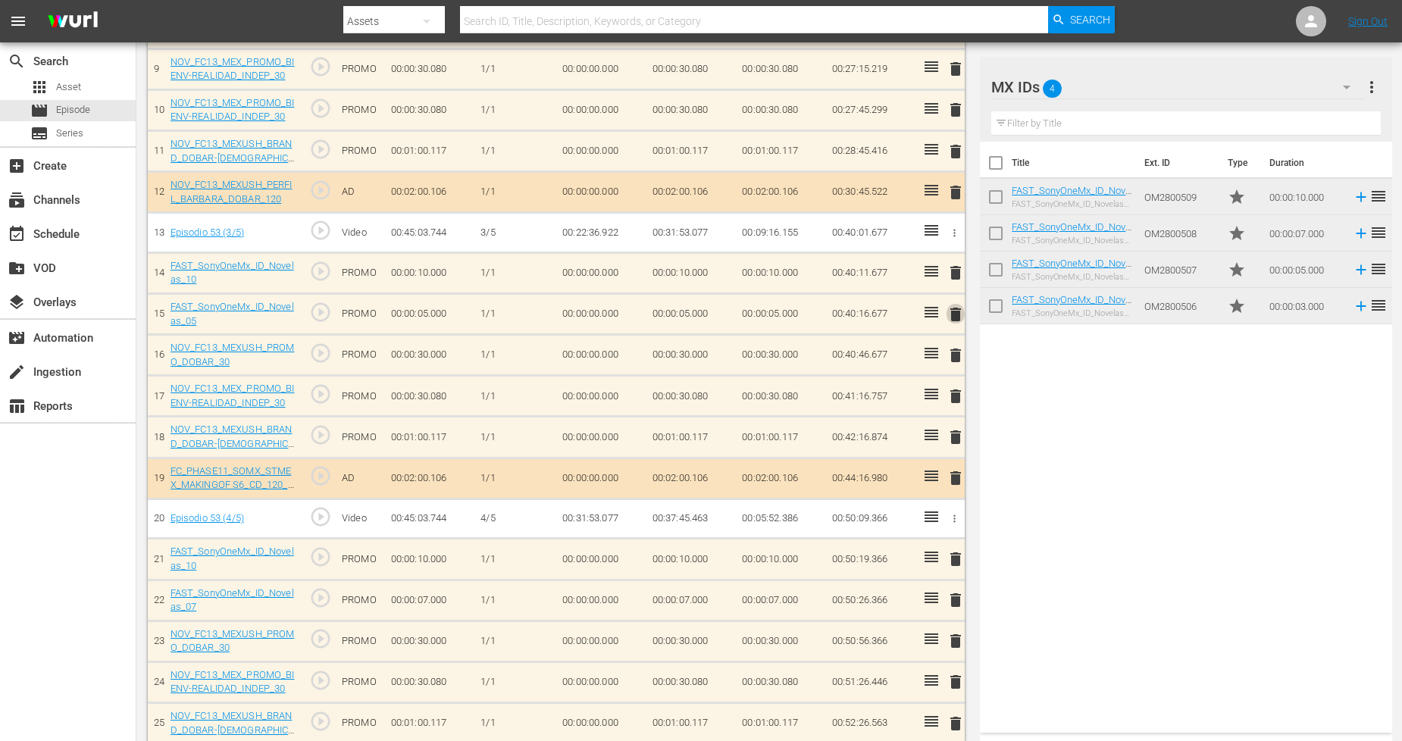
click at [953, 320] on span "delete" at bounding box center [956, 314] width 18 height 18
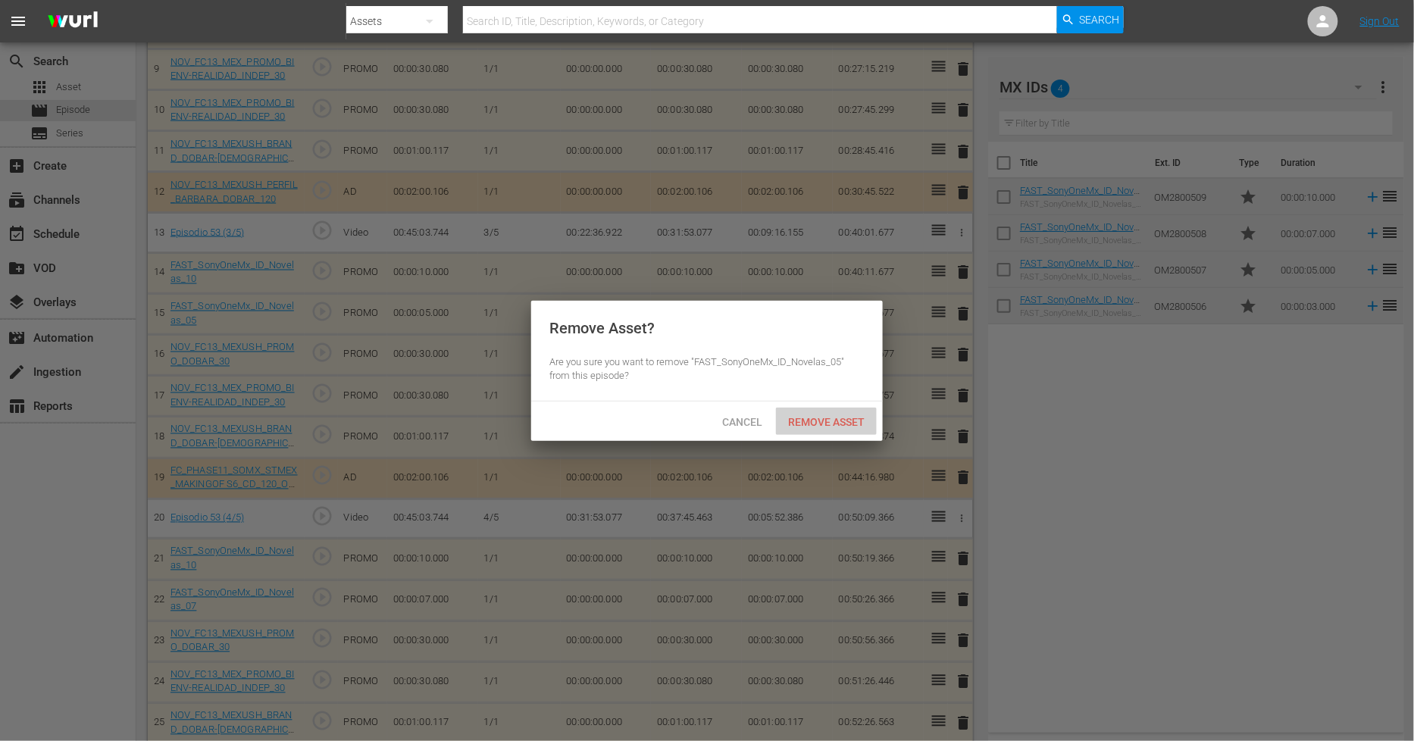
click at [845, 421] on span "Remove Asset" at bounding box center [826, 422] width 101 height 12
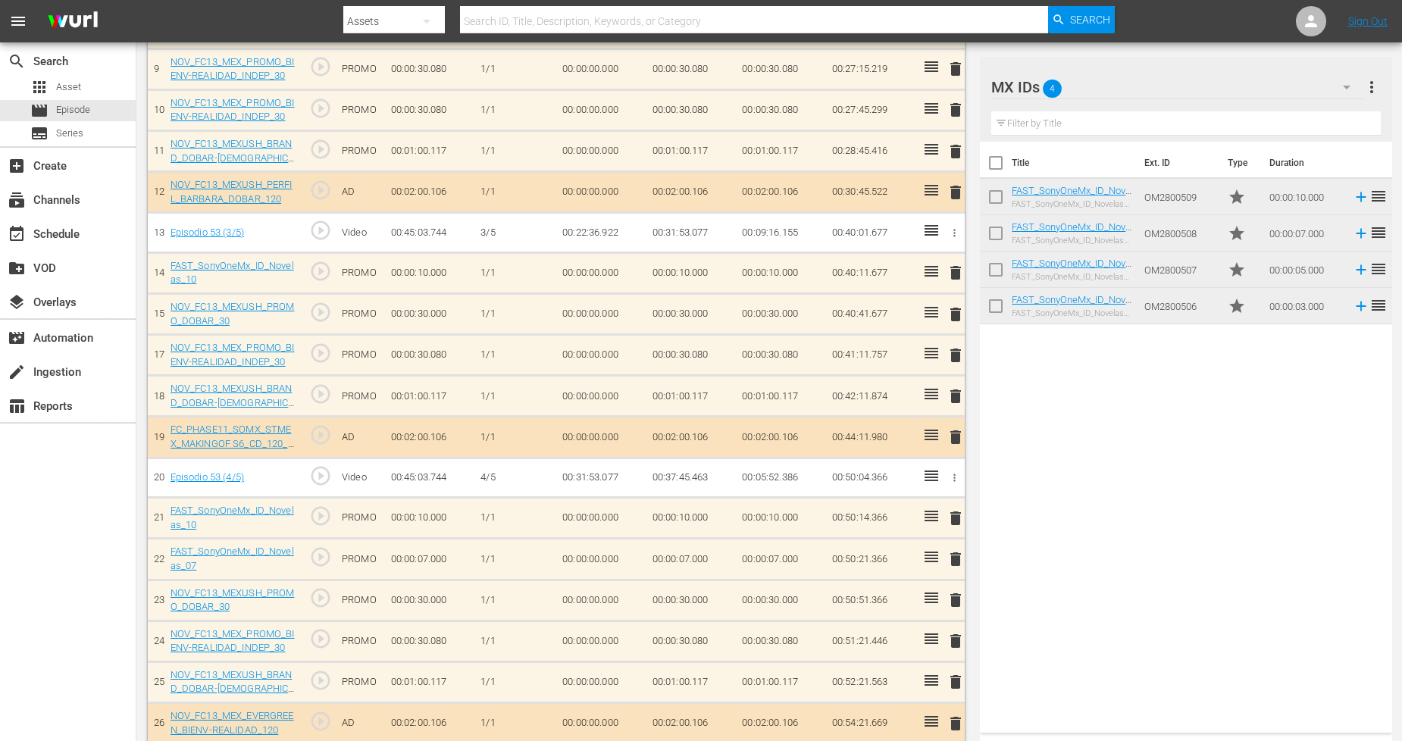
click at [953, 602] on span "delete" at bounding box center [956, 600] width 18 height 18
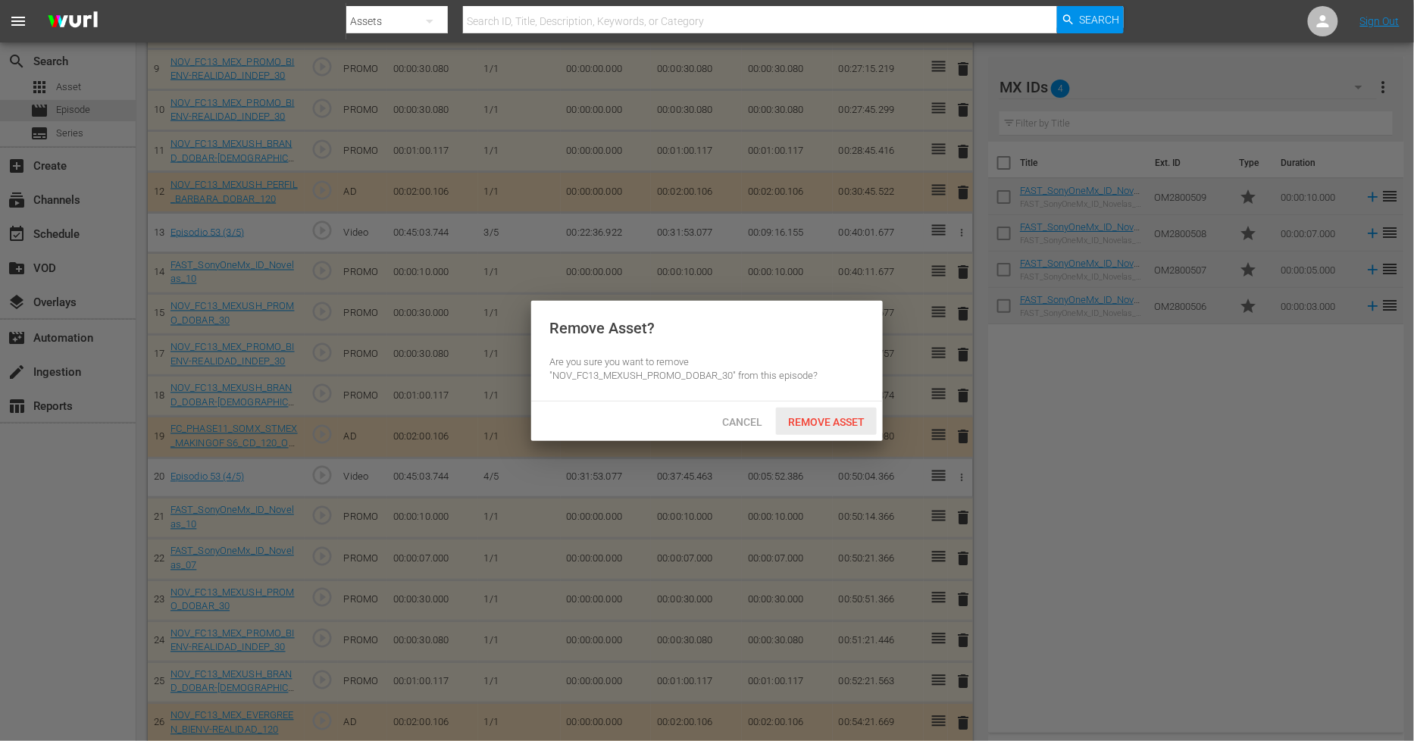
click at [812, 425] on span "Remove Asset" at bounding box center [826, 422] width 101 height 12
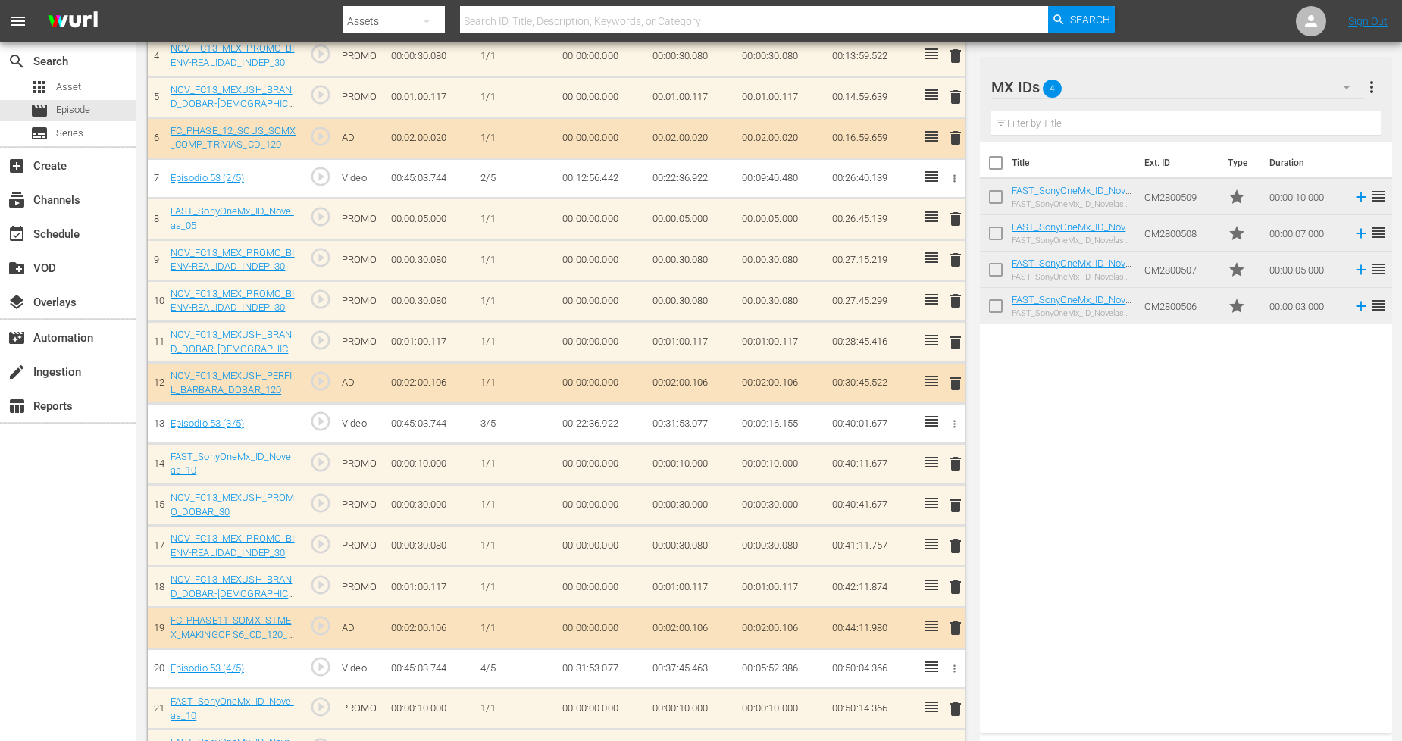
scroll to position [549, 0]
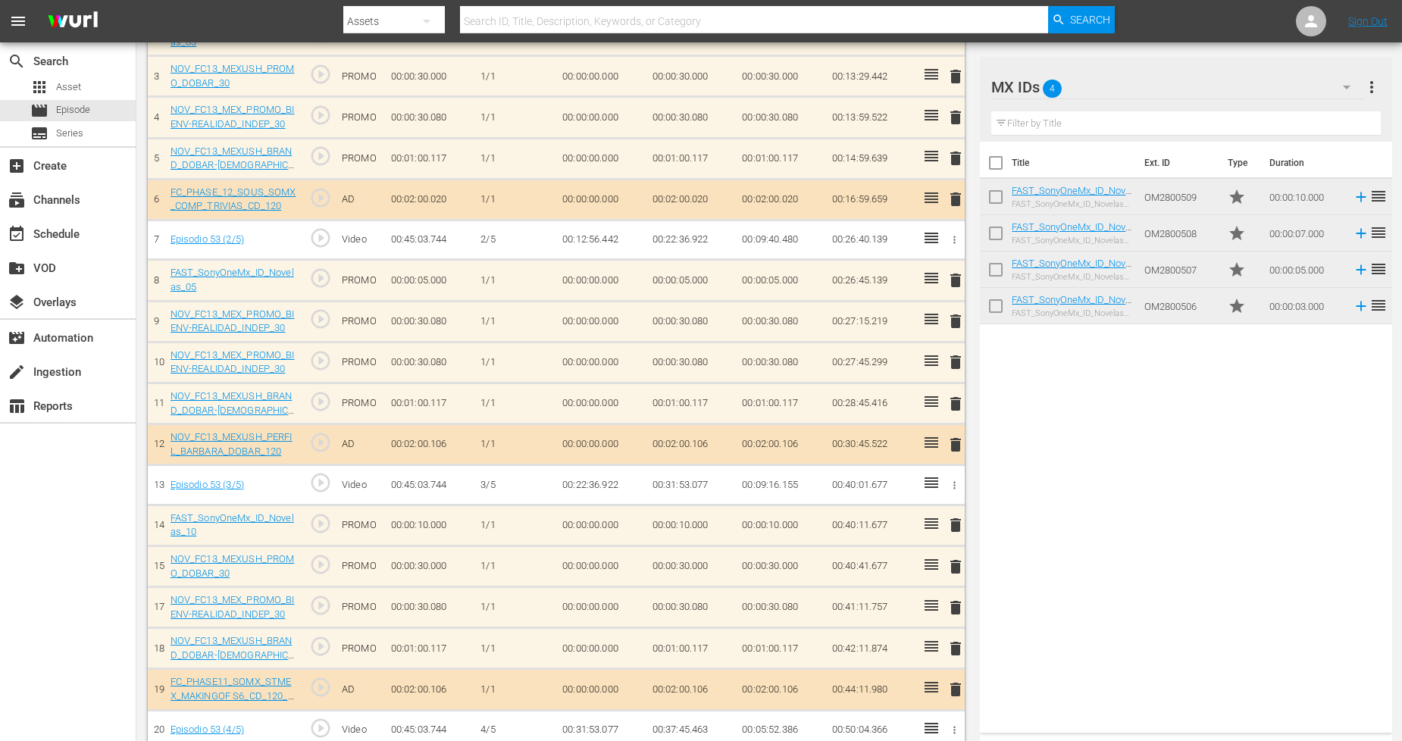
click at [952, 278] on span "delete" at bounding box center [956, 280] width 18 height 18
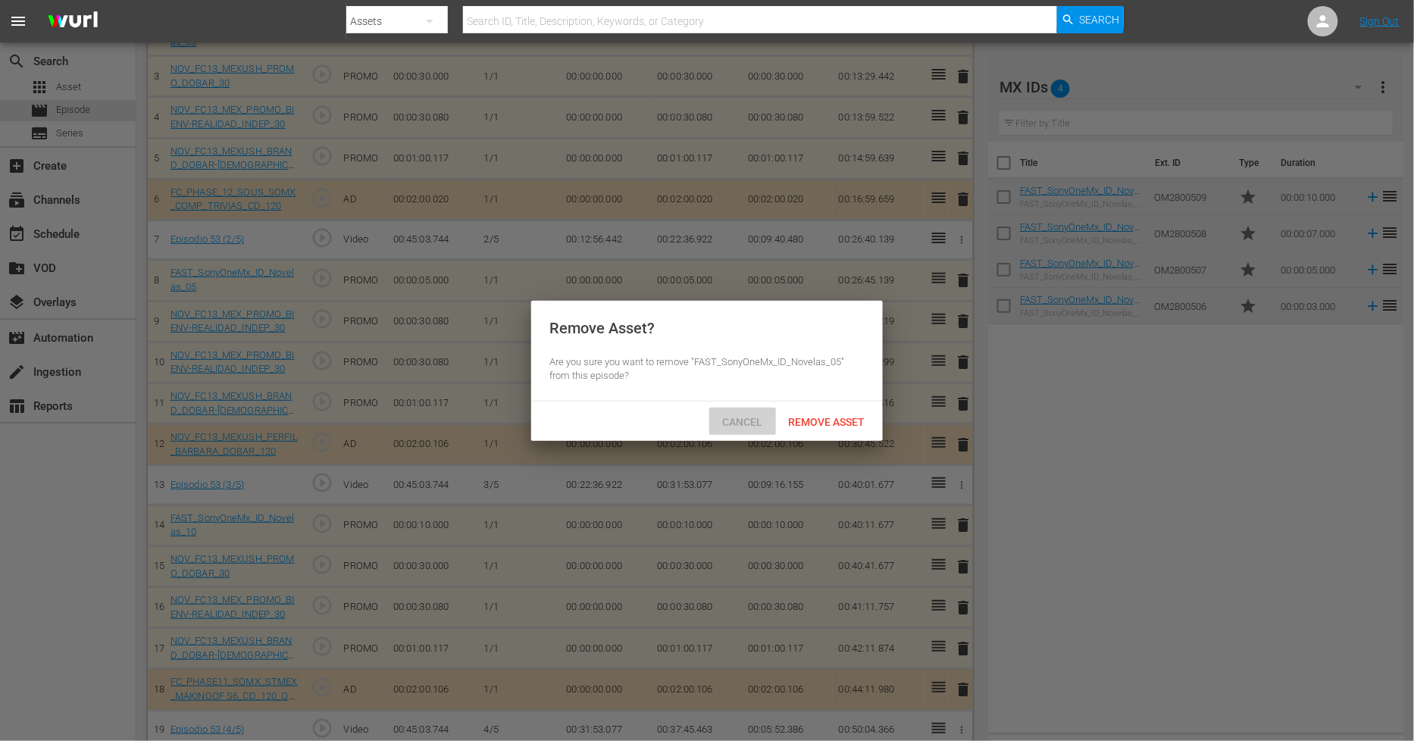
click at [753, 424] on span "Cancel" at bounding box center [743, 422] width 64 height 12
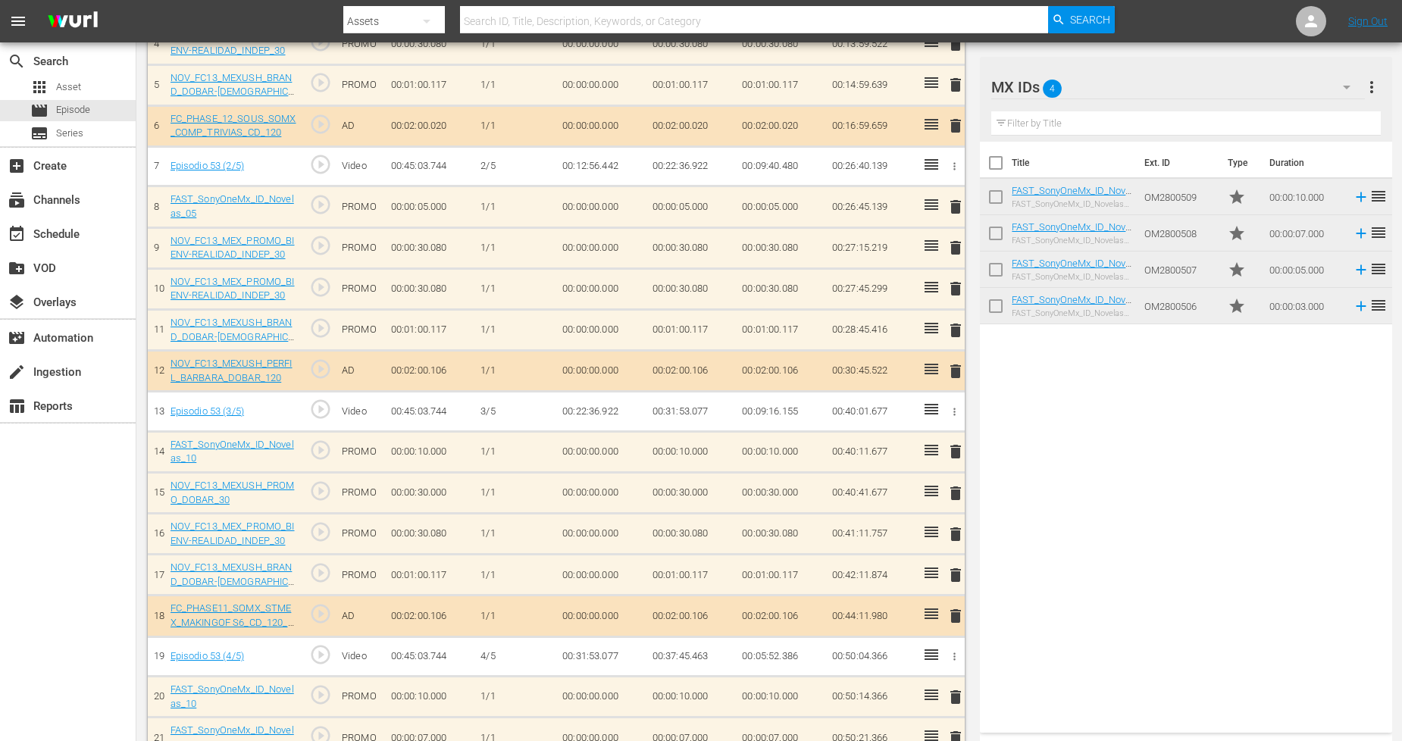
scroll to position [718, 0]
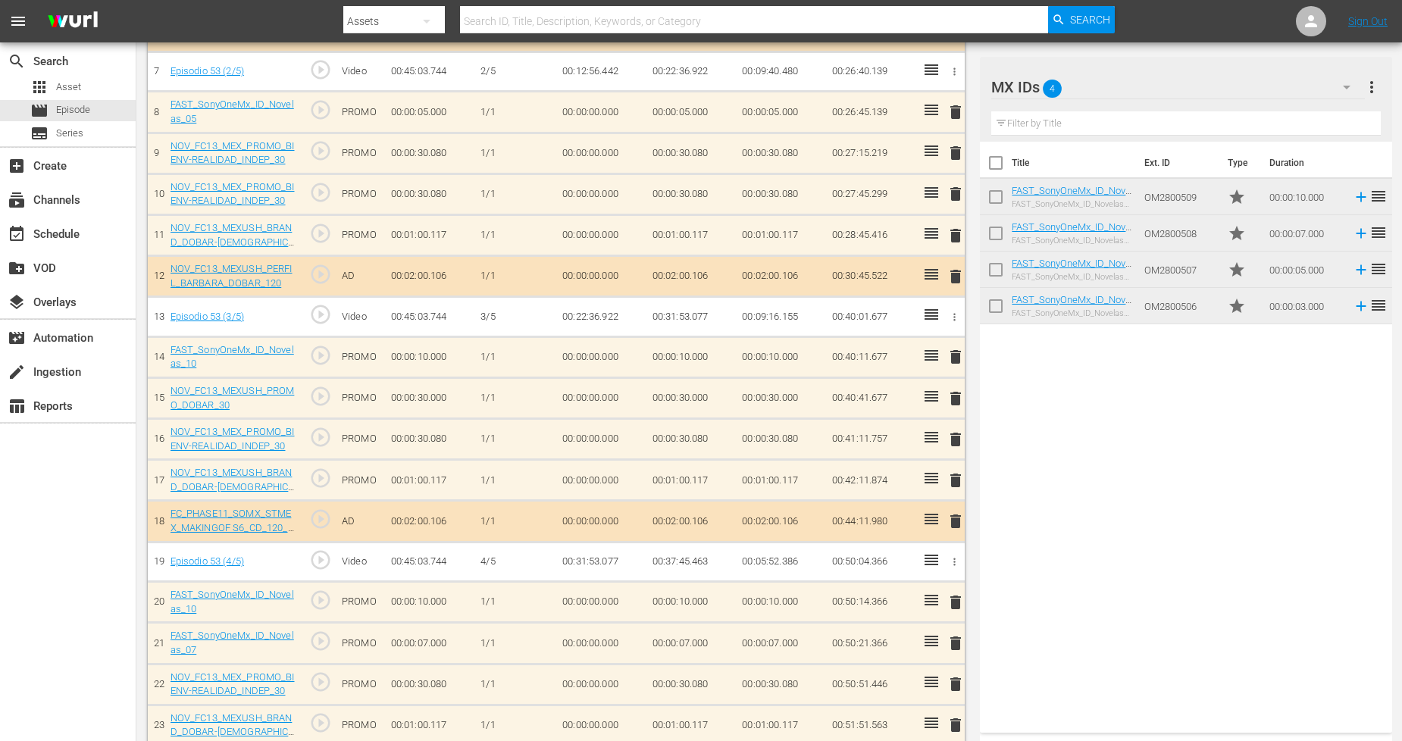
click at [956, 646] on span "delete" at bounding box center [956, 643] width 18 height 18
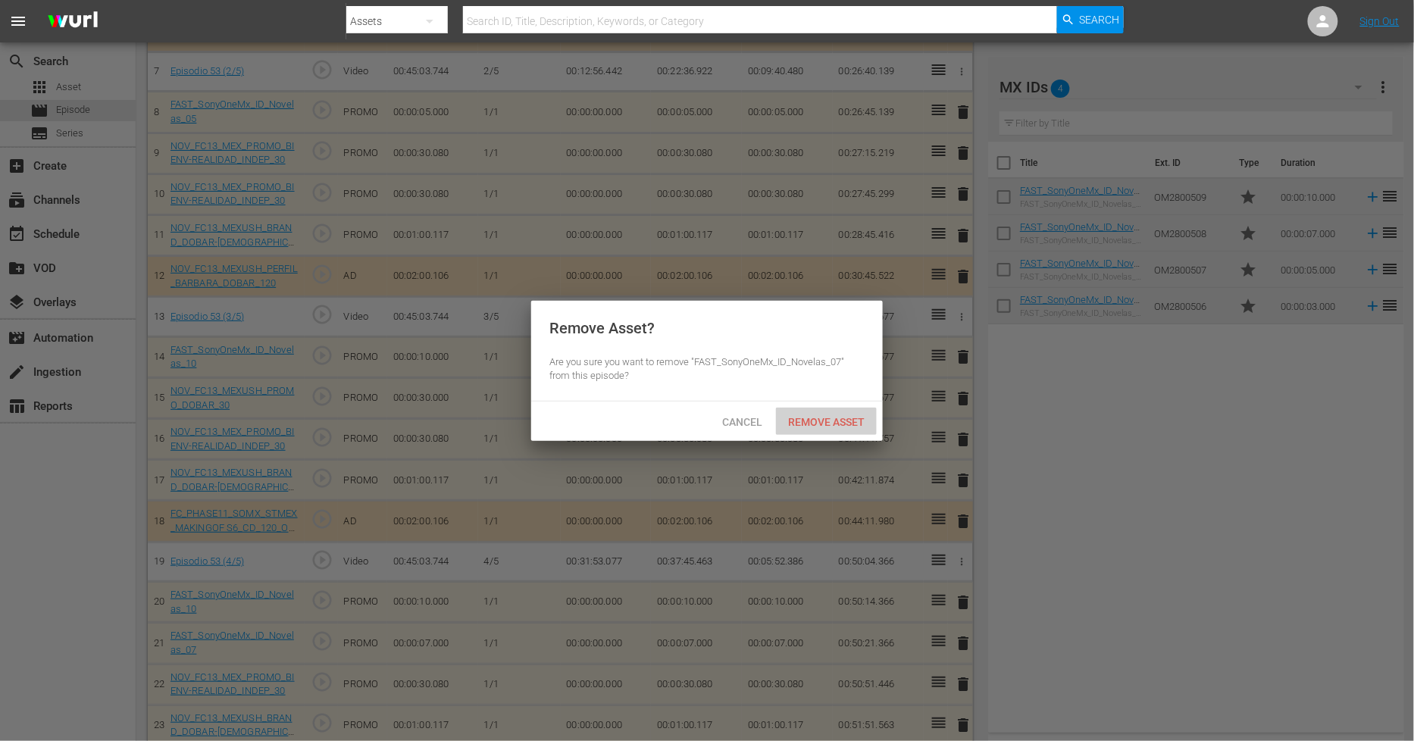
click at [834, 418] on span "Remove Asset" at bounding box center [826, 422] width 101 height 12
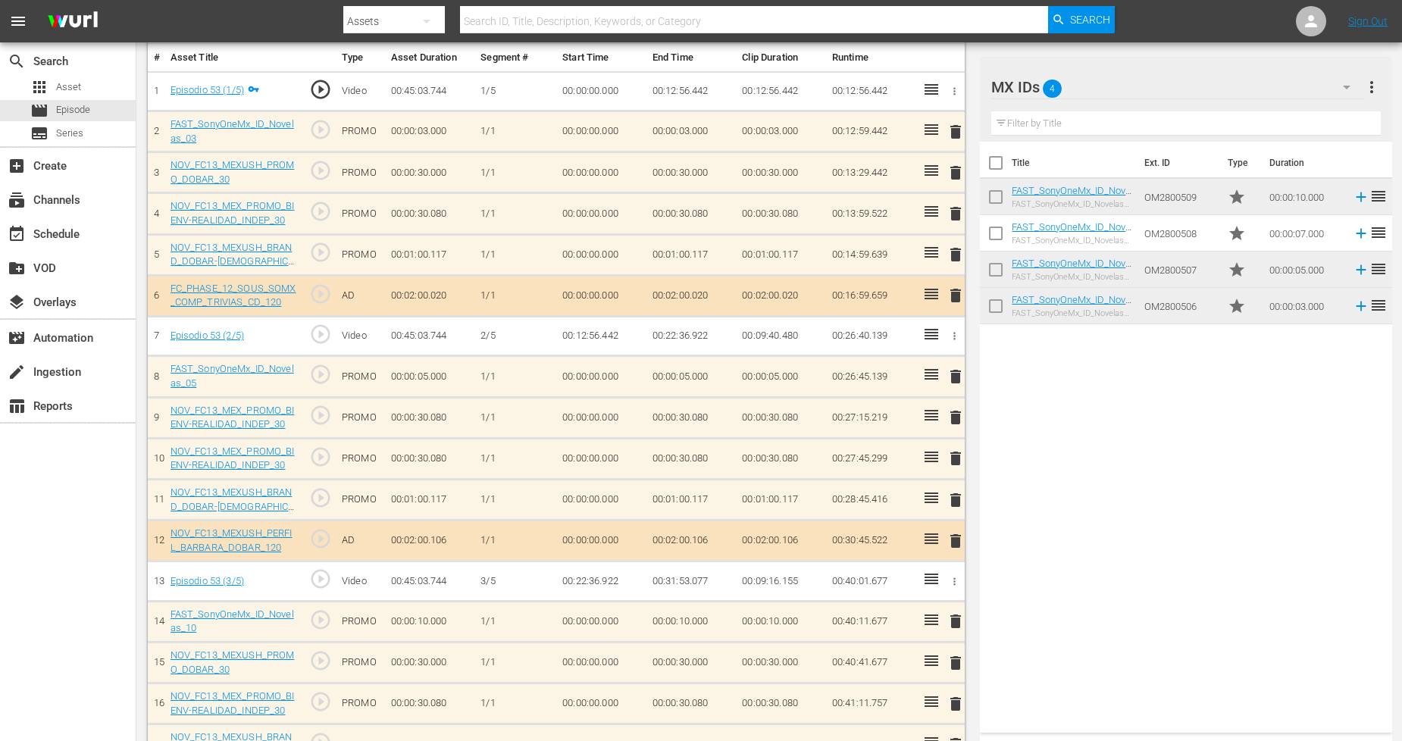
scroll to position [381, 0]
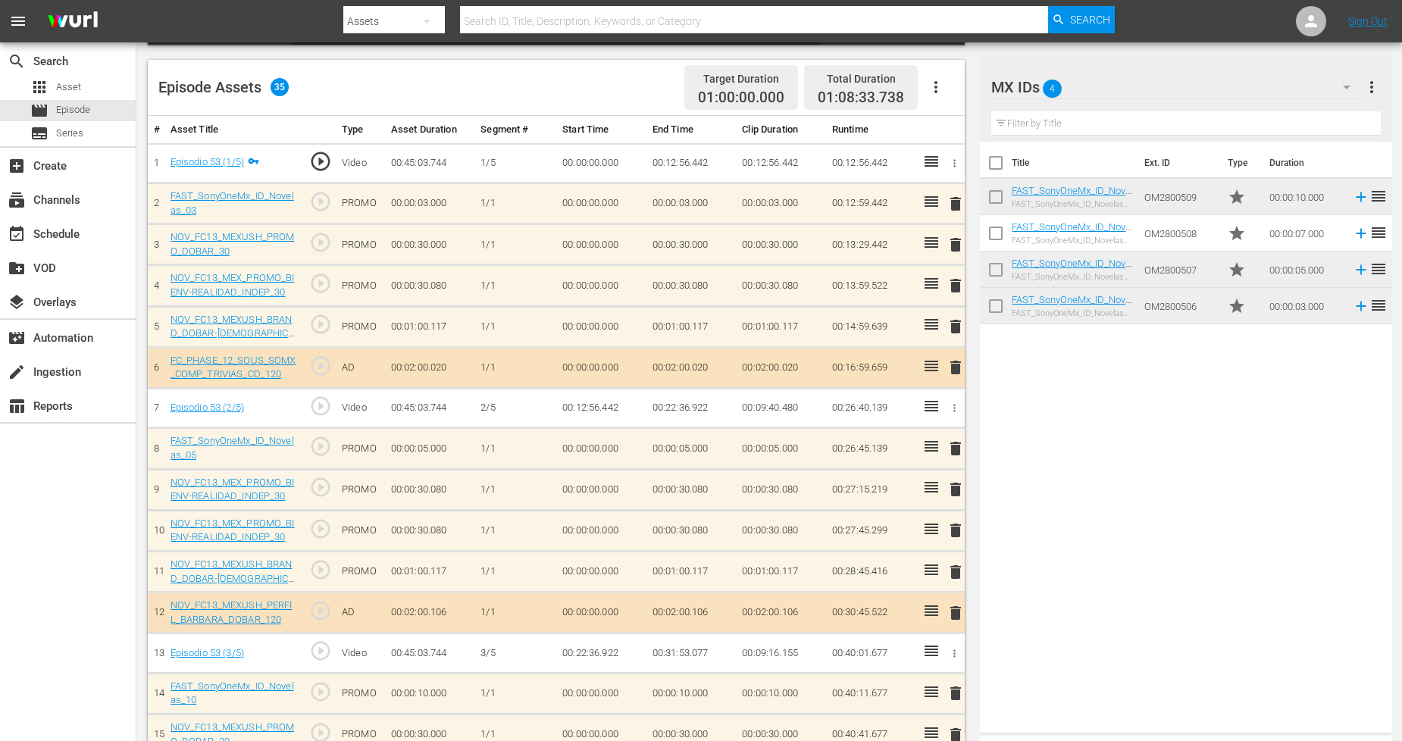
click at [955, 447] on span "delete" at bounding box center [956, 449] width 18 height 18
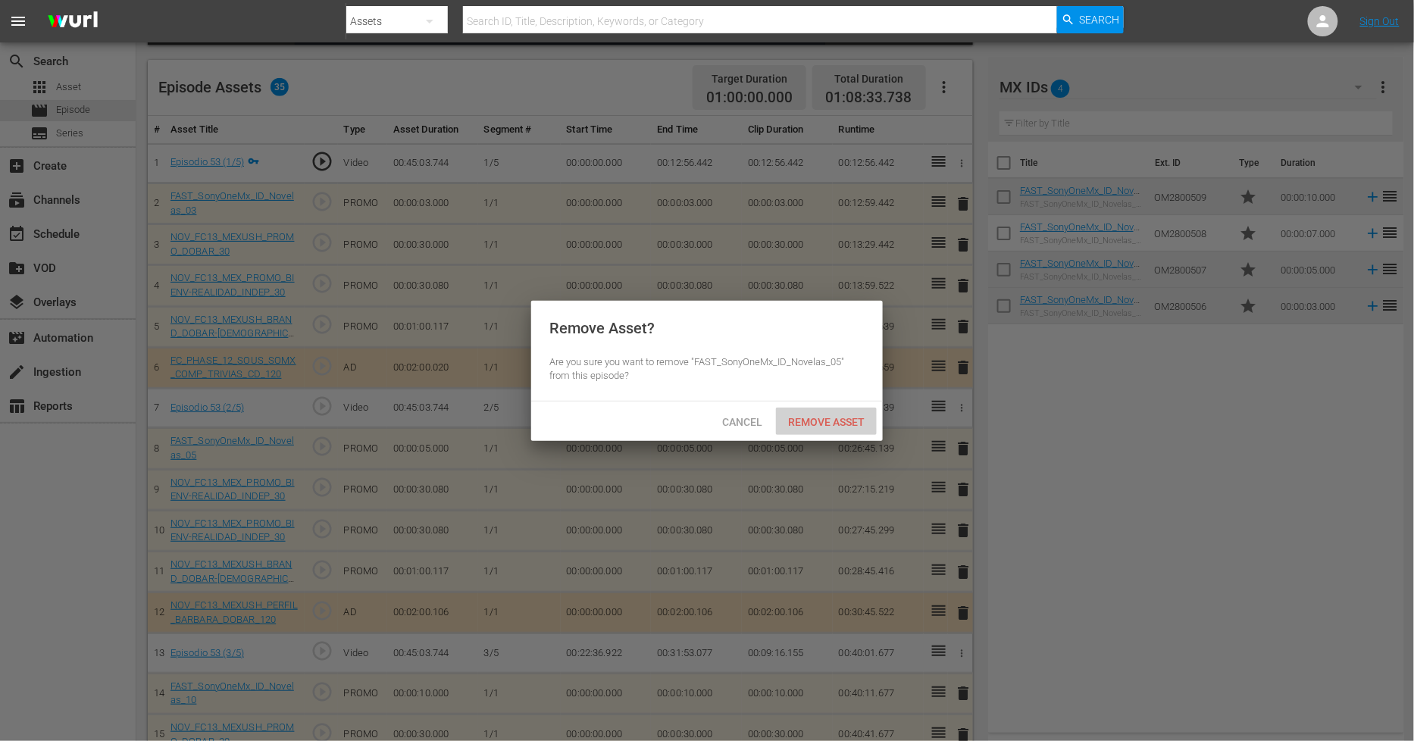
click at [834, 421] on span "Remove Asset" at bounding box center [826, 422] width 101 height 12
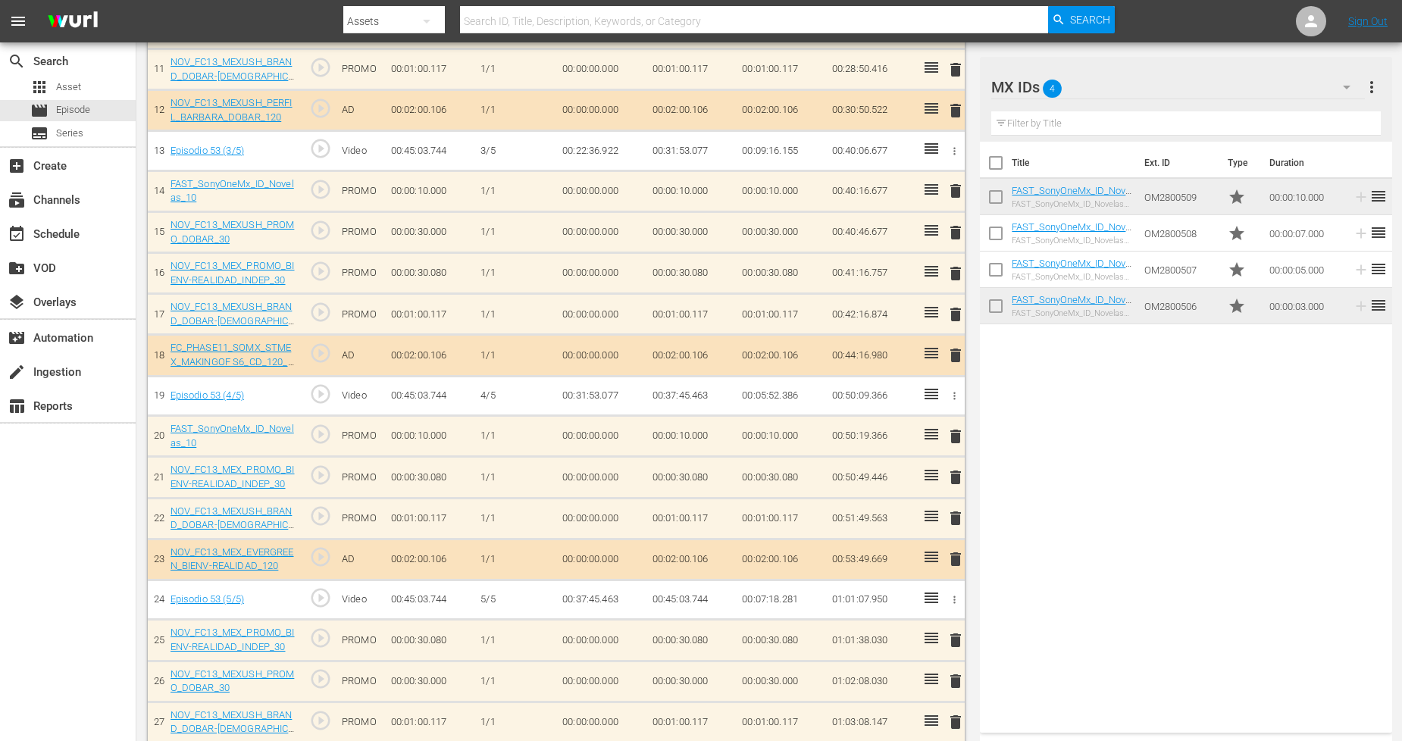
scroll to position [890, 0]
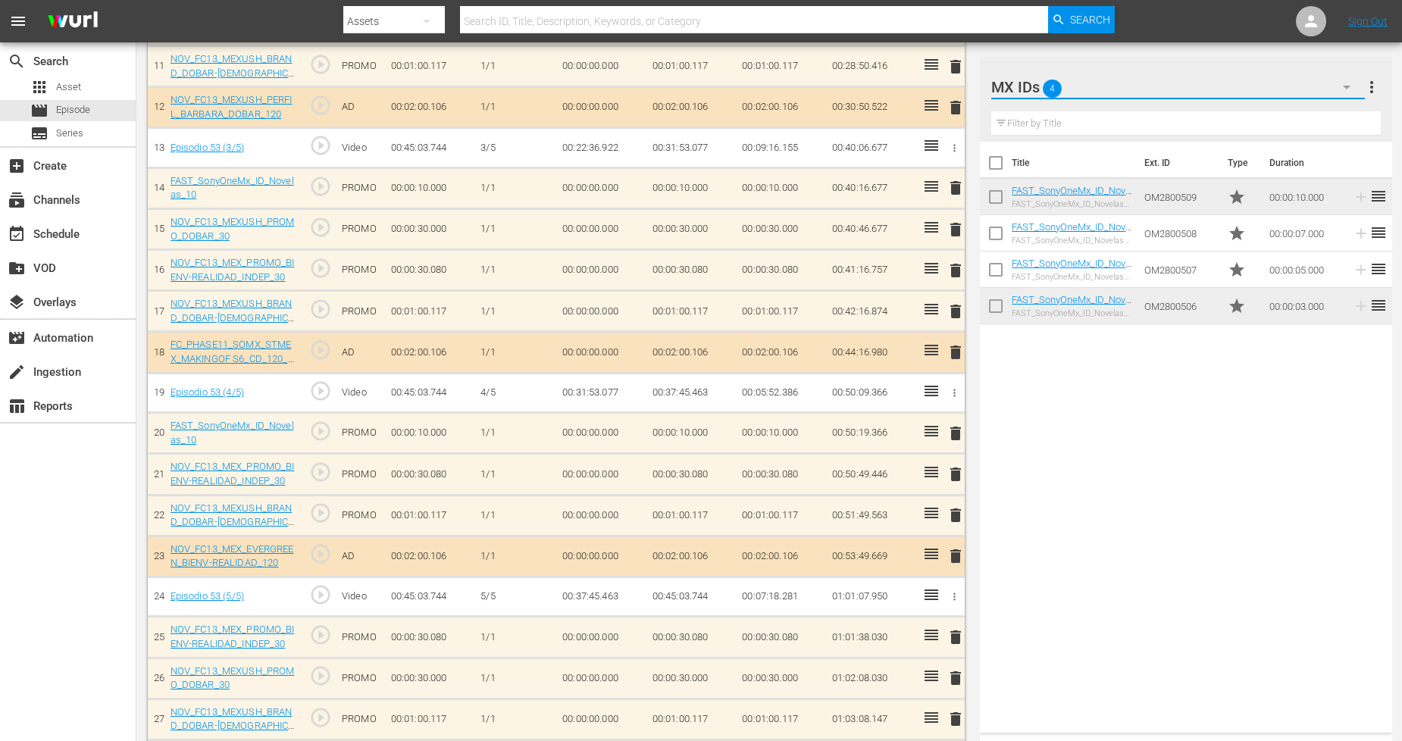
click at [1273, 94] on button "button" at bounding box center [1347, 87] width 36 height 36
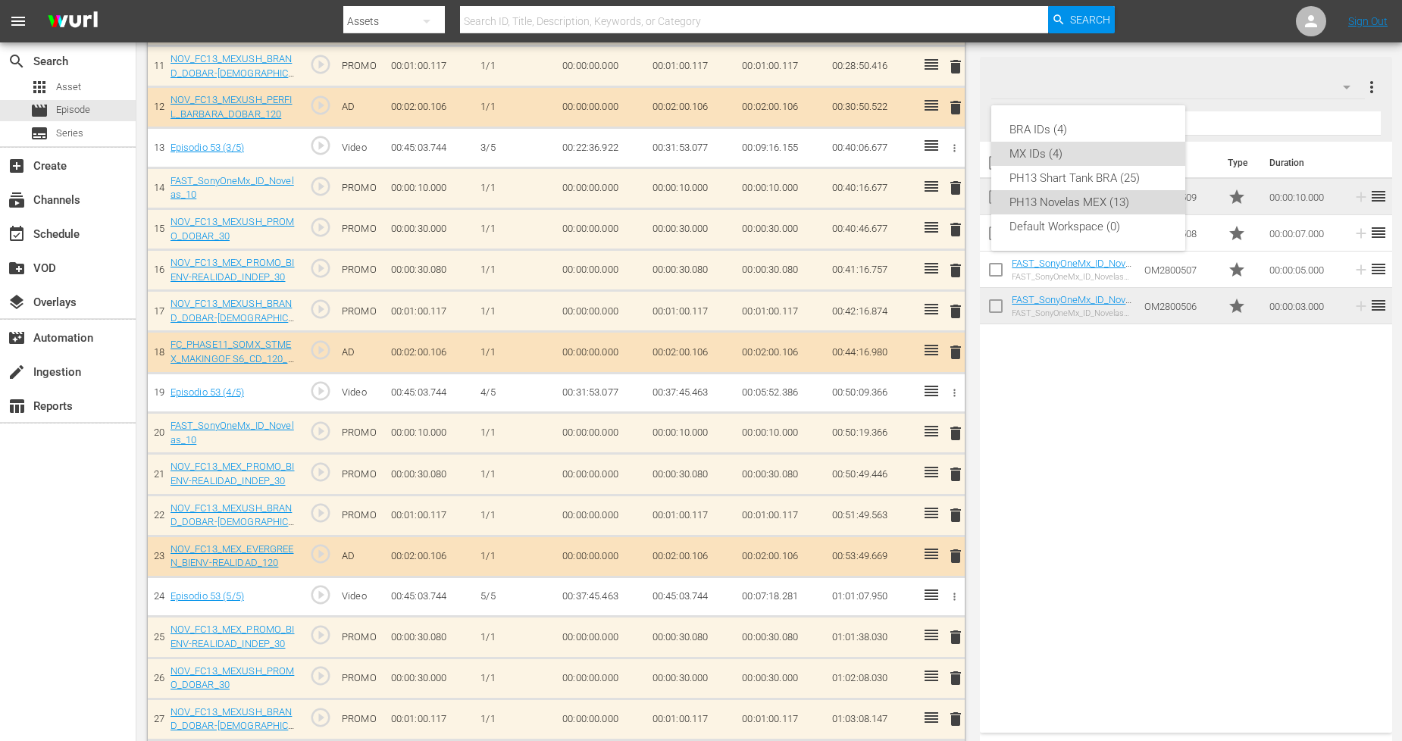
click at [1097, 207] on div "PH13 Novelas MEX (13)" at bounding box center [1089, 202] width 158 height 24
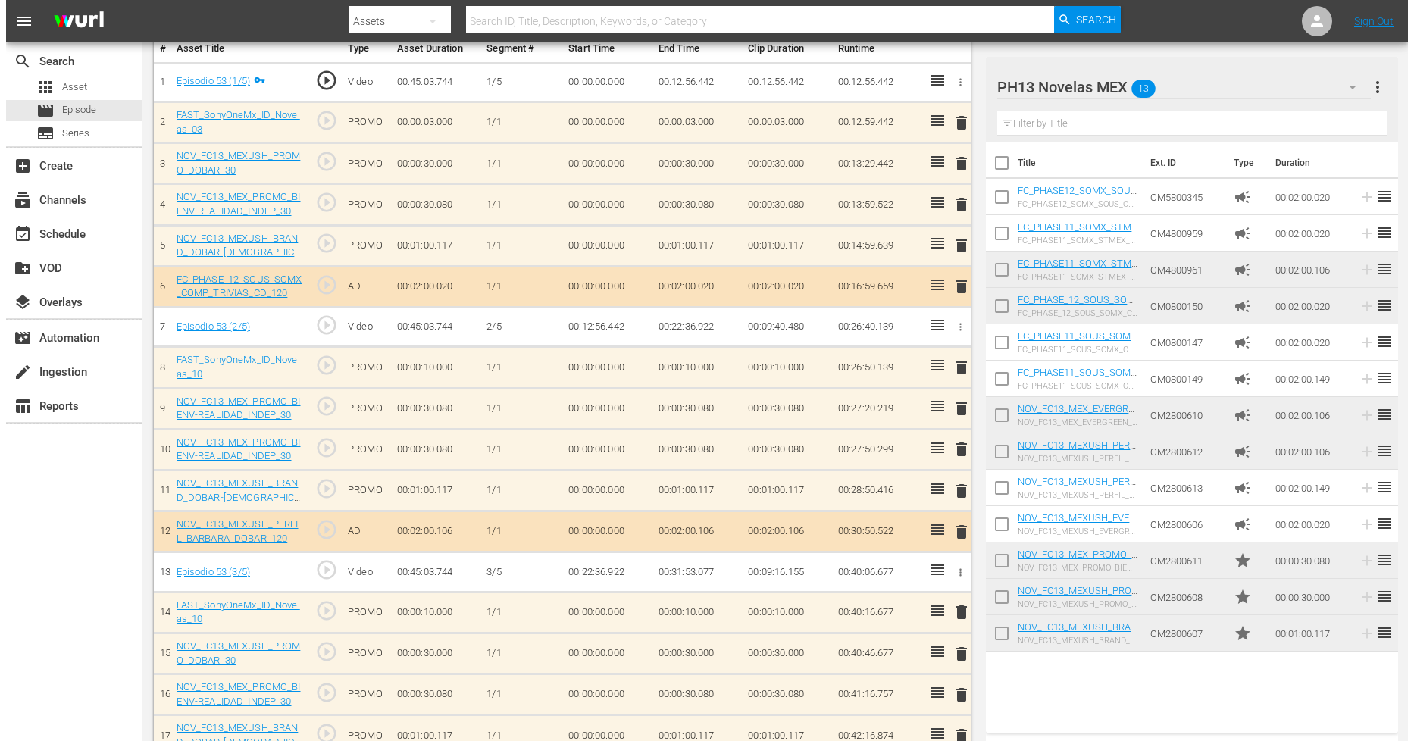
scroll to position [0, 0]
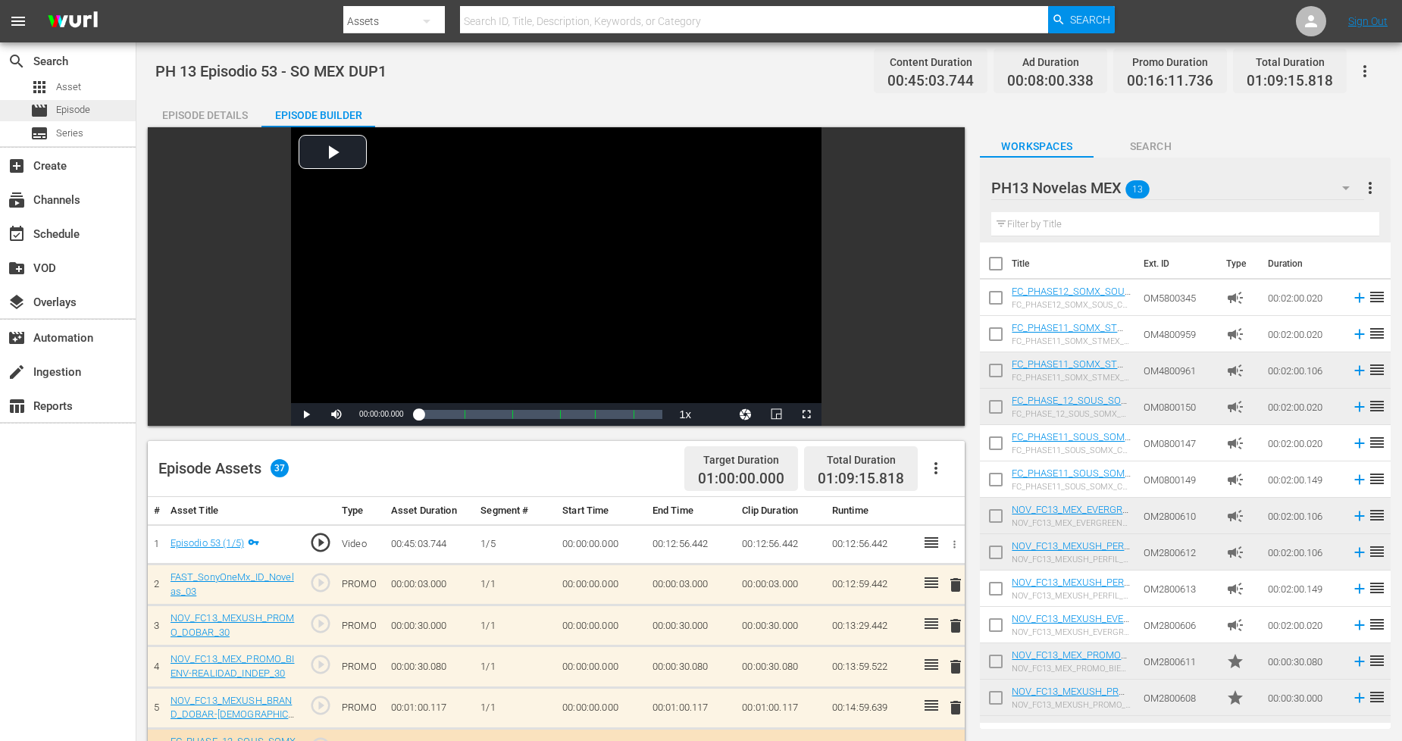
click at [88, 102] on span "Episode" at bounding box center [73, 109] width 34 height 15
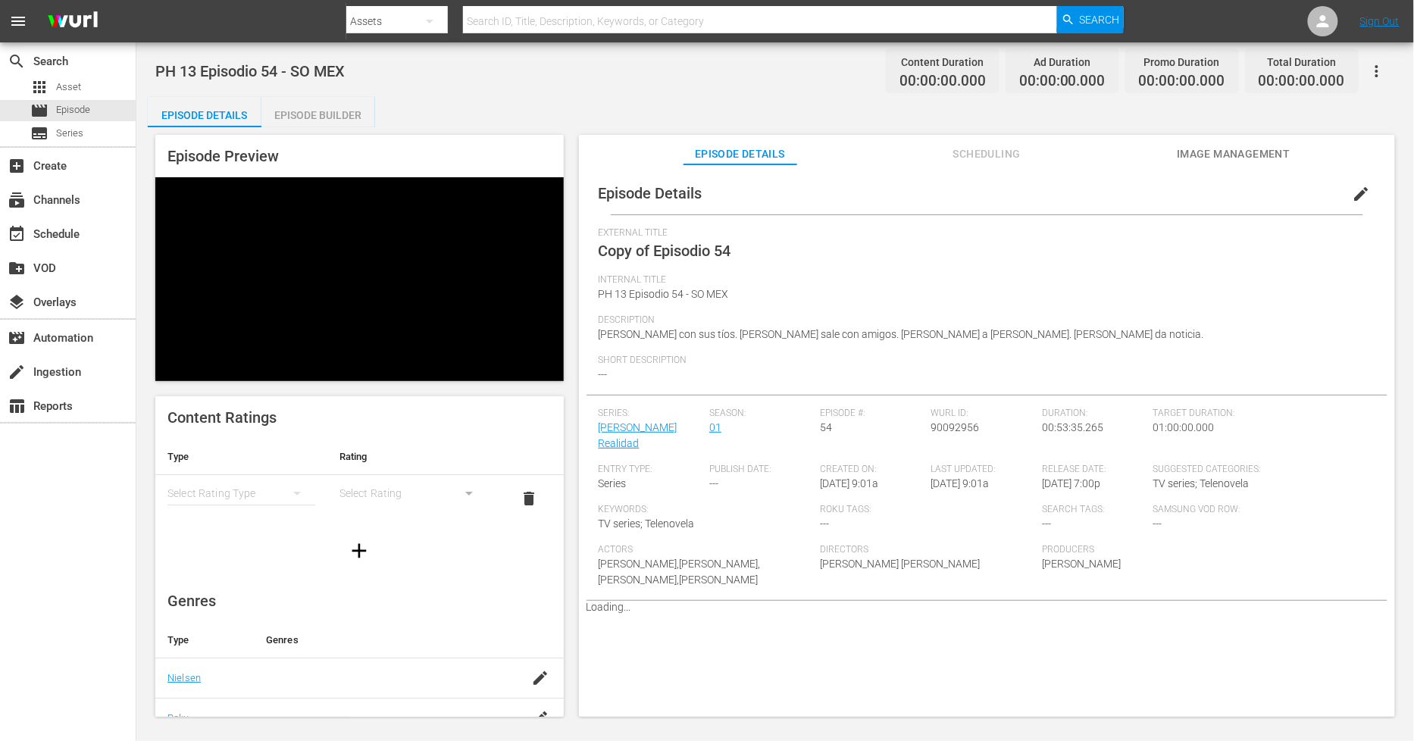
click at [1273, 196] on span "edit" at bounding box center [1362, 194] width 18 height 18
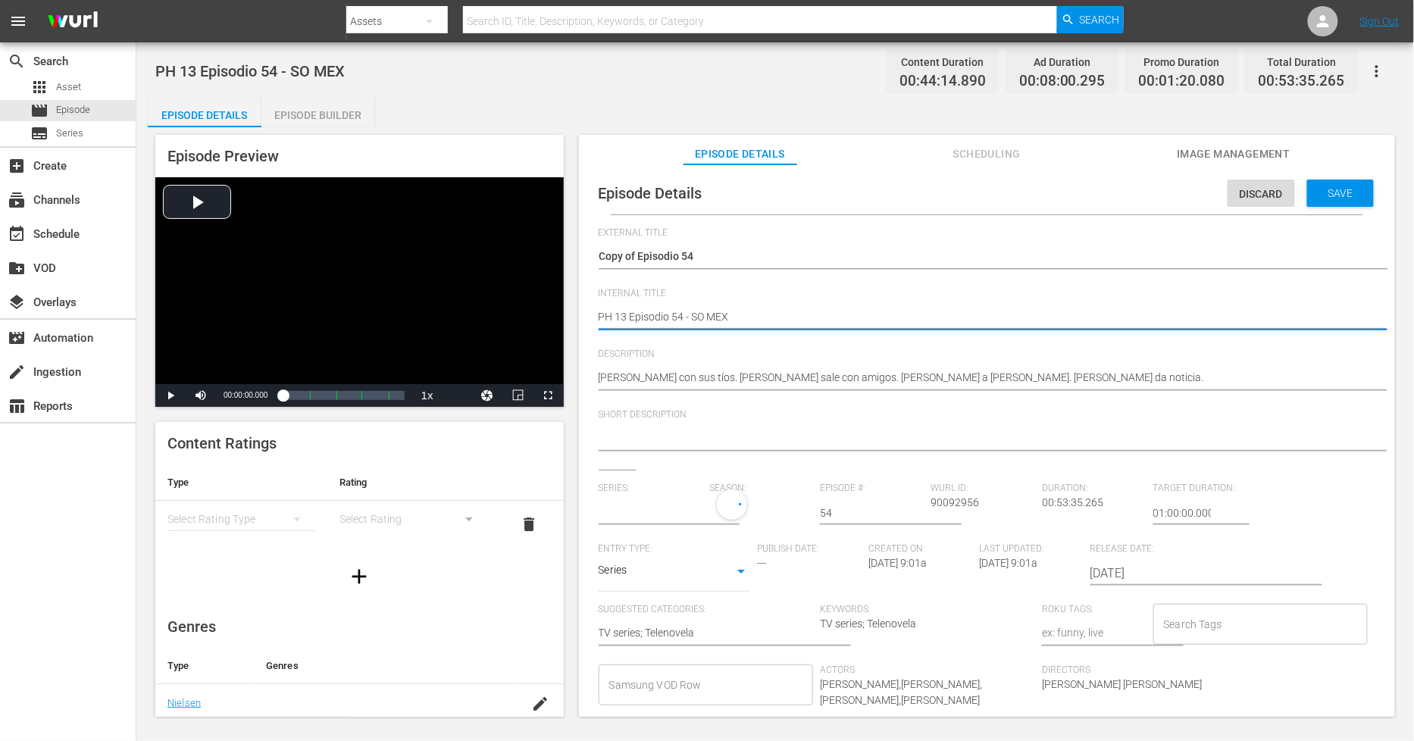
type textarea "PH 13 Episodio 54 - SO MEX"
type textarea "PH 13 Episodio 54 - SO MEX D"
type textarea "PH 13 Episodio 54 - SO MEX DU"
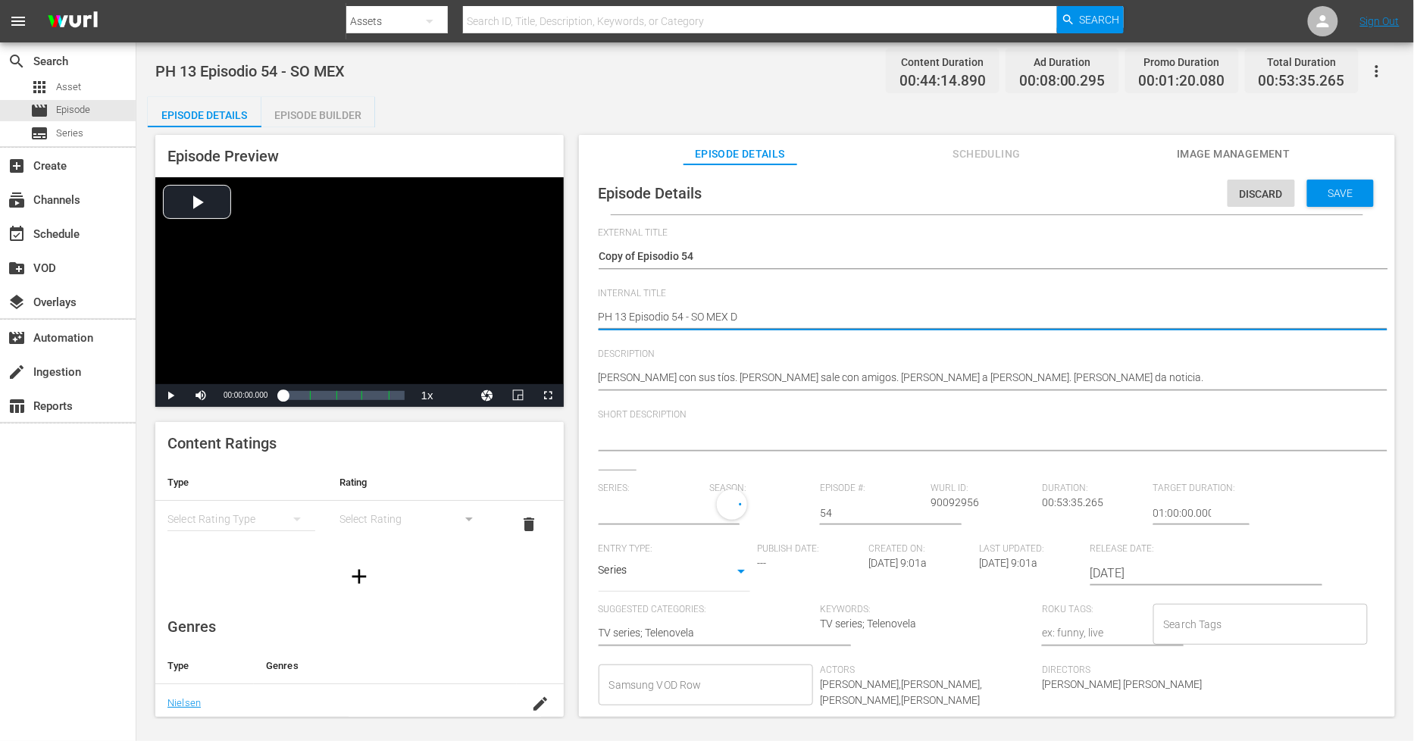
type textarea "PH 13 Episodio 54 - SO MEX DU"
type textarea "PH 13 Episodio 54 - SO MEX DUP"
type textarea "PH 13 Episodio 54 - SO MEX DUP1"
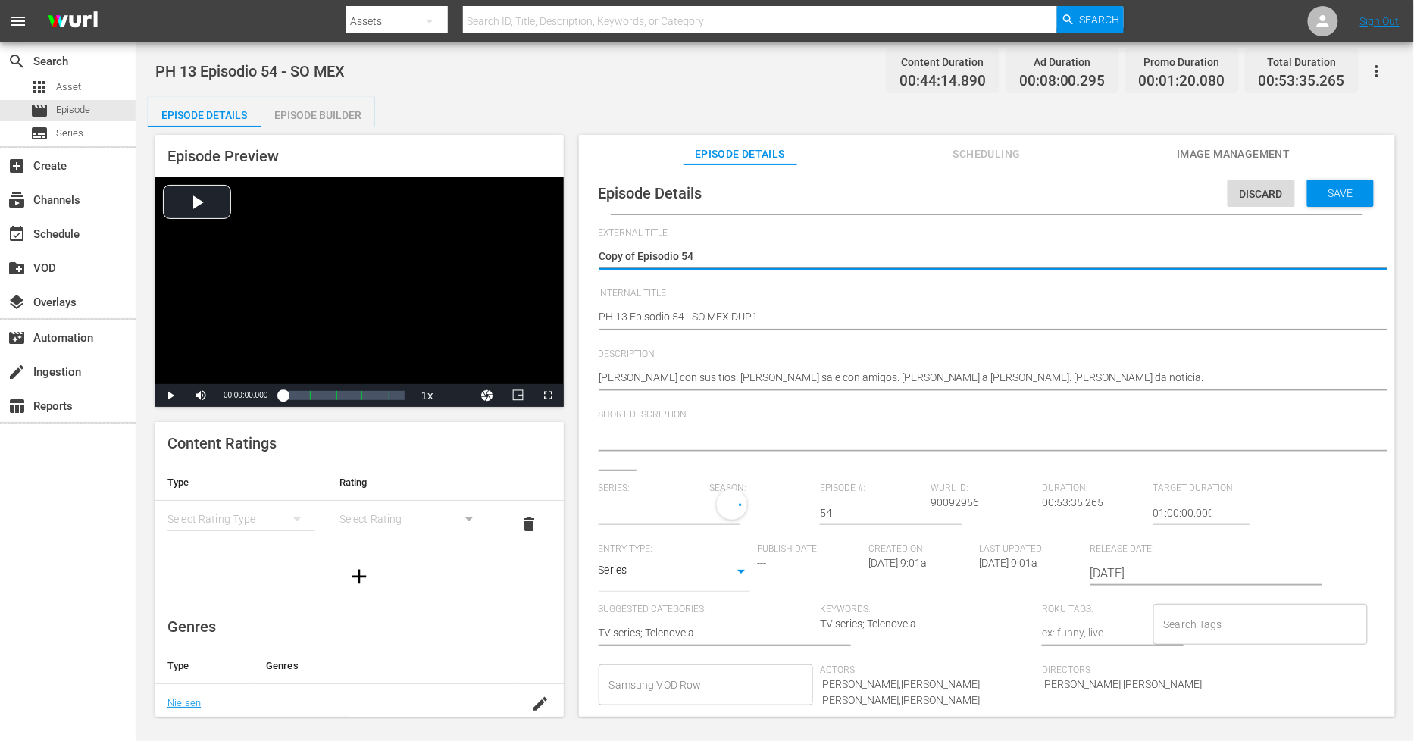
drag, startPoint x: 638, startPoint y: 254, endPoint x: -77, endPoint y: 171, distance: 720.3
type textarea "Episodio 54"
type input "[PERSON_NAME] Realidad"
type textarea "Episodio 54"
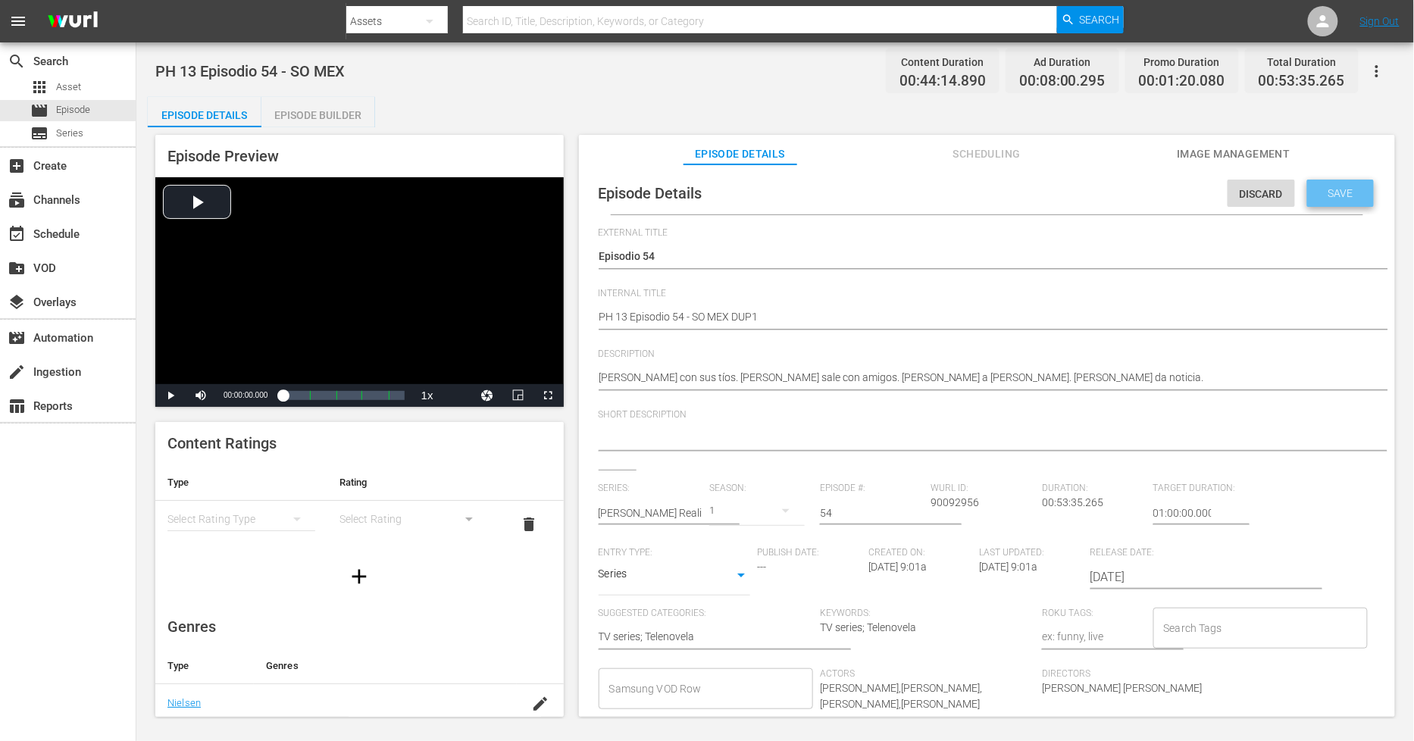
click at [1273, 187] on span "Save" at bounding box center [1340, 193] width 49 height 12
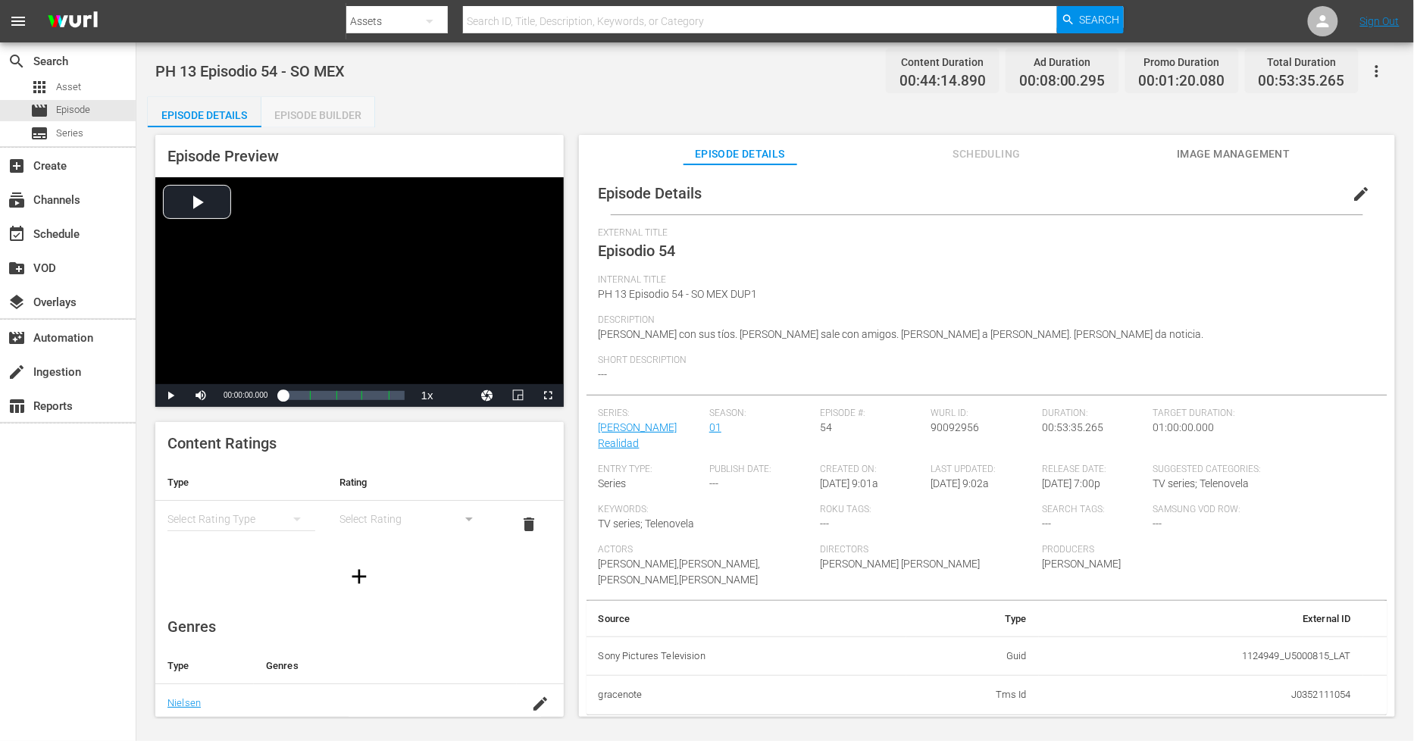
click at [330, 111] on div "Episode Builder" at bounding box center [318, 115] width 114 height 36
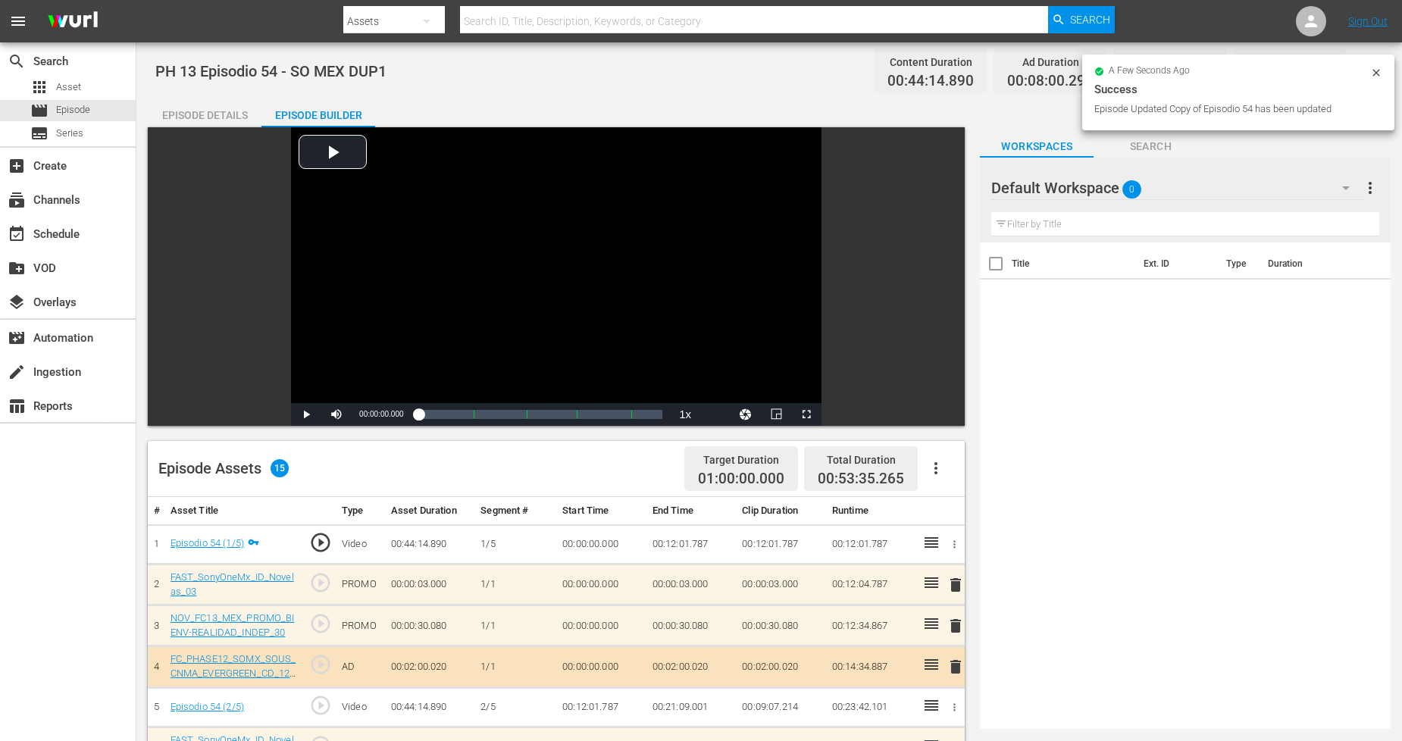
click at [1251, 186] on div "Default Workspace 0" at bounding box center [1177, 188] width 372 height 42
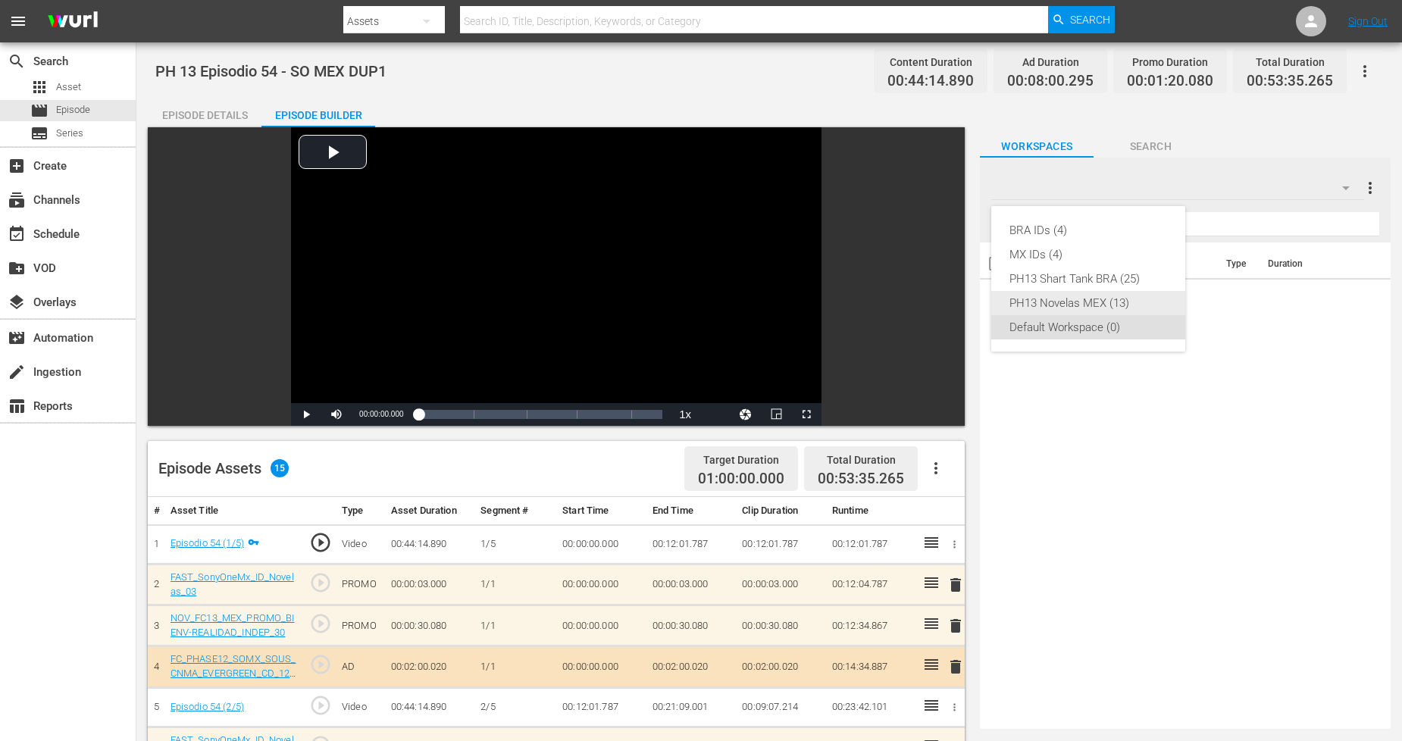
click at [1076, 298] on div "PH13 Novelas MEX (13)" at bounding box center [1089, 303] width 158 height 24
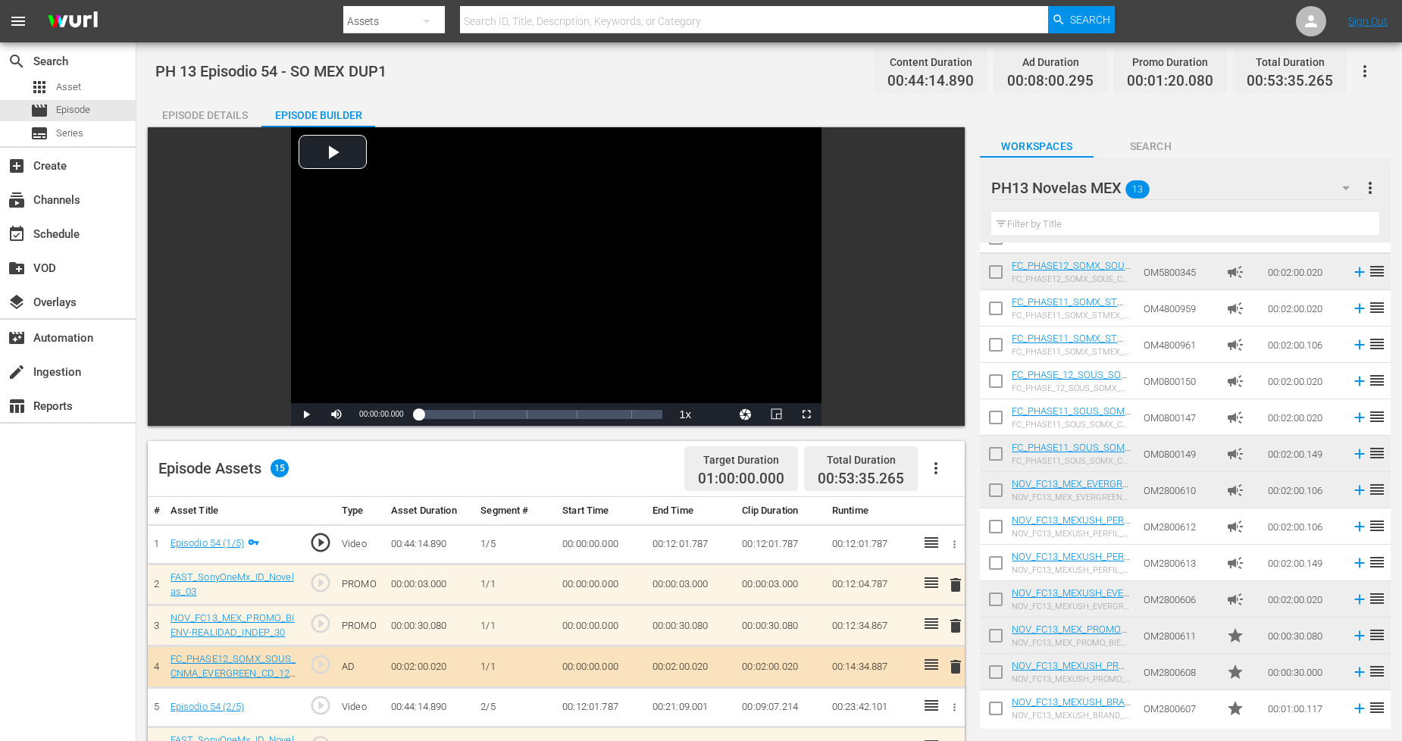
scroll to position [29, 0]
click at [1000, 667] on input "checkbox" at bounding box center [996, 709] width 32 height 32
checkbox input "true"
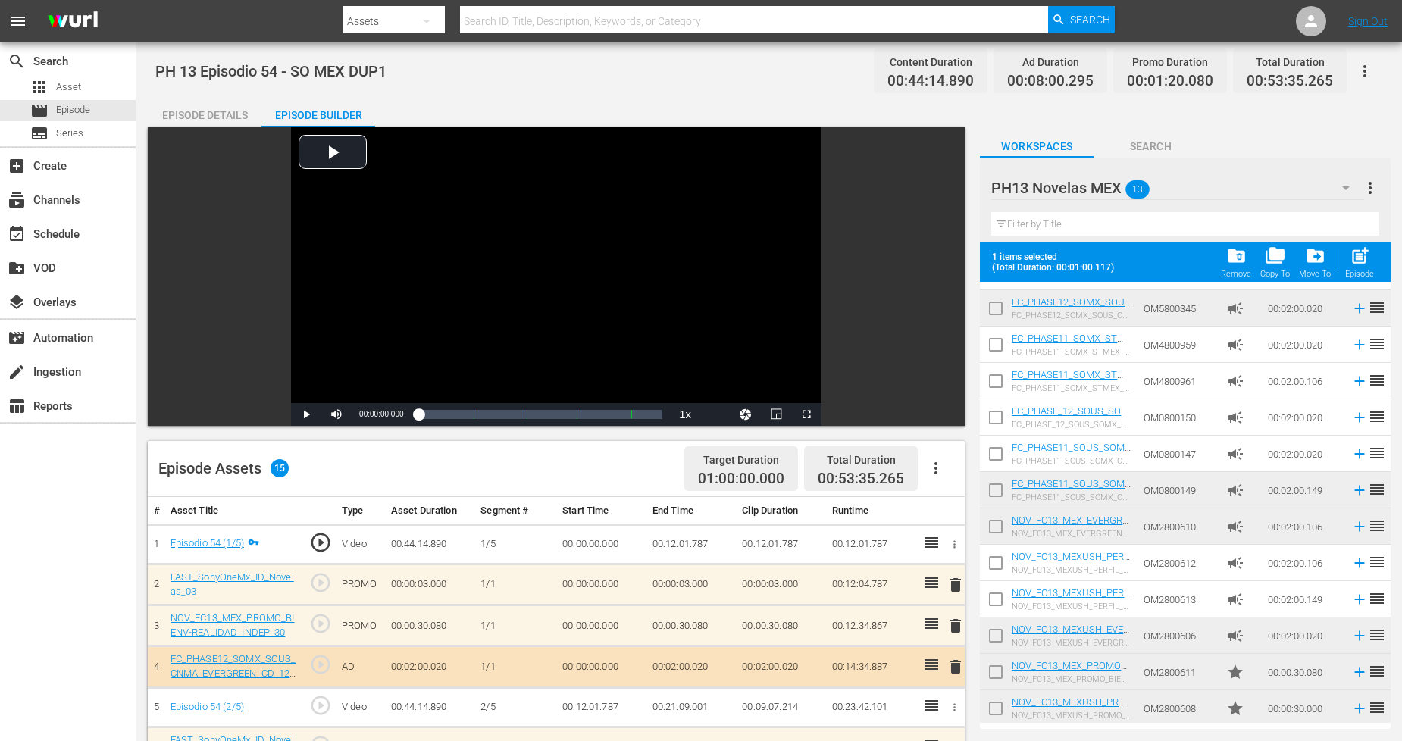
click at [998, 665] on input "checkbox" at bounding box center [996, 675] width 32 height 32
checkbox input "true"
click at [994, 667] on input "checkbox" at bounding box center [996, 712] width 32 height 32
checkbox input "true"
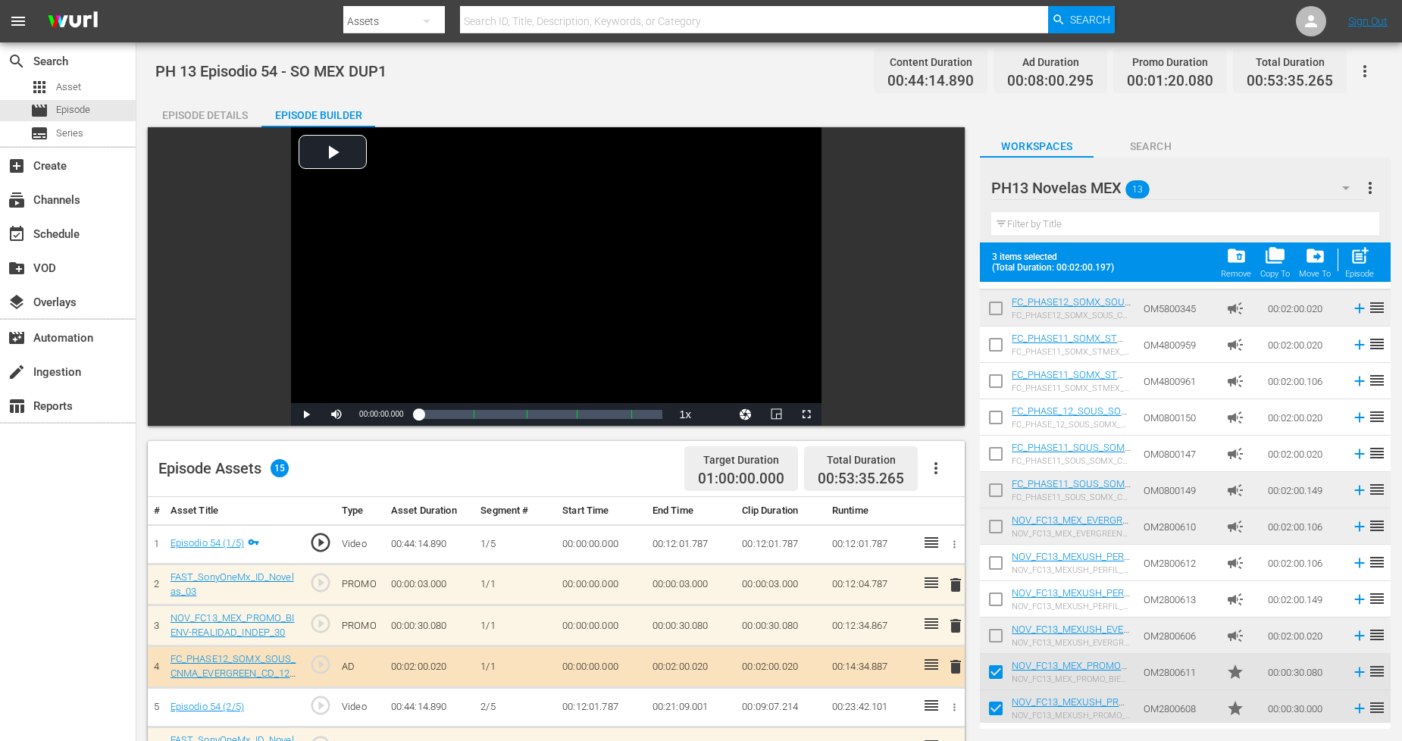
scroll to position [68, 0]
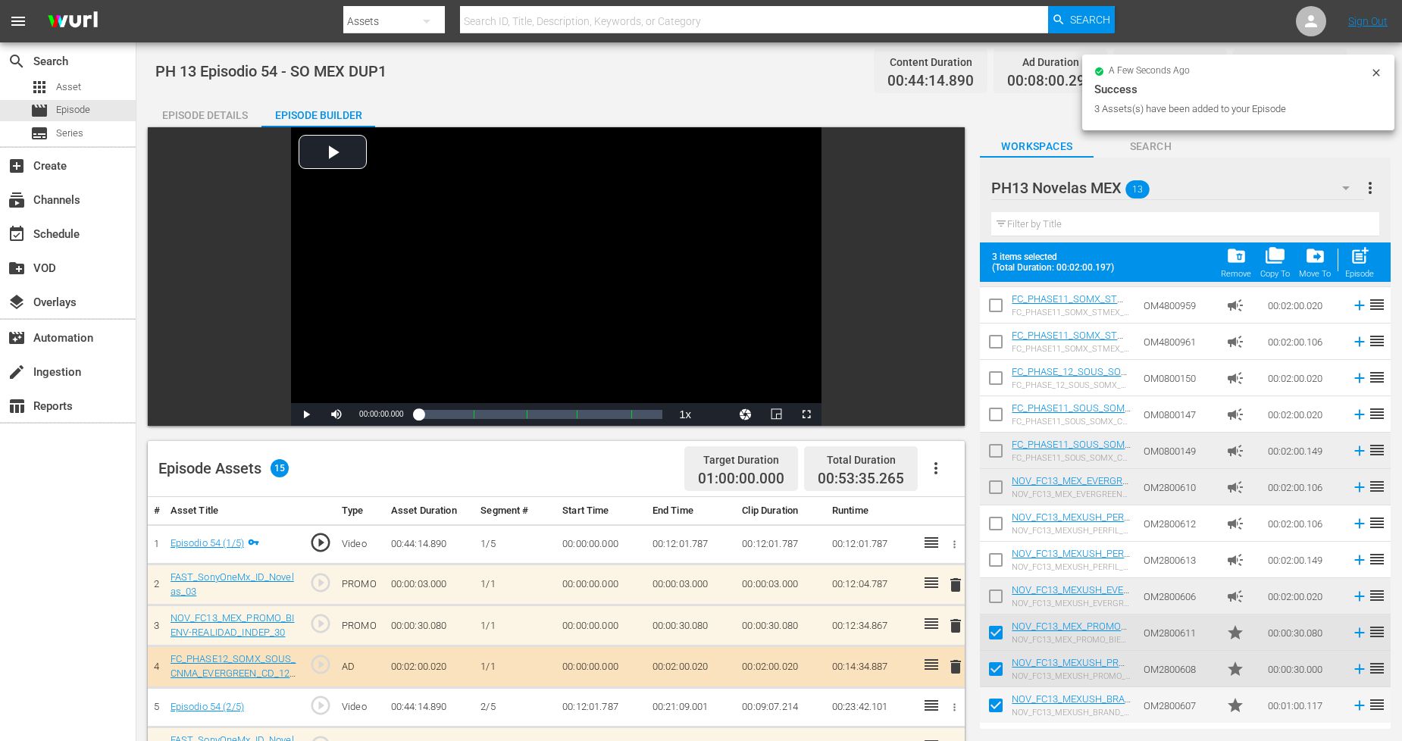
click at [1273, 262] on span "post_add" at bounding box center [1360, 256] width 20 height 20
checkbox input "false"
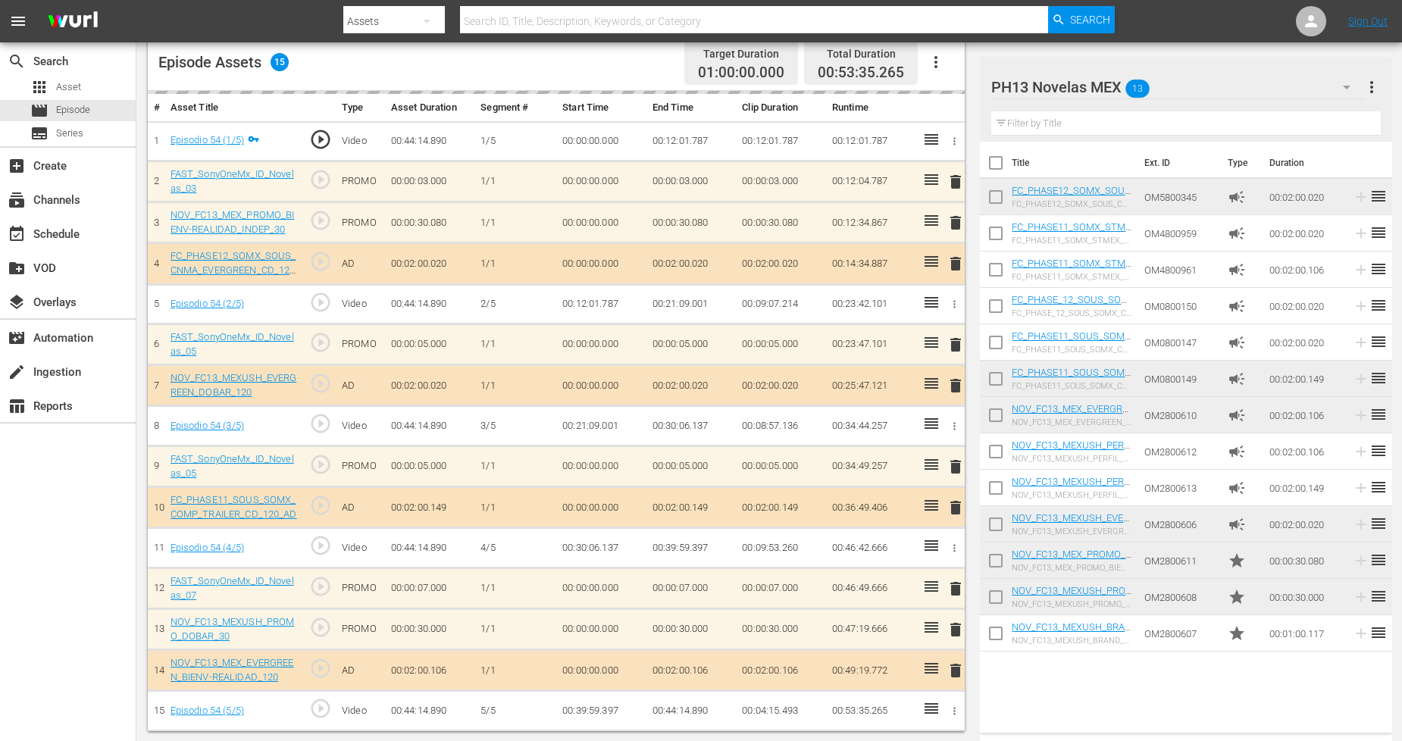
scroll to position [0, 0]
click at [1001, 626] on input "checkbox" at bounding box center [996, 637] width 32 height 32
checkbox input "true"
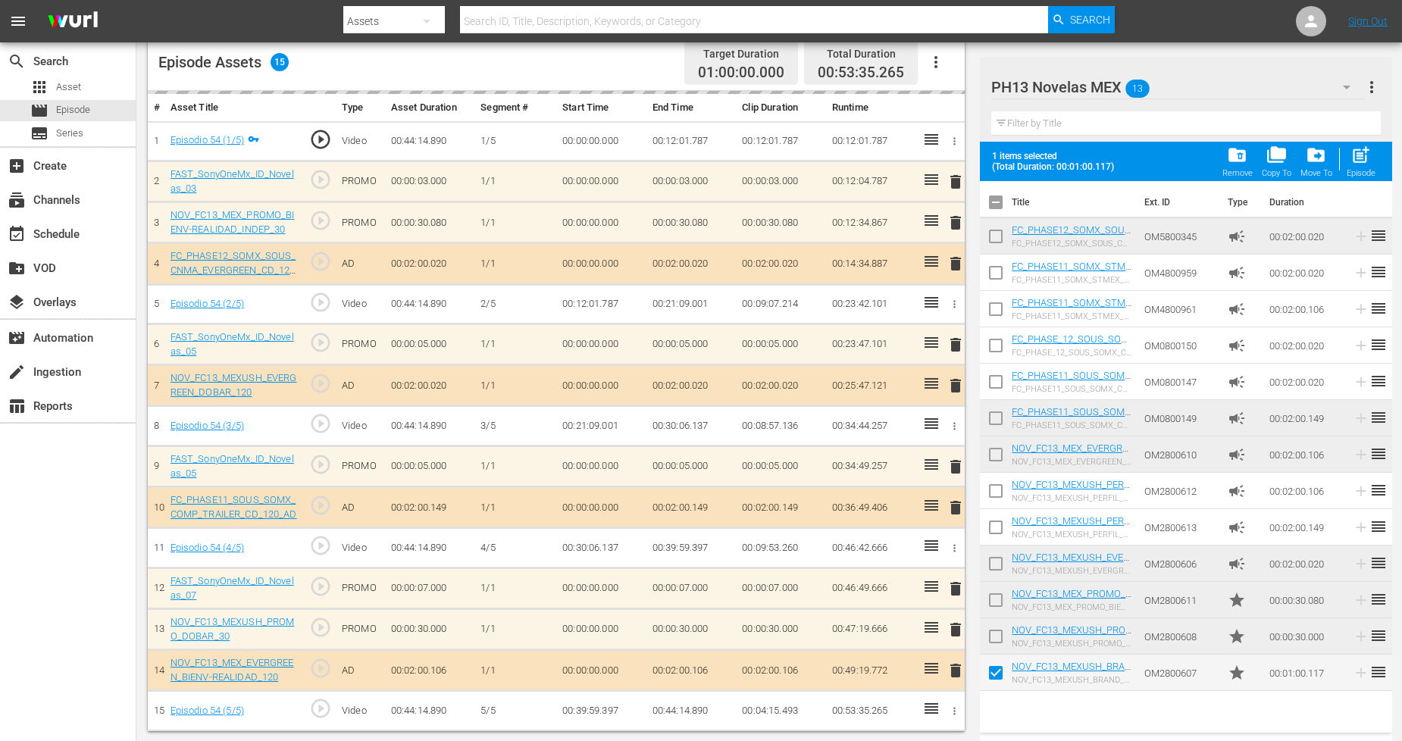
click at [1001, 642] on input "checkbox" at bounding box center [996, 640] width 32 height 32
checkbox input "true"
click at [999, 603] on input "checkbox" at bounding box center [996, 603] width 32 height 32
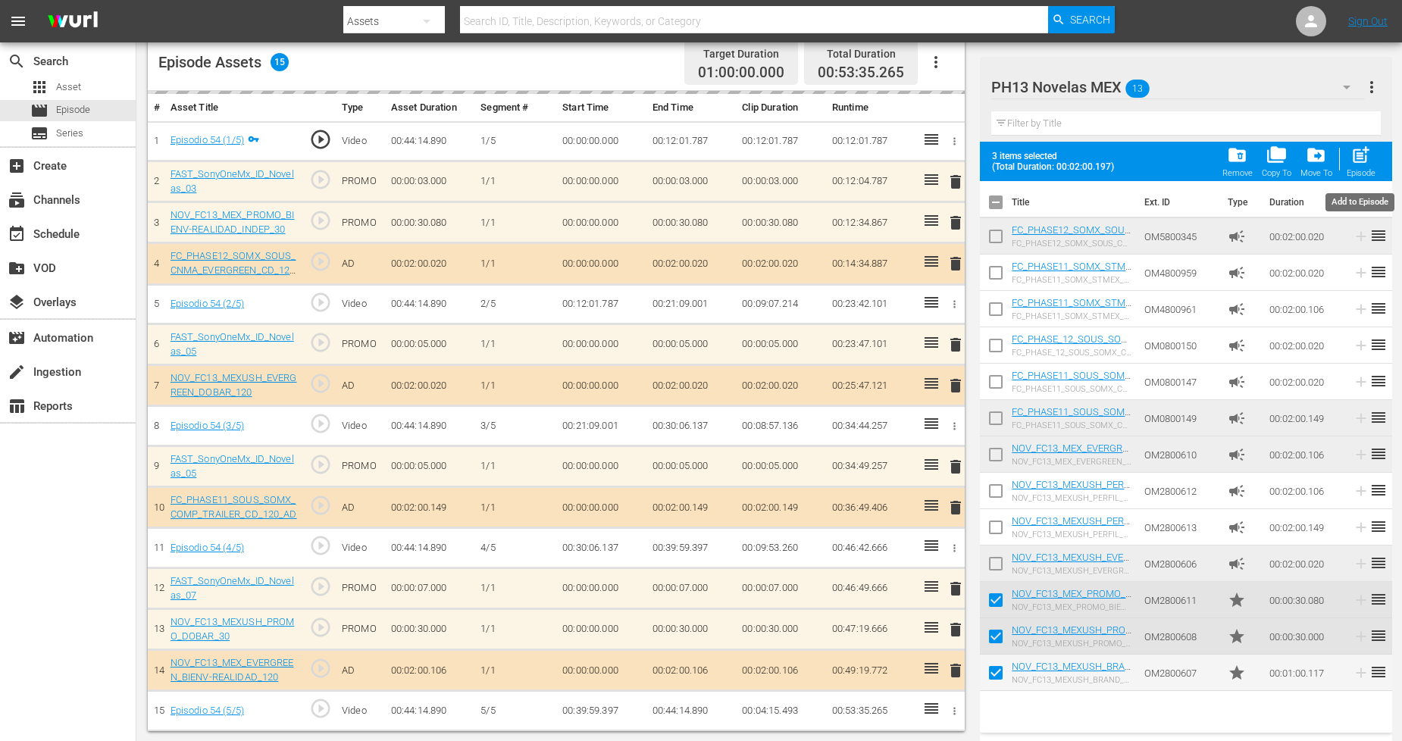
click at [1273, 164] on span "post_add" at bounding box center [1361, 155] width 20 height 20
checkbox input "false"
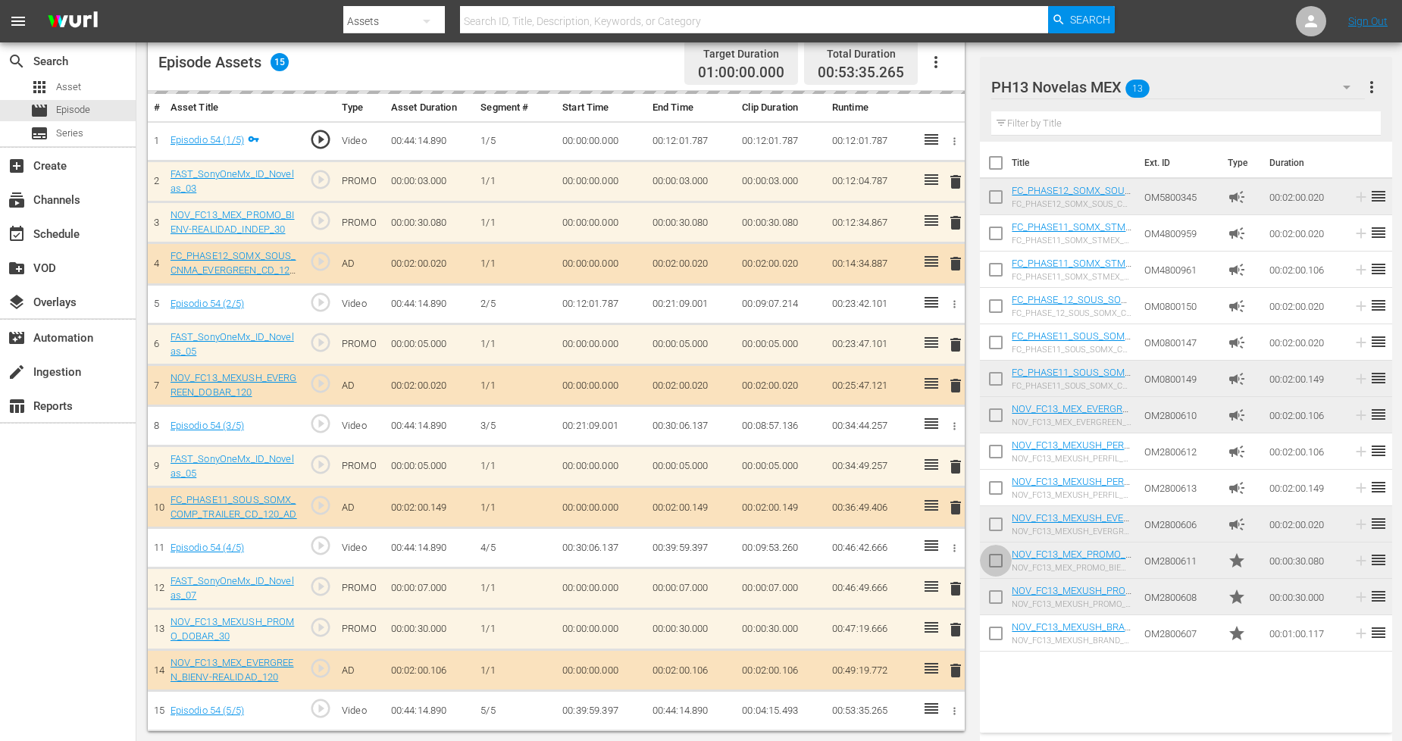
click at [997, 566] on input "checkbox" at bounding box center [996, 564] width 32 height 32
checkbox input "true"
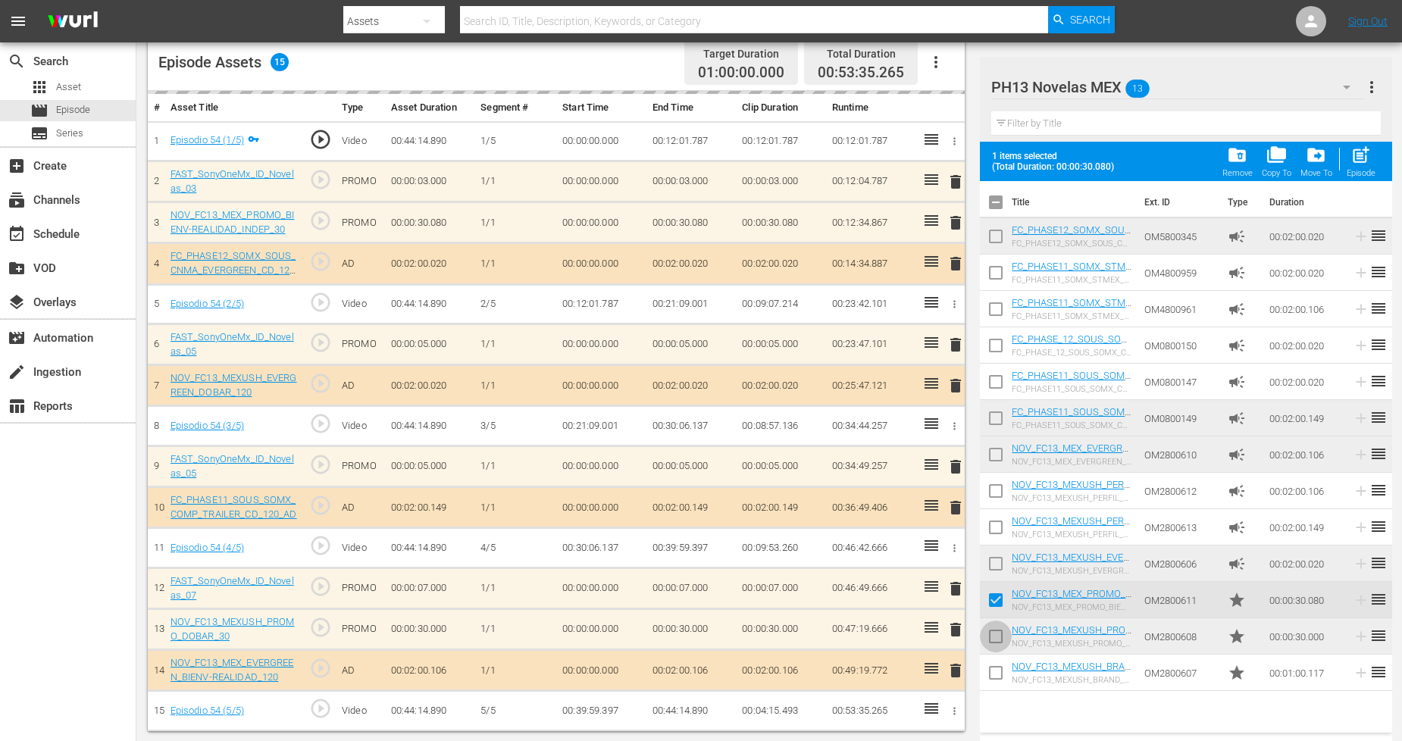
click at [995, 632] on input "checkbox" at bounding box center [996, 640] width 32 height 32
checkbox input "true"
click at [995, 667] on input "checkbox" at bounding box center [996, 676] width 32 height 32
checkbox input "true"
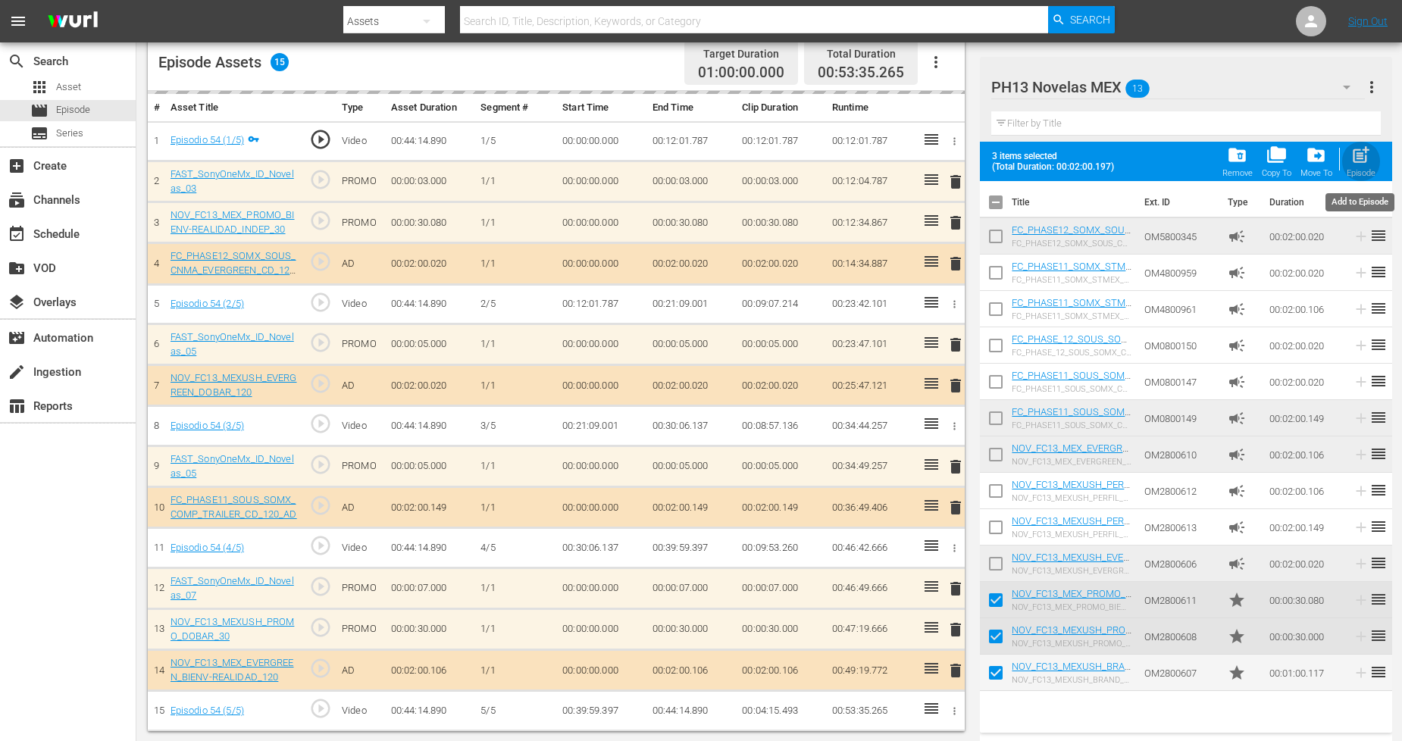
click at [1273, 170] on div "Episode" at bounding box center [1361, 173] width 29 height 10
checkbox input "false"
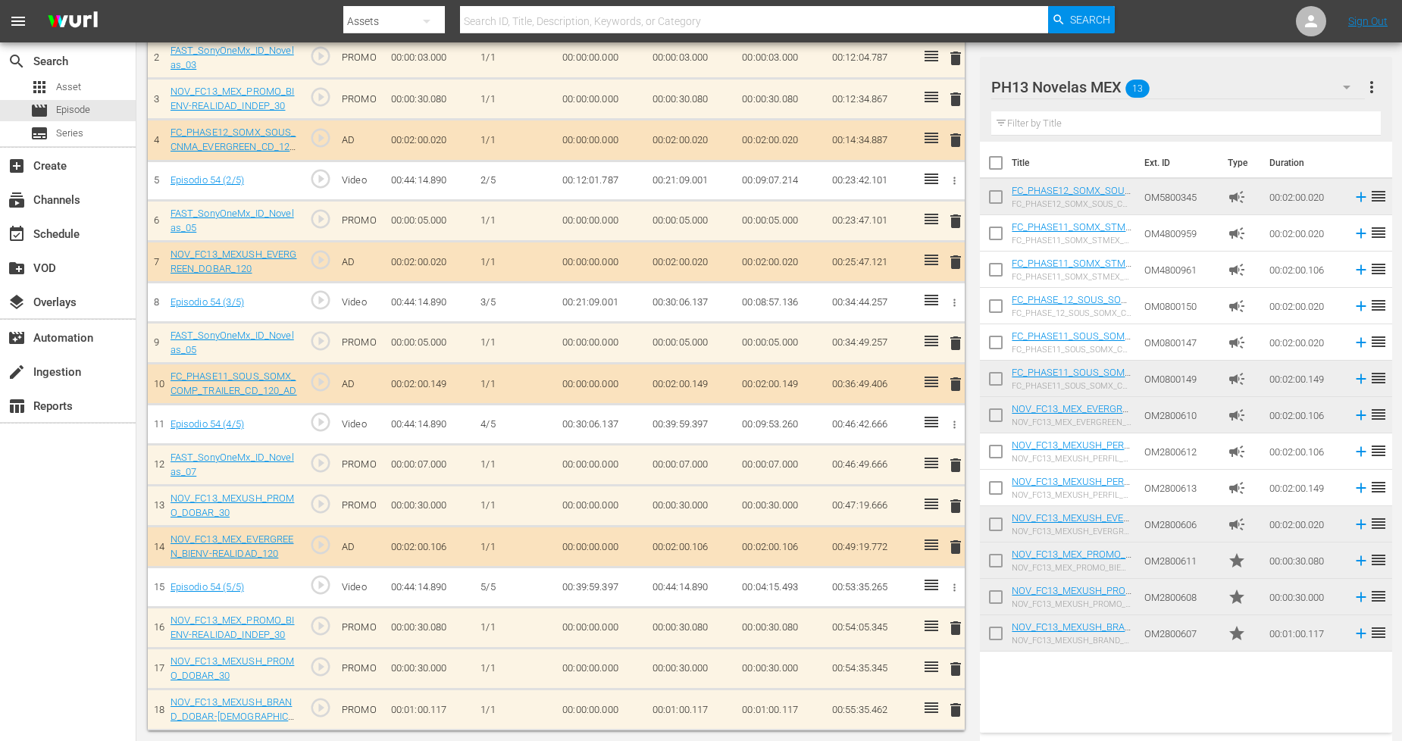
click at [983, 634] on input "checkbox" at bounding box center [996, 637] width 32 height 32
checkbox input "true"
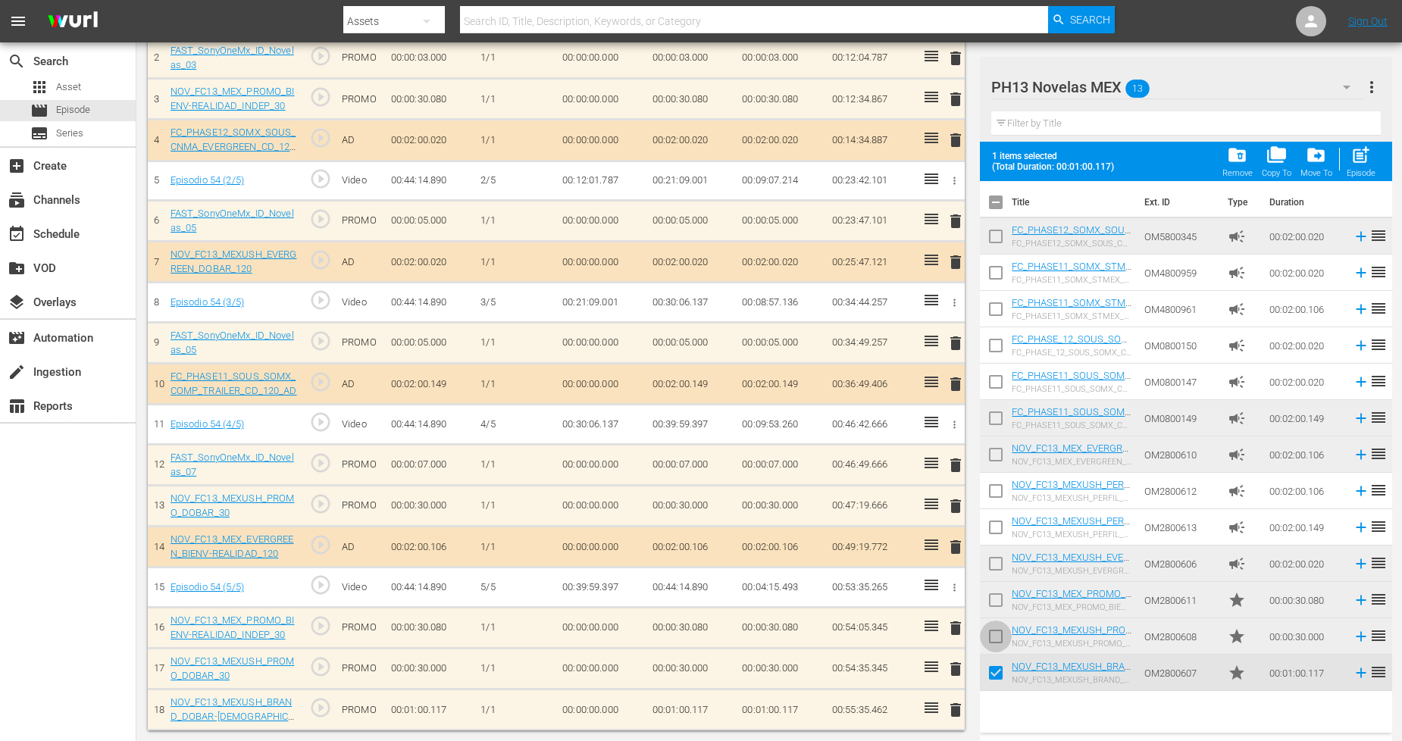
drag, startPoint x: 996, startPoint y: 642, endPoint x: 997, endPoint y: 628, distance: 14.4
click at [996, 640] on input "checkbox" at bounding box center [996, 640] width 32 height 32
checkbox input "true"
drag, startPoint x: 998, startPoint y: 604, endPoint x: 1099, endPoint y: 534, distance: 123.0
click at [999, 603] on input "checkbox" at bounding box center [996, 603] width 32 height 32
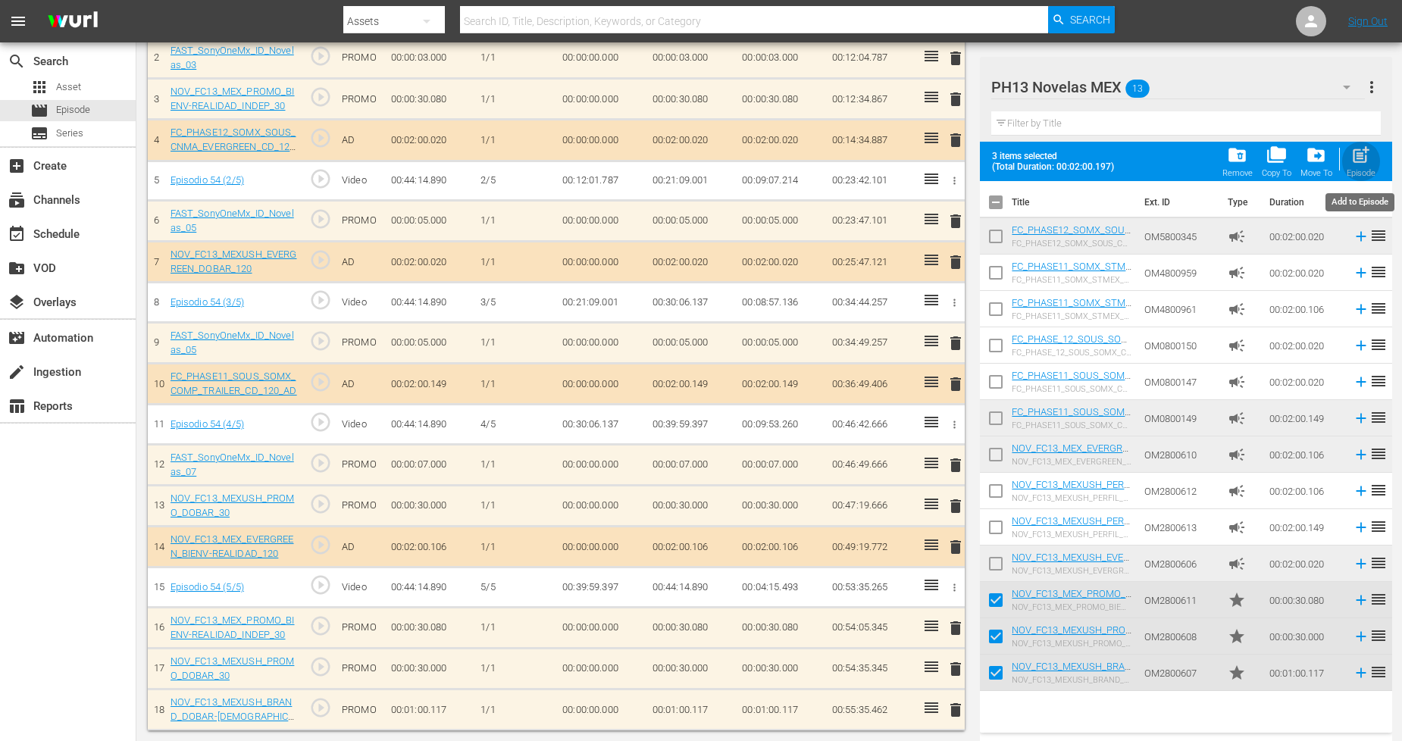
click at [1273, 163] on div "post_add Episode" at bounding box center [1361, 161] width 29 height 33
checkbox input "false"
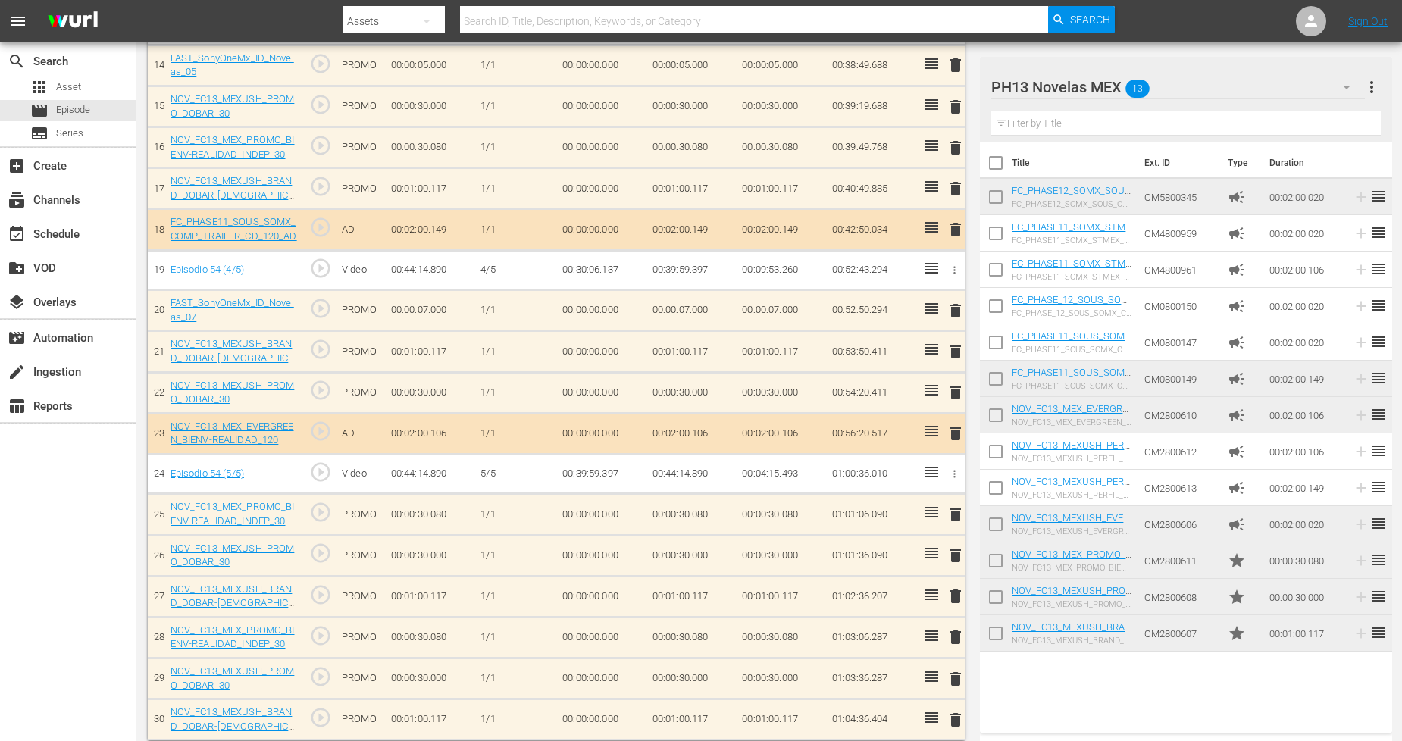
scroll to position [1024, 0]
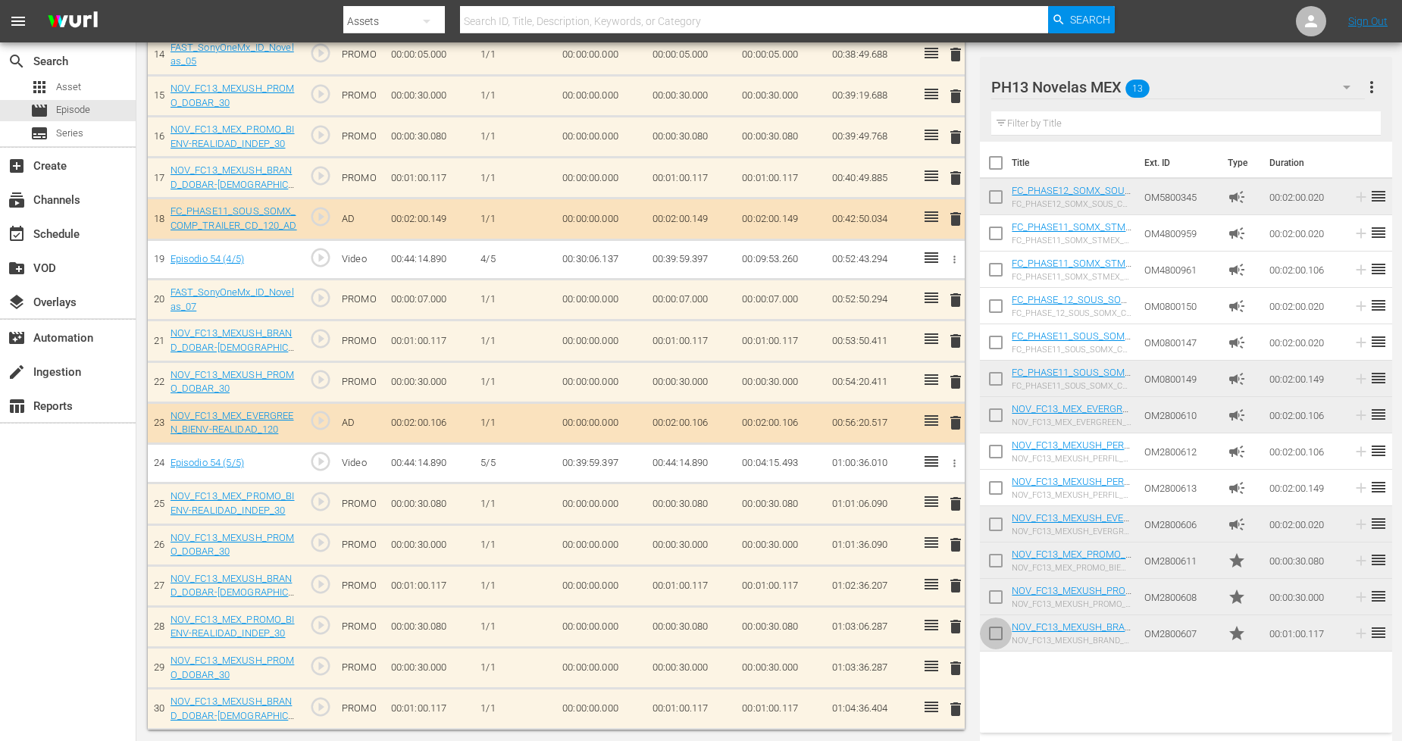
click at [1000, 631] on input "checkbox" at bounding box center [996, 637] width 32 height 32
checkbox input "true"
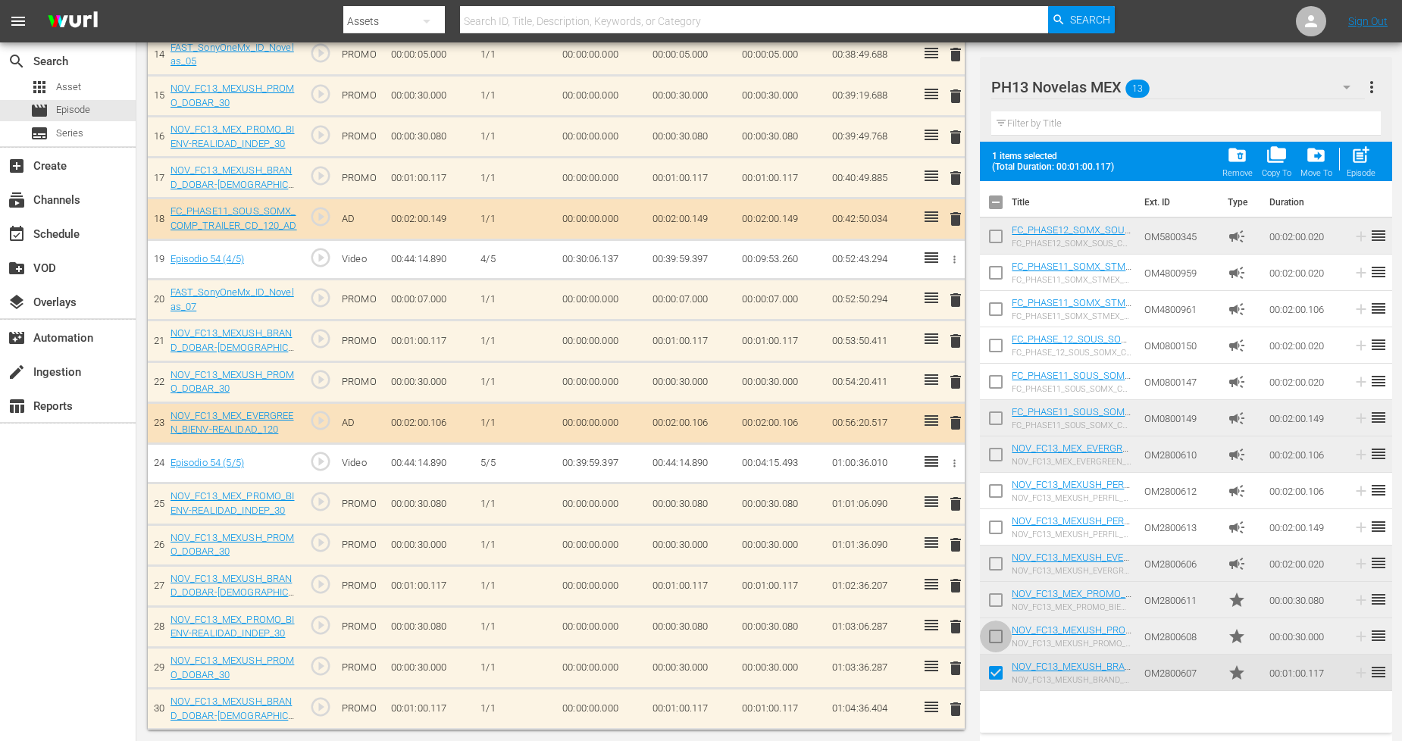
click at [1000, 625] on input "checkbox" at bounding box center [996, 640] width 32 height 32
checkbox input "true"
click at [997, 603] on input "checkbox" at bounding box center [996, 603] width 32 height 32
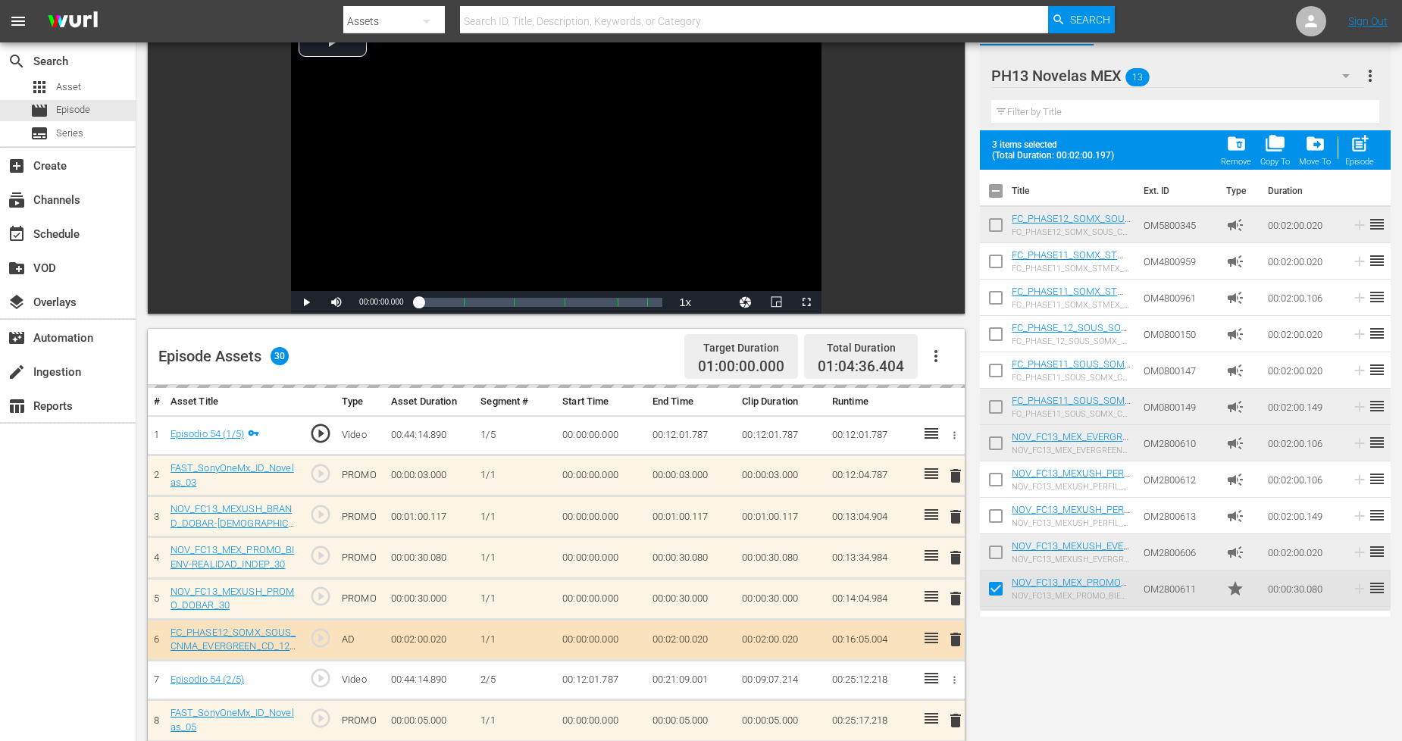
scroll to position [0, 0]
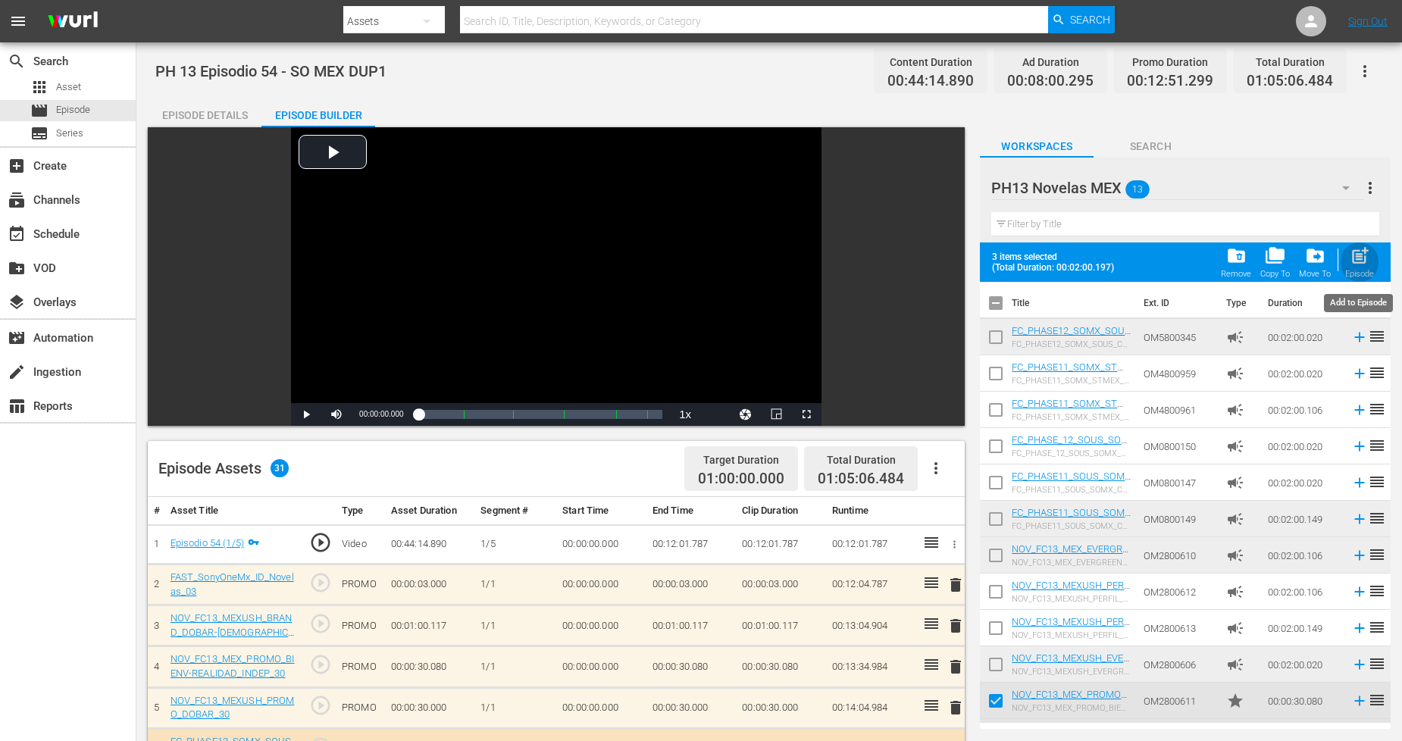
click at [1273, 264] on span "post_add" at bounding box center [1360, 256] width 20 height 20
checkbox input "false"
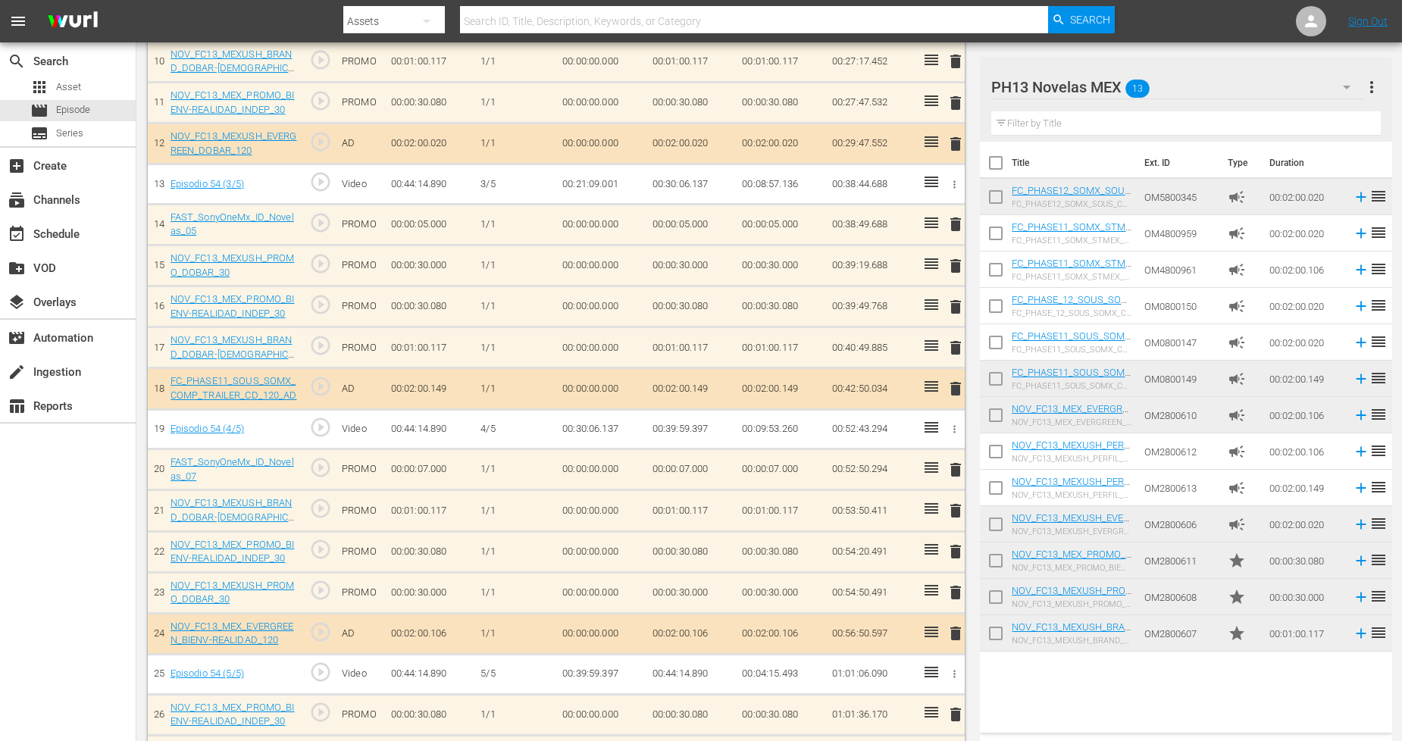
scroll to position [1179, 0]
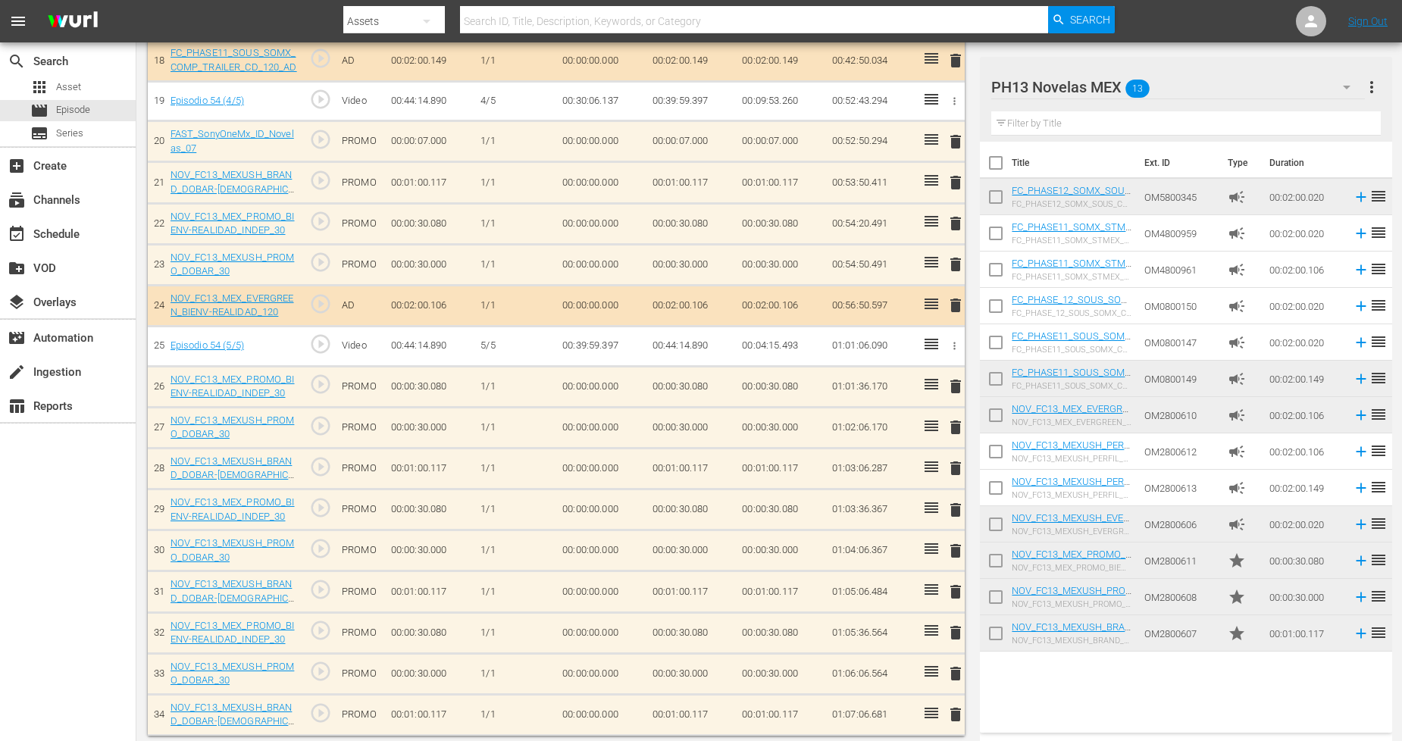
click at [997, 631] on input "checkbox" at bounding box center [996, 637] width 32 height 32
checkbox input "true"
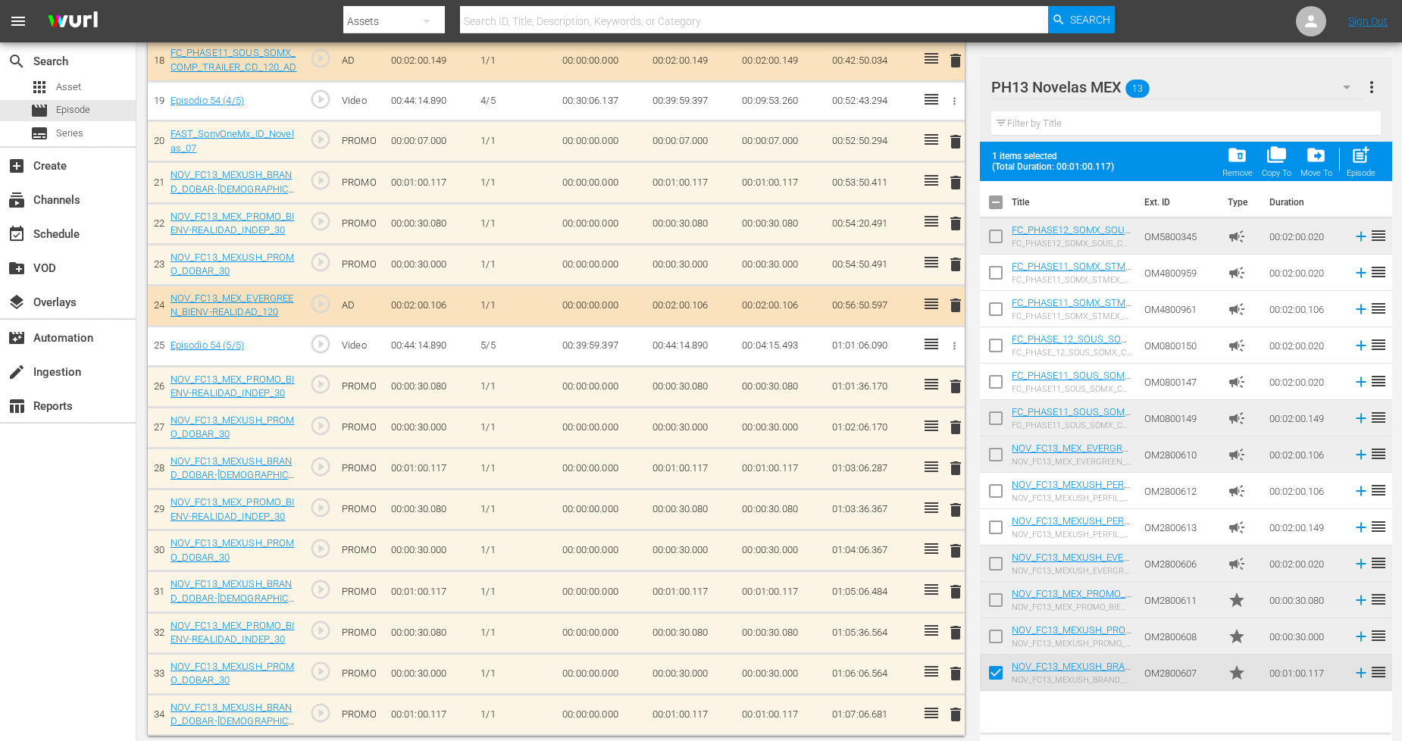
click at [998, 632] on input "checkbox" at bounding box center [996, 640] width 32 height 32
checkbox input "true"
click at [996, 604] on input "checkbox" at bounding box center [996, 603] width 32 height 32
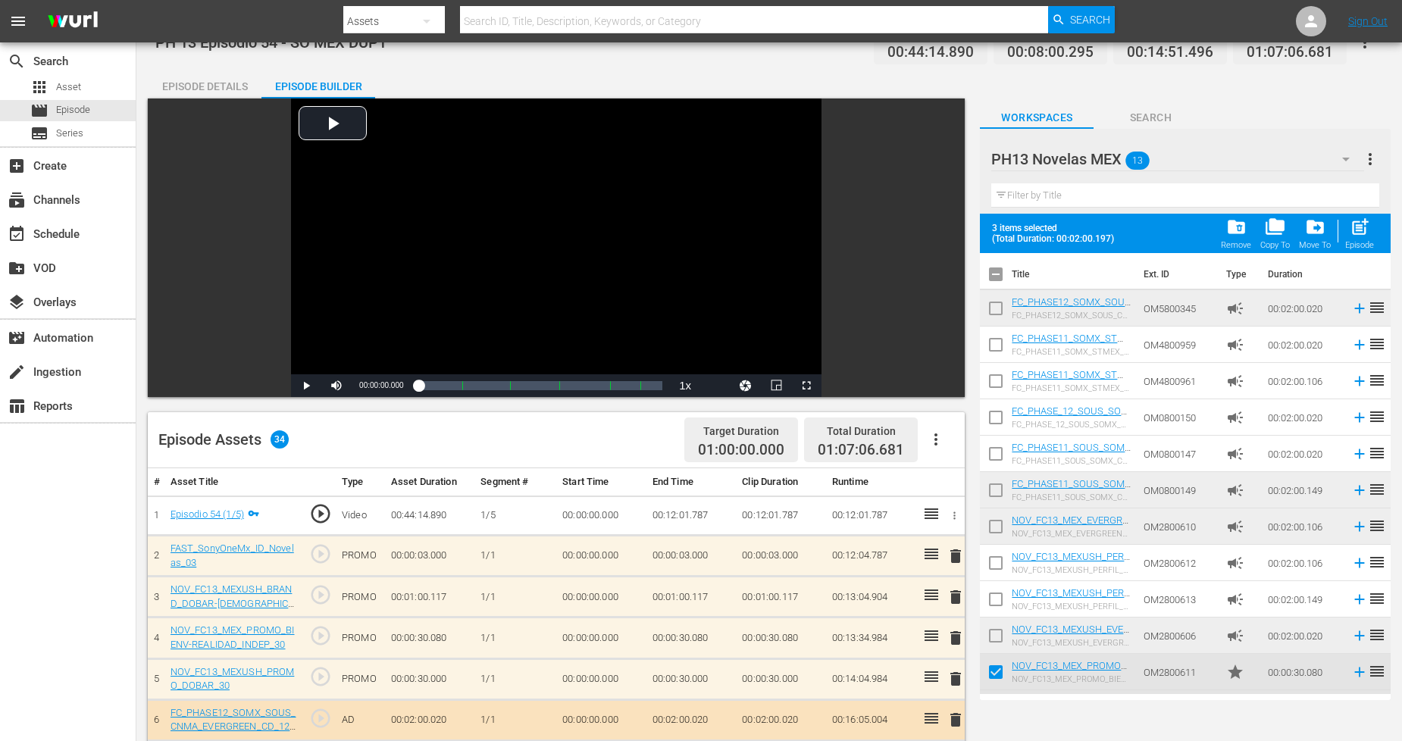
scroll to position [0, 0]
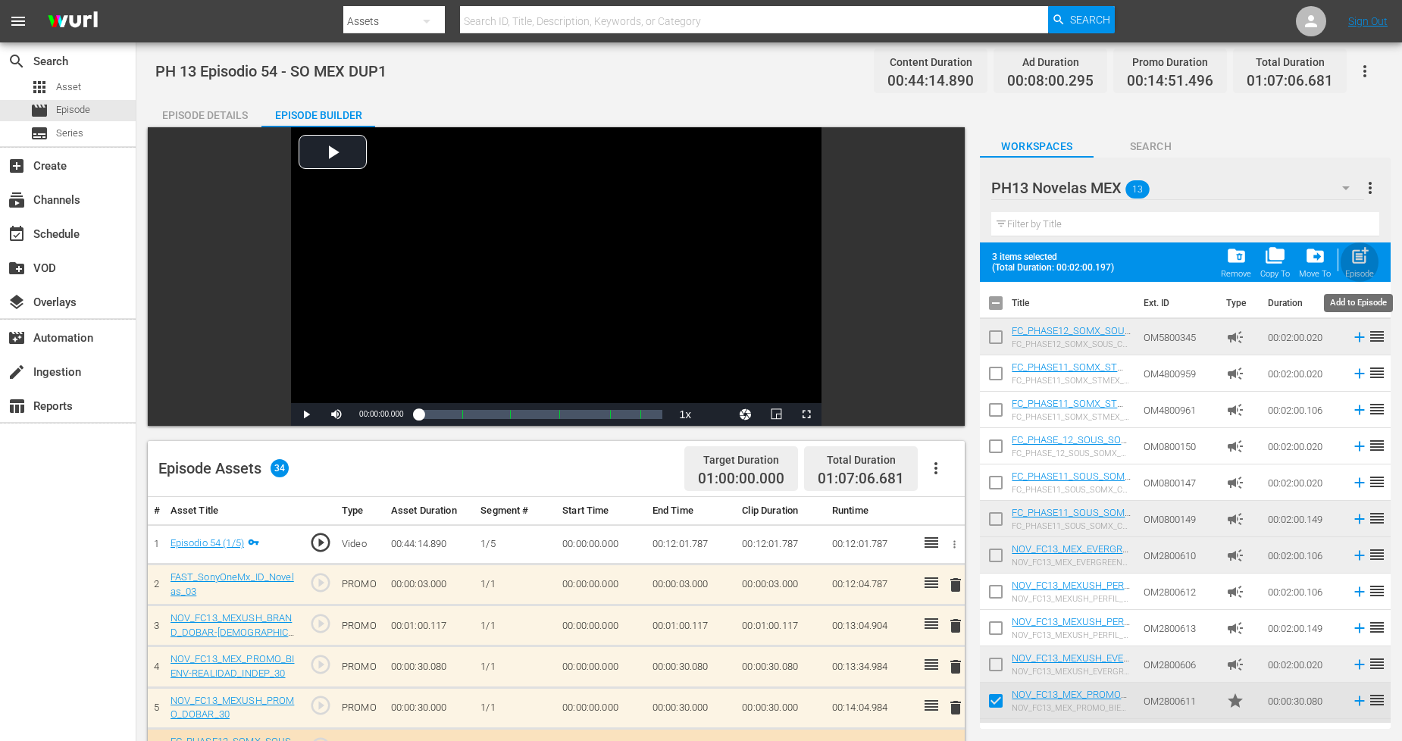
click at [1273, 253] on span "post_add" at bounding box center [1360, 256] width 20 height 20
checkbox input "false"
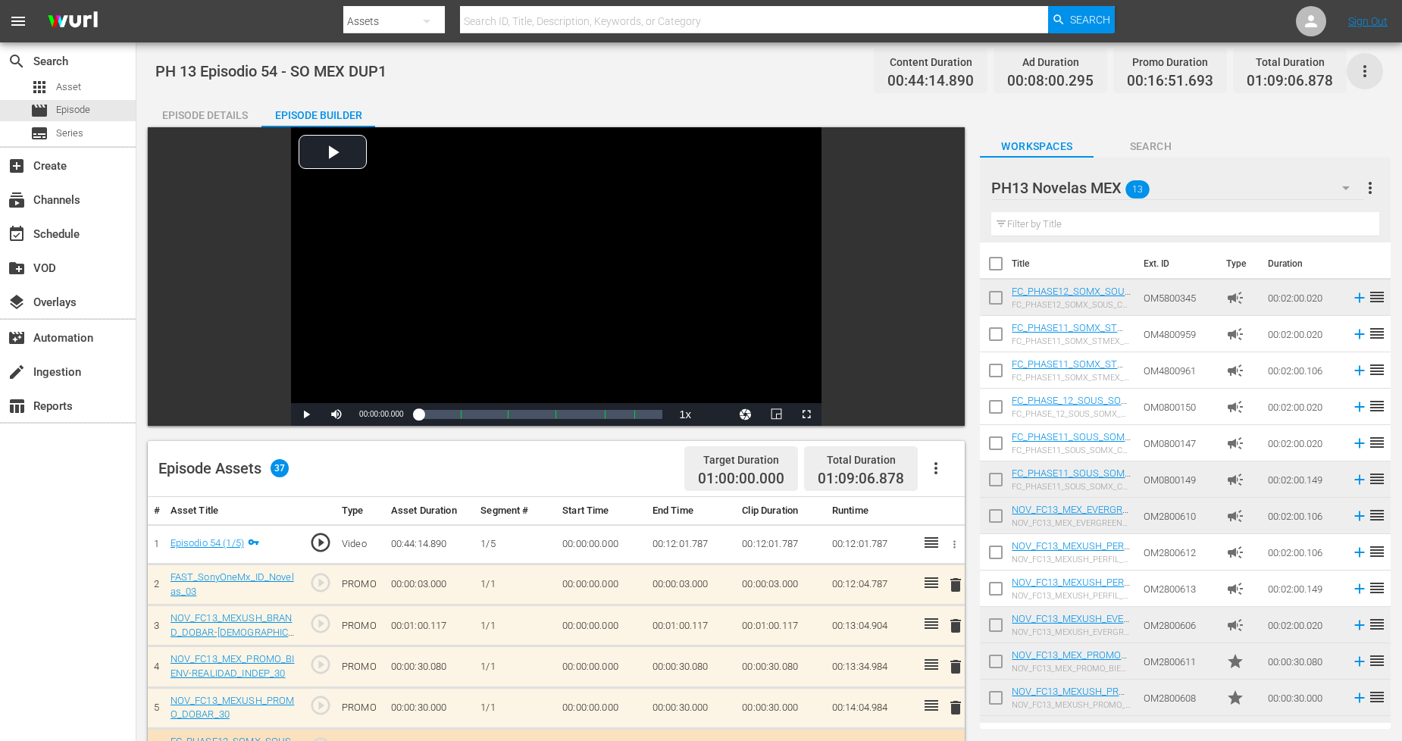
click at [1273, 70] on icon "button" at bounding box center [1365, 71] width 18 height 18
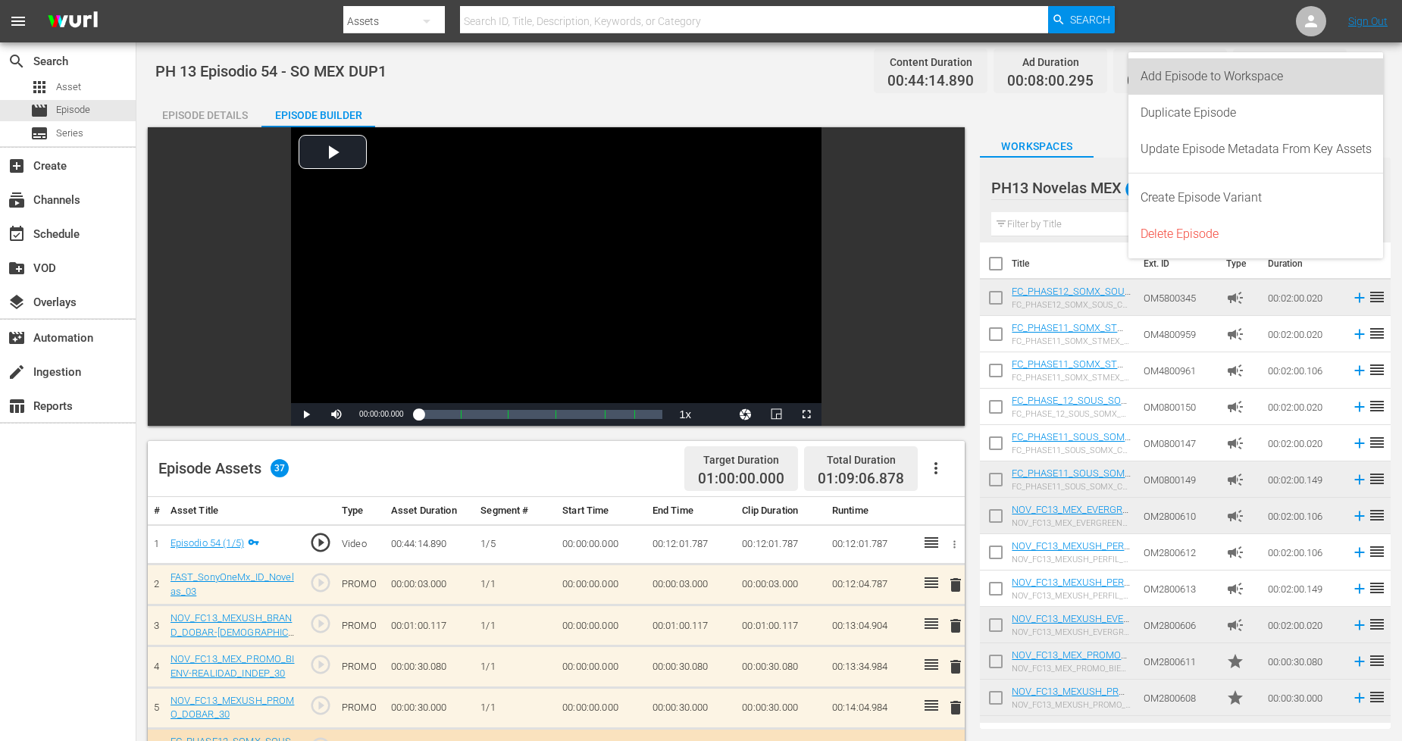
click at [1273, 89] on div "Add Episode to Workspace" at bounding box center [1256, 76] width 231 height 36
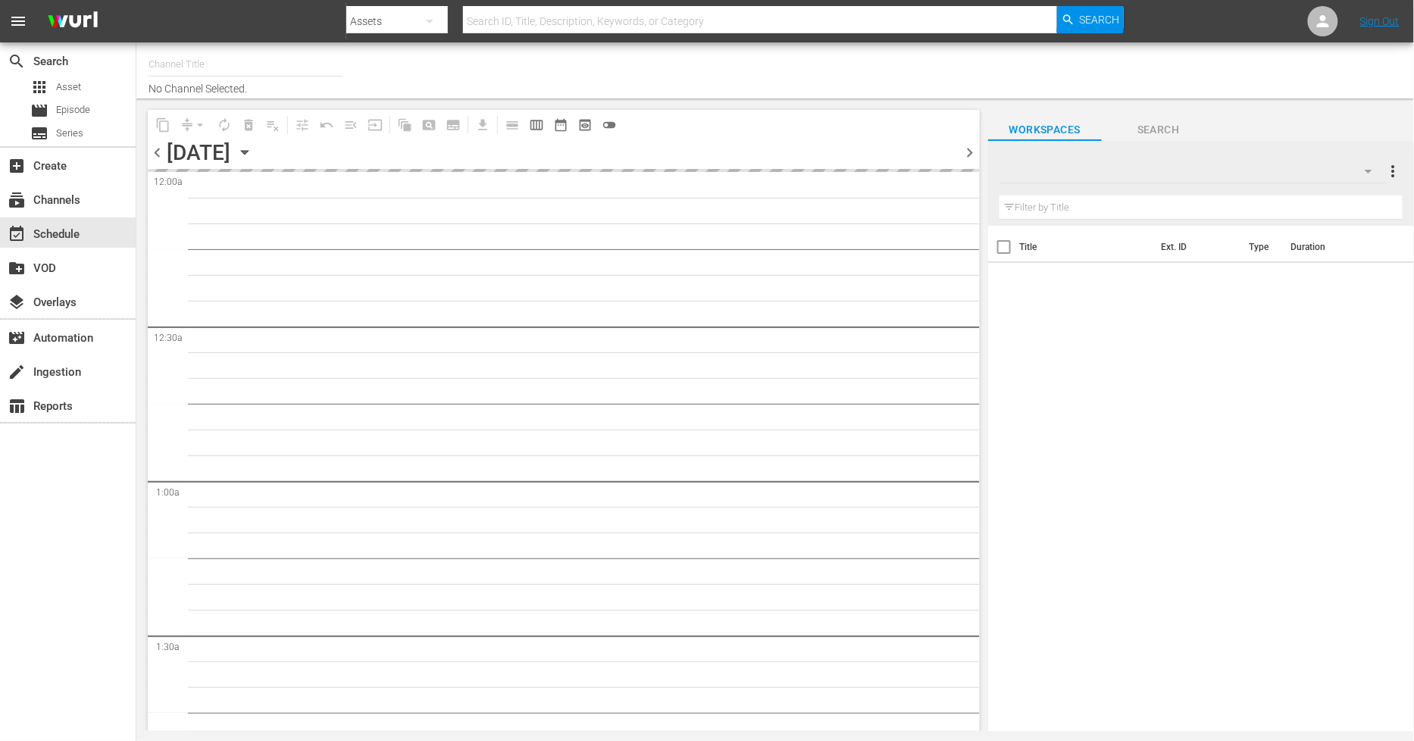
type input "Sony One Novelas (MX) (1001)"
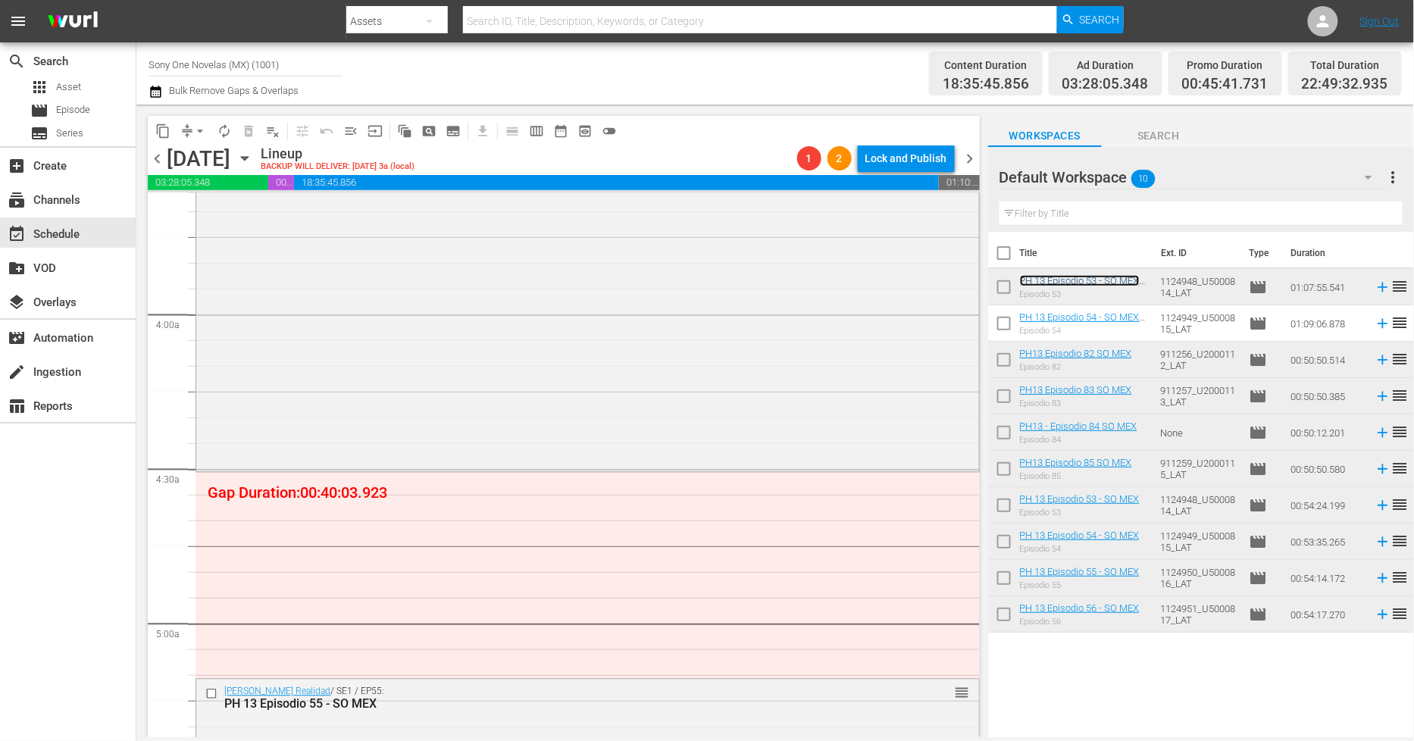
scroll to position [1179, 0]
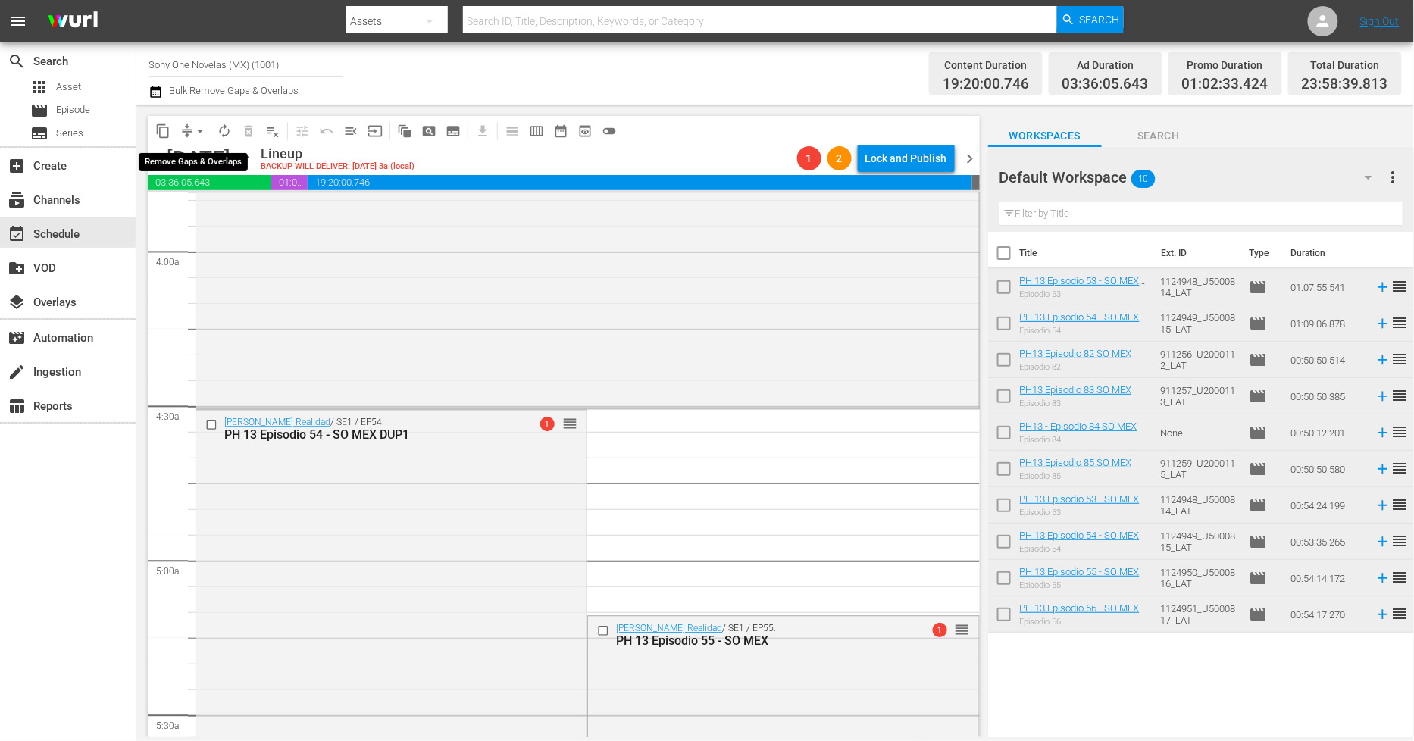
click at [199, 131] on span "arrow_drop_down" at bounding box center [200, 131] width 15 height 15
click at [209, 161] on li "Align to Midnight" at bounding box center [200, 161] width 159 height 25
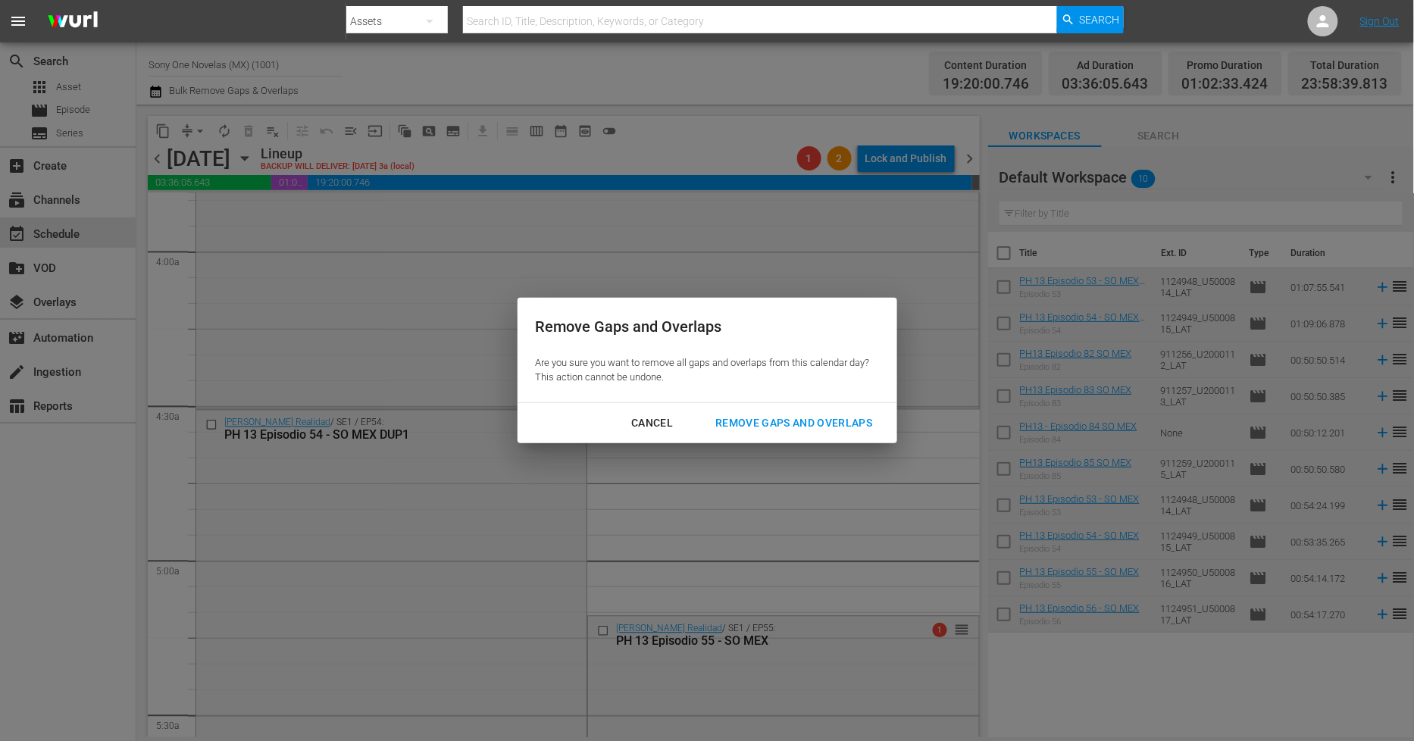
click at [765, 425] on div "Remove Gaps and Overlaps" at bounding box center [793, 423] width 181 height 19
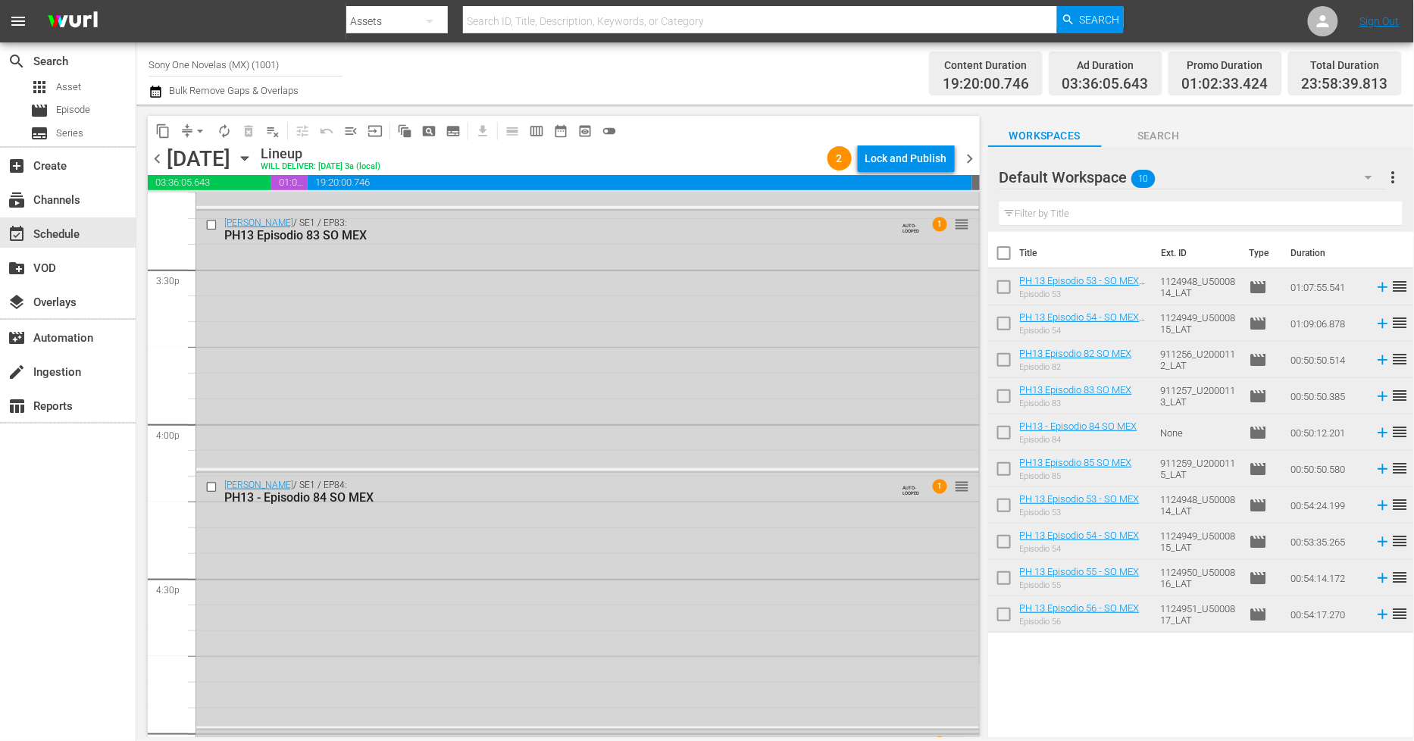
scroll to position [4884, 0]
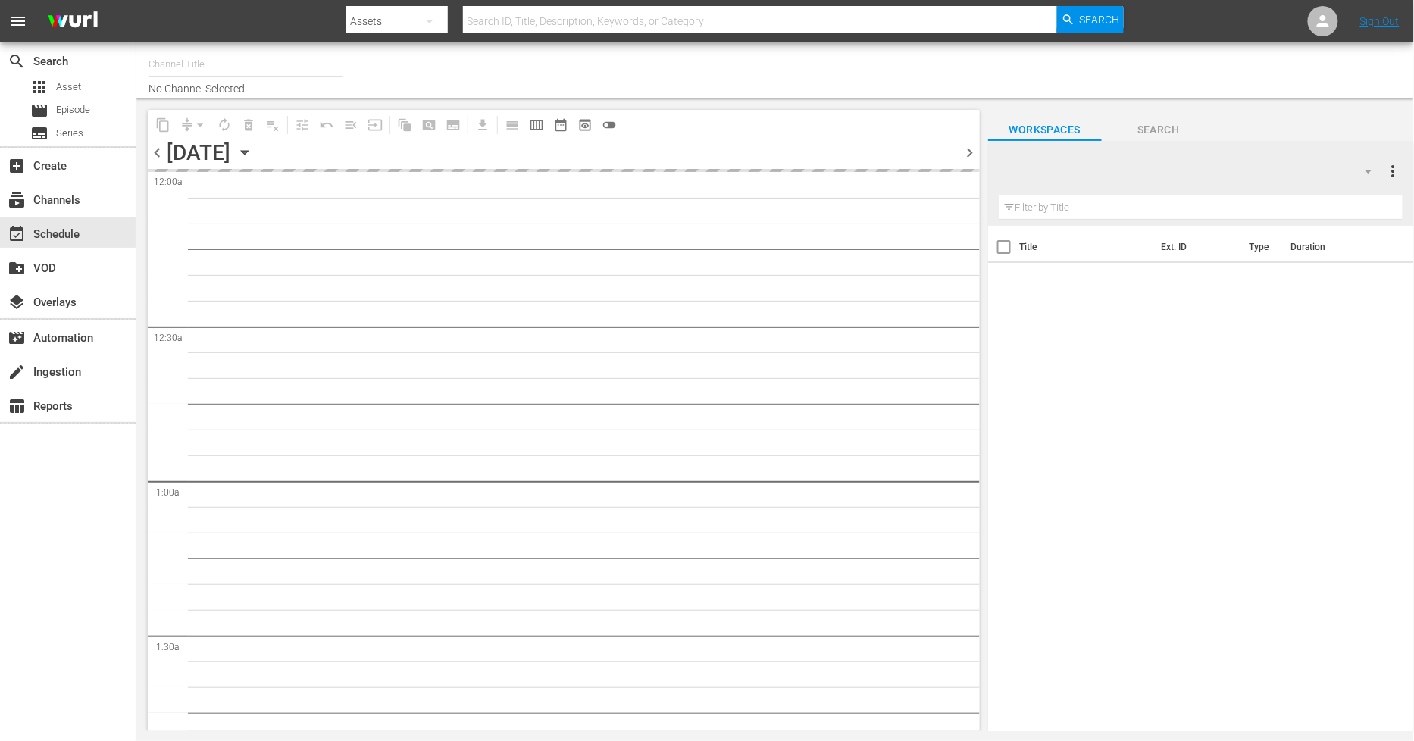
type input "Sony One Novelas (MX) (1001)"
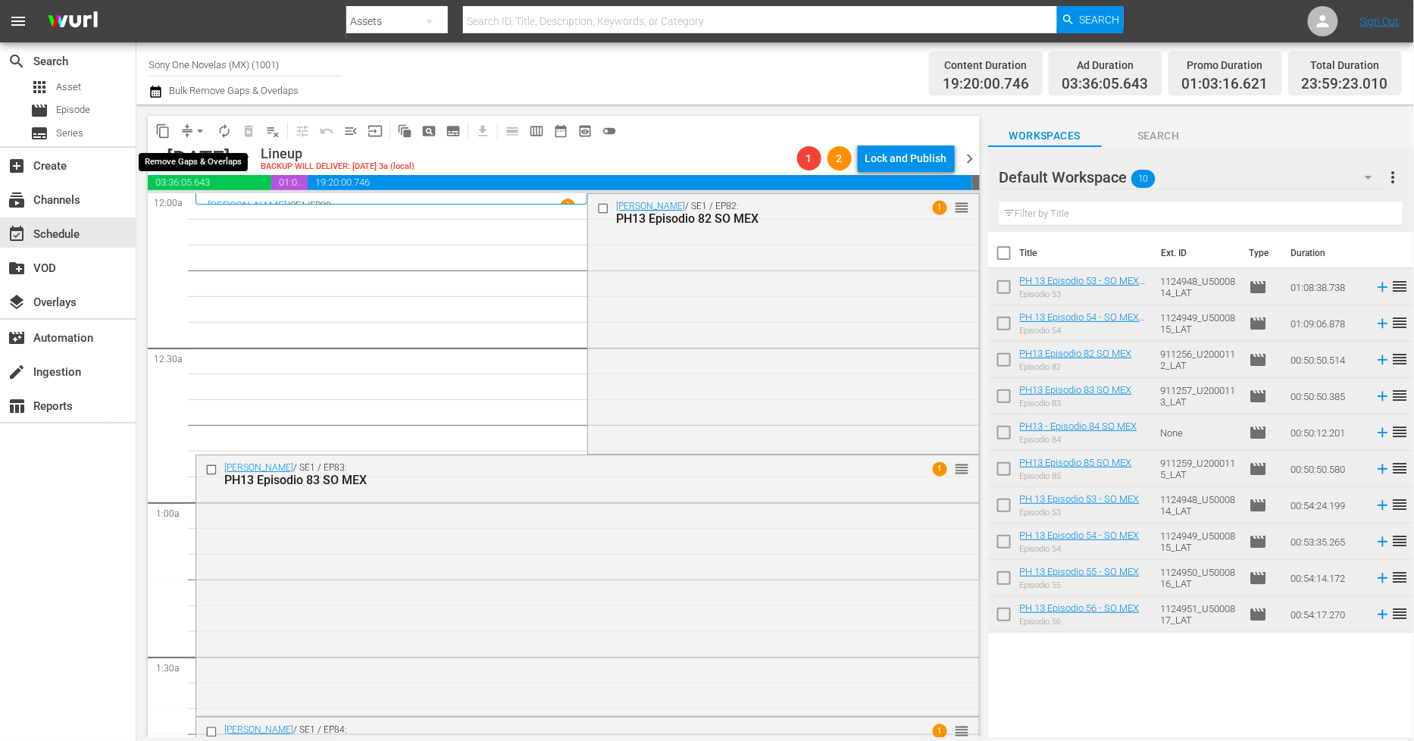
click at [193, 129] on span "arrow_drop_down" at bounding box center [200, 131] width 15 height 15
click at [202, 159] on li "Align to Midnight" at bounding box center [200, 161] width 159 height 25
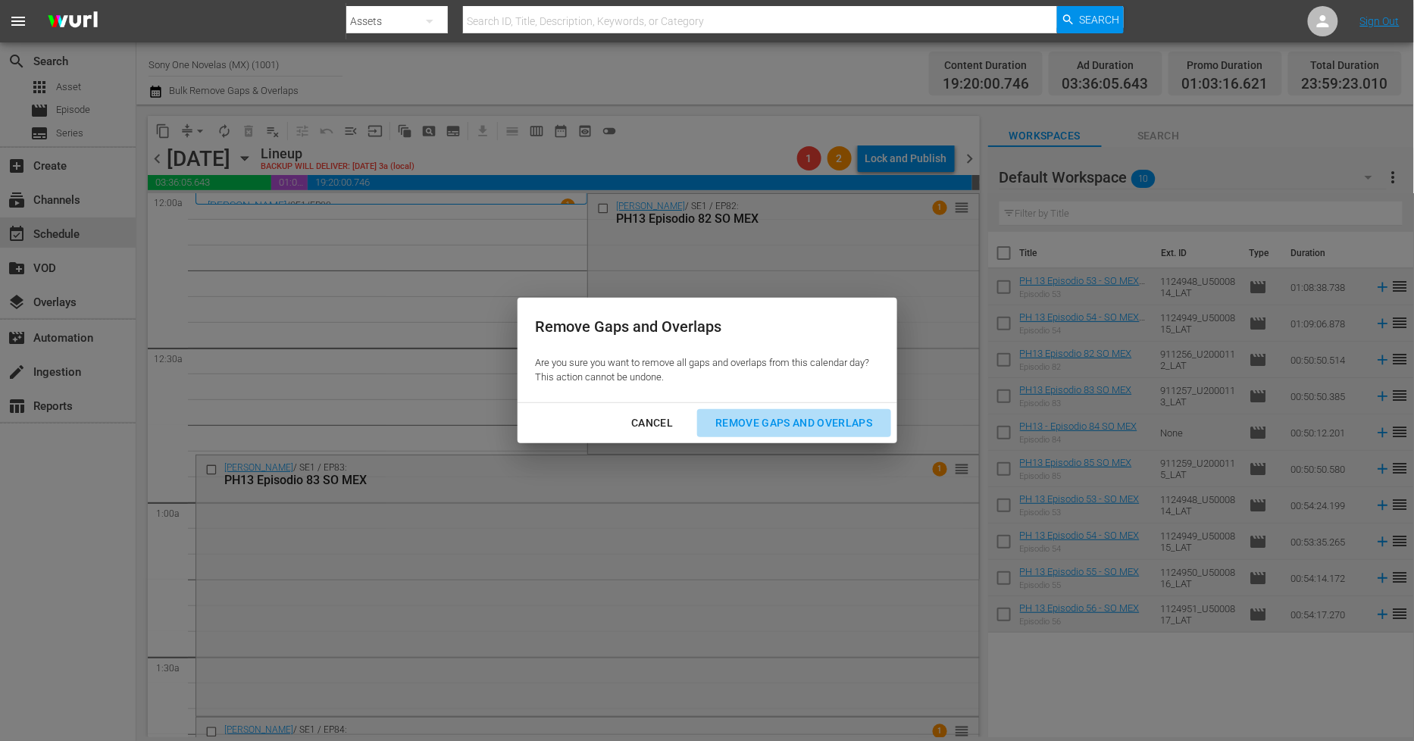
click at [797, 428] on div "Remove Gaps and Overlaps" at bounding box center [793, 423] width 181 height 19
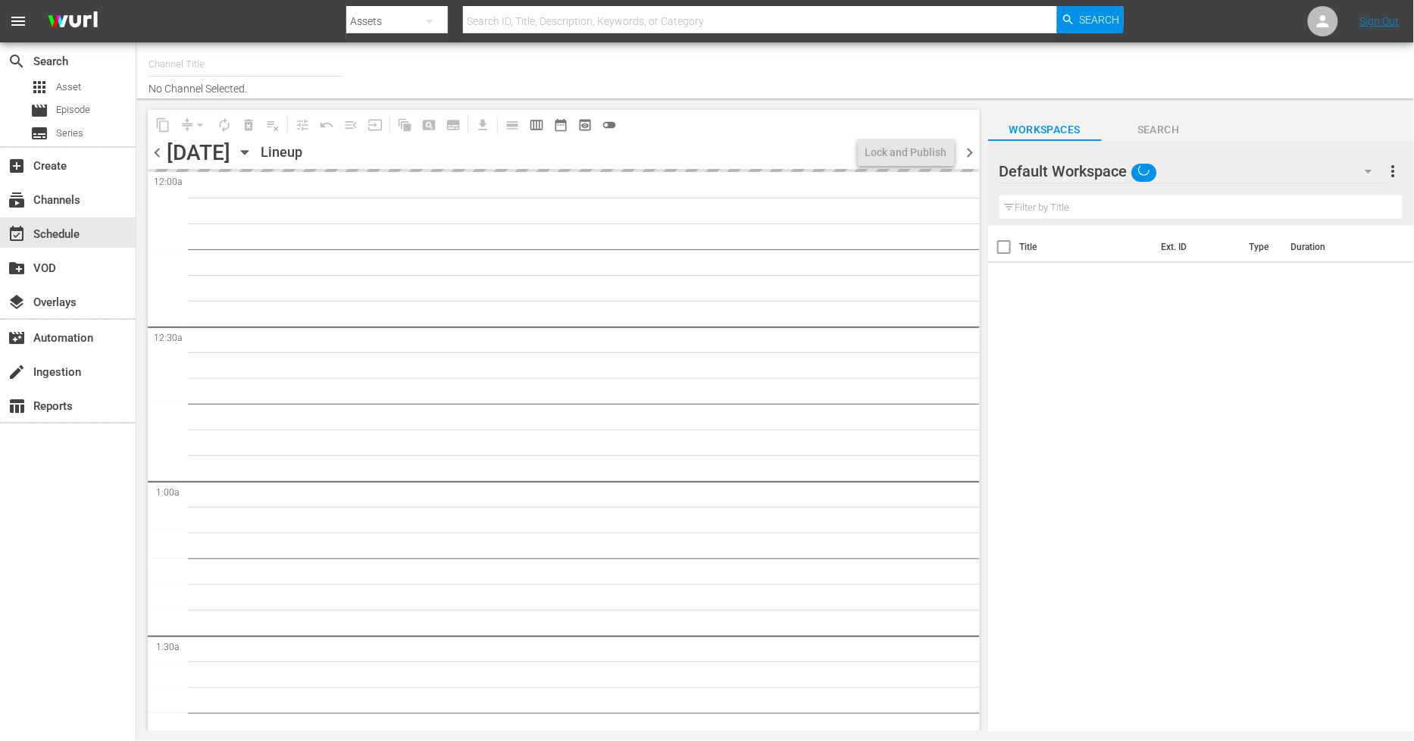
type input "Sony One Novelas (MX) (1001)"
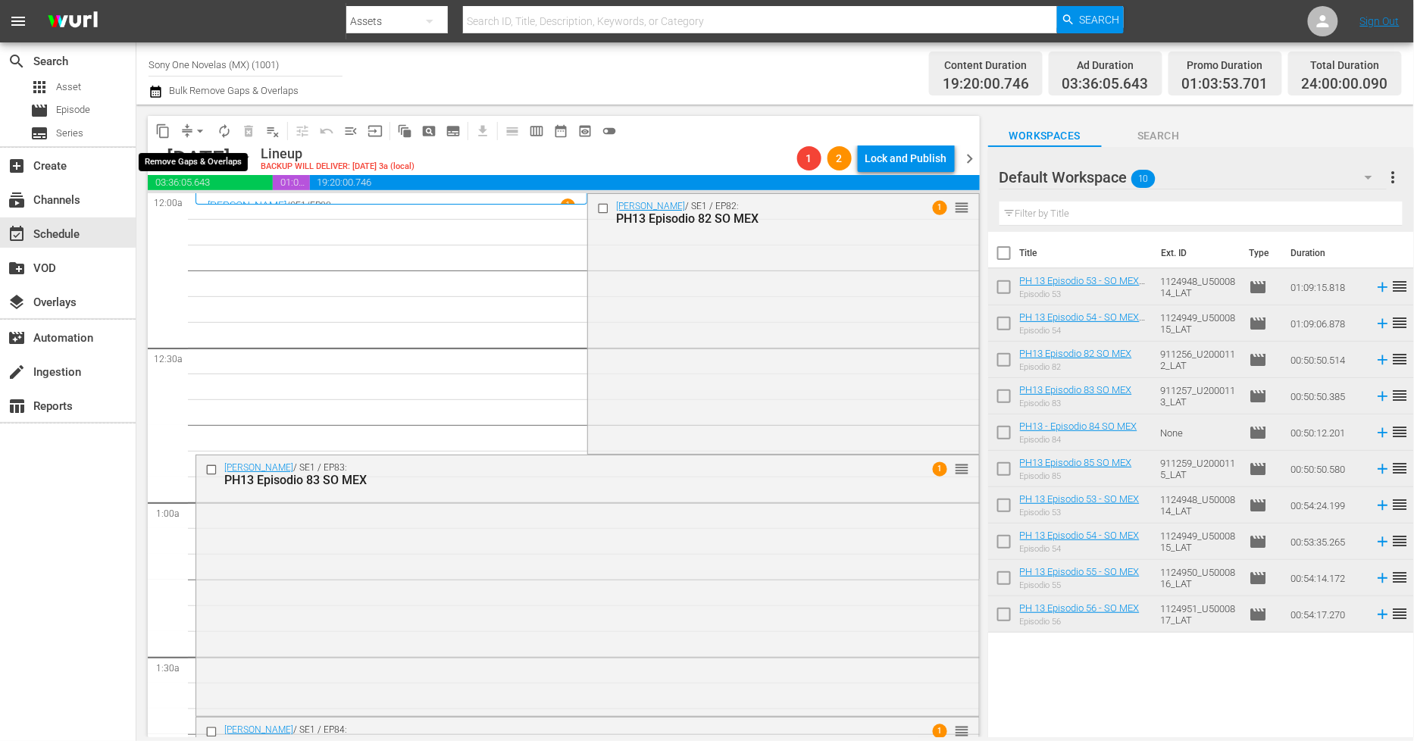
click at [193, 133] on span "arrow_drop_down" at bounding box center [200, 131] width 15 height 15
click at [206, 163] on li "Align to Midnight" at bounding box center [200, 161] width 159 height 25
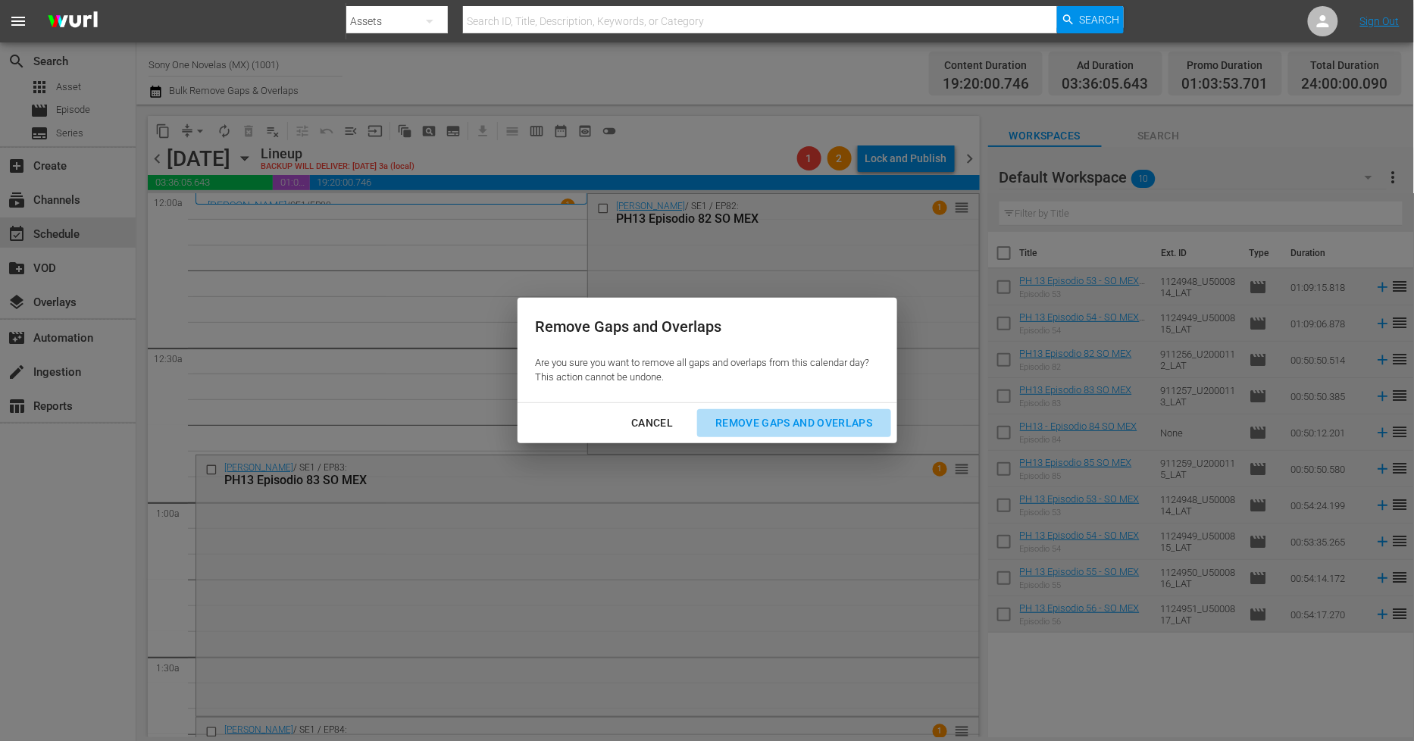
click at [794, 428] on div "Remove Gaps and Overlaps" at bounding box center [793, 423] width 181 height 19
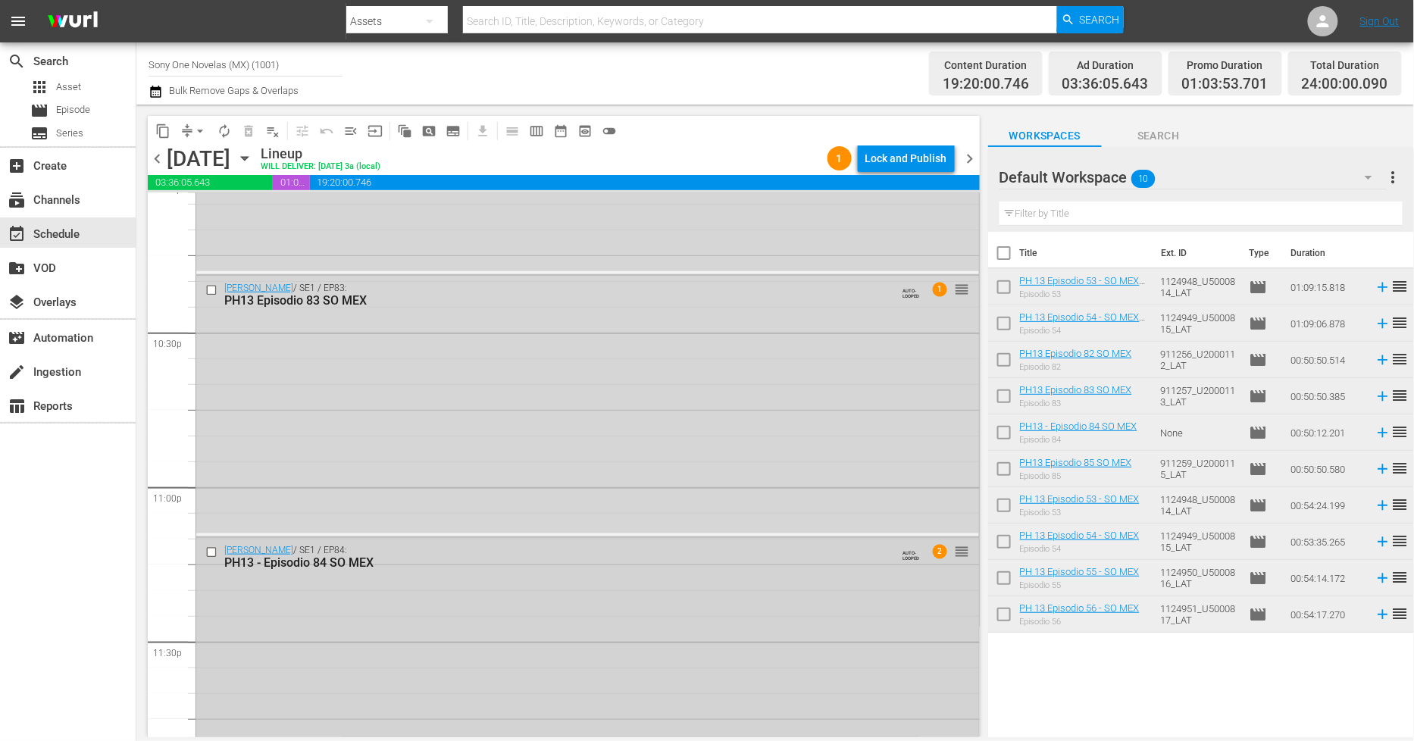
scroll to position [6876, 0]
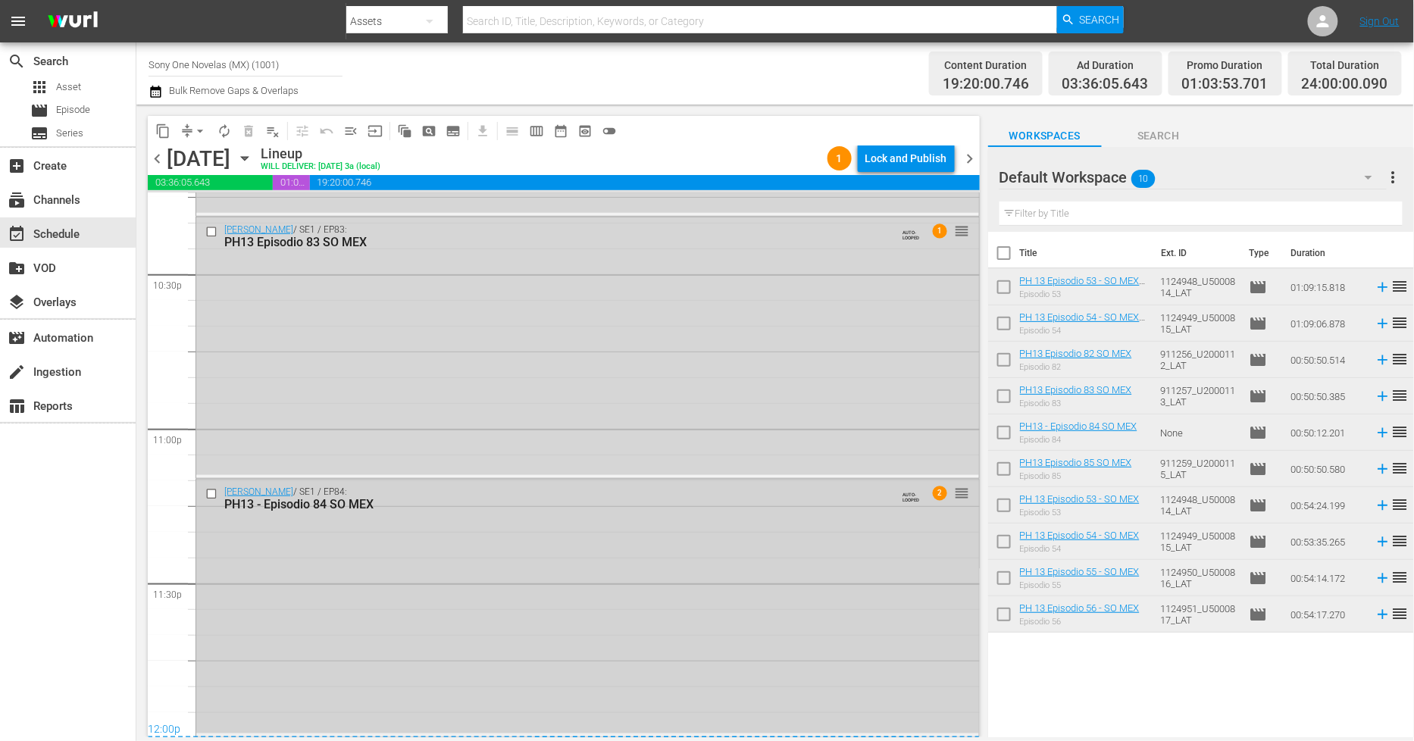
click at [459, 616] on div "[PERSON_NAME] / SE1 / EP84: PH13 - Episodio 84 SO MEX AUTO-LOOPED 2 reorder" at bounding box center [587, 607] width 783 height 254
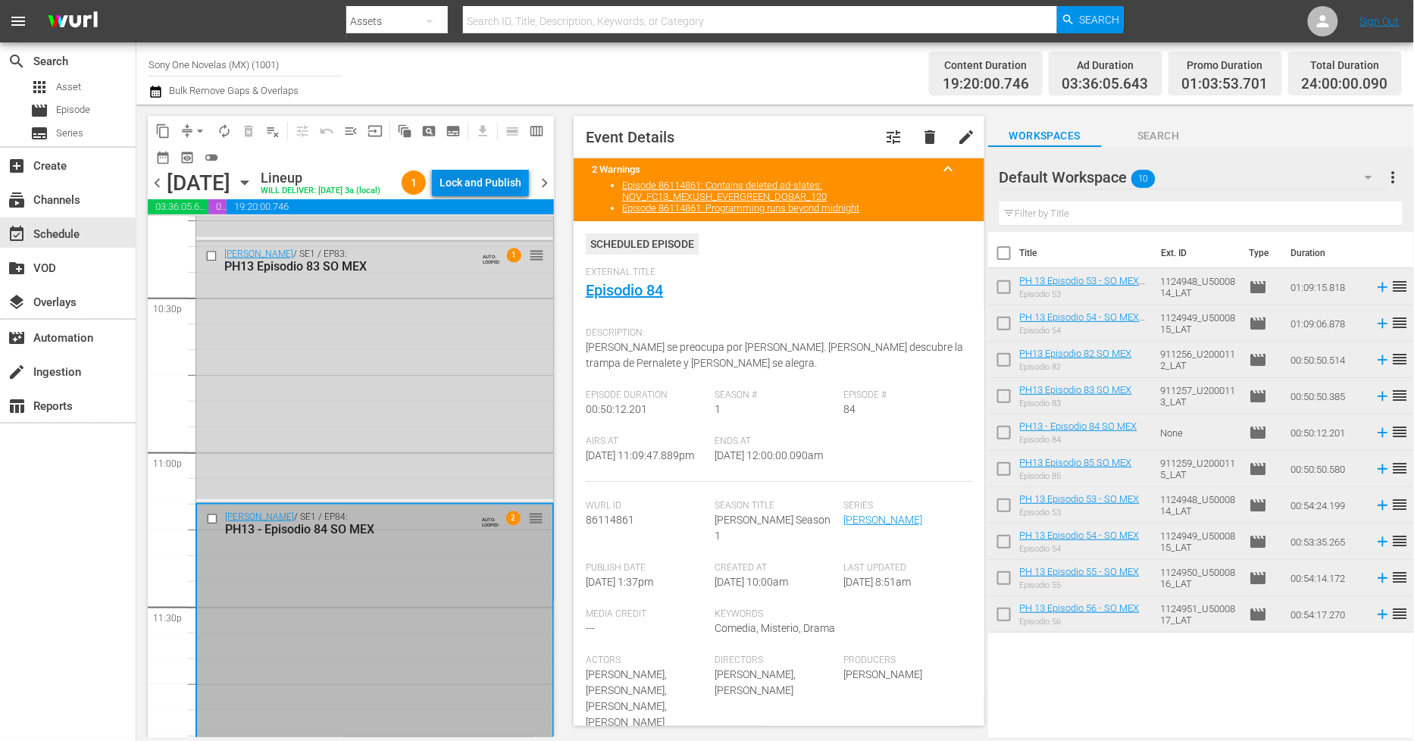
click at [505, 186] on div "Lock and Publish" at bounding box center [481, 182] width 82 height 27
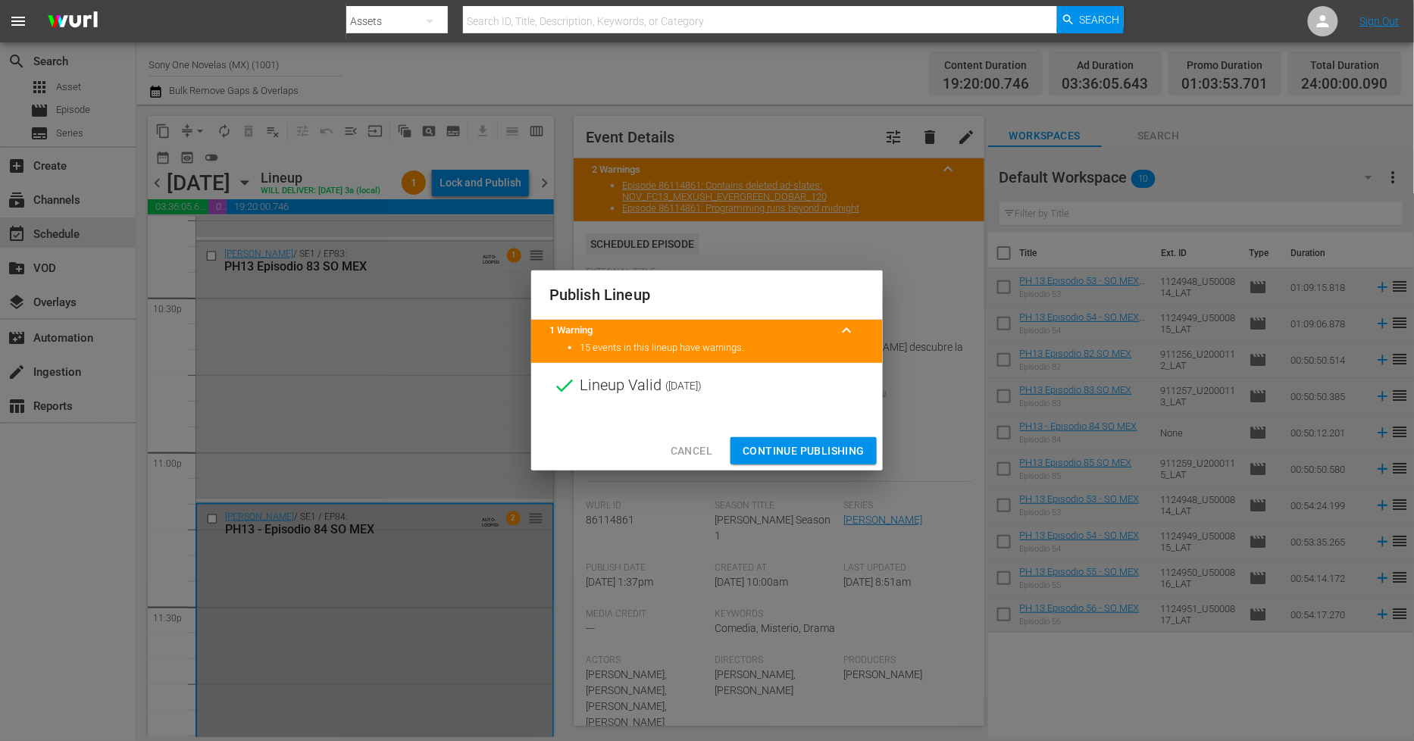
click at [812, 449] on span "Continue Publishing" at bounding box center [804, 451] width 122 height 19
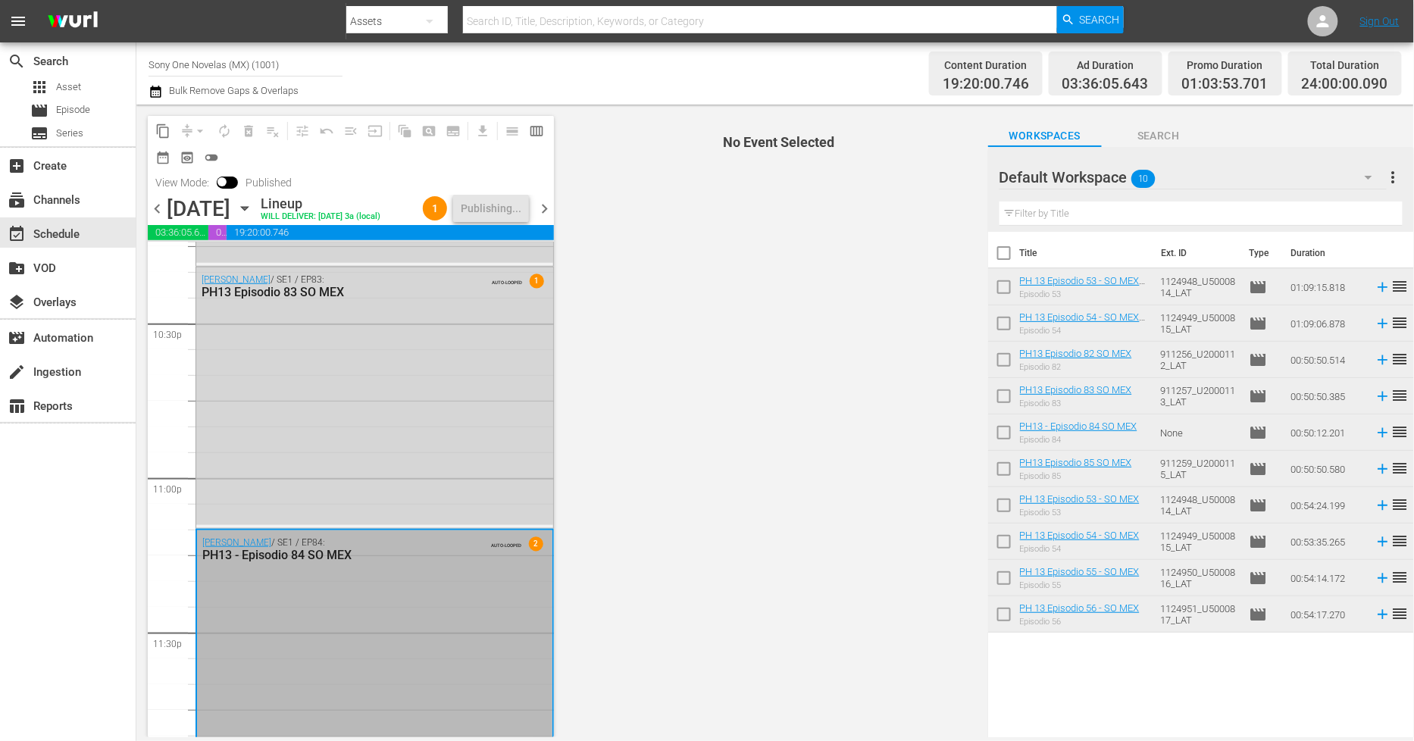
click at [1011, 251] on input "checkbox" at bounding box center [1004, 256] width 32 height 32
checkbox input "true"
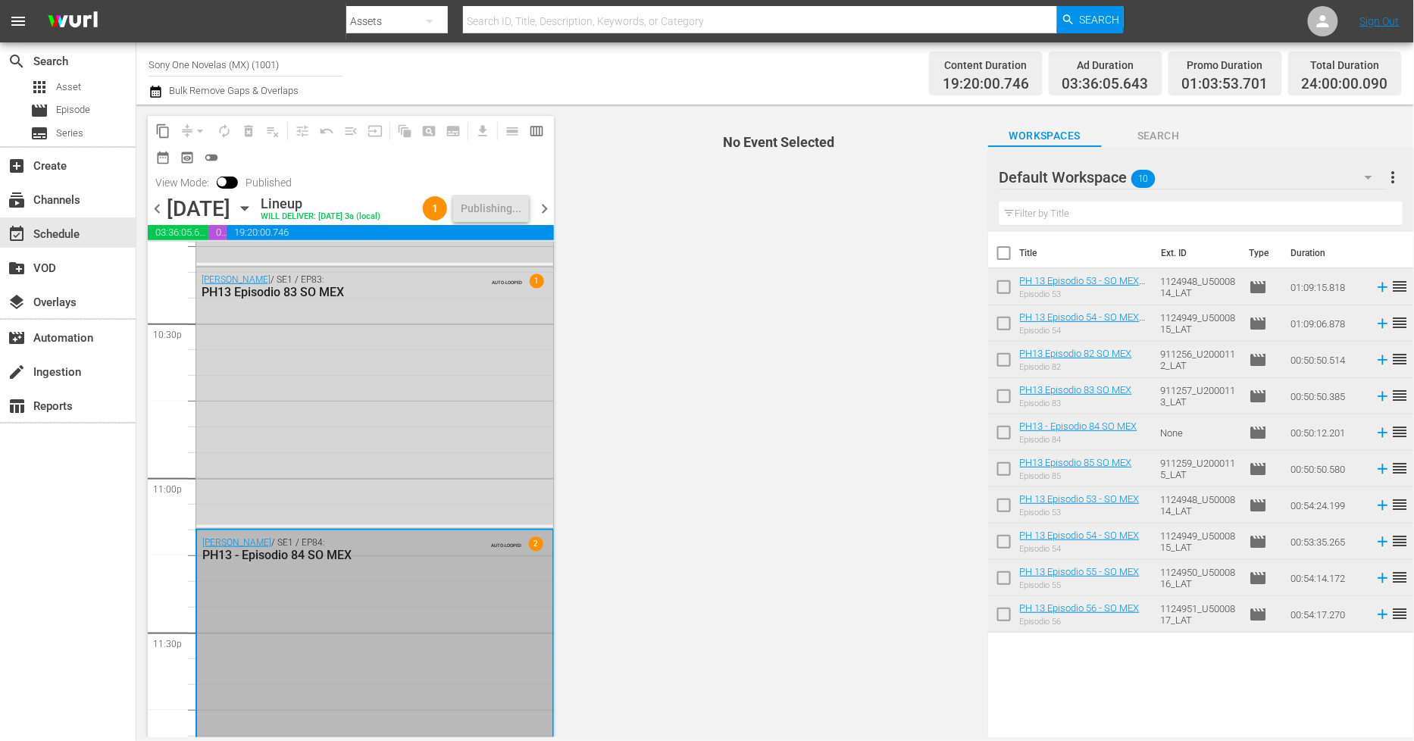
checkbox input "true"
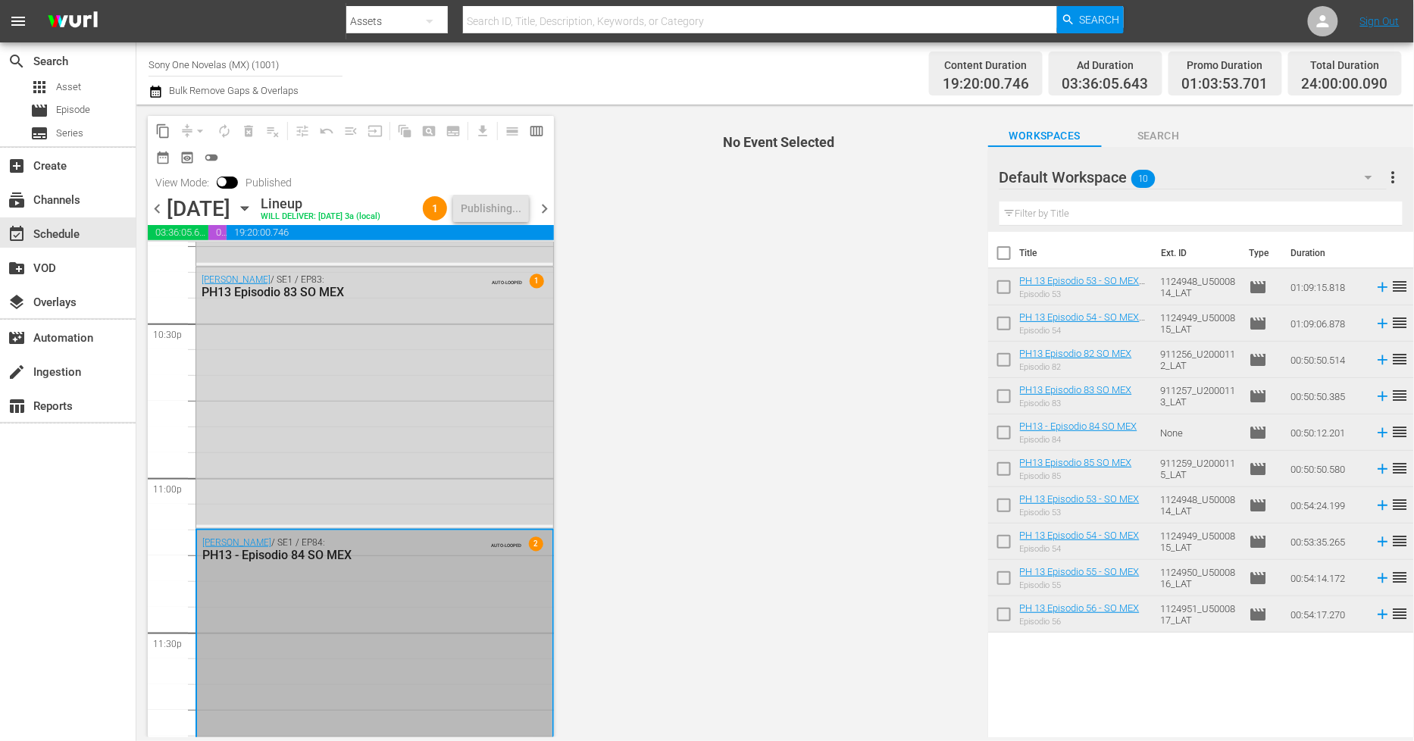
checkbox input "true"
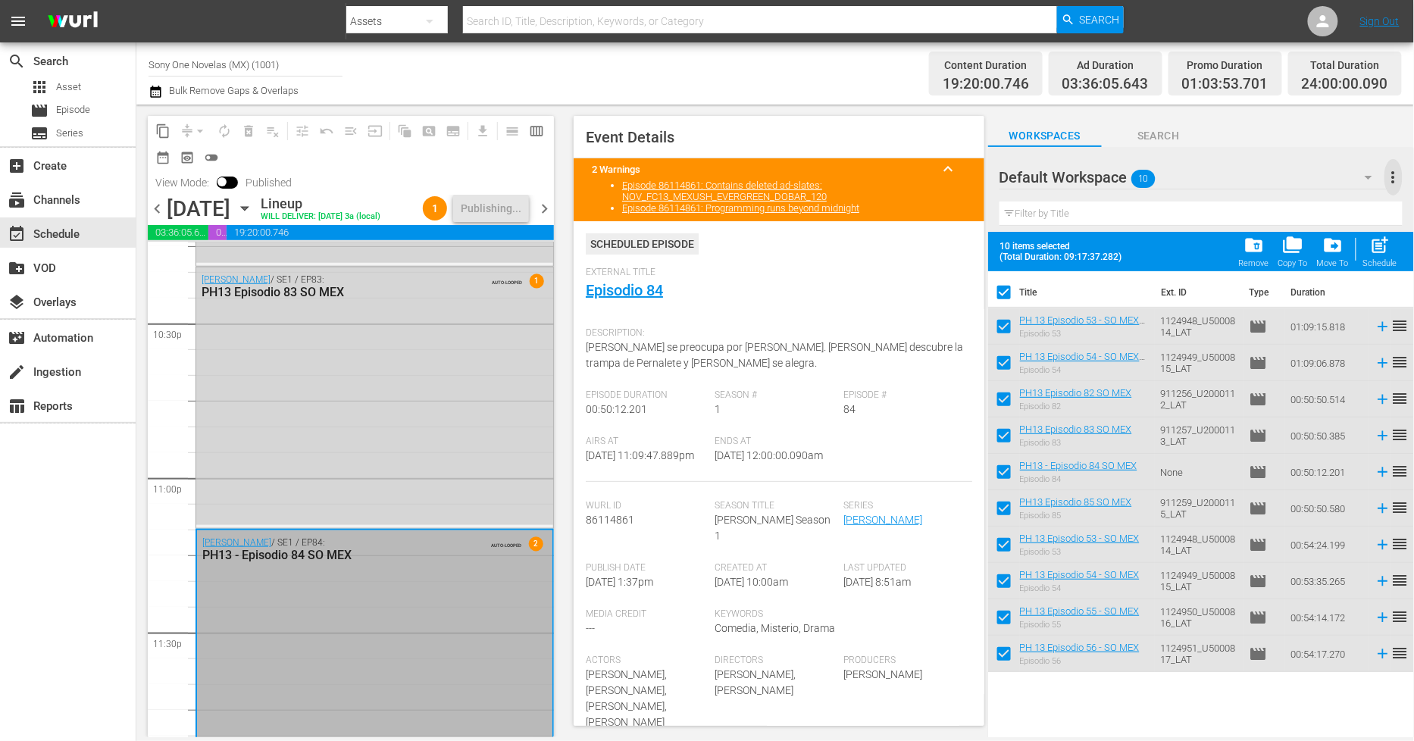
click at [1398, 180] on span "more_vert" at bounding box center [1394, 177] width 18 height 18
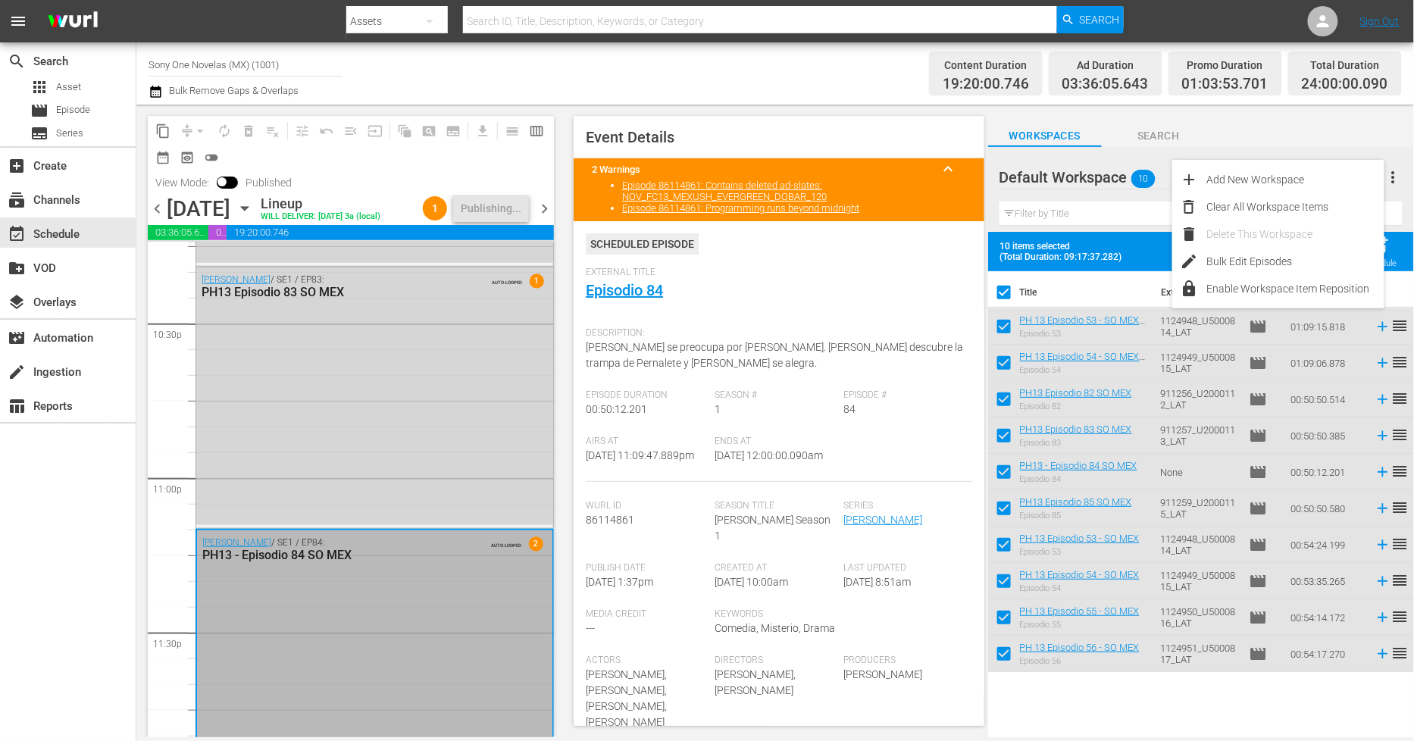
click at [1282, 131] on div "Workspaces Search" at bounding box center [1201, 132] width 426 height 30
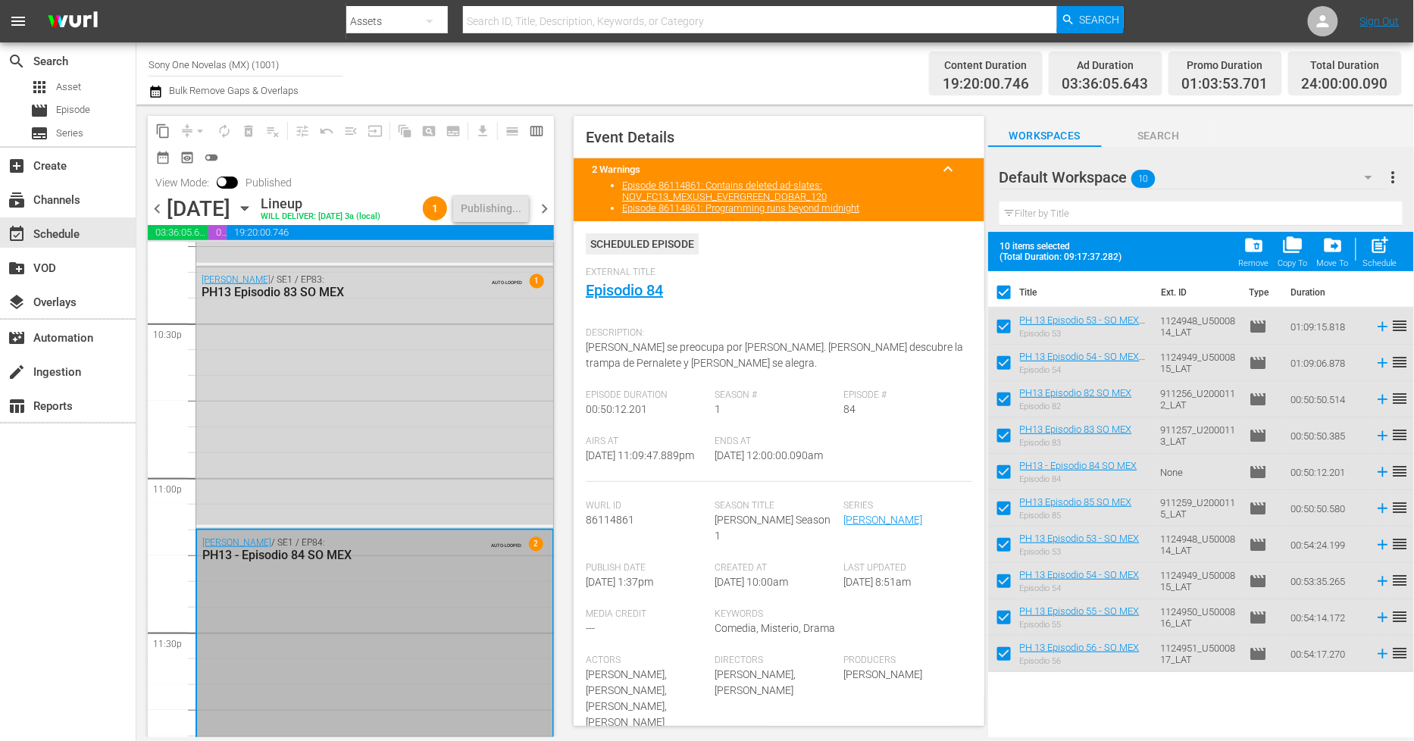
click at [547, 212] on span "chevron_right" at bounding box center [544, 208] width 19 height 19
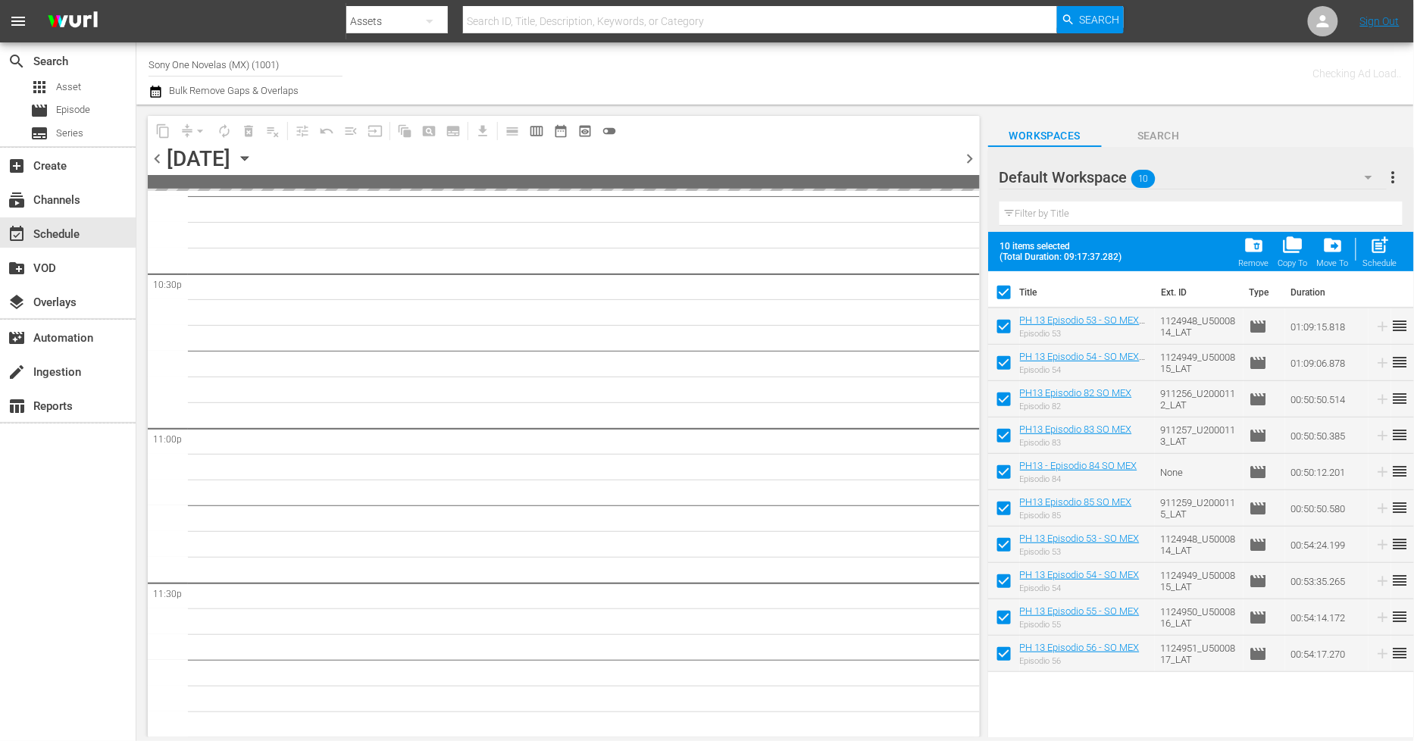
scroll to position [6875, 0]
click at [1260, 256] on div "folder_delete Remove" at bounding box center [1254, 251] width 30 height 33
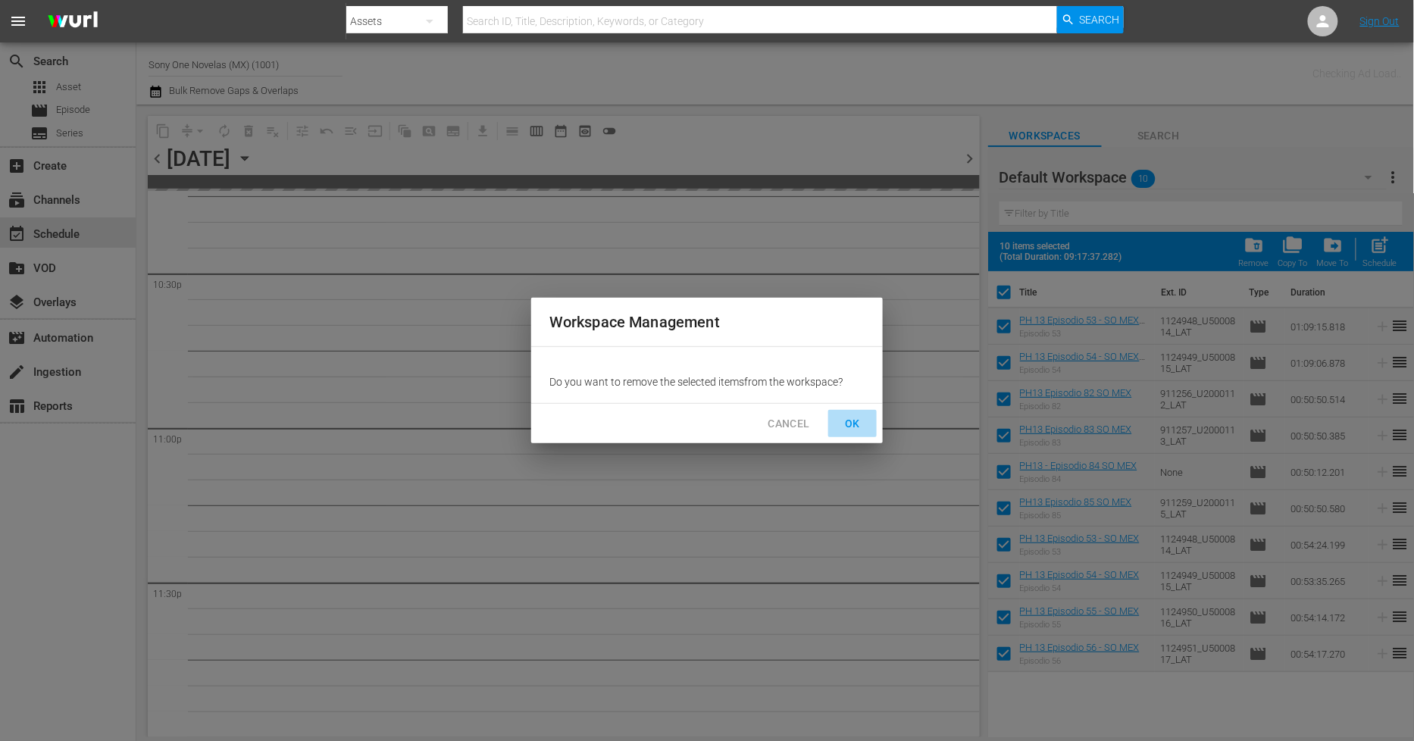
click at [859, 418] on span "OK" at bounding box center [853, 424] width 24 height 19
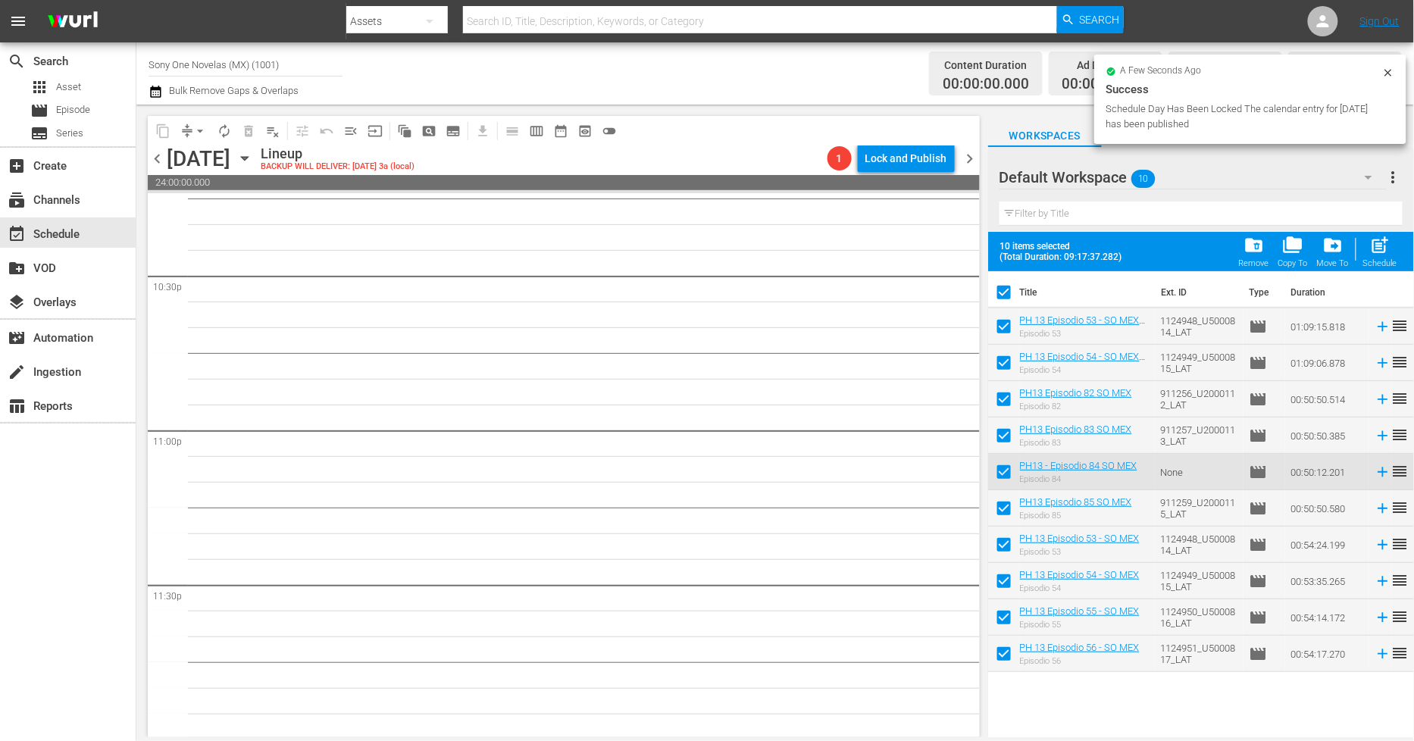
scroll to position [6876, 0]
checkbox input "false"
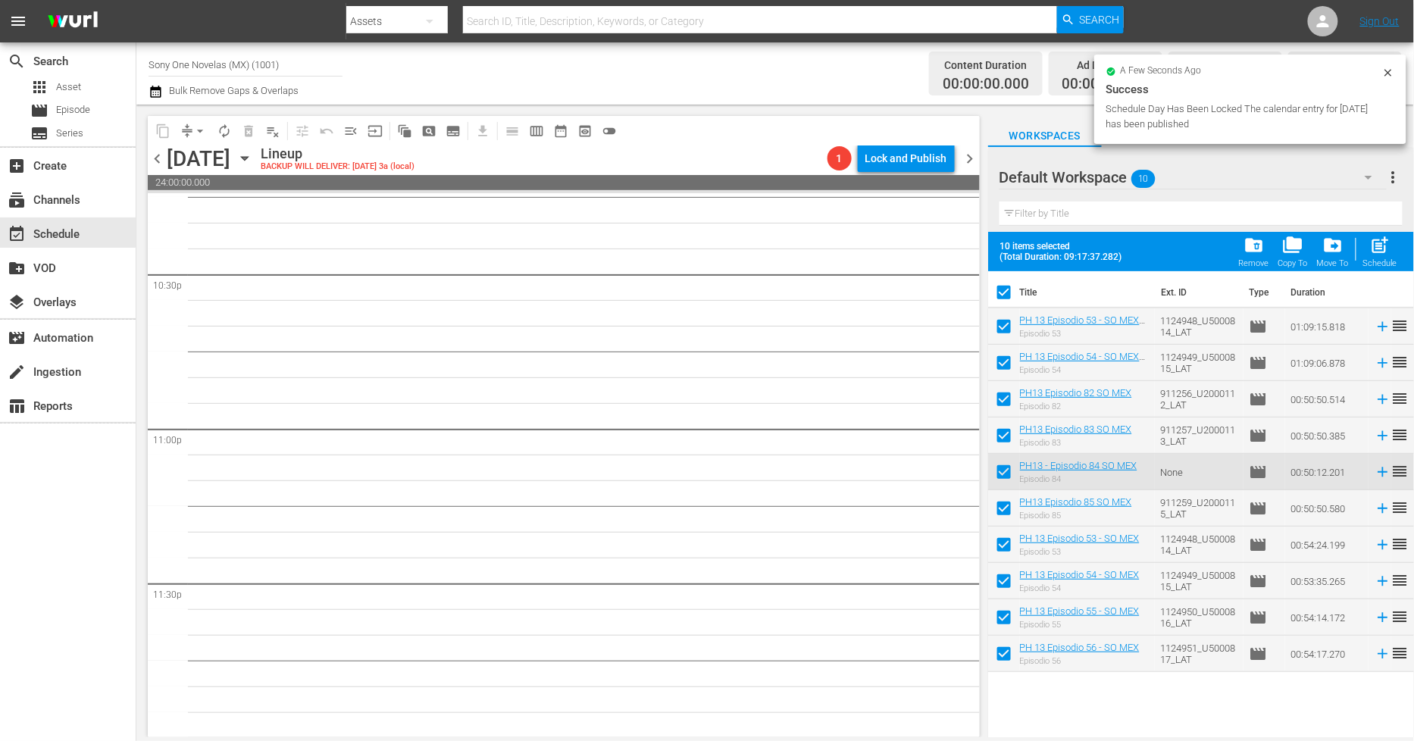
checkbox input "false"
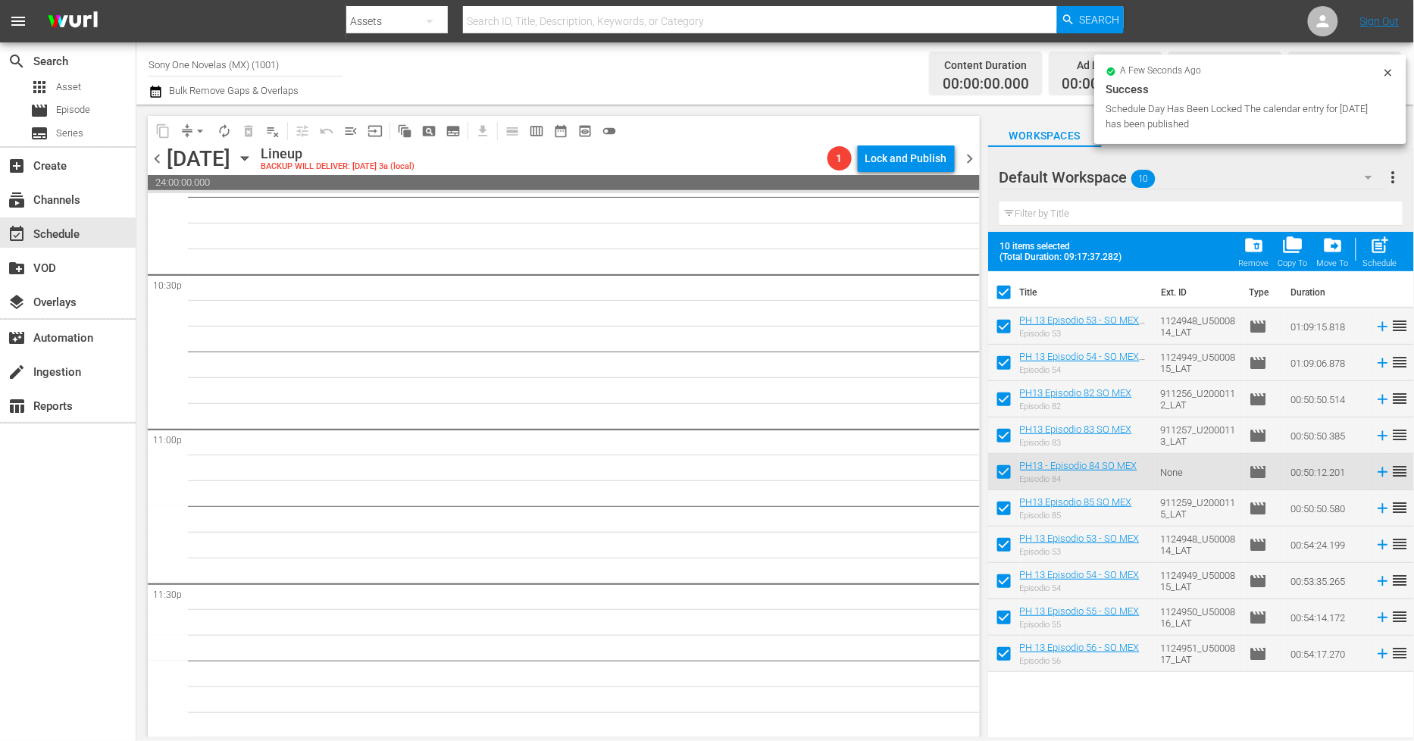
checkbox input "false"
